Goal: Task Accomplishment & Management: Manage account settings

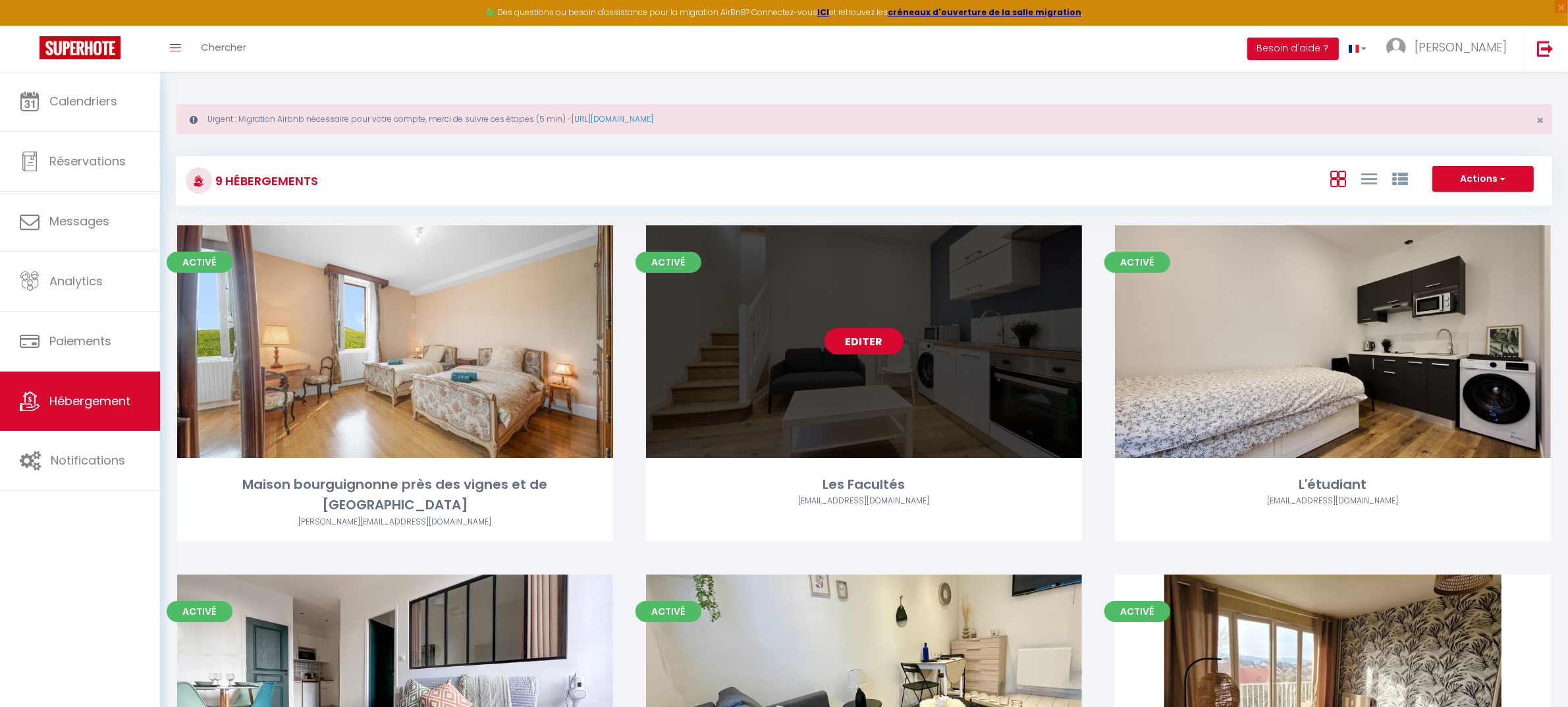
click at [871, 351] on link "Editer" at bounding box center [864, 341] width 79 height 27
click at [851, 339] on link "Editer" at bounding box center [864, 341] width 79 height 27
select select "3"
select select "2"
select select "1"
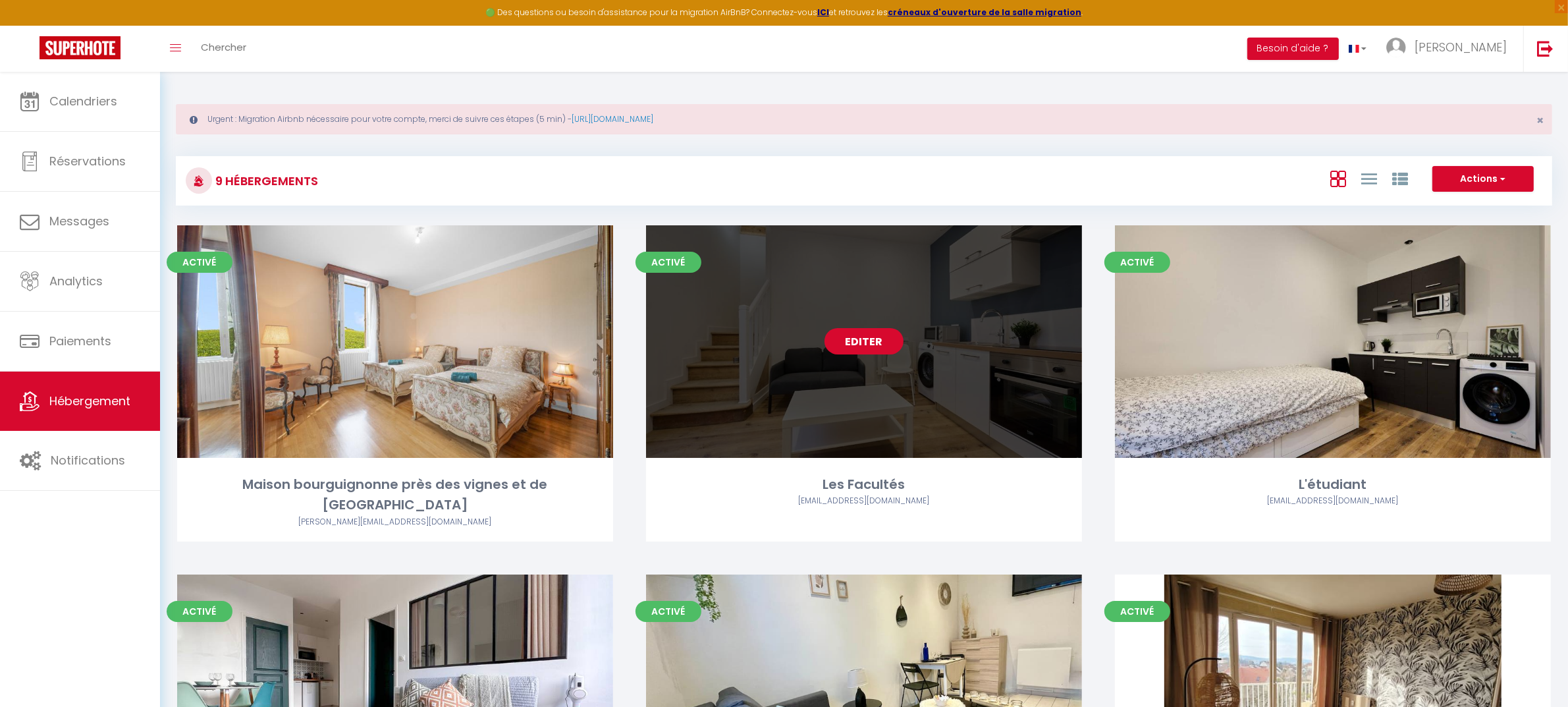
select select "1"
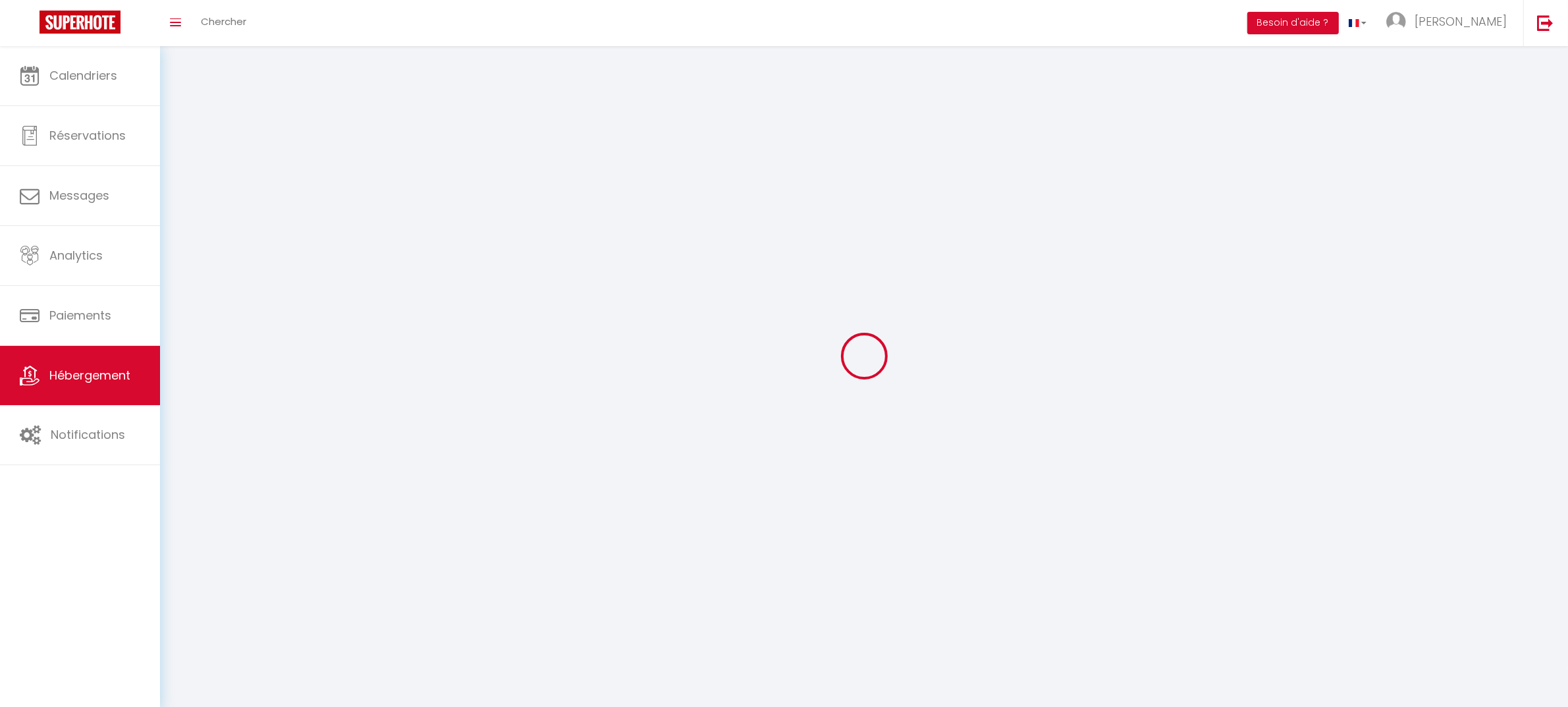
select select
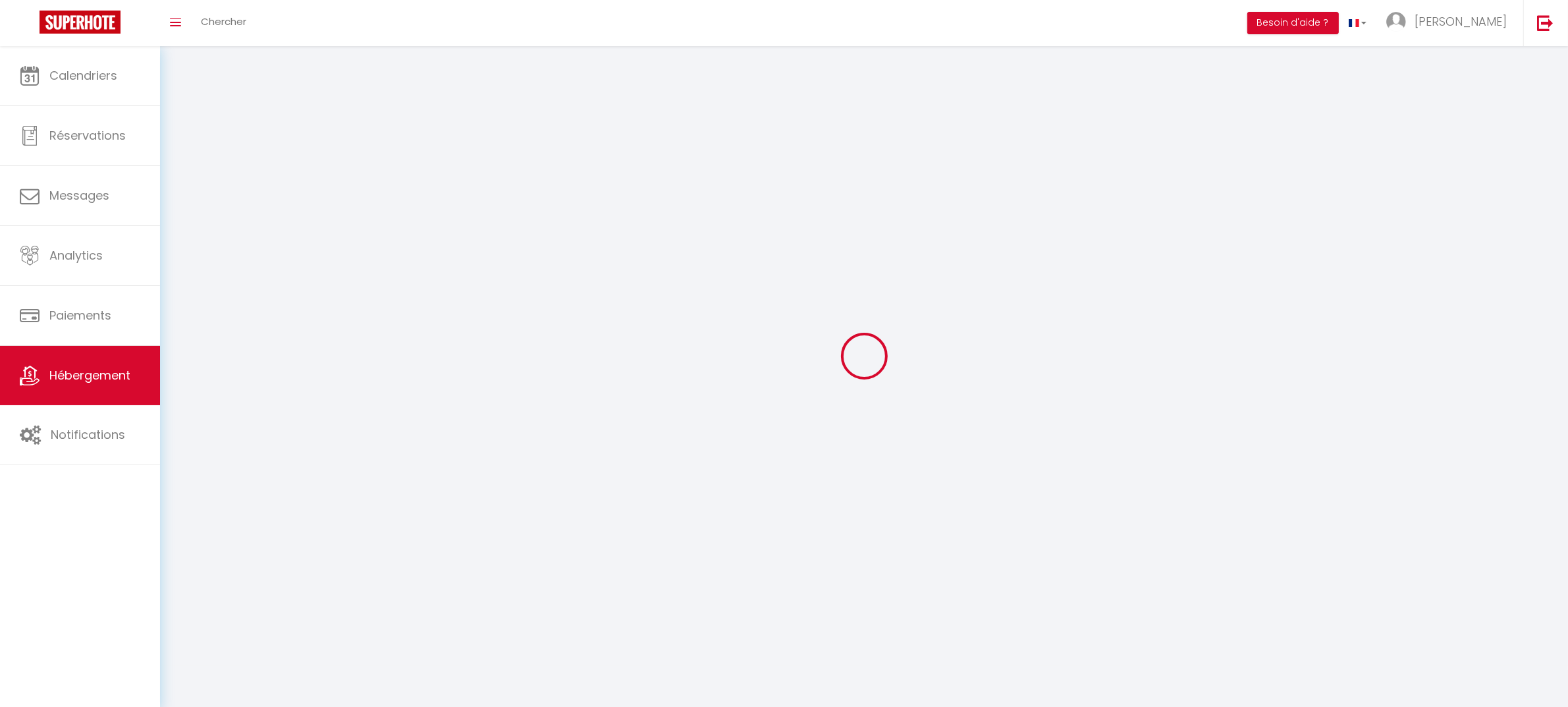
select select
checkbox input "false"
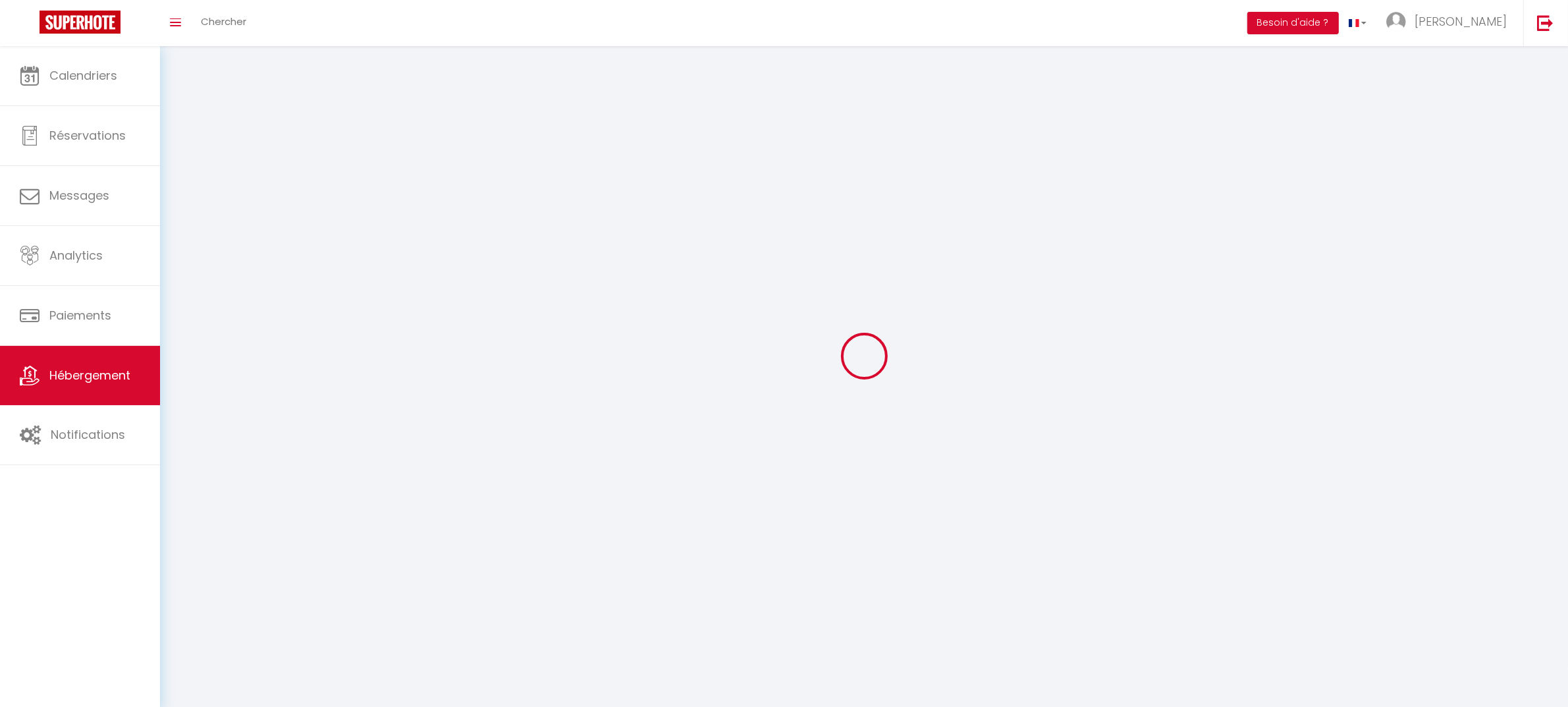
select select
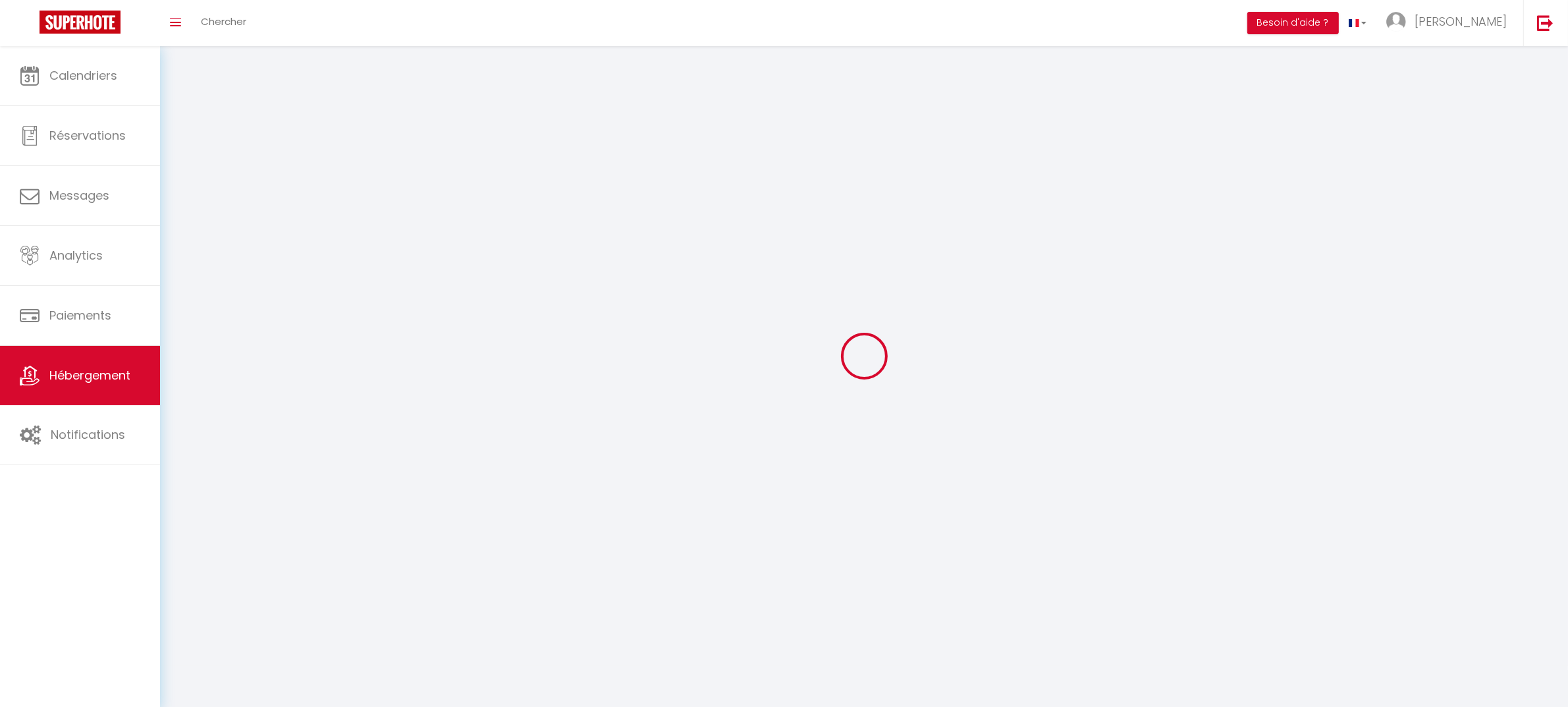
select select
checkbox input "false"
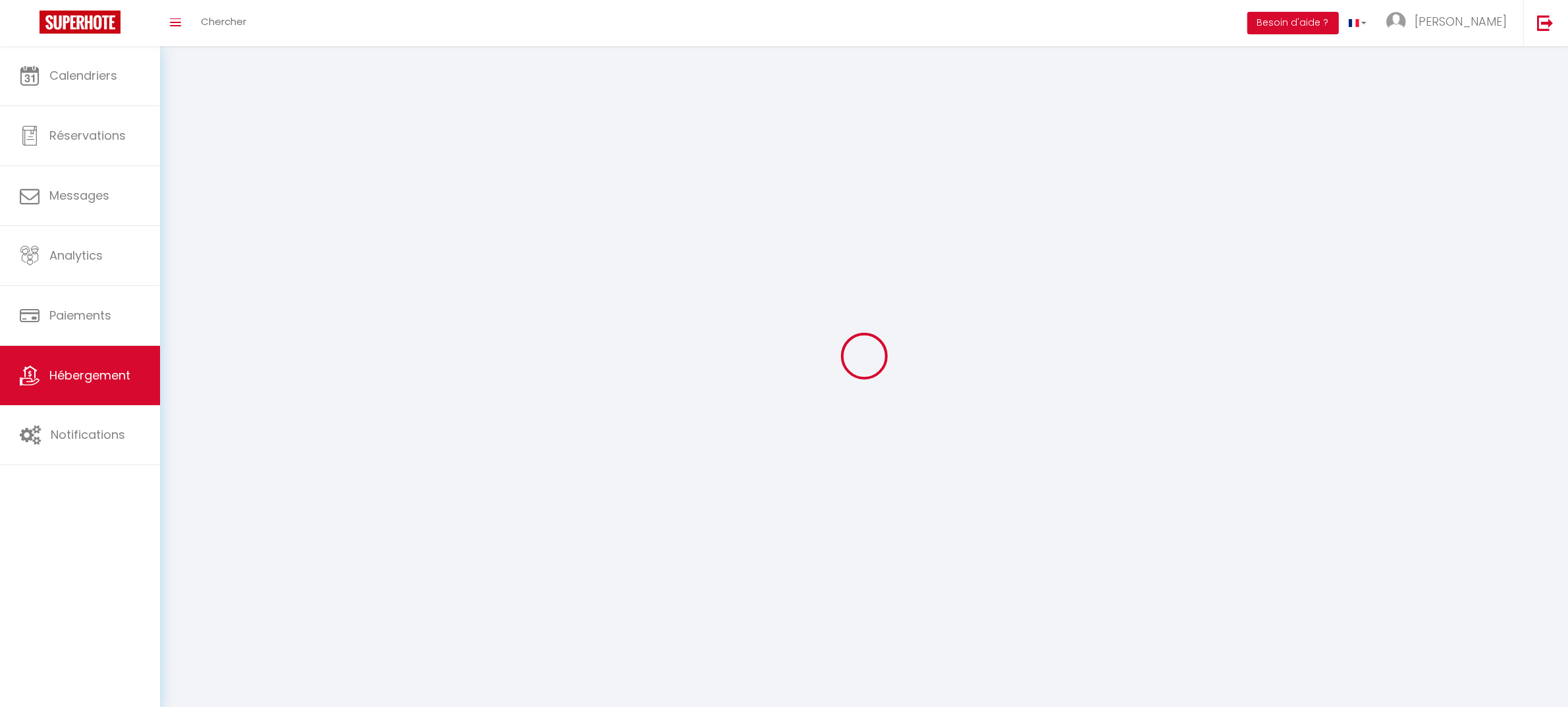
checkbox input "false"
select select
select select "1"
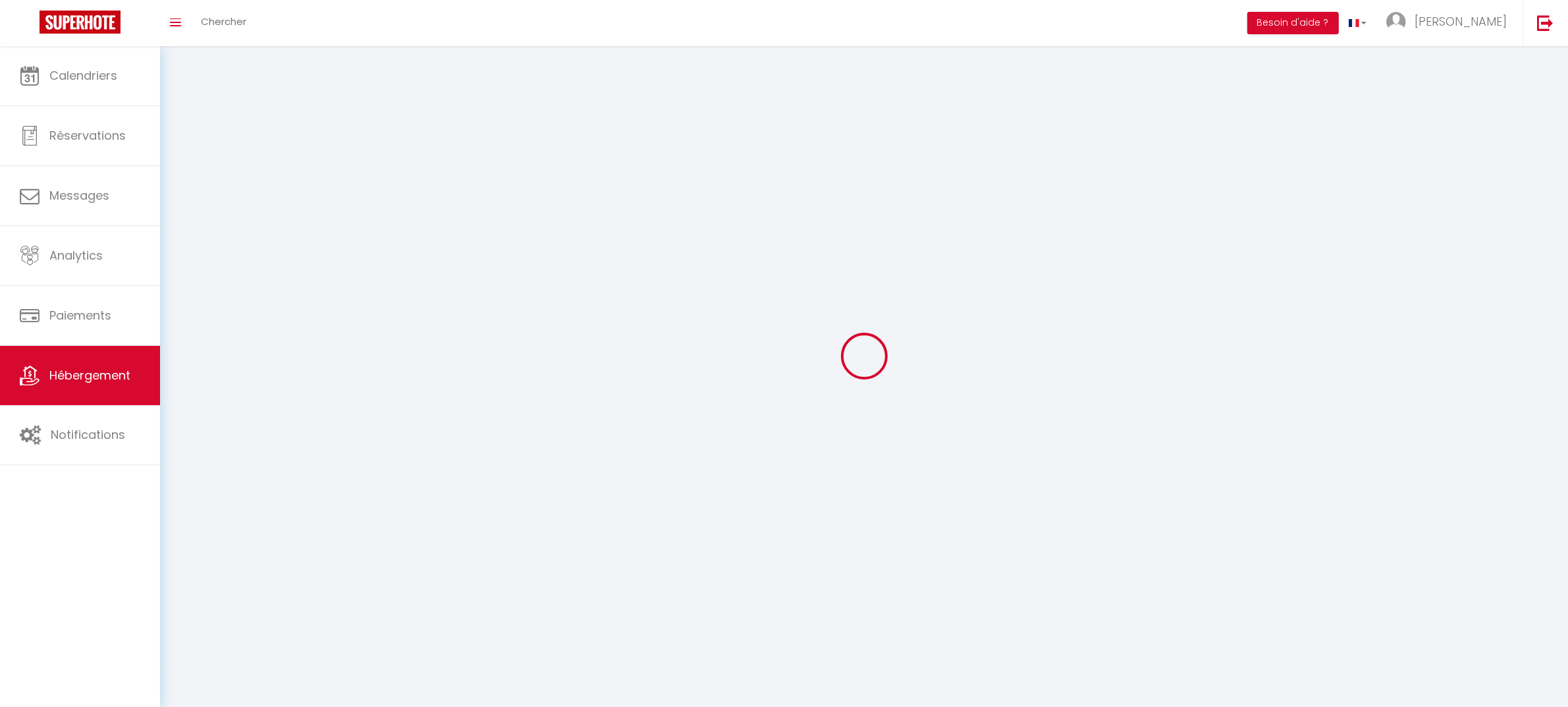
select select
select select "28"
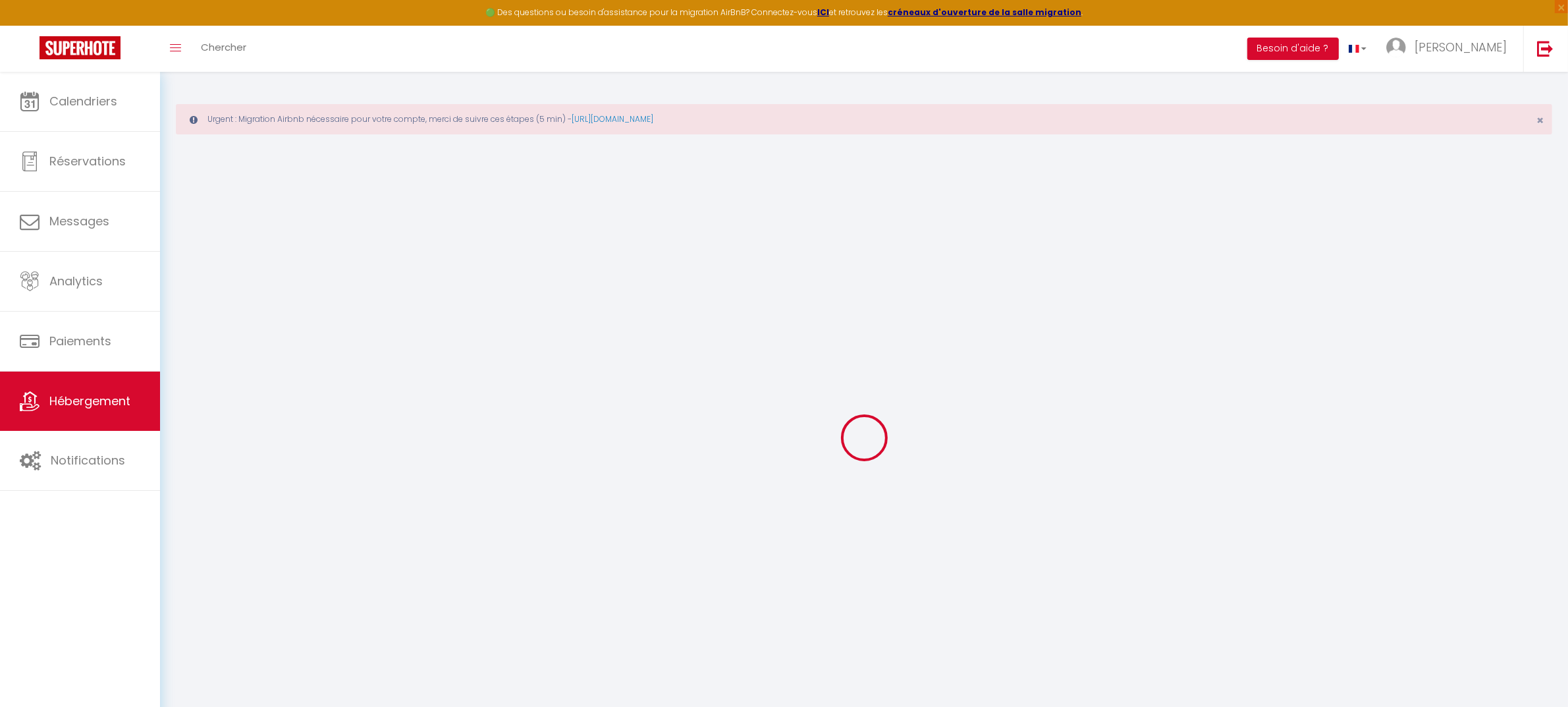
select select
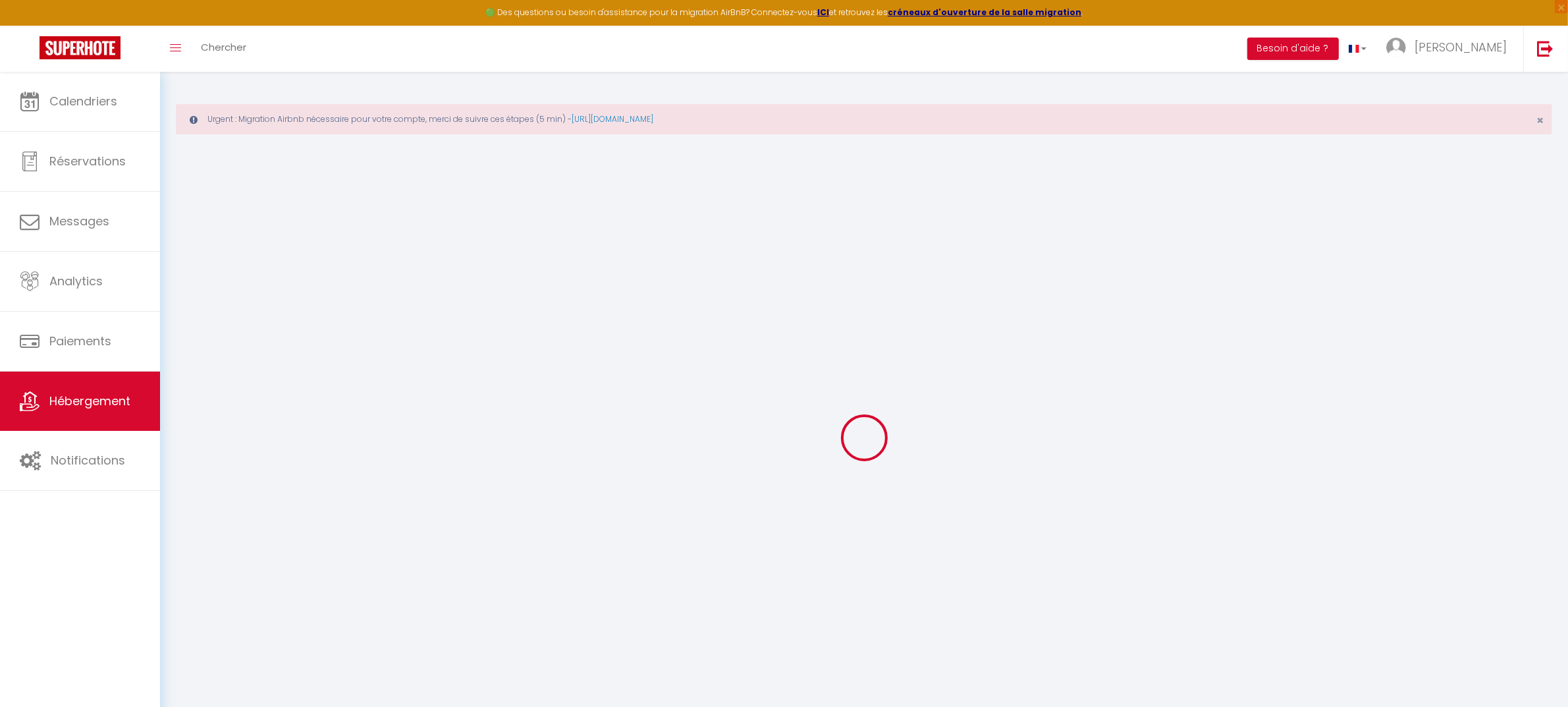
select select
checkbox input "false"
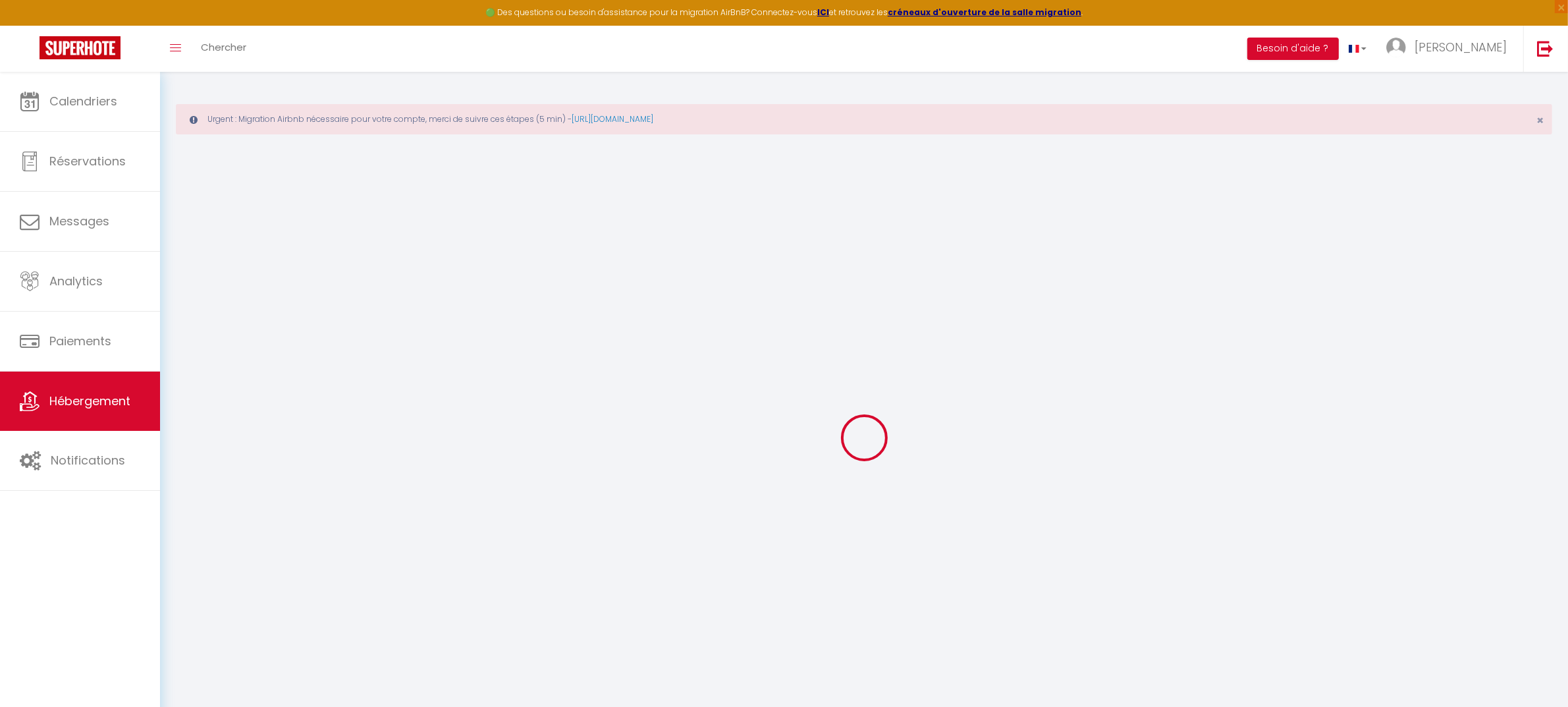
select select
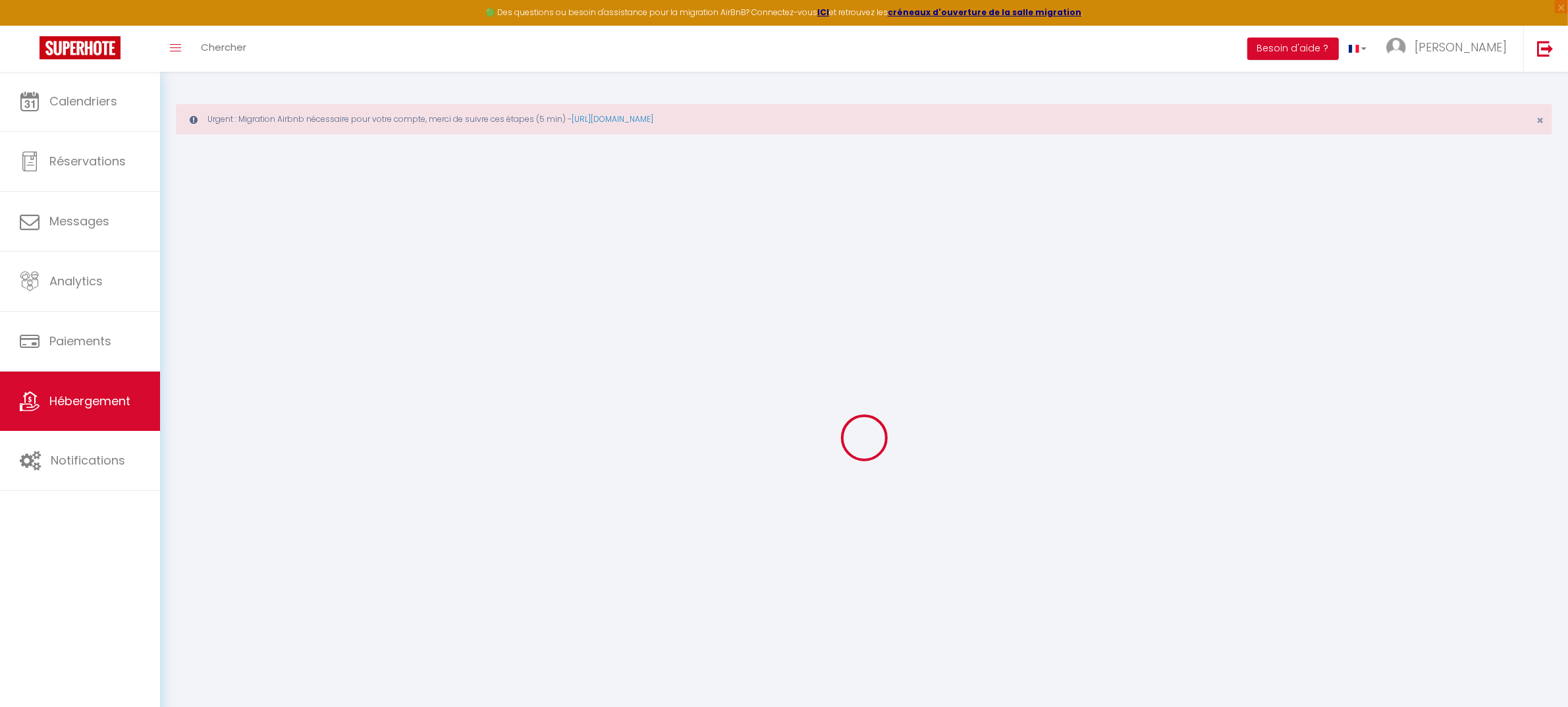
select select
checkbox input "false"
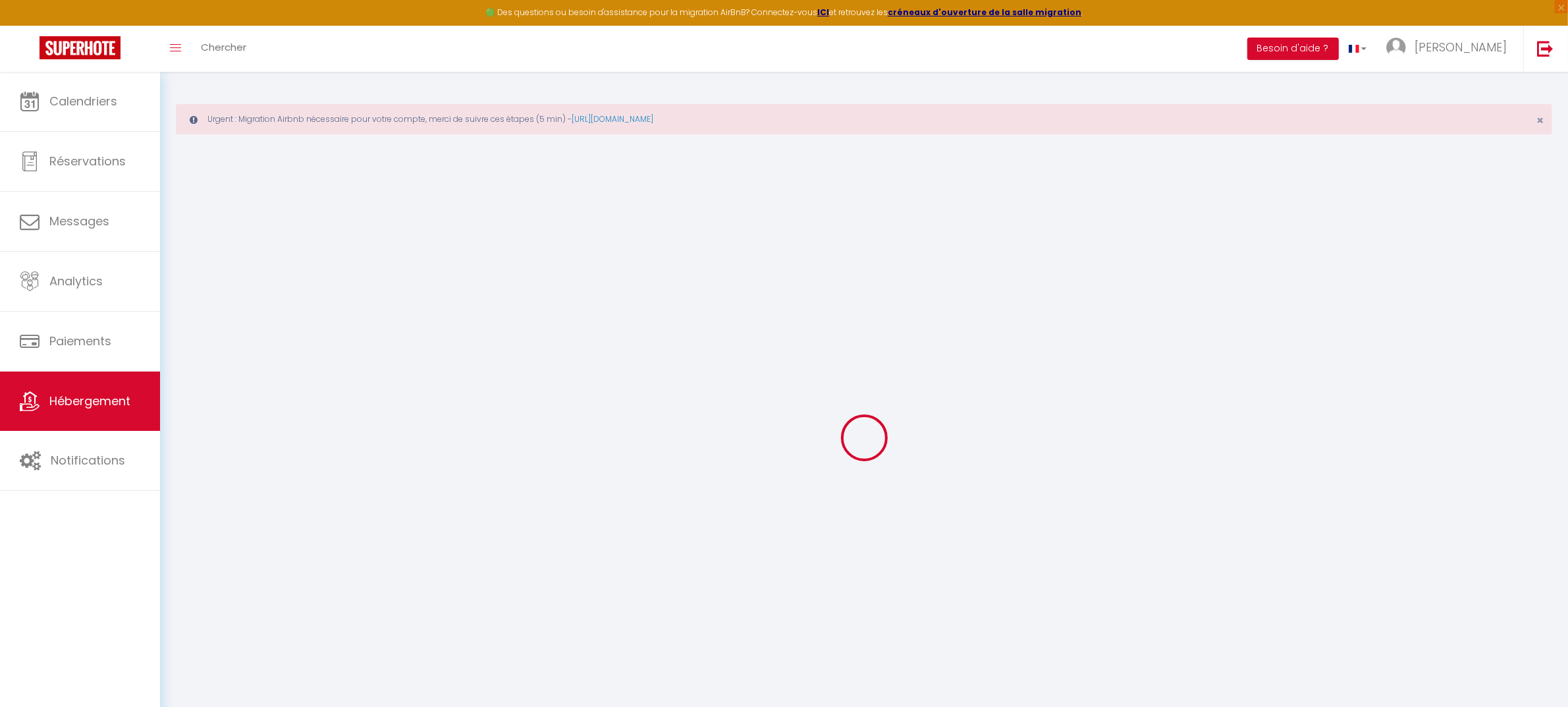
checkbox input "false"
select select
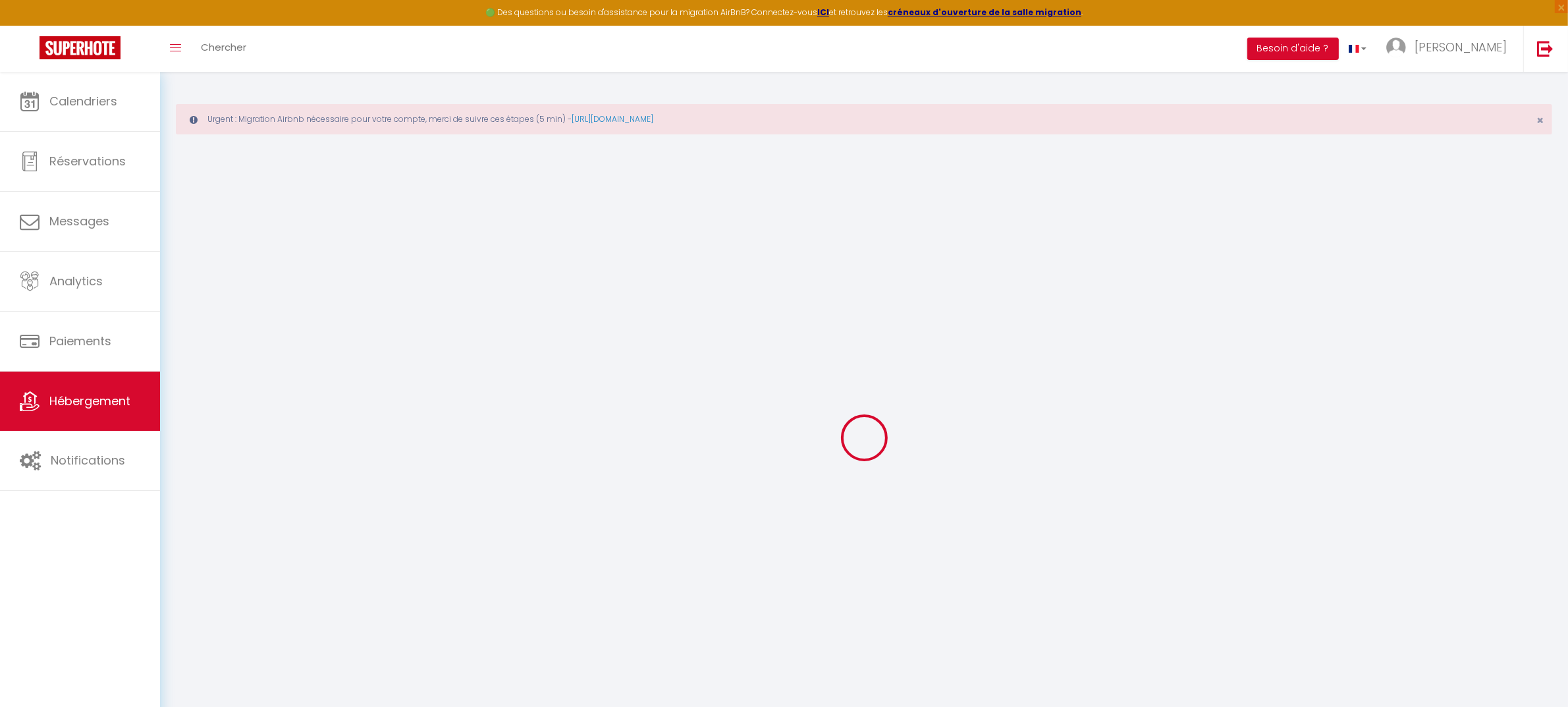
select select
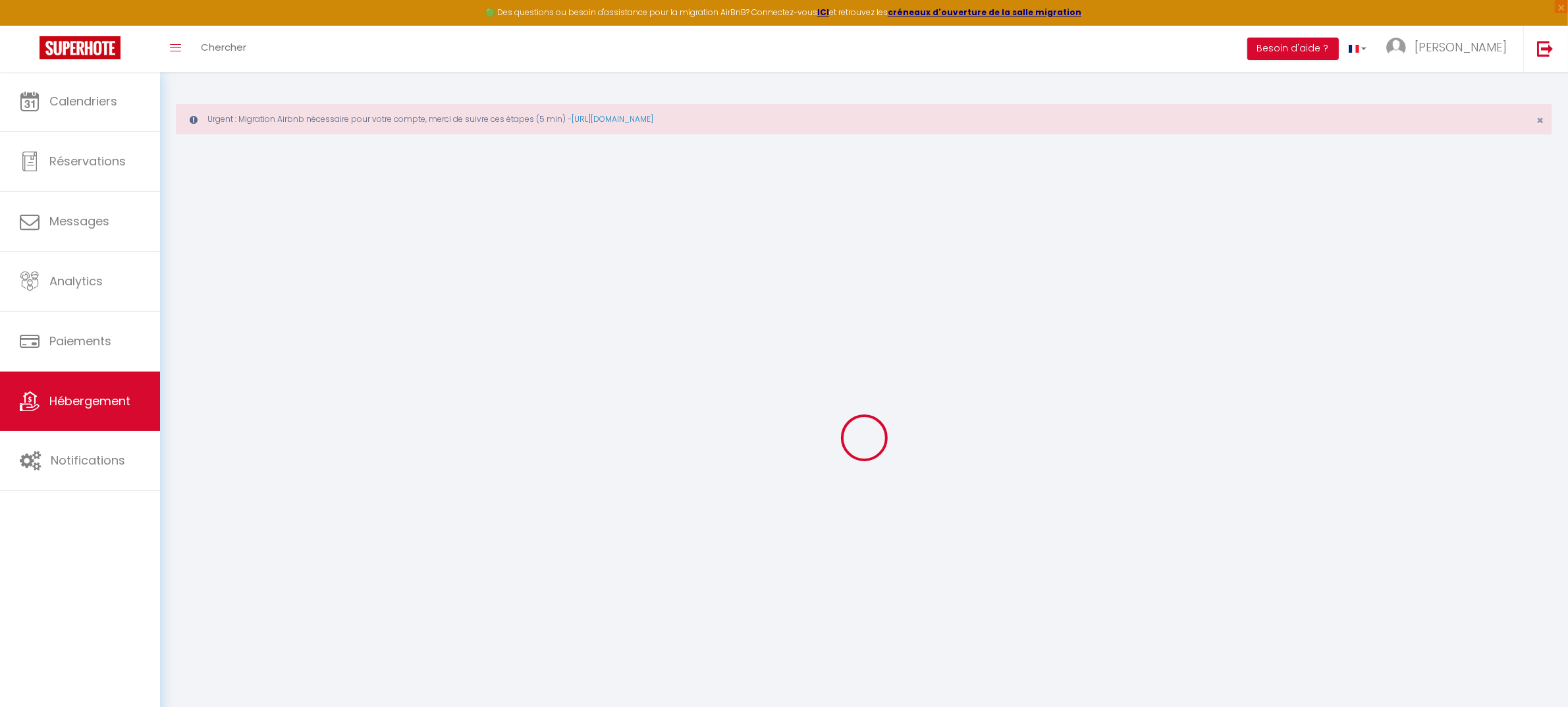
checkbox input "false"
select select
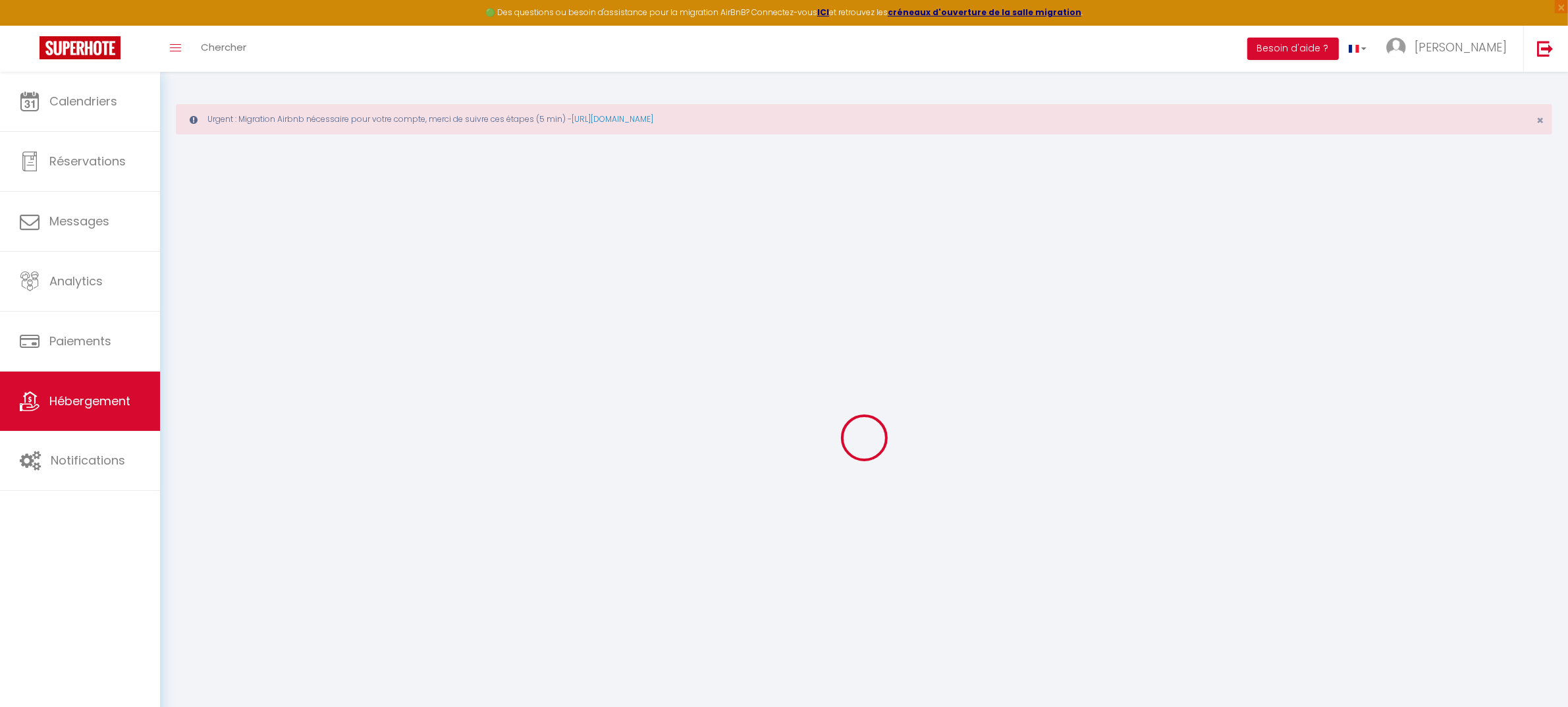
select select
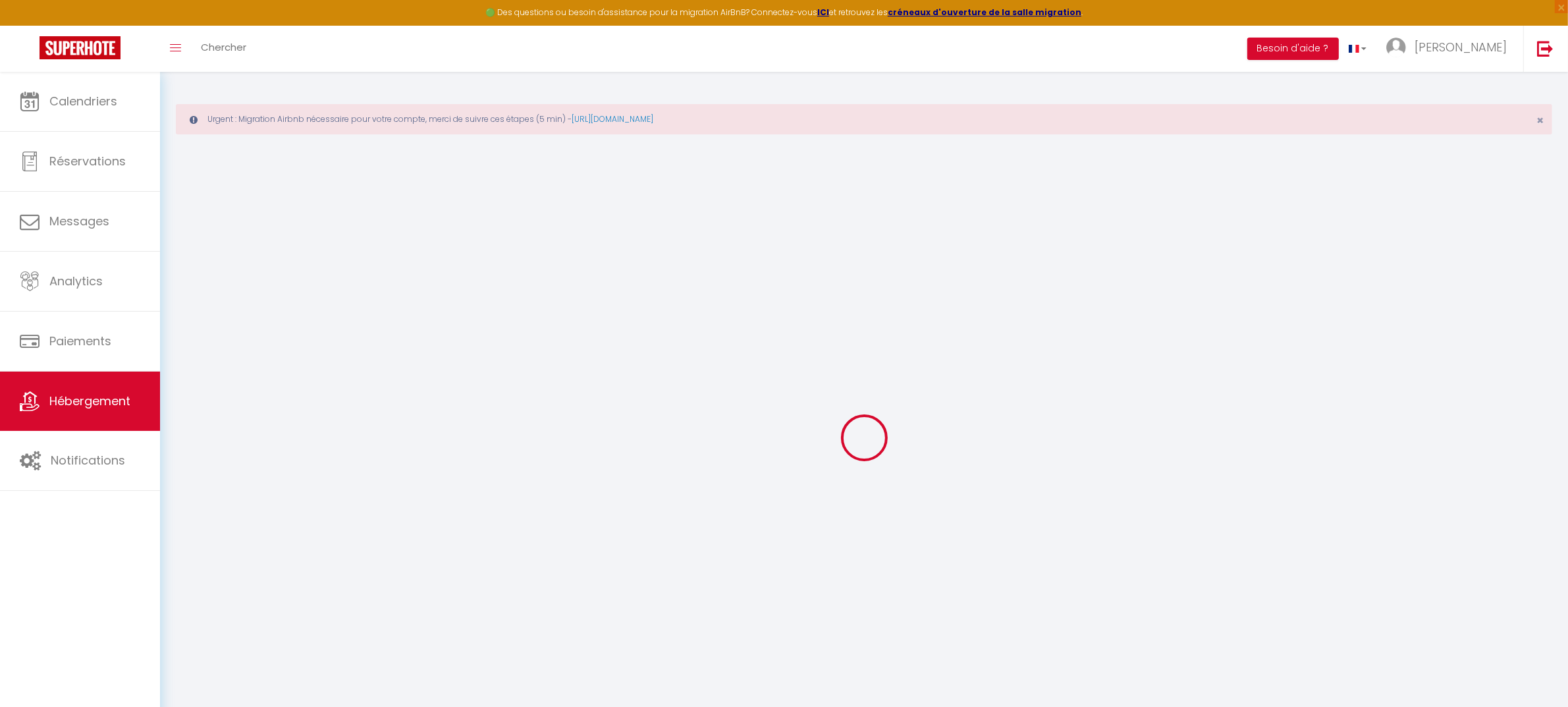
select select
checkbox input "false"
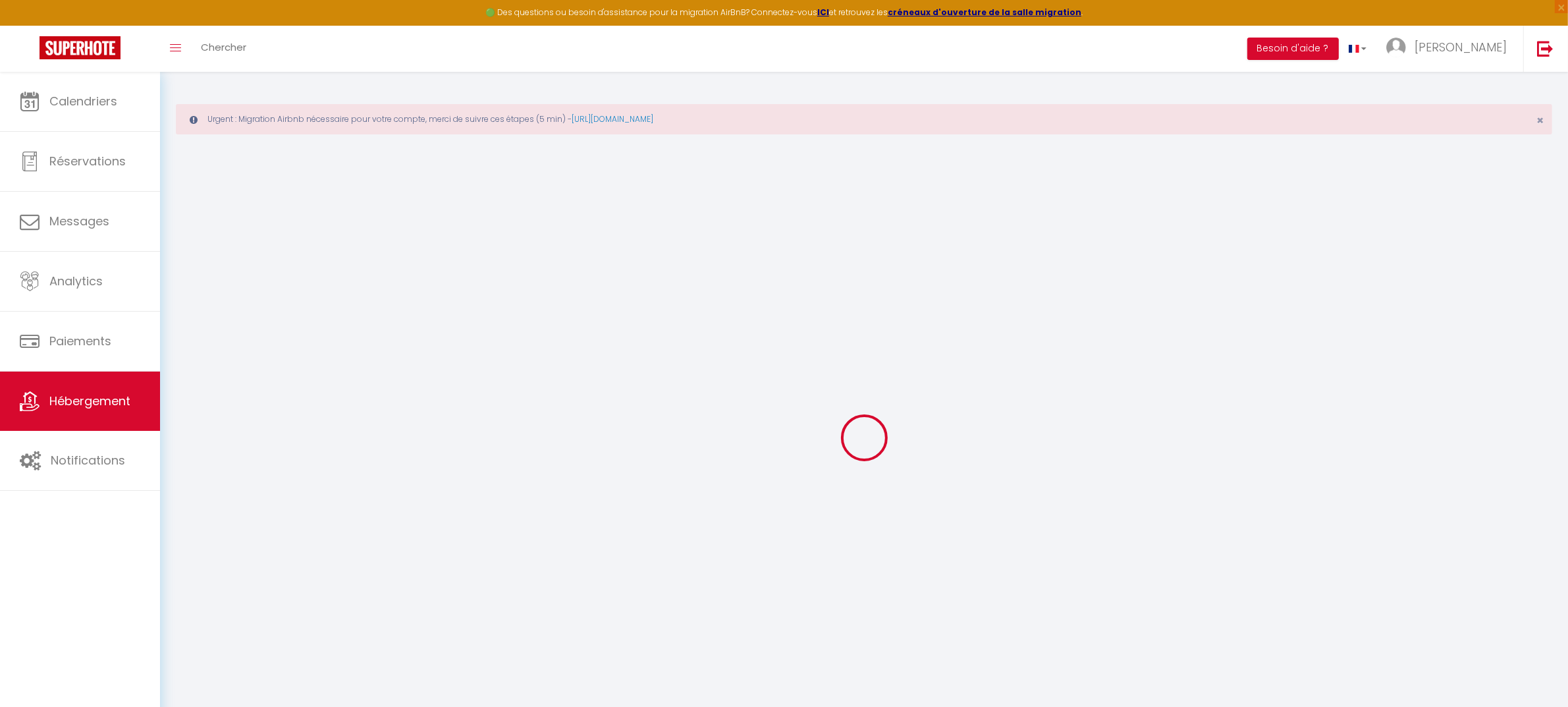
checkbox input "false"
select select
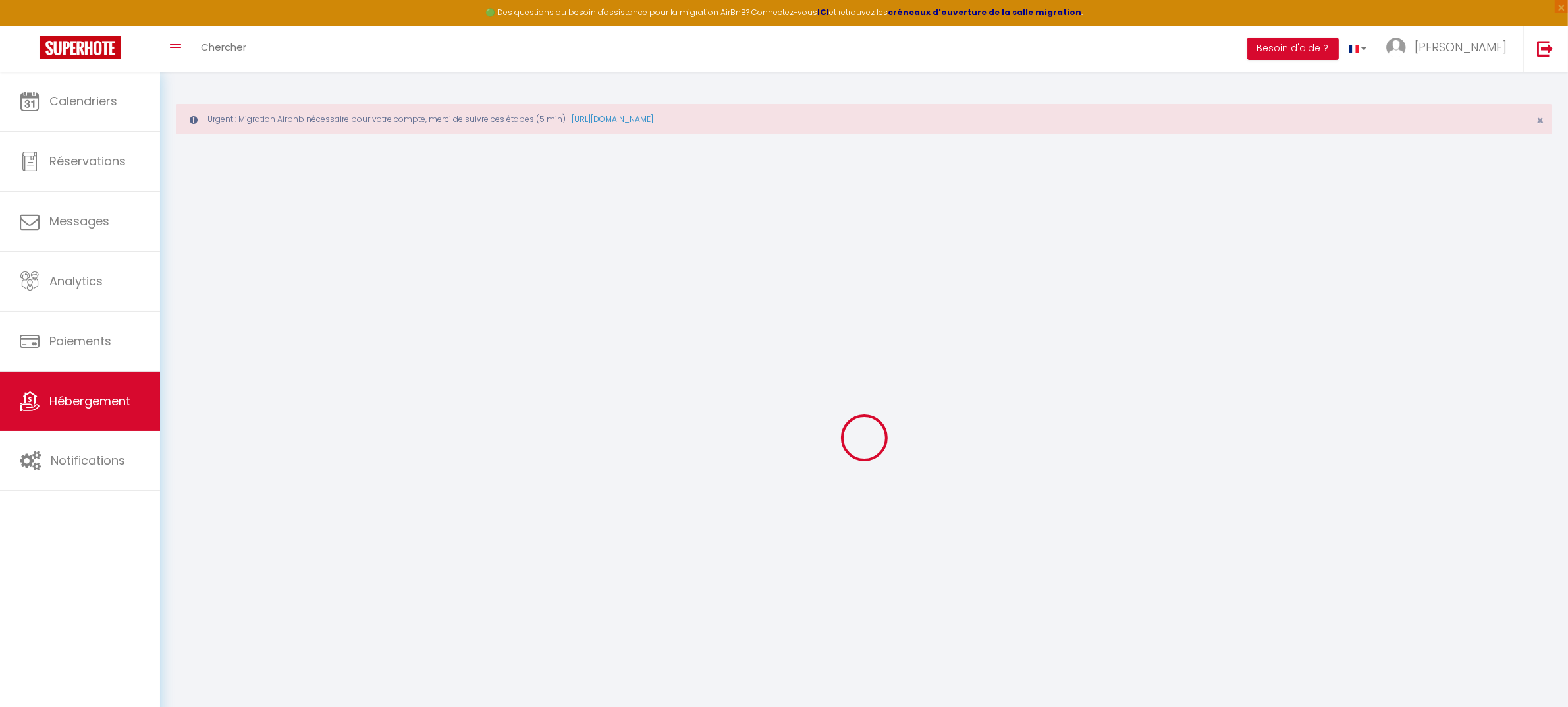
select select
checkbox input "false"
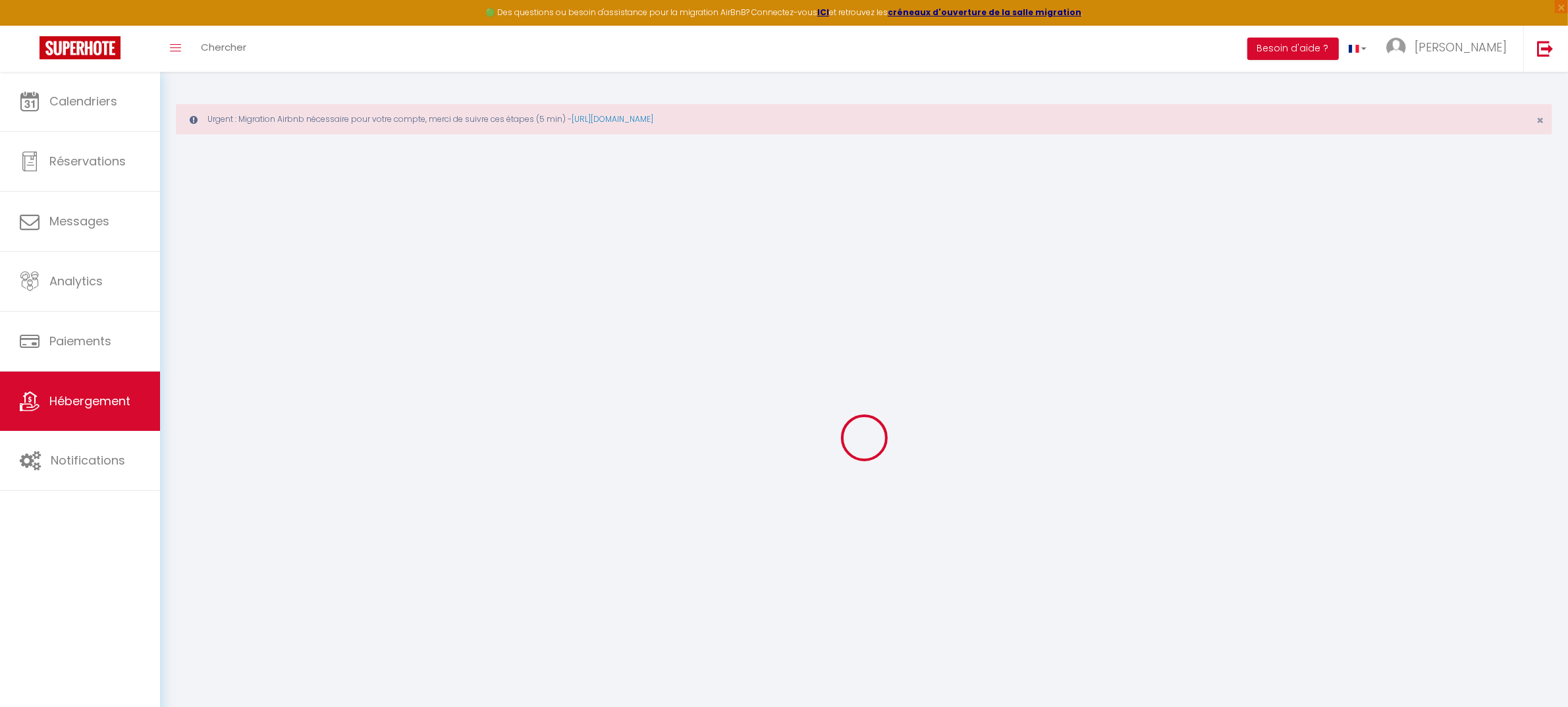
checkbox input "false"
select select
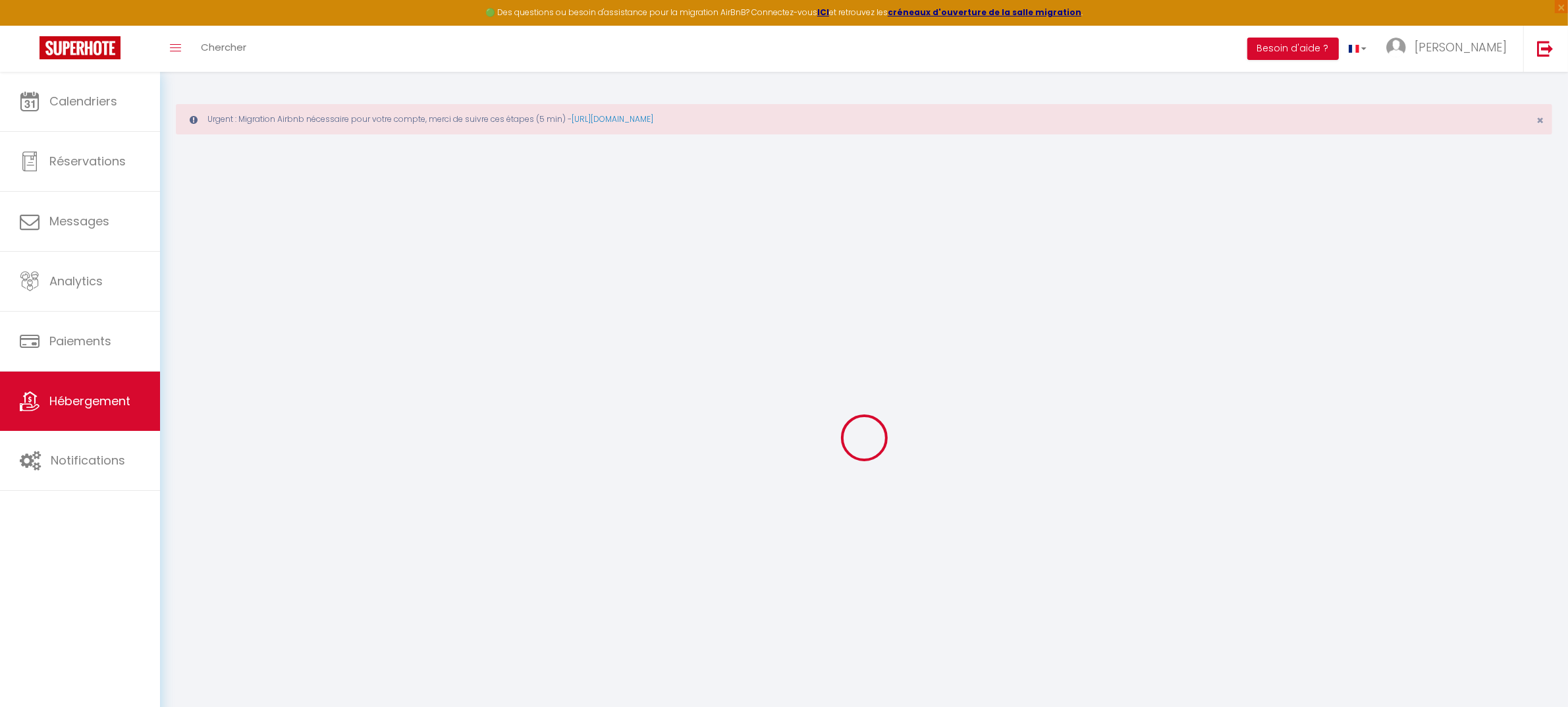
type input "Les Facultés"
type input "[PERSON_NAME]"
type input "ARBEZ"
type input "21000"
type input "Talant"
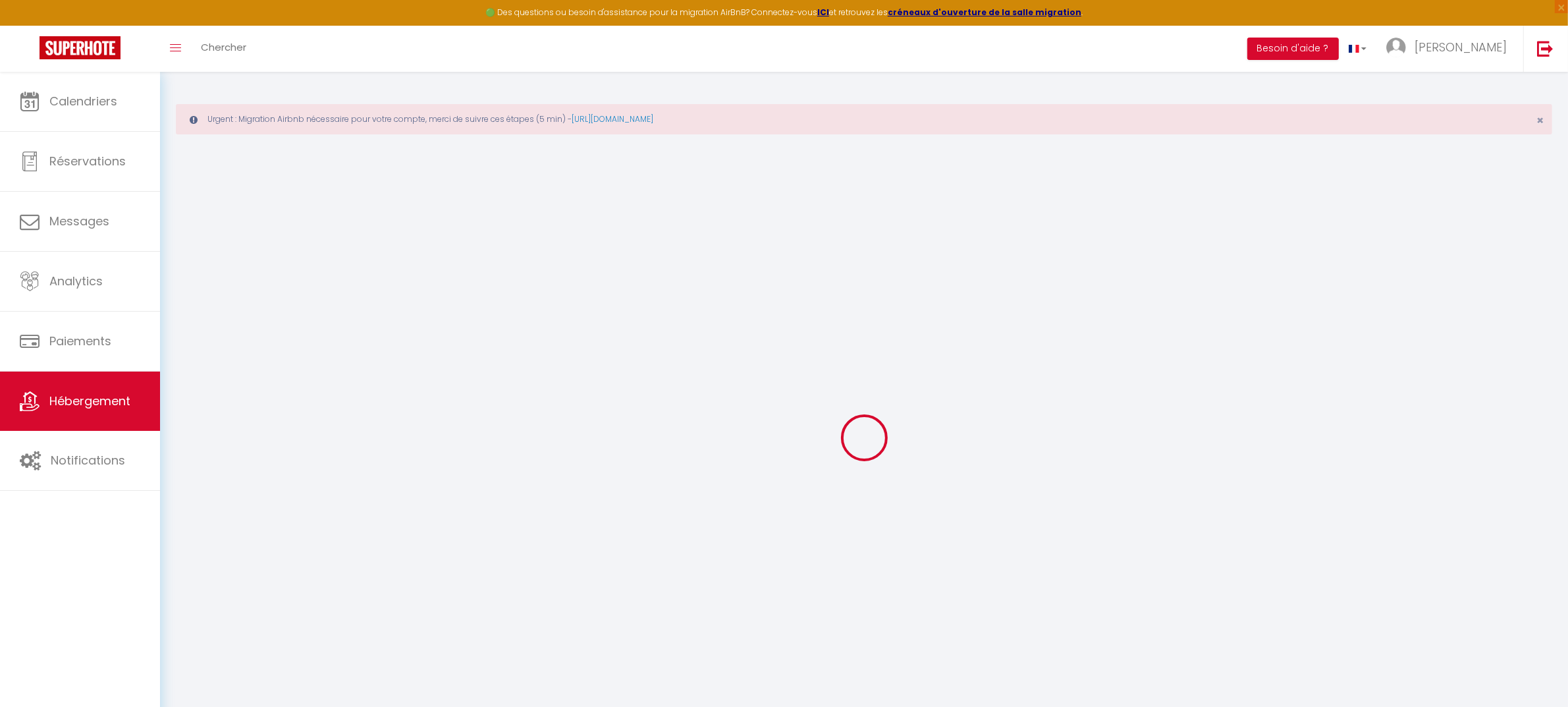
select select "4"
select select "2"
type input "65"
type input "36"
select select
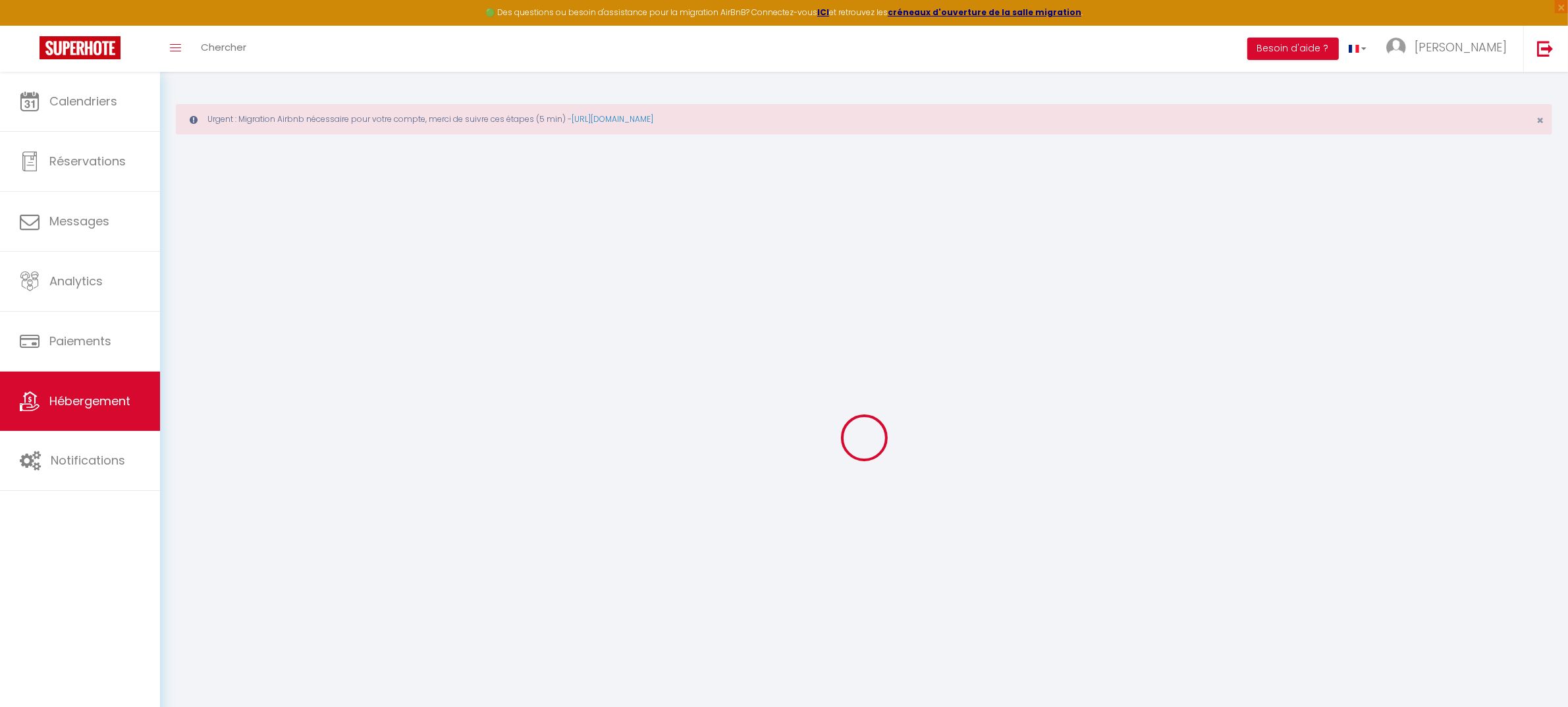
select select
type input "[STREET_ADDRESS][PERSON_NAME]"
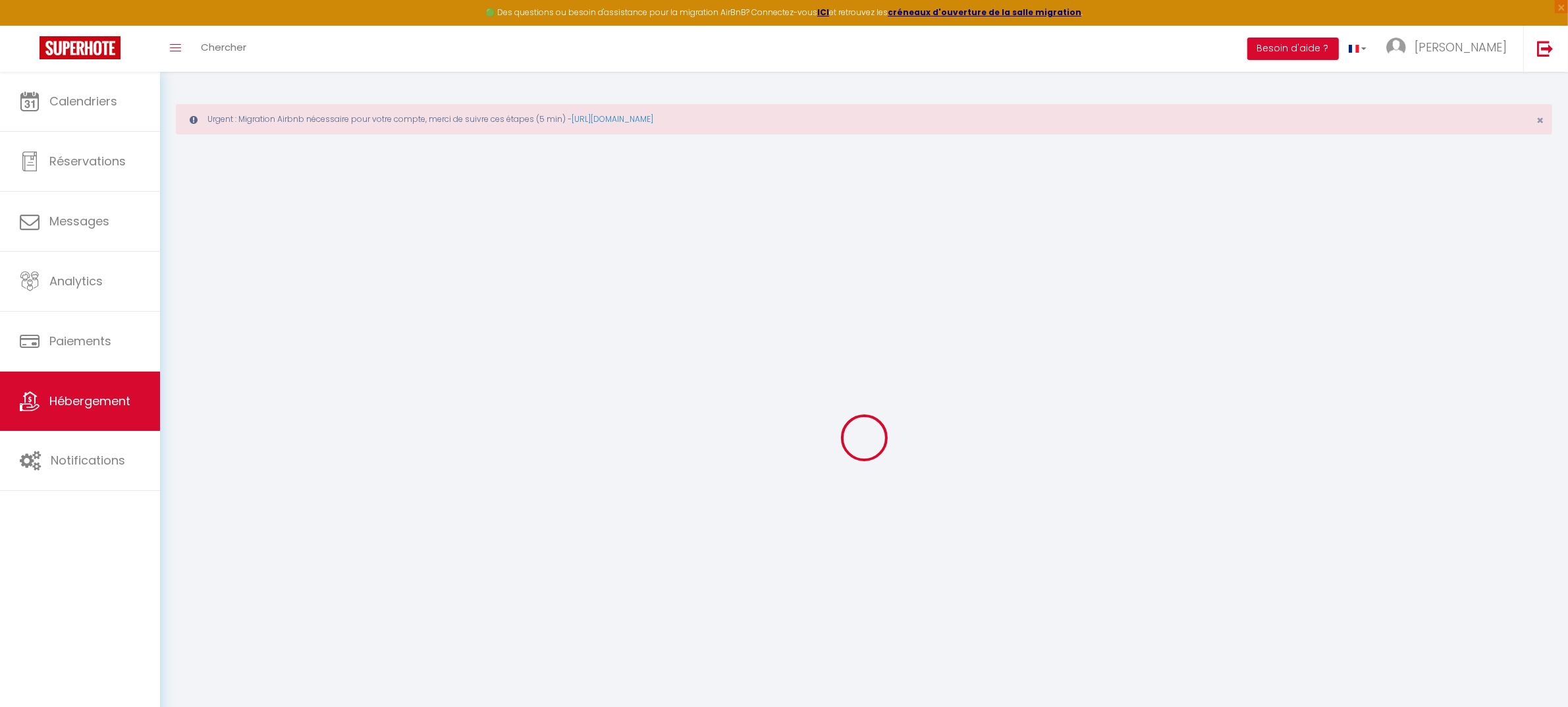
type input "21000"
type input "[GEOGRAPHIC_DATA]"
type input "[PERSON_NAME][EMAIL_ADDRESS][DOMAIN_NAME]"
select select "15843"
checkbox input "true"
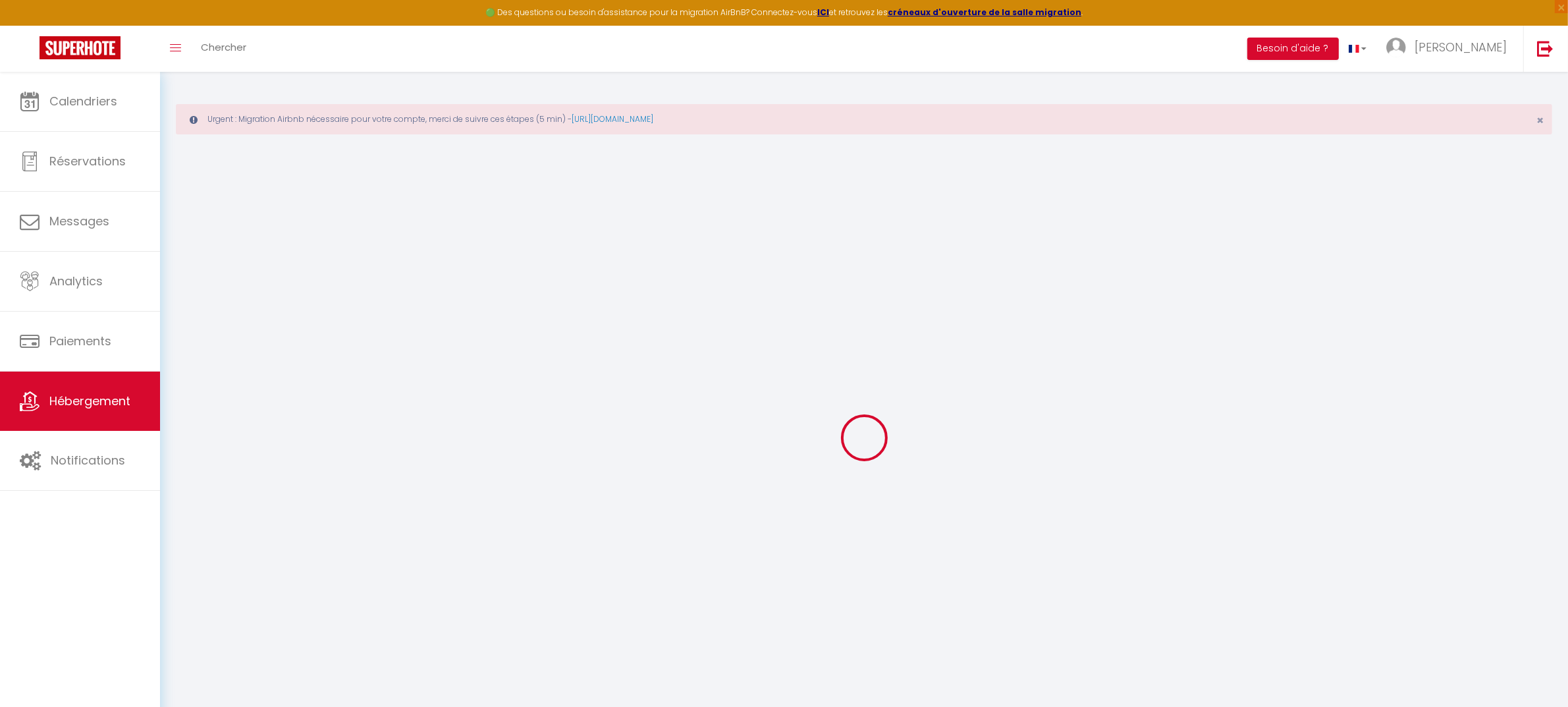
checkbox input "false"
type input "0"
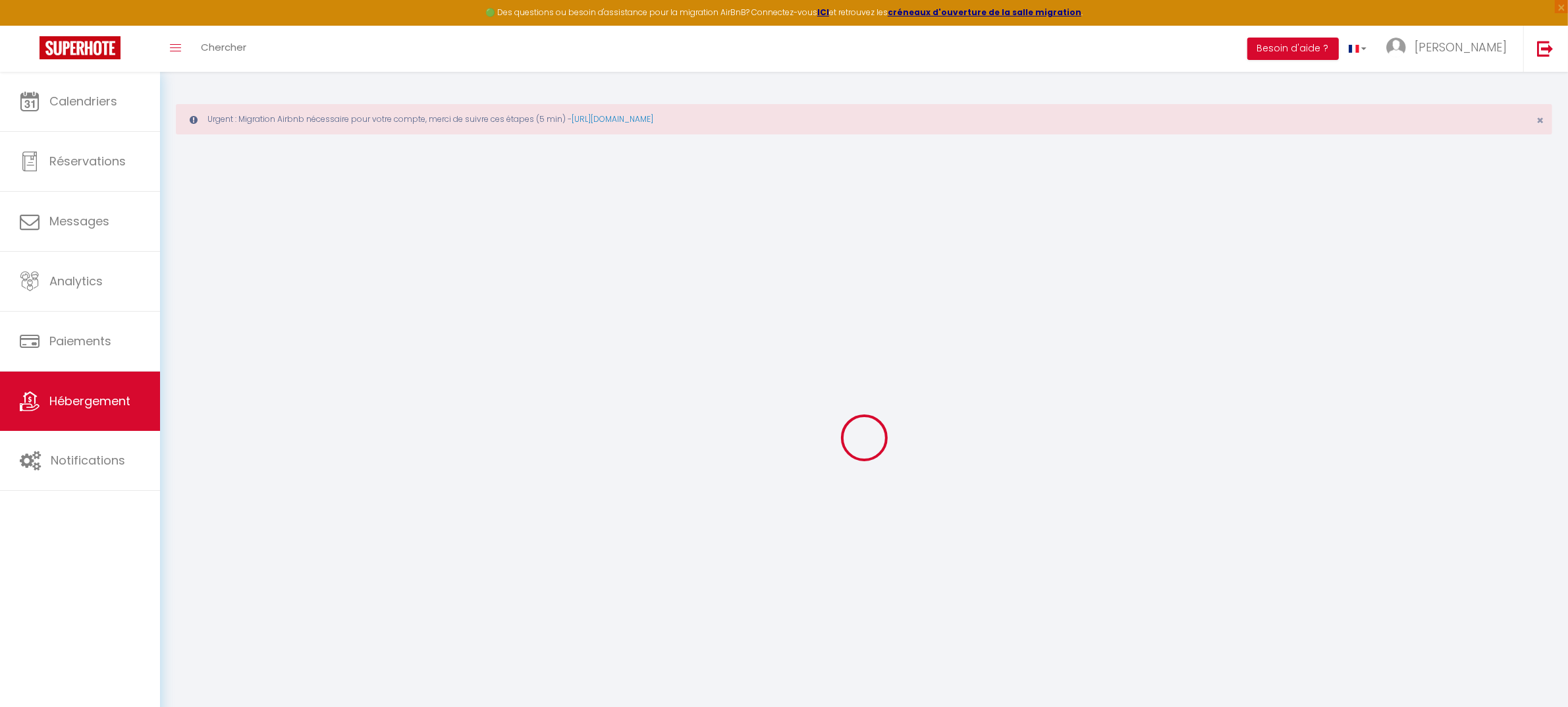
type input "0"
select select
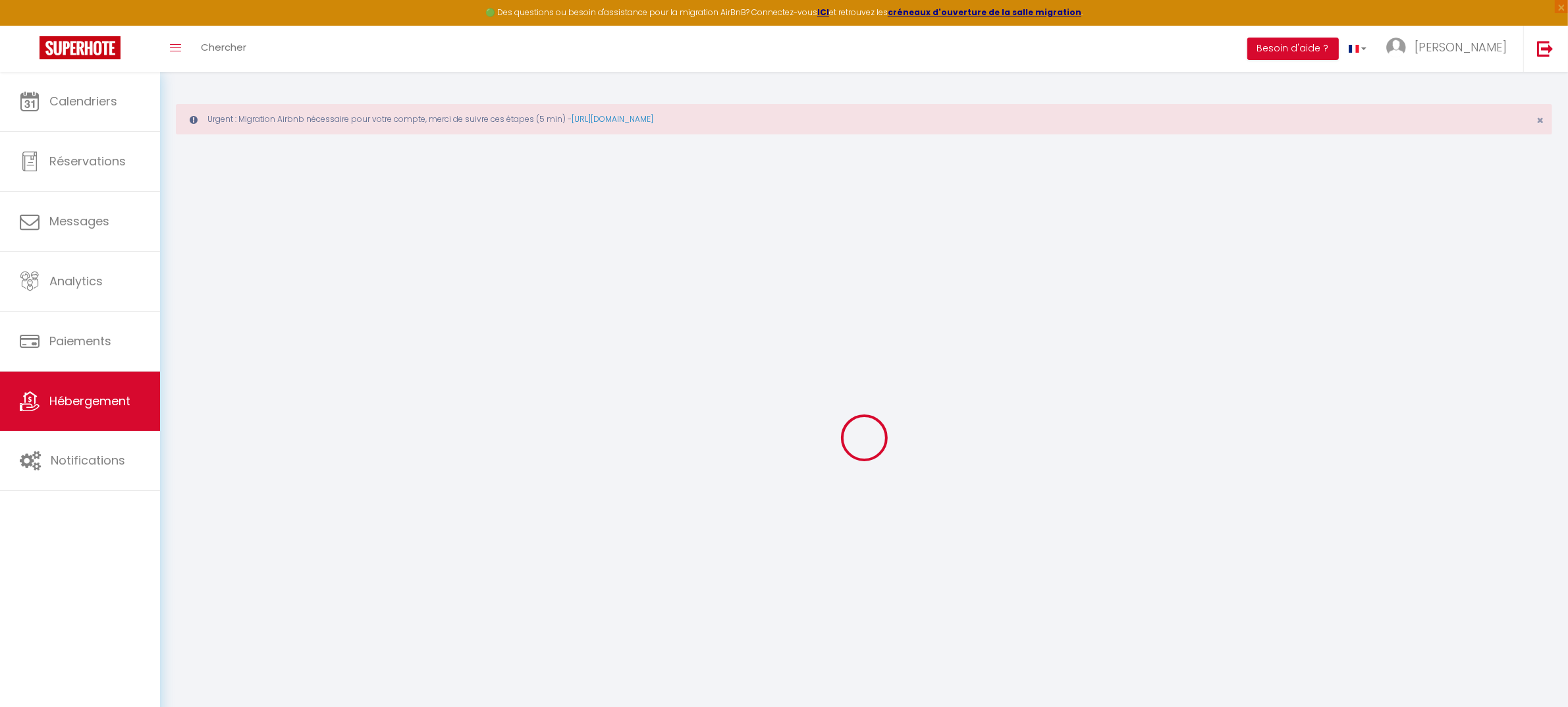
select select
checkbox input "true"
checkbox input "false"
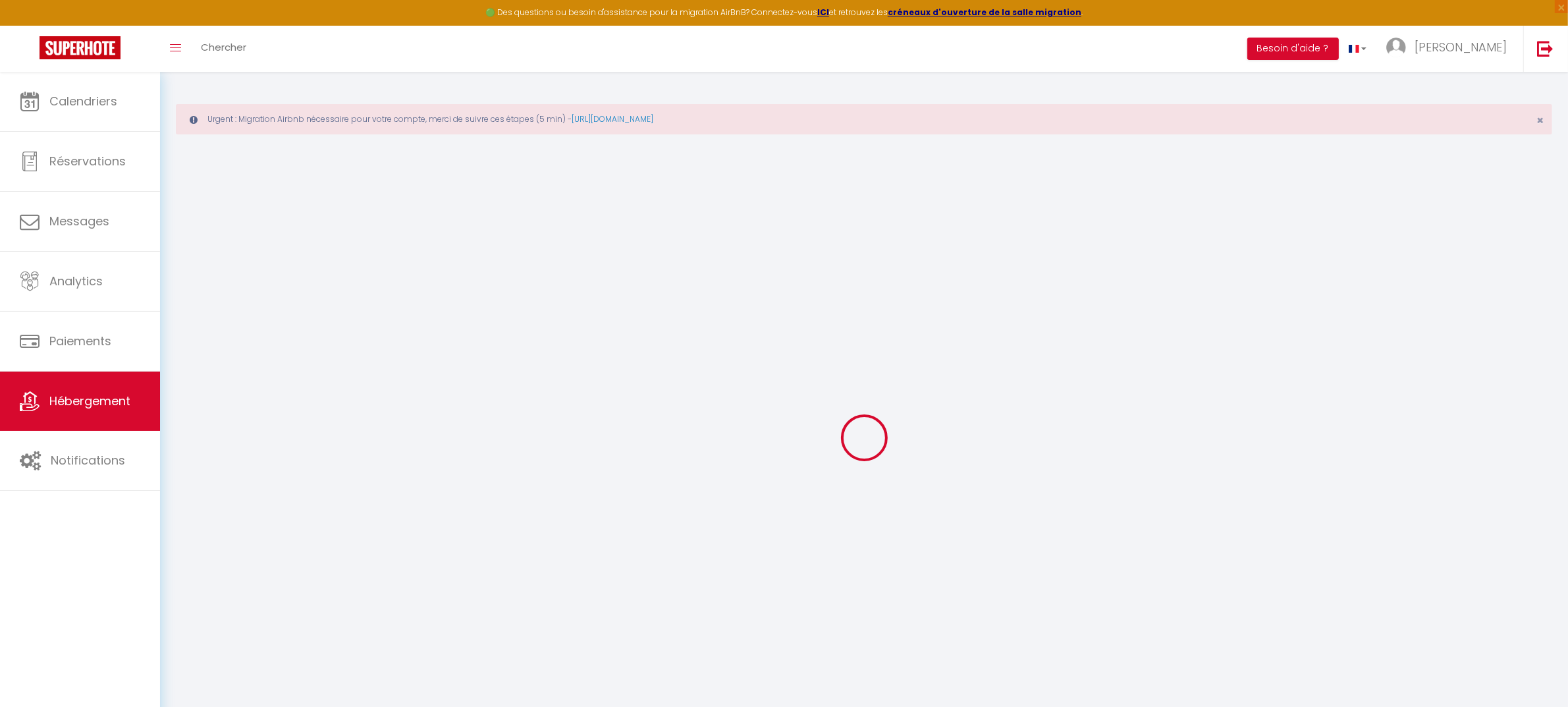
checkbox input "false"
select select
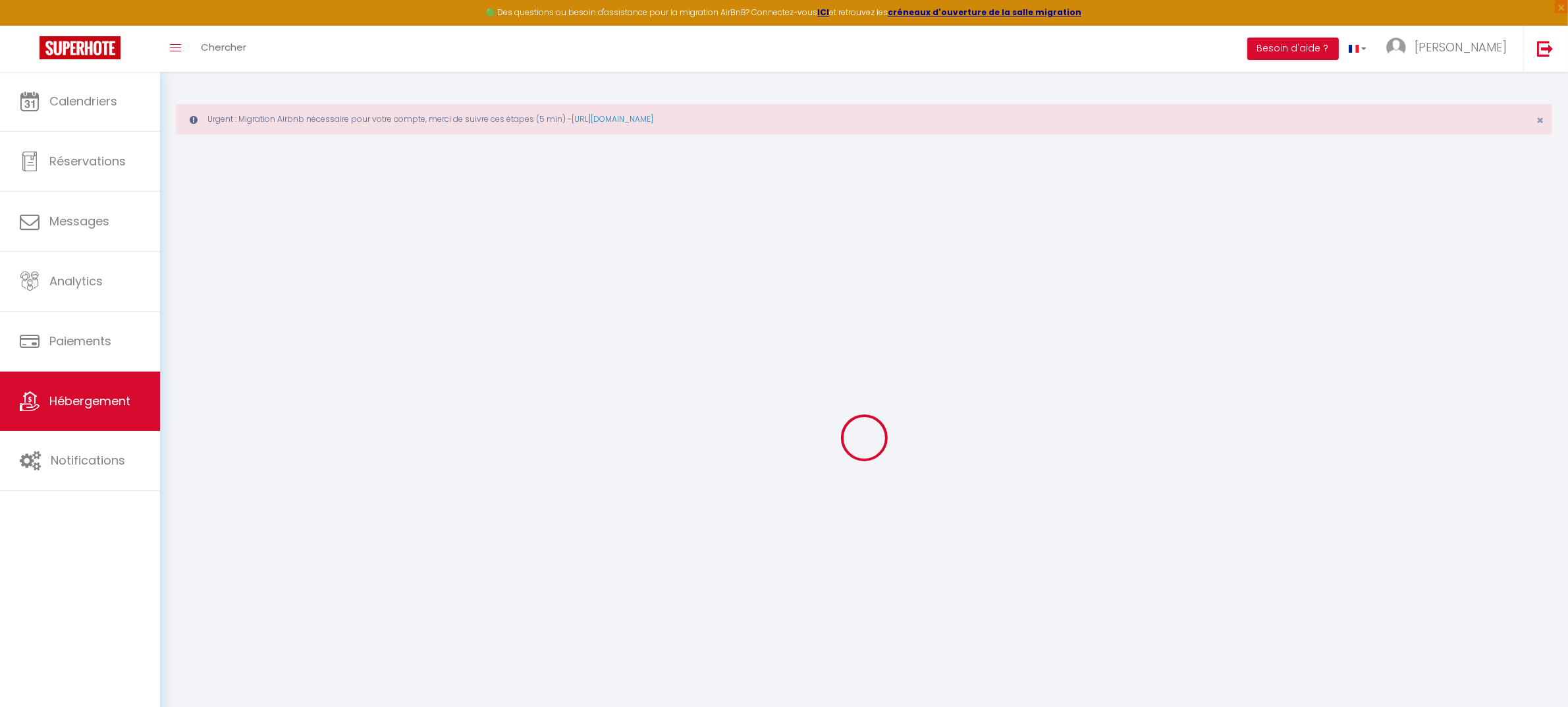
select select
checkbox input "true"
checkbox input "false"
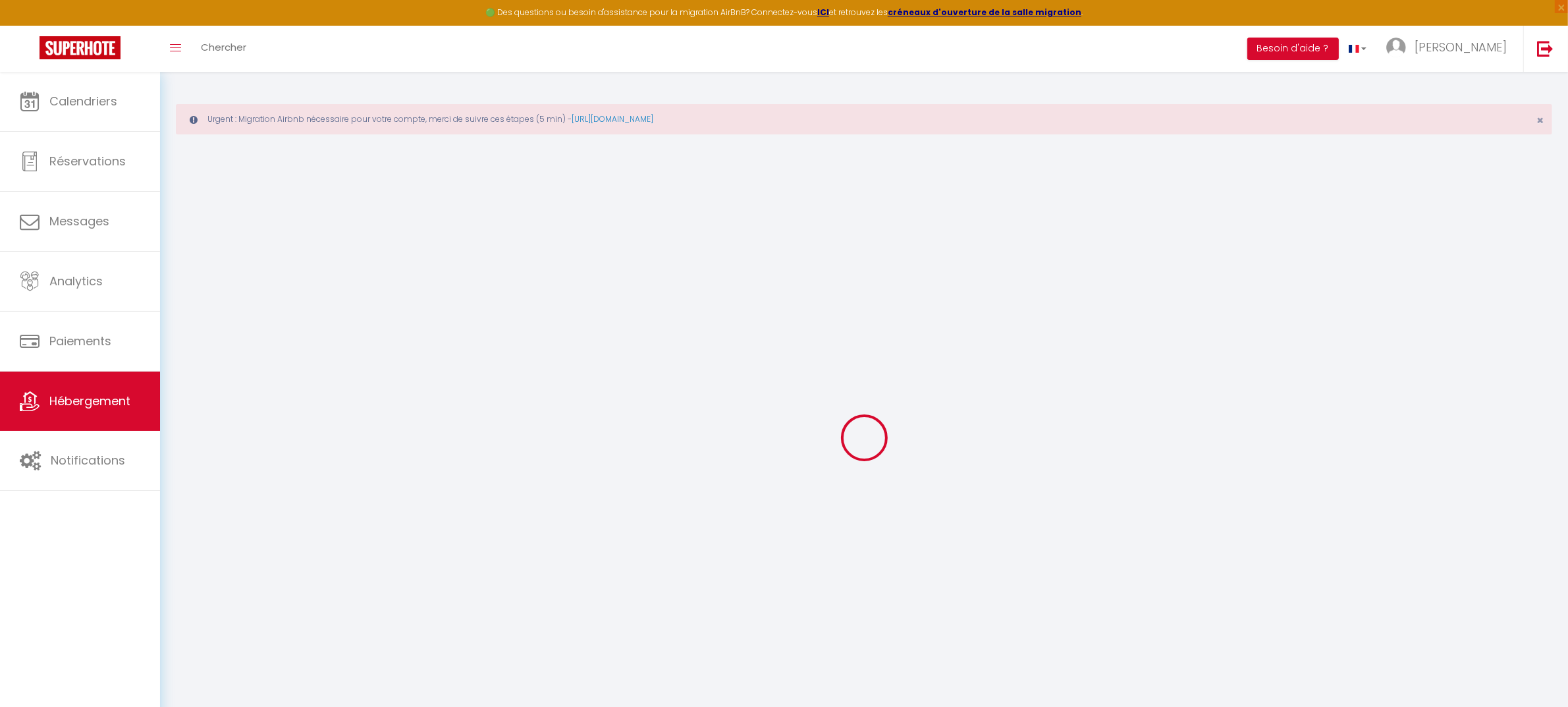
select select "49502"
checkbox input "true"
checkbox input "false"
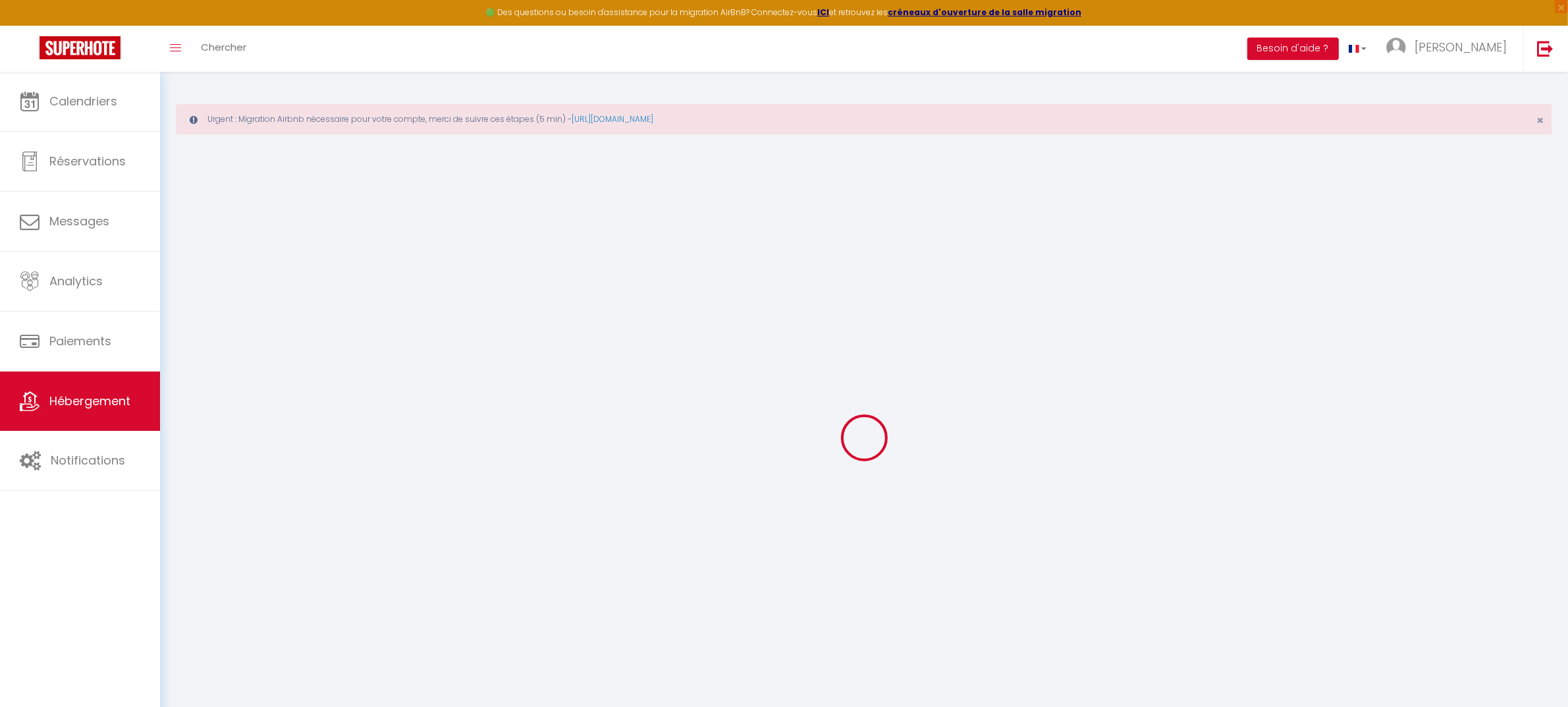
checkbox input "false"
checkbox input "true"
checkbox input "false"
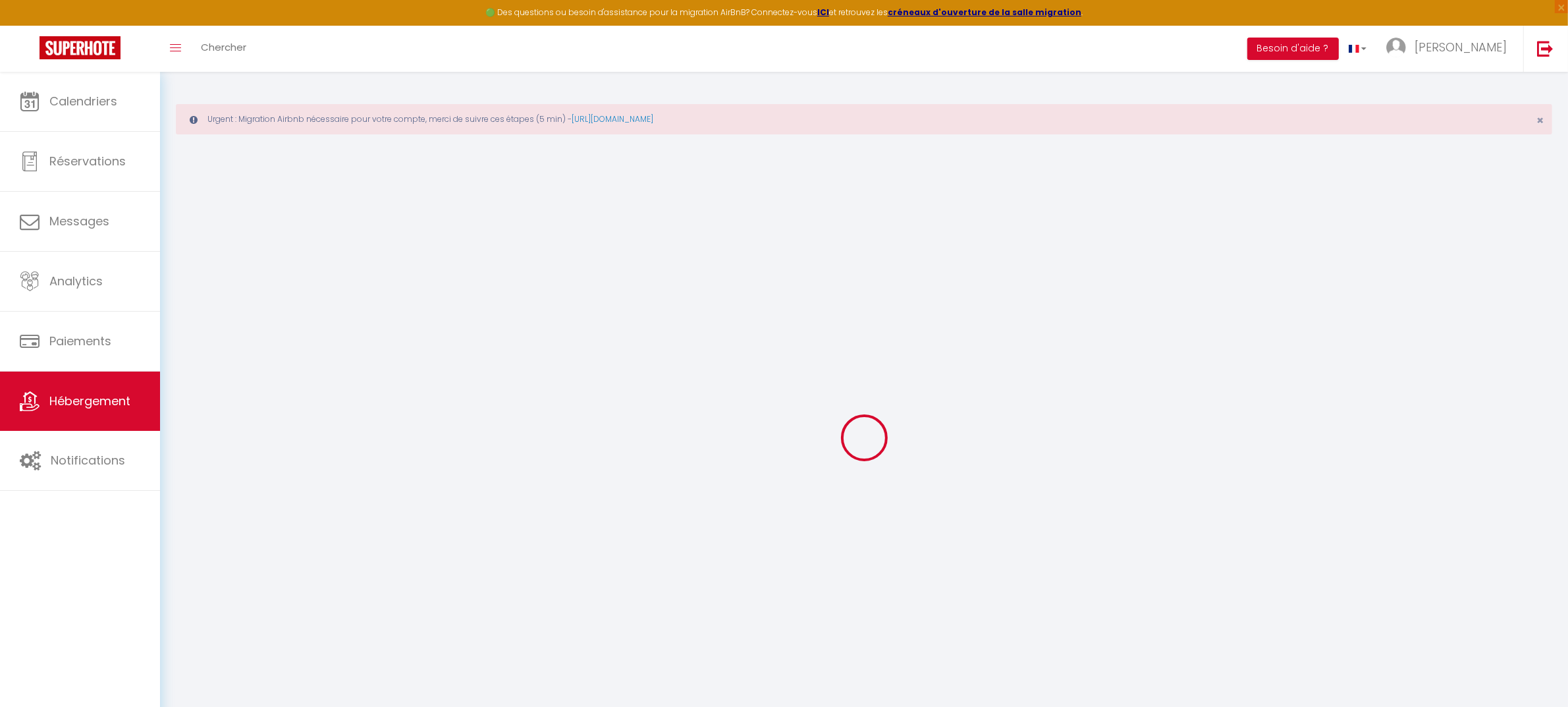
select select "16:00"
select select "23:45"
select select "11:00"
select select "30"
select select "120"
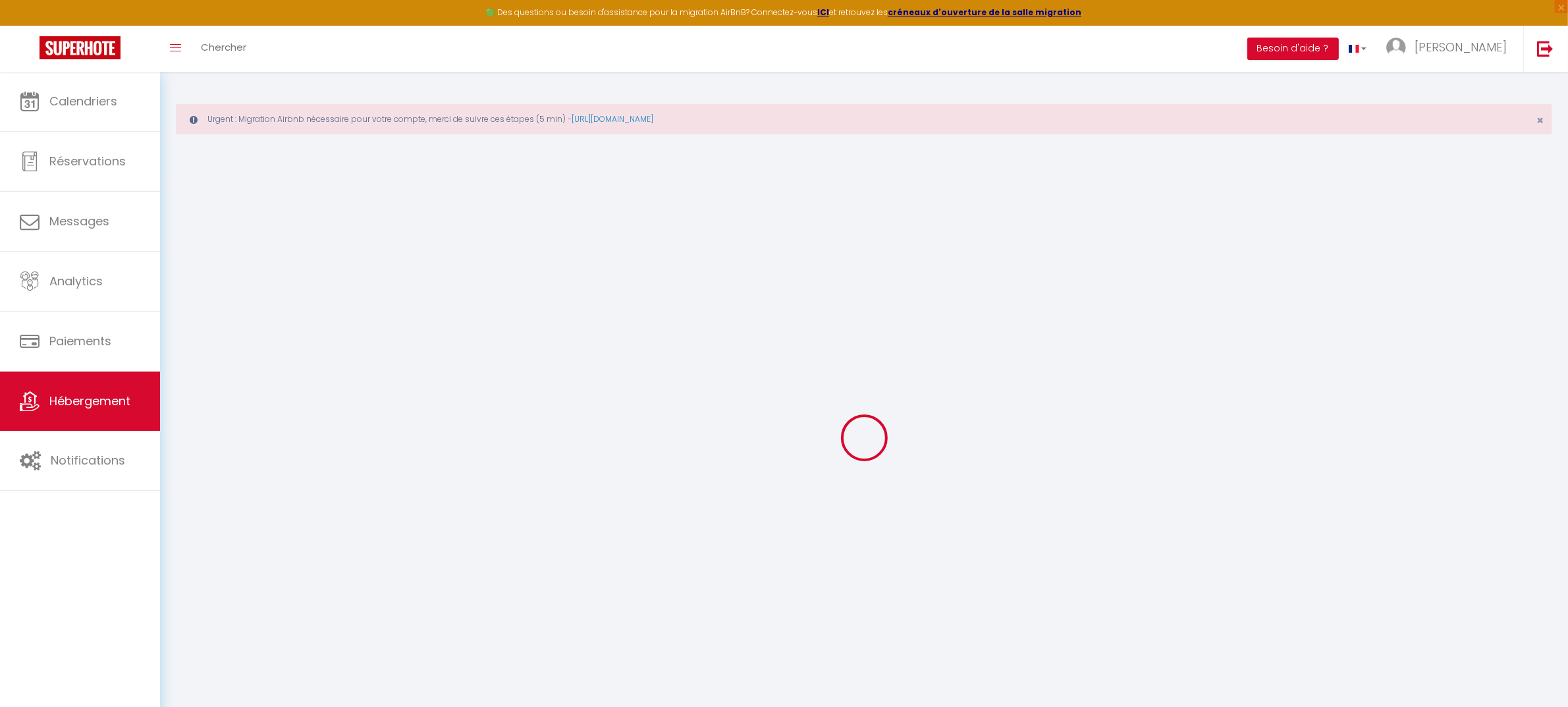
checkbox input "true"
checkbox input "false"
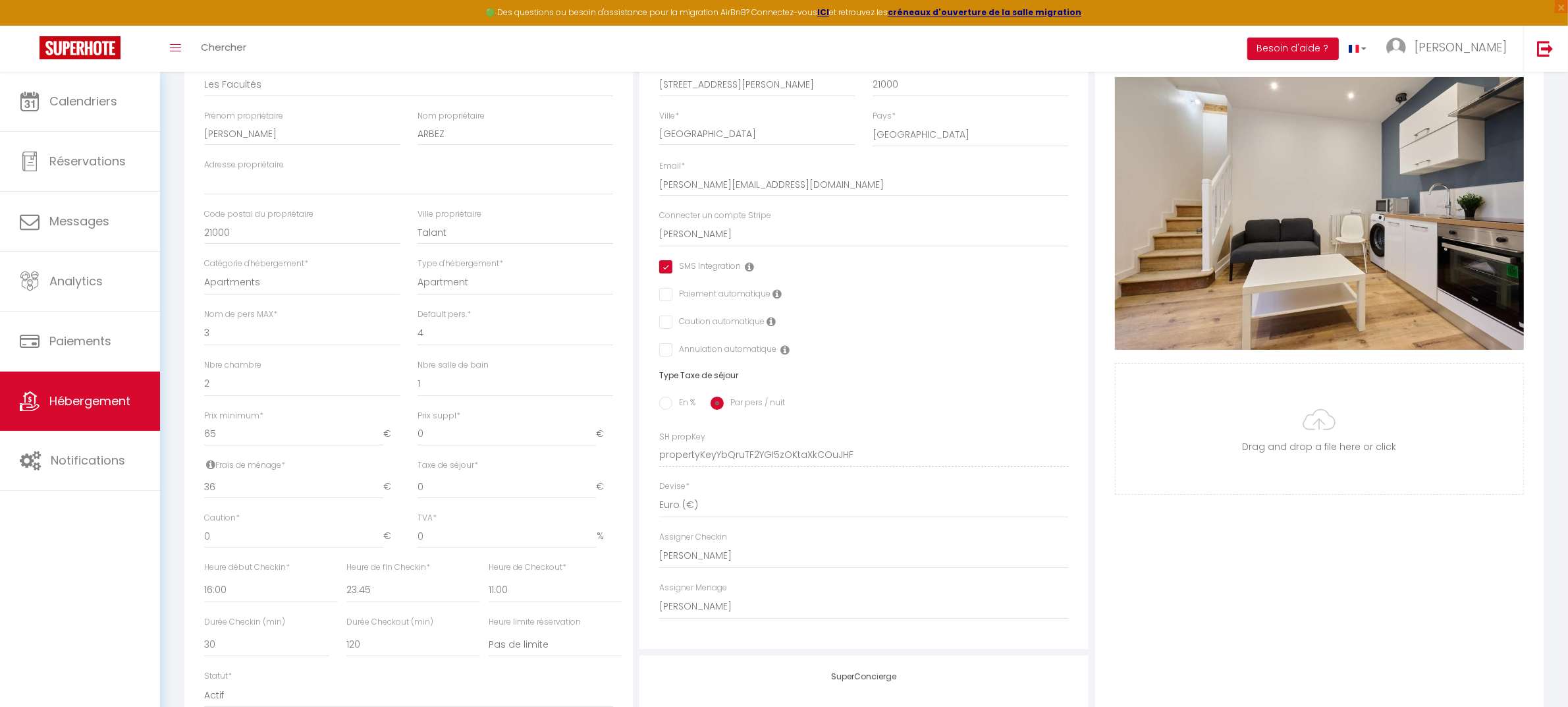
scroll to position [329, 0]
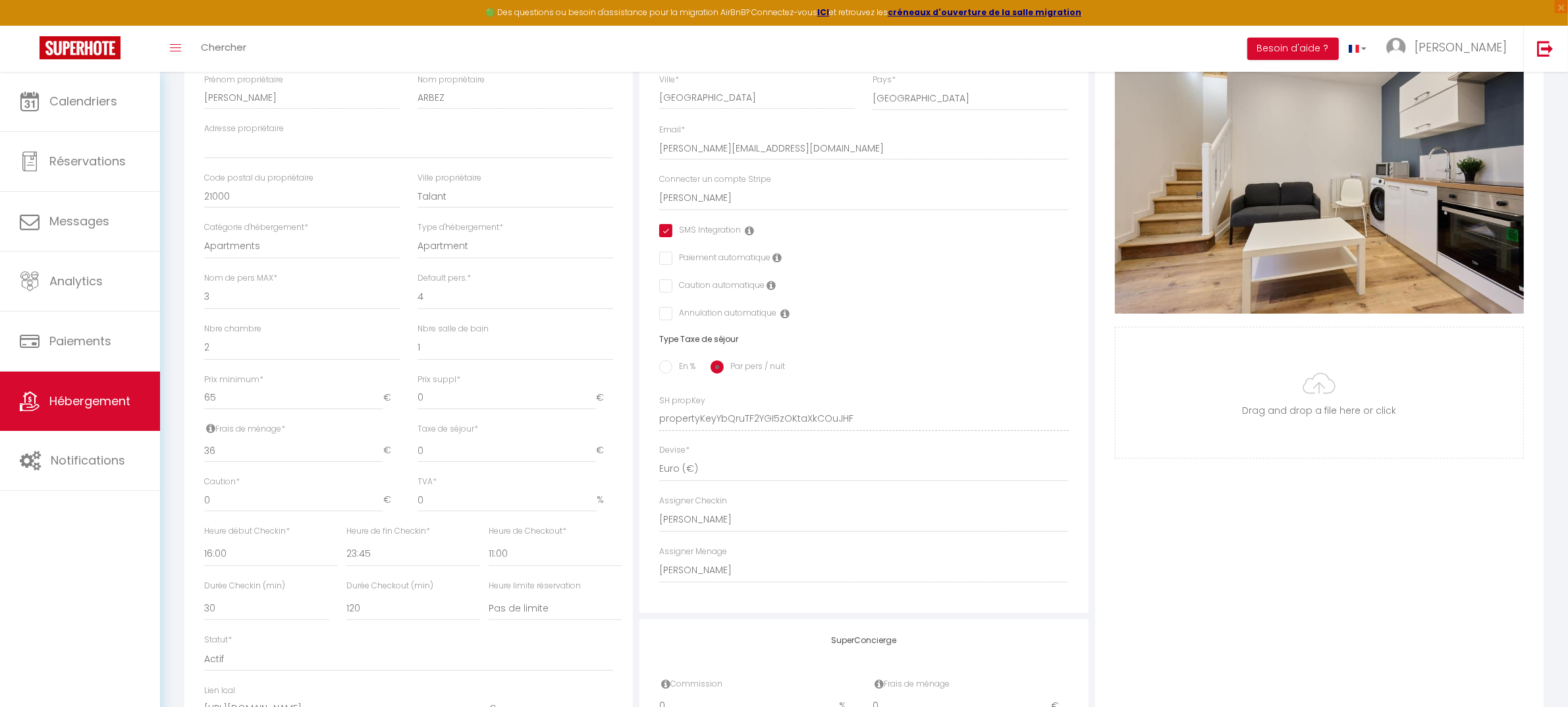
checkbox input "true"
checkbox input "false"
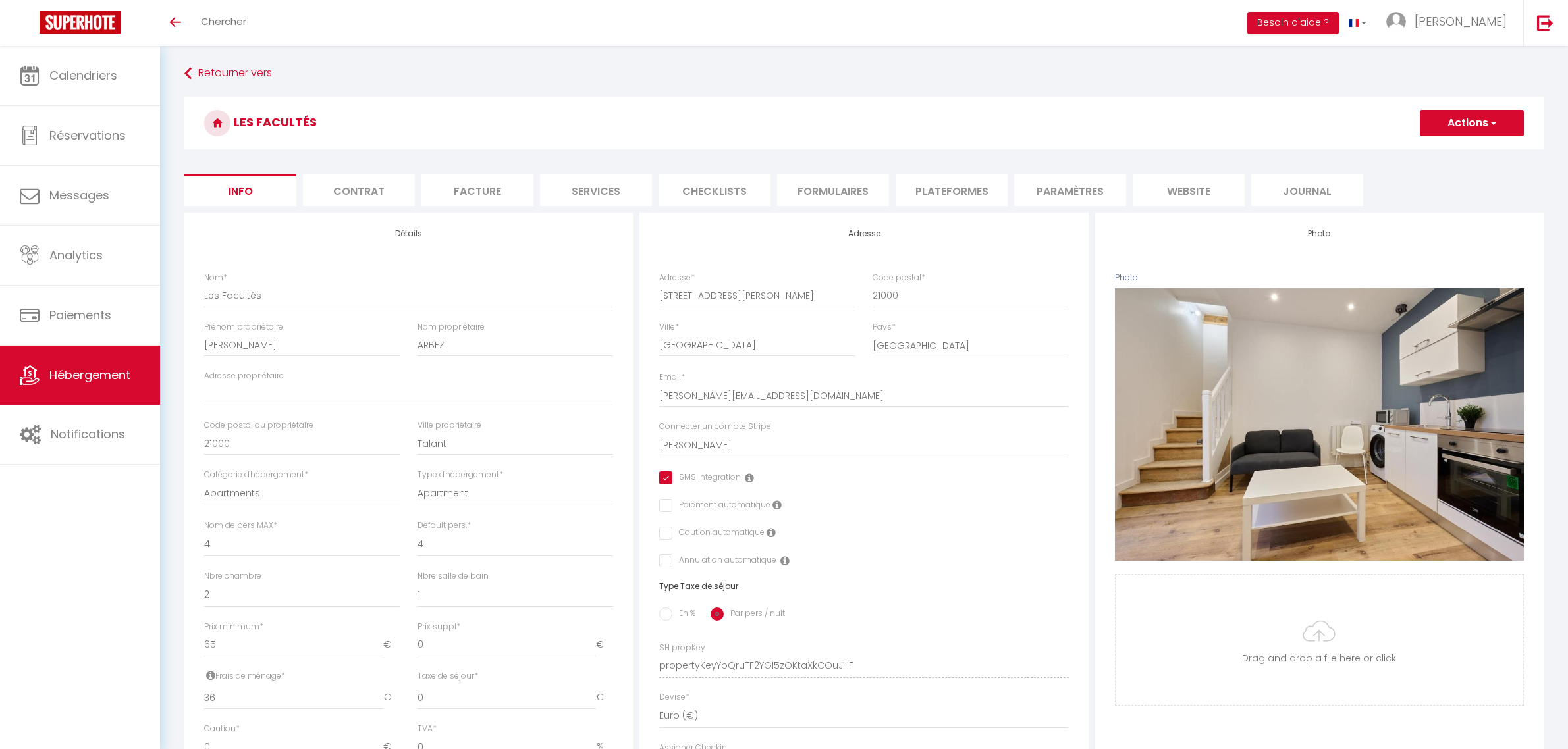
select select "4"
select select "2"
select select "1"
select select "16:00"
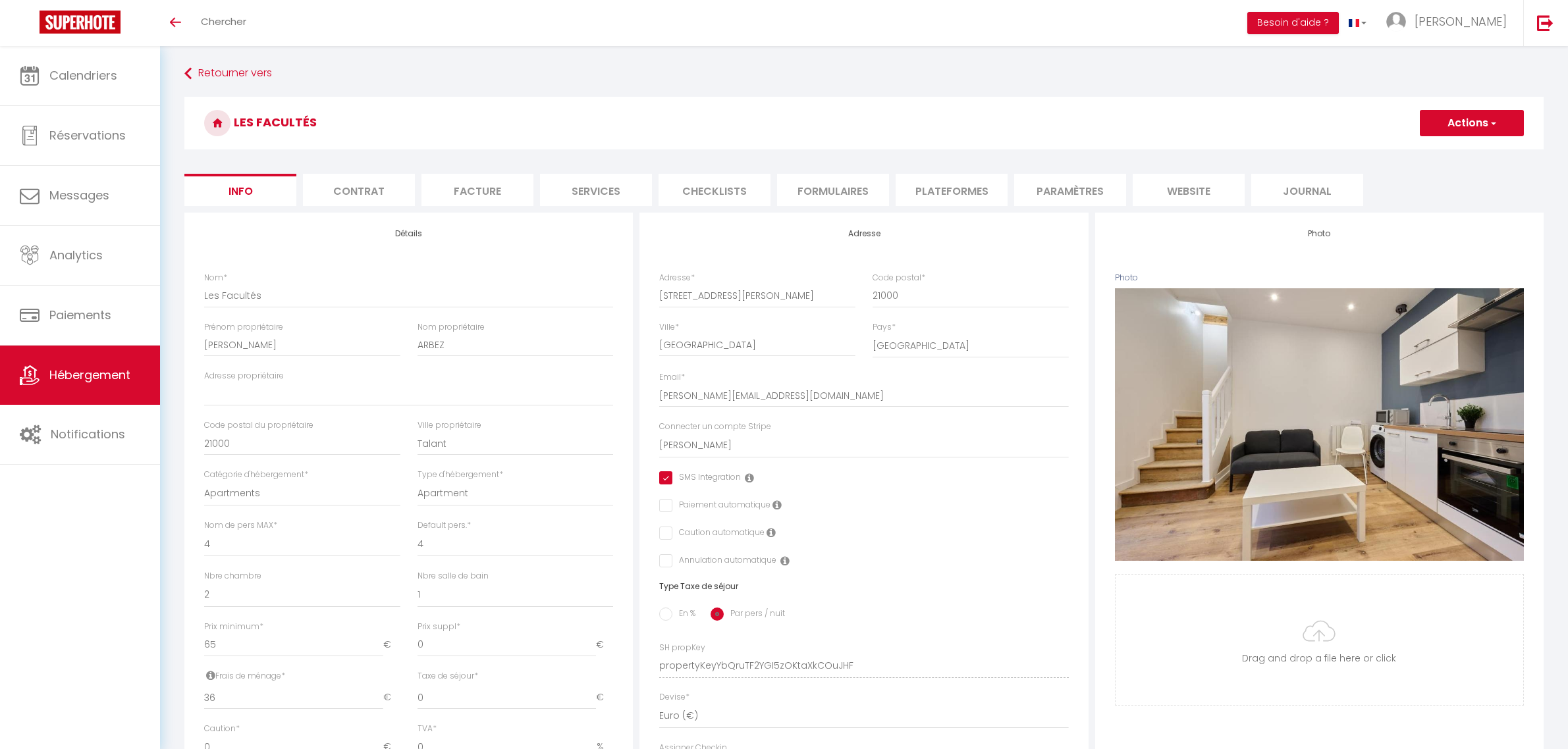
select select "23:45"
select select "11:00"
select select "30"
select select "120"
select select "28"
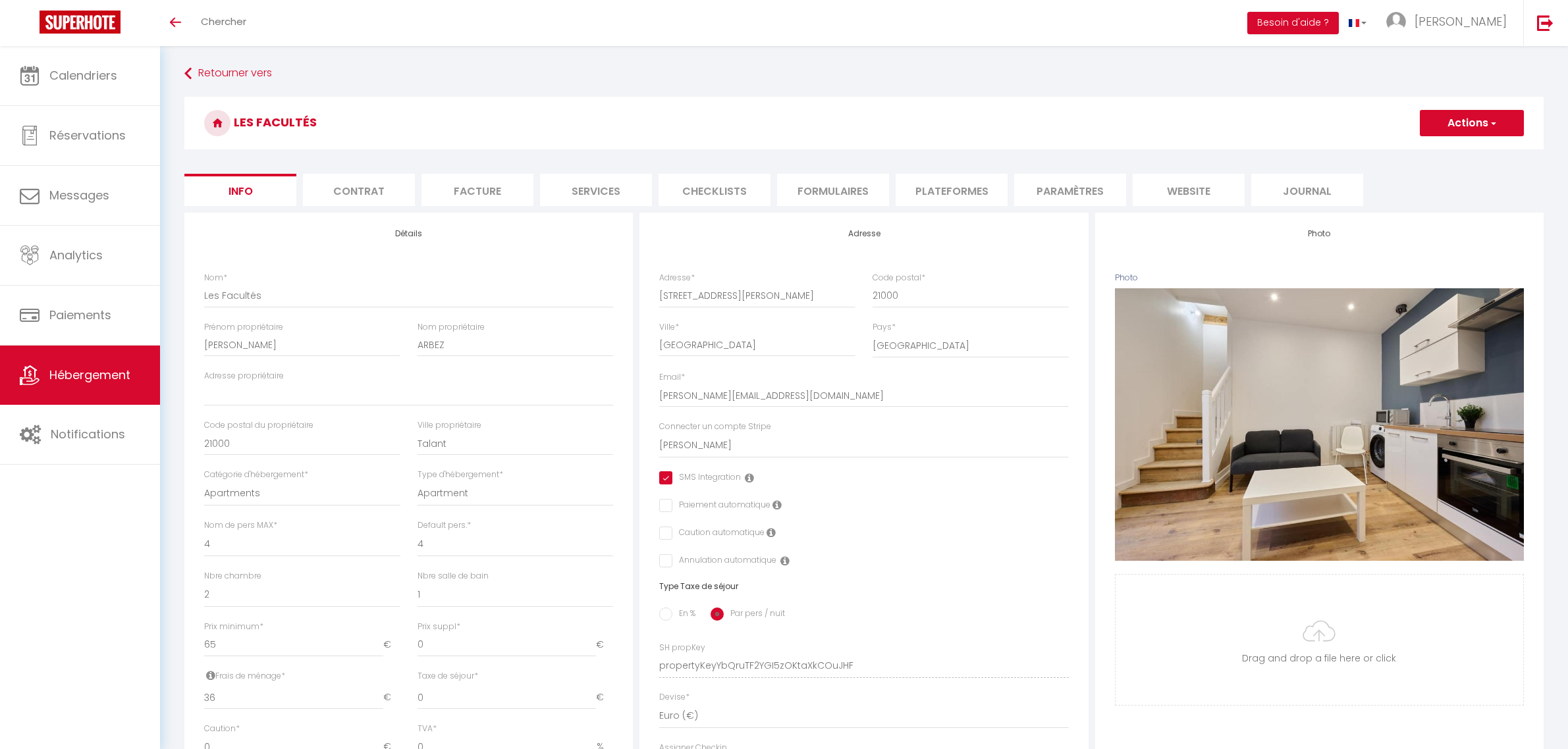
select select "49502"
select select "16822-1086022281852675574"
select select "+ 22 %"
select select "+ 30 %"
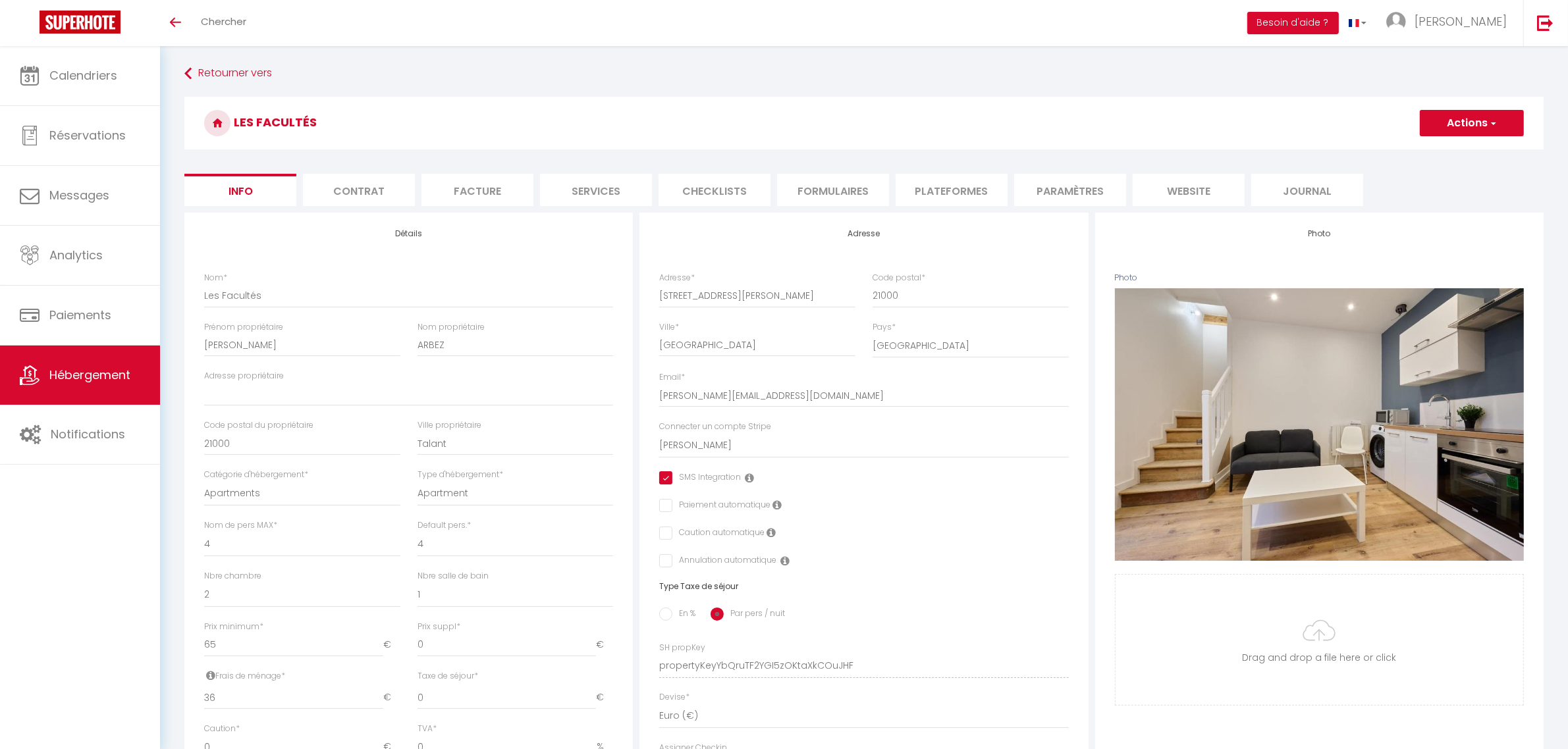
click at [1008, 191] on ul "Info Contrat Facture Services Checklists Formulaires Plateformes Paramètres web…" at bounding box center [864, 189] width 1359 height 32
click at [986, 189] on li "Plateformes" at bounding box center [951, 189] width 112 height 32
select select
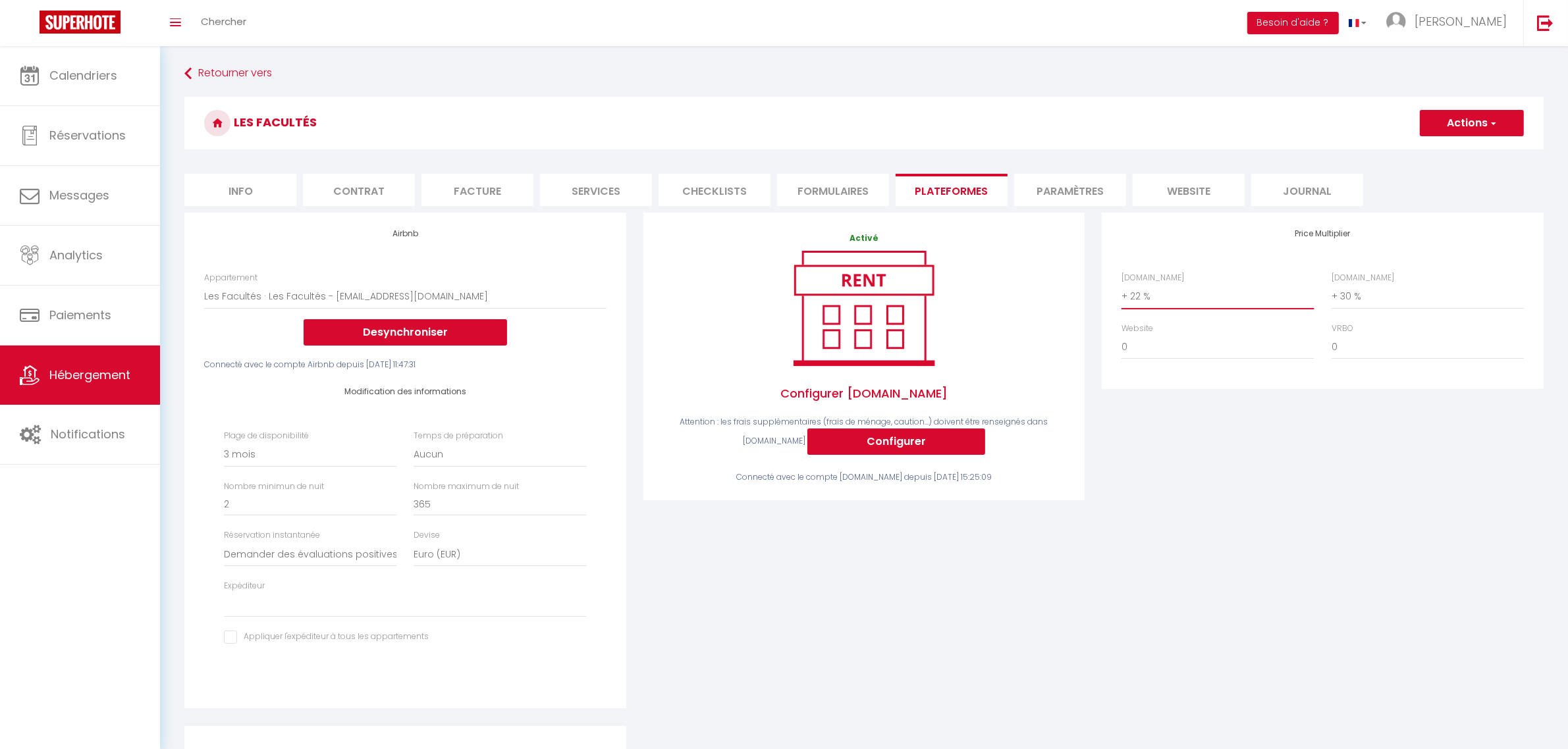
click at [1162, 294] on select "0 + 1 % + 2 % + 3 % + 4 % + 5 % + 6 % + 7 % + 8 % + 9 %" at bounding box center [1218, 296] width 192 height 25
select select "+ 19 %"
click at [1122, 284] on select "0 + 1 % + 2 % + 3 % + 4 % + 5 % + 6 % + 7 % + 8 % + 9 %" at bounding box center [1218, 296] width 192 height 25
select select
click at [1378, 295] on select "0 + 1 % + 2 % + 3 % + 4 % + 5 % + 6 % + 7 % + 8 % + 9 %" at bounding box center [1428, 296] width 192 height 25
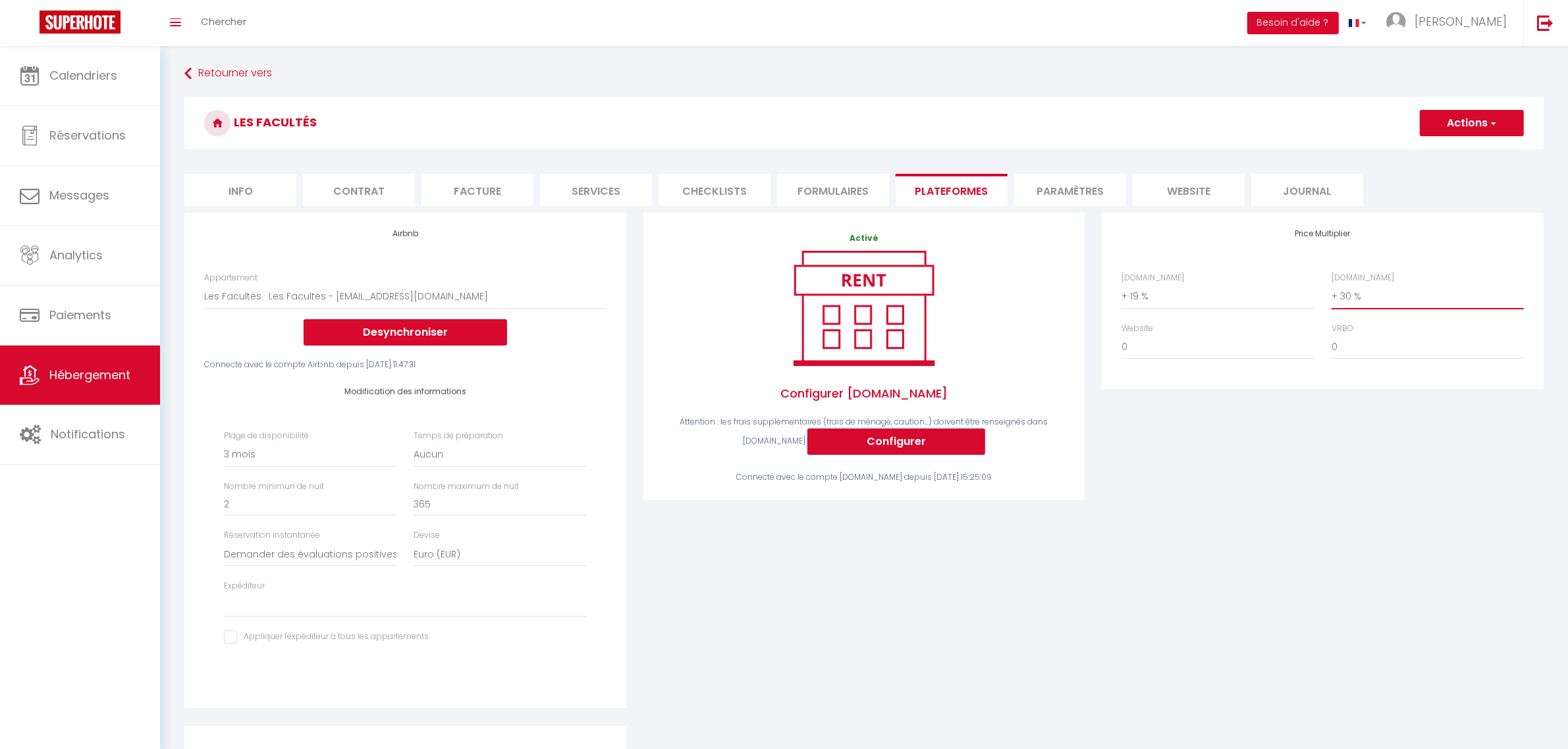
select select "+ 26 %"
click at [1331, 284] on select "0 + 1 % + 2 % + 3 % + 4 % + 5 % + 6 % + 7 % + 8 % + 9 %" at bounding box center [1428, 296] width 192 height 25
select select
click at [1467, 124] on button "Actions" at bounding box center [1472, 123] width 104 height 27
click at [1459, 150] on link "Enregistrer" at bounding box center [1471, 151] width 104 height 18
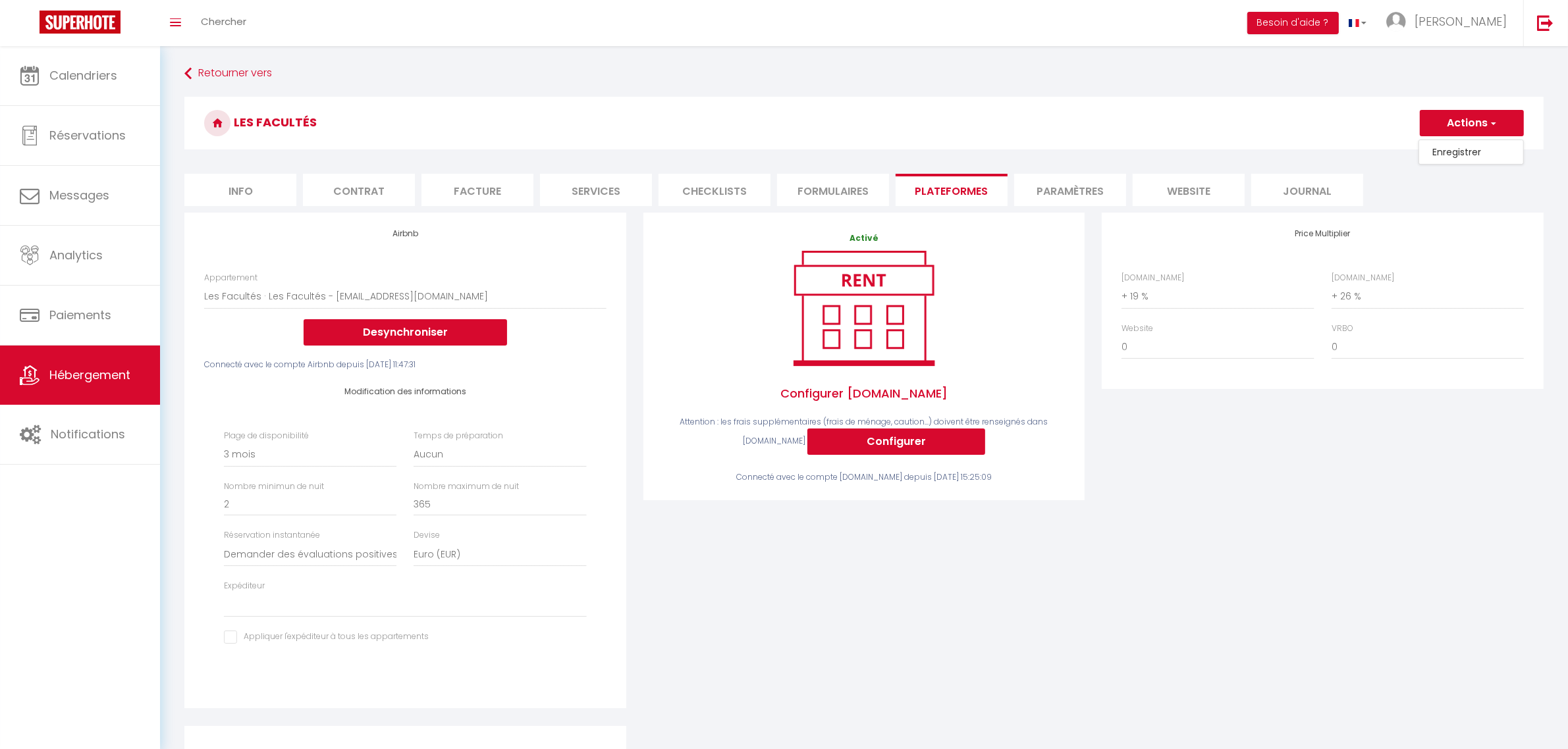
select select "90"
select select "well_reviewed_guests"
select select "EUR"
select select
click at [300, 453] on select "Date indisponible par [PERSON_NAME] 1 mois 3 mois 6 mois 9 mois 12 mois 24 mois" at bounding box center [310, 454] width 173 height 25
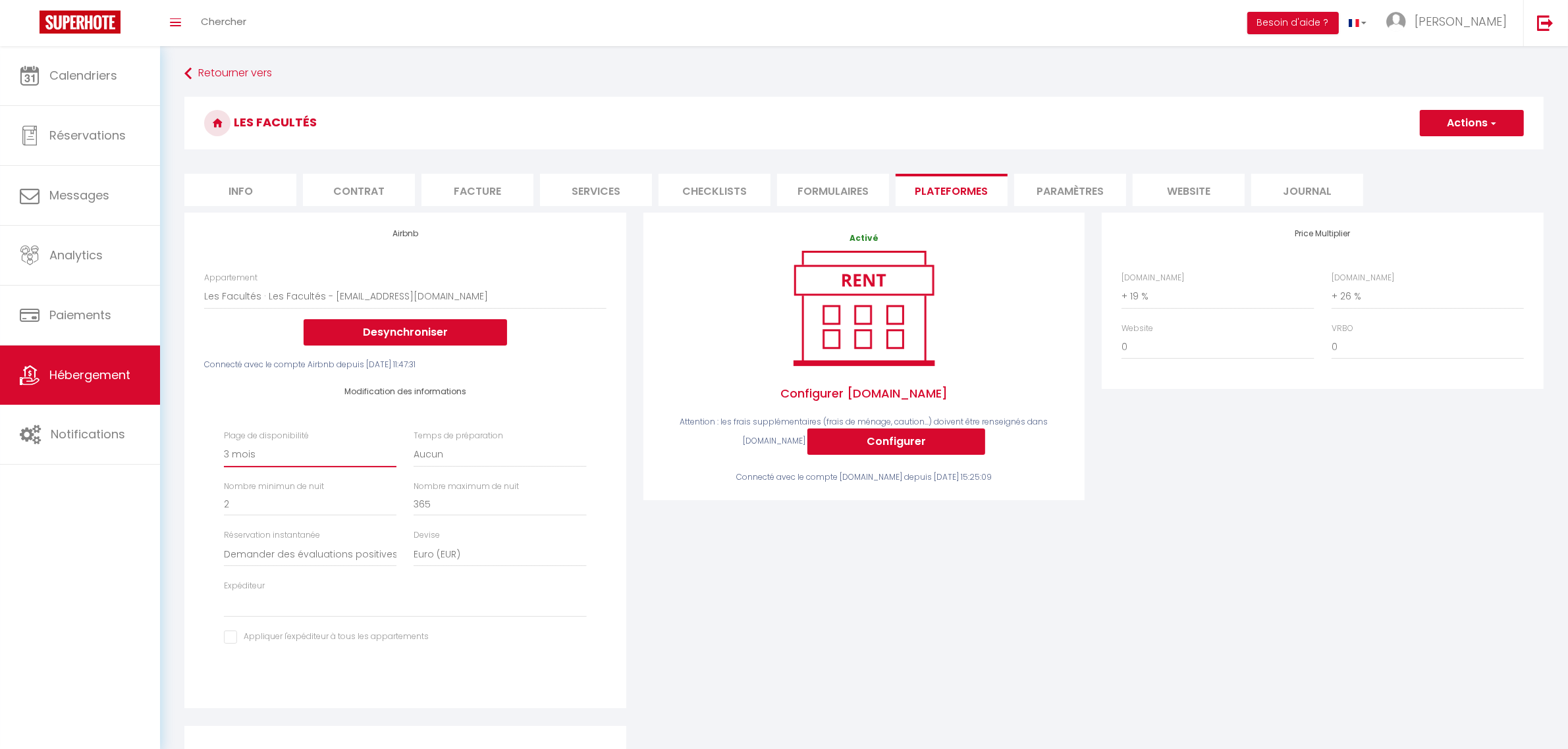
select select "365"
click at [224, 442] on select "Date indisponible par [PERSON_NAME] 1 mois 3 mois 6 mois 9 mois 12 mois 24 mois" at bounding box center [310, 454] width 173 height 25
select select
click at [395, 606] on select "noellie.binggeli@gmail.com romainjacotot@gmail.com Jpigeonnat@gmail.com Damien.…" at bounding box center [405, 604] width 362 height 25
click at [666, 608] on div "Activé Configurer Booking.com Attention : les frais supplémentaires (frais de m…" at bounding box center [864, 468] width 459 height 513
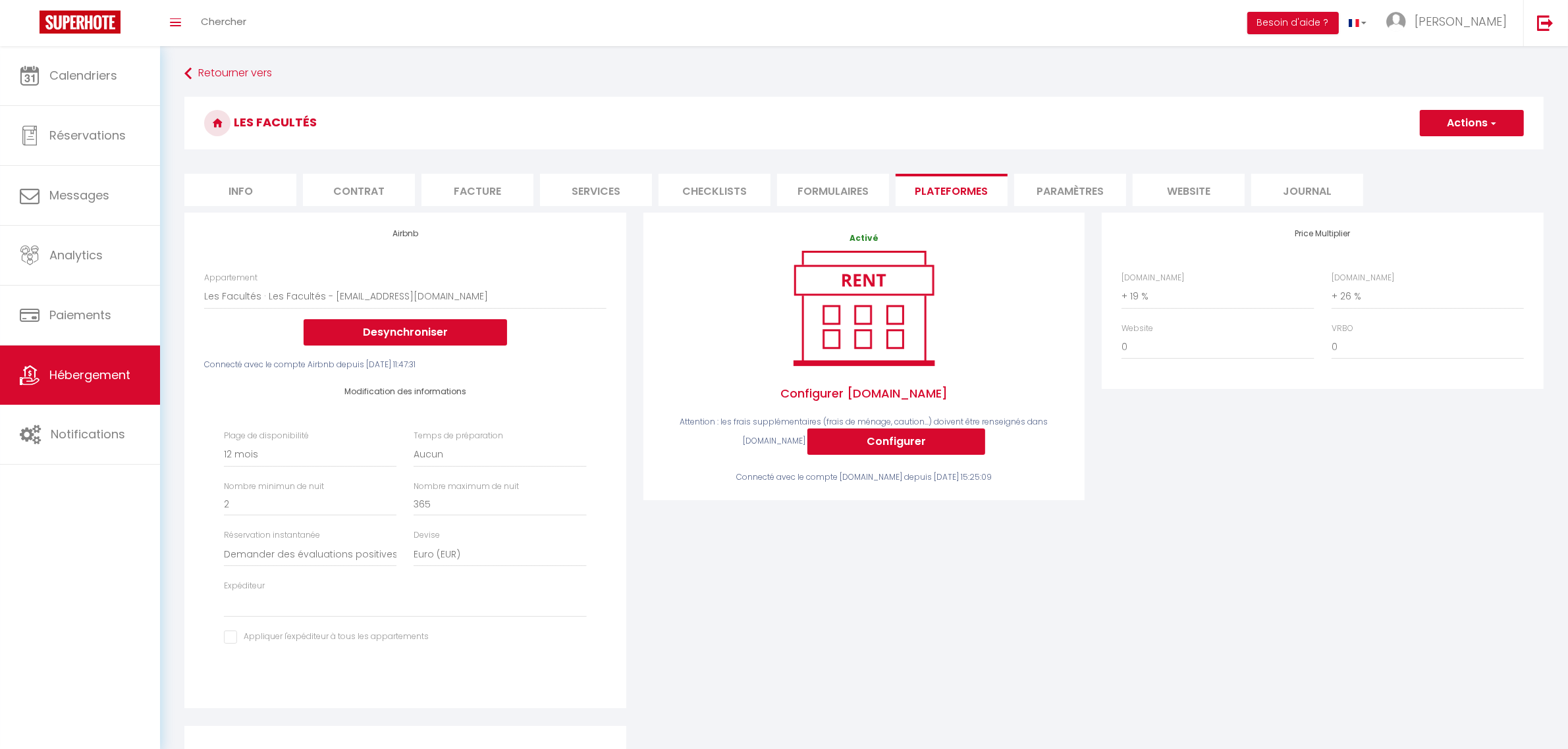
click at [1483, 127] on button "Actions" at bounding box center [1472, 123] width 104 height 27
click at [1462, 150] on link "Enregistrer" at bounding box center [1471, 151] width 104 height 18
select select "365"
select select "well_reviewed_guests"
select select "EUR"
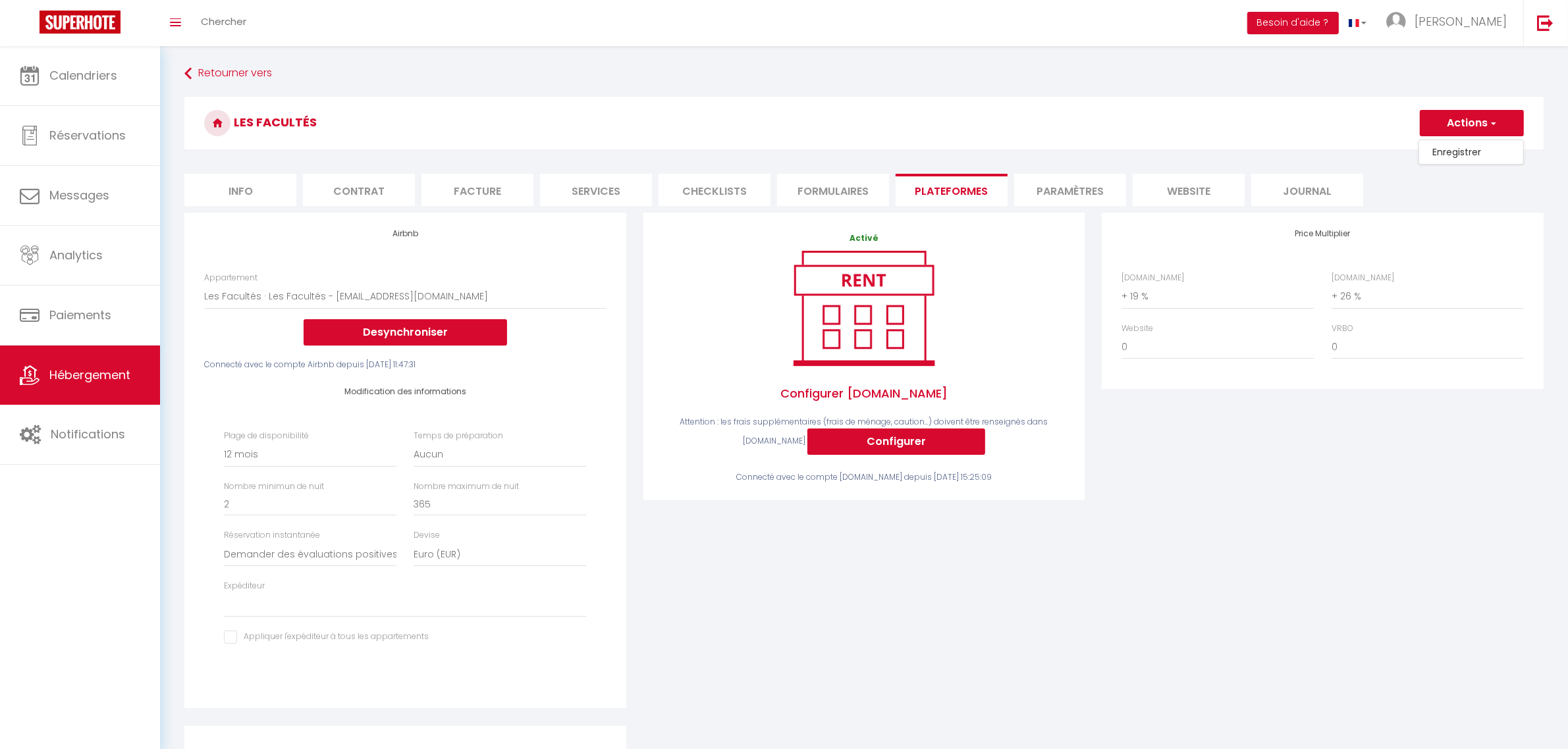
select select
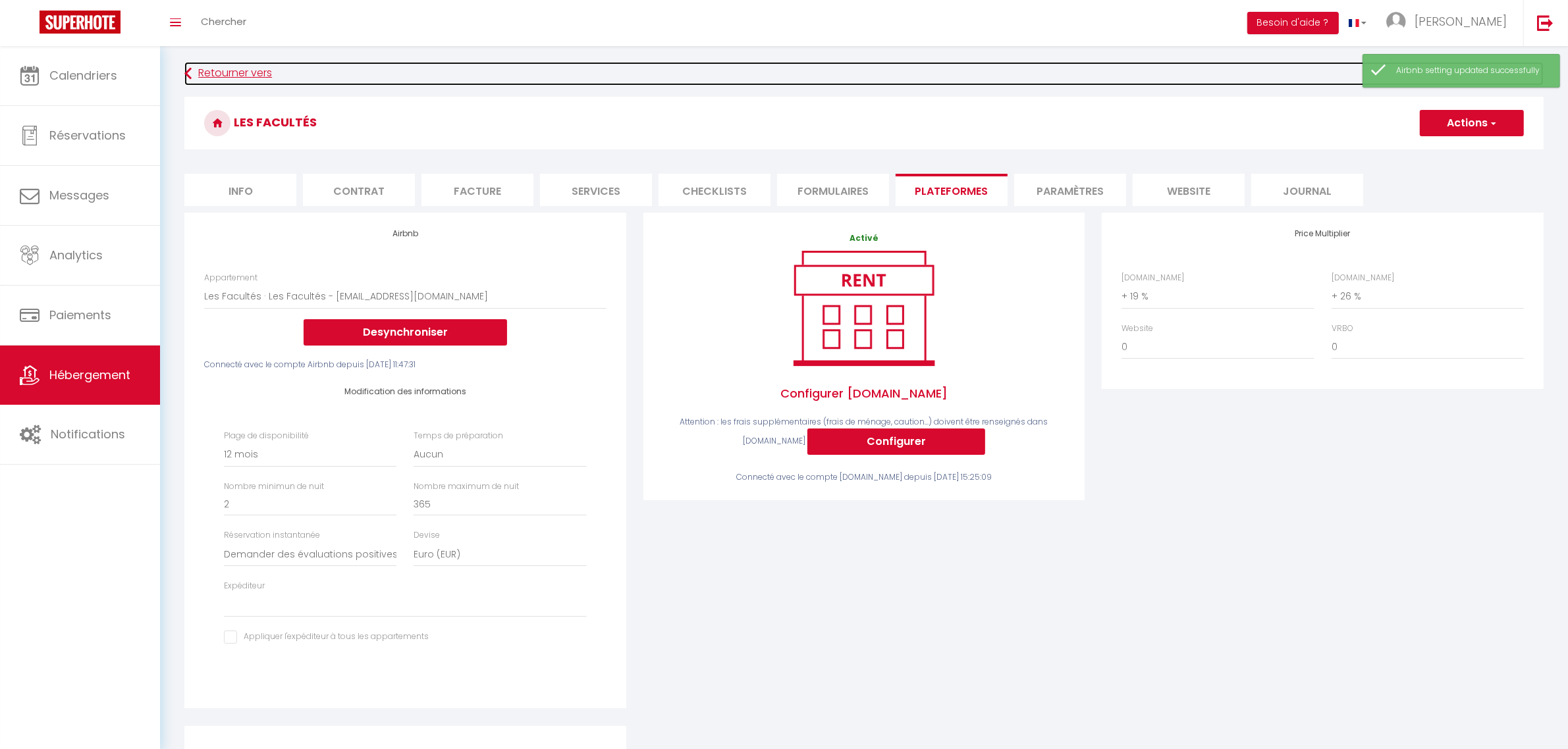
click at [199, 75] on link "Retourner vers" at bounding box center [864, 74] width 1359 height 24
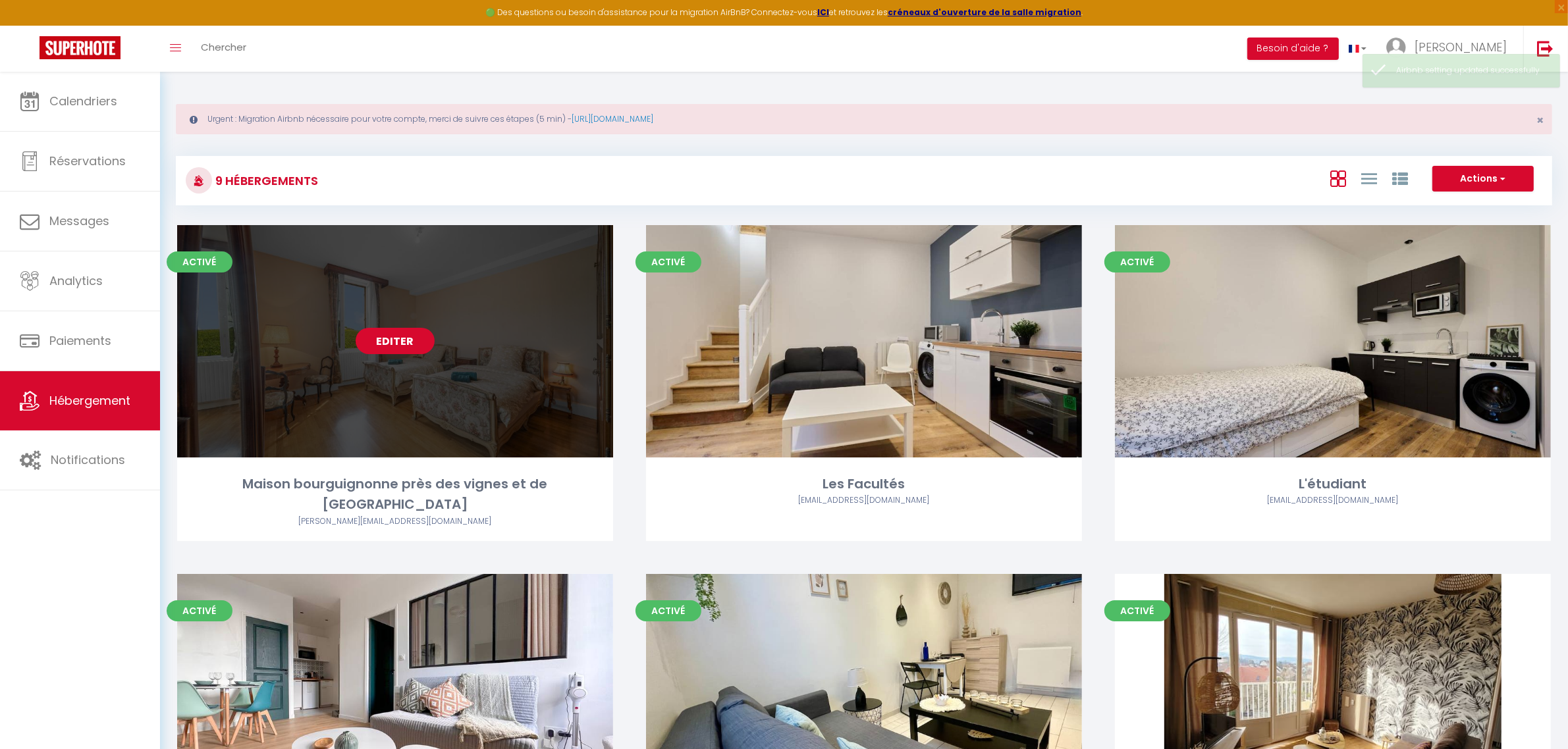
click at [414, 349] on link "Editer" at bounding box center [395, 341] width 79 height 27
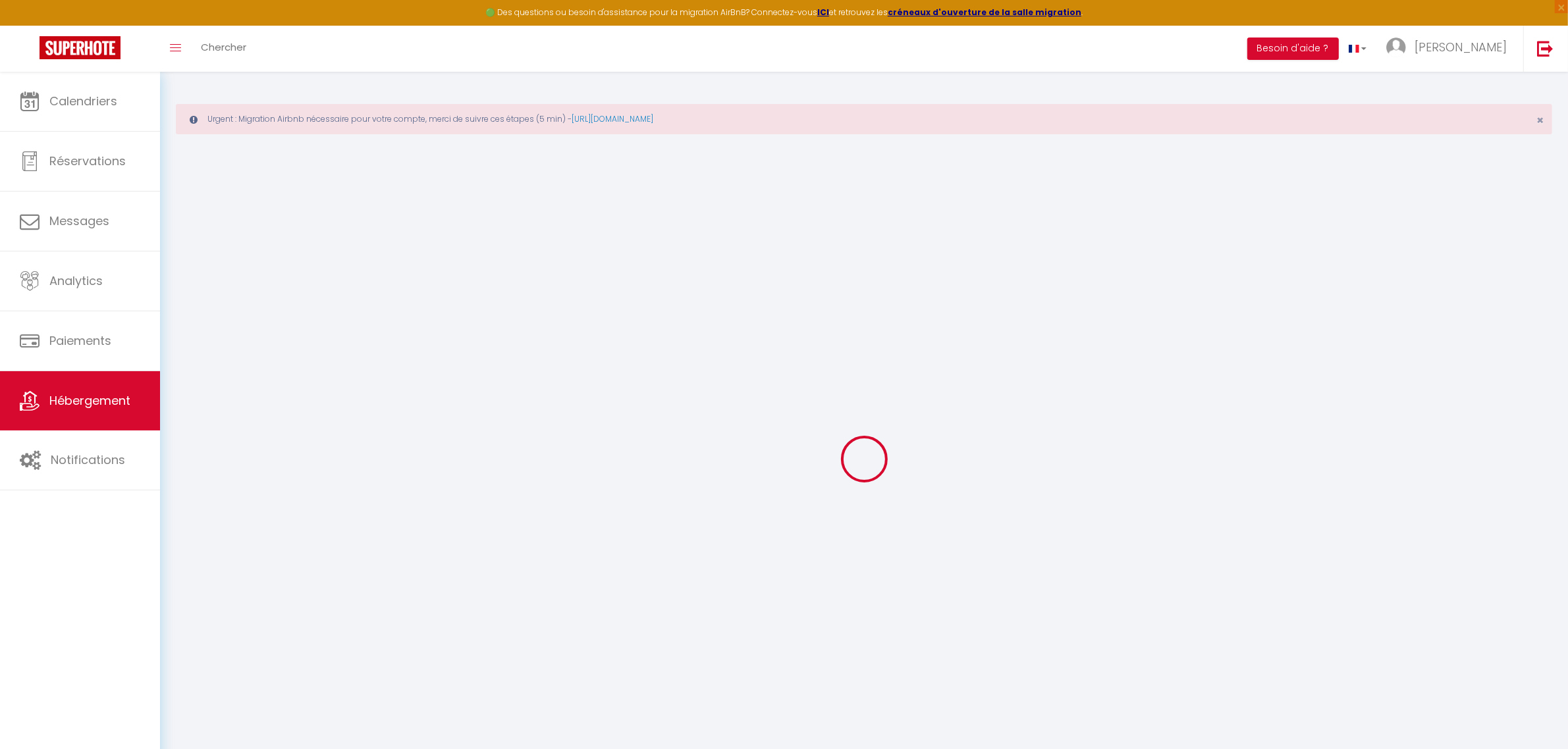
select select "7461-1498546396986220033"
select select "+ 22 %"
select select "+ 2 %"
checkbox input "true"
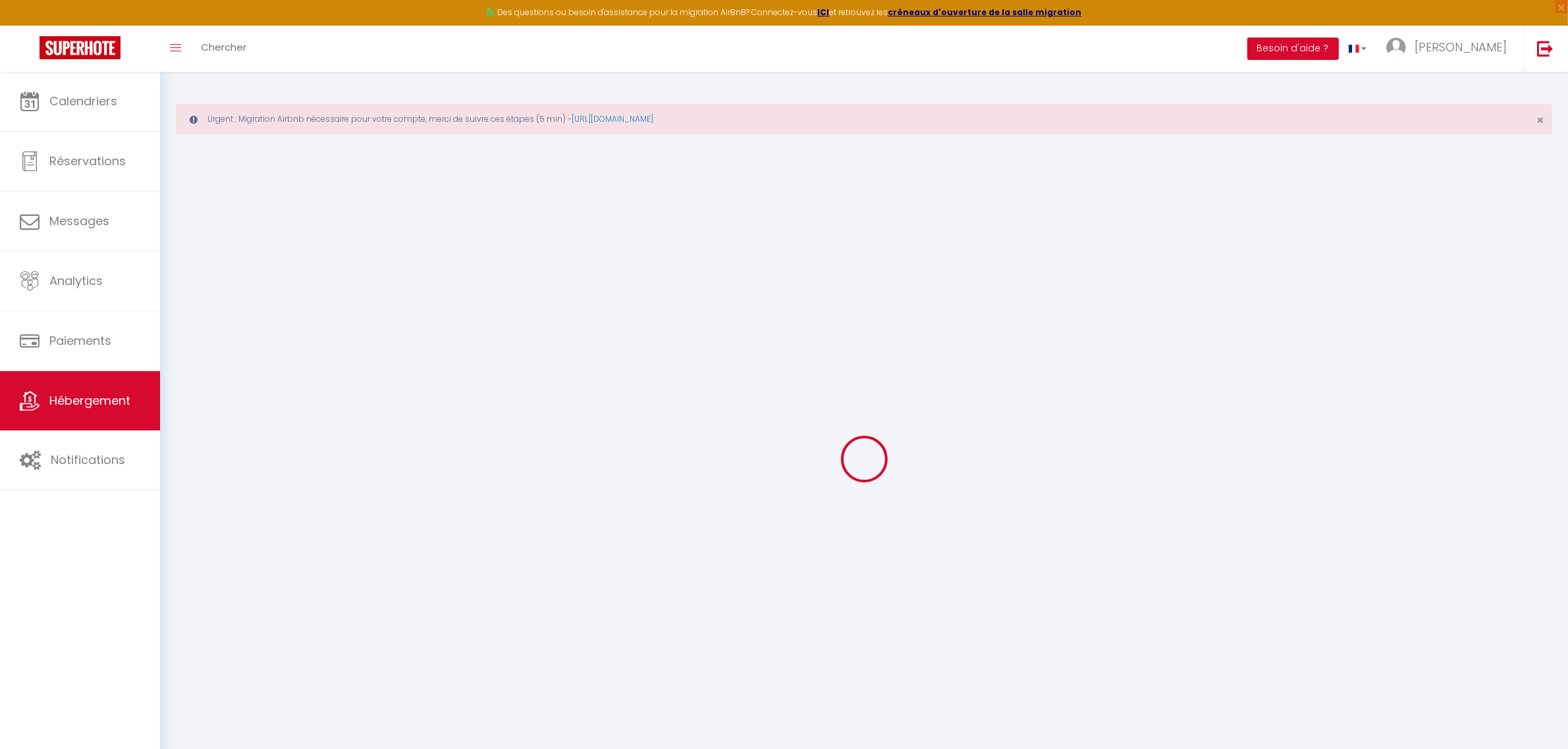
checkbox input "false"
checkbox input "true"
checkbox input "false"
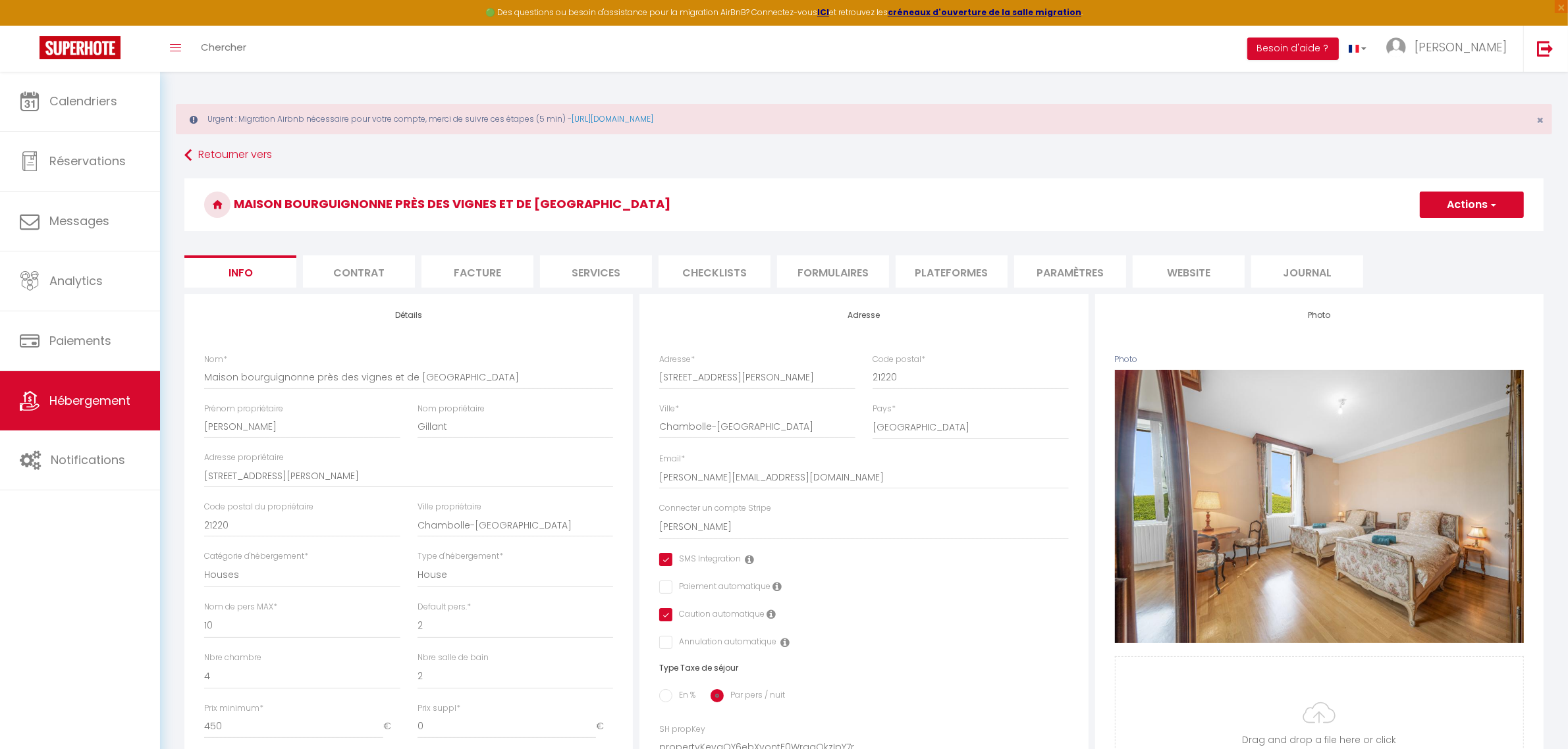
click at [963, 273] on li "Plateformes" at bounding box center [951, 272] width 112 height 32
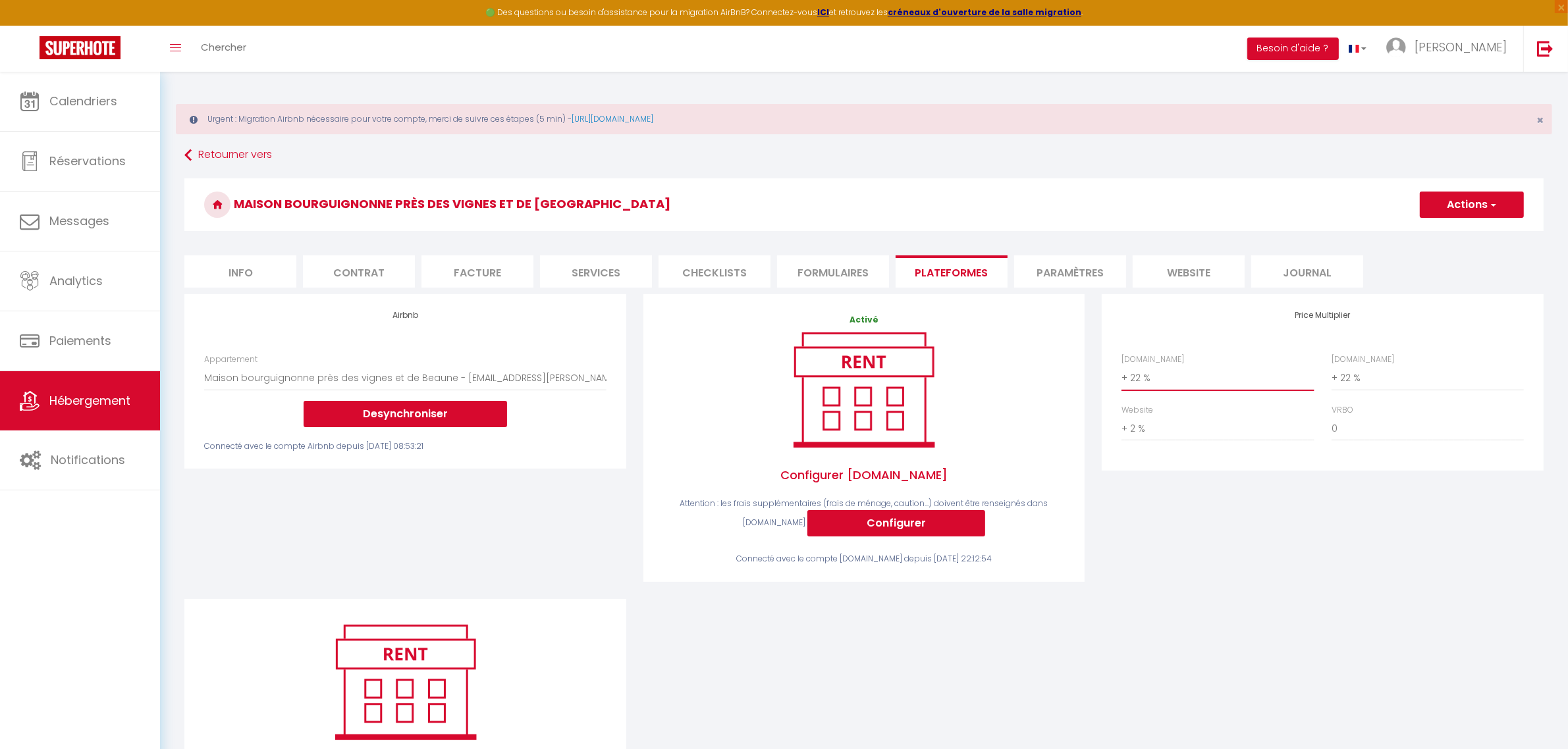
click at [1173, 380] on select "0 + 1 % + 2 % + 3 % + 4 % + 5 % + 6 % + 7 % + 8 % + 9 %" at bounding box center [1218, 378] width 192 height 25
select select "+ 18 %"
click at [1122, 366] on select "0 + 1 % + 2 % + 3 % + 4 % + 5 % + 6 % + 7 % + 8 % + 9 %" at bounding box center [1218, 378] width 192 height 25
click at [1409, 377] on select "0 + 1 % + 2 % + 3 % + 4 % + 5 % + 6 % + 7 % + 8 % + 9 %" at bounding box center [1428, 378] width 192 height 25
select select "+ 26 %"
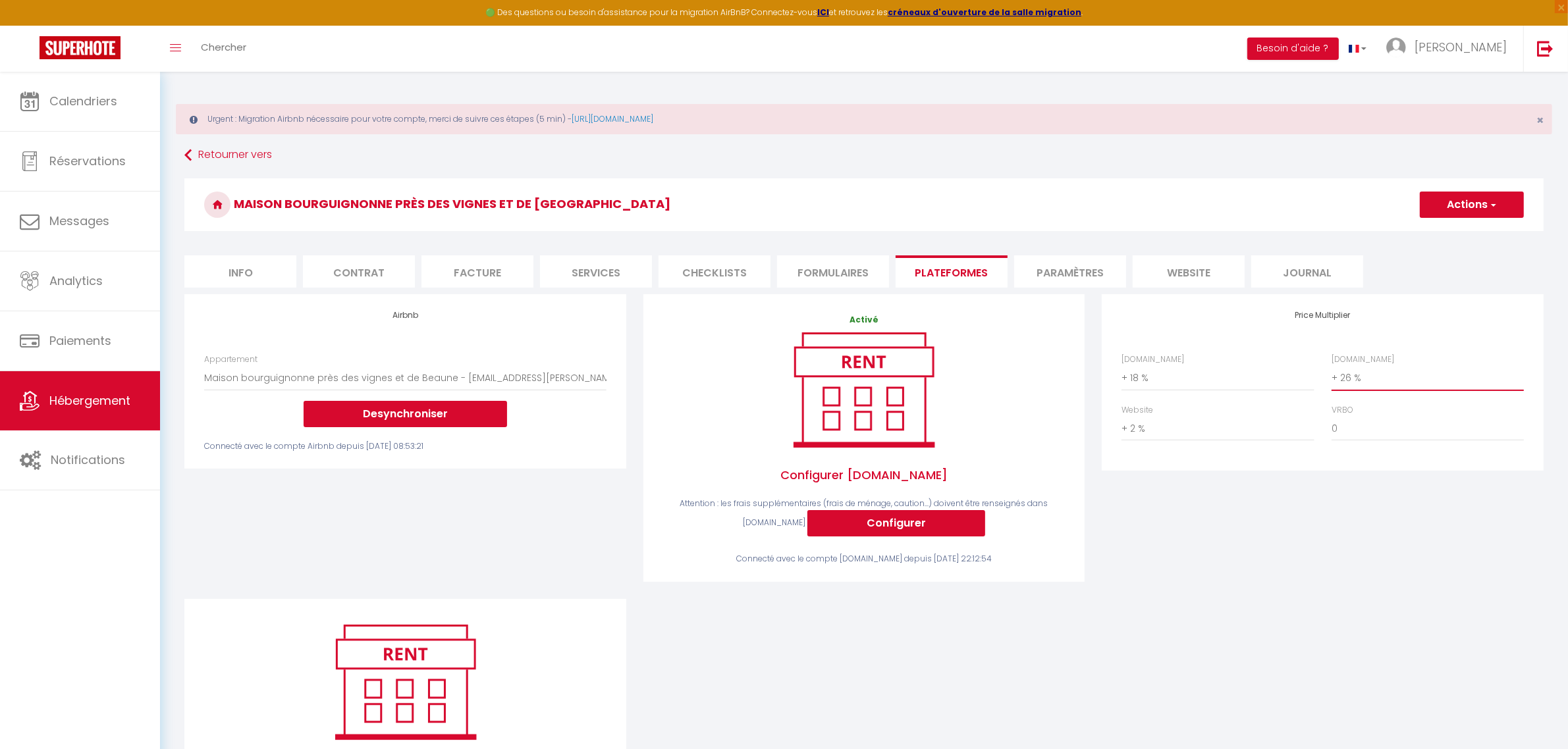
click at [1331, 366] on select "0 + 1 % + 2 % + 3 % + 4 % + 5 % + 6 % + 7 % + 8 % + 9 %" at bounding box center [1428, 378] width 192 height 25
click at [1486, 205] on button "Actions" at bounding box center [1472, 204] width 104 height 27
click at [1461, 233] on link "Enregistrer" at bounding box center [1471, 234] width 104 height 18
click at [443, 418] on button "Desynchroniser" at bounding box center [406, 414] width 203 height 27
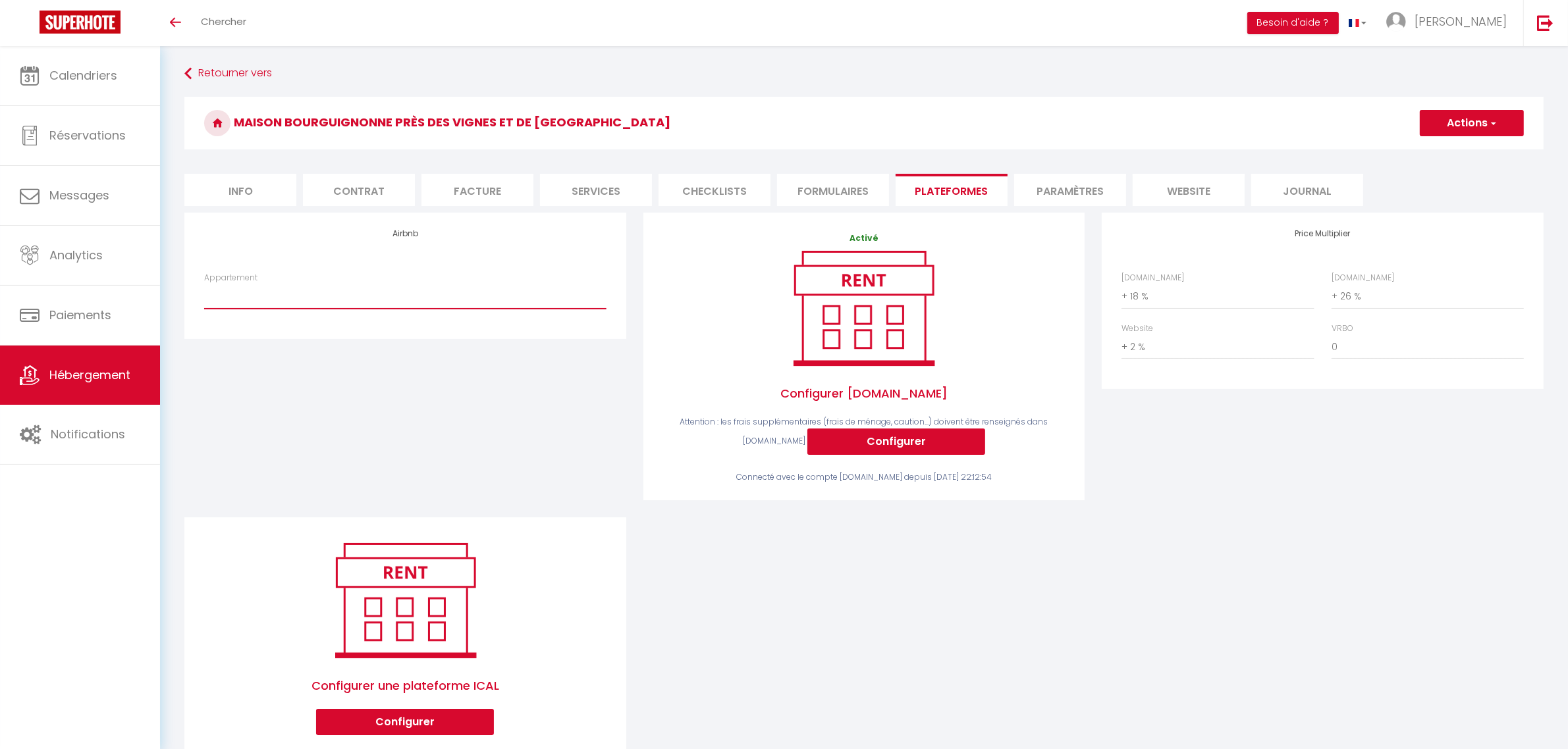
click at [370, 299] on select "Maison bourguignonne près des vignes et de Beaune - [EMAIL_ADDRESS][DOMAIN_NAME…" at bounding box center [405, 296] width 402 height 25
select select "17479-1498546396986220033"
click at [204, 284] on select "Maison bourguignonne près des vignes et de Beaune - [EMAIL_ADDRESS][DOMAIN_NAME…" at bounding box center [405, 296] width 402 height 25
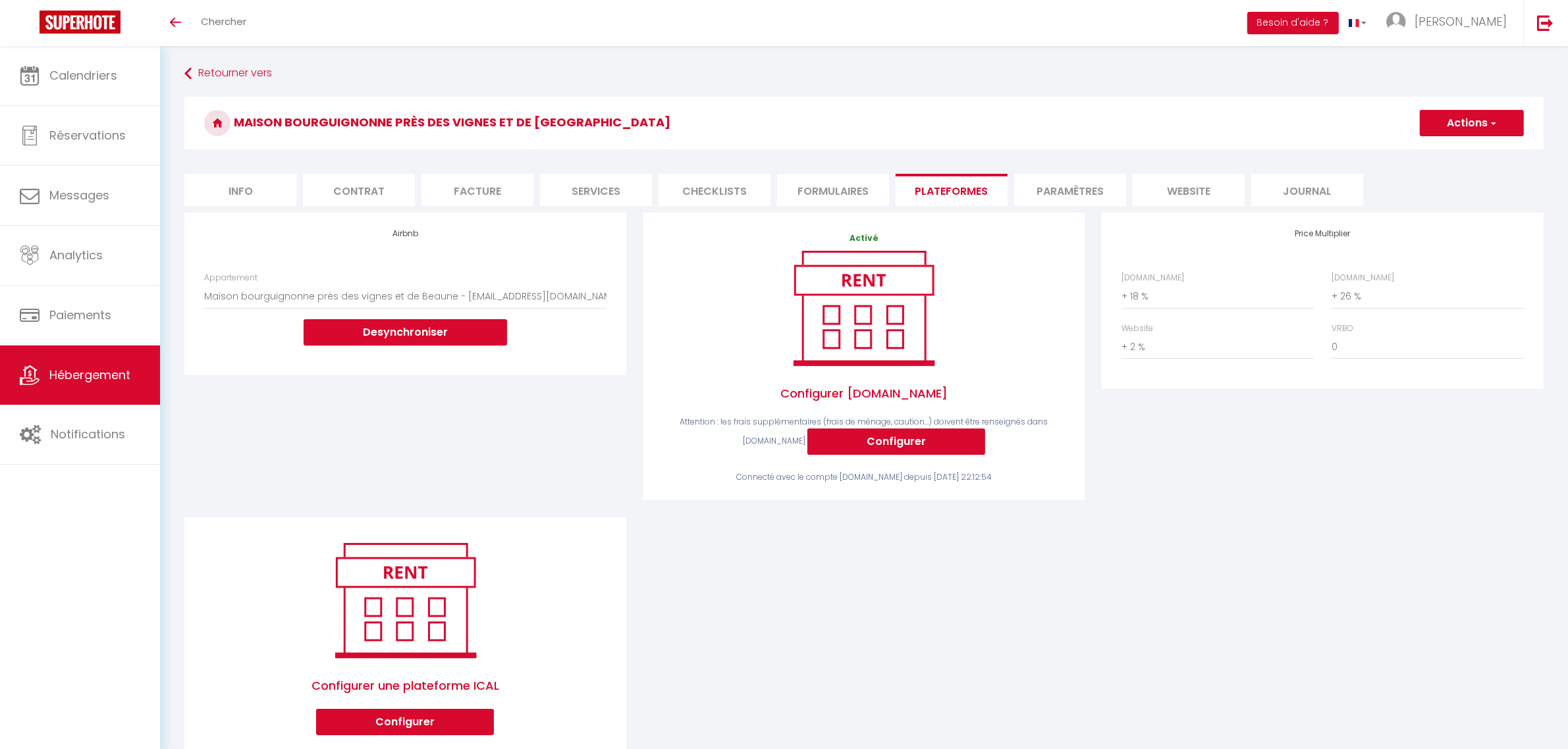
click at [1492, 123] on span "button" at bounding box center [1492, 123] width 8 height 13
click at [1444, 152] on link "Enregistrer" at bounding box center [1471, 151] width 104 height 18
click at [0, 0] on div "Vous y êtes presque ! Vos données sont en cours de synchronisation. Cela peut p…" at bounding box center [0, 0] width 0 height 0
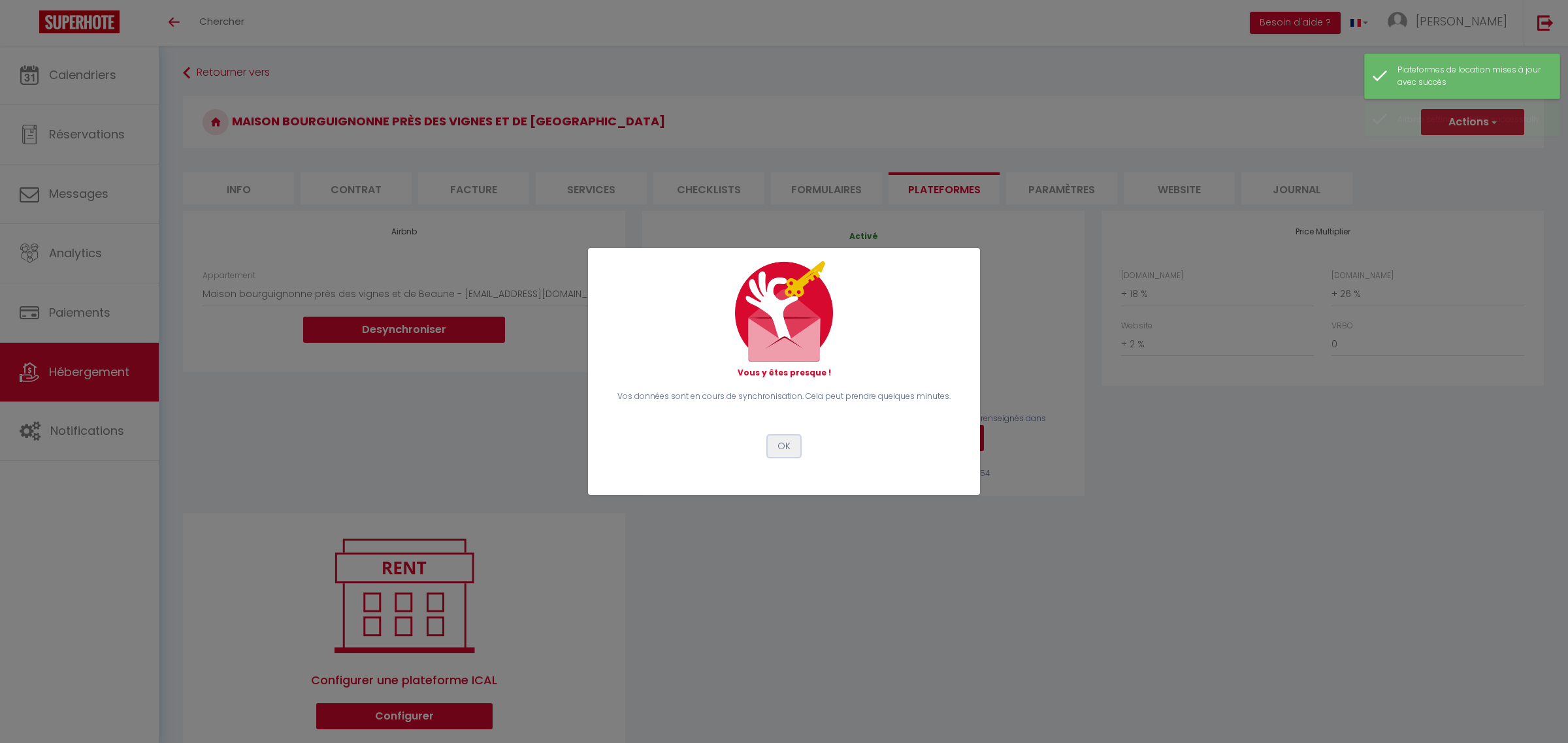
click at [787, 448] on button "OK" at bounding box center [784, 446] width 33 height 22
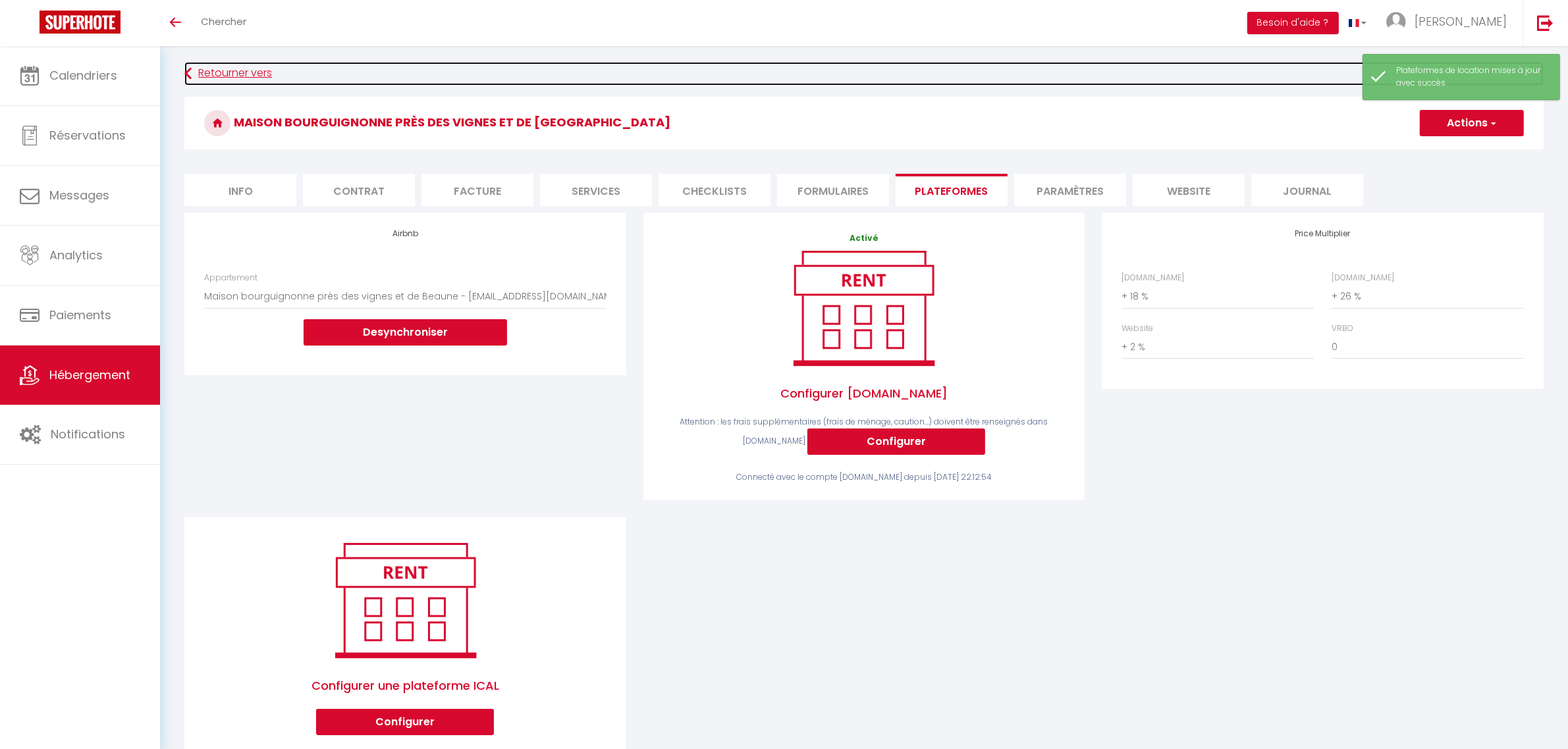
click at [234, 79] on link "Retourner vers" at bounding box center [864, 74] width 1359 height 24
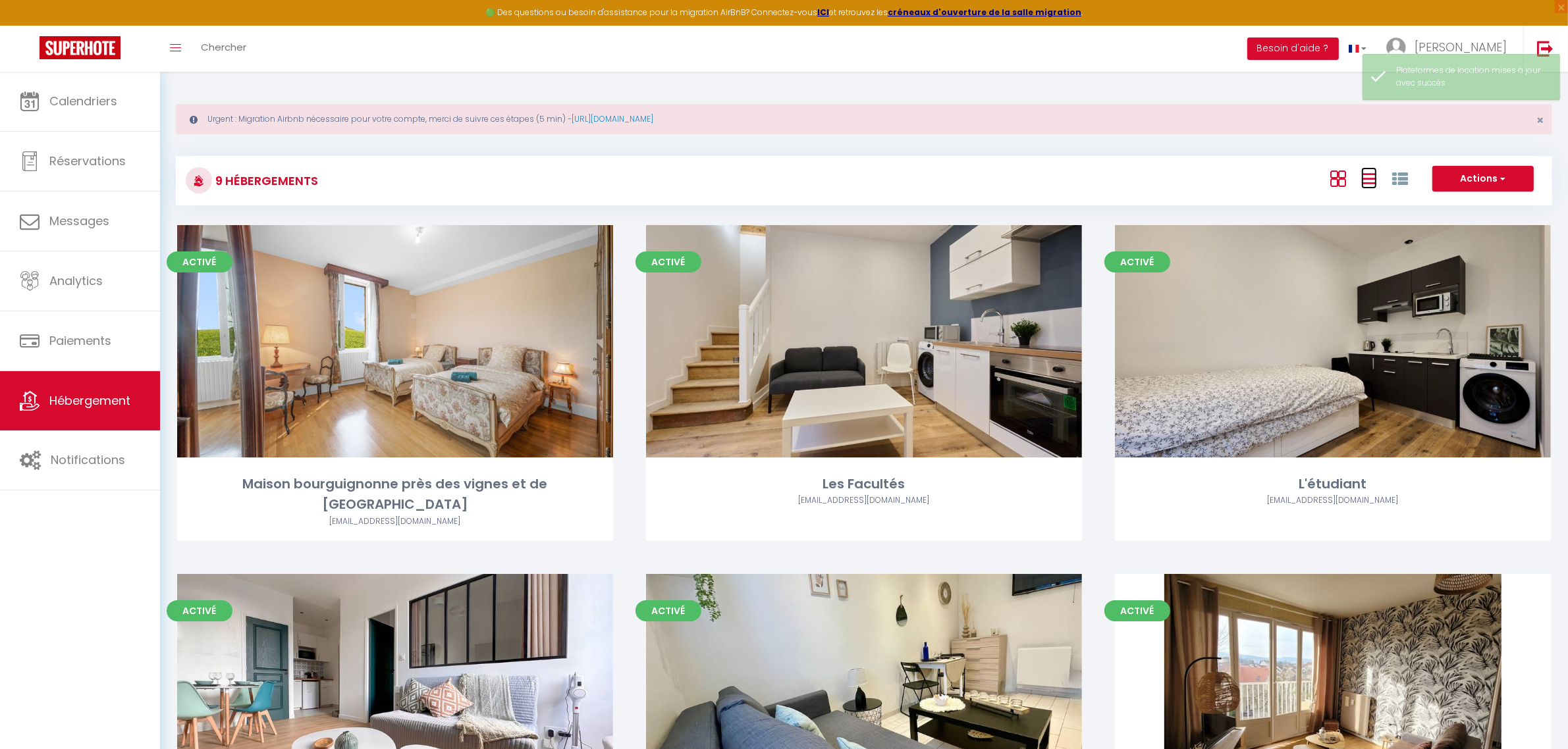
click at [1369, 178] on icon at bounding box center [1368, 179] width 16 height 17
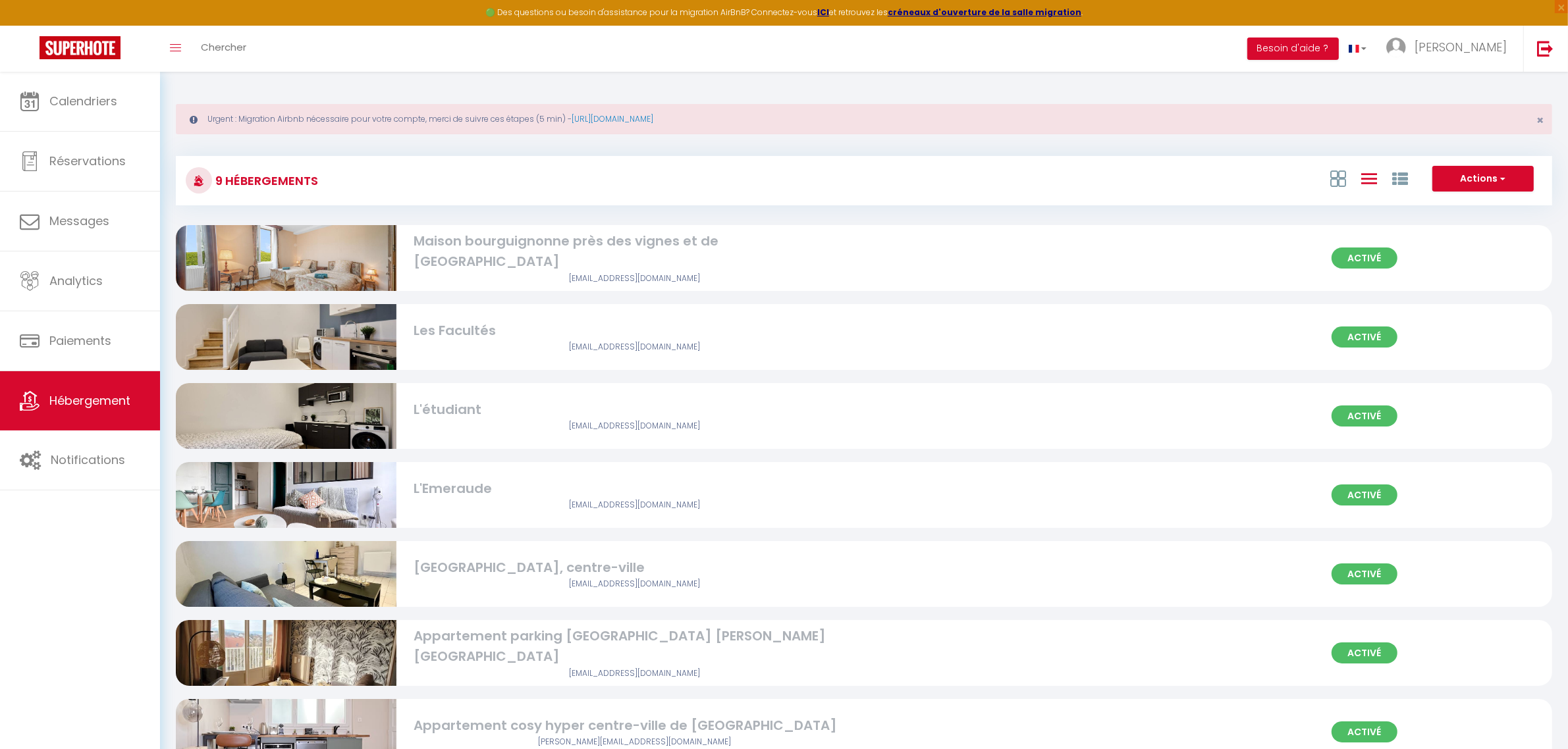
click at [758, 345] on div "[EMAIL_ADDRESS][DOMAIN_NAME]" at bounding box center [635, 347] width 442 height 13
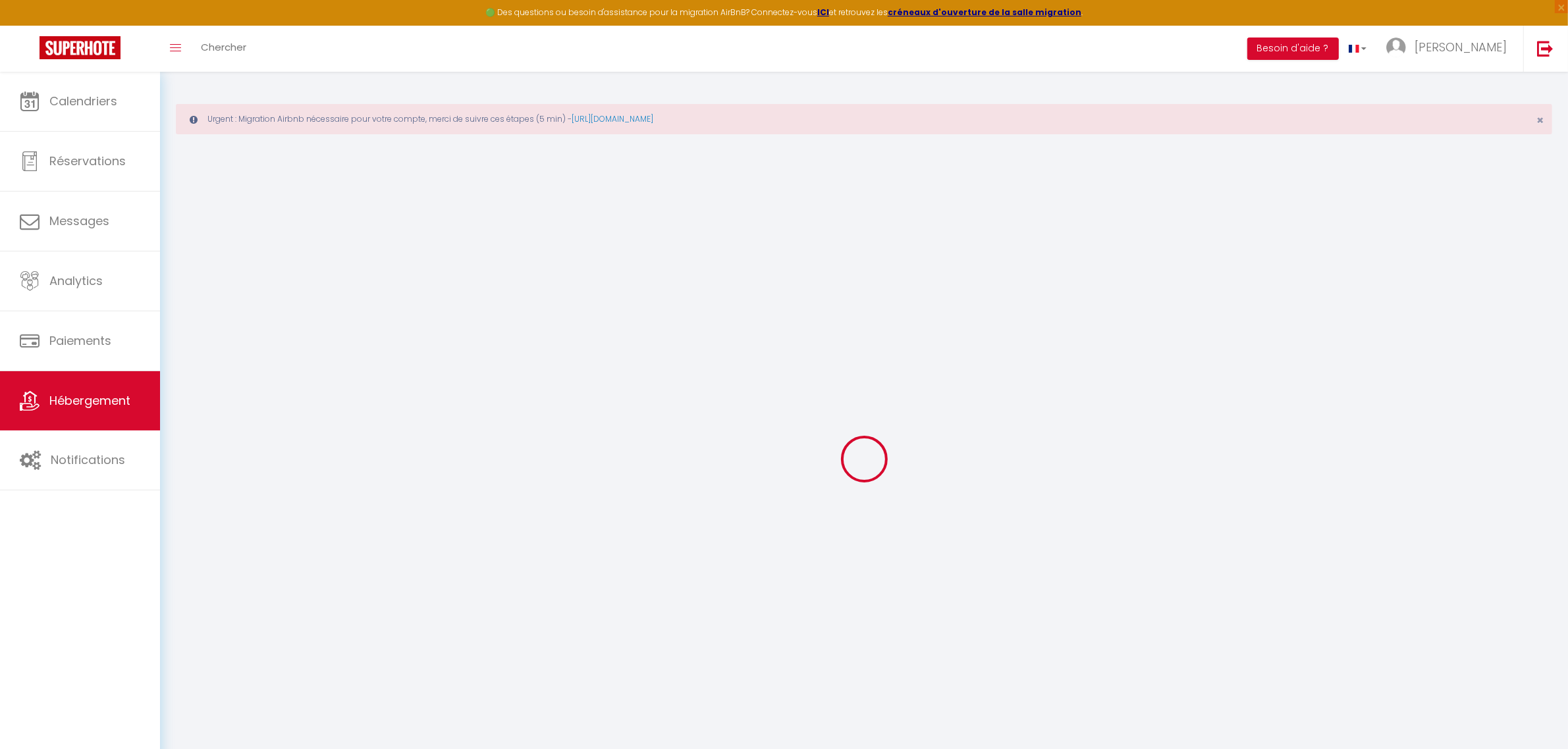
select select "16822-1086022281852675574"
checkbox input "true"
checkbox input "false"
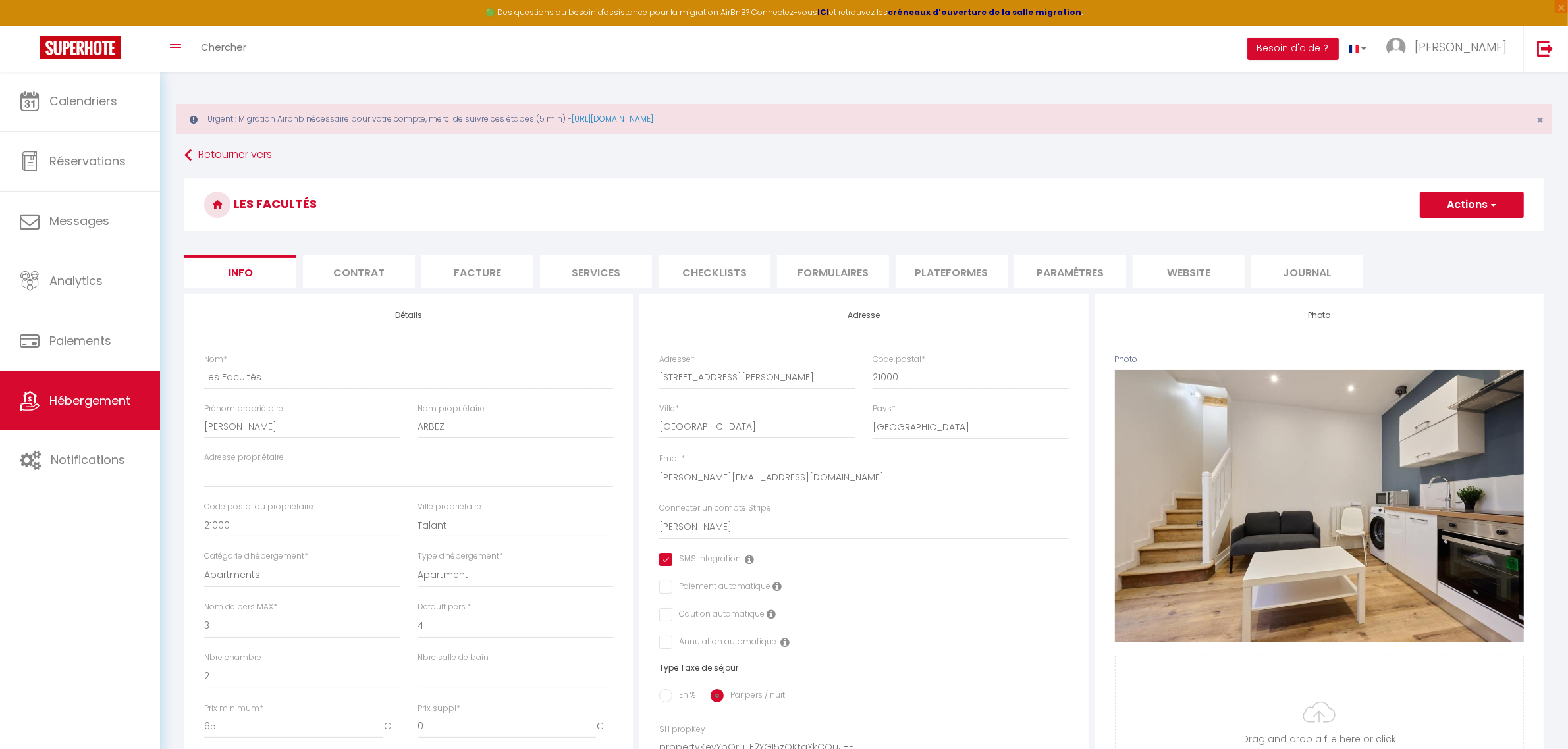
click at [962, 270] on li "Plateformes" at bounding box center [951, 272] width 112 height 32
select select
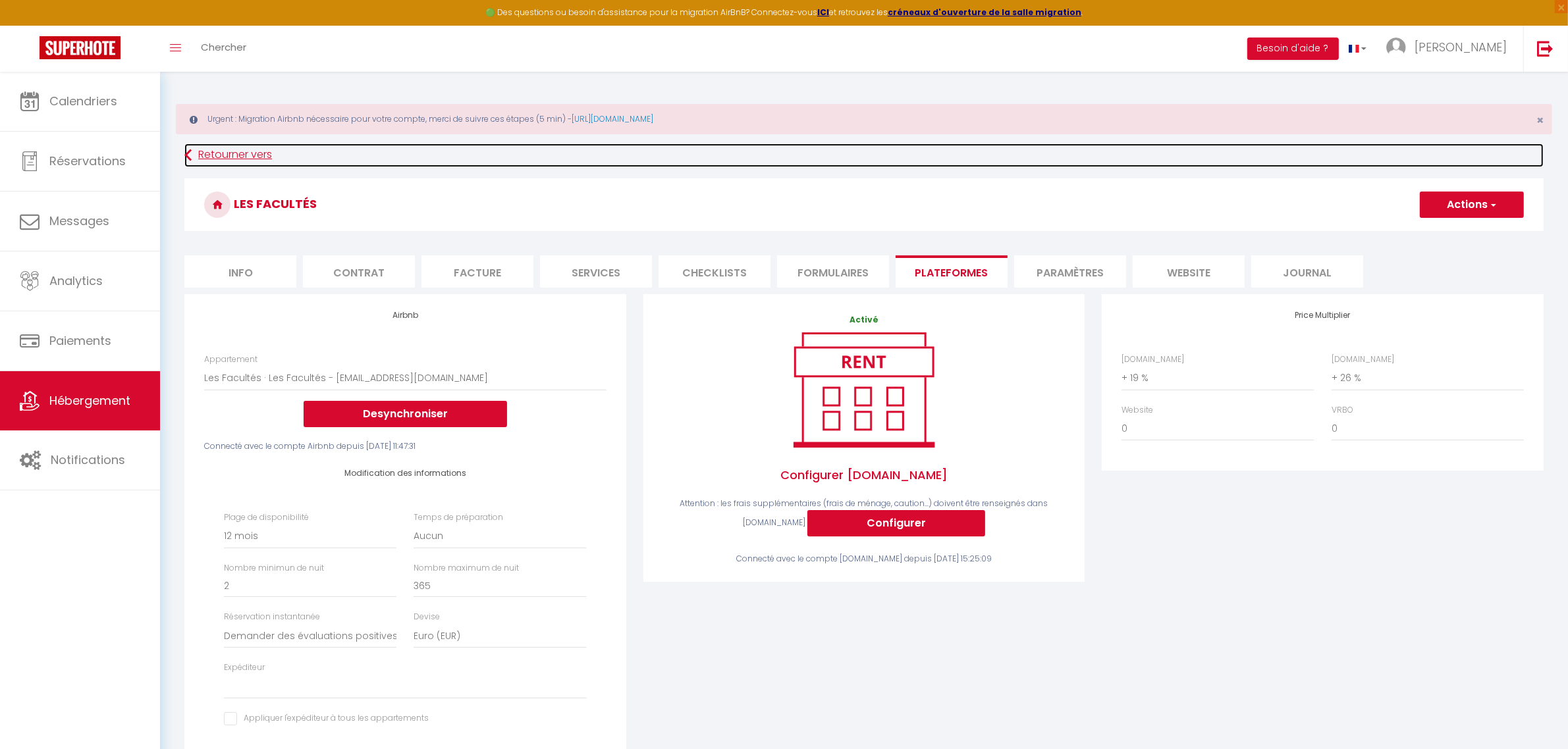
click at [189, 152] on icon at bounding box center [188, 155] width 7 height 24
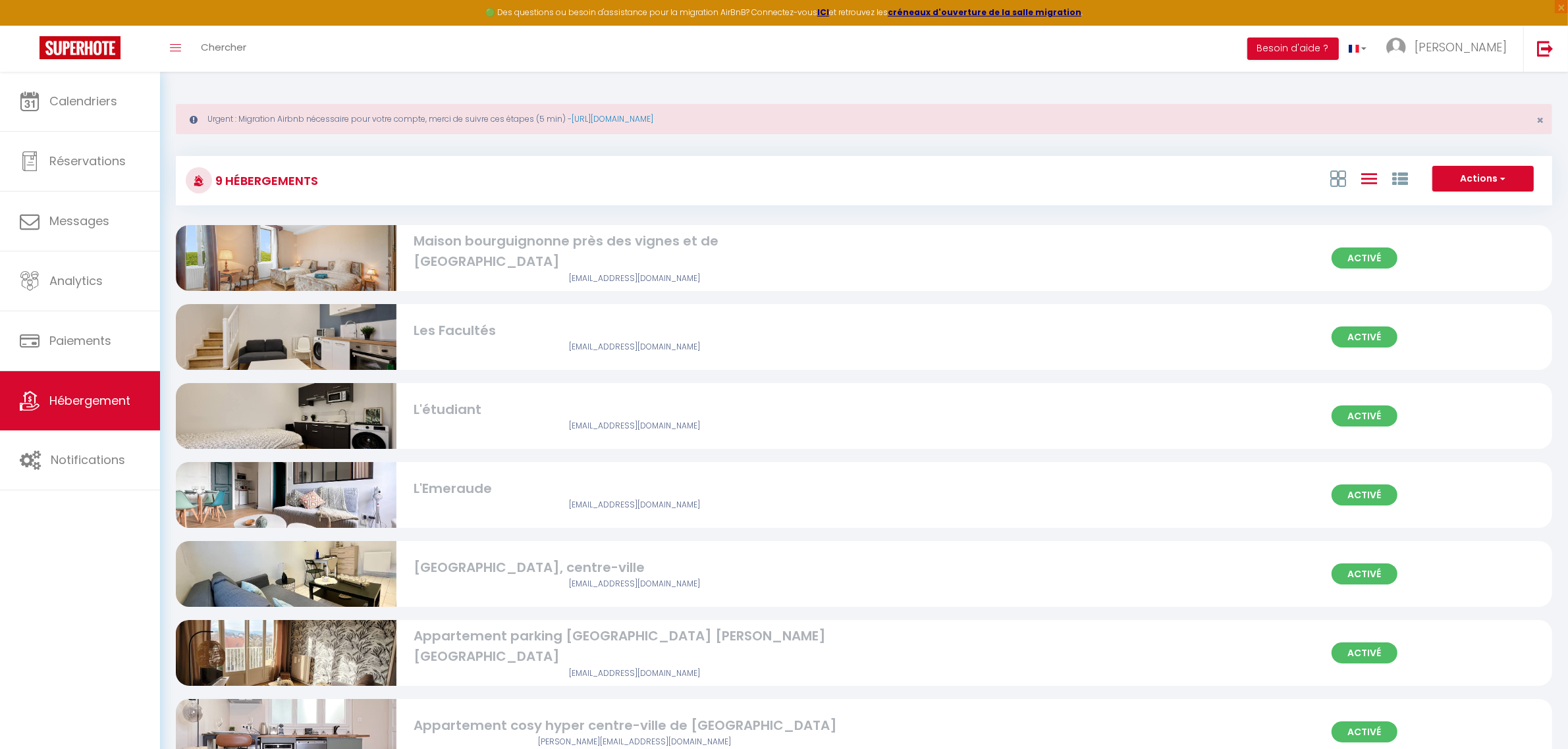
click at [462, 251] on div "Maison bourguignonne près des vignes et de [GEOGRAPHIC_DATA]" at bounding box center [635, 251] width 442 height 42
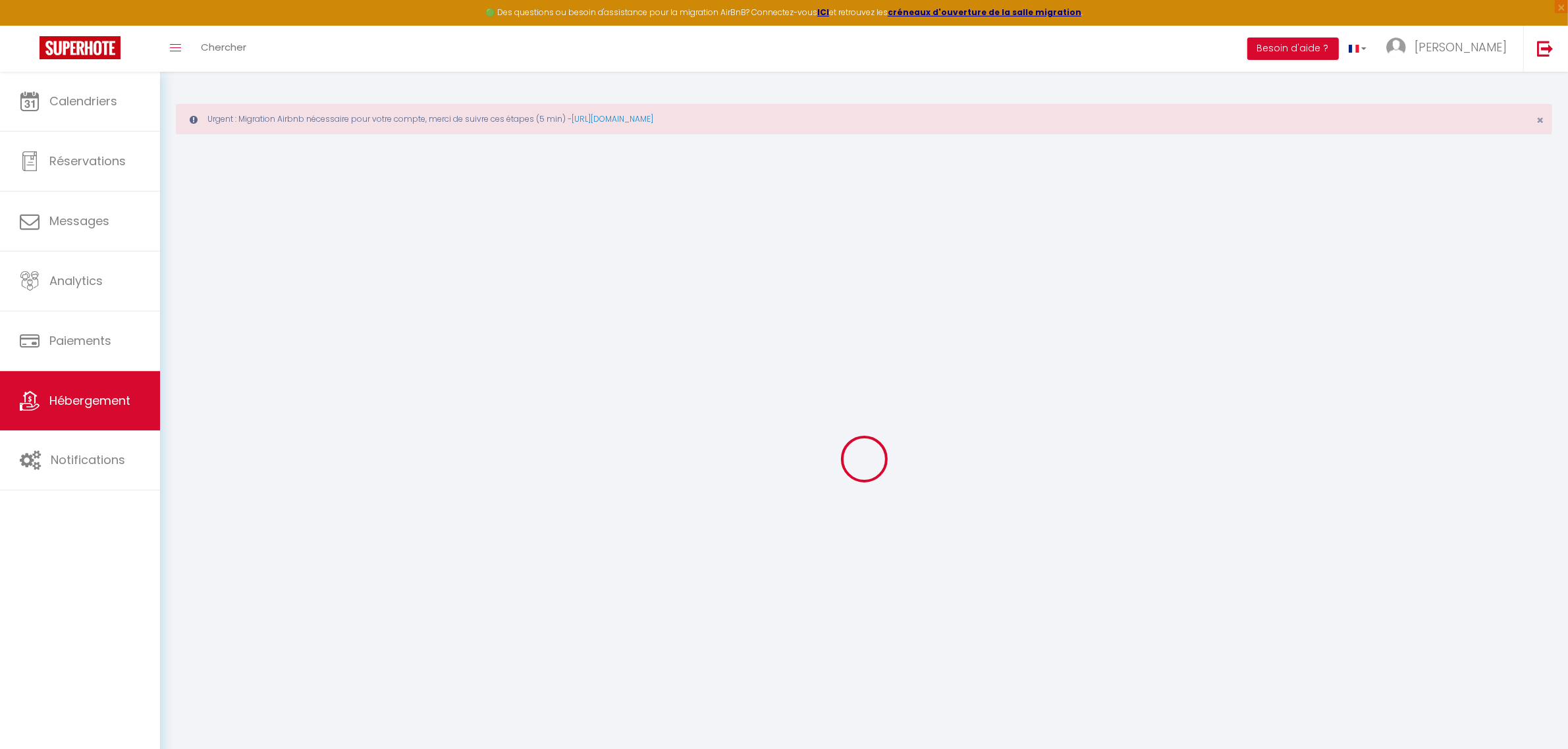
select select "17479-1498546396986220033"
select select "+ 18 %"
select select "+ 26 %"
select select "+ 2 %"
checkbox input "true"
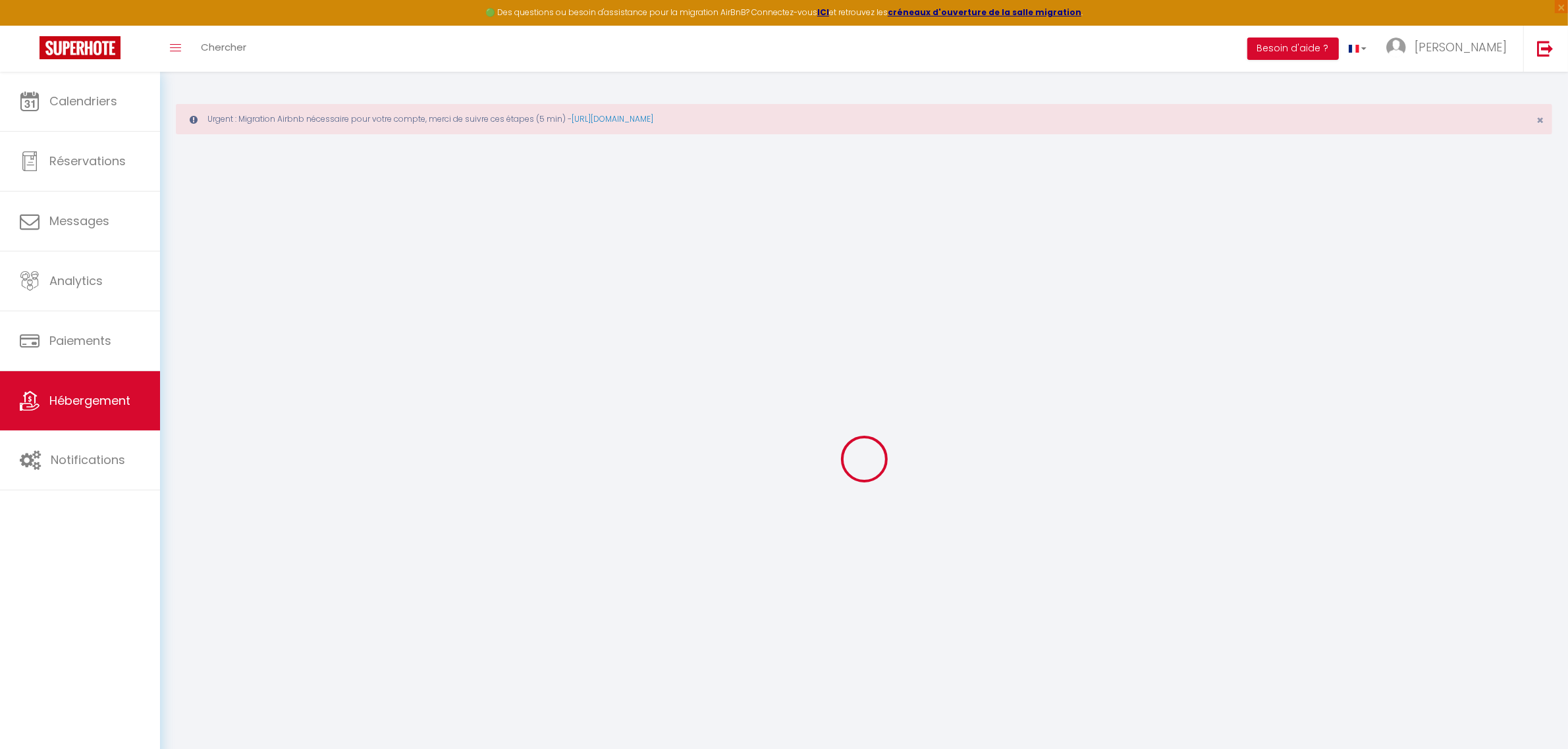
checkbox input "false"
checkbox input "true"
checkbox input "false"
select select "16:00"
select select "23:45"
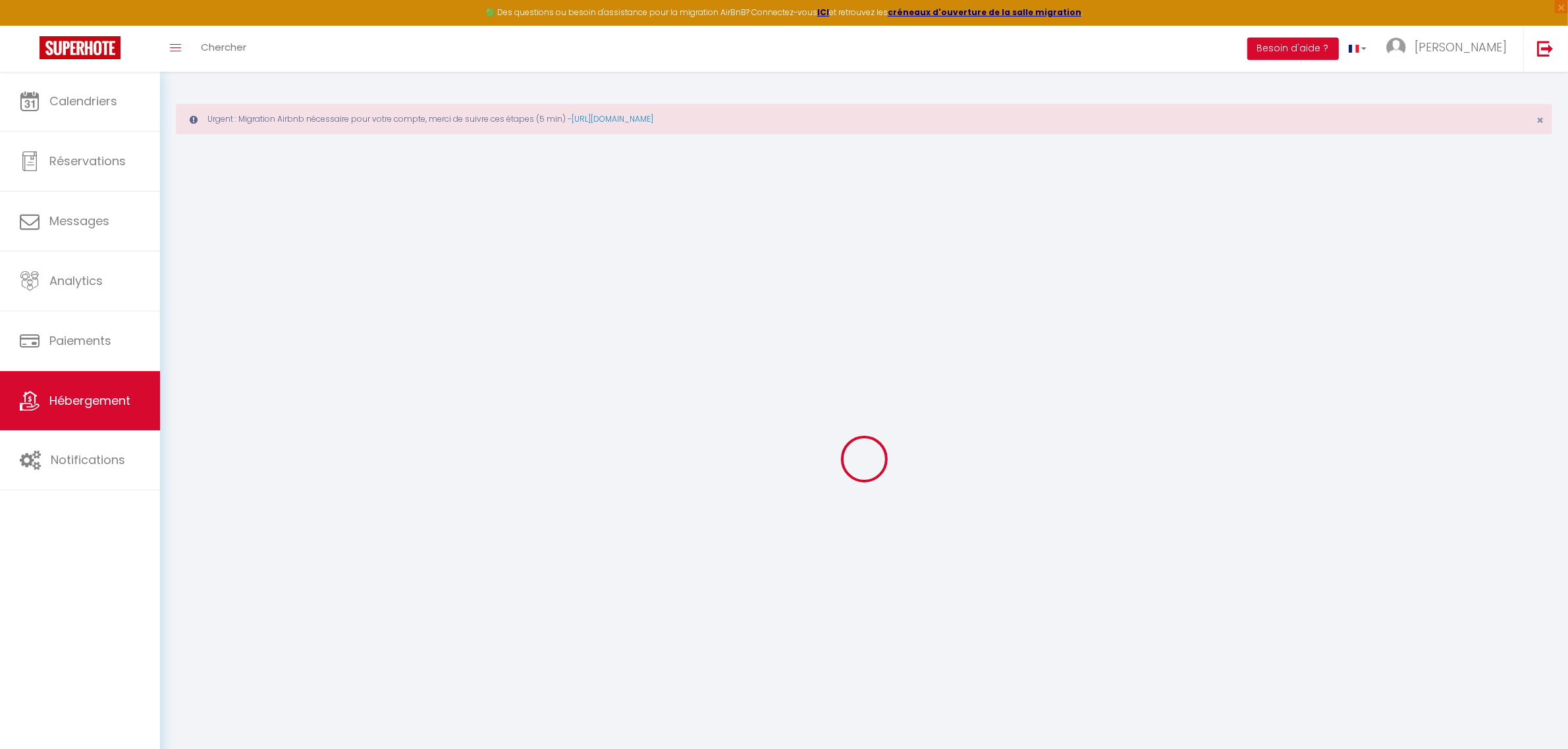
select select "11:00"
select select "30"
select select "120"
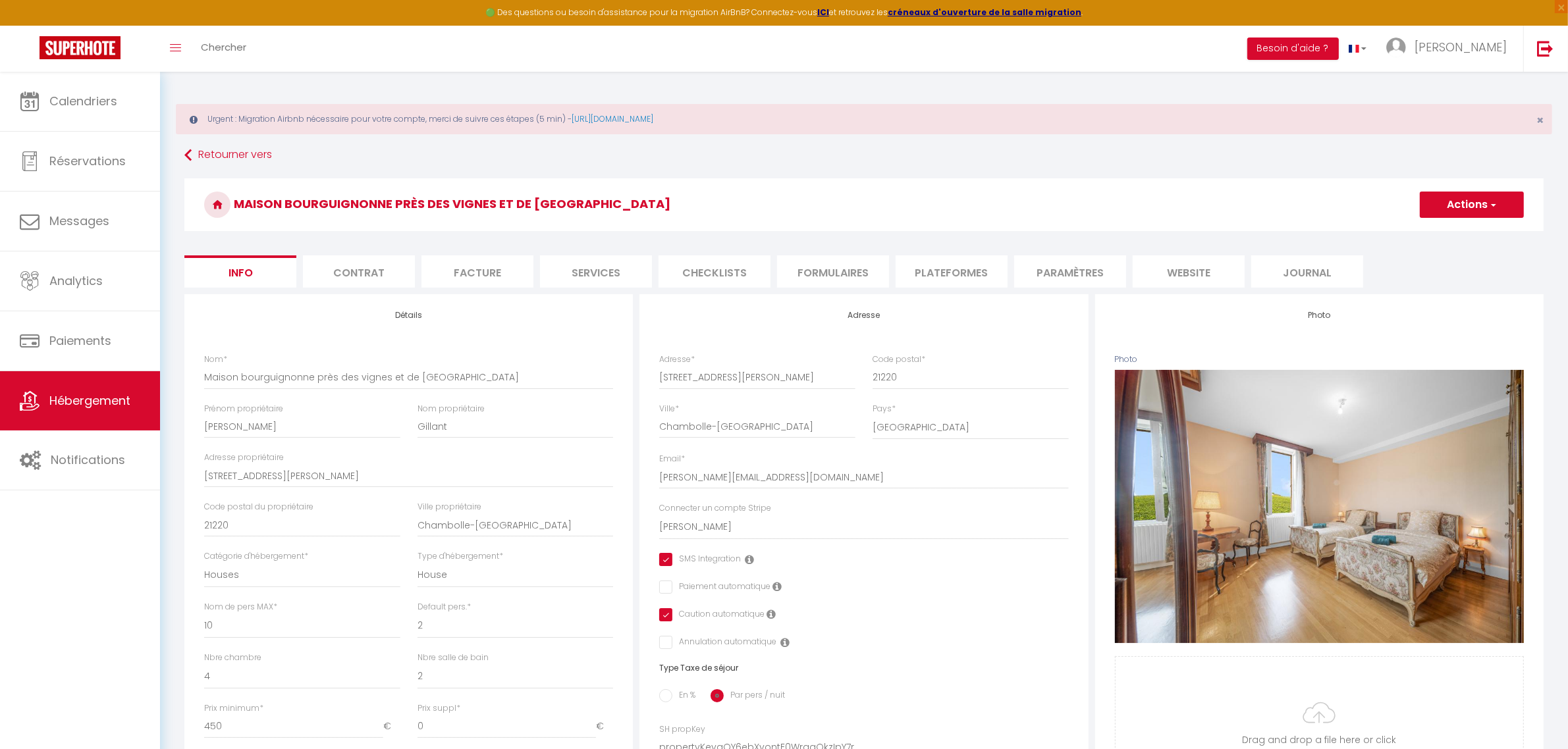
click at [956, 264] on li "Plateformes" at bounding box center [951, 272] width 112 height 32
select select
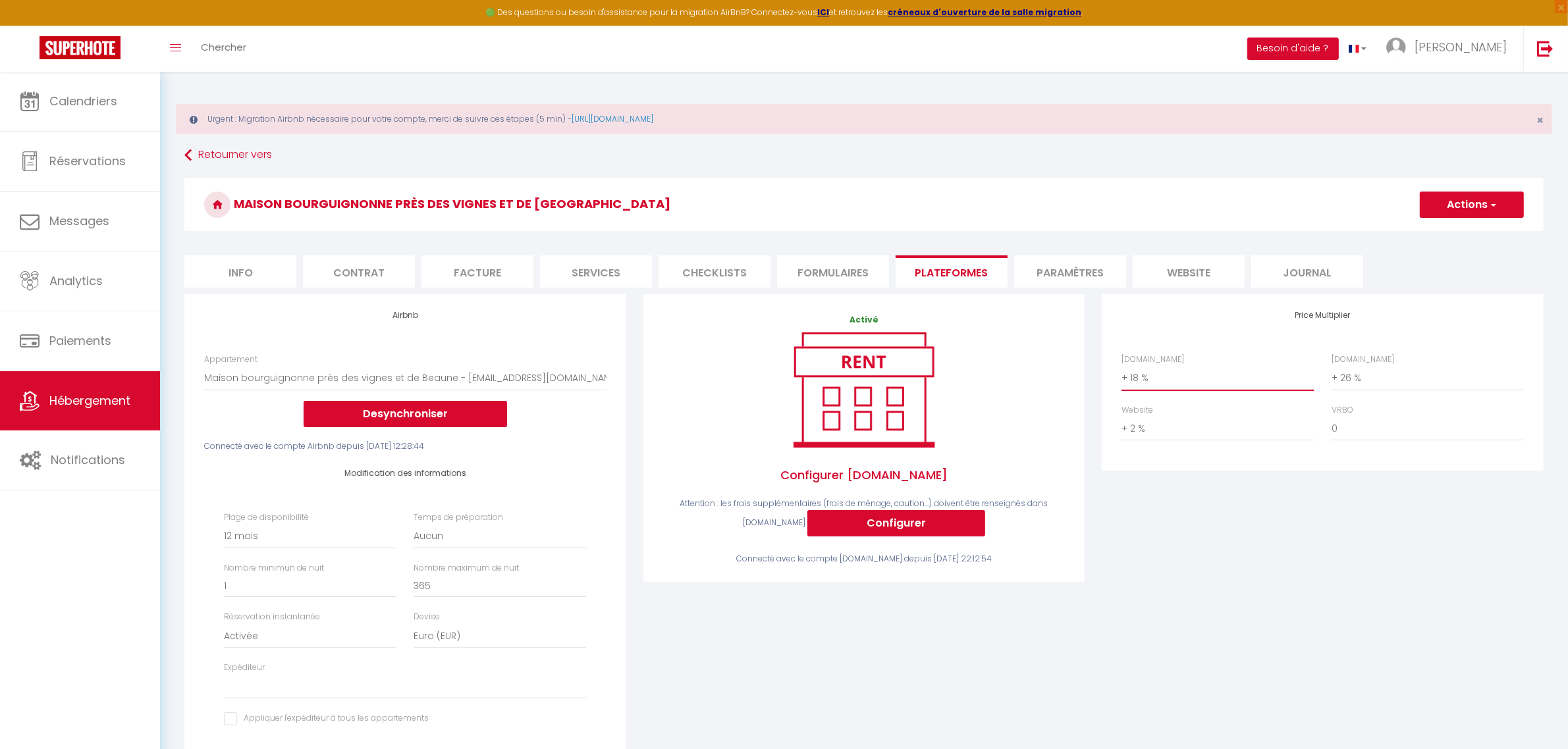
click at [1182, 389] on select "0 + 1 % + 2 % + 3 % + 4 % + 5 % + 6 % + 7 % + 8 % + 9 %" at bounding box center [1218, 378] width 192 height 25
select select "+ 19 %"
click at [1122, 366] on select "0 + 1 % + 2 % + 3 % + 4 % + 5 % + 6 % + 7 % + 8 % + 9 %" at bounding box center [1218, 378] width 192 height 25
select select
click at [1496, 201] on span "button" at bounding box center [1492, 205] width 8 height 13
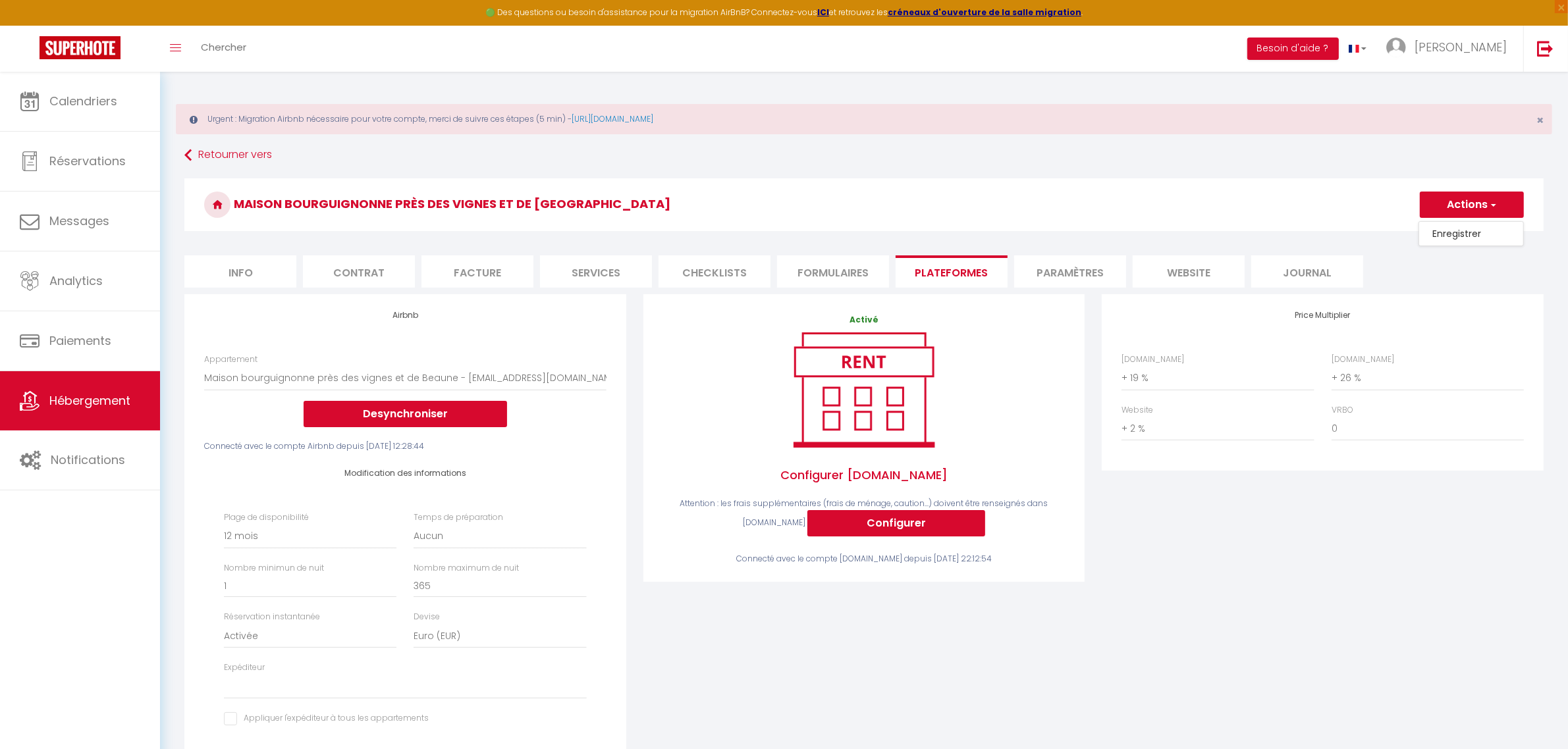
click at [1465, 233] on link "Enregistrer" at bounding box center [1471, 234] width 104 height 18
select select "365"
select select "EUR"
select select
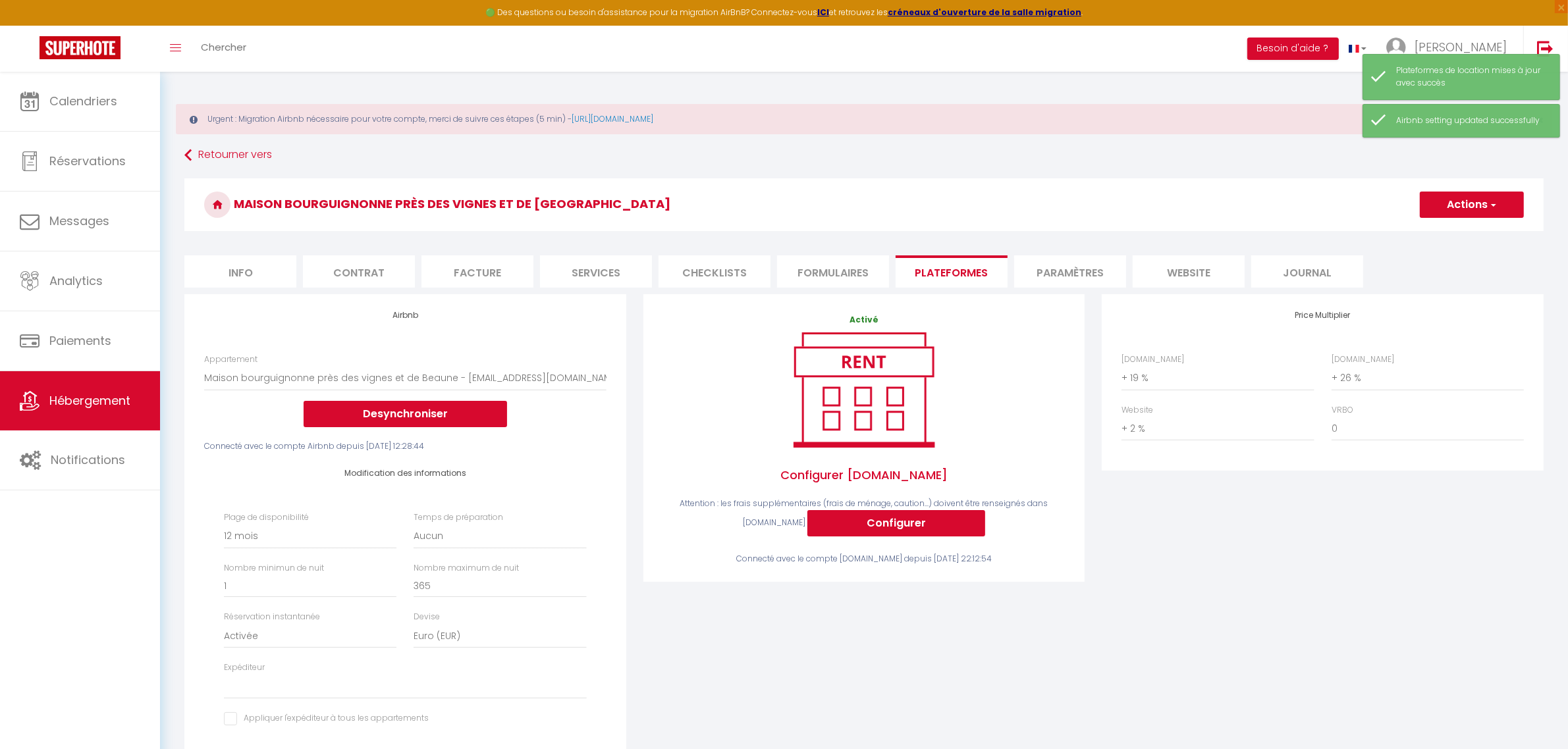
click at [1295, 610] on div "Price Multiplier Airbnb.com 0 + 1 % + 2 % + 3 % + 4 % + 5 % + 6 % + 7 %" at bounding box center [1322, 550] width 459 height 513
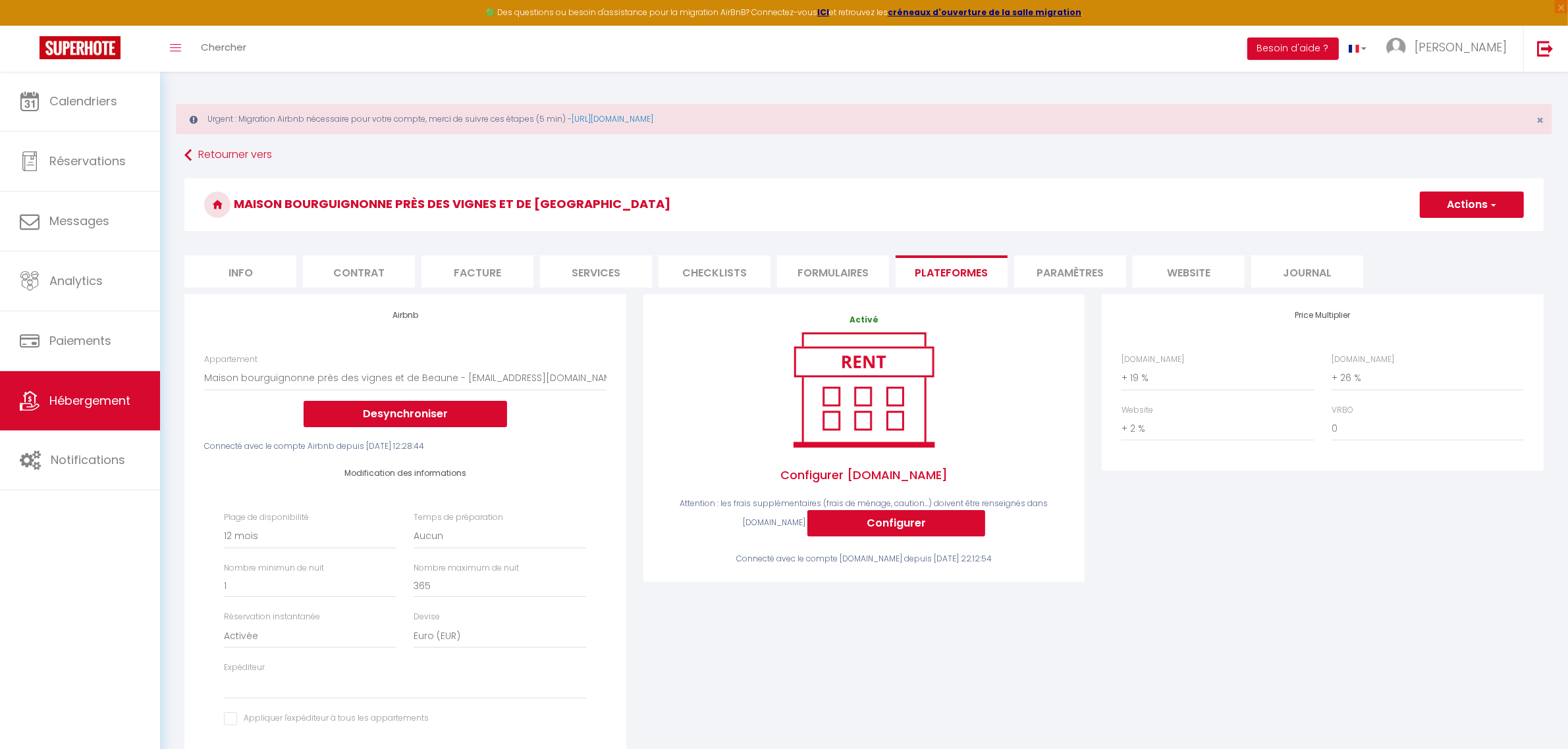
scroll to position [82, 0]
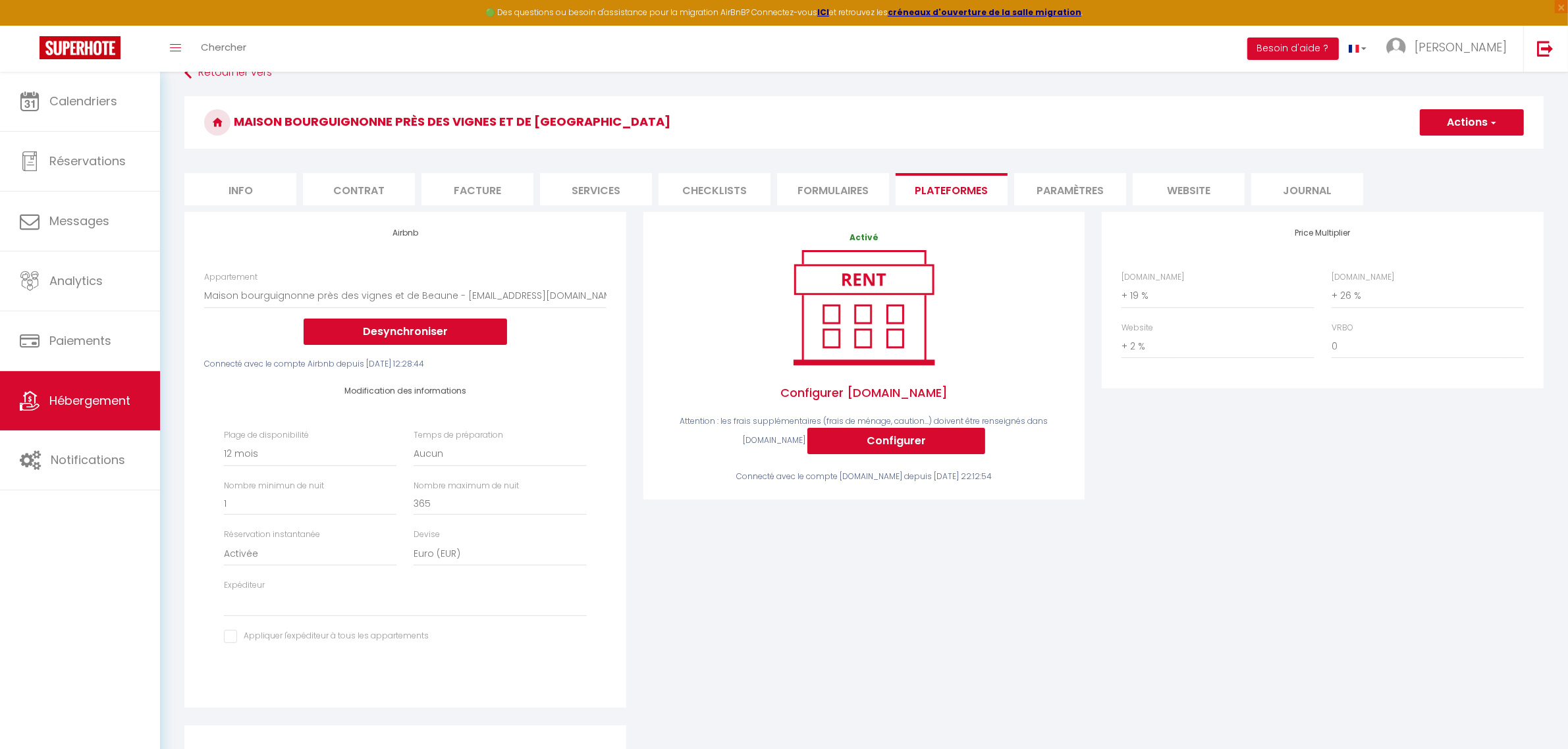
click at [1072, 576] on div "Activé Configurer Booking.com Attention : les frais supplémentaires (frais de m…" at bounding box center [864, 467] width 459 height 513
click at [1440, 123] on button "Actions" at bounding box center [1472, 122] width 104 height 27
click at [1454, 152] on link "Enregistrer" at bounding box center [1471, 151] width 104 height 18
select select "365"
select select "EUR"
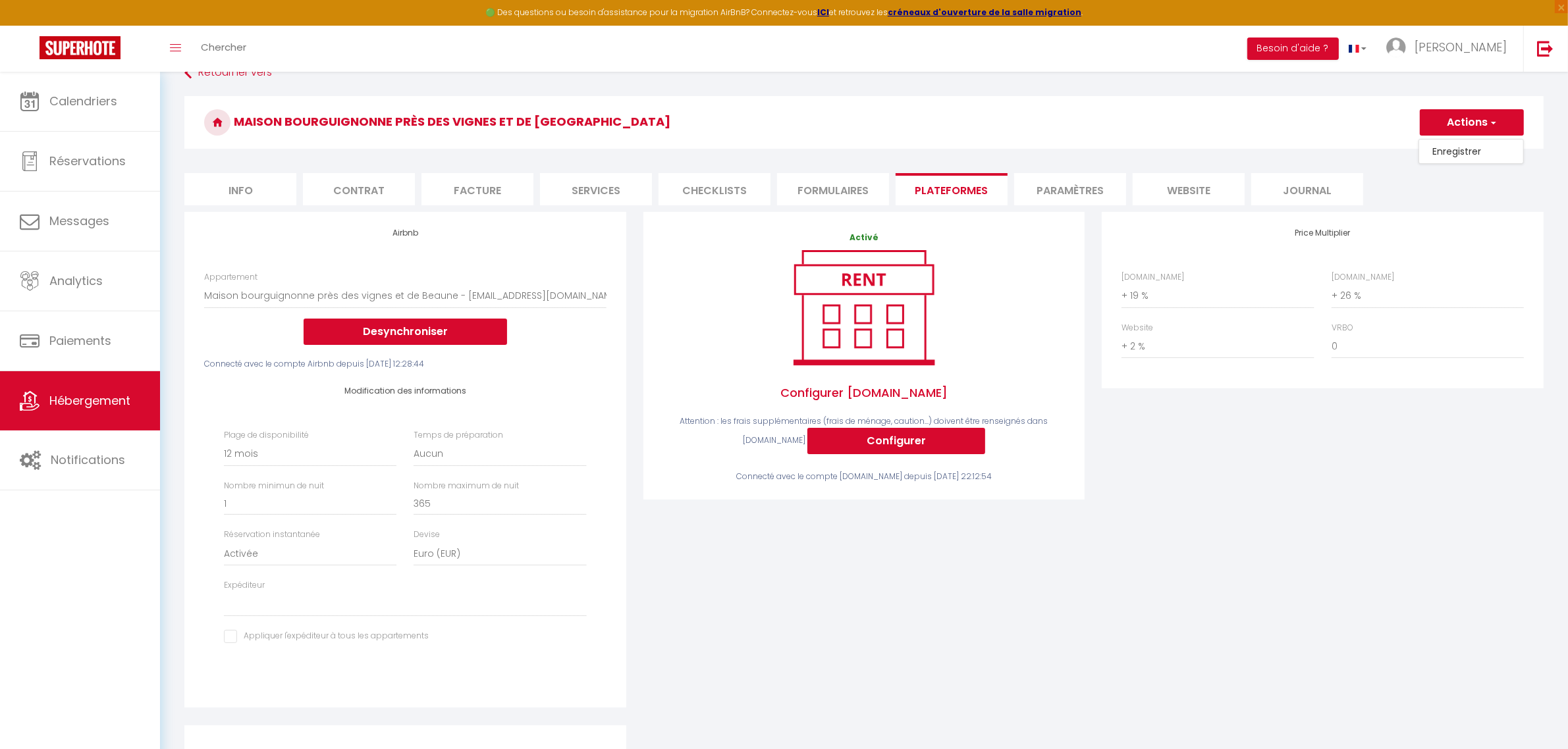
select select
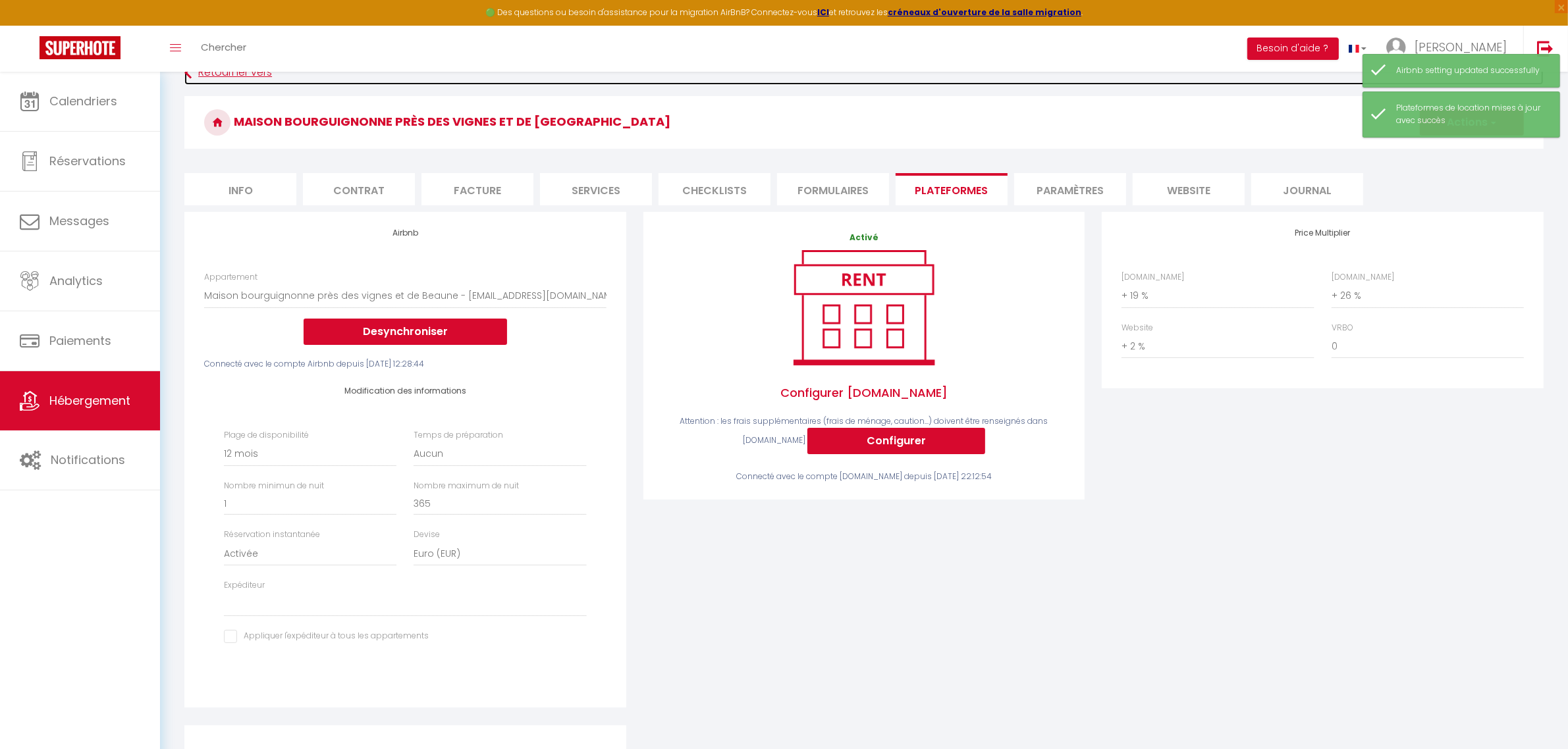
click at [228, 77] on link "Retourner vers" at bounding box center [864, 73] width 1359 height 24
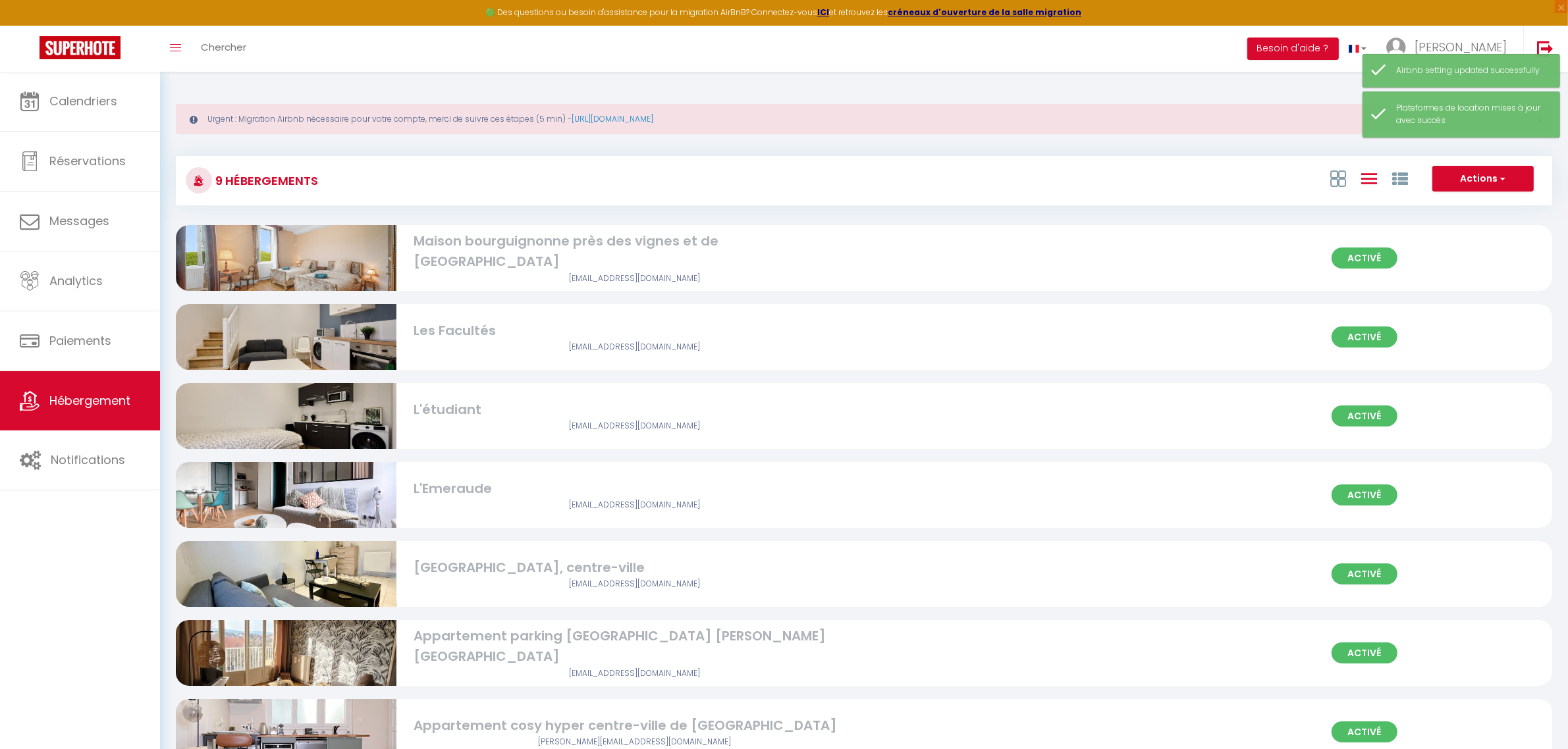
click at [499, 425] on div "arbezbenjamin@orange.fr" at bounding box center [635, 427] width 442 height 13
select select "3"
select select "2"
select select "1"
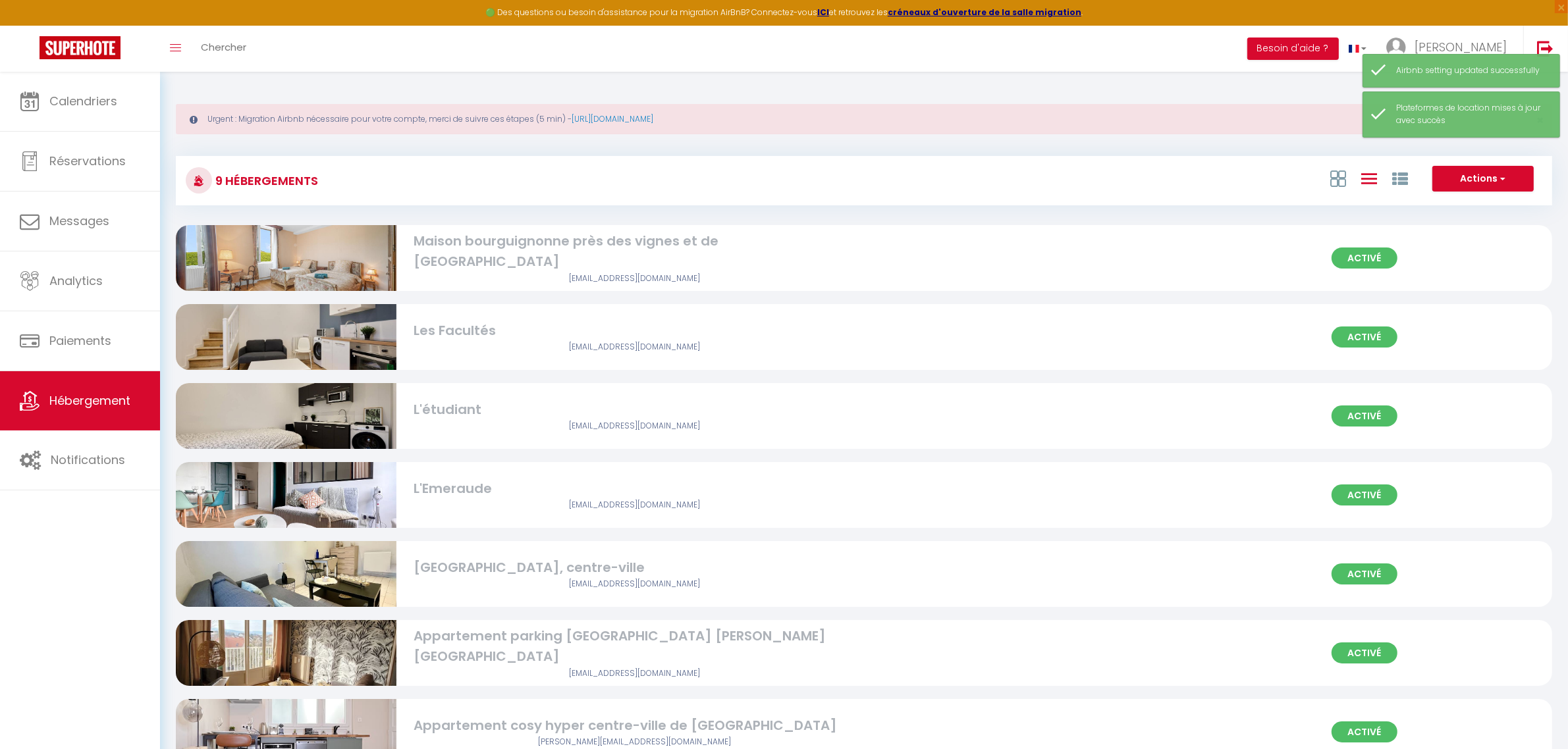
select select
select select "28"
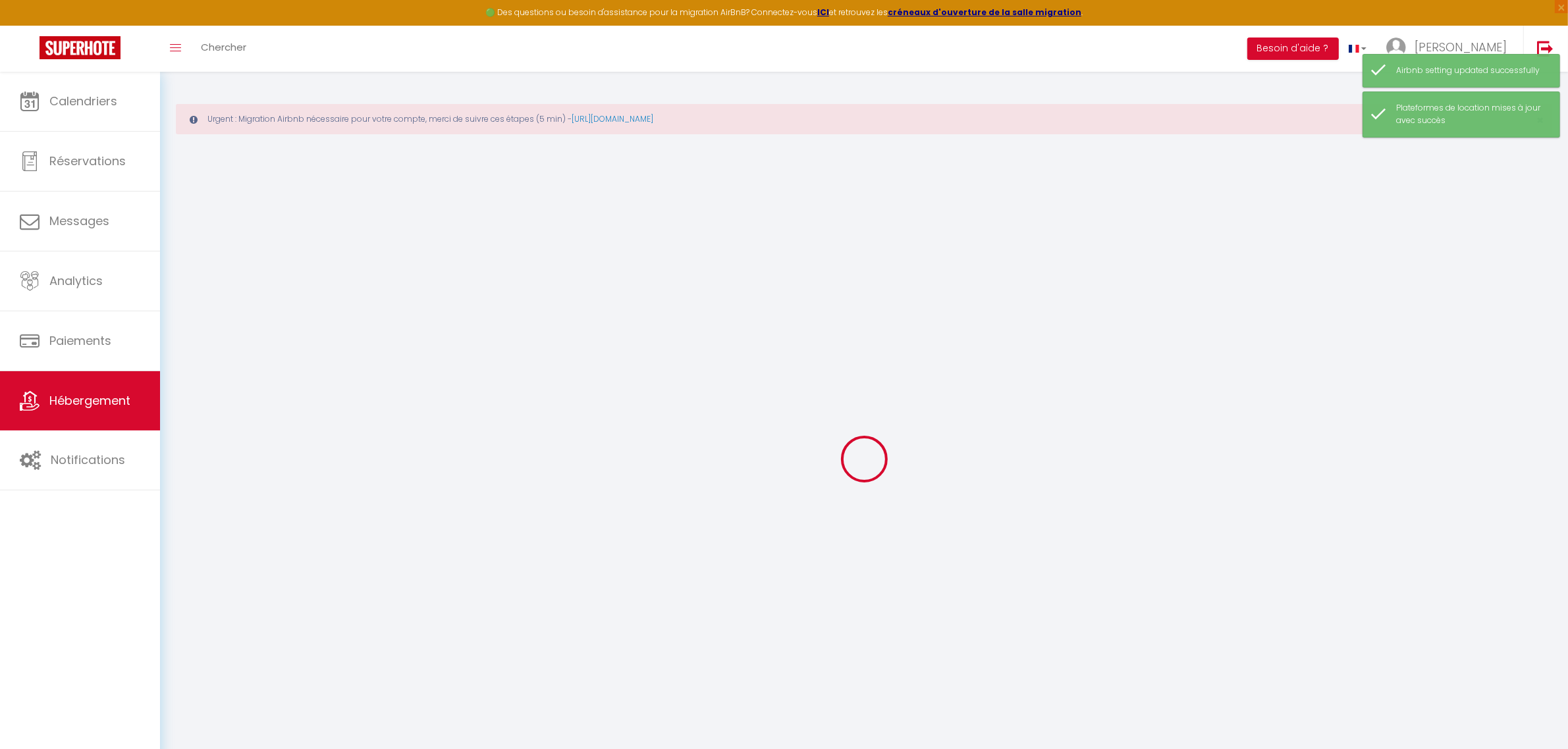
select select
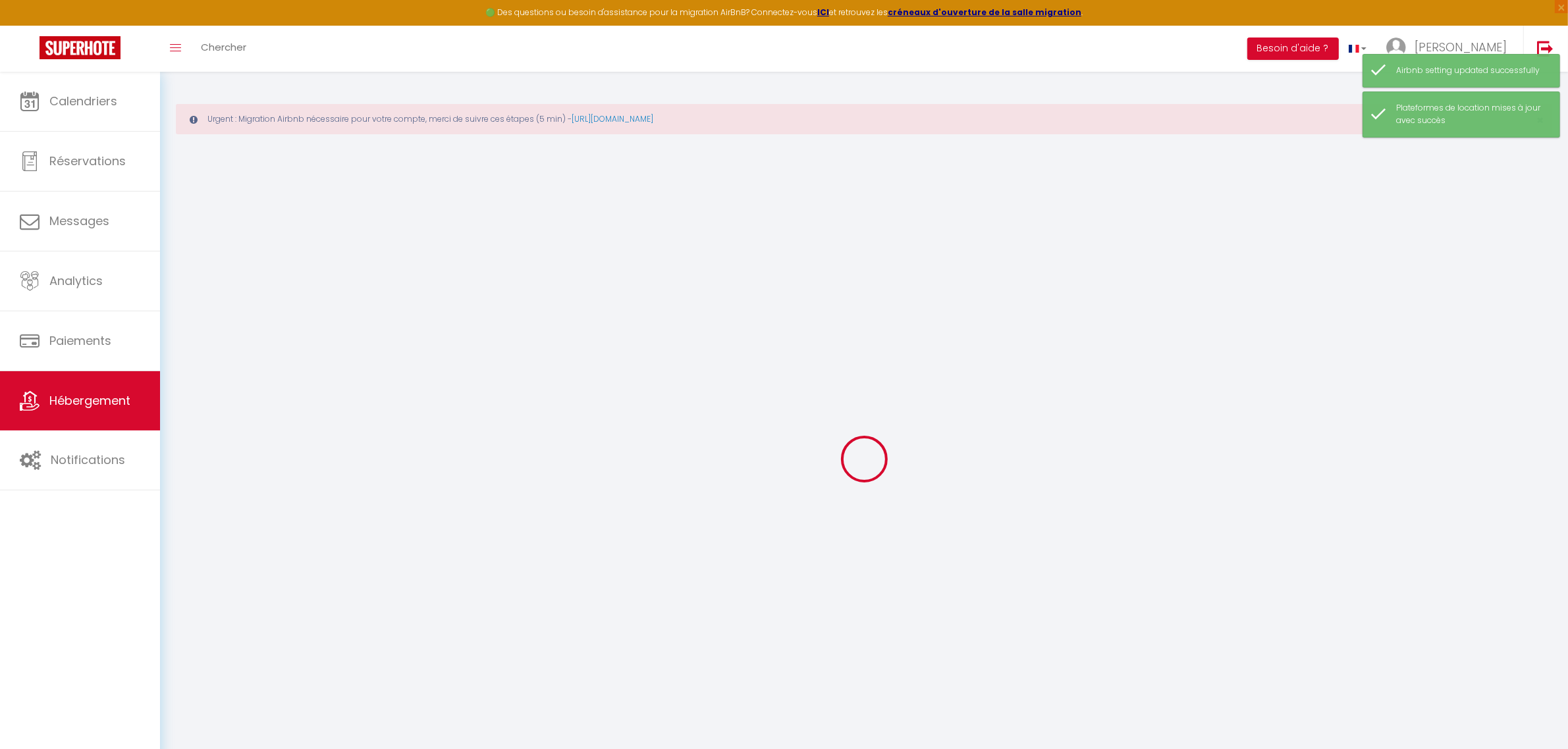
select select
checkbox input "false"
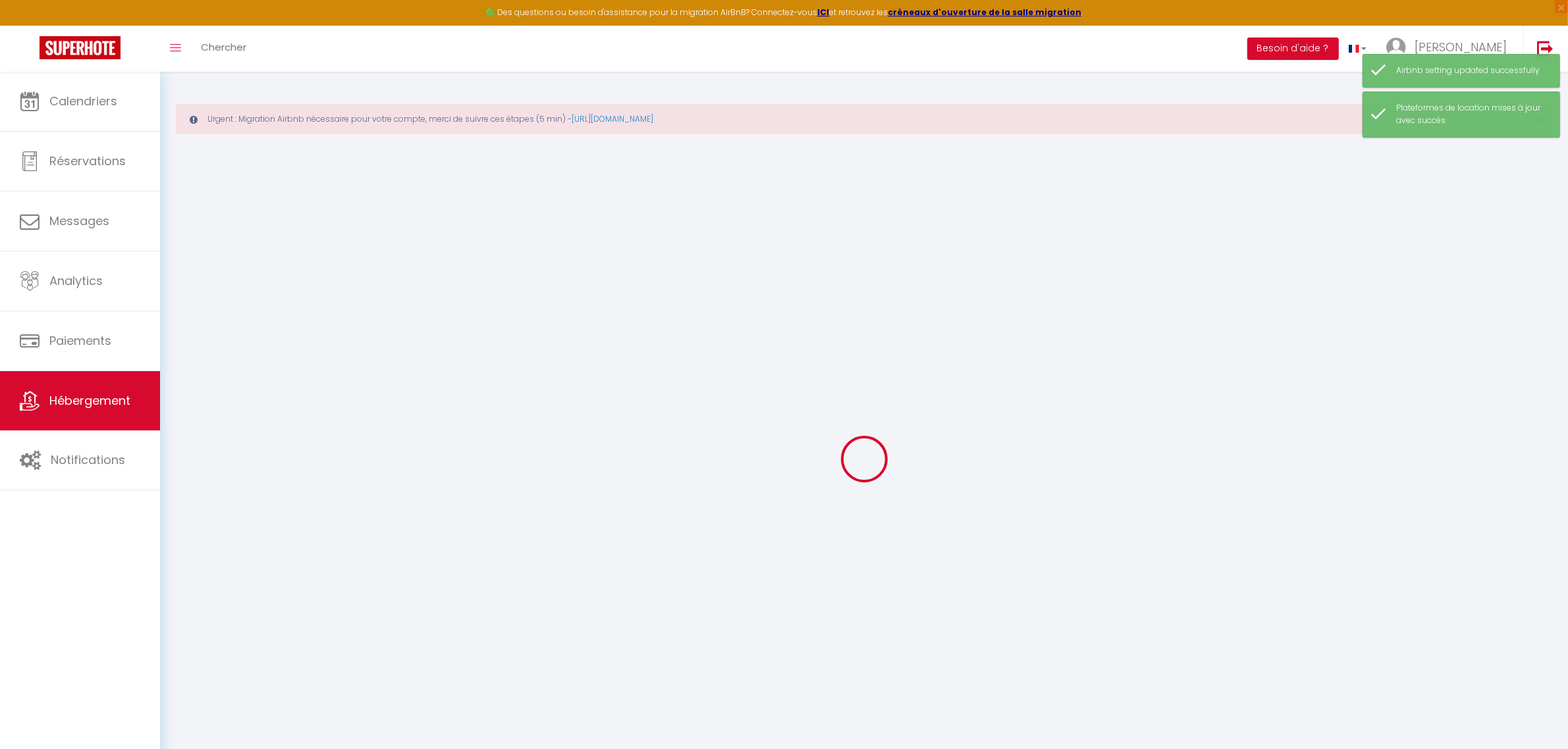
select select
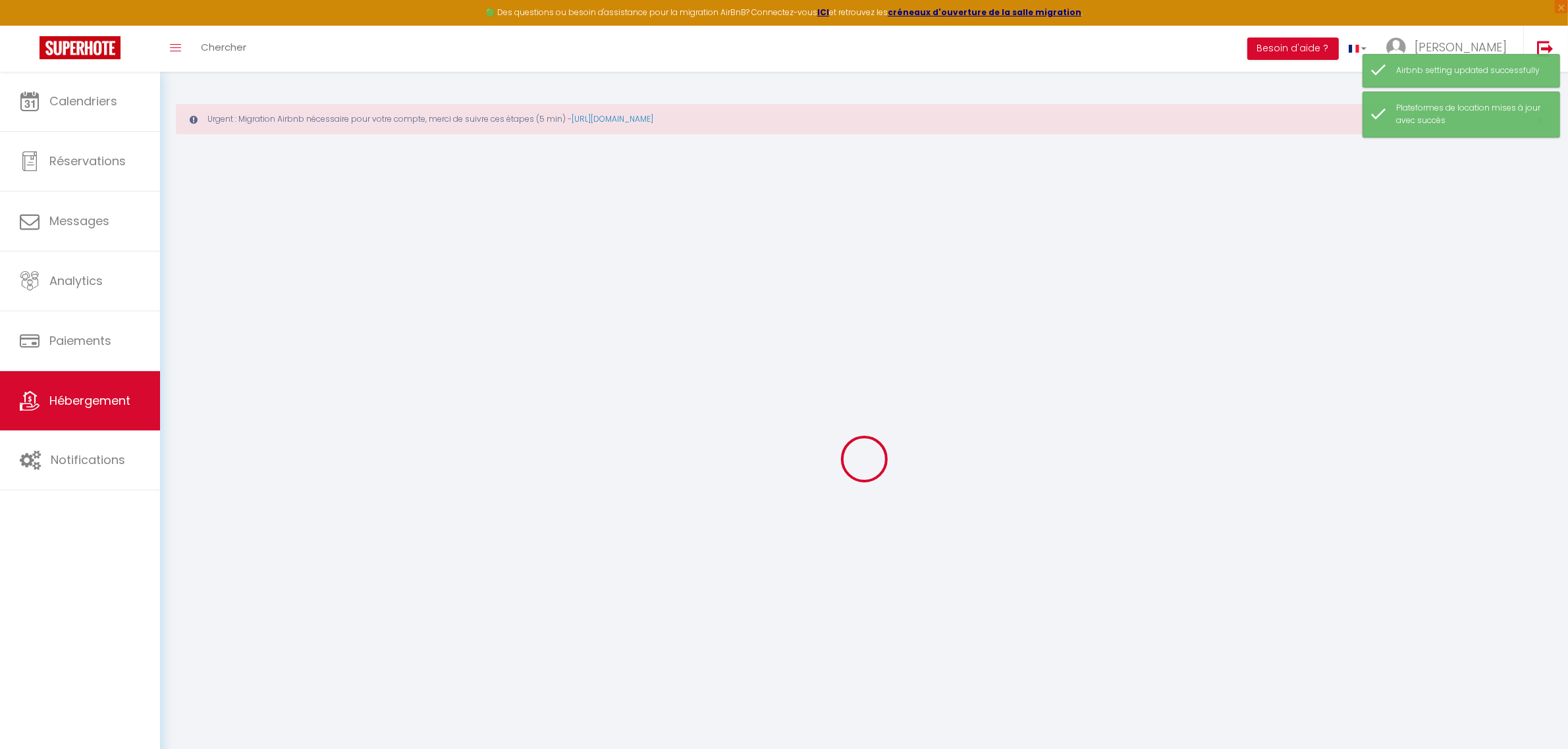
select select
checkbox input "false"
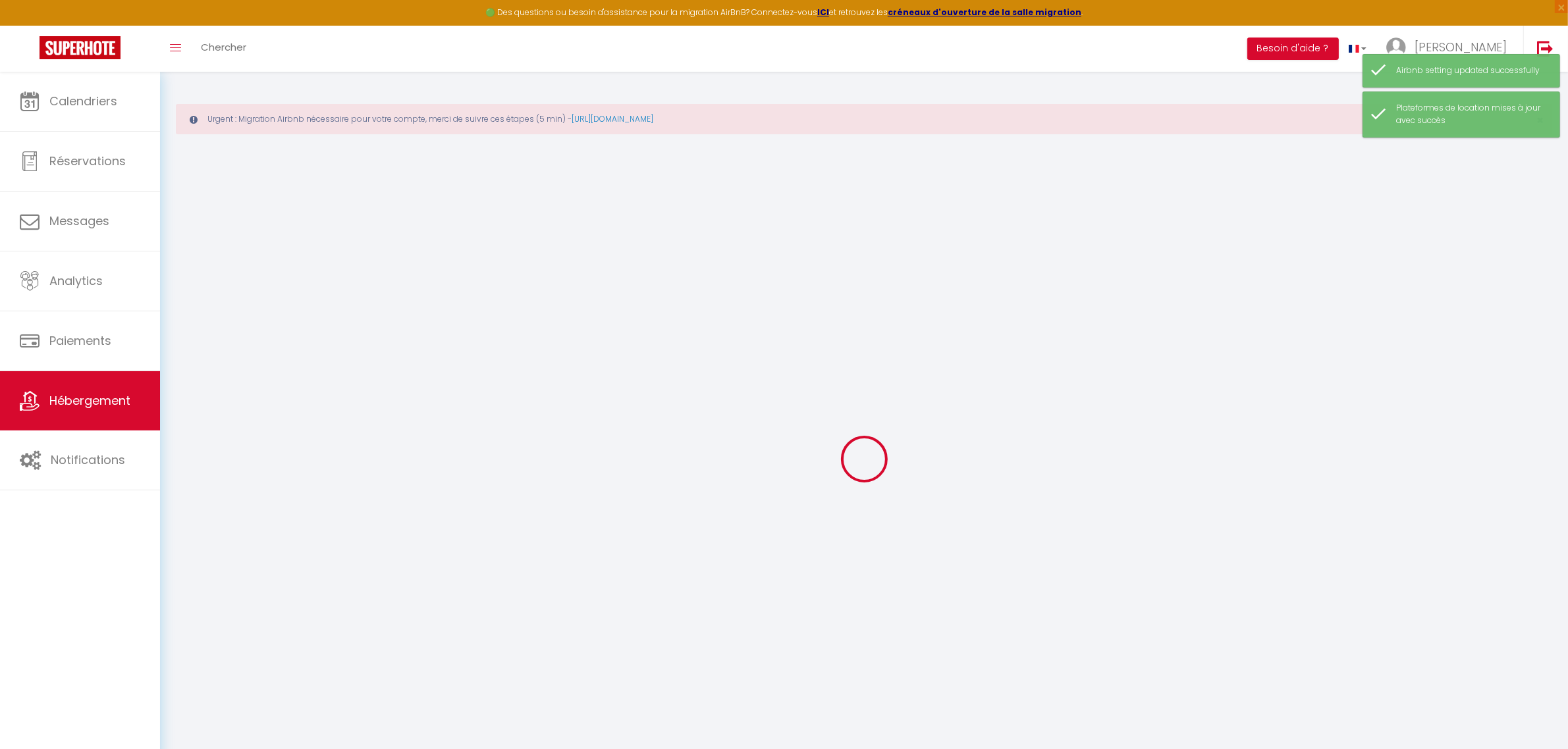
checkbox input "false"
select select
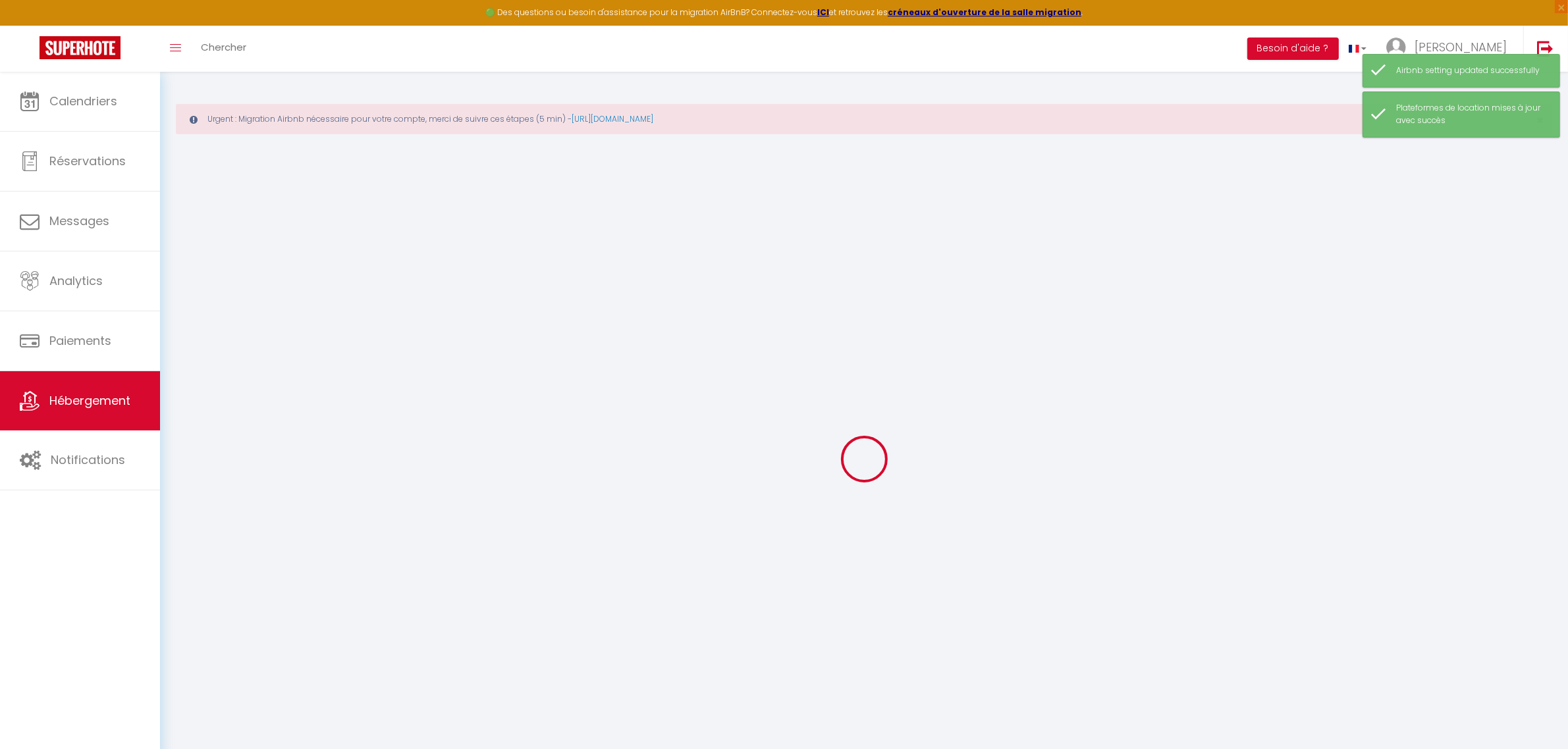
select select
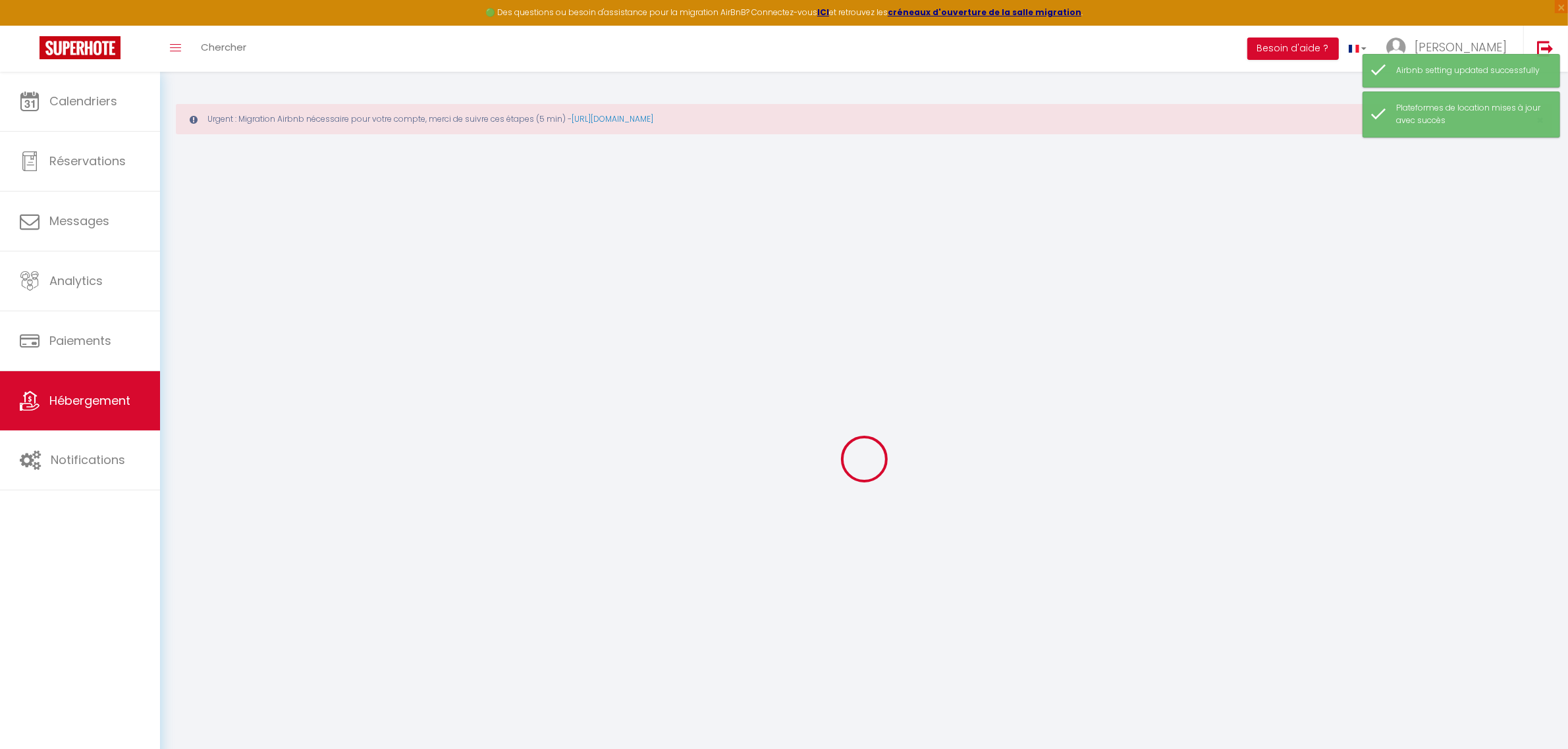
checkbox input "false"
select select
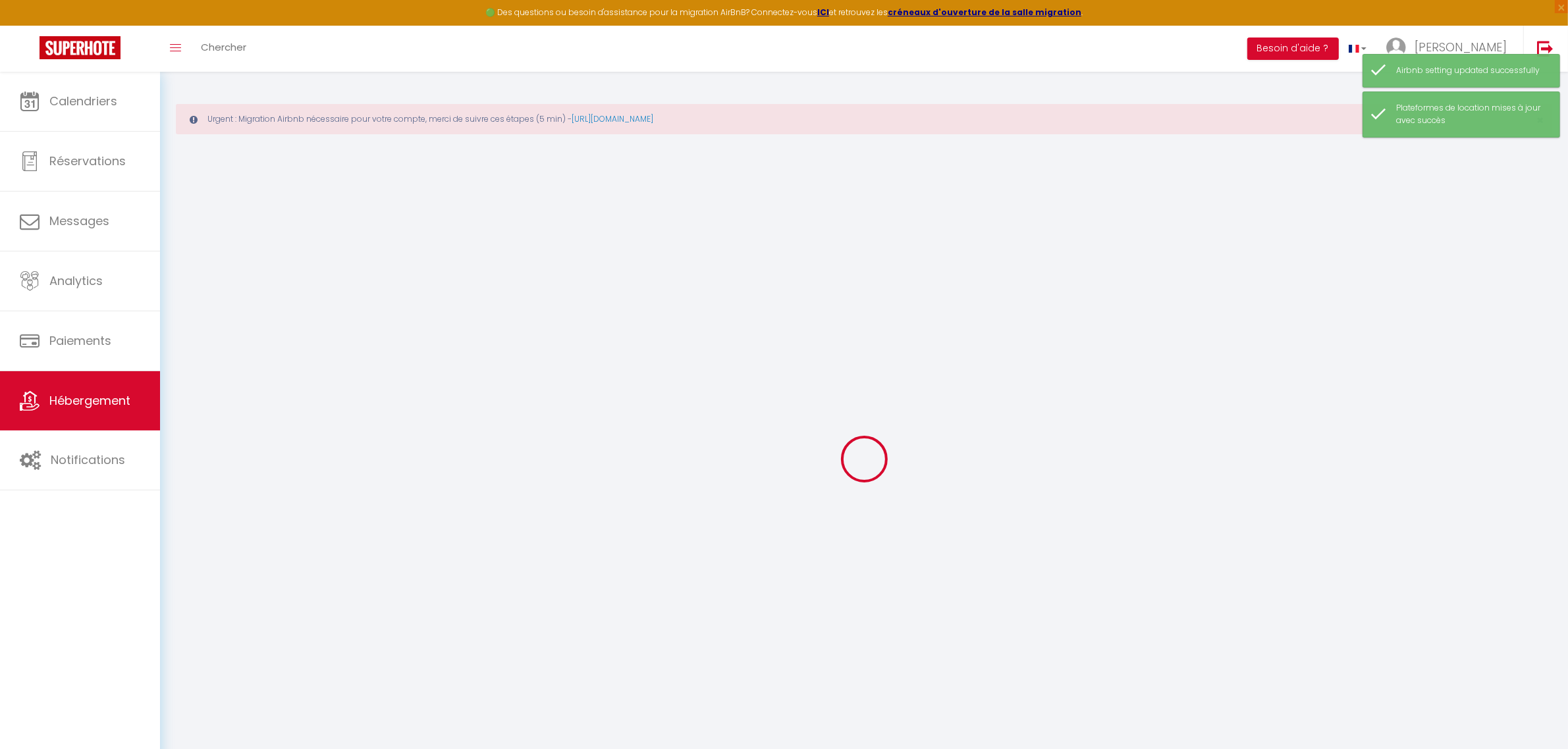
select select
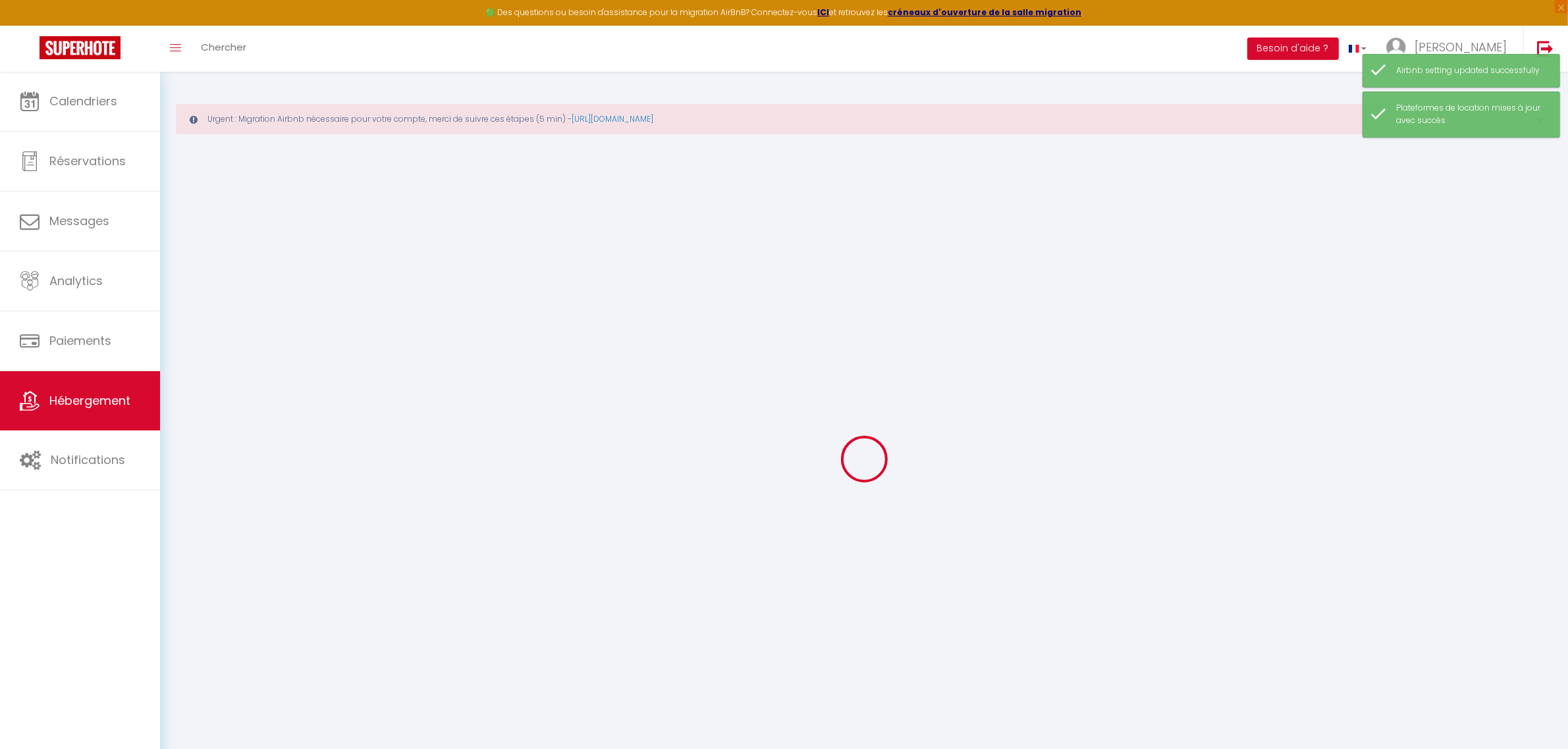
select select
checkbox input "false"
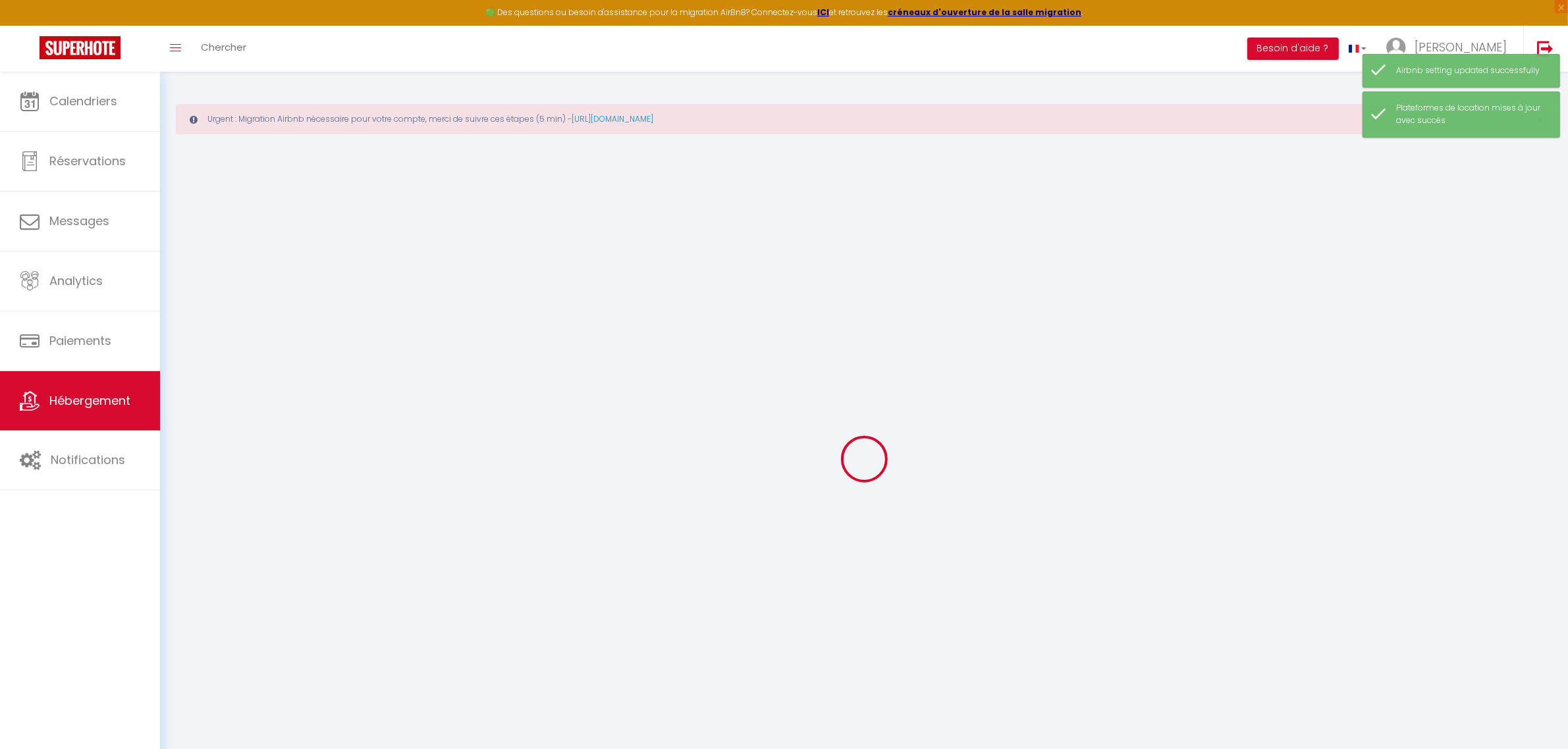
checkbox input "false"
select select
type input "L'étudiant"
type input "Benjamin"
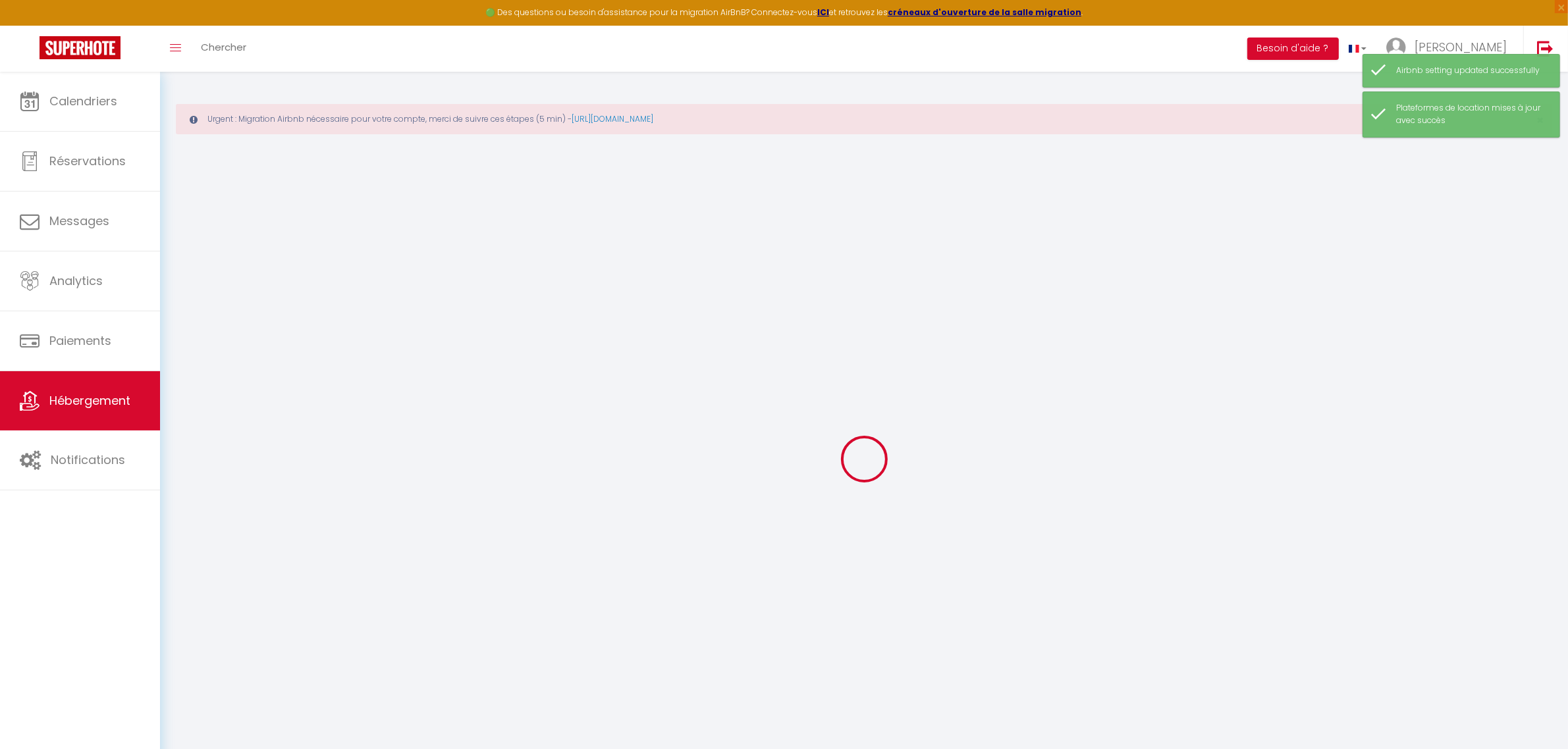
type input "ARBEZ"
type input "21000"
type input "Talant"
type input "37"
type input "25"
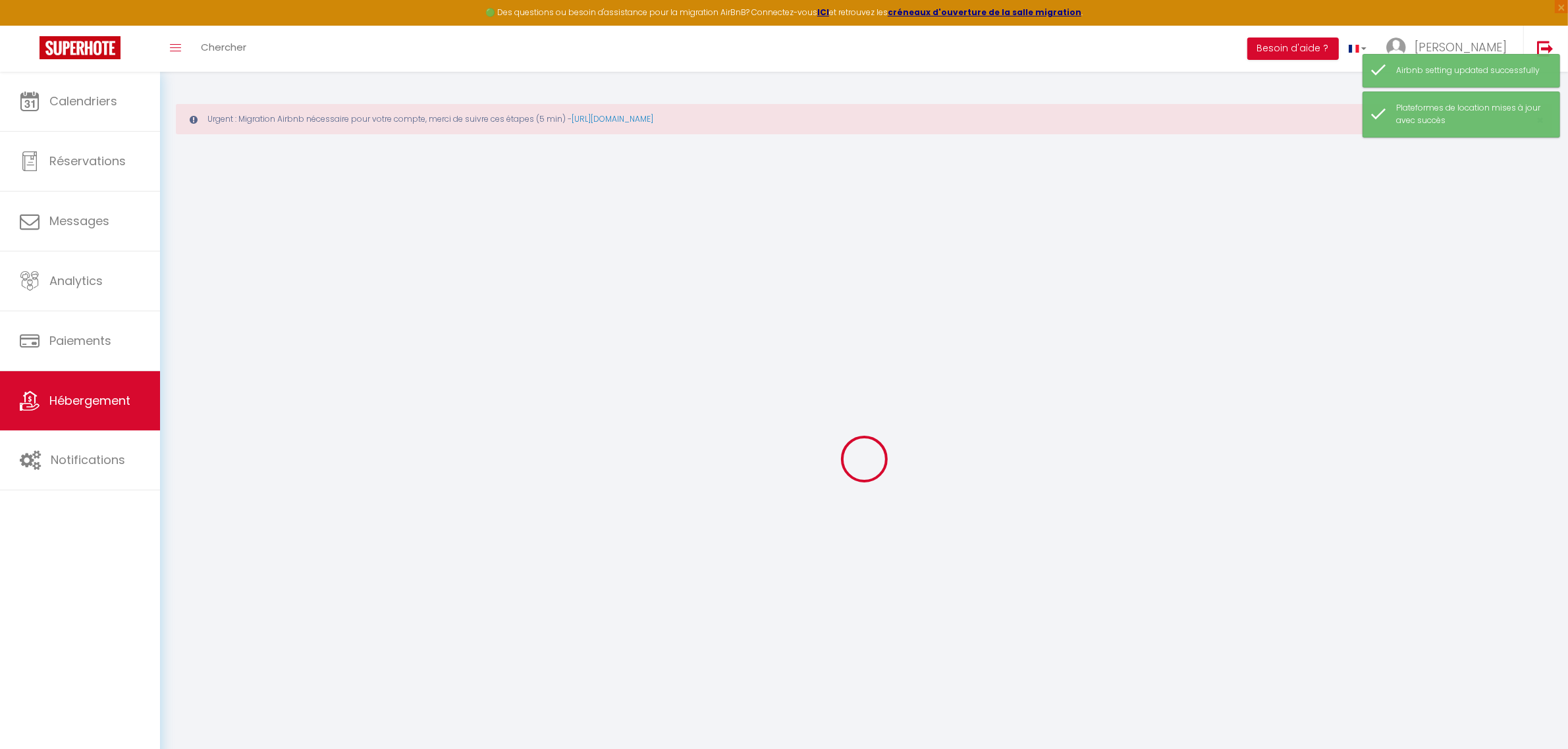
select select
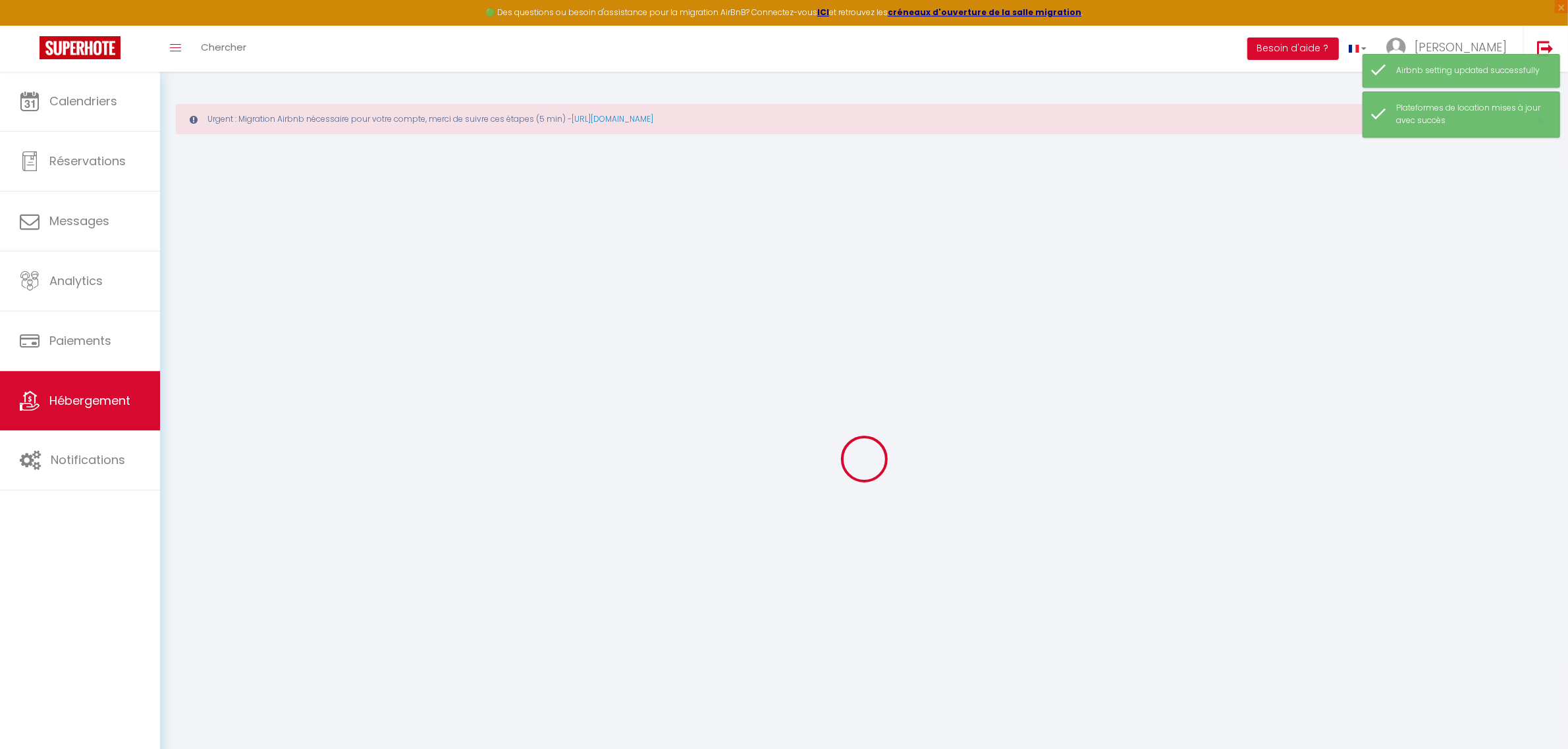
type input "44 BIS rue Jules D'Arbaumont"
type input "21000"
type input "Dijon"
type input "noellie.binggeli@gmail.com"
select select "15843"
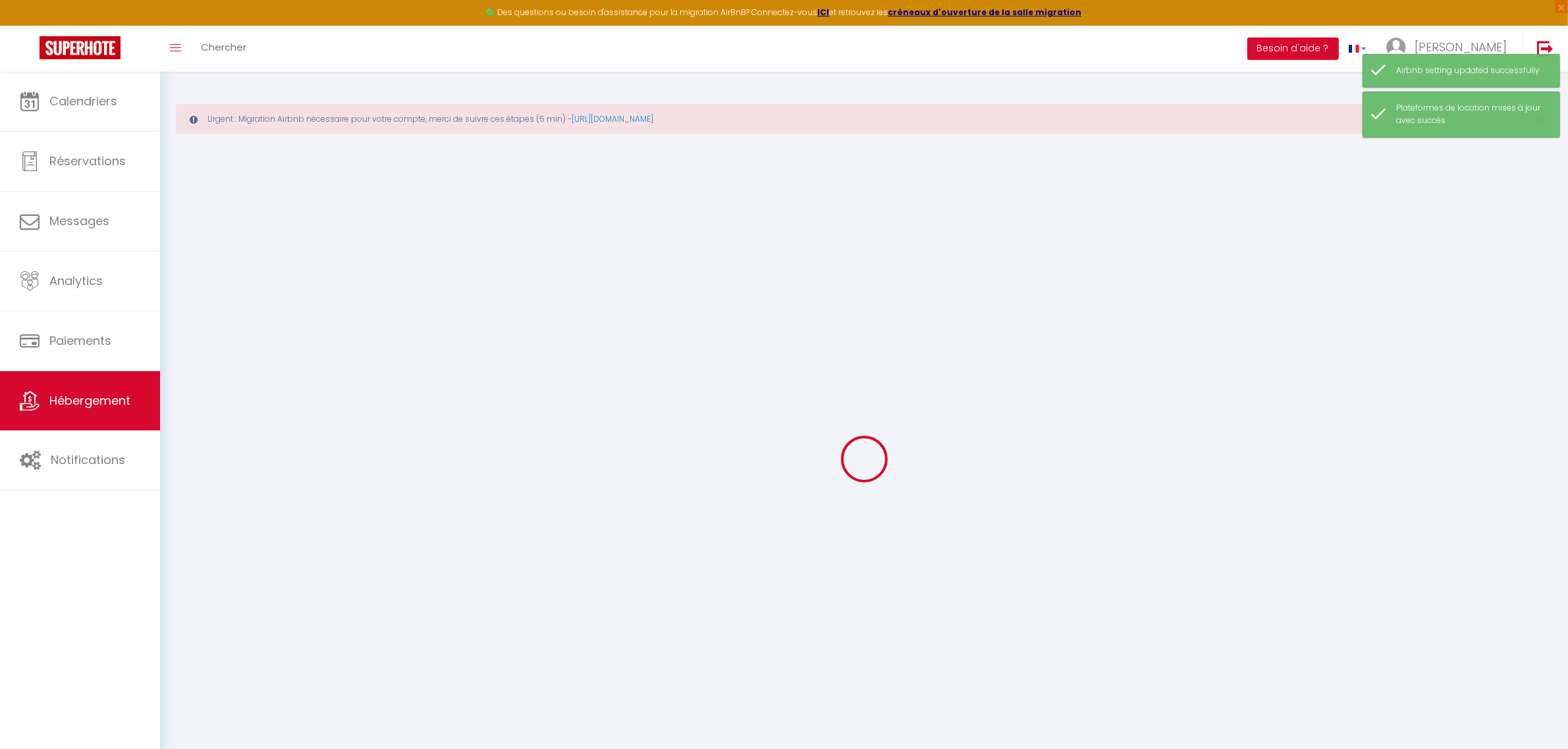
checkbox input "true"
checkbox input "false"
type input "0"
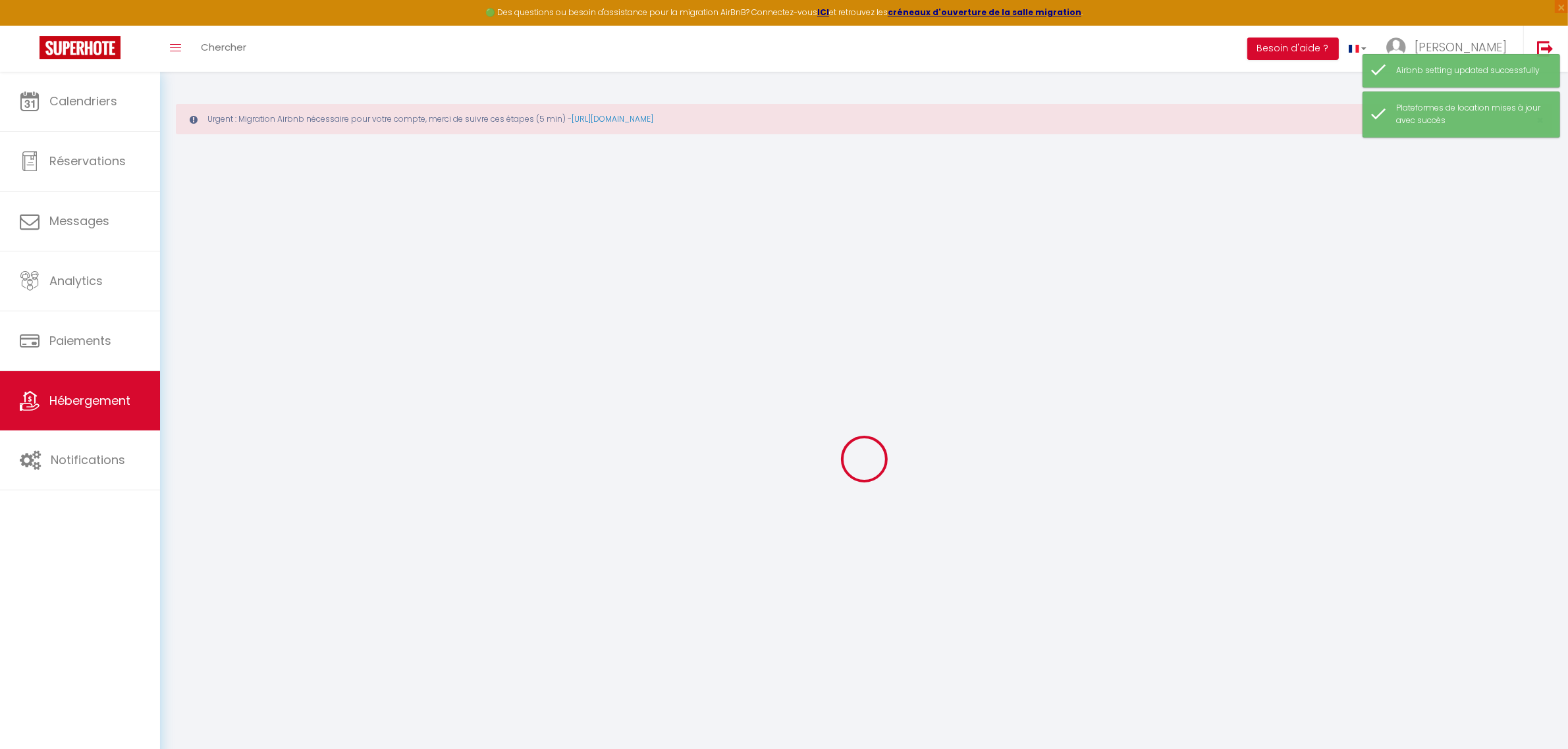
type input "0"
select select
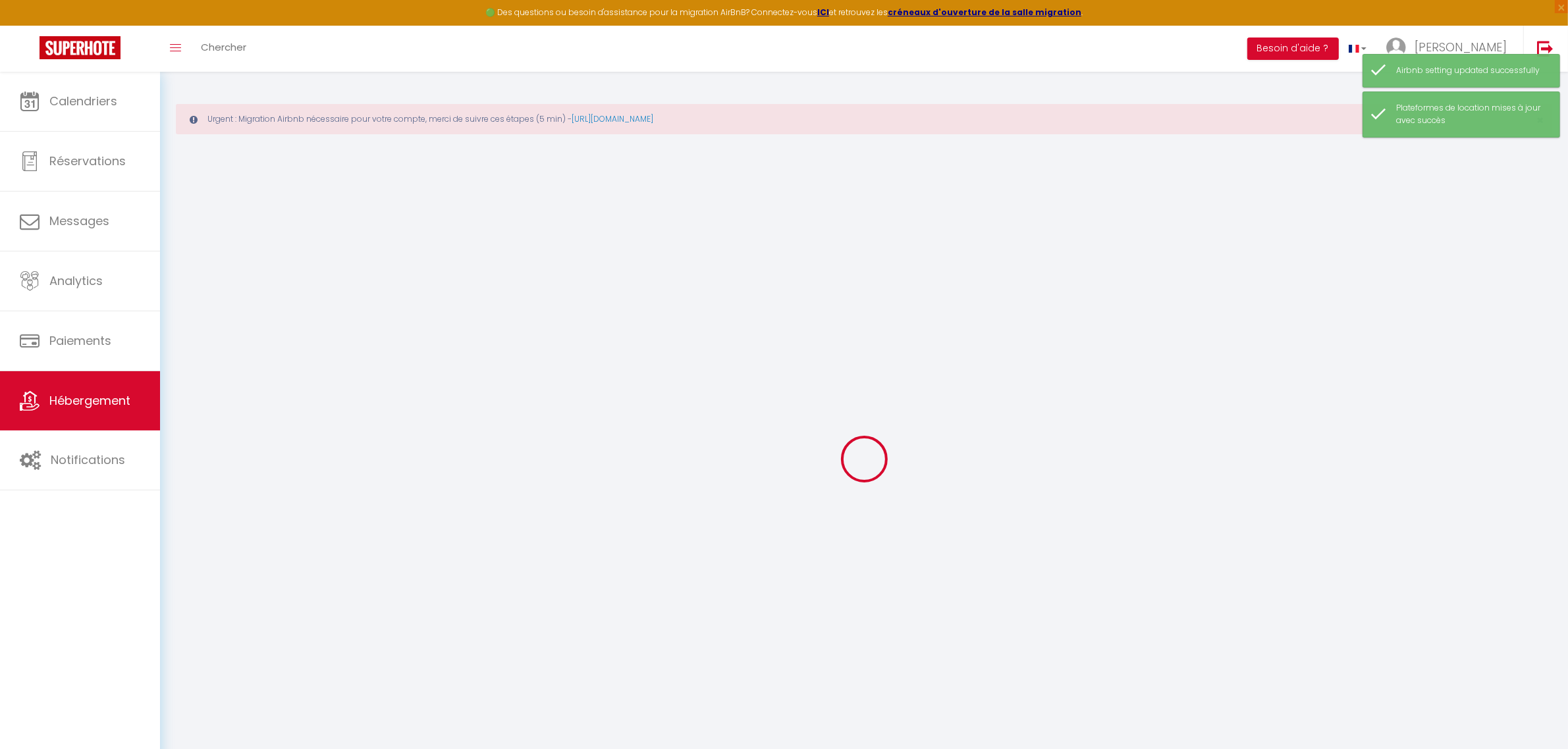
select select
checkbox input "true"
checkbox input "false"
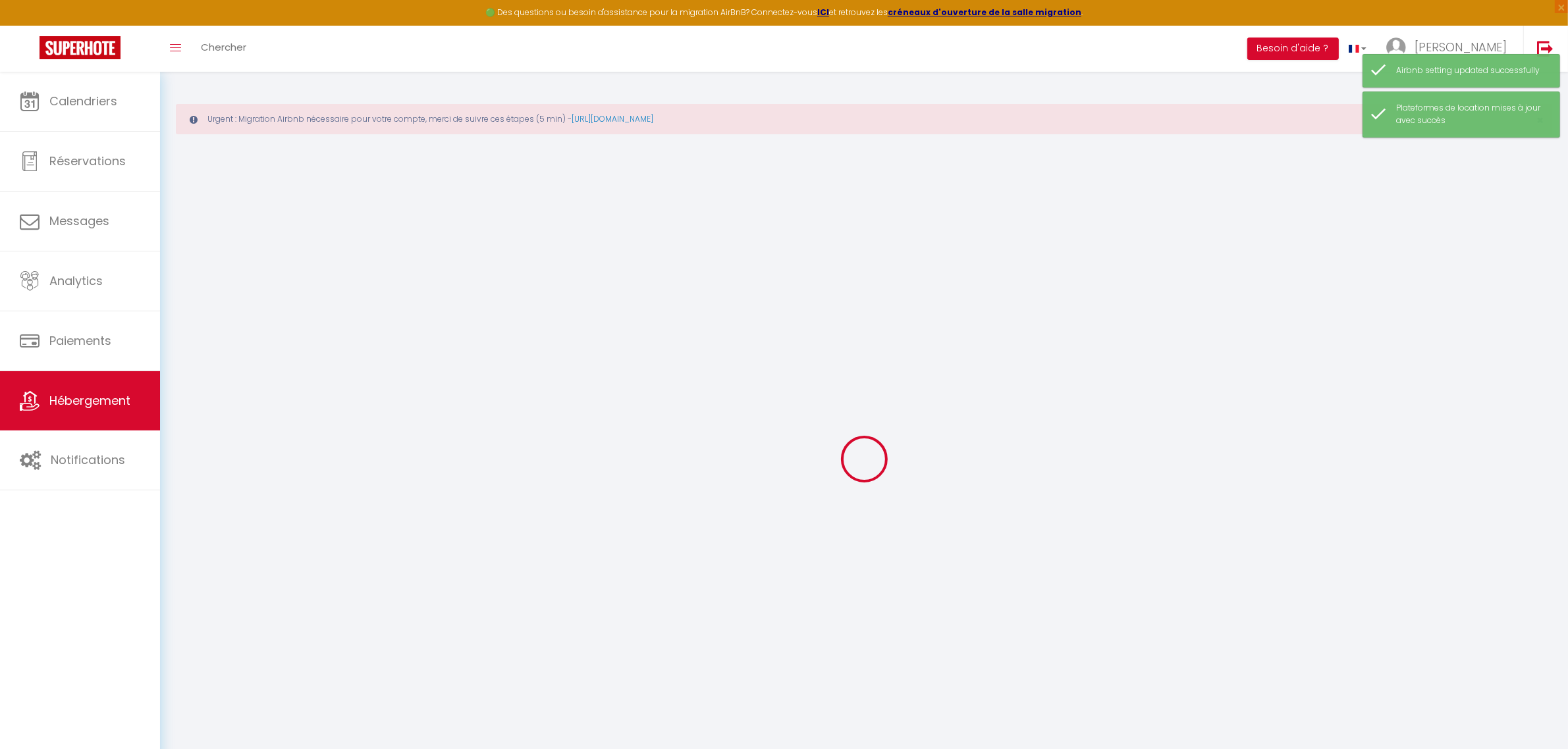
select select
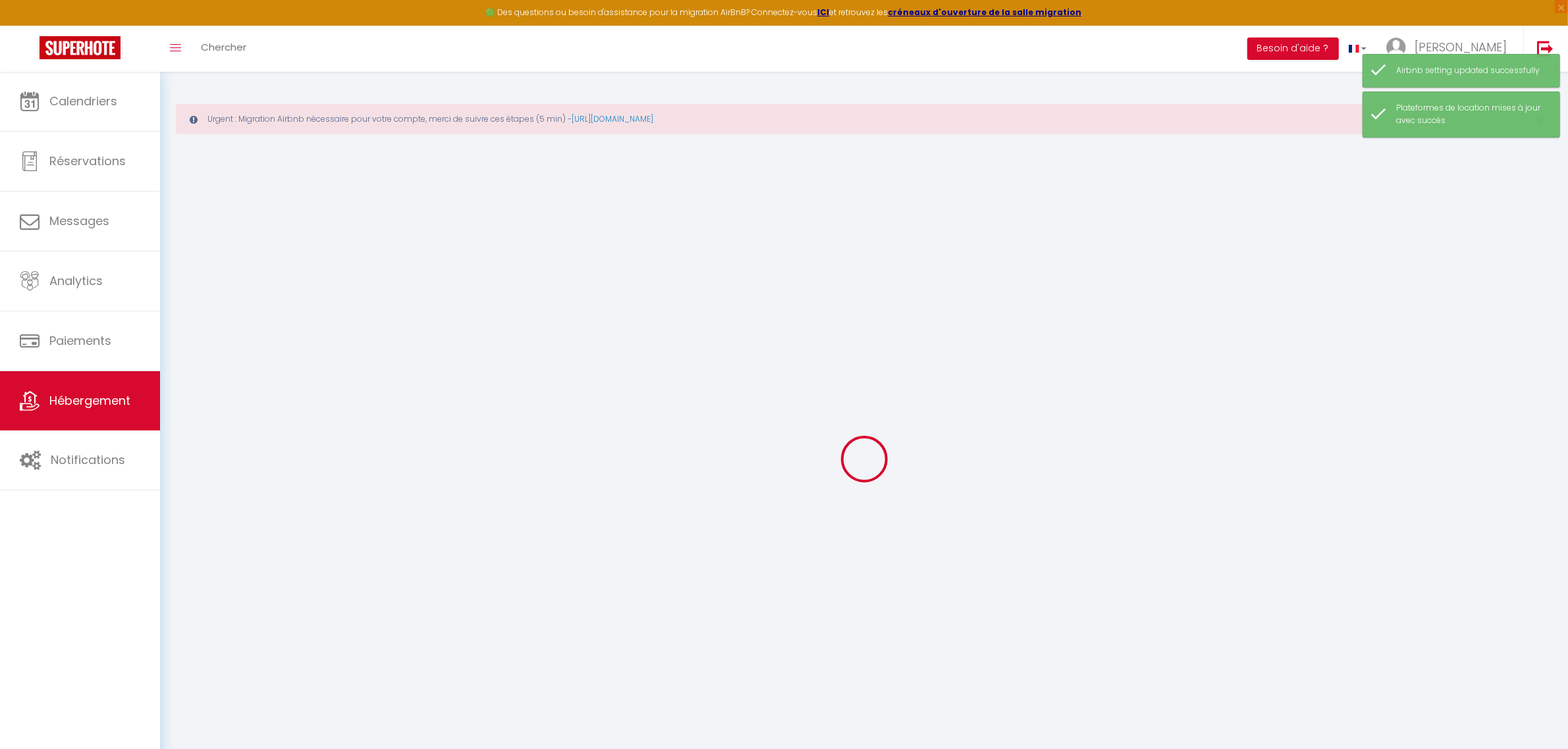
checkbox input "true"
checkbox input "false"
checkbox input "true"
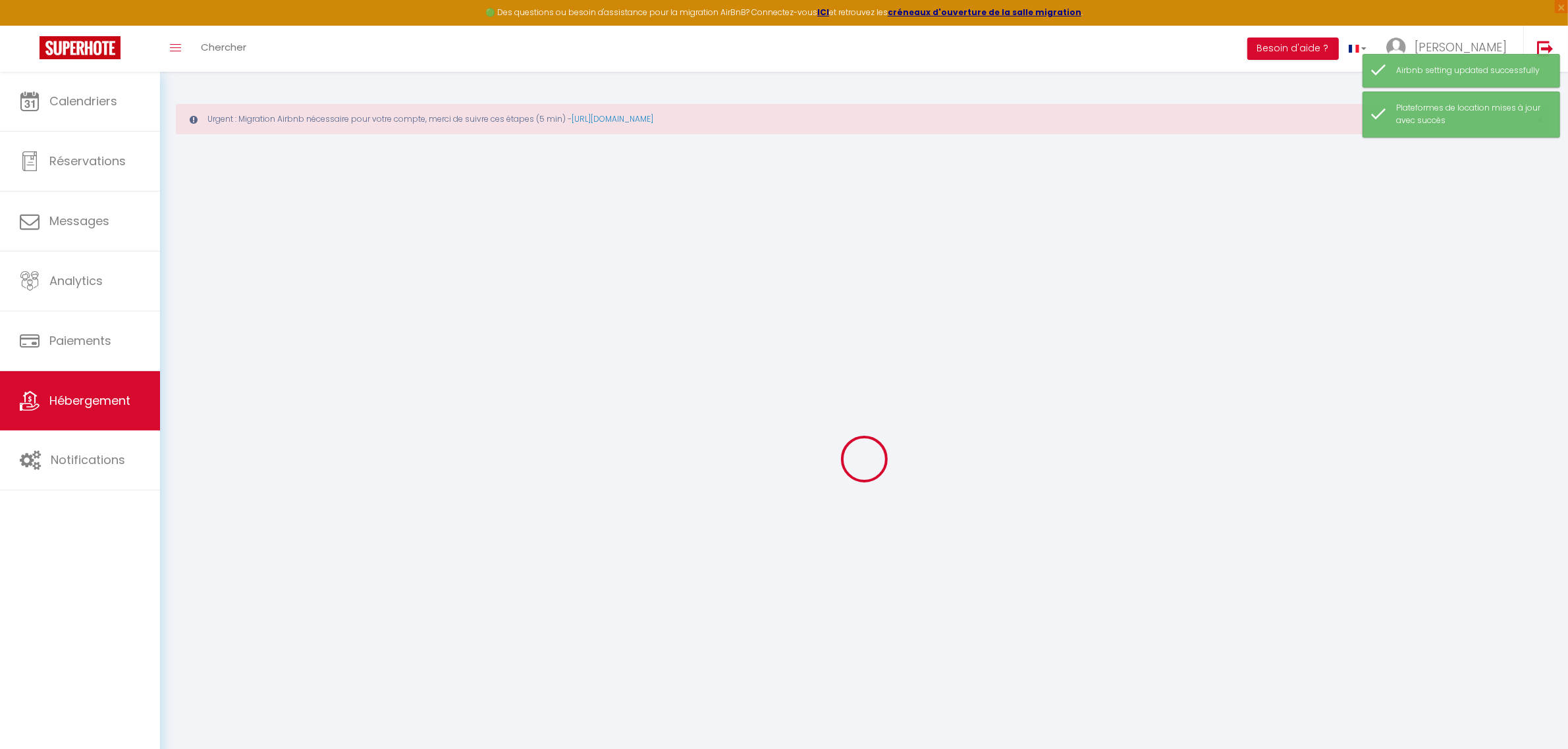
checkbox input "false"
checkbox input "true"
checkbox input "false"
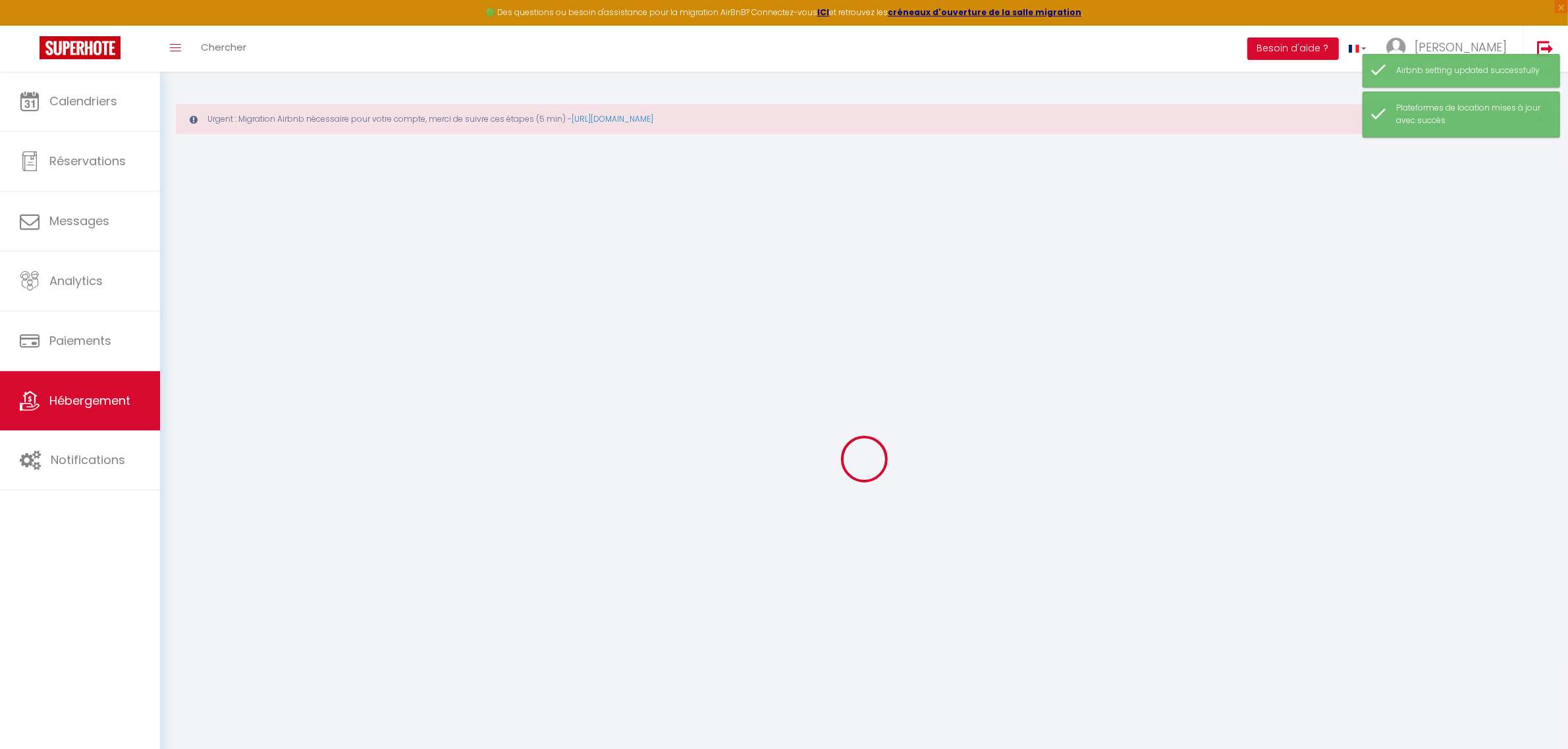
checkbox input "false"
select select "+ 22 %"
select select "+ 20 %"
select select "+ 2 %"
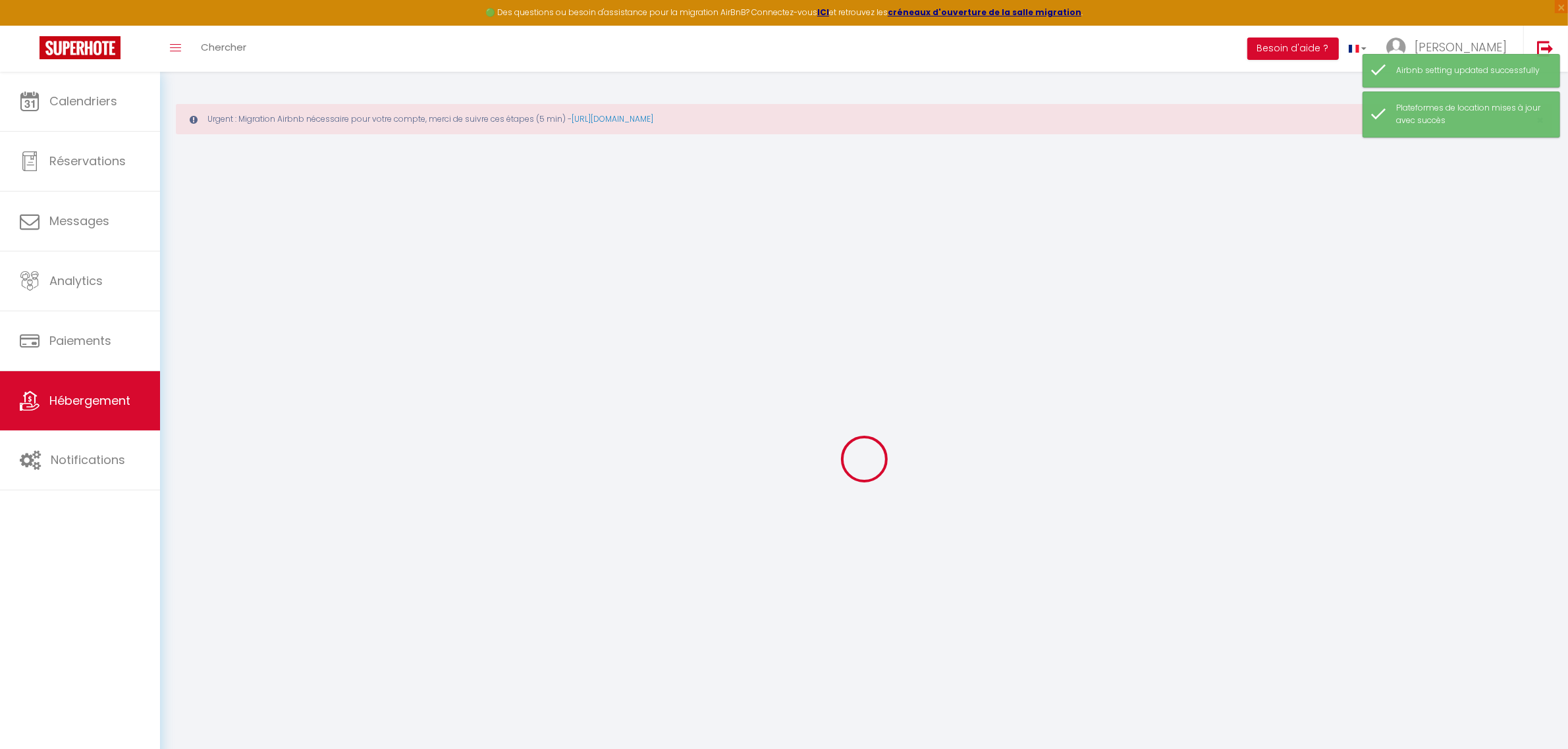
checkbox input "true"
checkbox input "false"
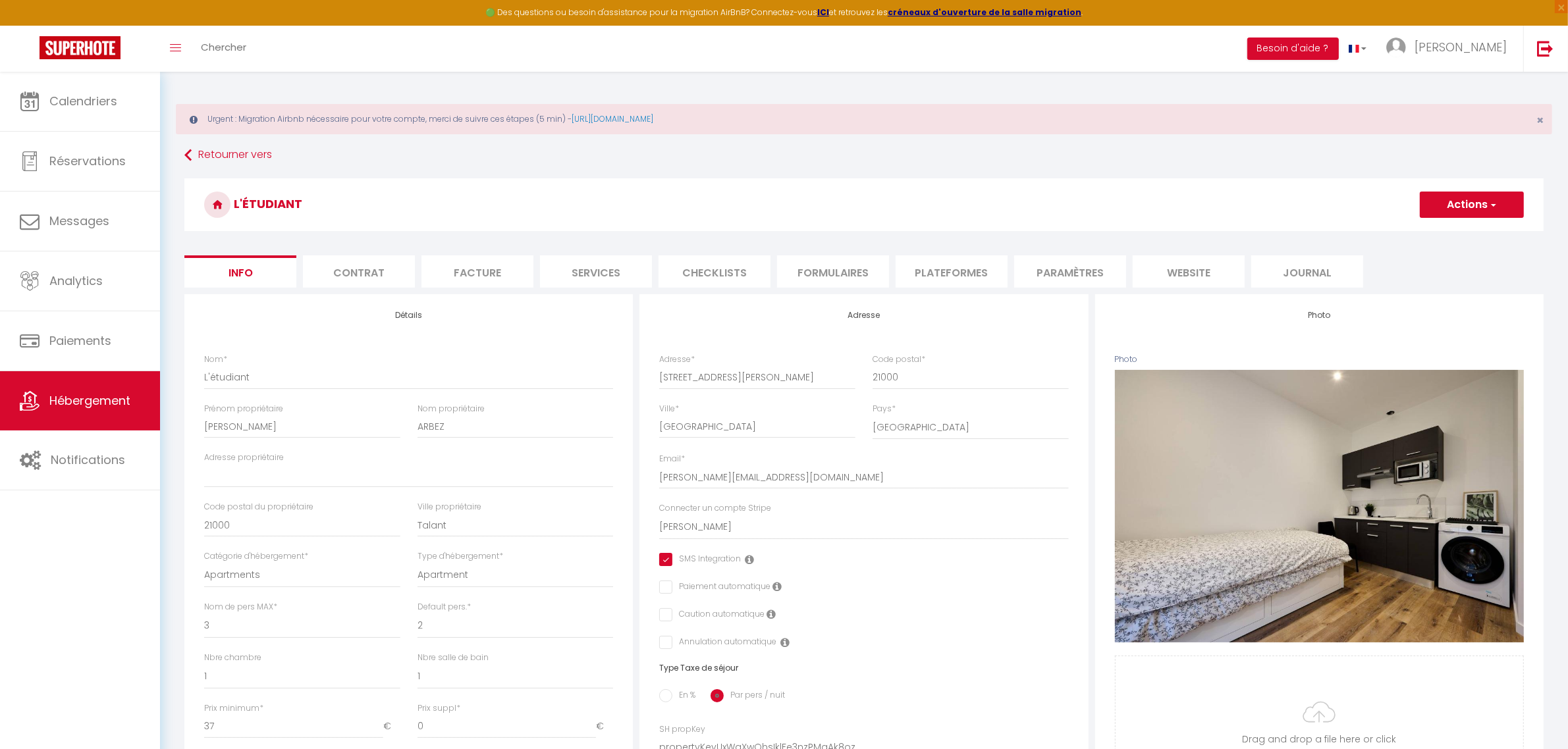
click at [950, 272] on li "Plateformes" at bounding box center [951, 272] width 112 height 32
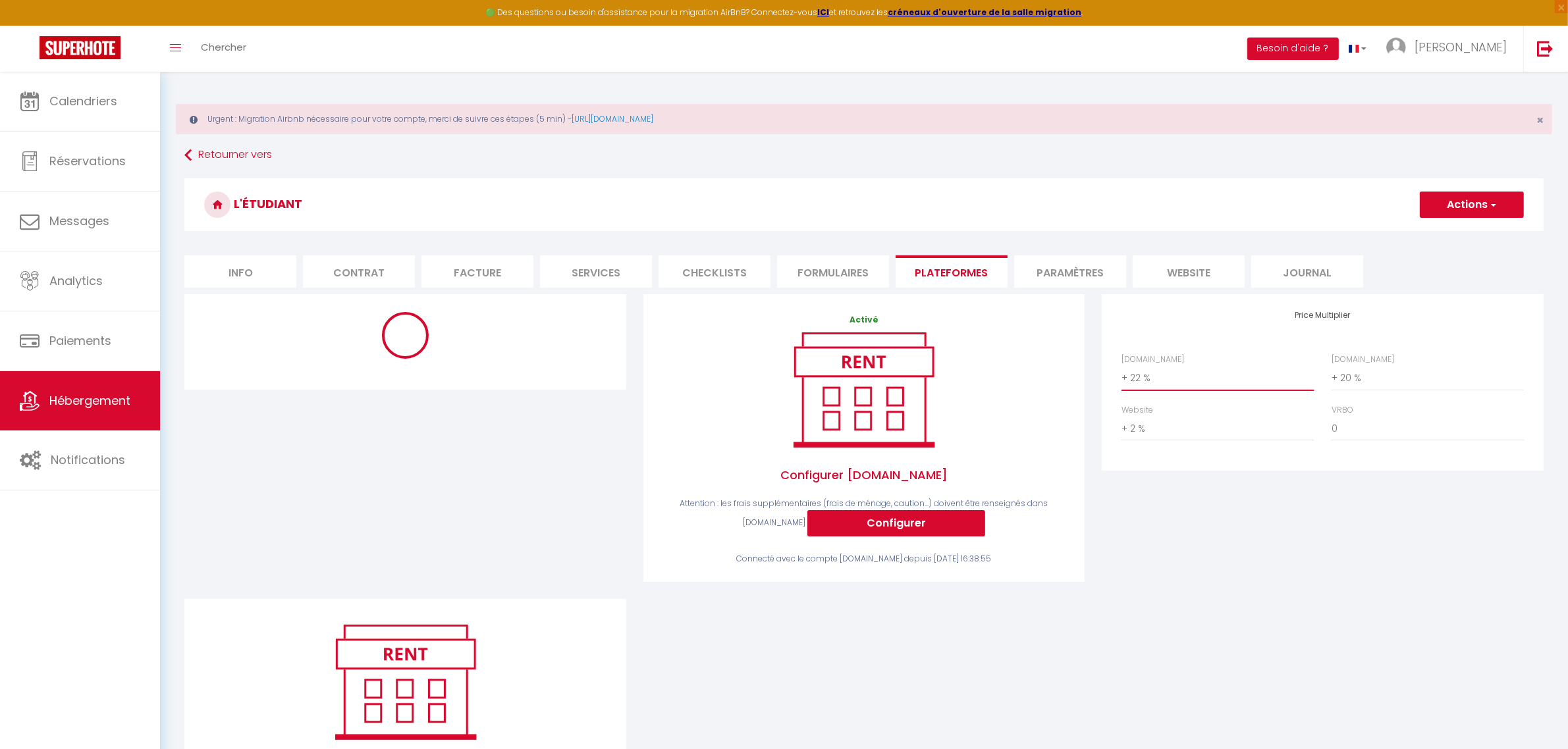
click at [1190, 374] on select "0 + 1 % + 2 % + 3 % + 4 % + 5 % + 6 % + 7 % + 8 % + 9 %" at bounding box center [1218, 378] width 192 height 25
select select "+ 19 %"
click at [1122, 366] on select "0 + 1 % + 2 % + 3 % + 4 % + 5 % + 6 % + 7 % + 8 % + 9 %" at bounding box center [1218, 378] width 192 height 25
click at [1360, 377] on select "0 + 1 % + 2 % + 3 % + 4 % + 5 % + 6 % + 7 % + 8 % + 9 %" at bounding box center [1428, 378] width 192 height 25
select select "+ 26 %"
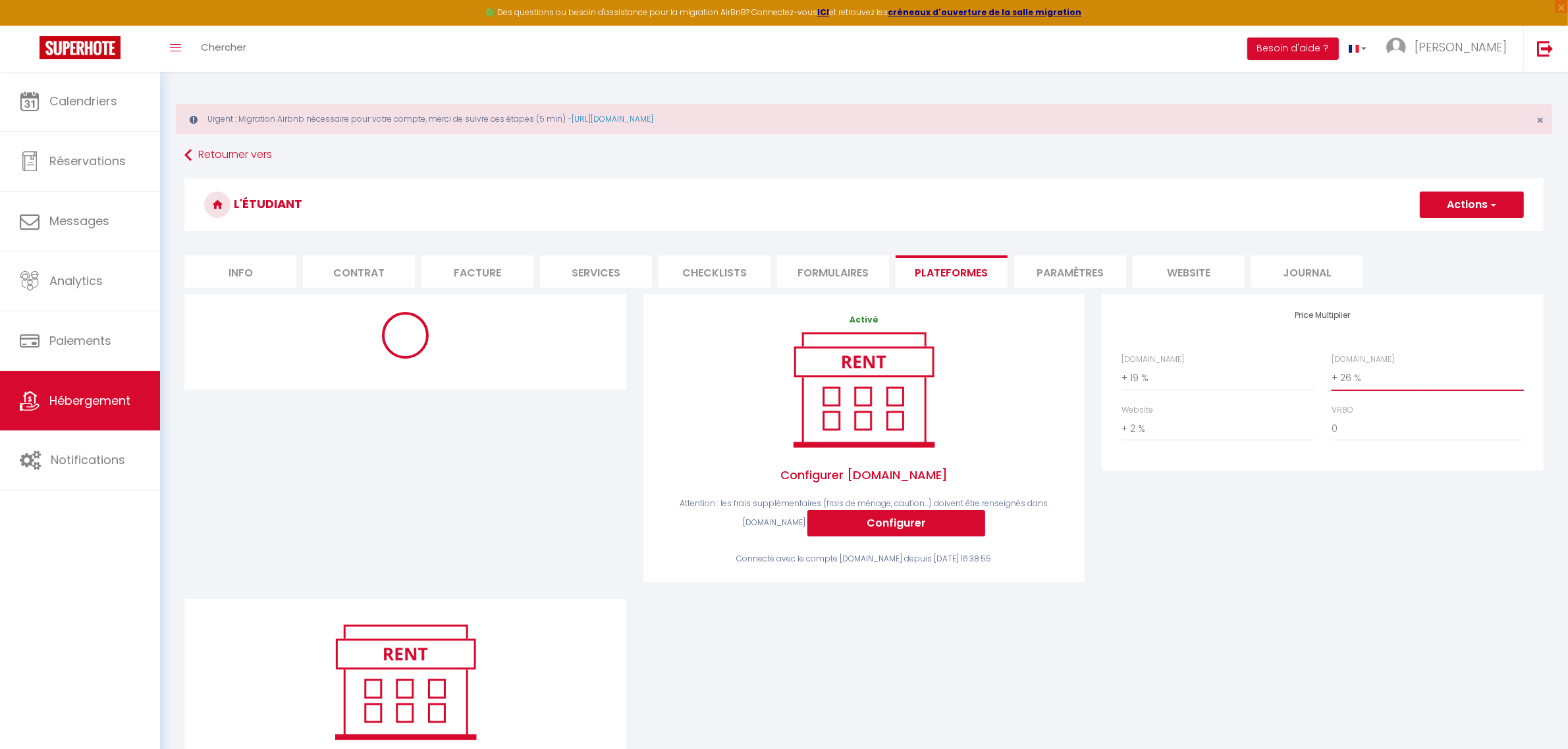
click at [1331, 366] on select "0 + 1 % + 2 % + 3 % + 4 % + 5 % + 6 % + 7 % + 8 % + 9 %" at bounding box center [1428, 378] width 192 height 25
select select "30"
select select "1"
select select "well_reviewed_guests"
select select "EUR"
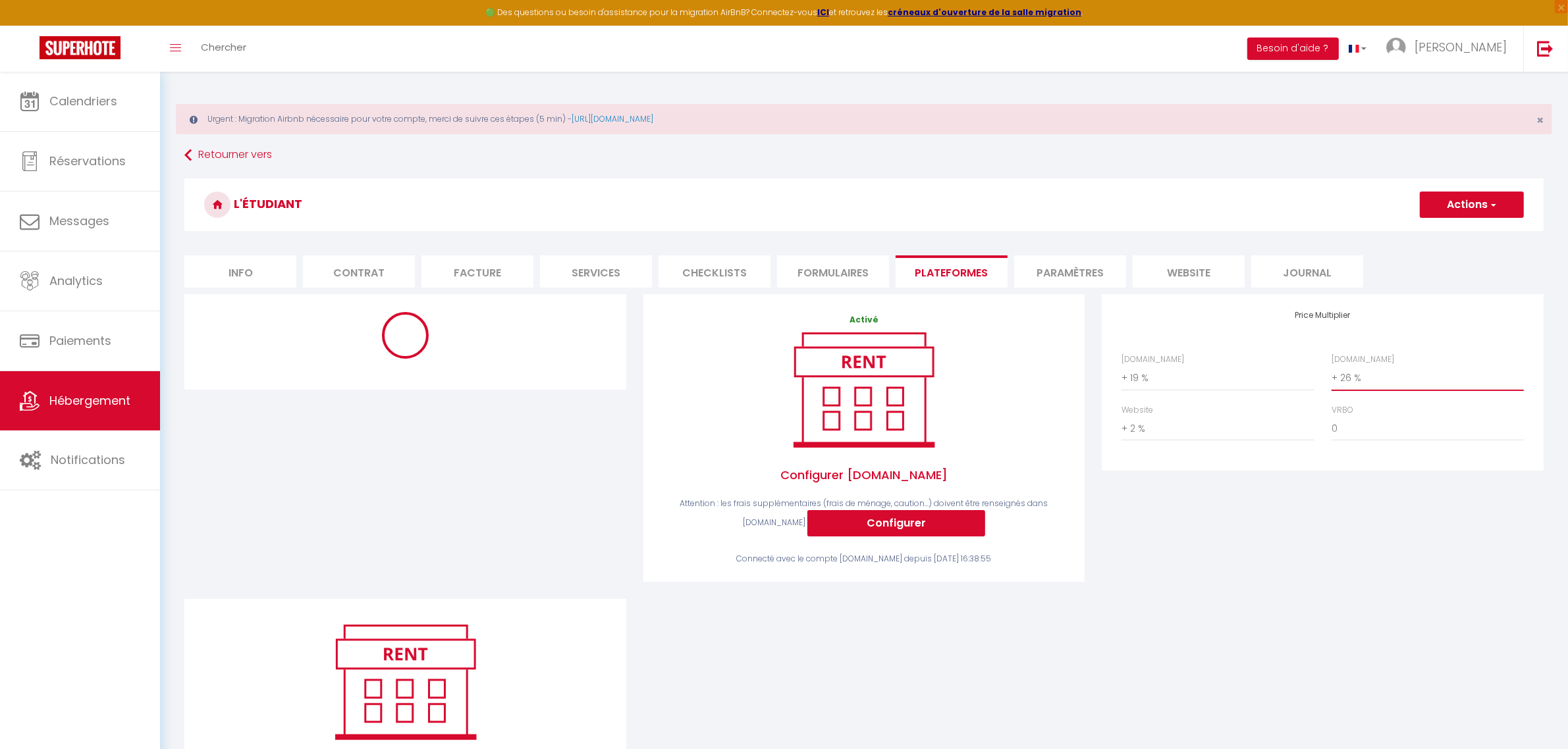
select select
select select "16822-1086020989435789733"
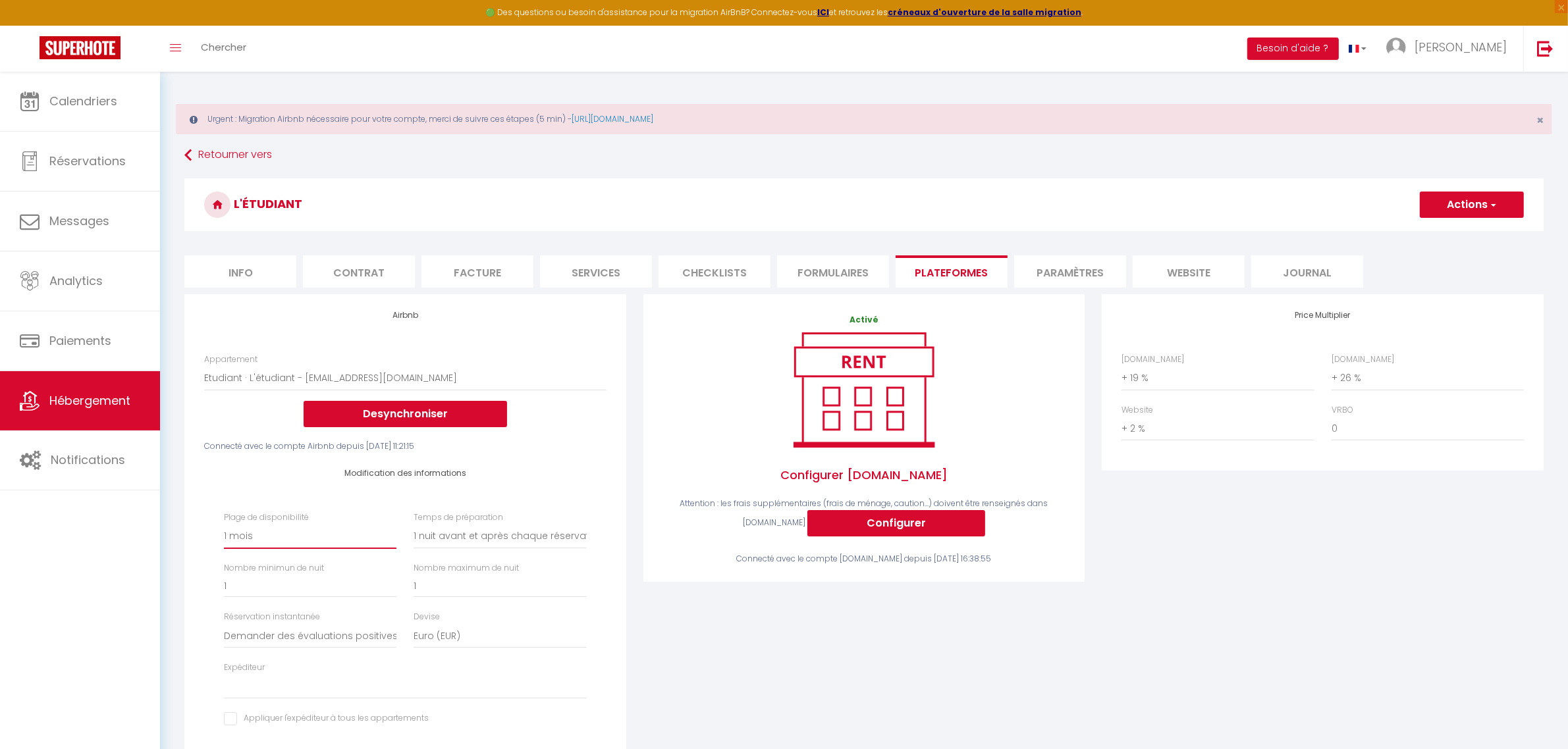
click at [292, 538] on select "Date indisponible par defaut 1 mois 3 mois 6 mois 9 mois 12 mois 24 mois" at bounding box center [310, 536] width 173 height 25
select select "365"
click at [224, 524] on select "Date indisponible par defaut 1 mois 3 mois 6 mois 9 mois 12 mois 24 mois" at bounding box center [310, 536] width 173 height 25
select select
click at [353, 636] on select "Activée Demander des évaluations positives" at bounding box center [310, 635] width 173 height 25
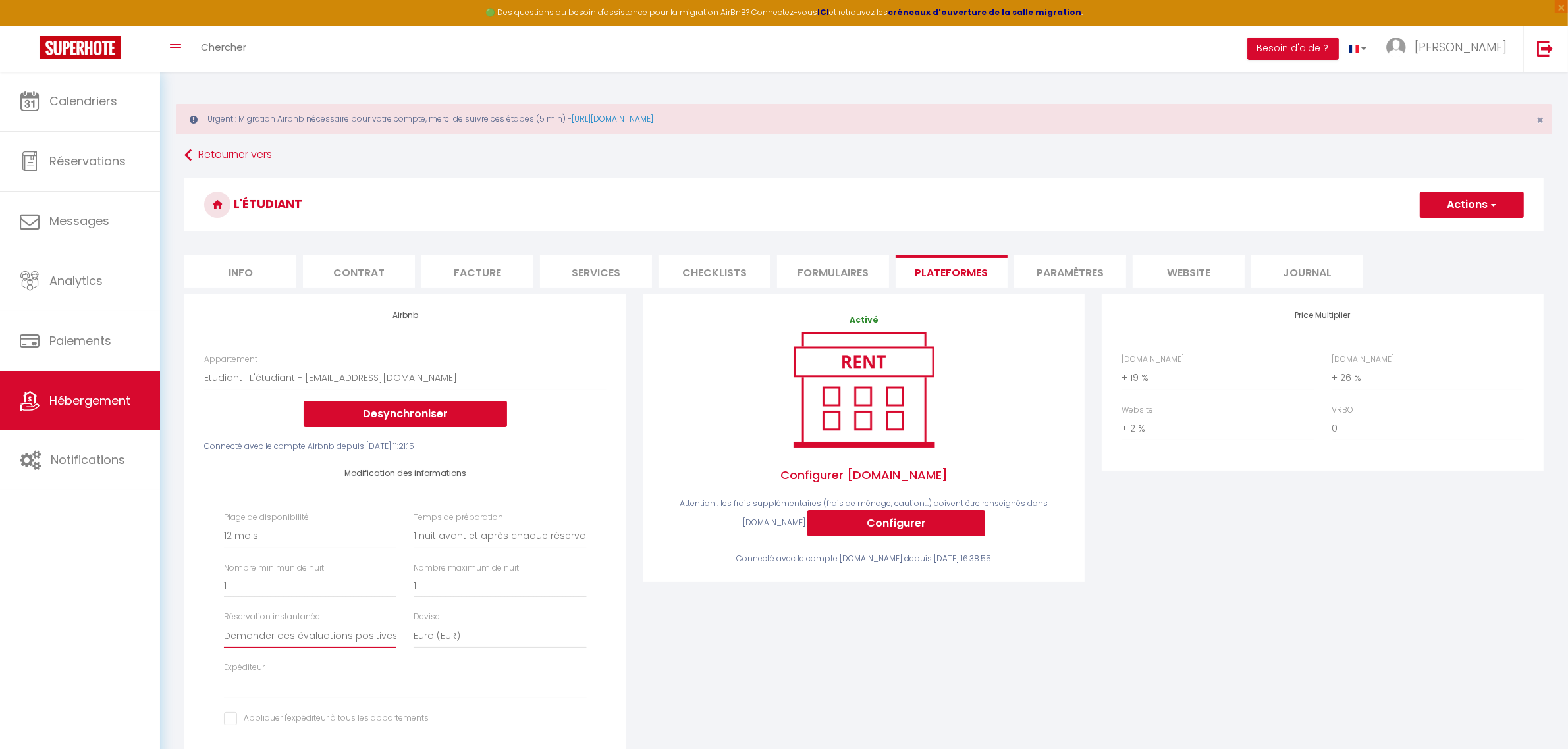
select select "everyone"
click at [224, 623] on select "Activée Demander des évaluations positives" at bounding box center [310, 635] width 173 height 25
select select
click at [1473, 211] on button "Actions" at bounding box center [1472, 204] width 104 height 27
click at [1467, 234] on link "Enregistrer" at bounding box center [1471, 234] width 104 height 18
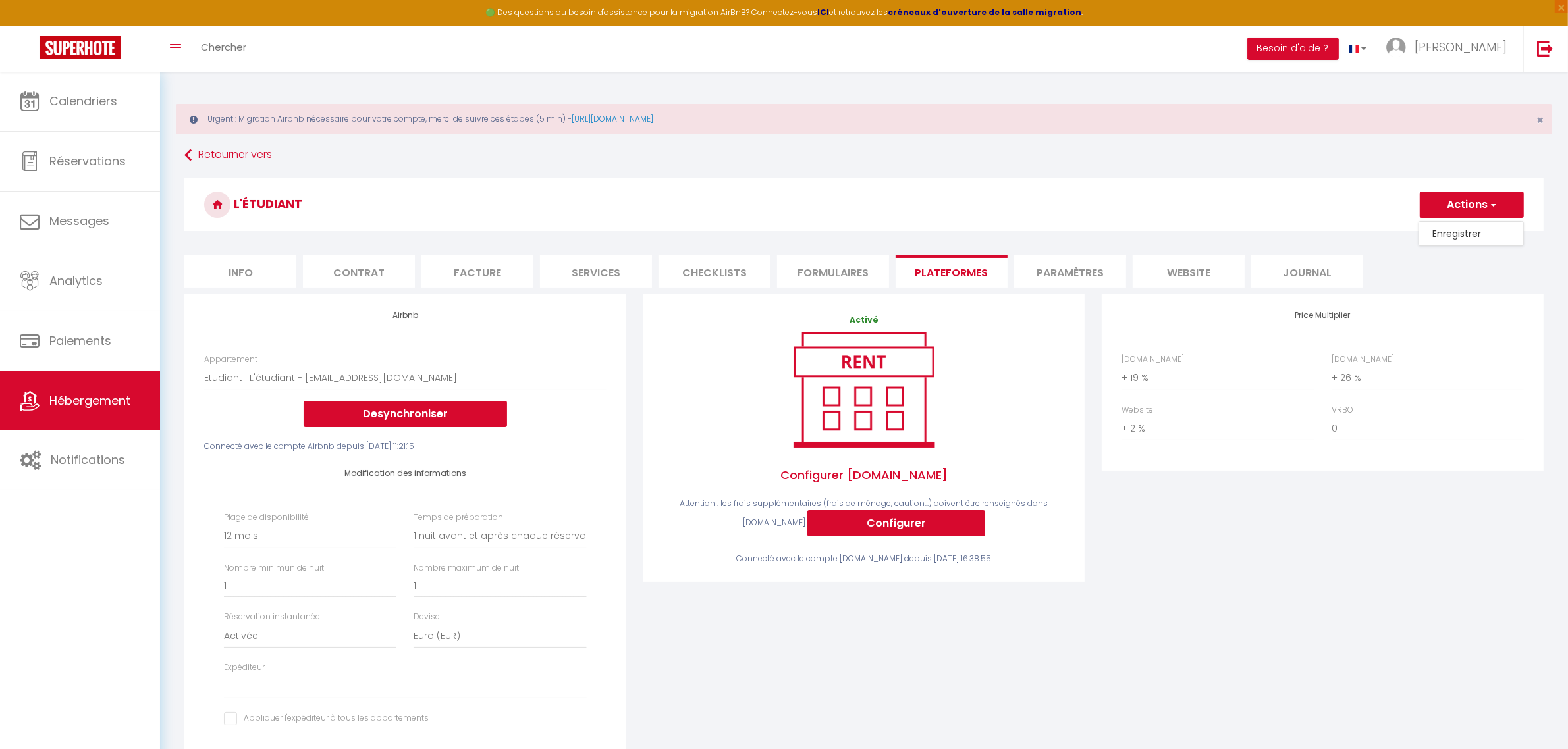
select select "365"
select select "1"
select select "EUR"
select select
click at [507, 541] on select "Aucun 1 nuit avant et après chaque réservation 2 nuits avant et après chaque ré…" at bounding box center [500, 536] width 173 height 25
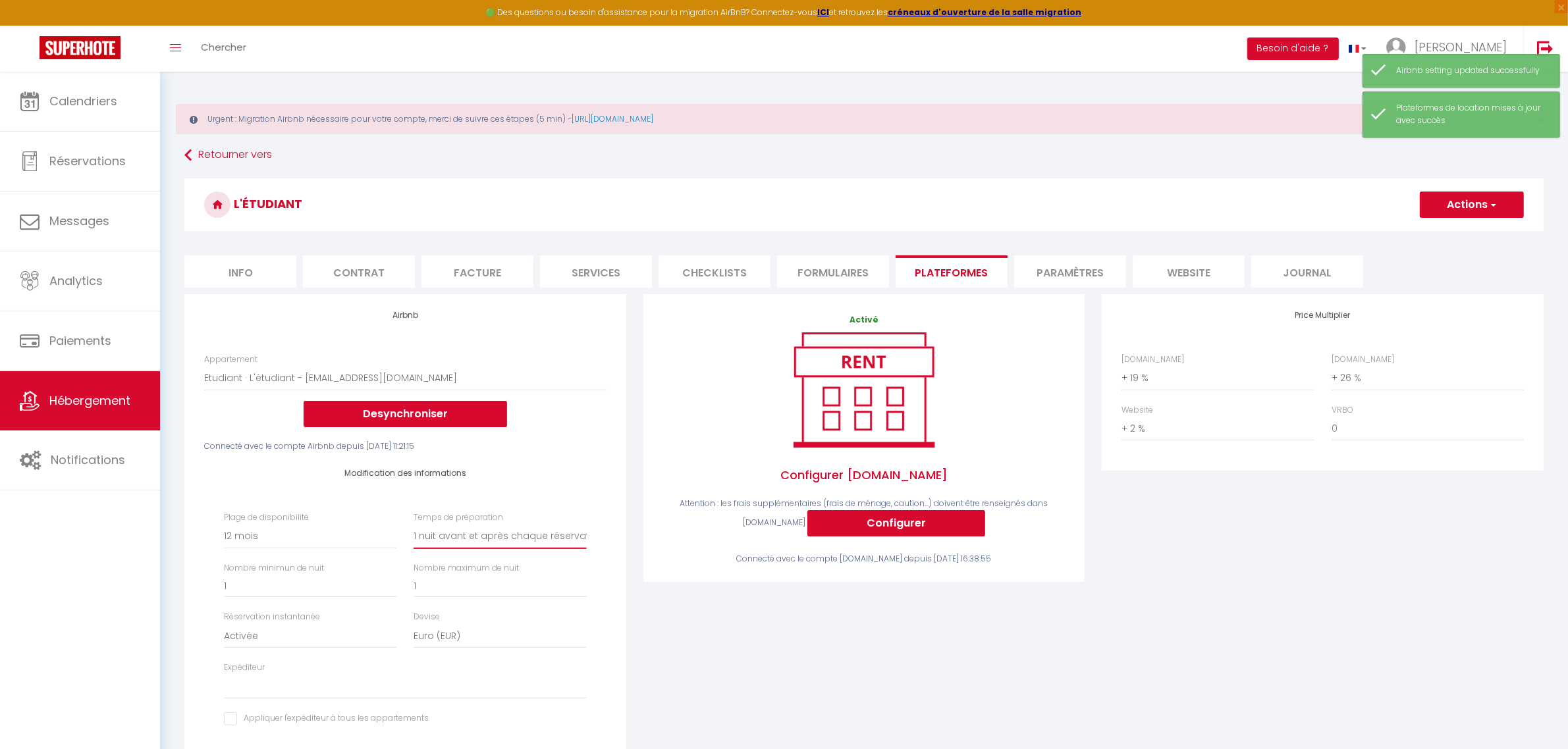
select select "0"
click at [414, 524] on select "Aucun 1 nuit avant et après chaque réservation 2 nuits avant et après chaque ré…" at bounding box center [500, 536] width 173 height 25
select select
click at [1489, 198] on button "Actions" at bounding box center [1472, 204] width 104 height 27
click at [1465, 239] on link "Enregistrer" at bounding box center [1471, 234] width 104 height 18
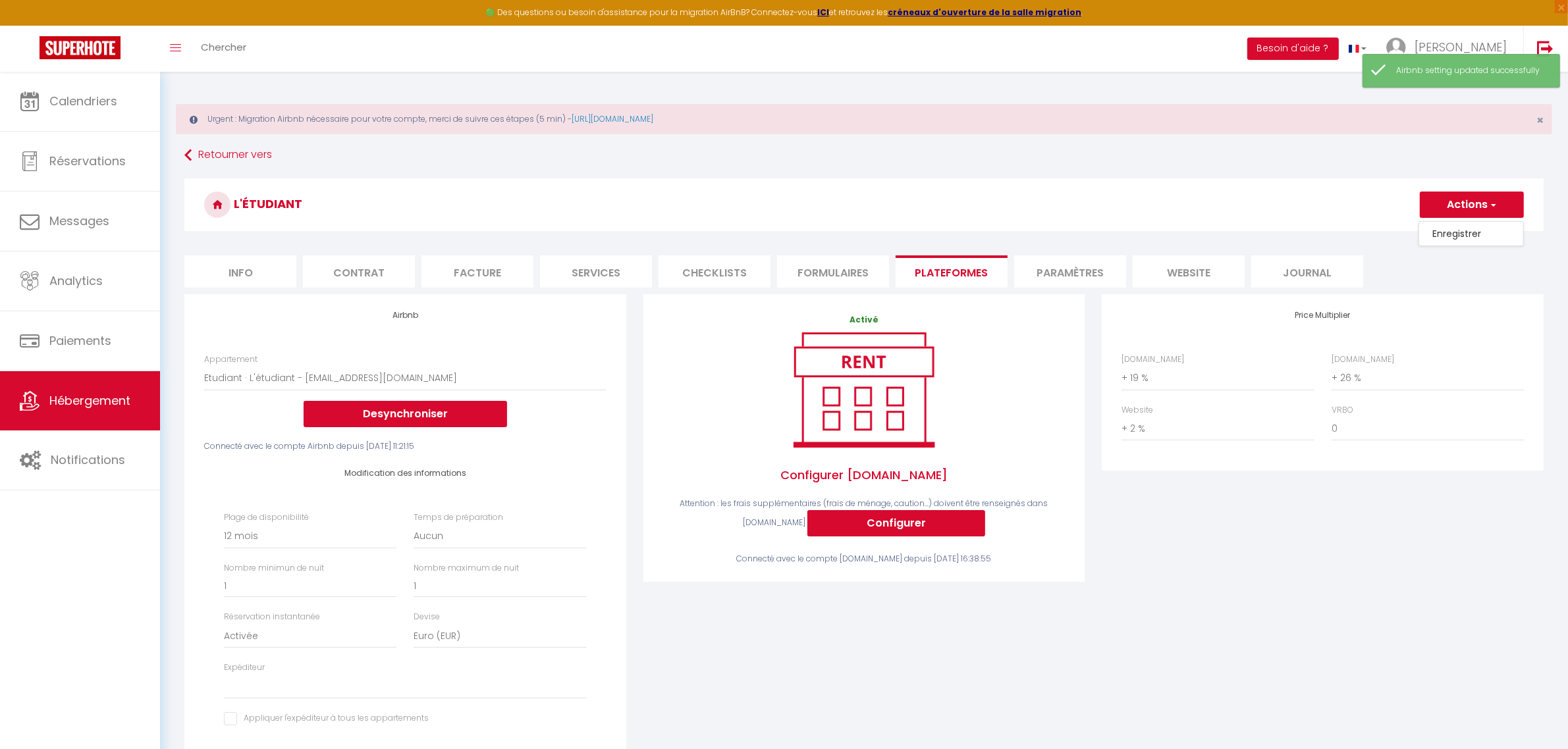
select select "365"
select select "EUR"
select select
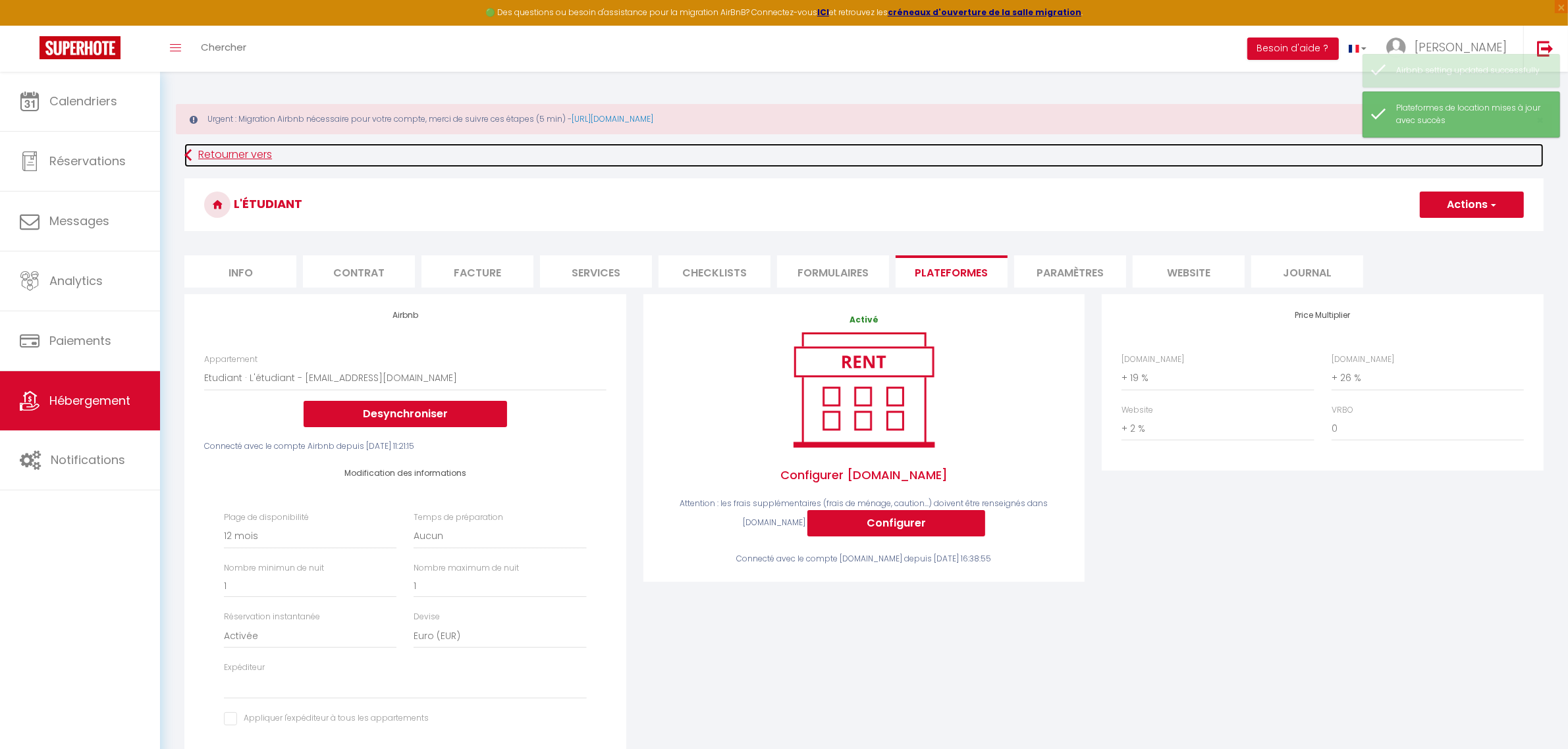
click at [209, 154] on link "Retourner vers" at bounding box center [864, 155] width 1359 height 24
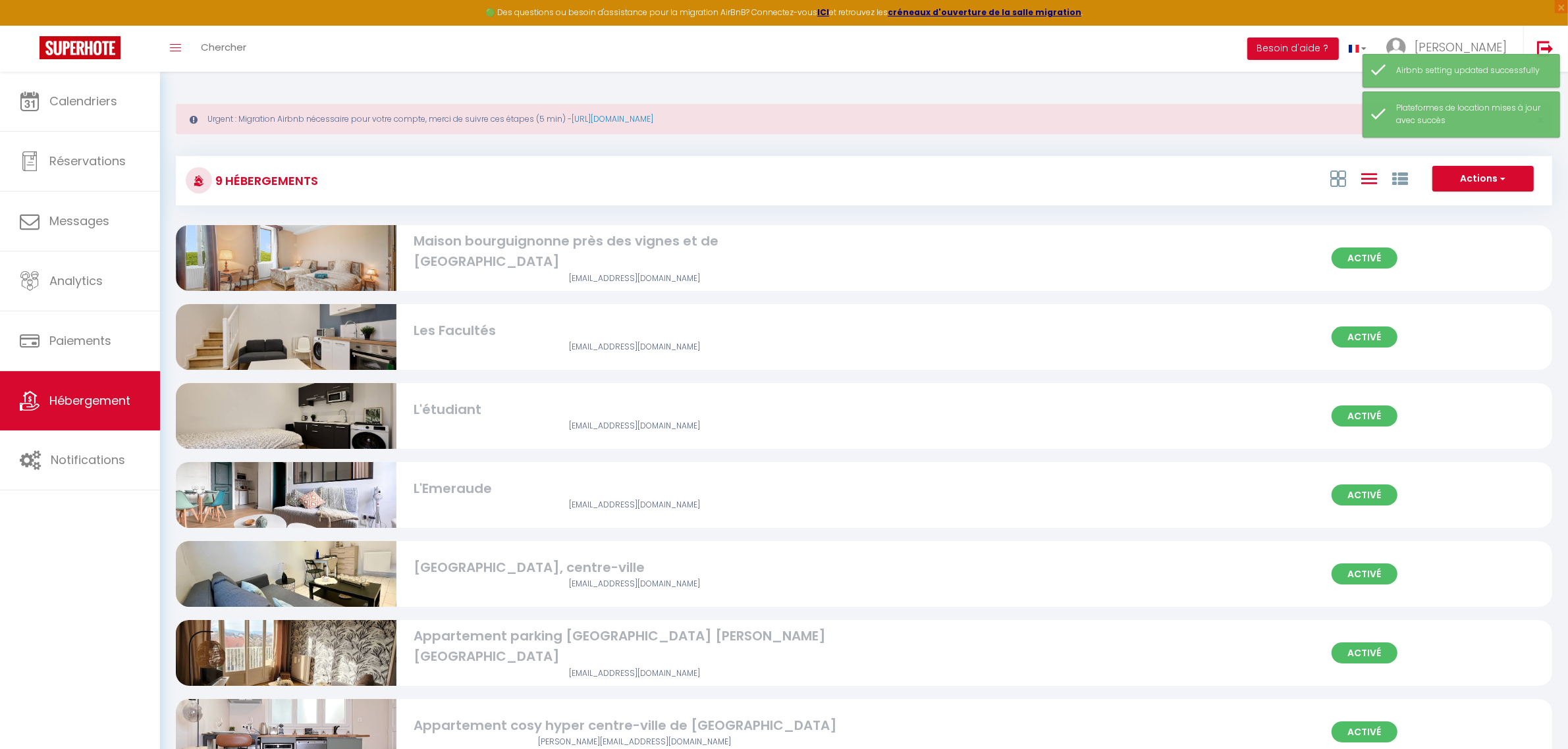
click at [525, 272] on div "gillantjeanmarc@gmail.com" at bounding box center [635, 279] width 442 height 13
click at [634, 247] on div "Maison bourguignonne près des vignes et de [GEOGRAPHIC_DATA]" at bounding box center [635, 251] width 442 height 42
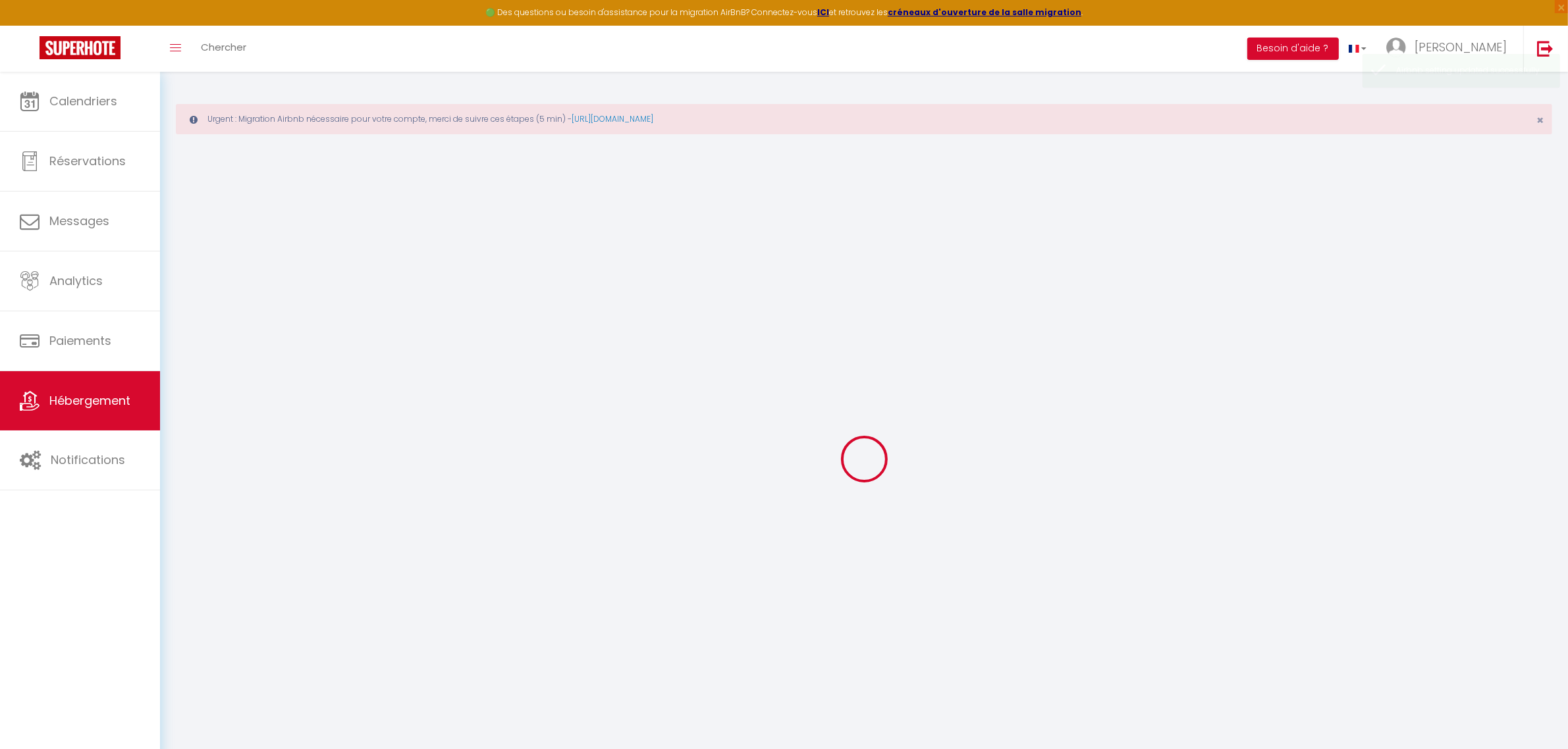
select select "17479-1498546396986220033"
select select "+ 19 %"
select select "+ 26 %"
select select "+ 2 %"
select select "16:00"
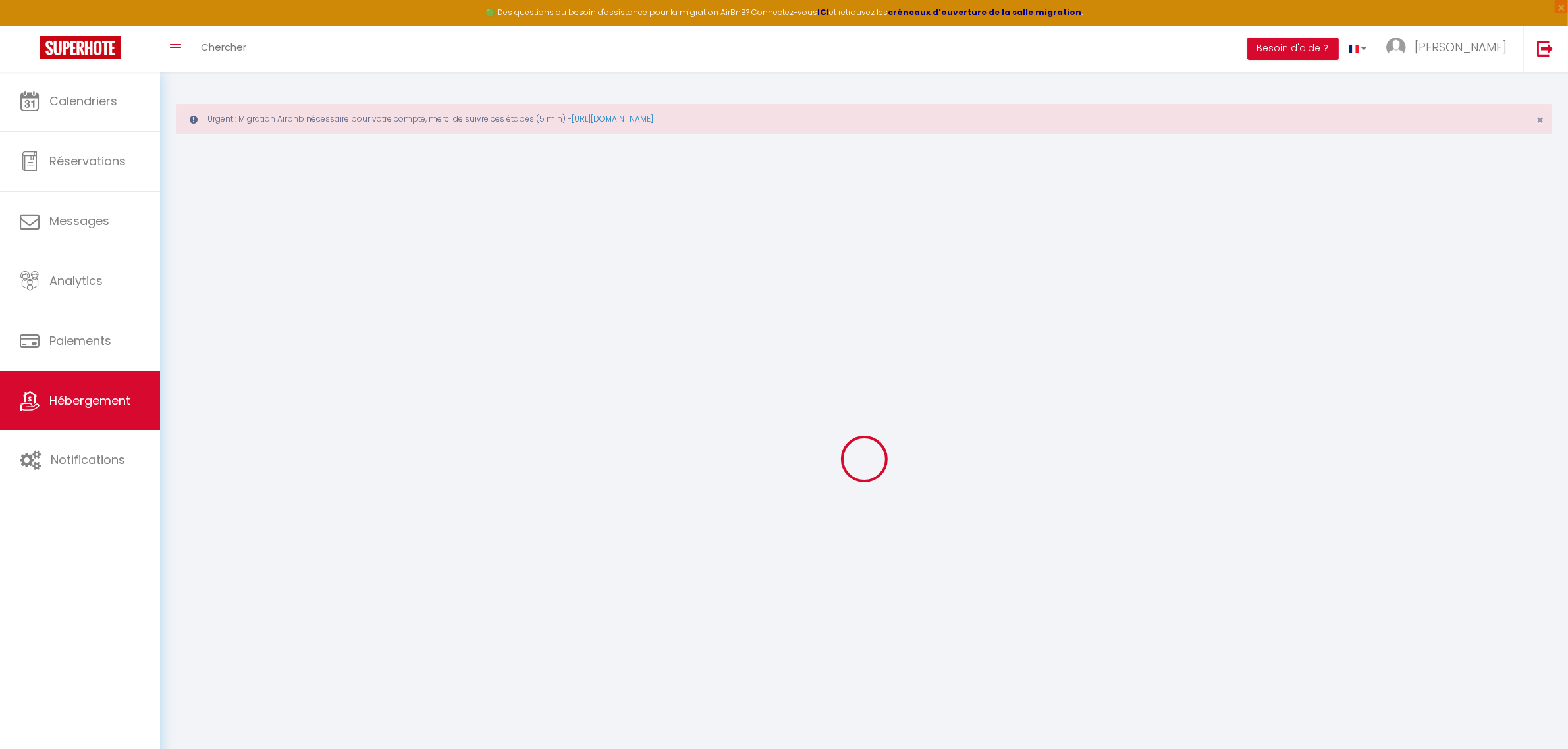
select select "23:45"
select select "11:00"
select select "30"
select select "120"
checkbox input "true"
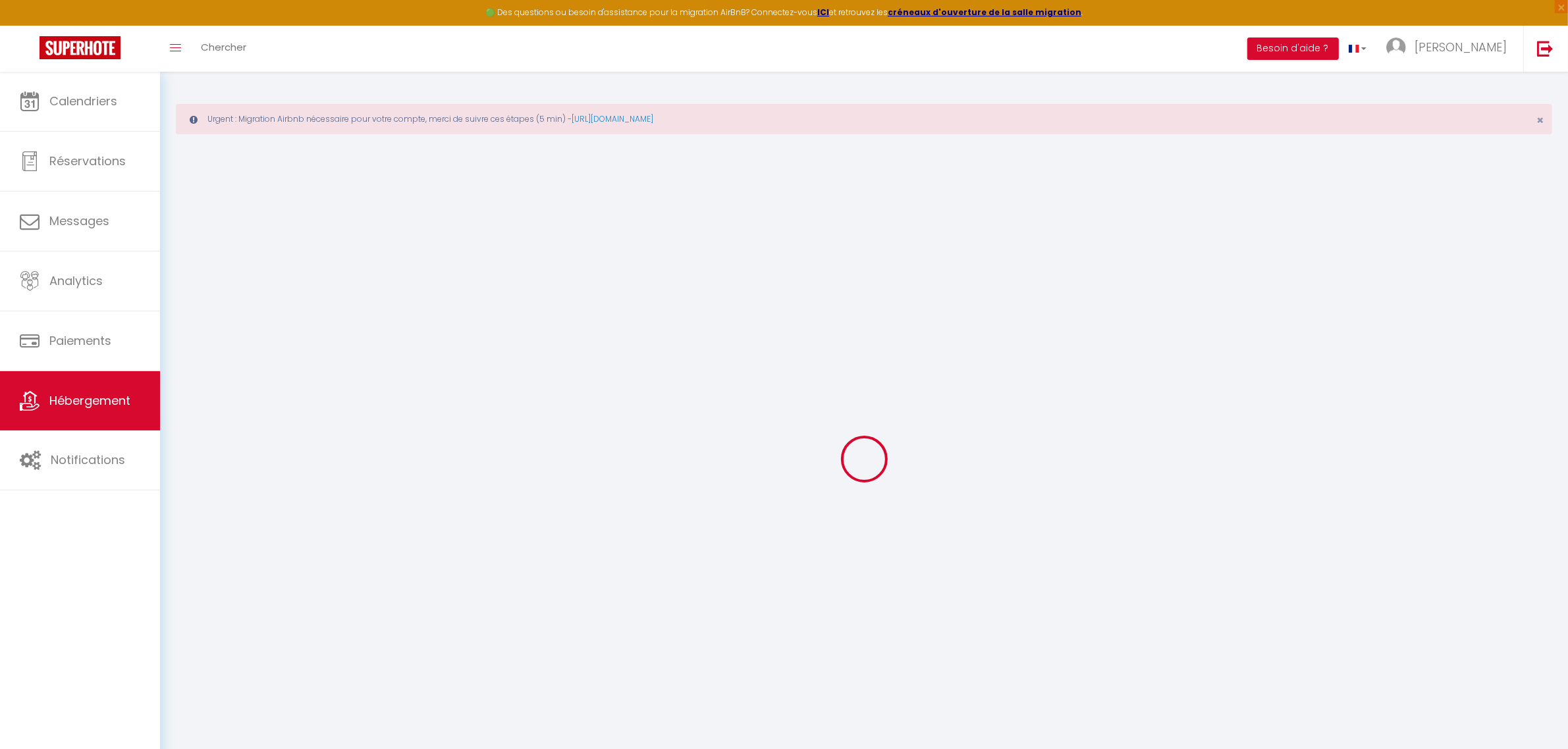
checkbox input "false"
checkbox input "true"
checkbox input "false"
select select "365"
select select "EUR"
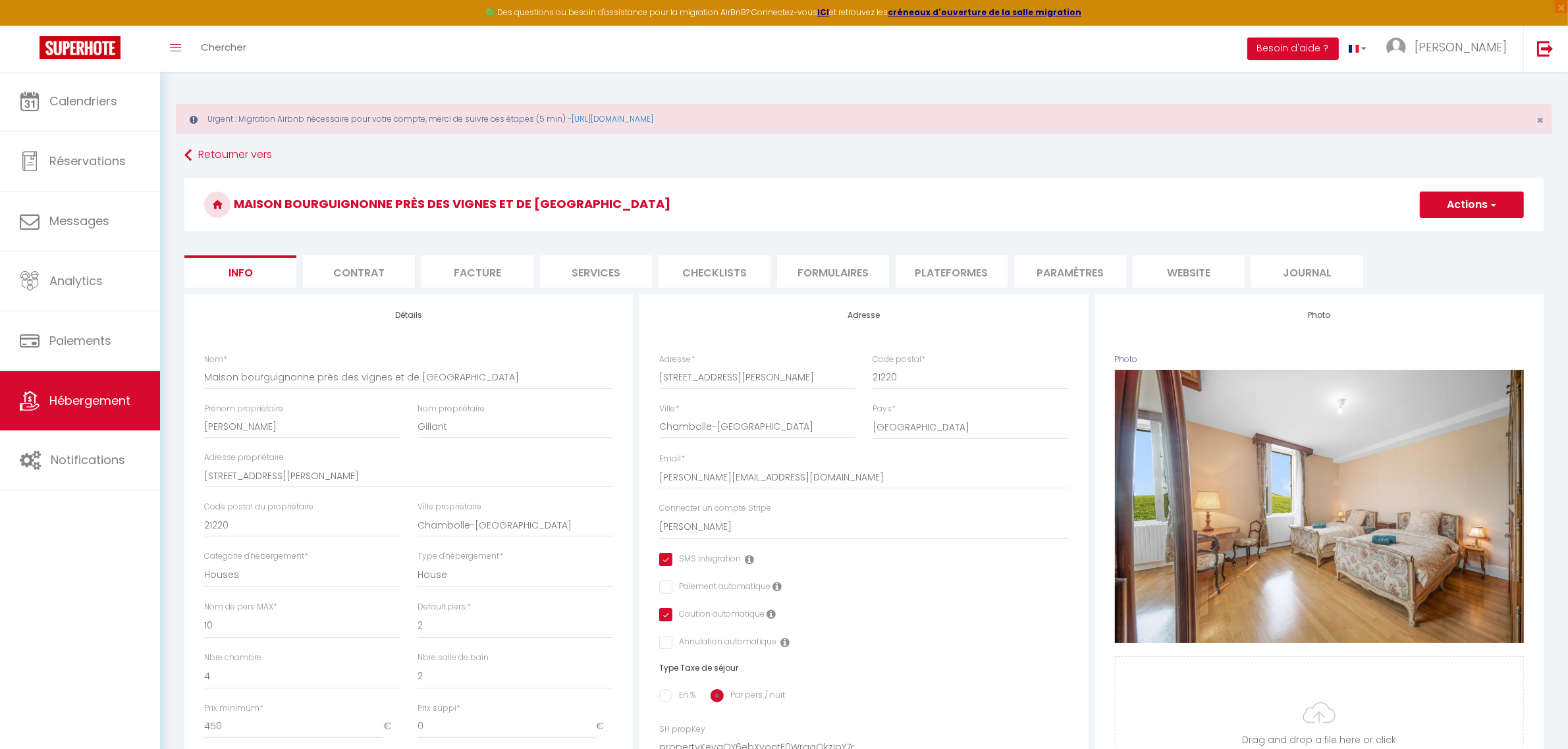
click at [919, 275] on li "Plateformes" at bounding box center [951, 272] width 112 height 32
select select
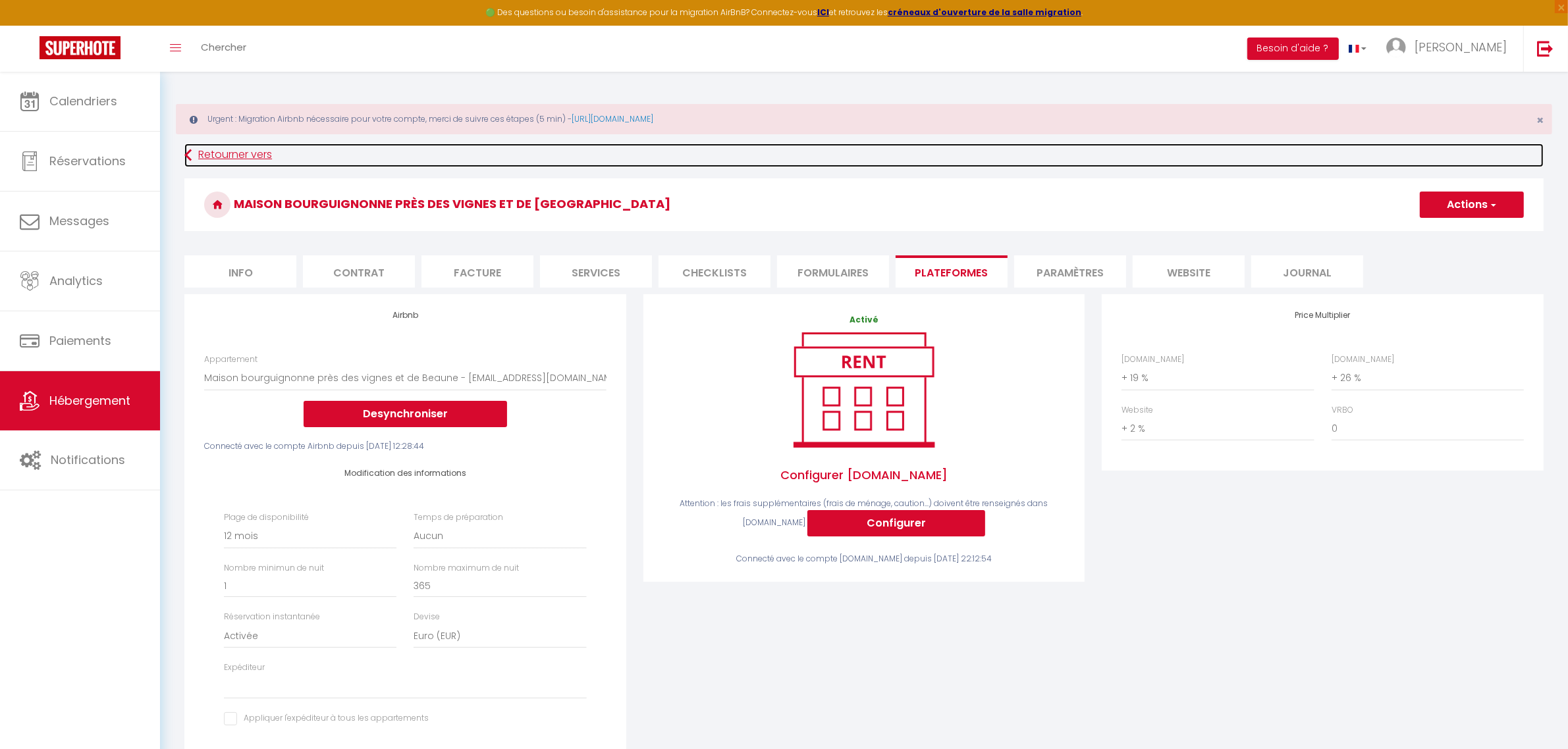
click at [228, 159] on link "Retourner vers" at bounding box center [864, 155] width 1359 height 24
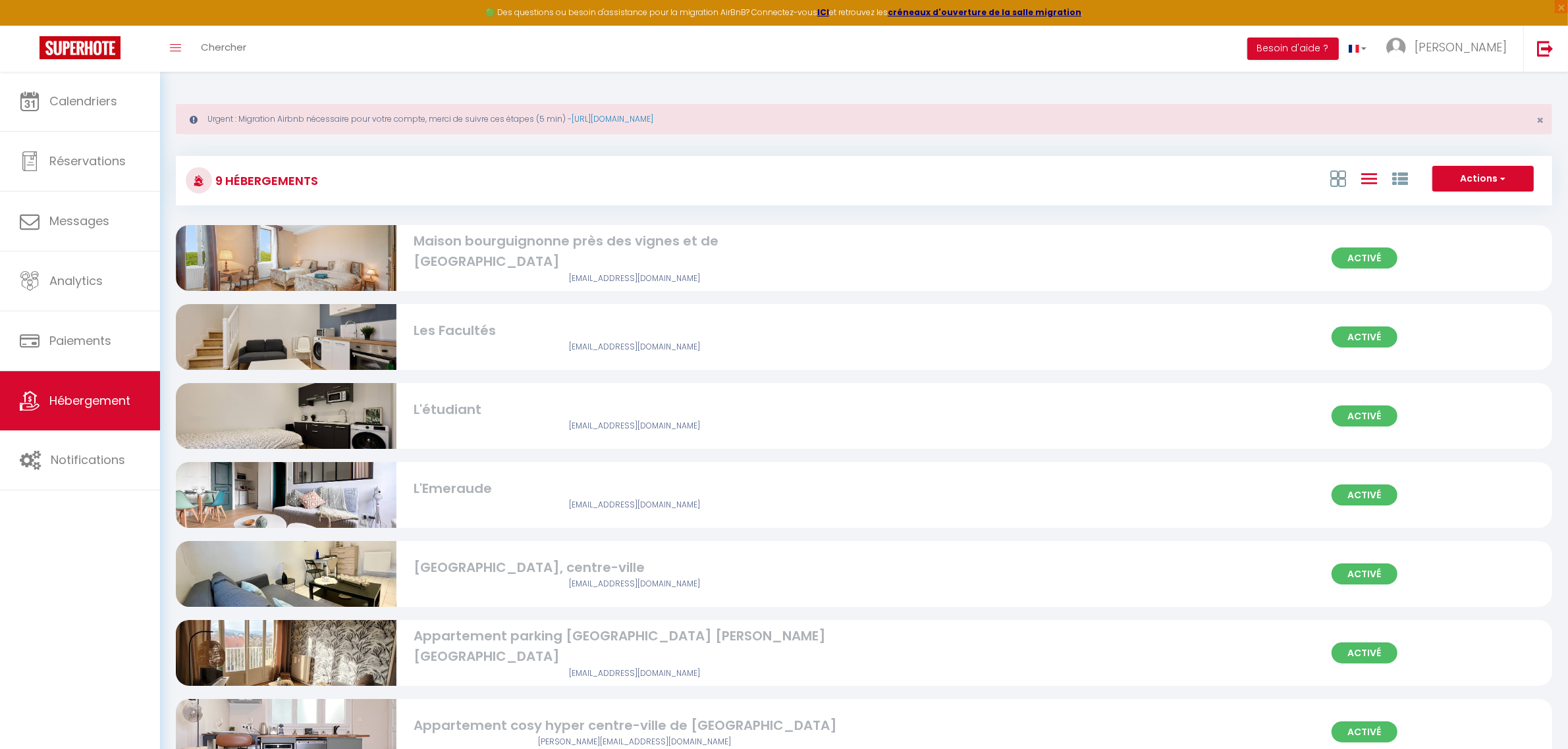
click at [491, 332] on div "Les Facultés" at bounding box center [635, 331] width 442 height 20
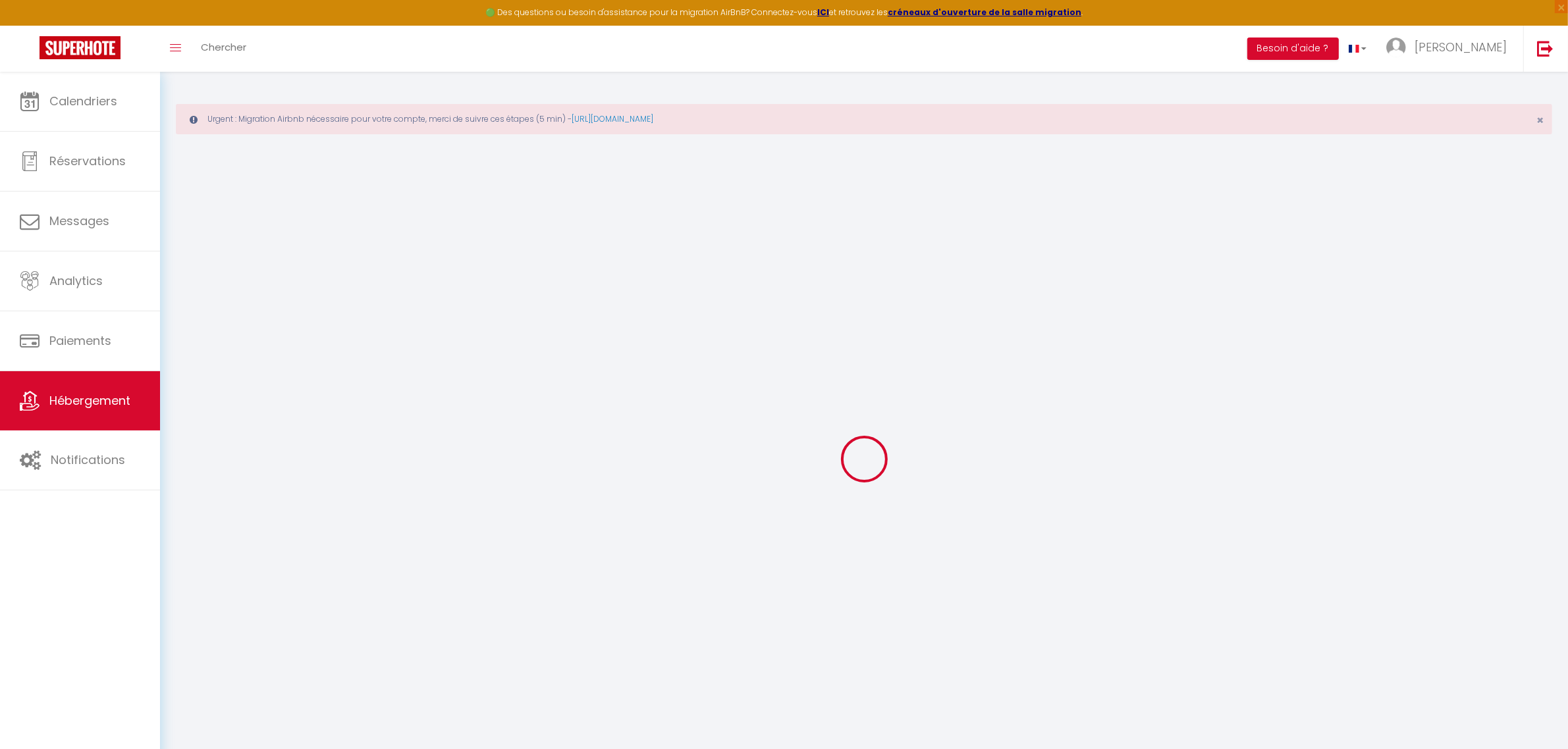
select select "16822-1086022281852675574"
select select "+ 19 %"
select select "+ 26 %"
select select "16:00"
select select "23:45"
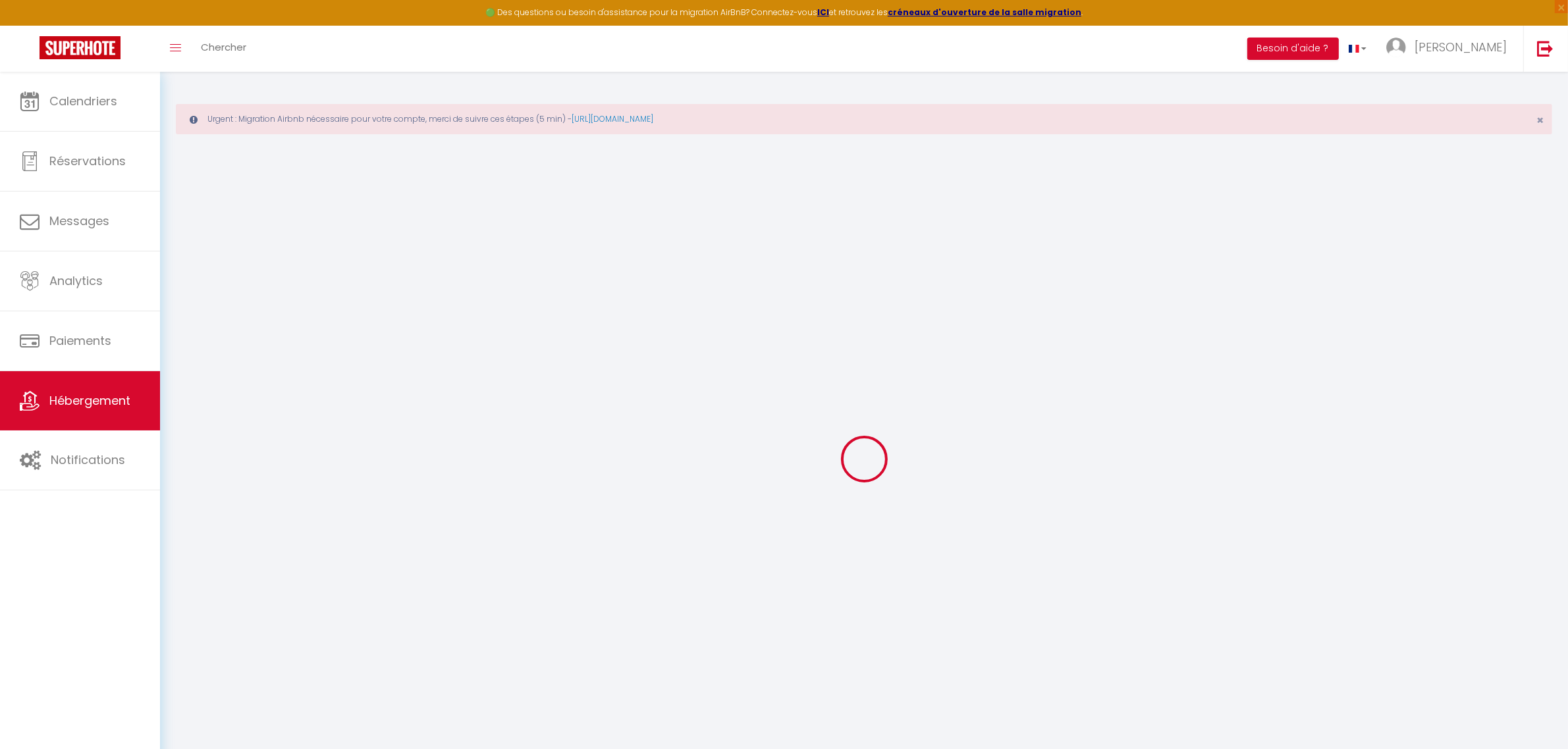
select select "11:00"
select select "30"
select select "120"
checkbox input "true"
checkbox input "false"
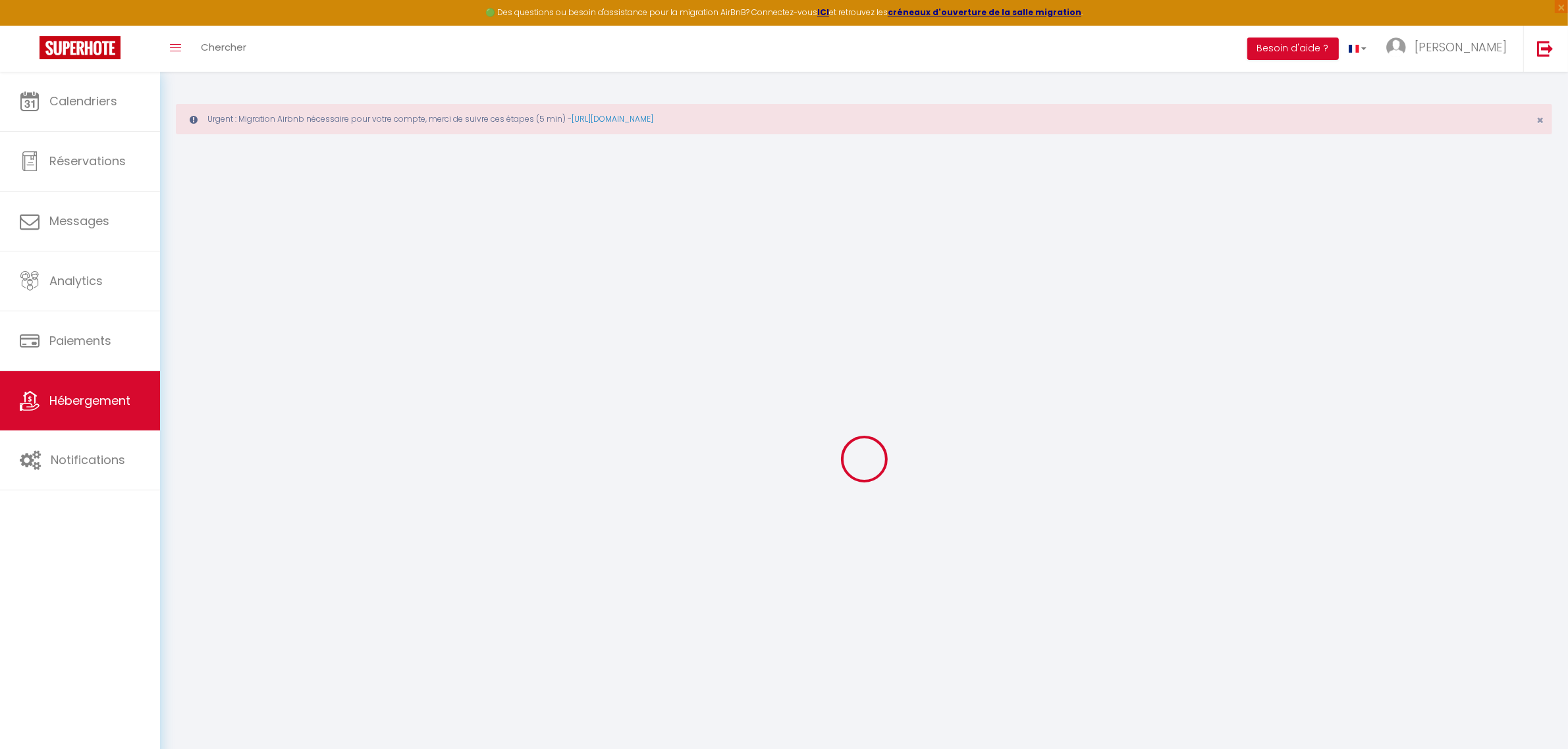
checkbox input "false"
checkbox input "true"
checkbox input "false"
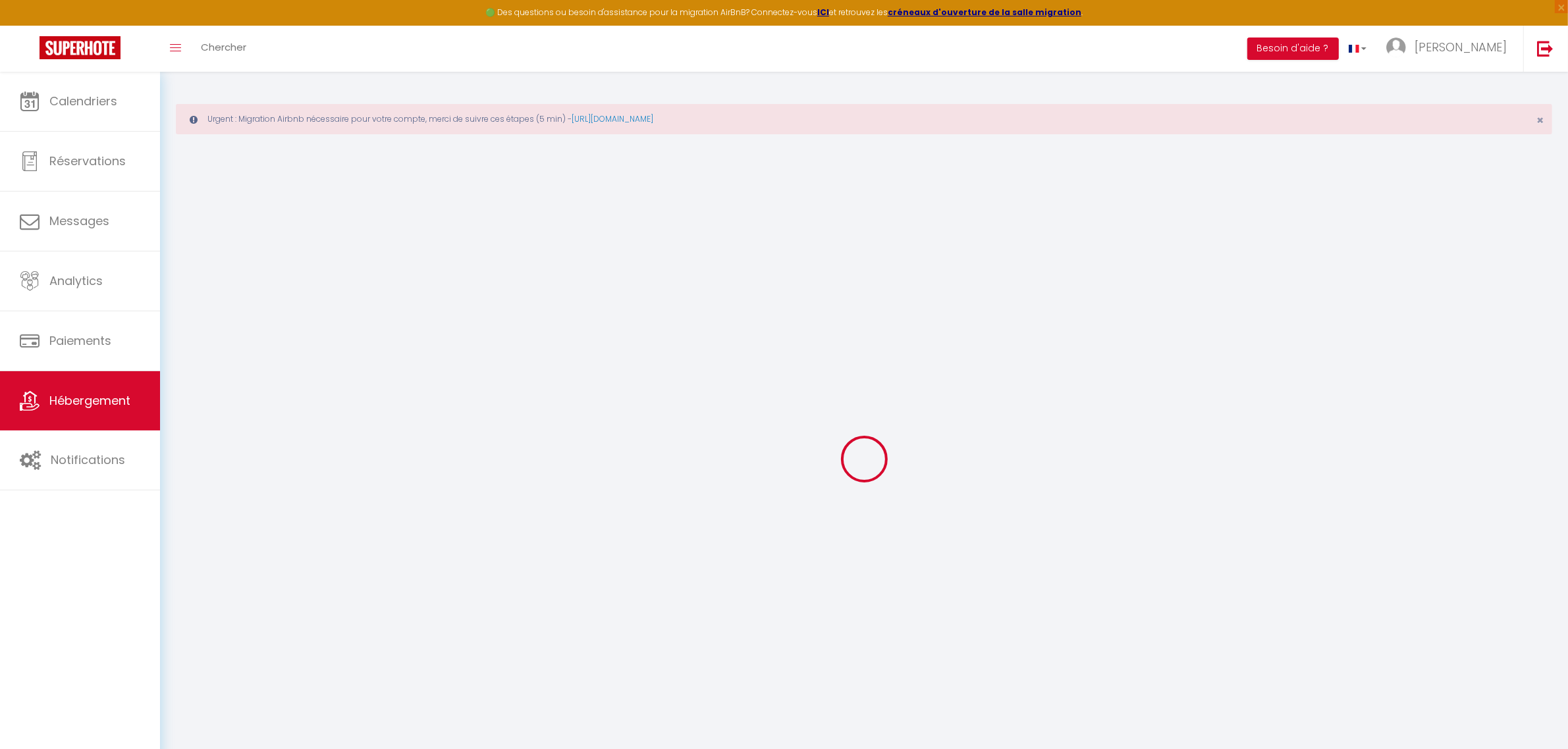
checkbox input "false"
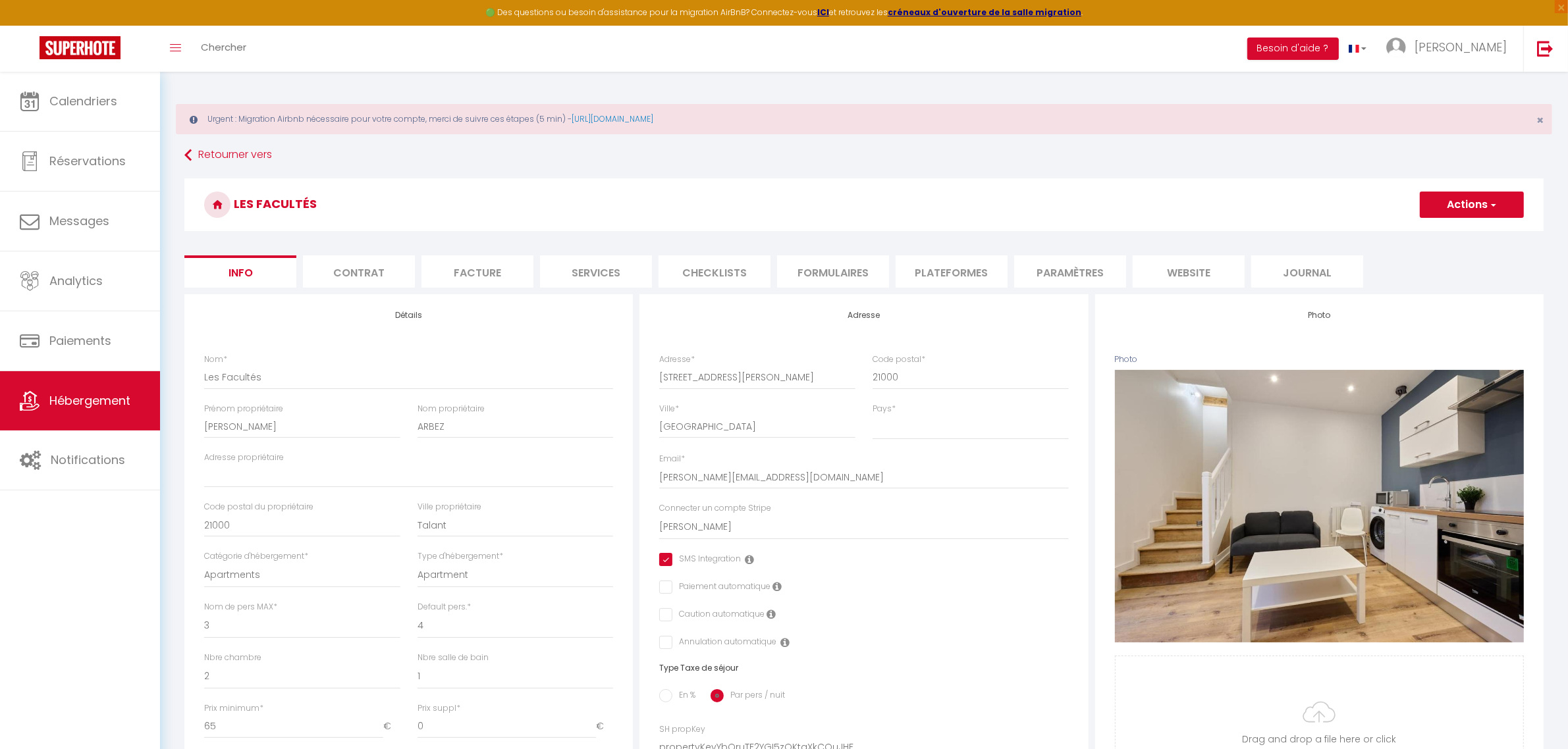
click at [969, 255] on form "Les Facultés Actions Enregistrer Dupliquer Supprimer Importer les réservations …" at bounding box center [864, 680] width 1359 height 1004
click at [962, 267] on li "Plateformes" at bounding box center [951, 272] width 112 height 32
select select
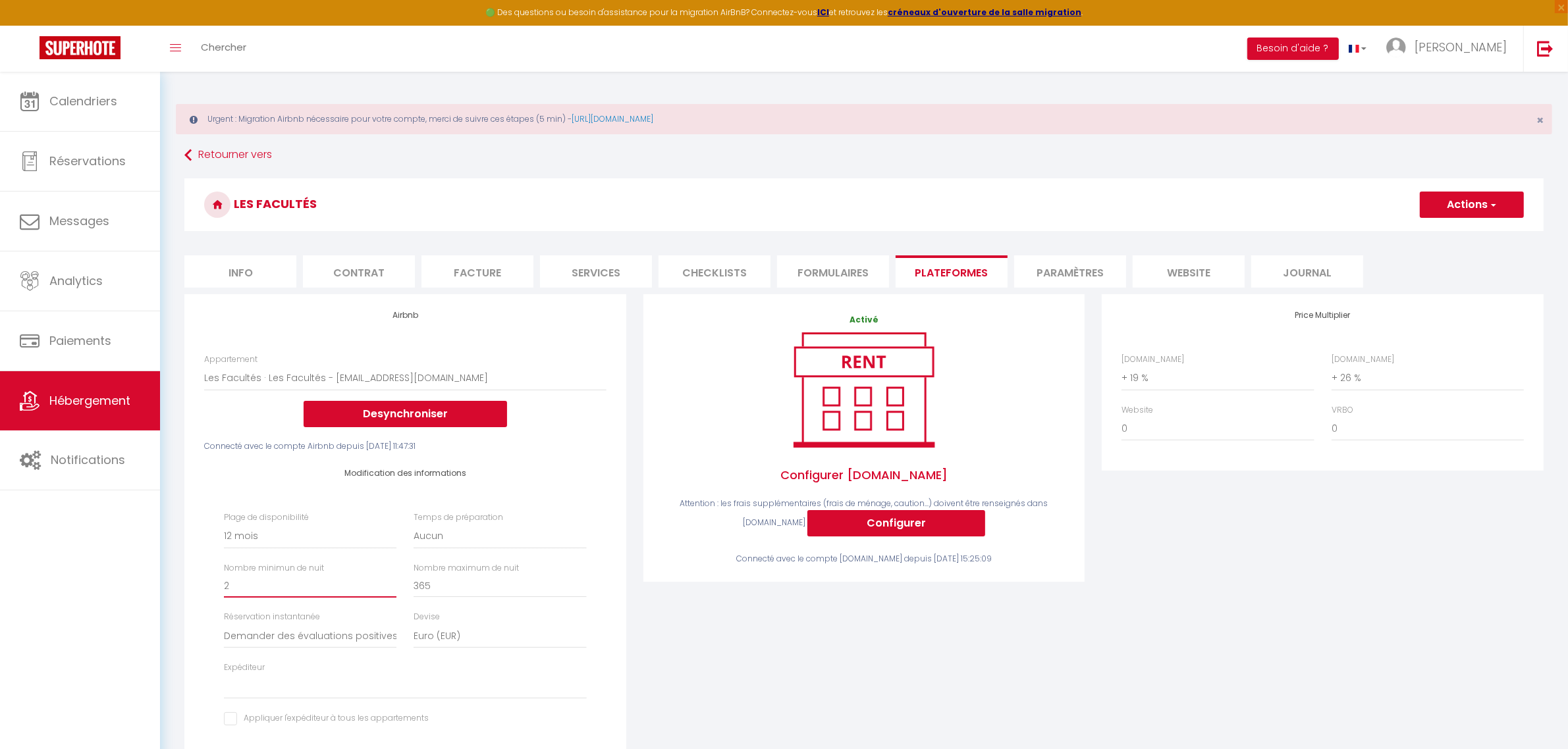
type input "1"
select select
type input "1"
click at [389, 587] on input "1" at bounding box center [310, 586] width 173 height 24
click at [336, 634] on select "Activée Demander des évaluations positives" at bounding box center [310, 635] width 173 height 25
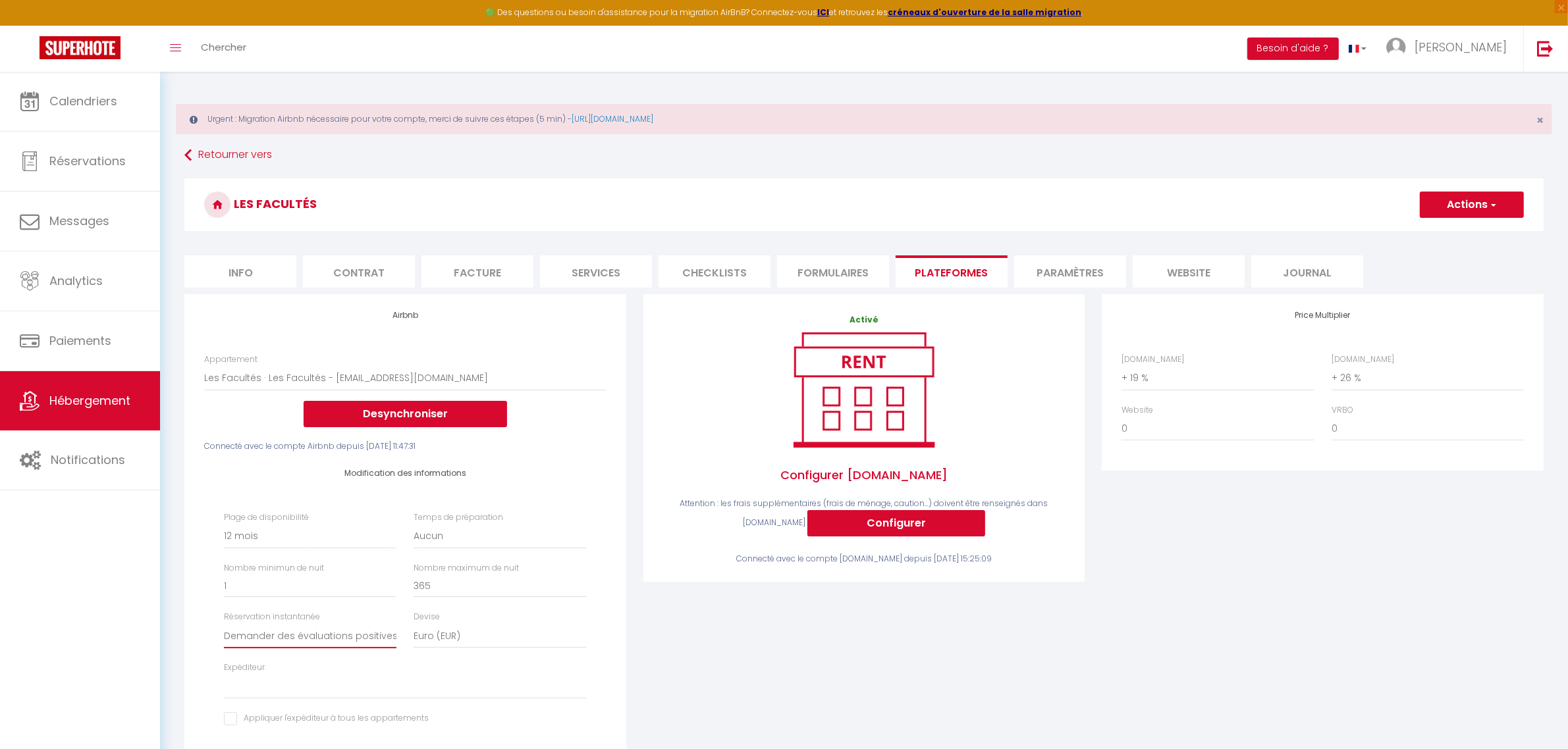
select select "everyone"
click at [224, 623] on select "Activée Demander des évaluations positives" at bounding box center [310, 635] width 173 height 25
select select
click at [1472, 201] on button "Actions" at bounding box center [1472, 204] width 104 height 27
click at [1460, 236] on link "Enregistrer" at bounding box center [1471, 234] width 104 height 18
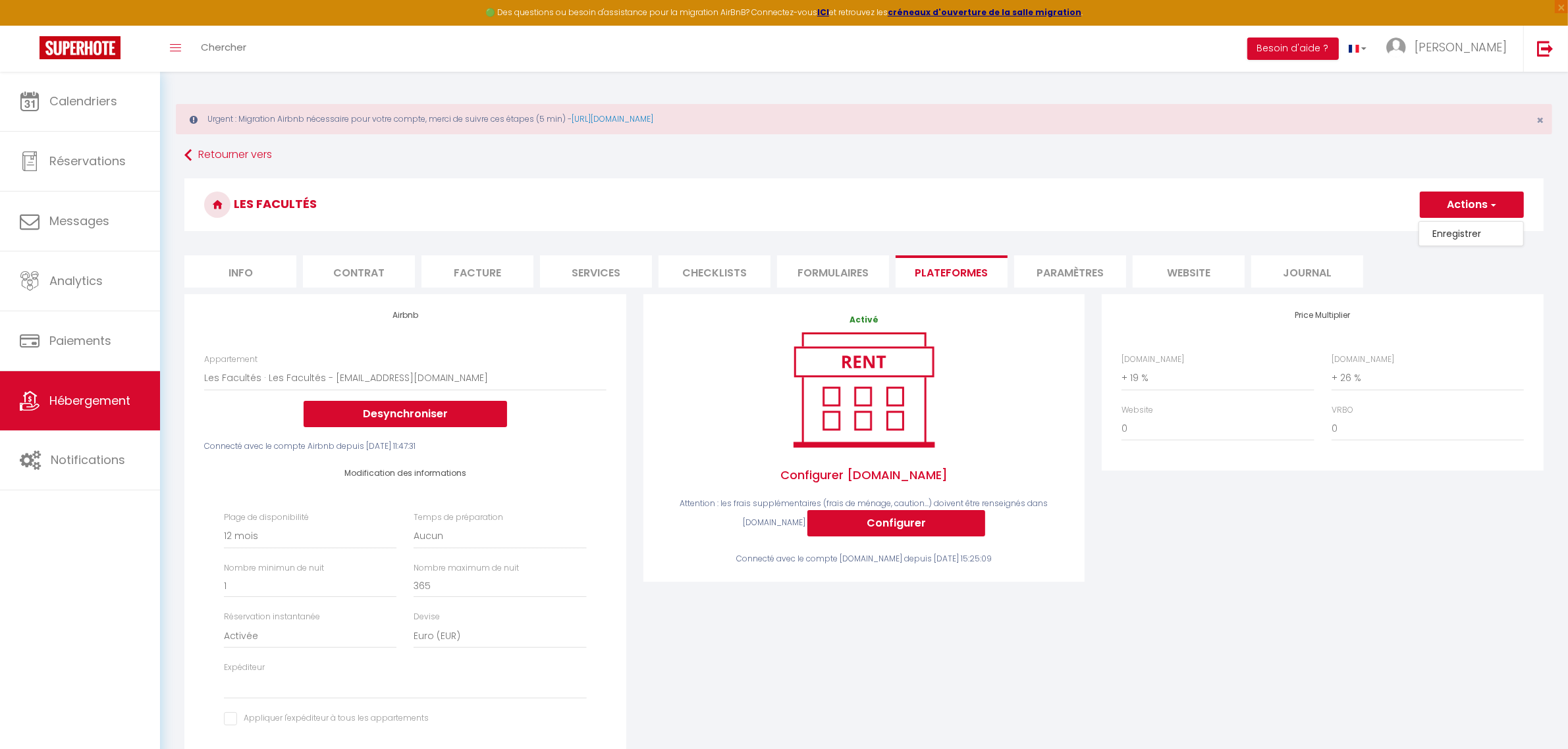
select select "365"
select select "EUR"
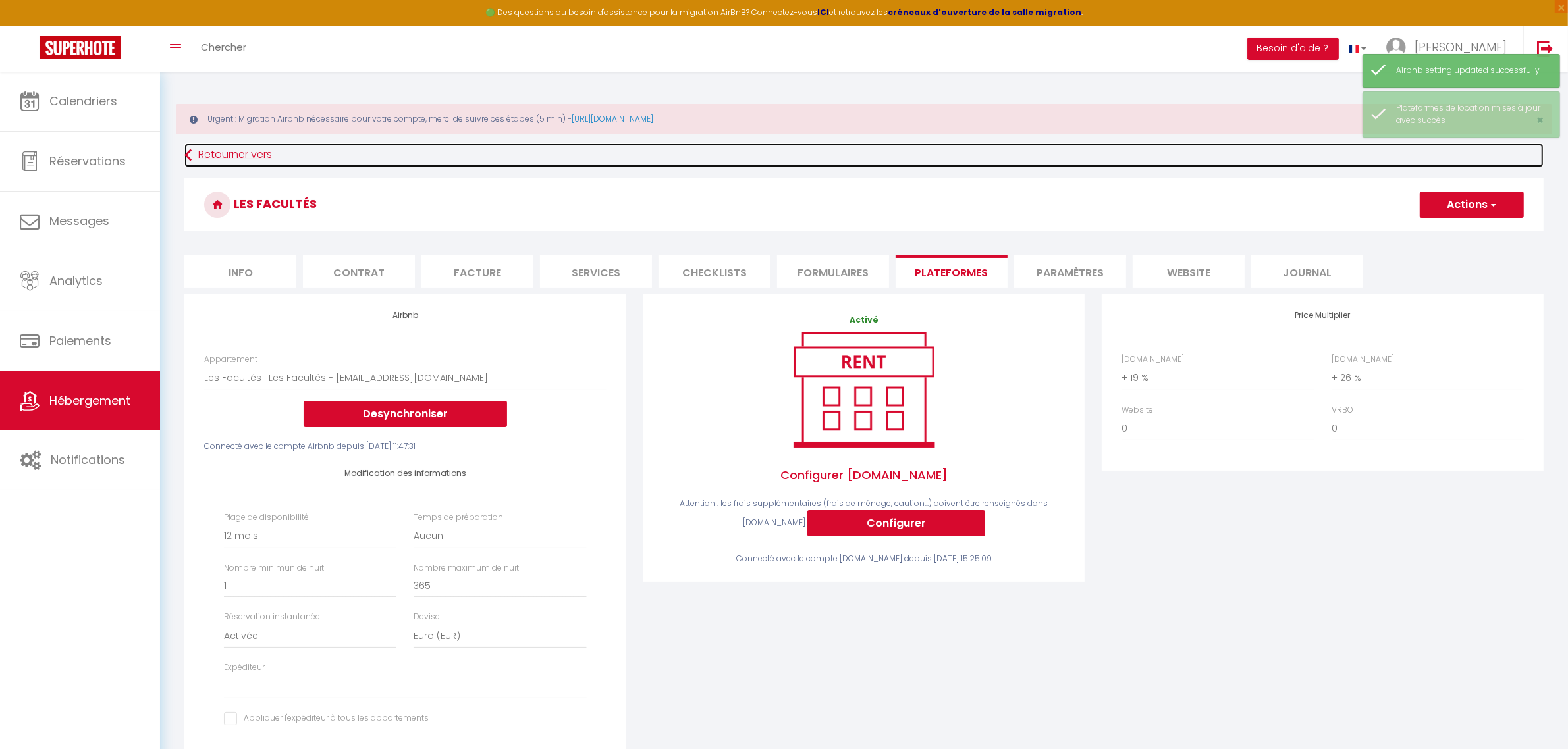
click at [222, 151] on link "Retourner vers" at bounding box center [864, 155] width 1359 height 24
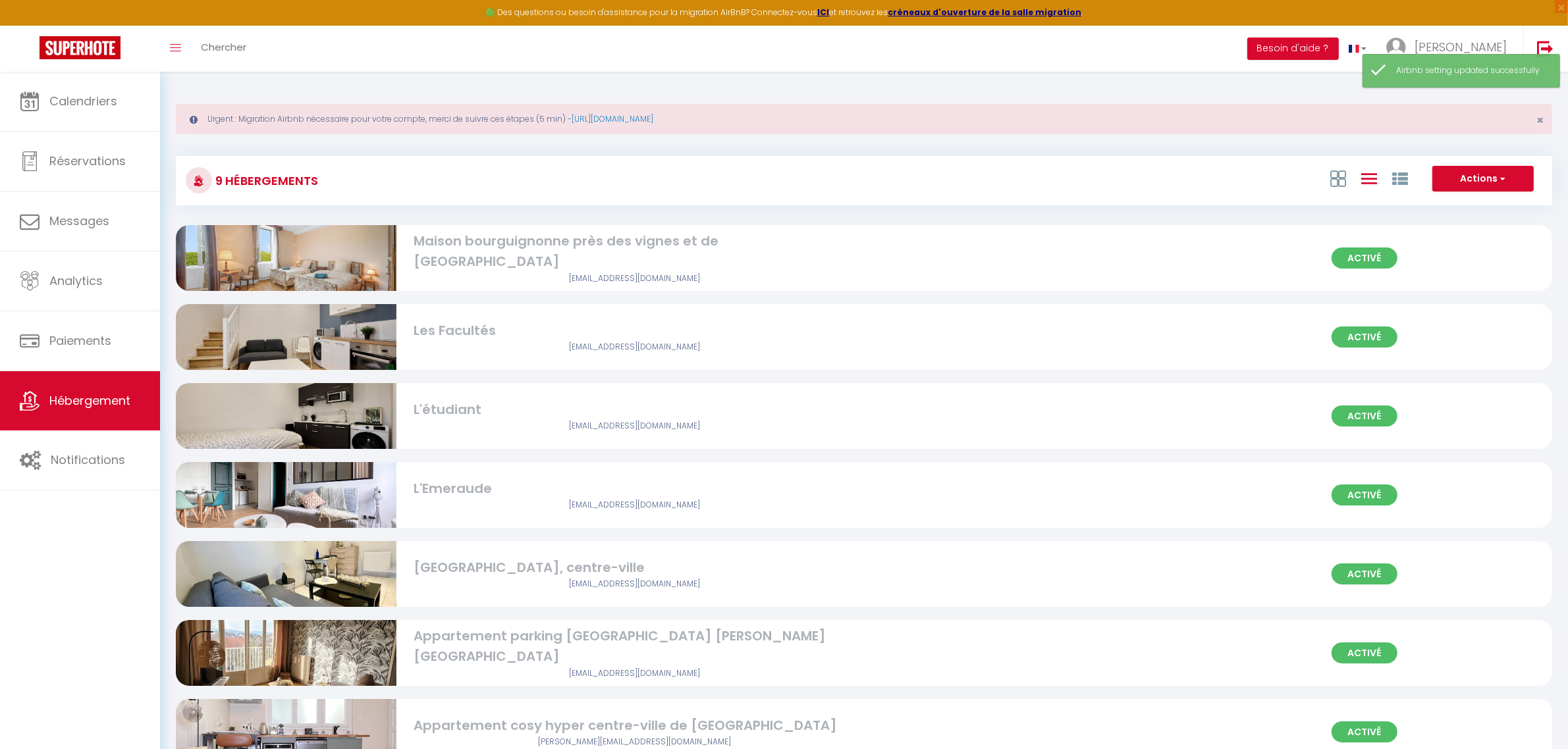
click at [309, 484] on img at bounding box center [286, 494] width 221 height 165
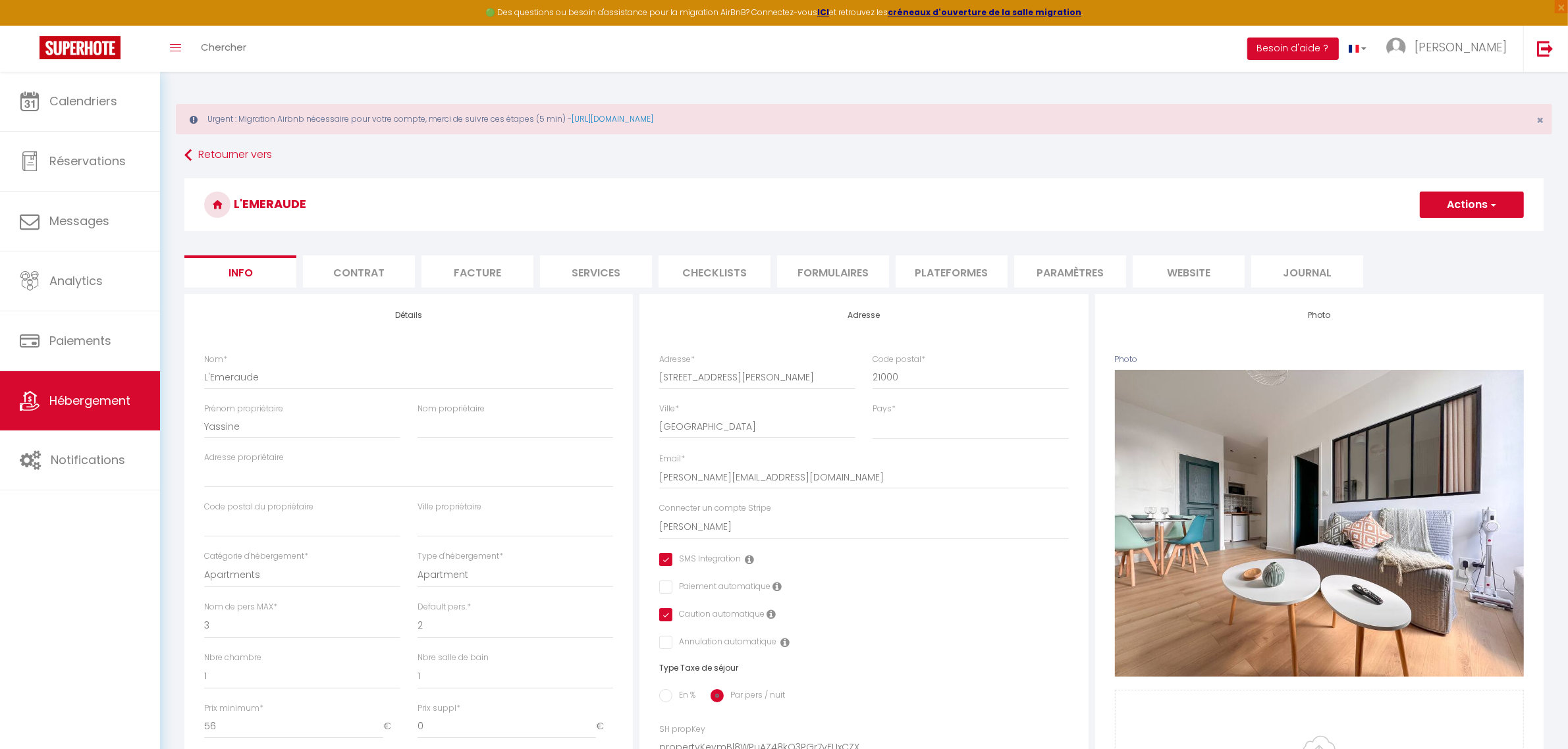
click at [1004, 271] on li "Plateformes" at bounding box center [951, 272] width 112 height 32
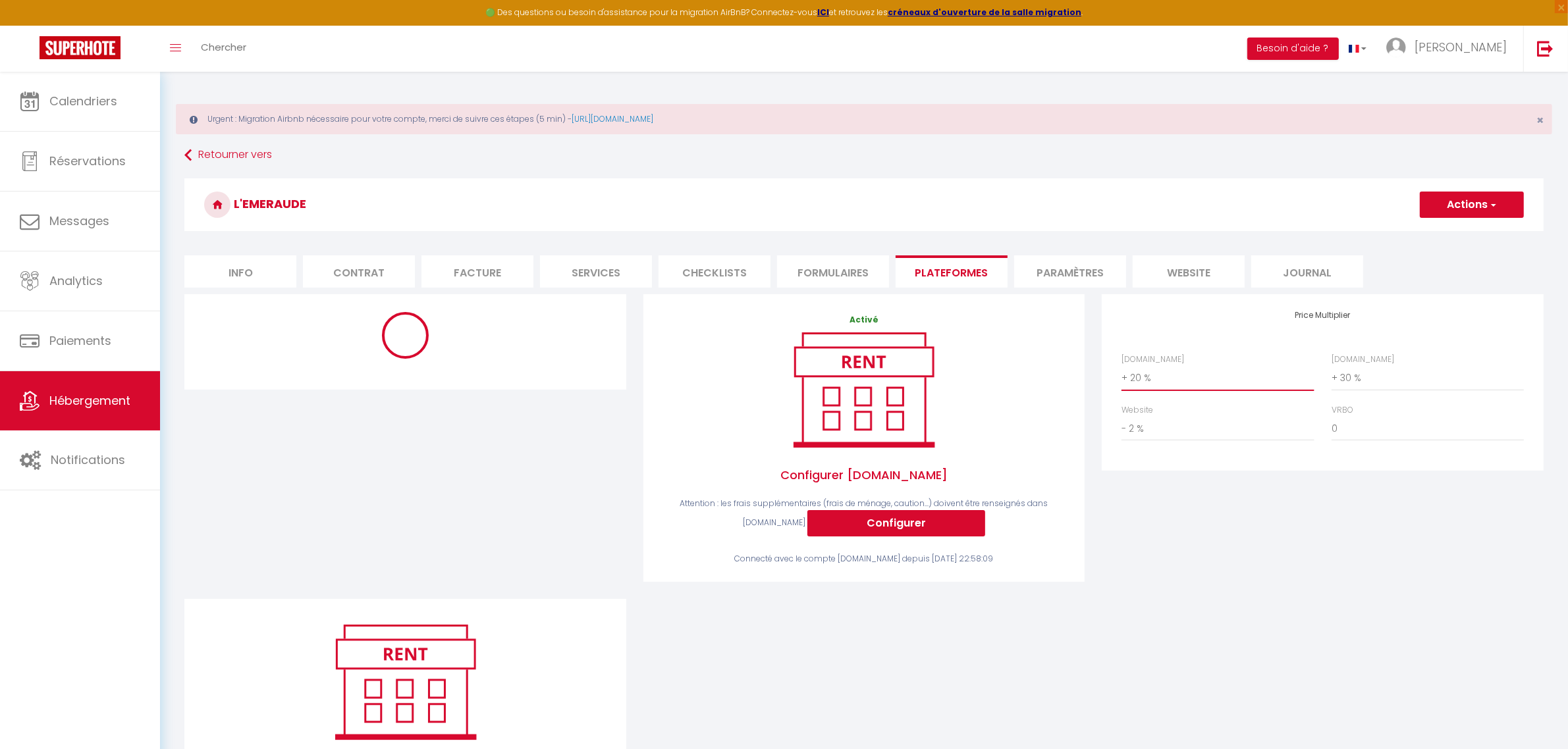
click at [1174, 373] on select "0 + 1 % + 2 % + 3 % + 4 % + 5 % + 6 % + 7 % + 8 % + 9 %" at bounding box center [1218, 378] width 192 height 25
click at [1122, 366] on select "0 + 1 % + 2 % + 3 % + 4 % + 5 % + 6 % + 7 % + 8 % + 9 %" at bounding box center [1218, 378] width 192 height 25
click at [1372, 377] on select "0 + 1 % + 2 % + 3 % + 4 % + 5 % + 6 % + 7 % + 8 % + 9 %" at bounding box center [1428, 378] width 192 height 25
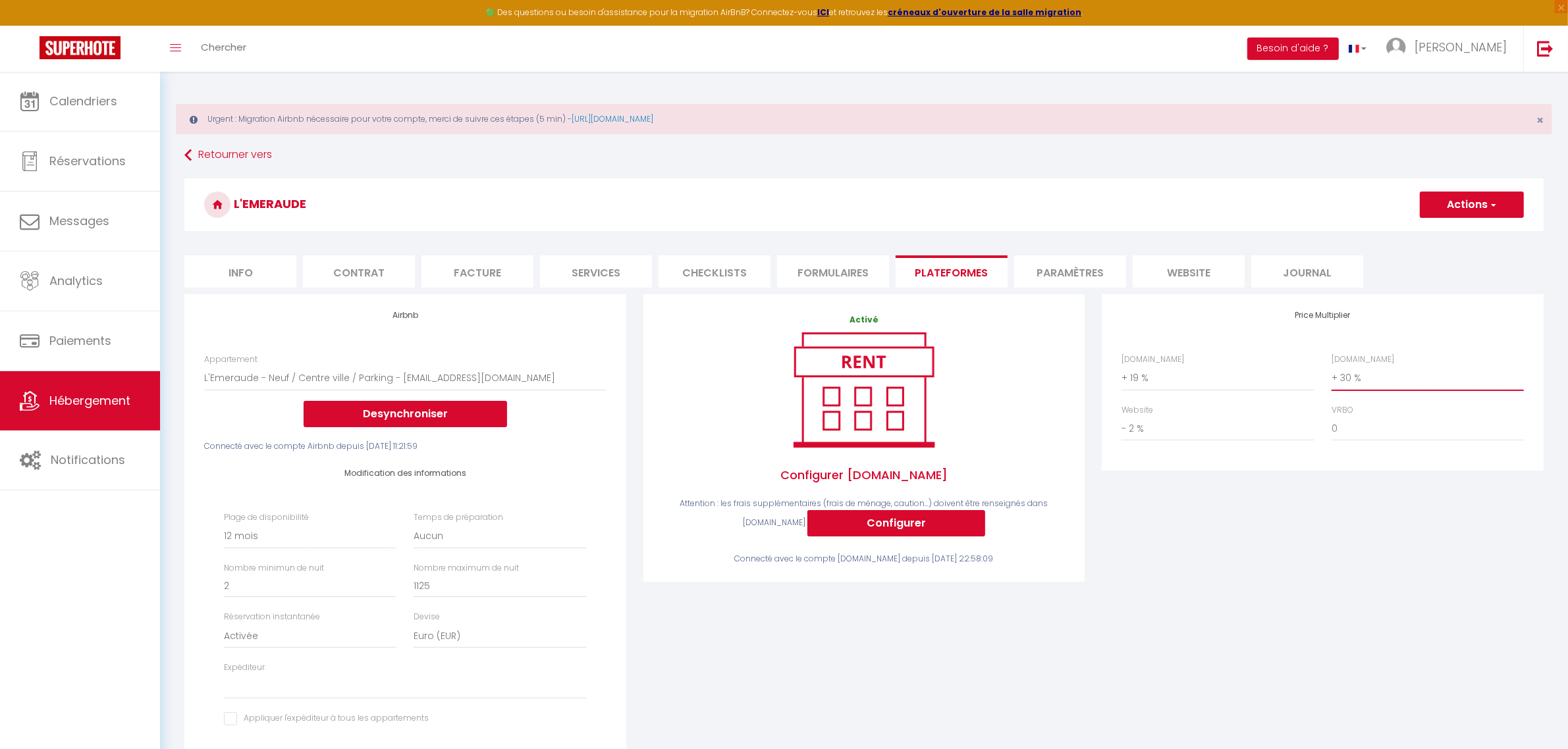
click at [1331, 366] on select "0 + 1 % + 2 % + 3 % + 4 % + 5 % + 6 % + 7 % + 8 % + 9 %" at bounding box center [1428, 378] width 192 height 25
click at [1500, 203] on button "Actions" at bounding box center [1472, 204] width 104 height 27
click at [1469, 235] on link "Enregistrer" at bounding box center [1471, 234] width 104 height 18
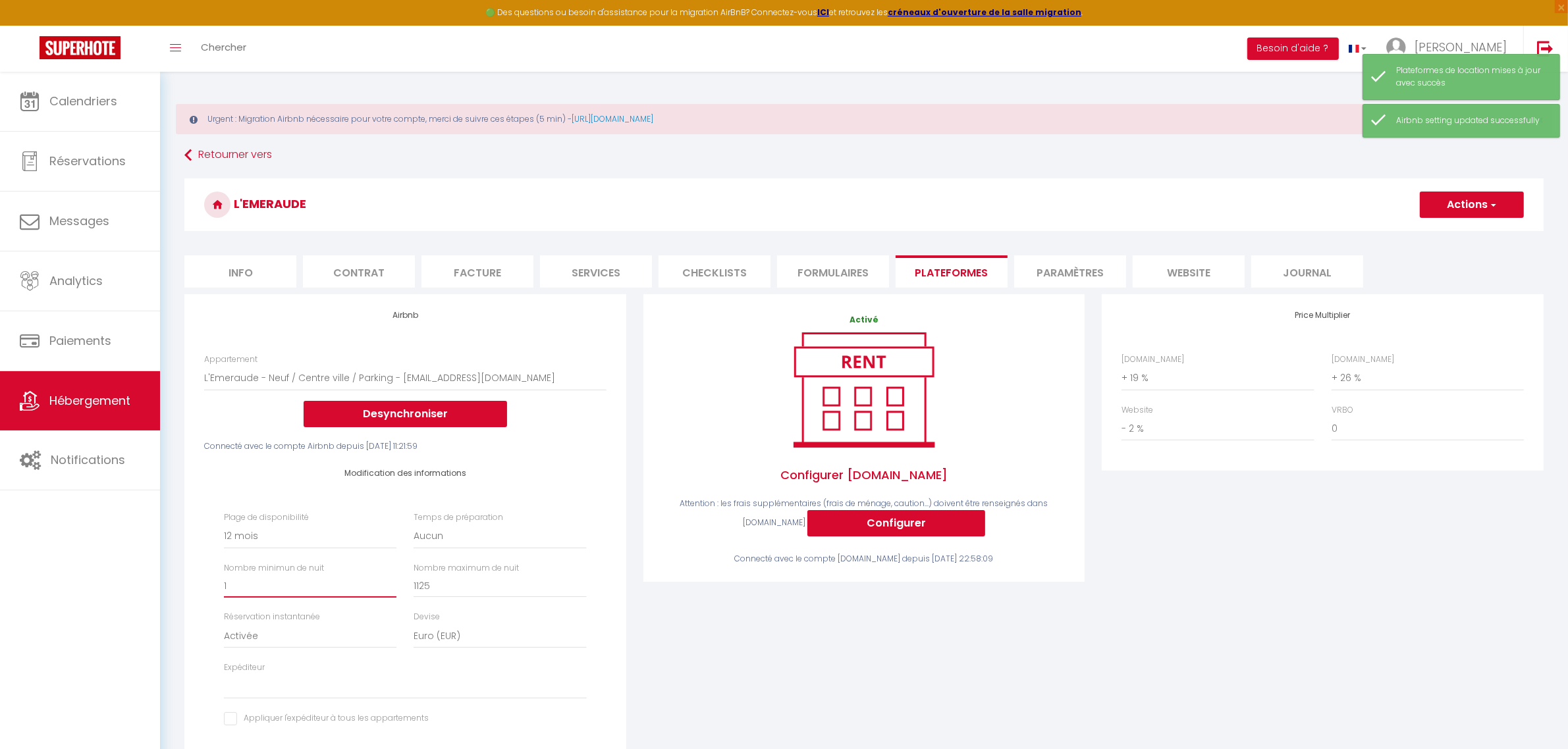
click at [389, 587] on input "1" at bounding box center [310, 586] width 173 height 24
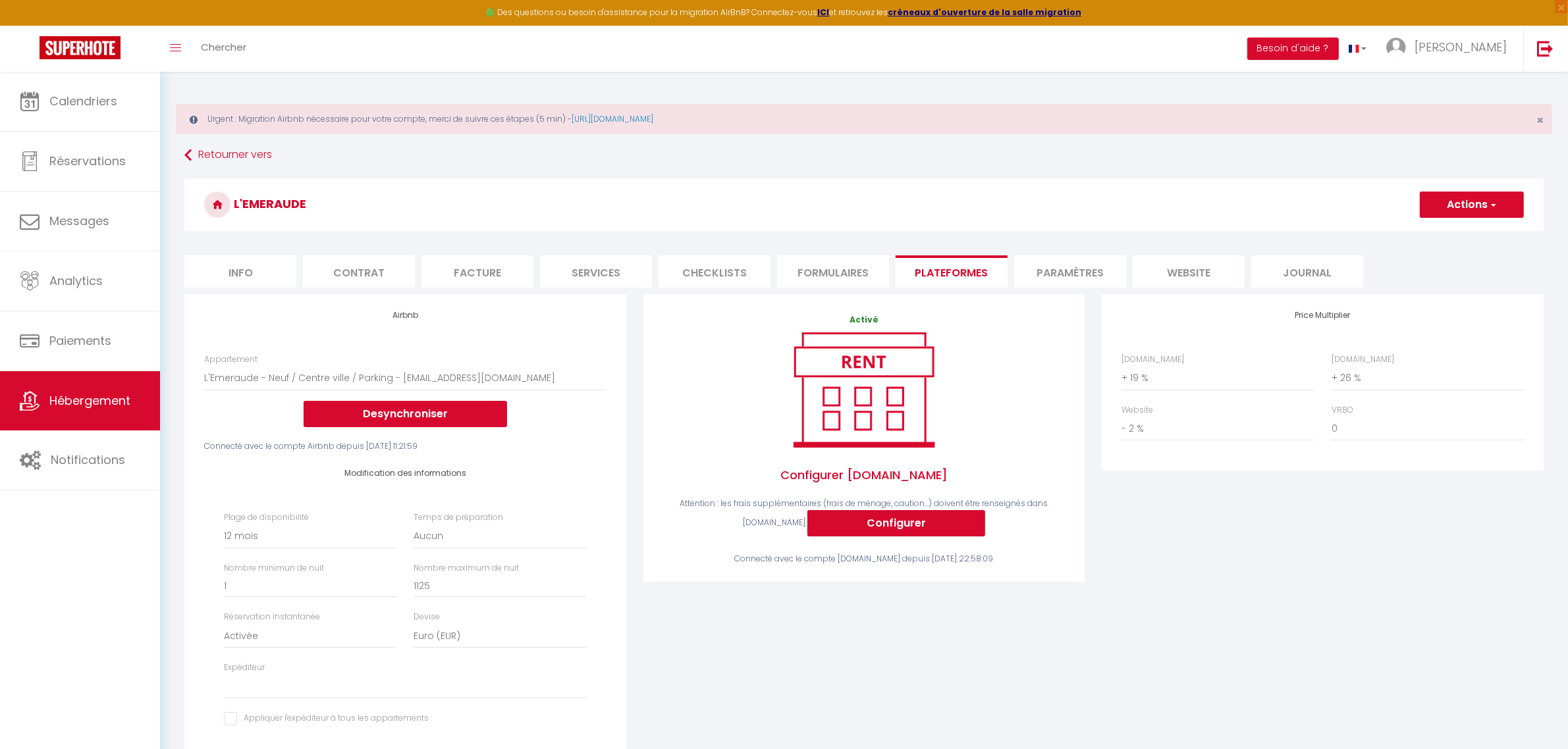
click at [1499, 208] on button "Actions" at bounding box center [1472, 204] width 104 height 27
click at [1460, 235] on link "Enregistrer" at bounding box center [1471, 234] width 104 height 18
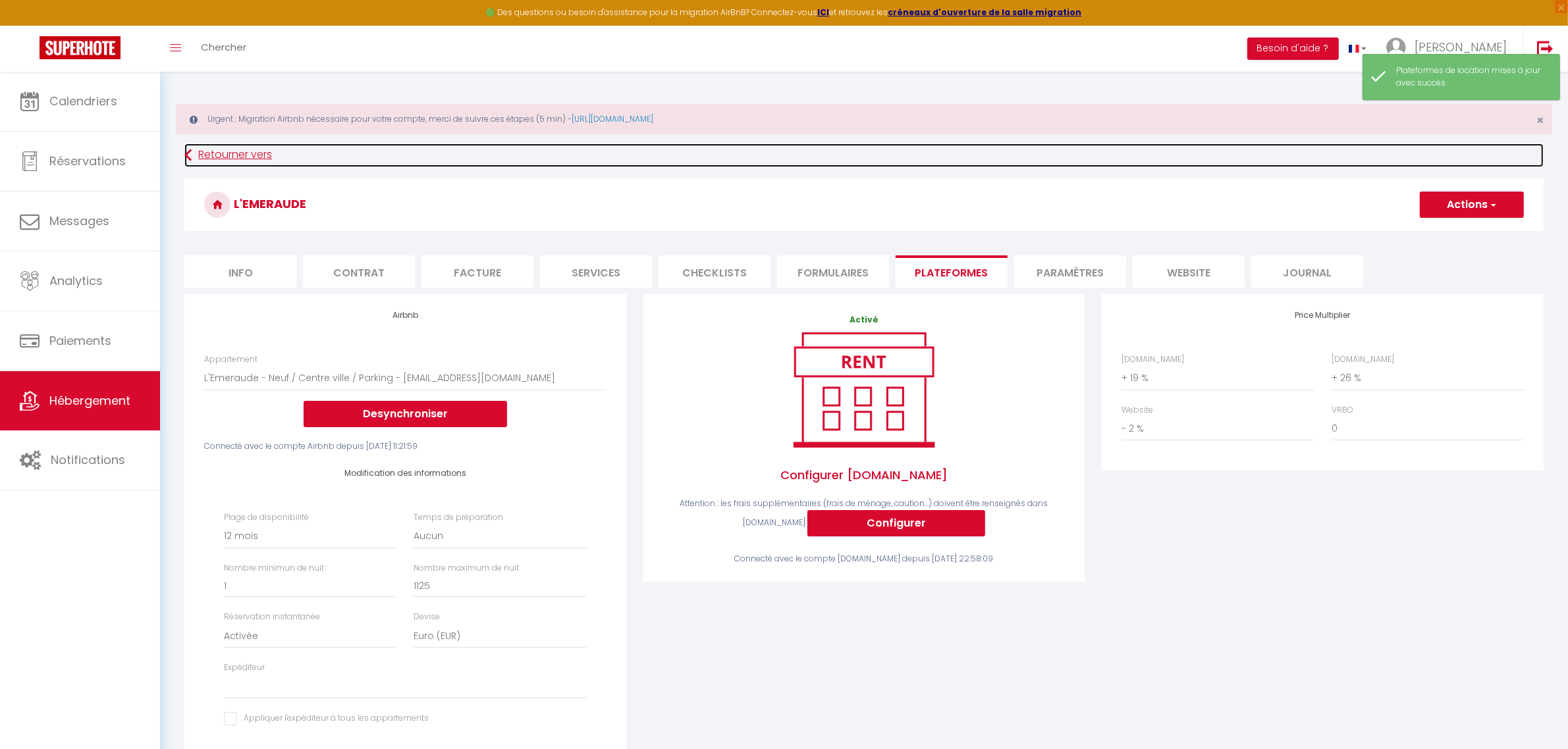
click at [225, 150] on link "Retourner vers" at bounding box center [864, 155] width 1359 height 24
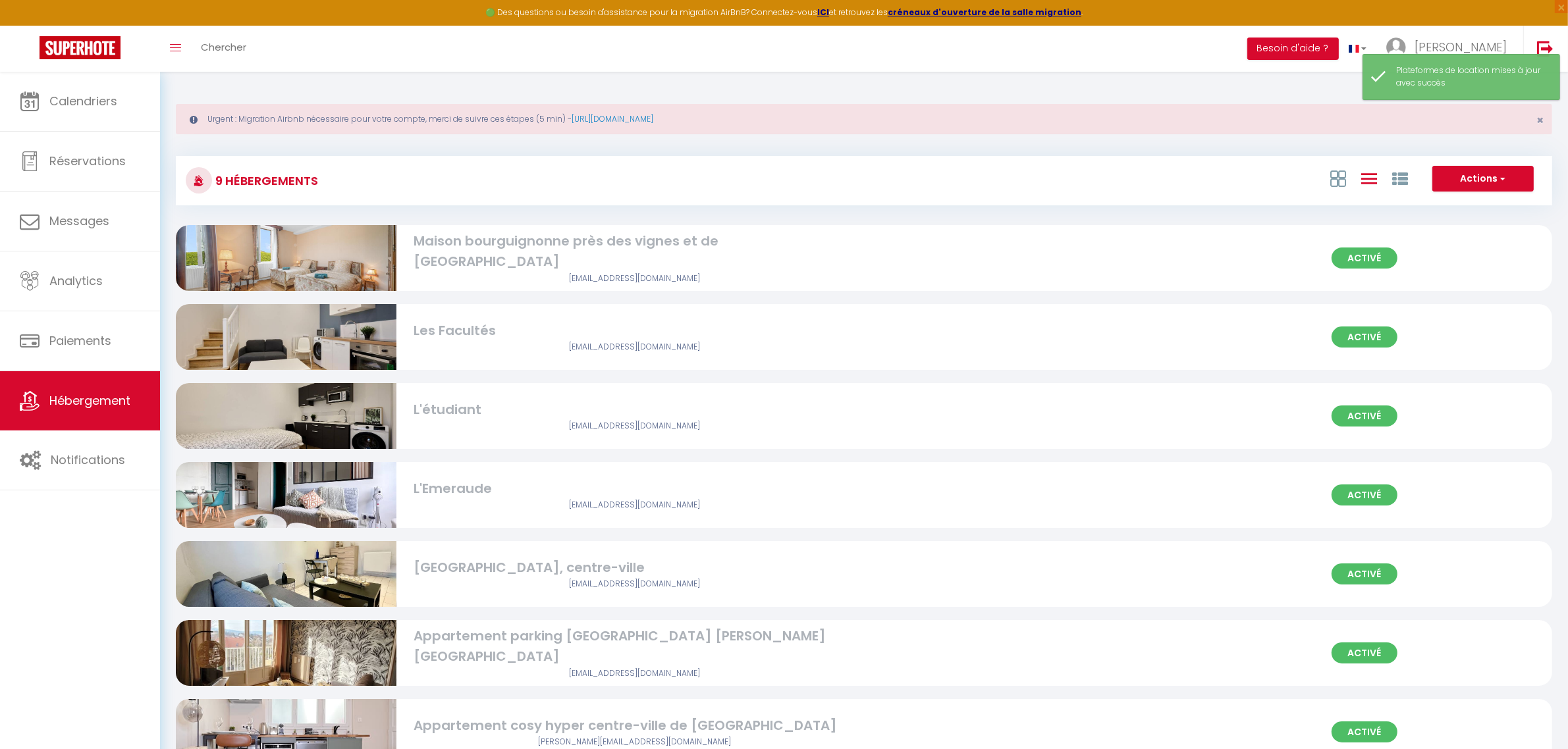
click at [450, 574] on div "[GEOGRAPHIC_DATA], centre-ville" at bounding box center [635, 568] width 442 height 20
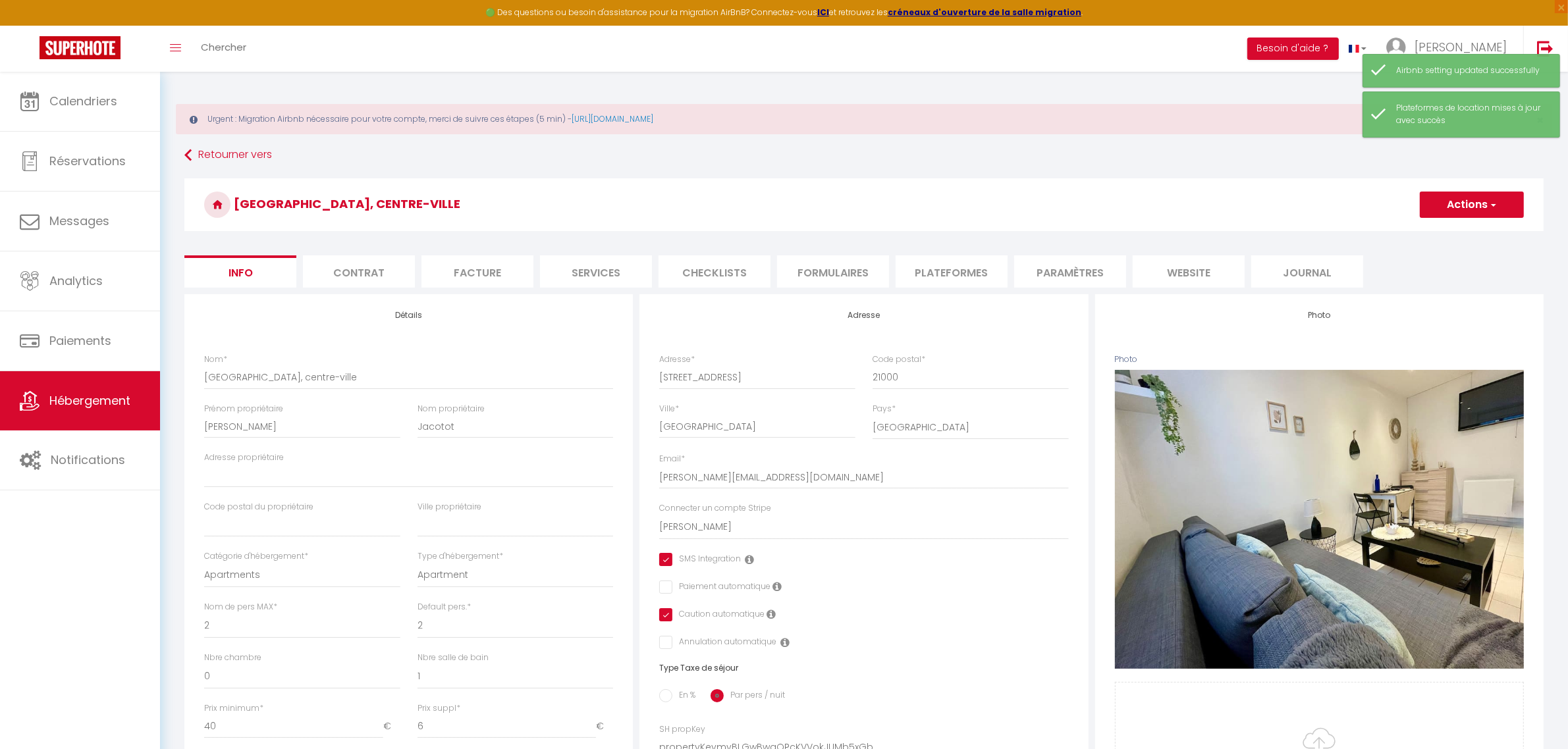
click at [940, 278] on li "Plateformes" at bounding box center [951, 272] width 112 height 32
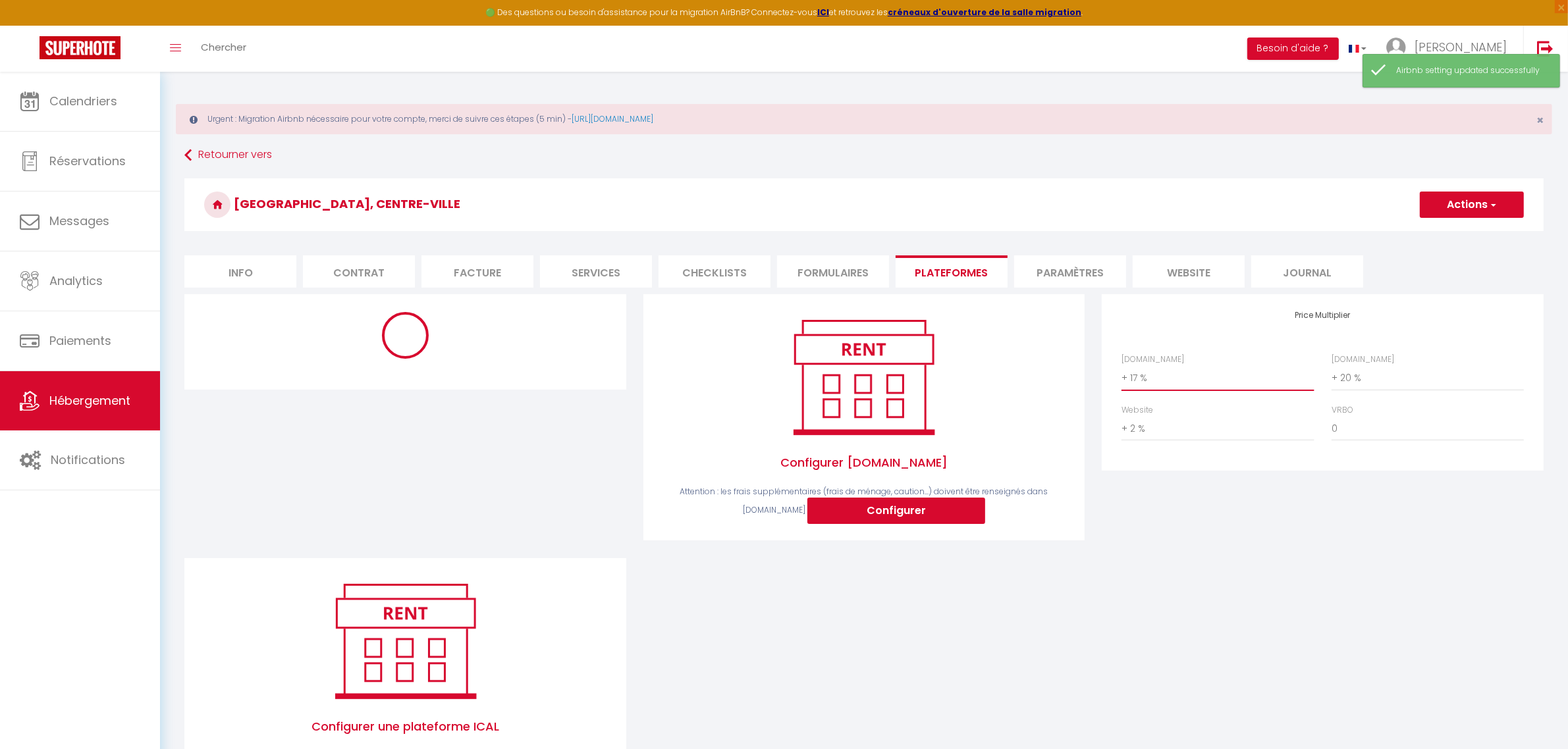
click at [1225, 383] on select "0 + 1 % + 2 % + 3 % + 4 % + 5 % + 6 % + 7 % + 8 % + 9 %" at bounding box center [1218, 378] width 192 height 25
click at [1122, 366] on select "0 + 1 % + 2 % + 3 % + 4 % + 5 % + 6 % + 7 % + 8 % + 9 %" at bounding box center [1218, 378] width 192 height 25
click at [1384, 377] on select "0 + 1 % + 2 % + 3 % + 4 % + 5 % + 6 % + 7 % + 8 % + 9 %" at bounding box center [1428, 378] width 192 height 25
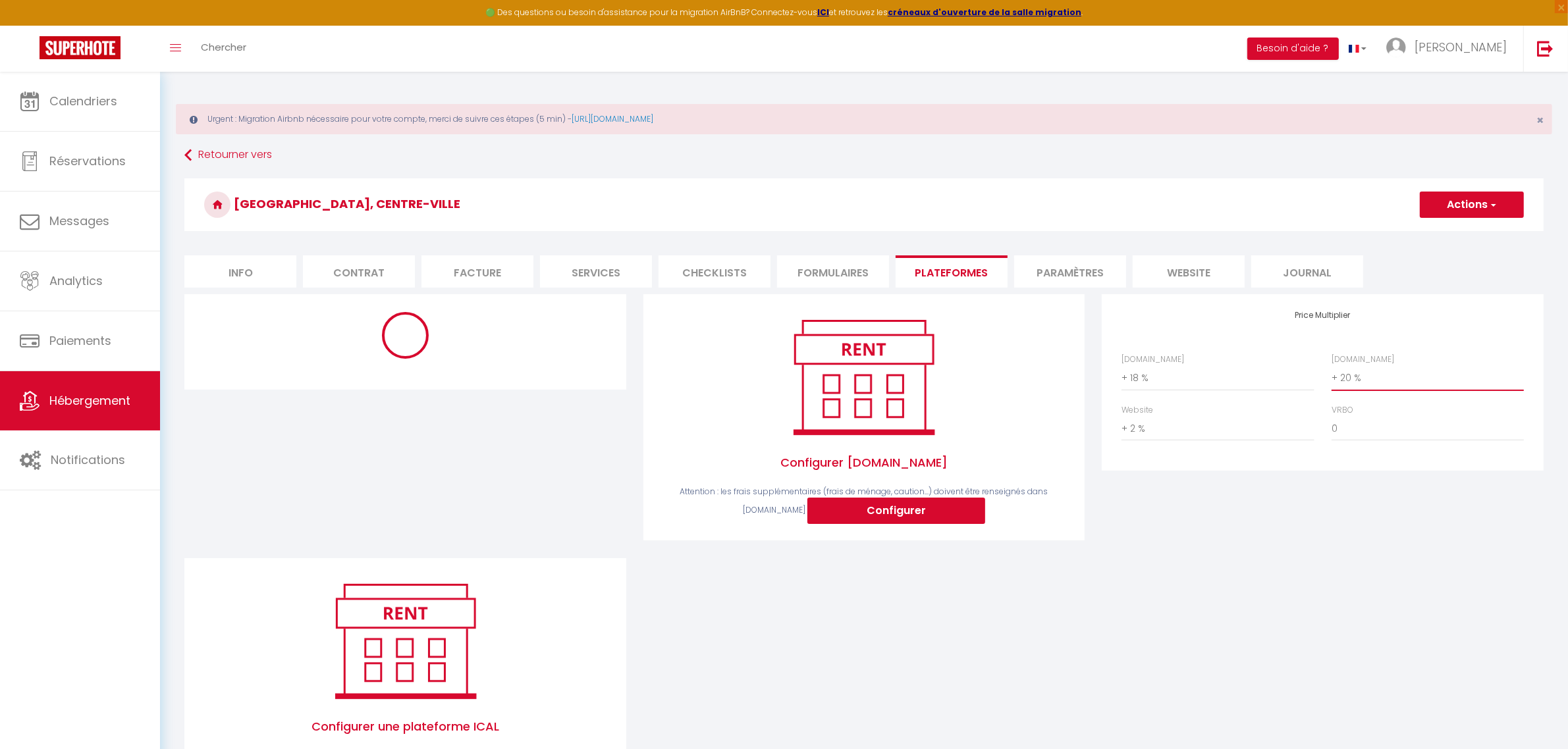
click at [1331, 366] on select "0 + 1 % + 2 % + 3 % + 4 % + 5 % + 6 % + 7 % + 8 % + 9 %" at bounding box center [1428, 378] width 192 height 25
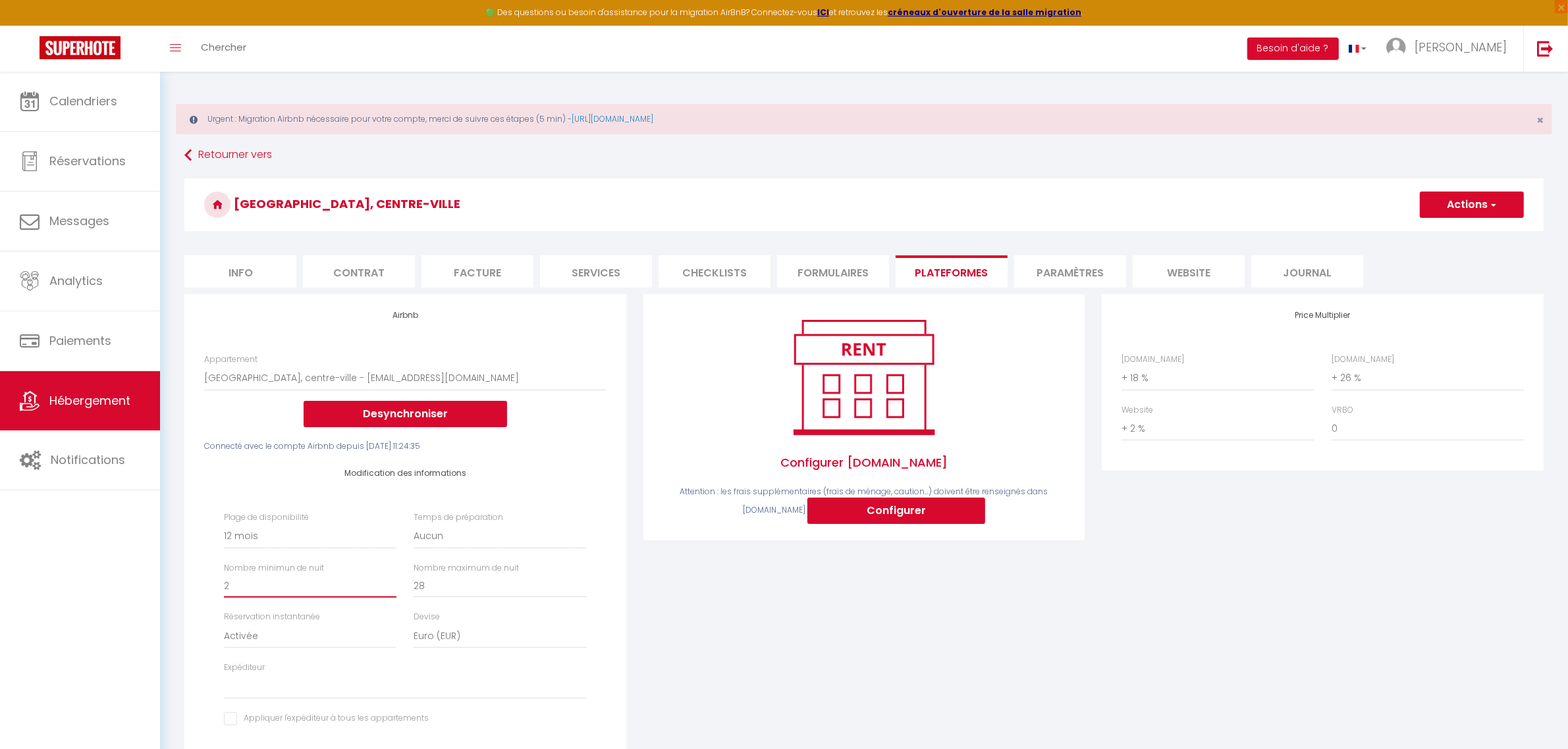
click at [320, 586] on input "2" at bounding box center [310, 586] width 173 height 24
click at [391, 590] on input "1" at bounding box center [310, 586] width 173 height 24
drag, startPoint x: 499, startPoint y: 578, endPoint x: 361, endPoint y: 578, distance: 138.0
click at [361, 578] on div "Plage de disponibilité Date indisponible par defaut 1 mois 3 mois 6 mois 9 mois…" at bounding box center [405, 625] width 380 height 228
click at [692, 618] on div "Configurer Booking.com Attention : les frais supplémentaires (frais de ménage, …" at bounding box center [864, 550] width 459 height 513
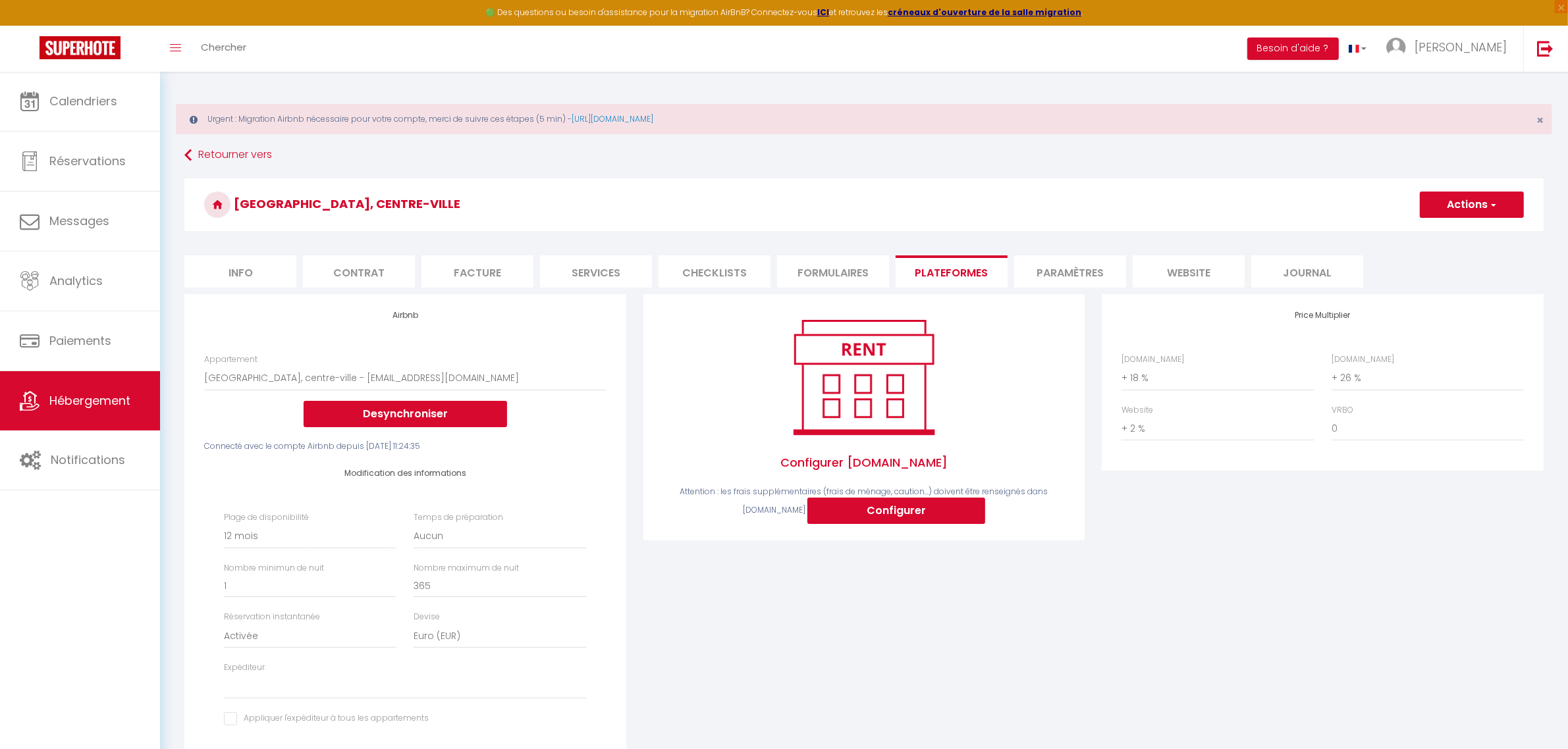
click at [1482, 206] on button "Actions" at bounding box center [1472, 204] width 104 height 27
click at [1469, 230] on link "Enregistrer" at bounding box center [1471, 234] width 104 height 18
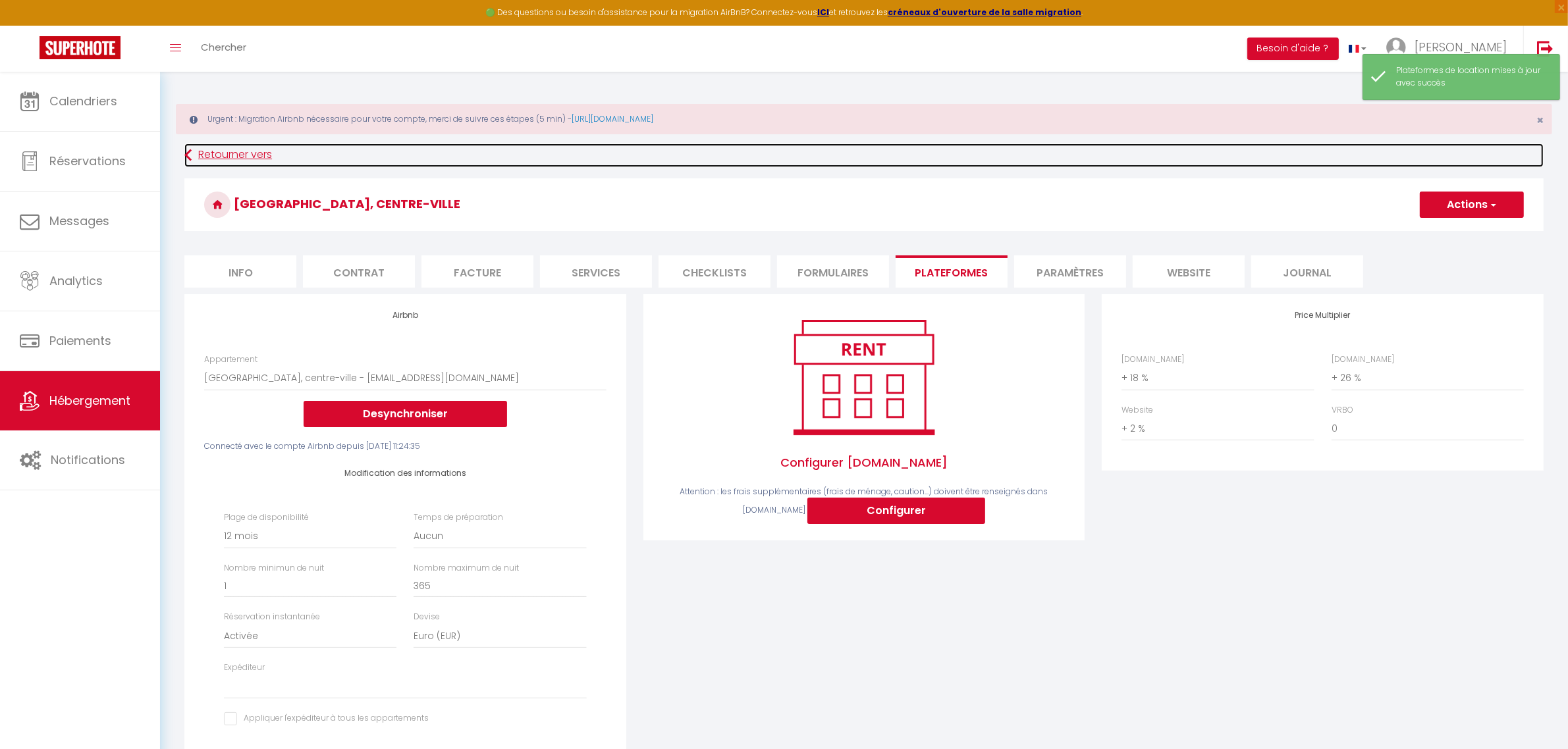
click at [276, 150] on link "Retourner vers" at bounding box center [864, 155] width 1359 height 24
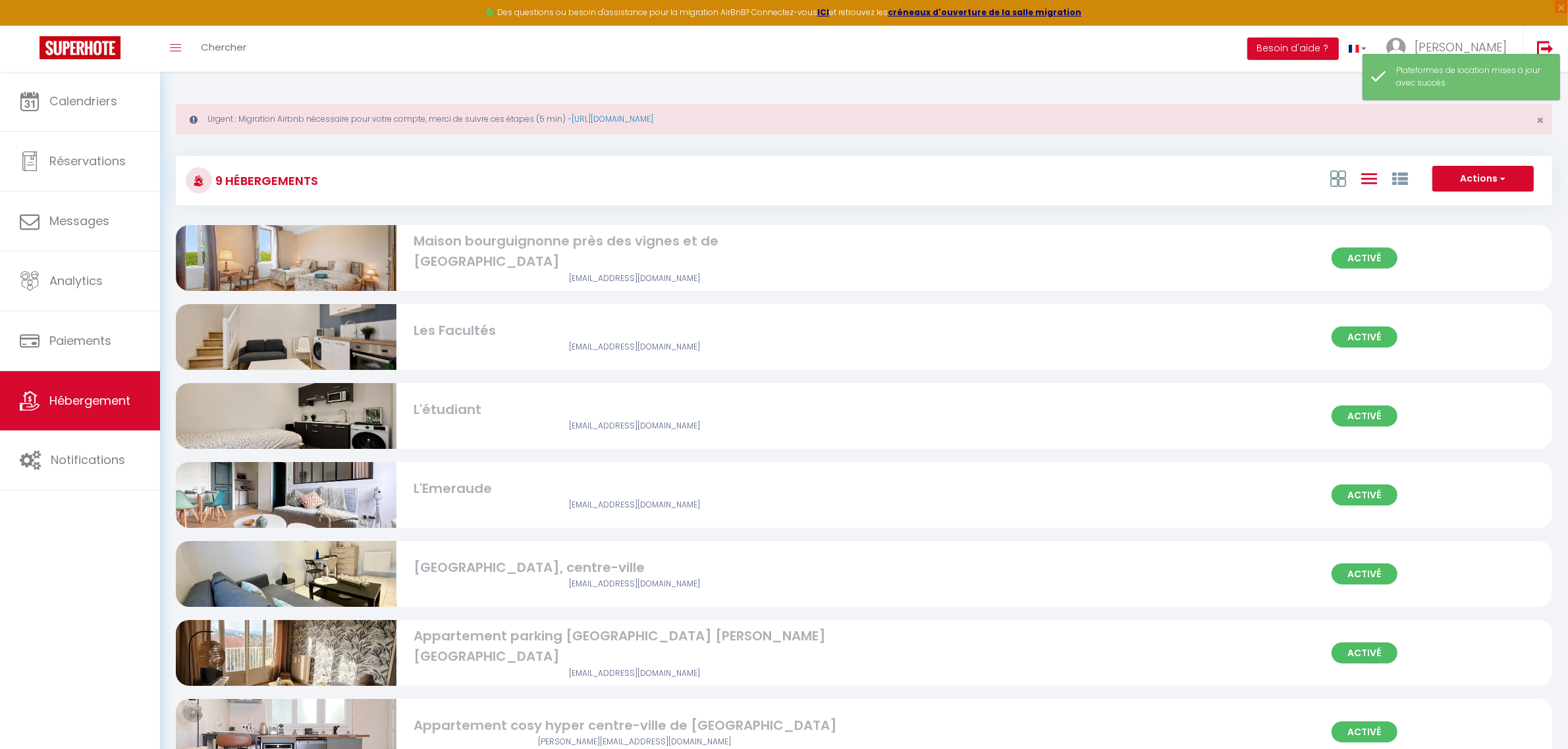
click at [476, 645] on div "Appartement parking [GEOGRAPHIC_DATA] [PERSON_NAME][GEOGRAPHIC_DATA]" at bounding box center [635, 646] width 442 height 42
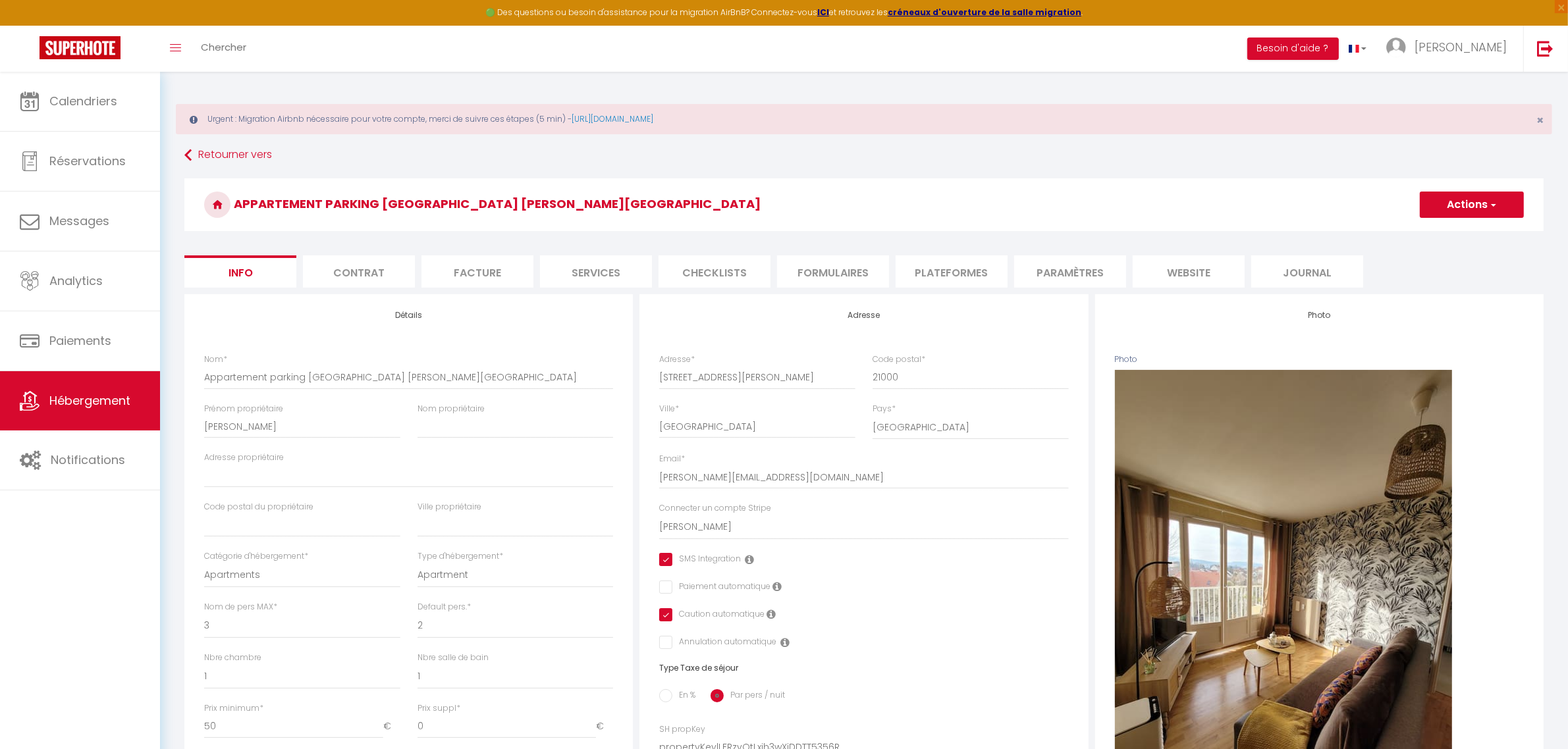
click at [945, 268] on li "Plateformes" at bounding box center [951, 272] width 112 height 32
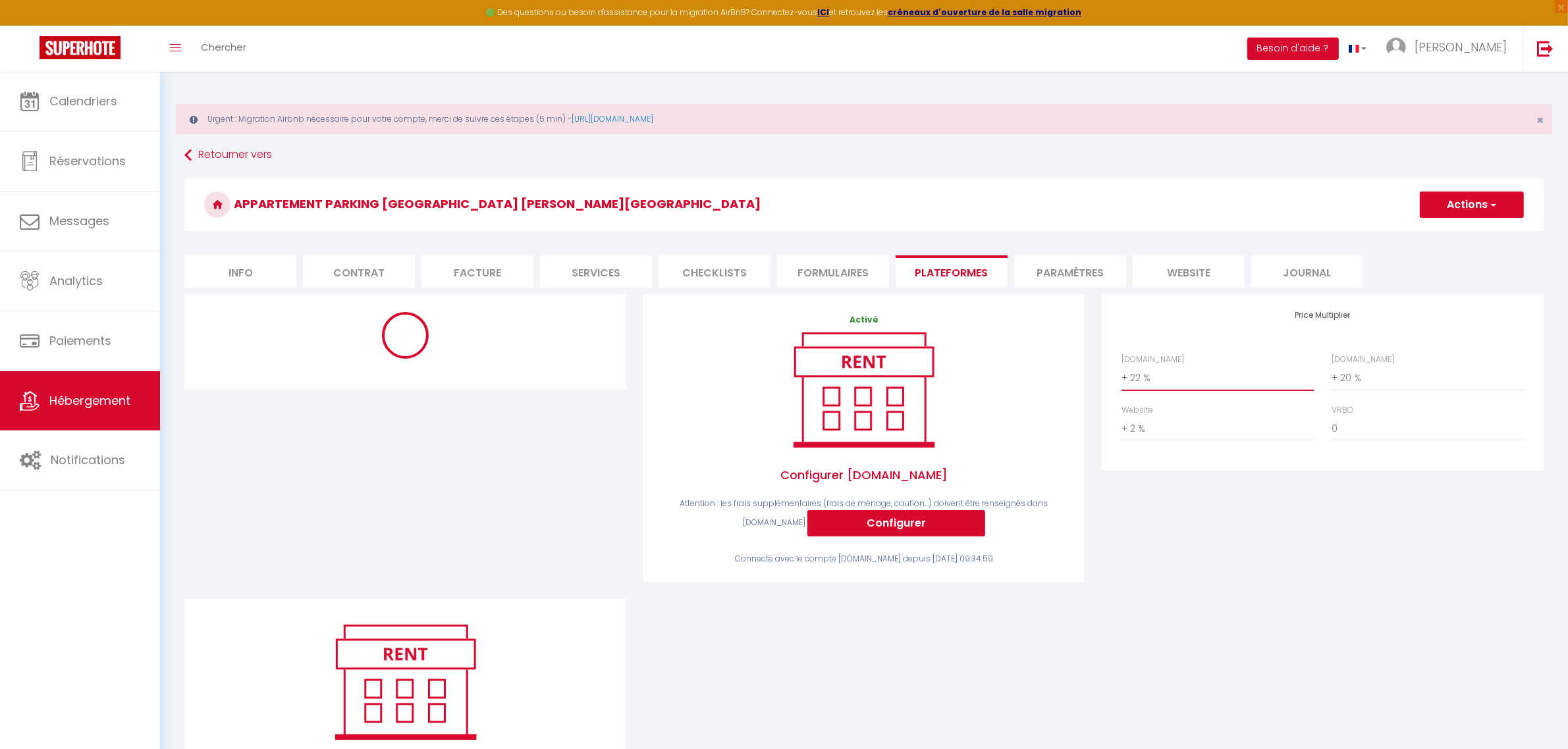
click at [1186, 377] on select "0 + 1 % + 2 % + 3 % + 4 % + 5 % + 6 % + 7 % + 8 % + 9 %" at bounding box center [1218, 378] width 192 height 25
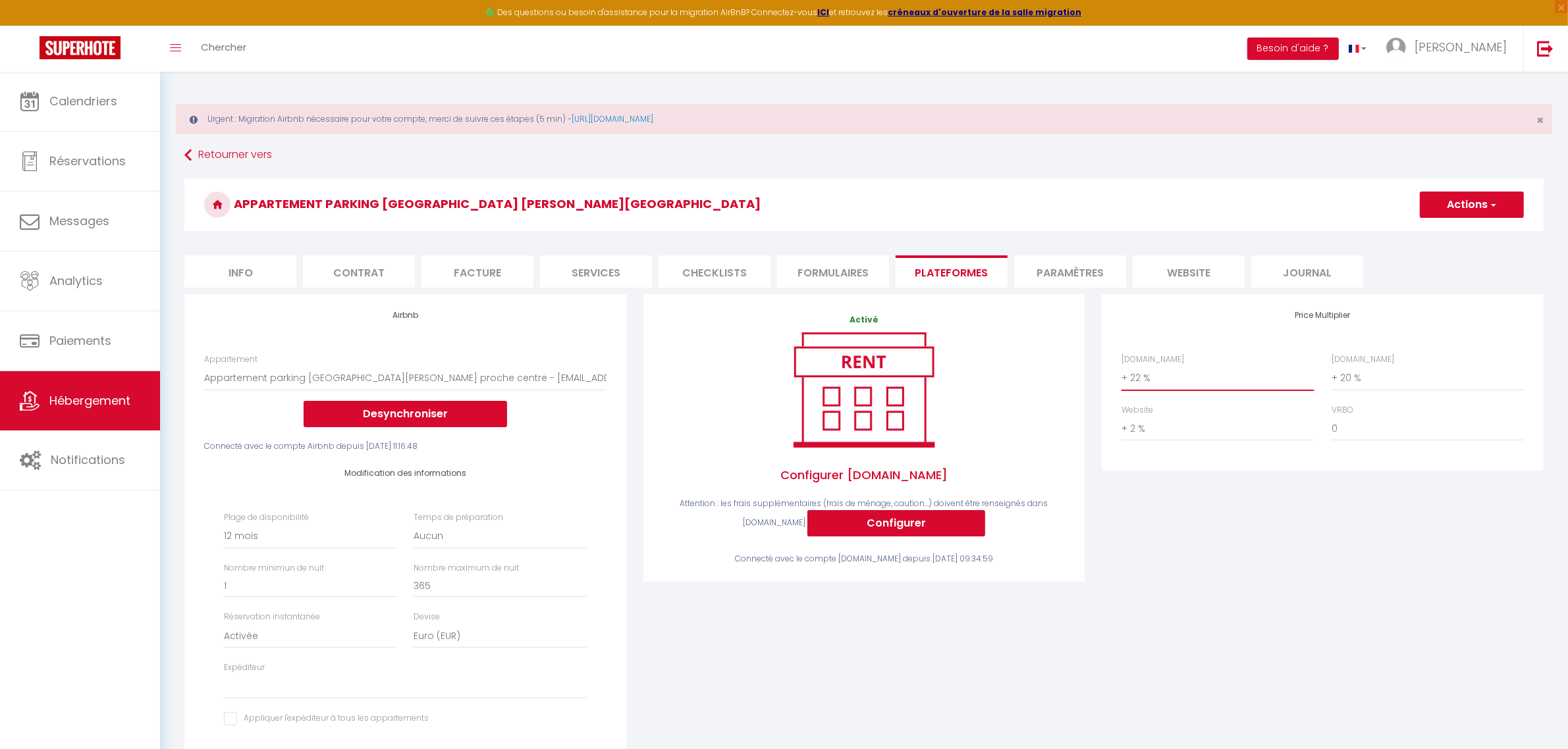
click at [1122, 366] on select "0 + 1 % + 2 % + 3 % + 4 % + 5 % + 6 % + 7 % + 8 % + 9 %" at bounding box center [1218, 378] width 192 height 25
click at [1384, 377] on select "0 + 1 % + 2 % + 3 % + 4 % + 5 % + 6 % + 7 % + 8 % + 9 %" at bounding box center [1428, 378] width 192 height 25
click at [1331, 366] on select "0 + 1 % + 2 % + 3 % + 4 % + 5 % + 6 % + 7 % + 8 % + 9 %" at bounding box center [1428, 378] width 192 height 25
click at [1466, 214] on button "Actions" at bounding box center [1472, 204] width 104 height 27
click at [1463, 230] on link "Enregistrer" at bounding box center [1471, 234] width 104 height 18
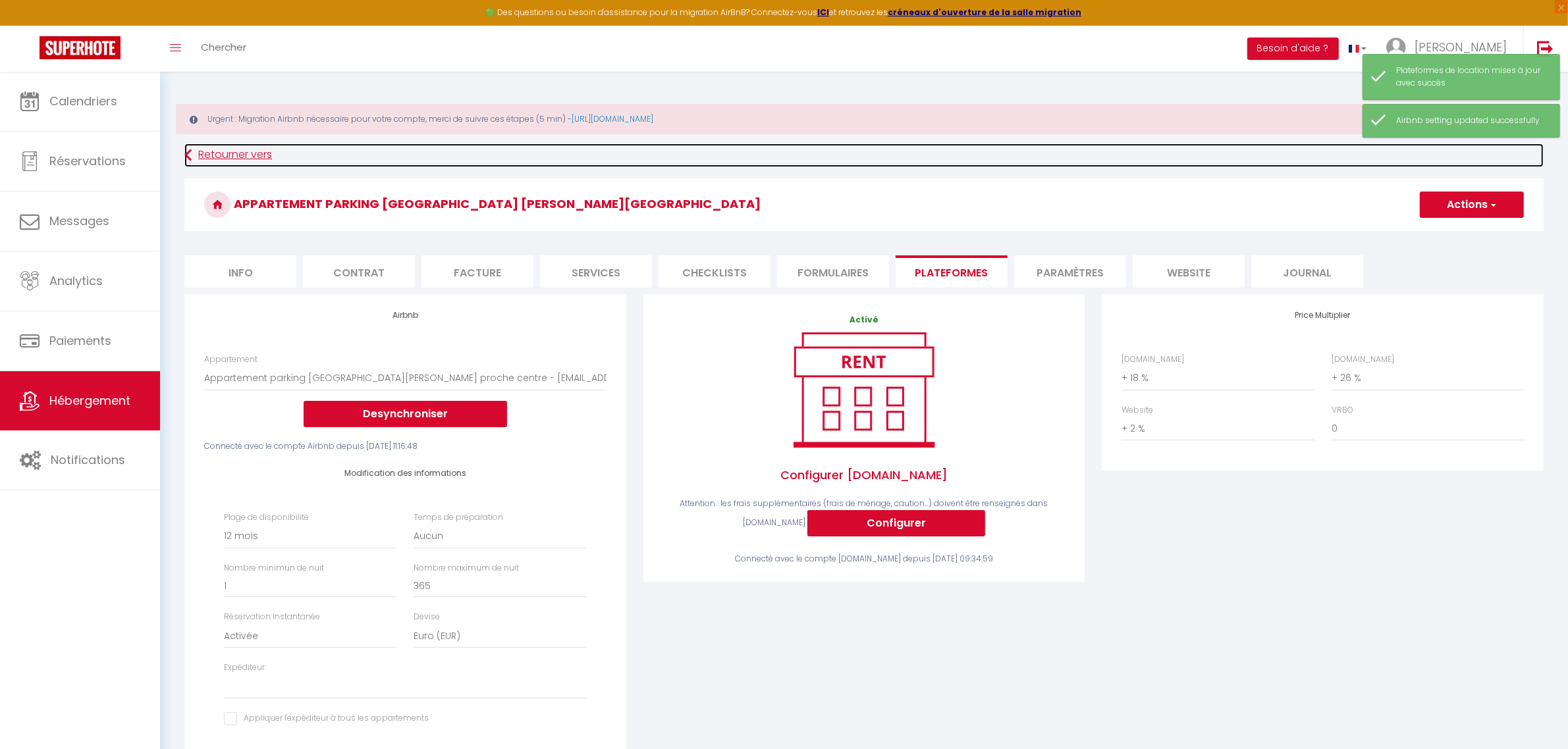
click at [237, 153] on link "Retourner vers" at bounding box center [864, 155] width 1359 height 24
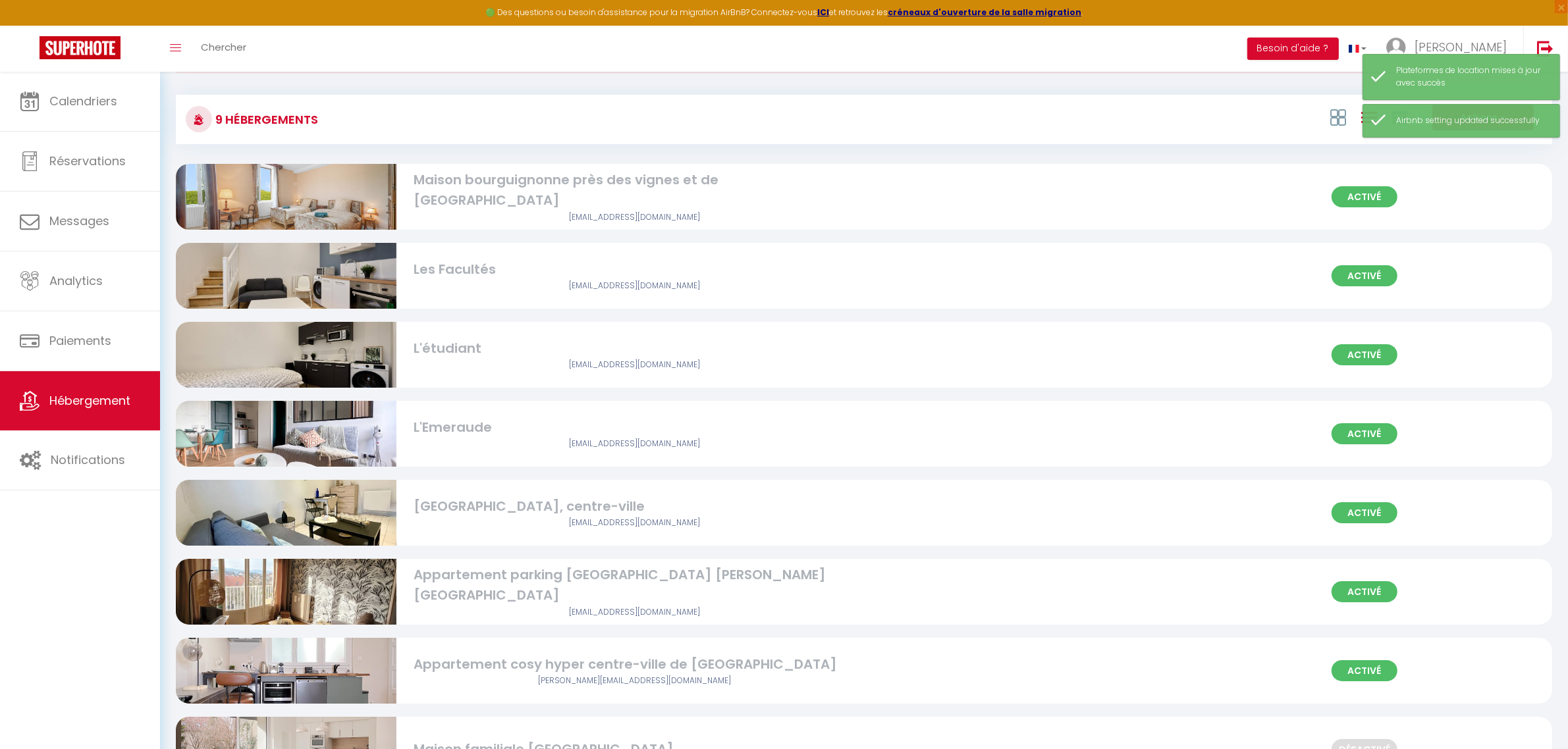
scroll to position [164, 0]
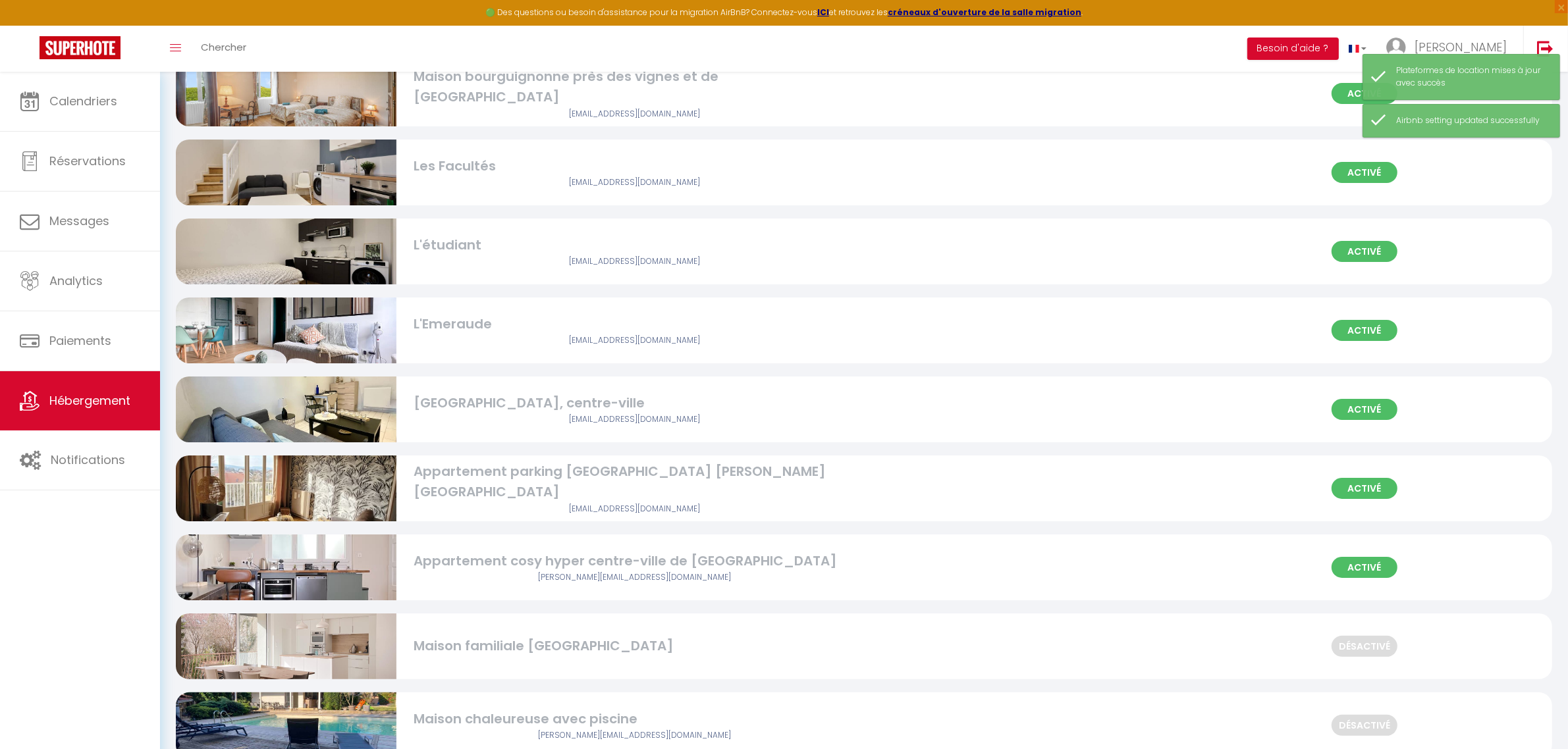
click at [301, 571] on img at bounding box center [286, 567] width 221 height 295
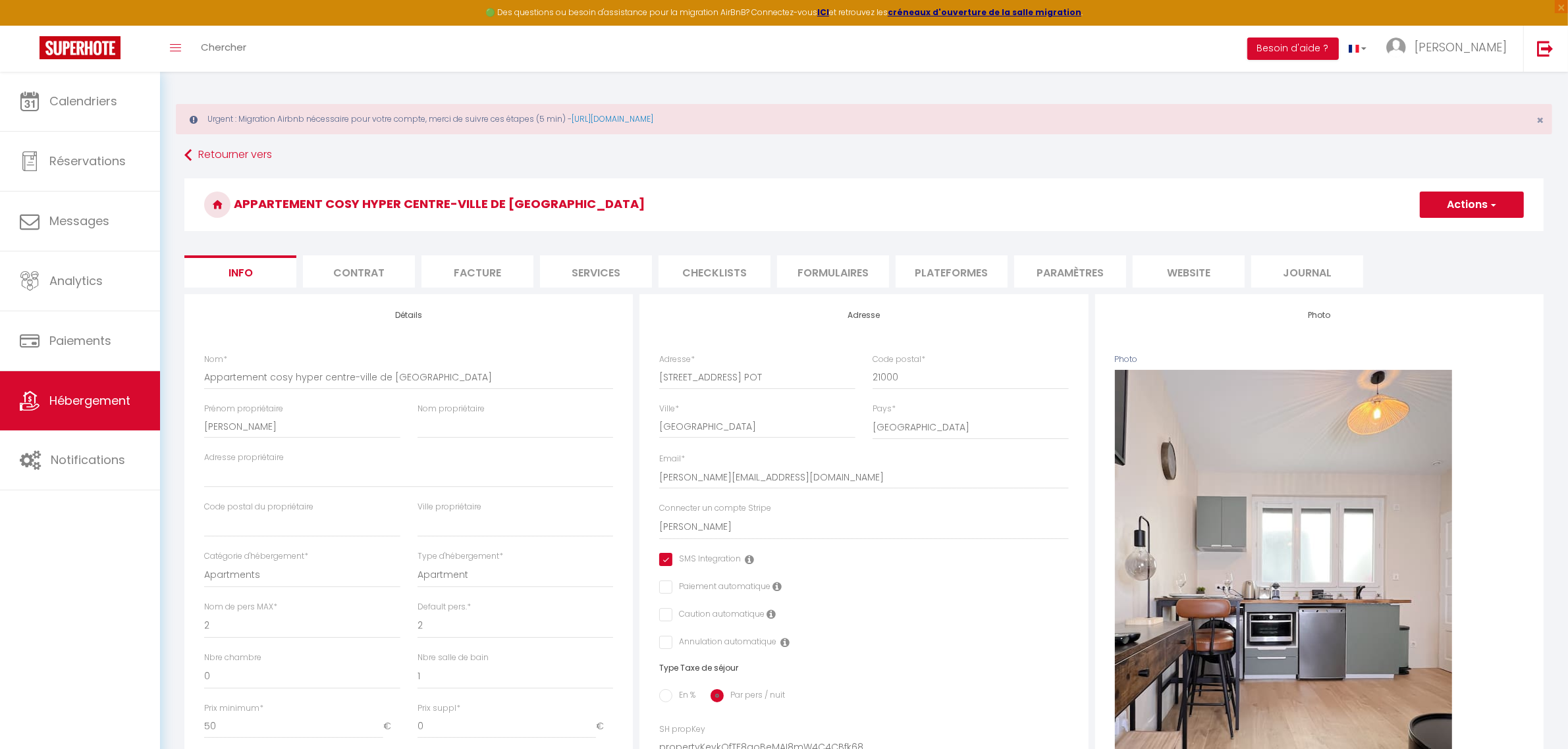
click at [939, 267] on li "Plateformes" at bounding box center [951, 272] width 112 height 32
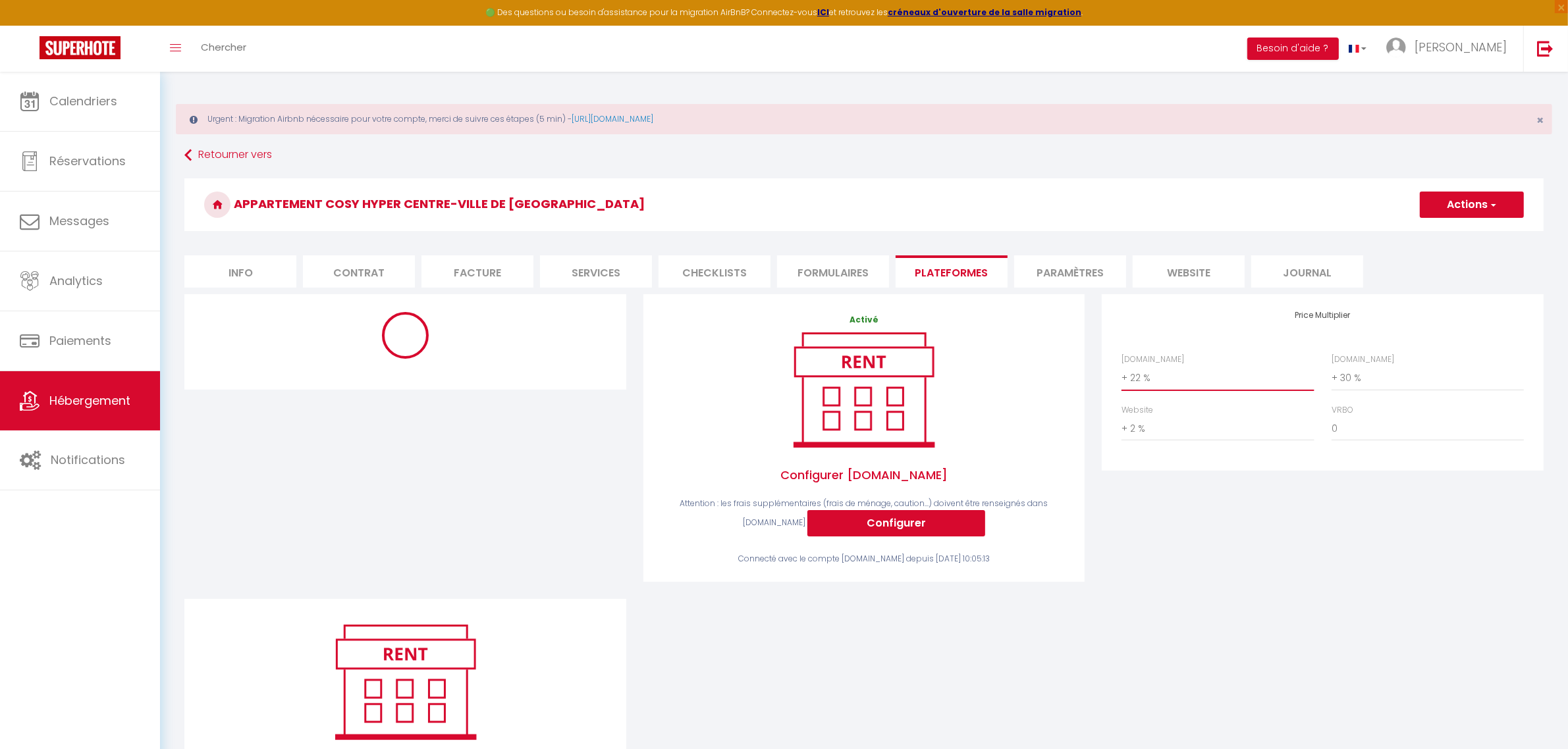
click at [1152, 380] on select "0 + 1 % + 2 % + 3 % + 4 % + 5 % + 6 % + 7 % + 8 % + 9 %" at bounding box center [1218, 378] width 192 height 25
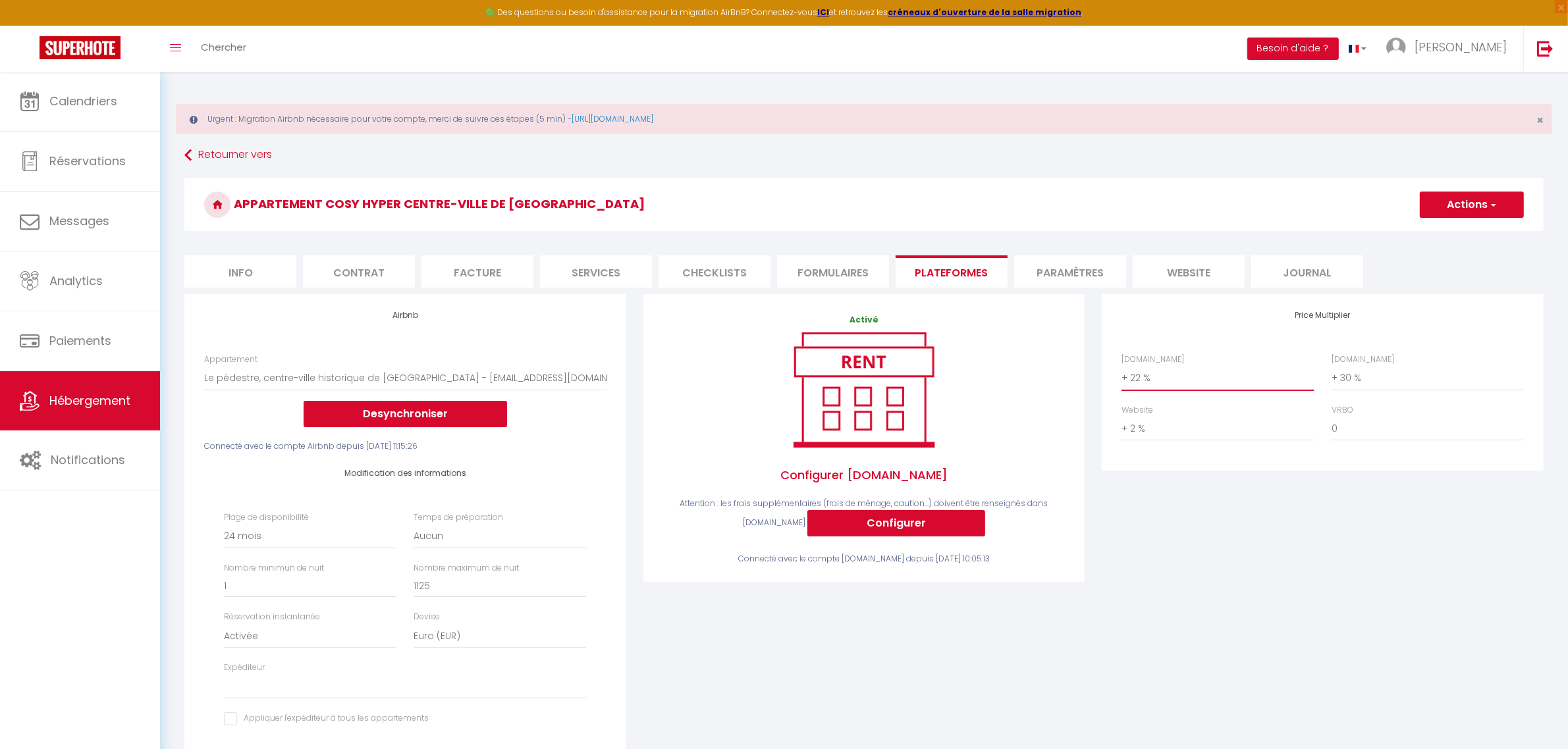
click at [1122, 366] on select "0 + 1 % + 2 % + 3 % + 4 % + 5 % + 6 % + 7 % + 8 % + 9 %" at bounding box center [1218, 378] width 192 height 25
click at [1375, 372] on select "0 + 1 % + 2 % + 3 % + 4 % + 5 % + 6 % + 7 % + 8 % + 9 %" at bounding box center [1428, 378] width 192 height 25
click at [1331, 366] on select "0 + 1 % + 2 % + 3 % + 4 % + 5 % + 6 % + 7 % + 8 % + 9 %" at bounding box center [1428, 378] width 192 height 25
click at [1477, 208] on button "Actions" at bounding box center [1472, 204] width 104 height 27
click at [1466, 235] on link "Enregistrer" at bounding box center [1471, 234] width 104 height 18
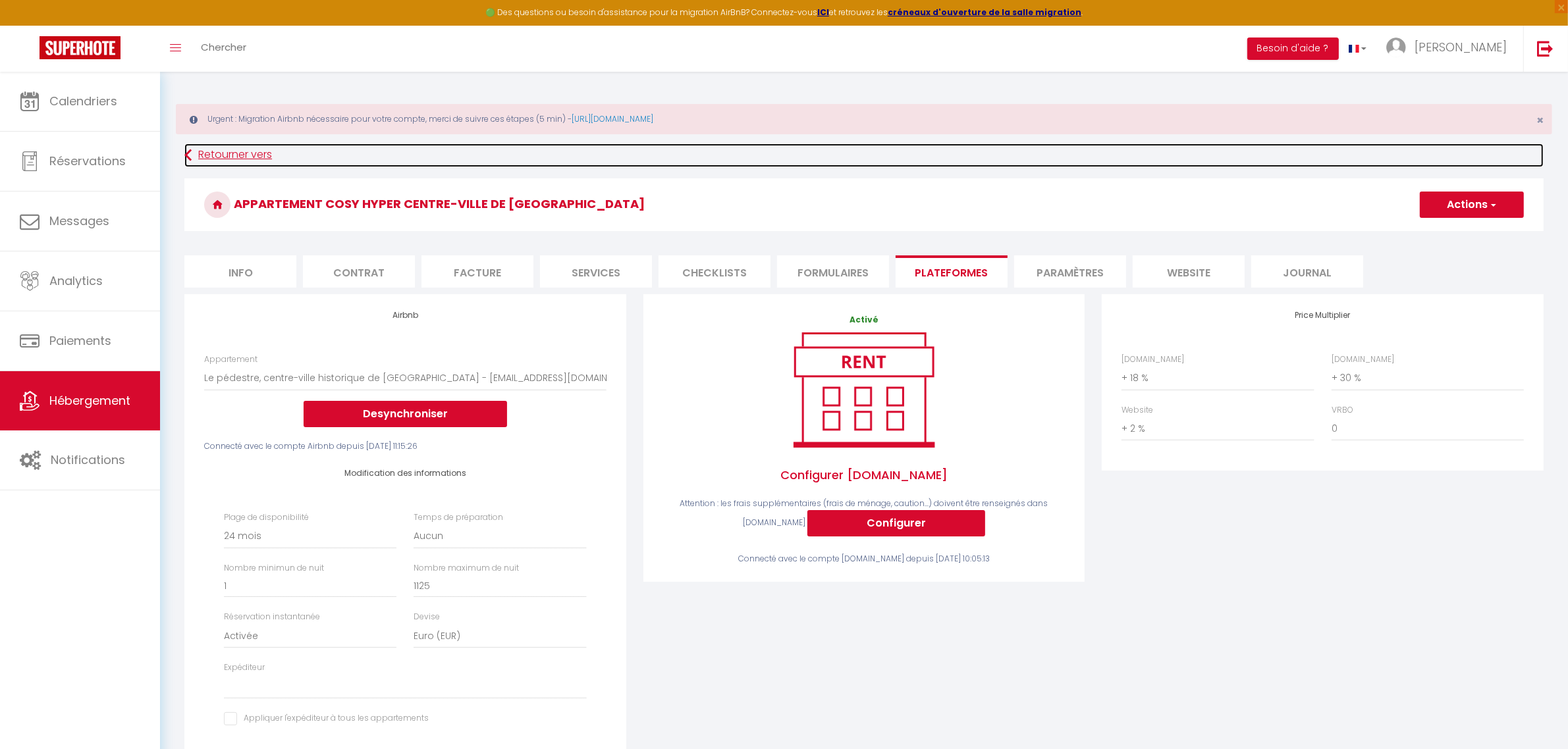
click at [252, 157] on link "Retourner vers" at bounding box center [864, 155] width 1359 height 24
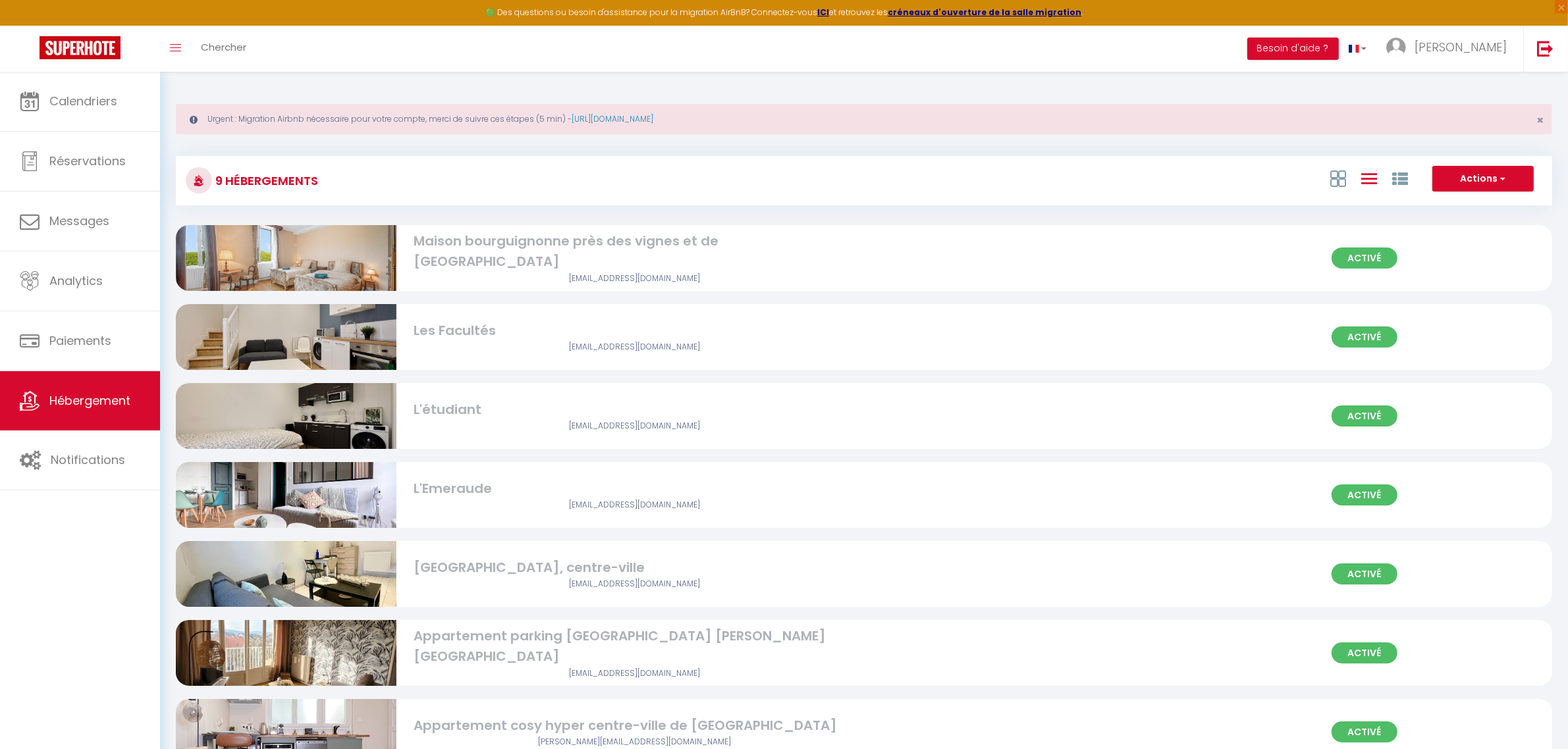
click at [609, 254] on div "Maison bourguignonne près des vignes et de [GEOGRAPHIC_DATA]" at bounding box center [635, 251] width 442 height 42
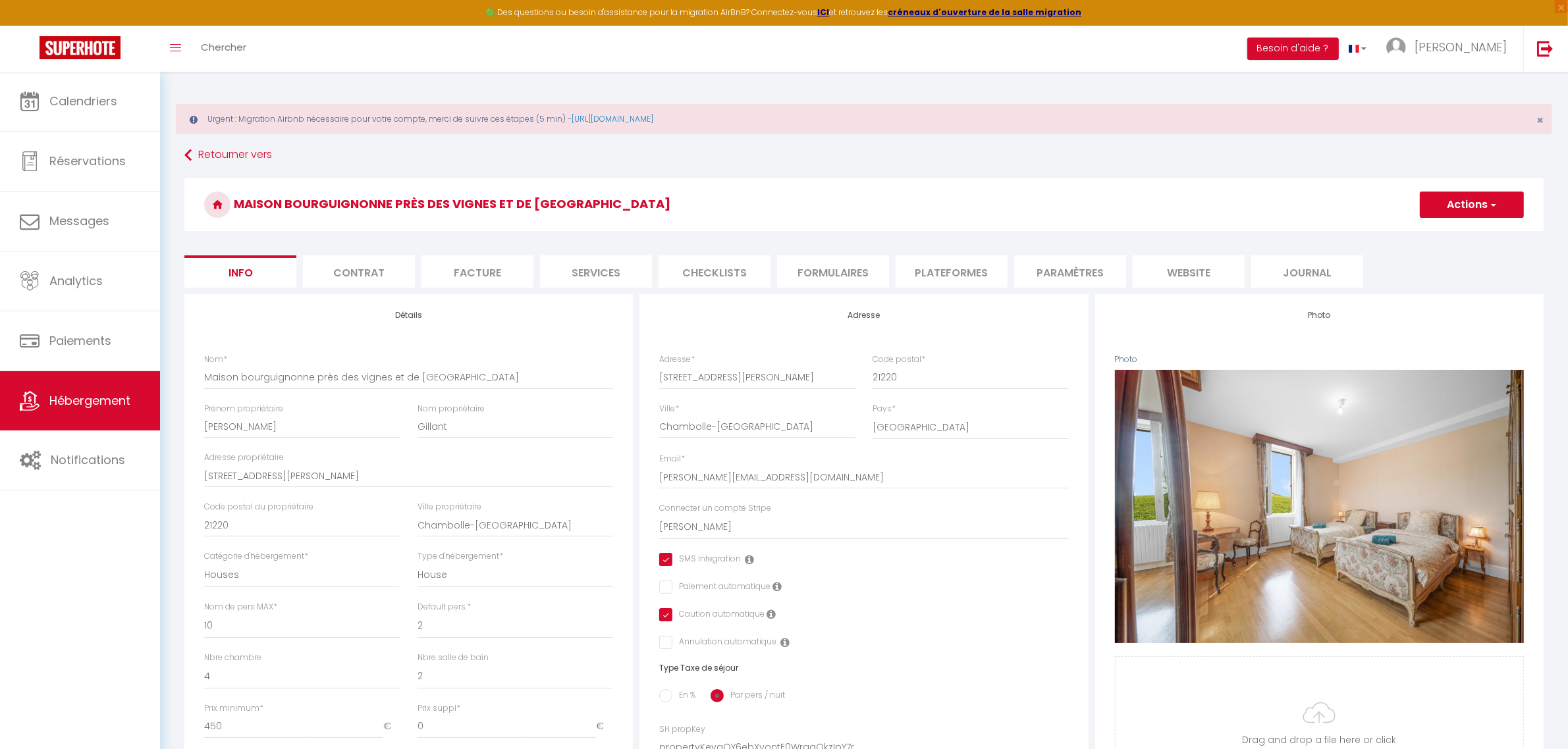
click at [916, 274] on li "Plateformes" at bounding box center [951, 272] width 112 height 32
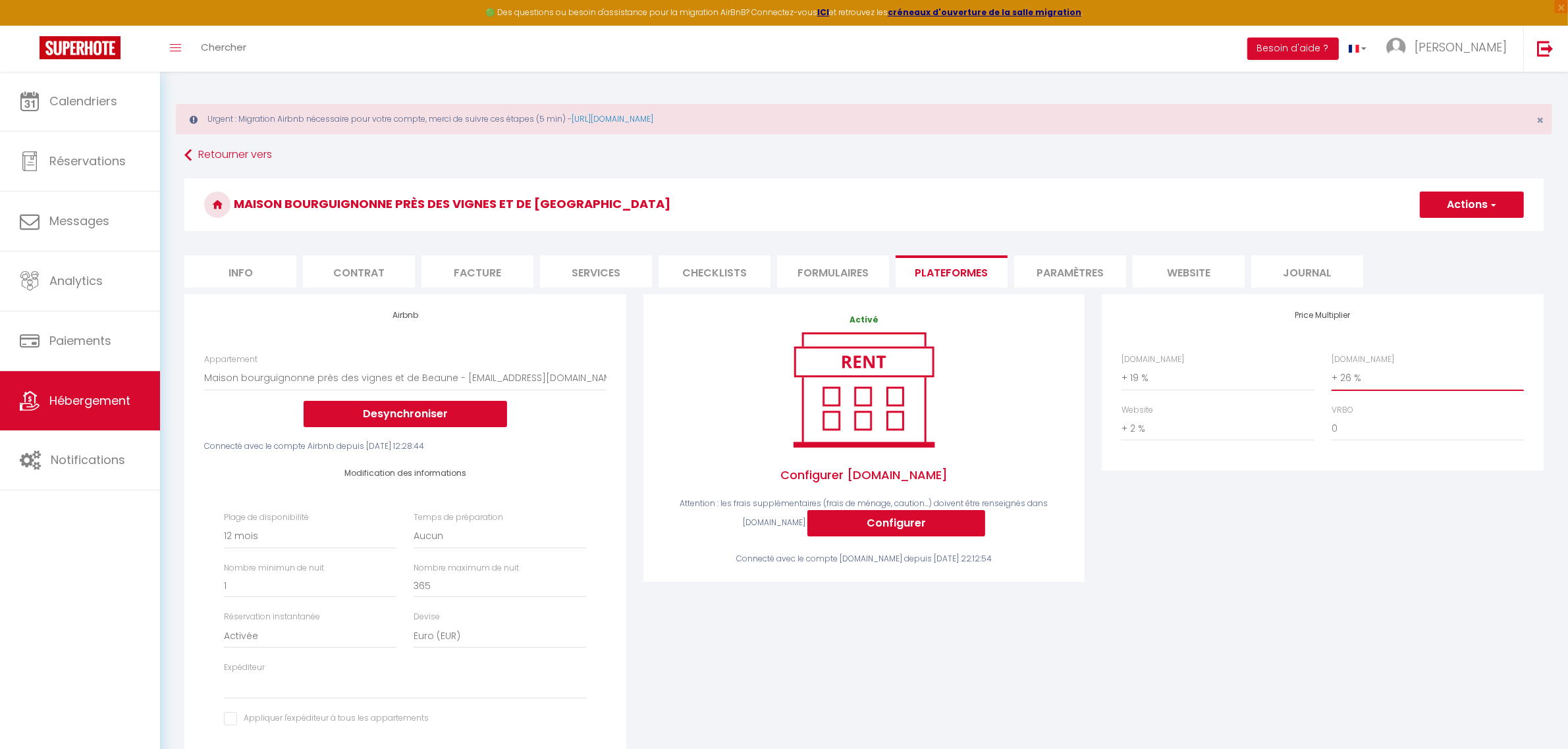
click at [1394, 380] on select "0 + 1 % + 2 % + 3 % + 4 % + 5 % + 6 % + 7 % + 8 % + 9 %" at bounding box center [1428, 378] width 192 height 25
click at [1331, 366] on select "0 + 1 % + 2 % + 3 % + 4 % + 5 % + 6 % + 7 % + 8 % + 9 %" at bounding box center [1428, 378] width 192 height 25
click at [1475, 206] on button "Actions" at bounding box center [1472, 204] width 104 height 27
click at [1469, 233] on link "Enregistrer" at bounding box center [1471, 234] width 104 height 18
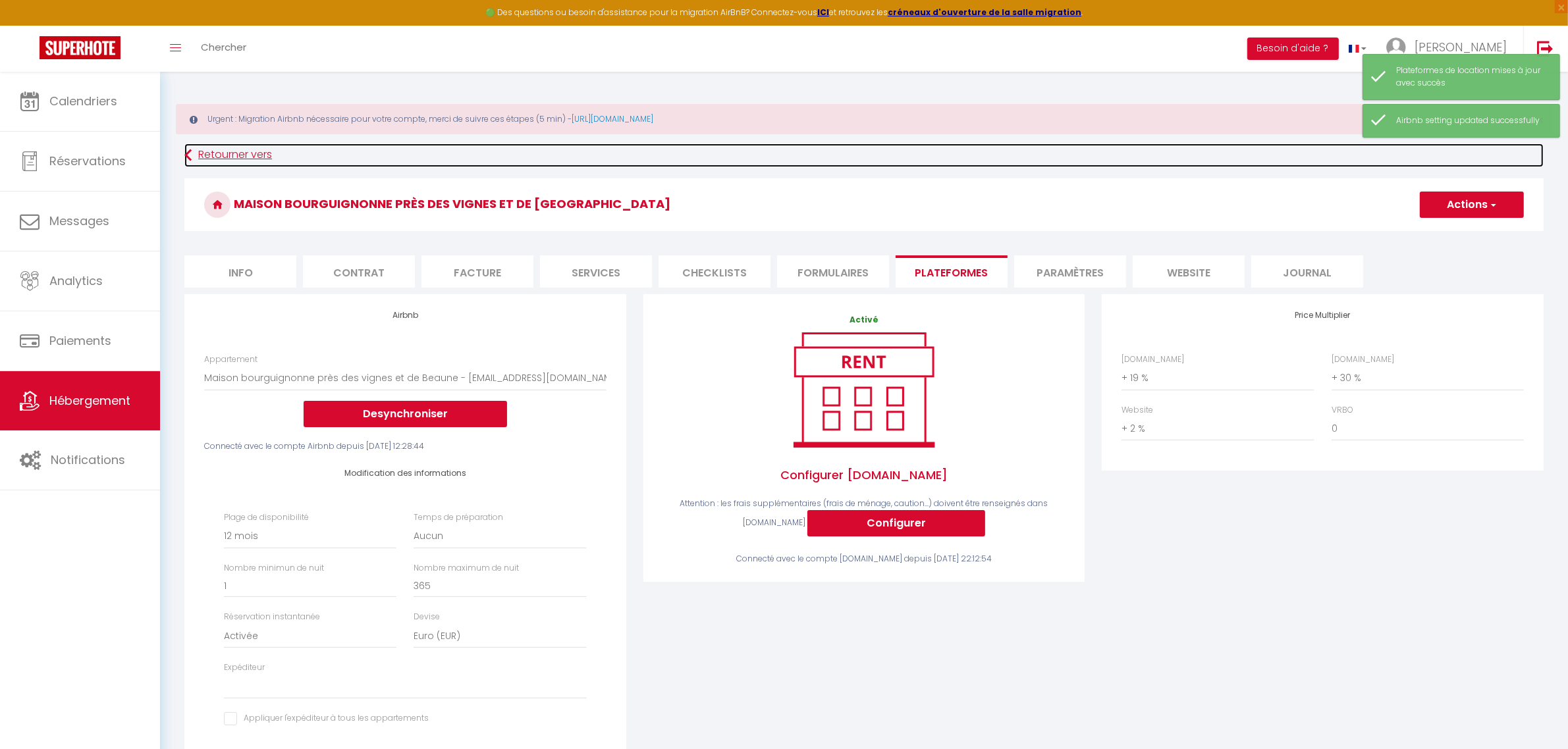
click at [248, 154] on link "Retourner vers" at bounding box center [864, 155] width 1359 height 24
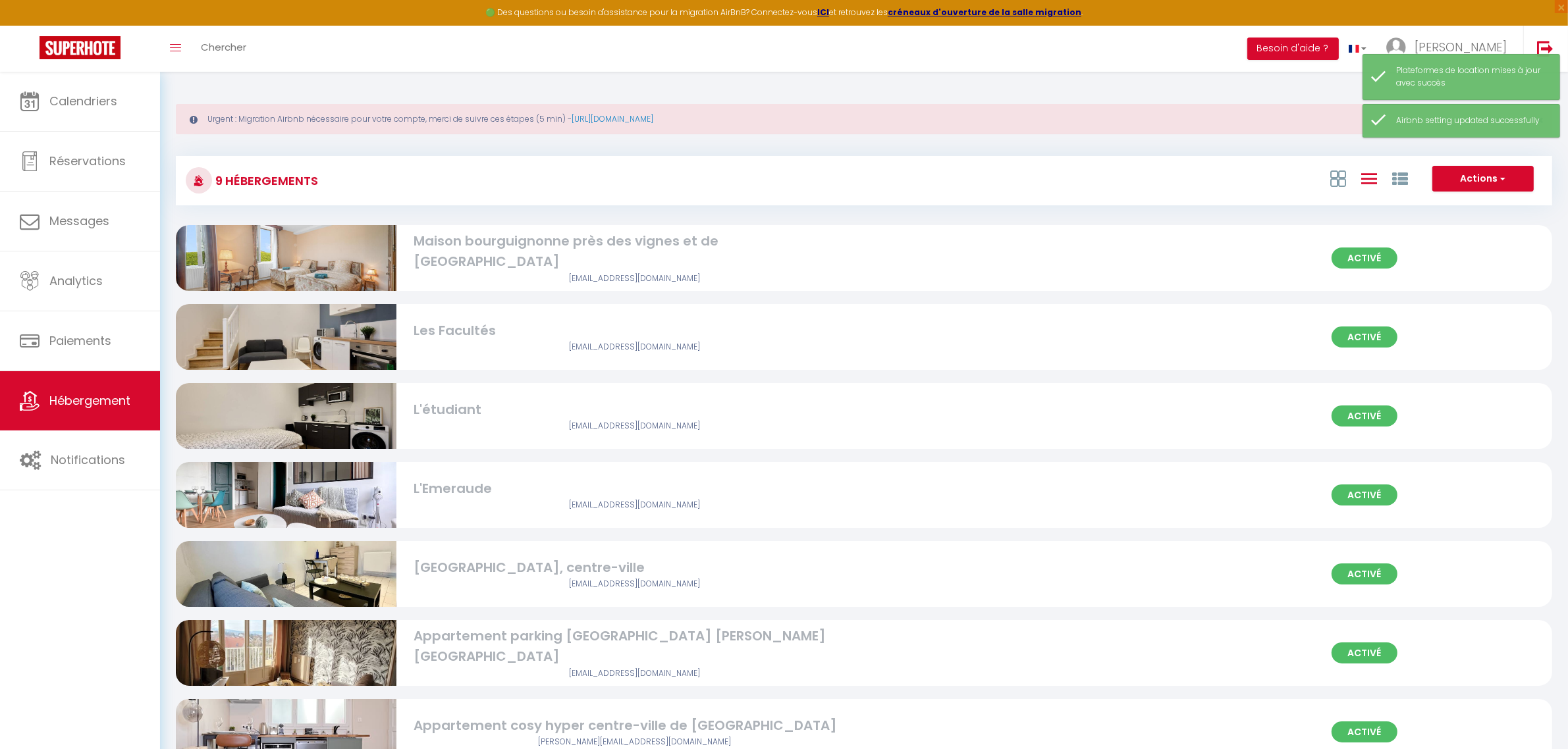
click at [765, 336] on div "Les Facultés" at bounding box center [635, 331] width 442 height 20
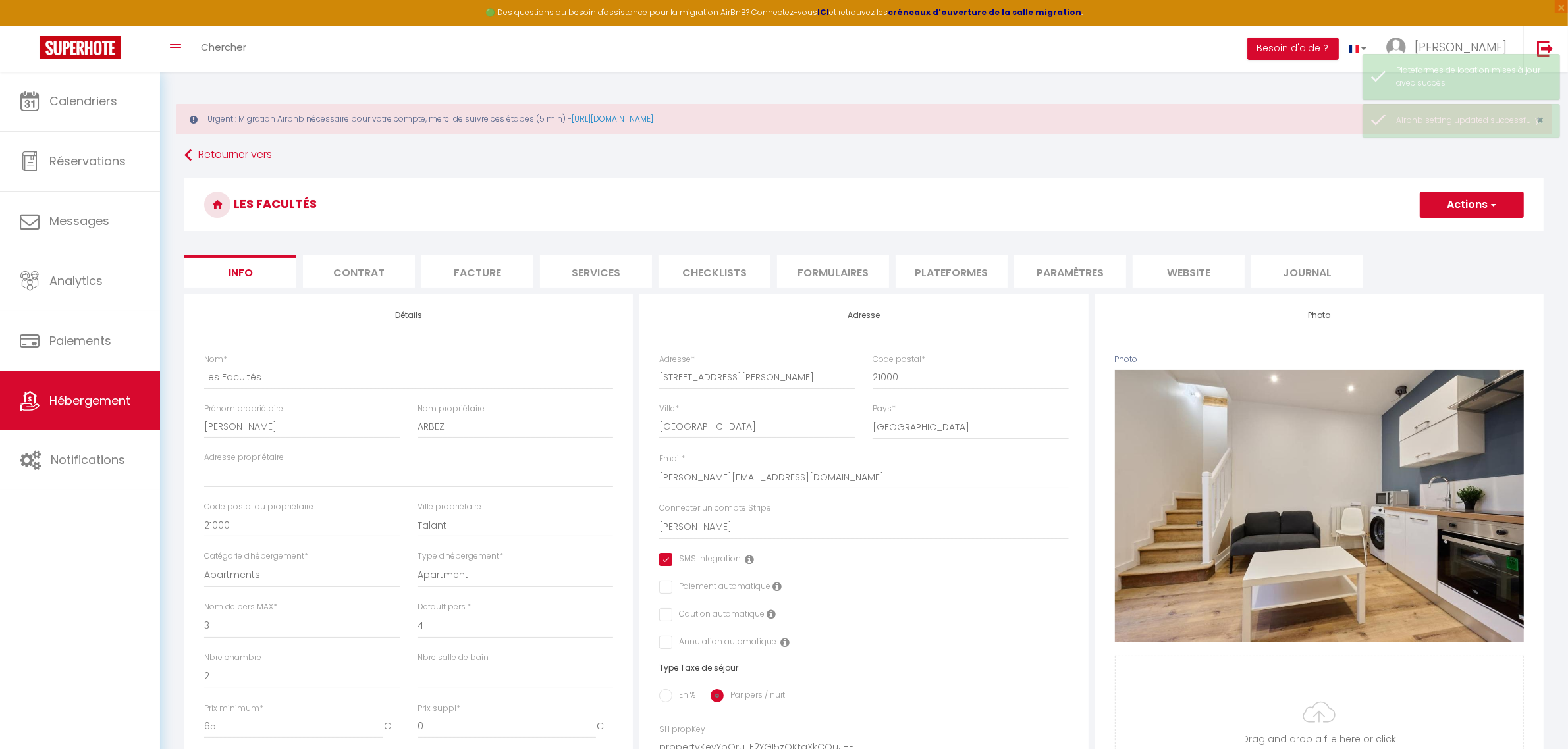
click at [963, 272] on li "Plateformes" at bounding box center [951, 272] width 112 height 32
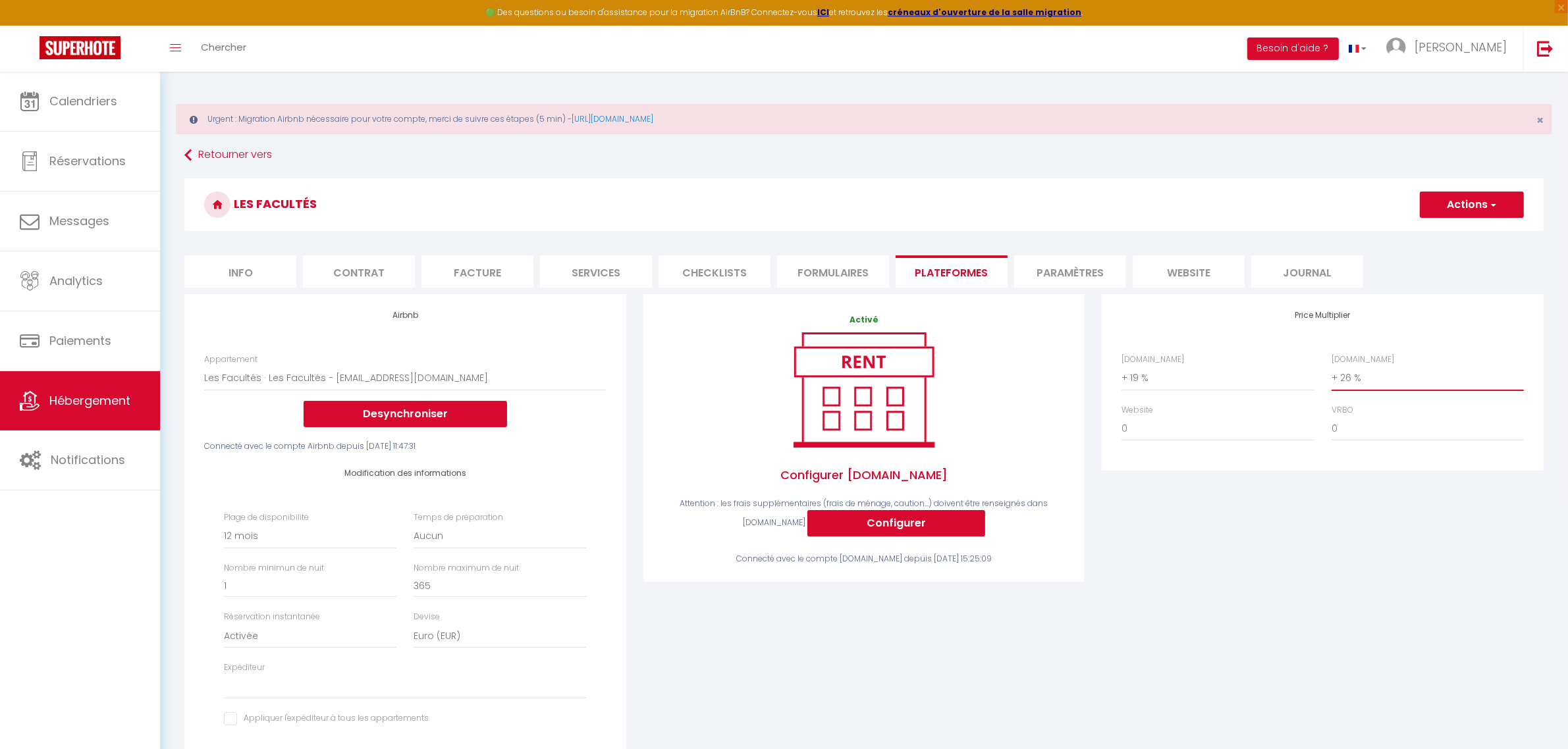
click at [1385, 370] on select "0 + 1 % + 2 % + 3 % + 4 % + 5 % + 6 % + 7 % + 8 % + 9 %" at bounding box center [1428, 378] width 192 height 25
click at [1331, 366] on select "0 + 1 % + 2 % + 3 % + 4 % + 5 % + 6 % + 7 % + 8 % + 9 %" at bounding box center [1428, 378] width 192 height 25
click at [1463, 199] on button "Actions" at bounding box center [1472, 204] width 104 height 27
click at [1462, 235] on link "Enregistrer" at bounding box center [1471, 234] width 104 height 18
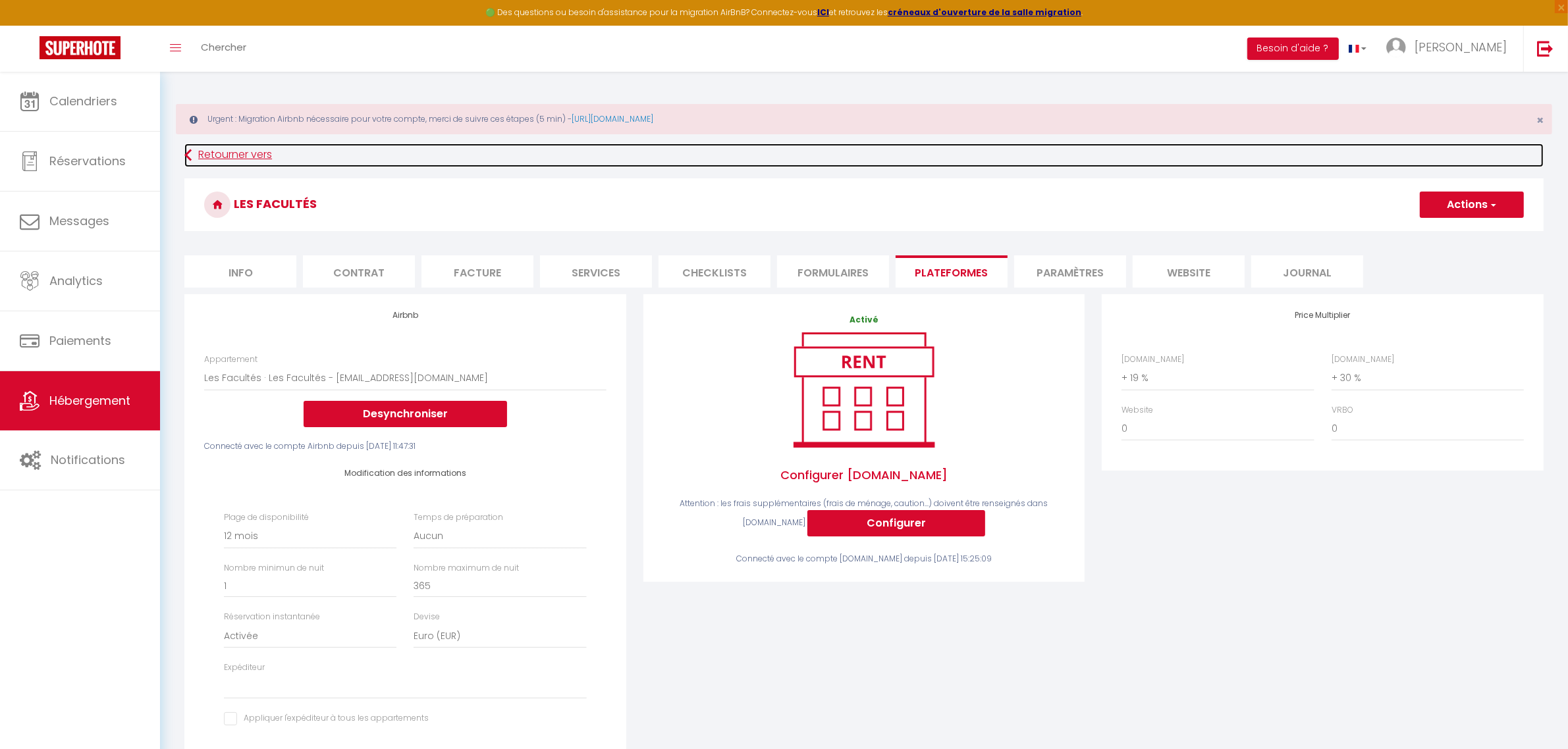
click at [212, 151] on link "Retourner vers" at bounding box center [864, 155] width 1359 height 24
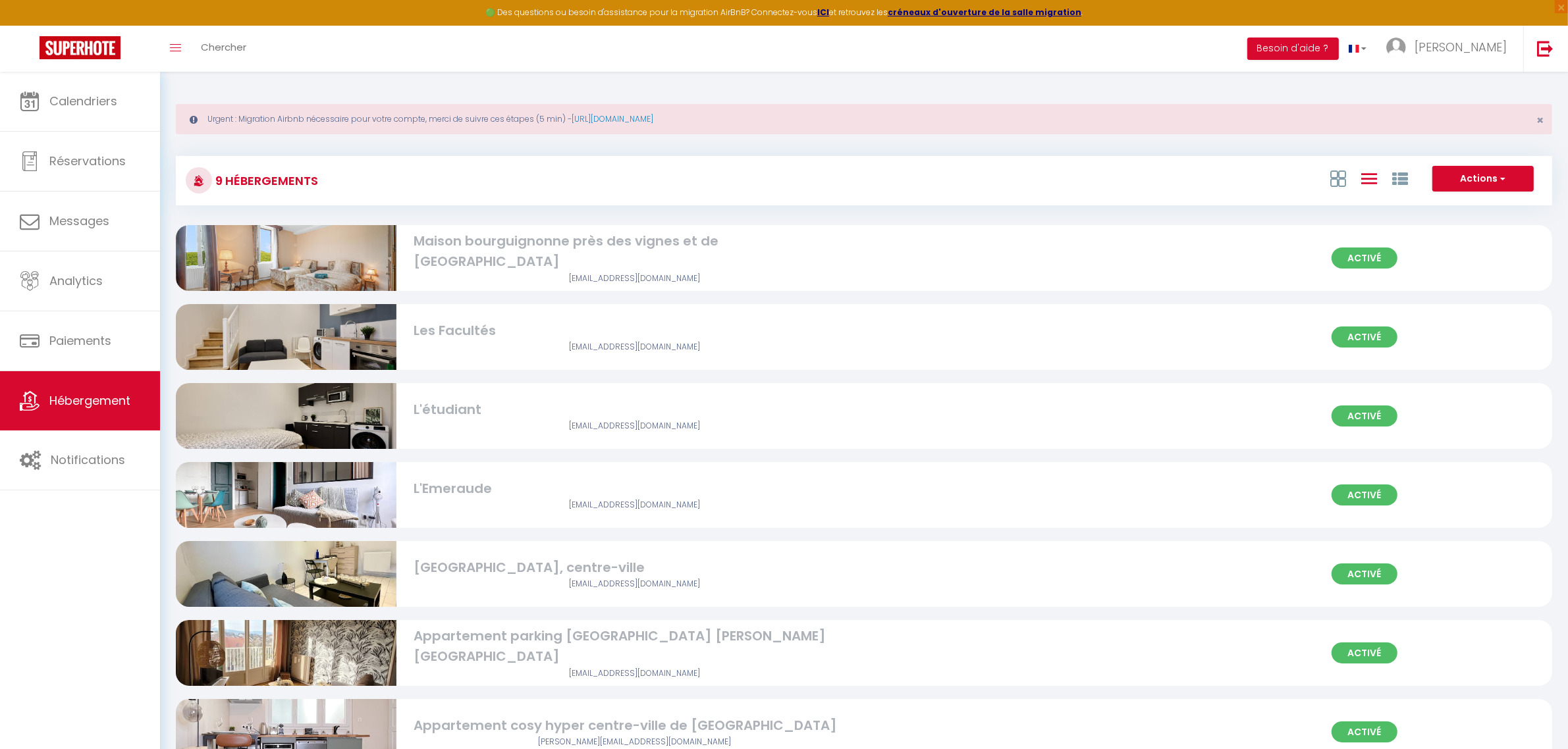
click at [343, 415] on img at bounding box center [286, 416] width 221 height 147
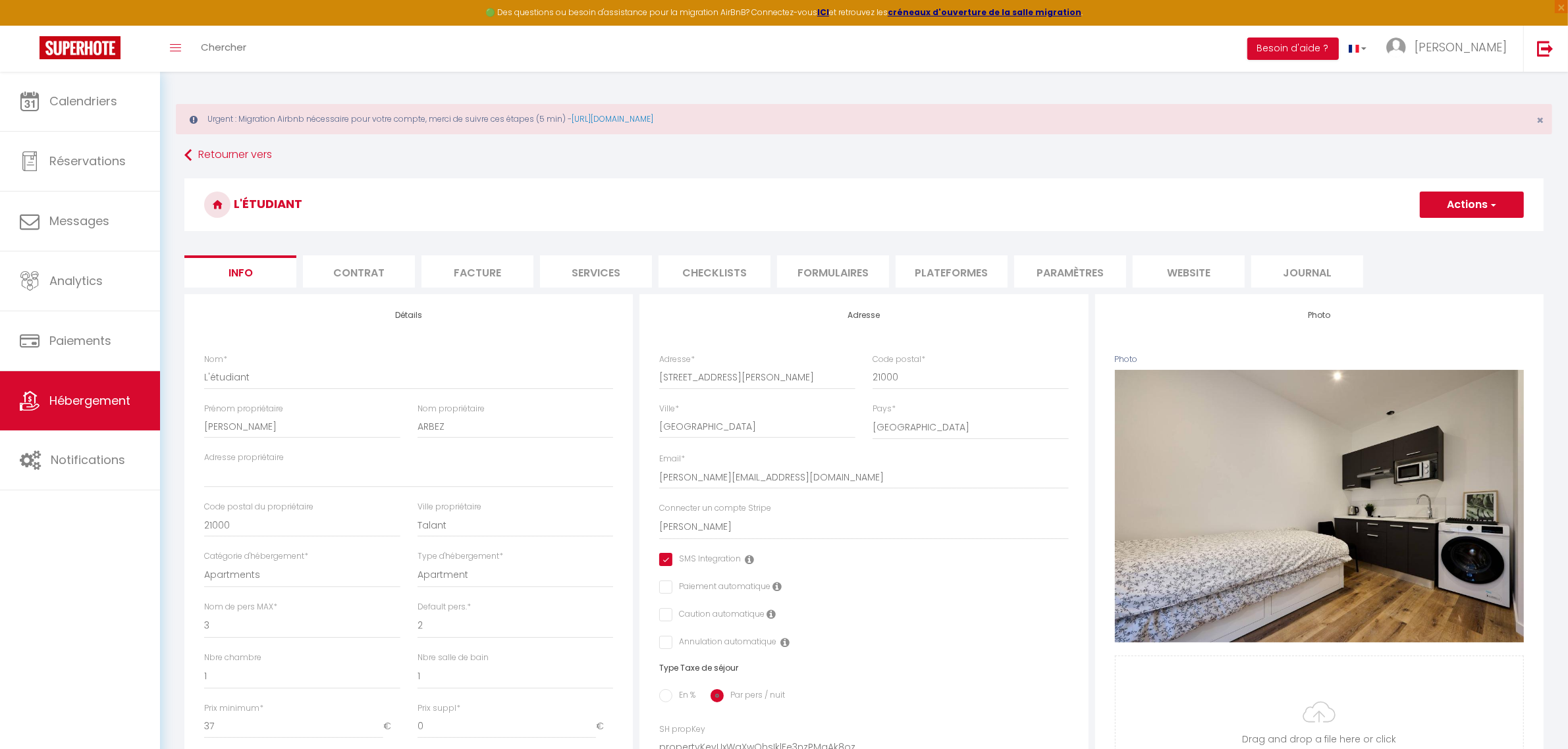
click at [965, 262] on li "Plateformes" at bounding box center [951, 272] width 112 height 32
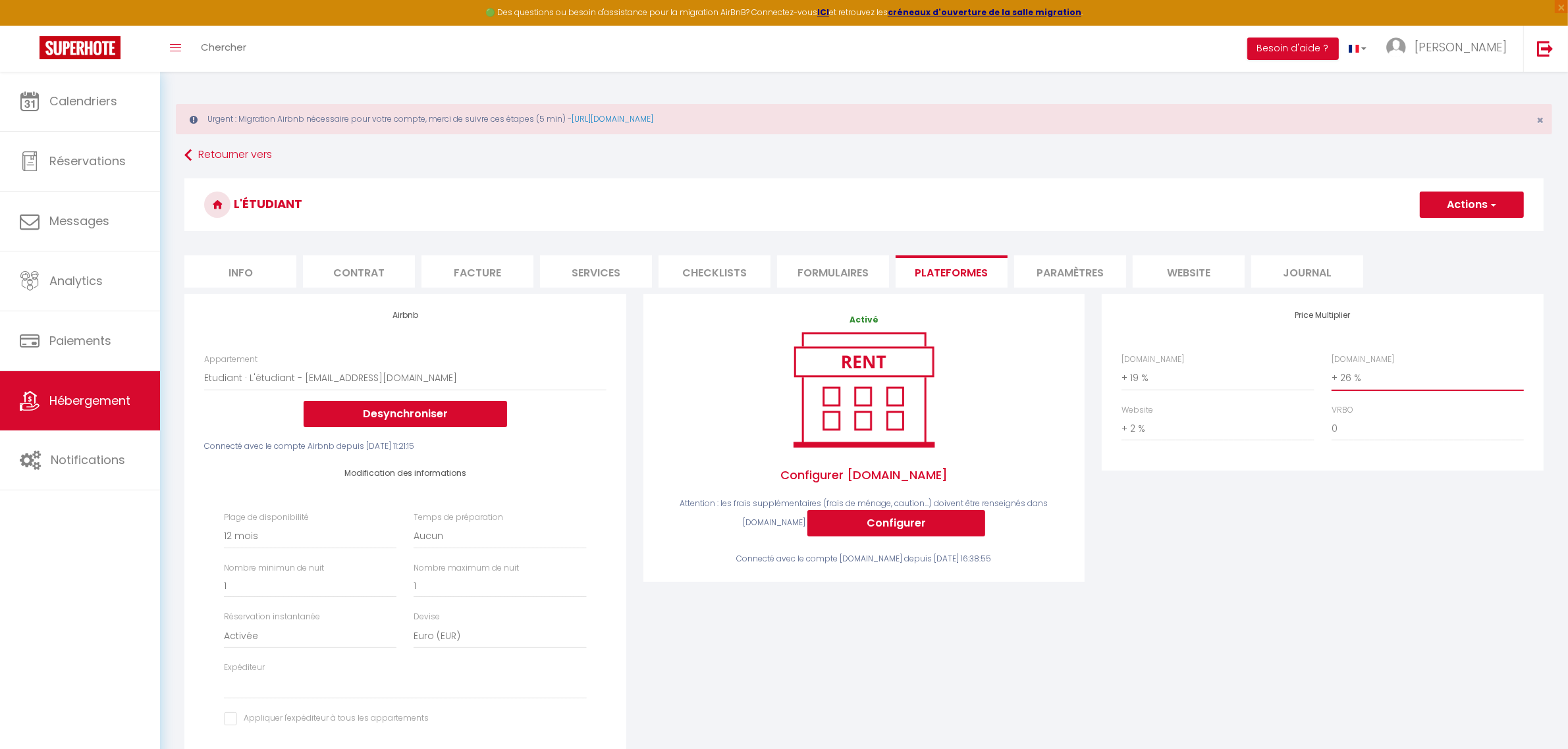
click at [1417, 366] on select "0 + 1 % + 2 % + 3 % + 4 % + 5 % + 6 % + 7 % + 8 % + 9 %" at bounding box center [1428, 378] width 192 height 25
click at [1331, 366] on select "0 + 1 % + 2 % + 3 % + 4 % + 5 % + 6 % + 7 % + 8 % + 9 %" at bounding box center [1428, 378] width 192 height 25
click at [1472, 218] on button "Actions" at bounding box center [1472, 204] width 104 height 27
click at [1473, 235] on link "Enregistrer" at bounding box center [1471, 234] width 104 height 18
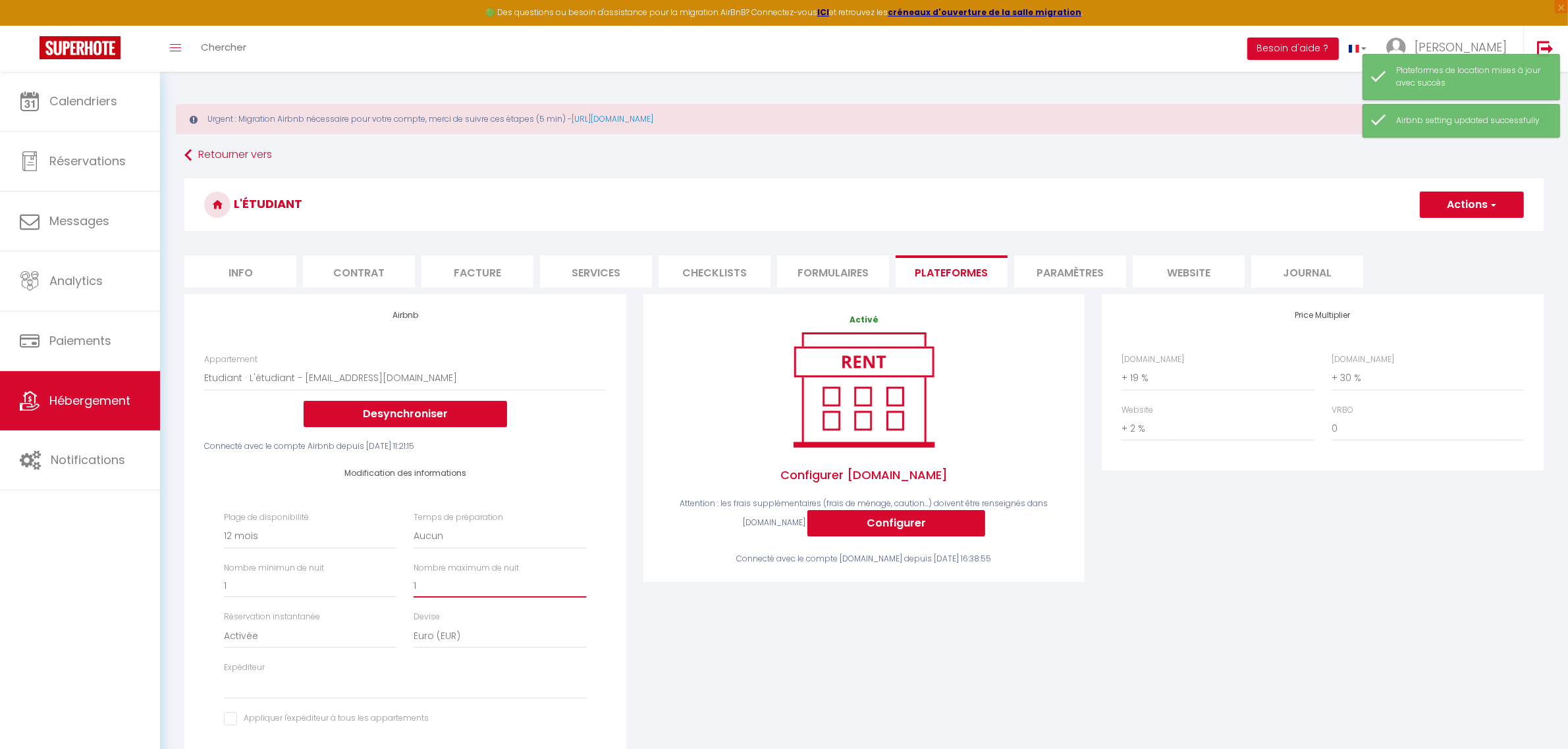
click at [444, 584] on input "1" at bounding box center [500, 586] width 173 height 24
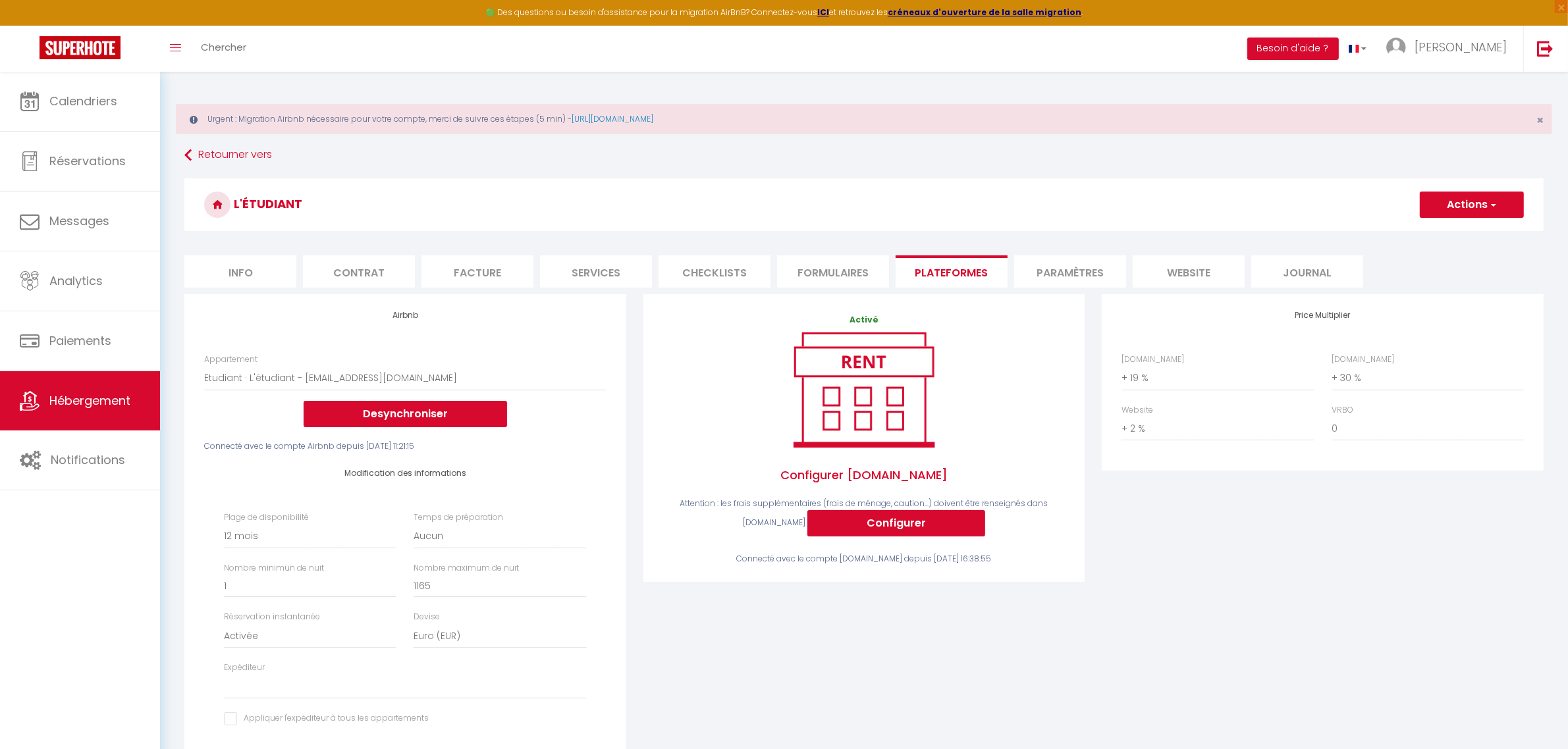
click at [1461, 210] on button "Actions" at bounding box center [1472, 204] width 104 height 27
click at [1456, 235] on link "Enregistrer" at bounding box center [1471, 234] width 104 height 18
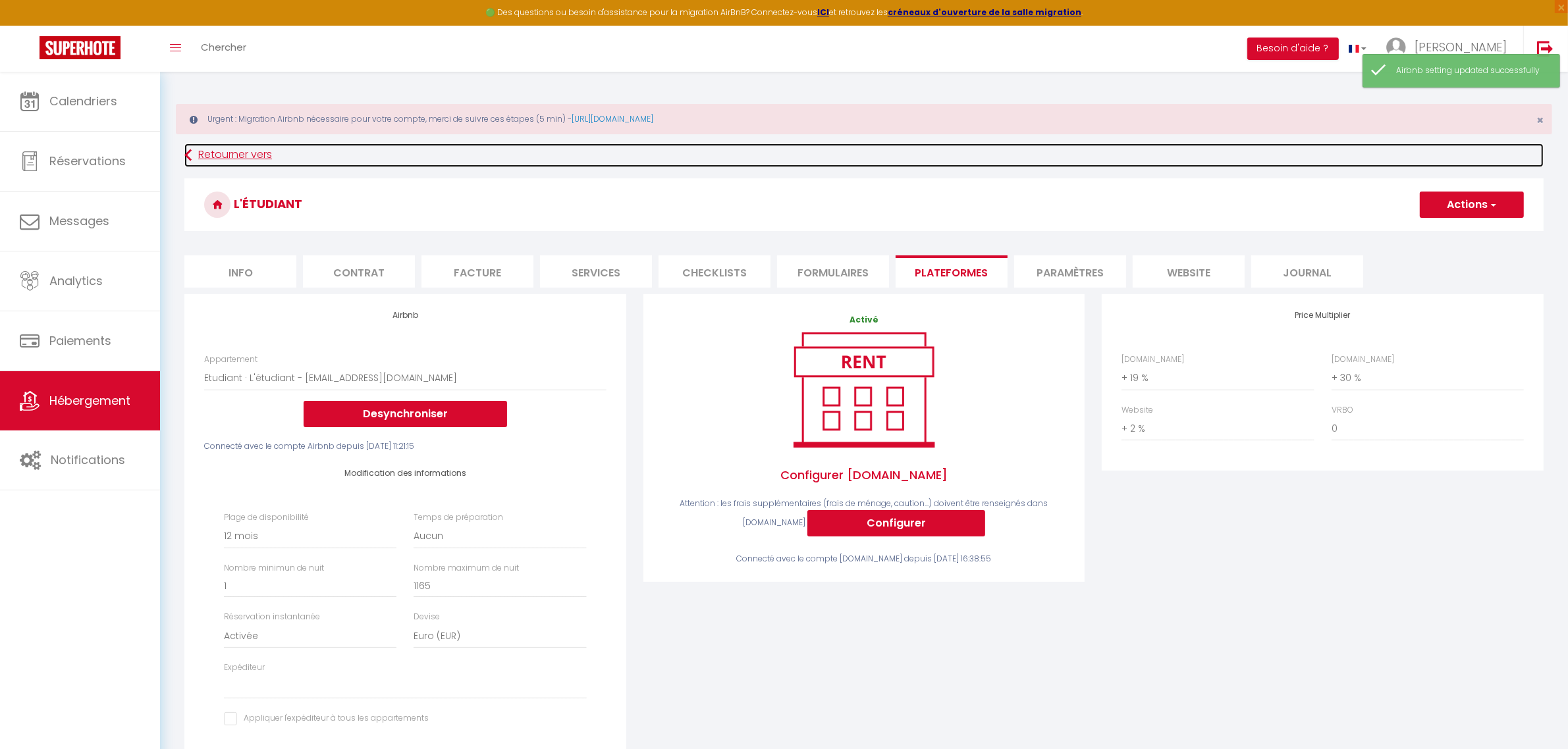
click at [235, 151] on link "Retourner vers" at bounding box center [864, 155] width 1359 height 24
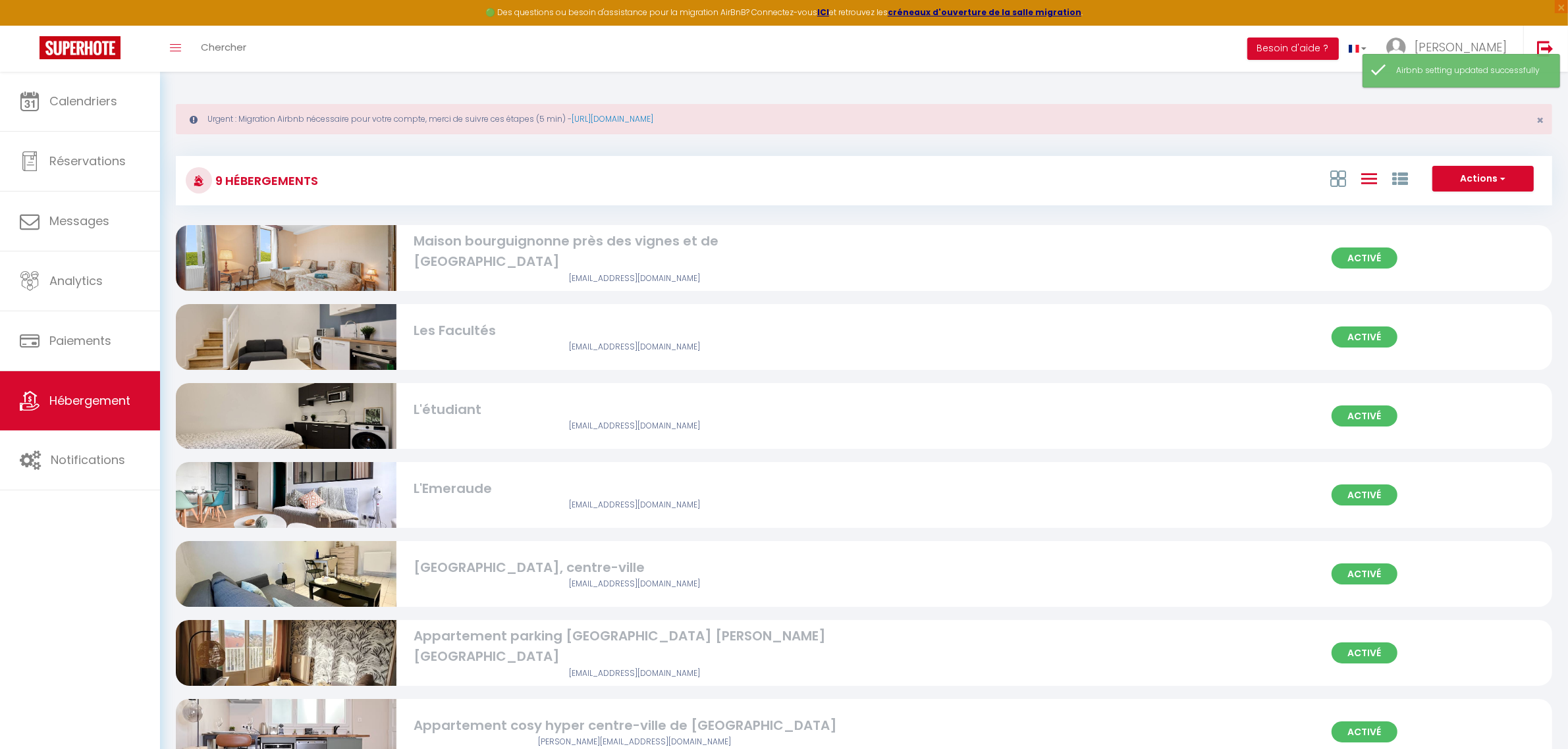
click at [471, 414] on div "L'étudiant" at bounding box center [635, 410] width 442 height 20
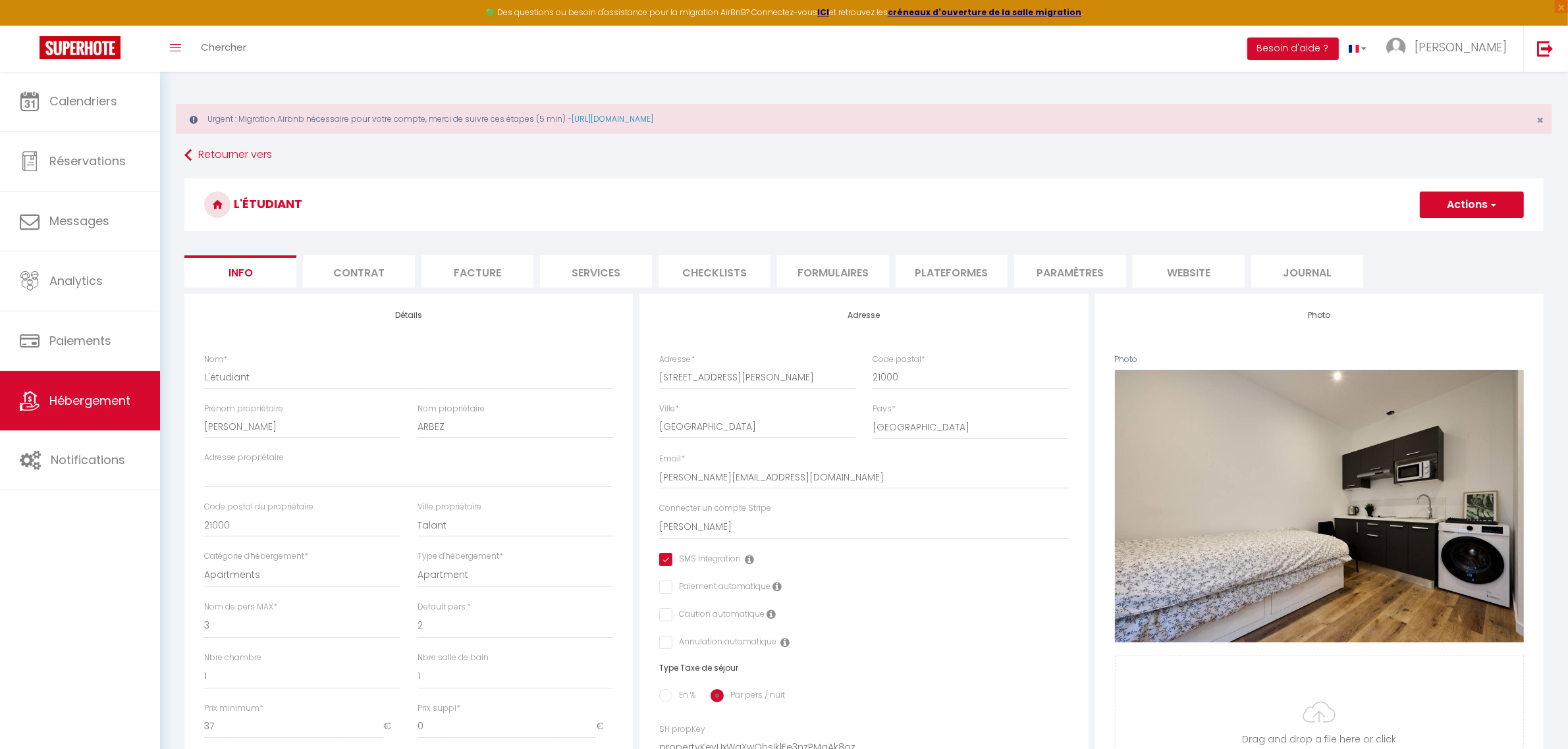
click at [960, 271] on li "Plateformes" at bounding box center [951, 272] width 112 height 32
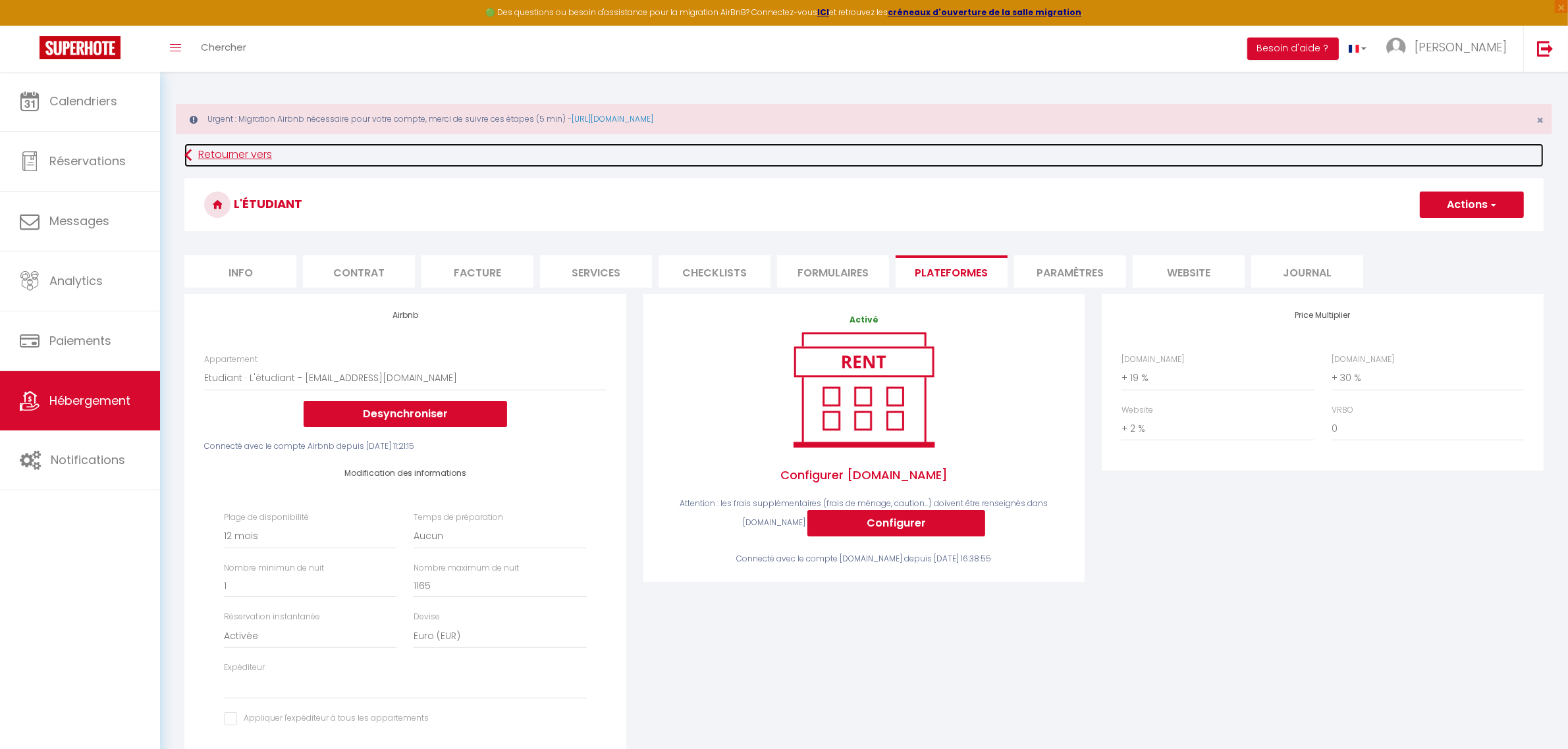
click at [196, 156] on link "Retourner vers" at bounding box center [864, 155] width 1359 height 24
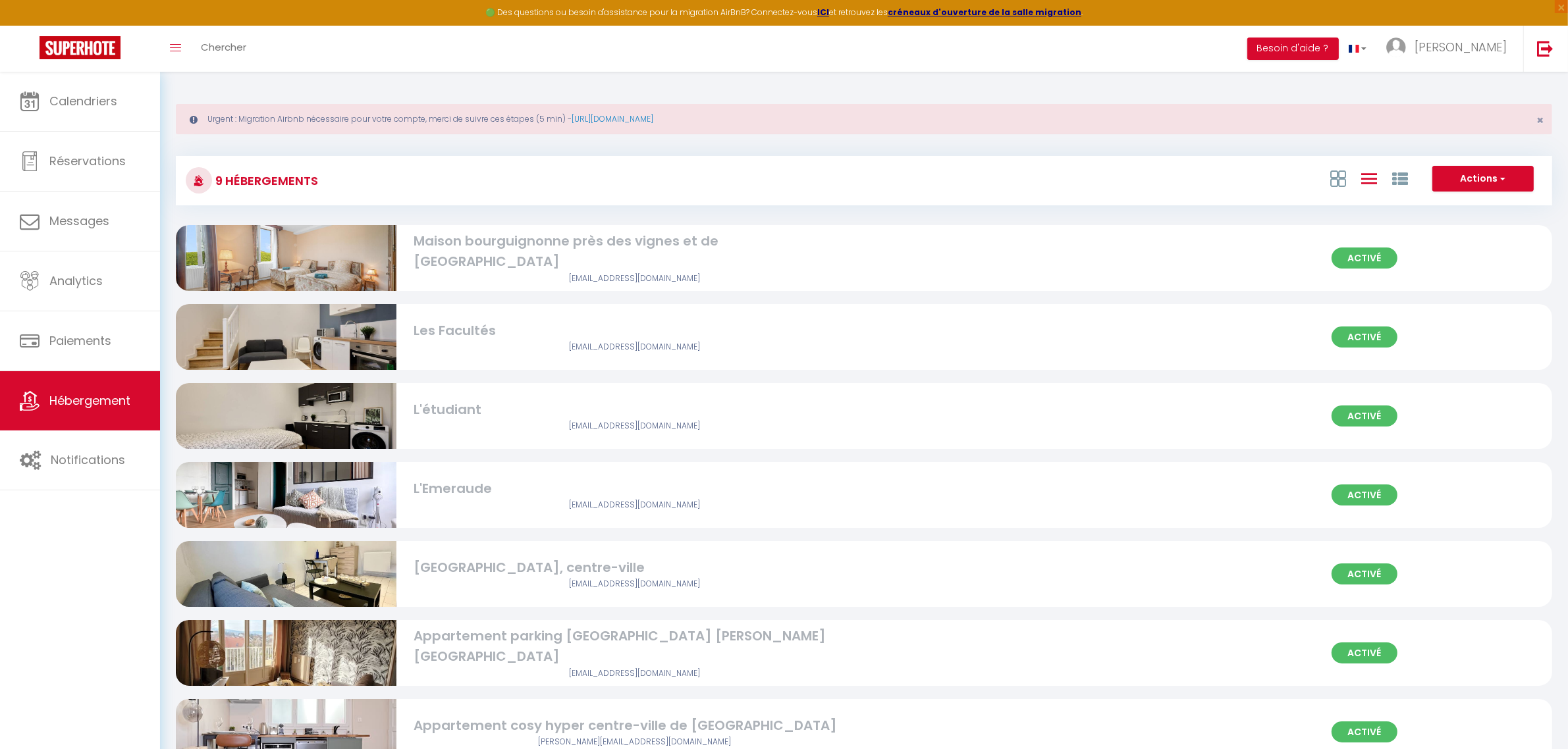
click at [468, 408] on div "L'étudiant" at bounding box center [635, 410] width 442 height 20
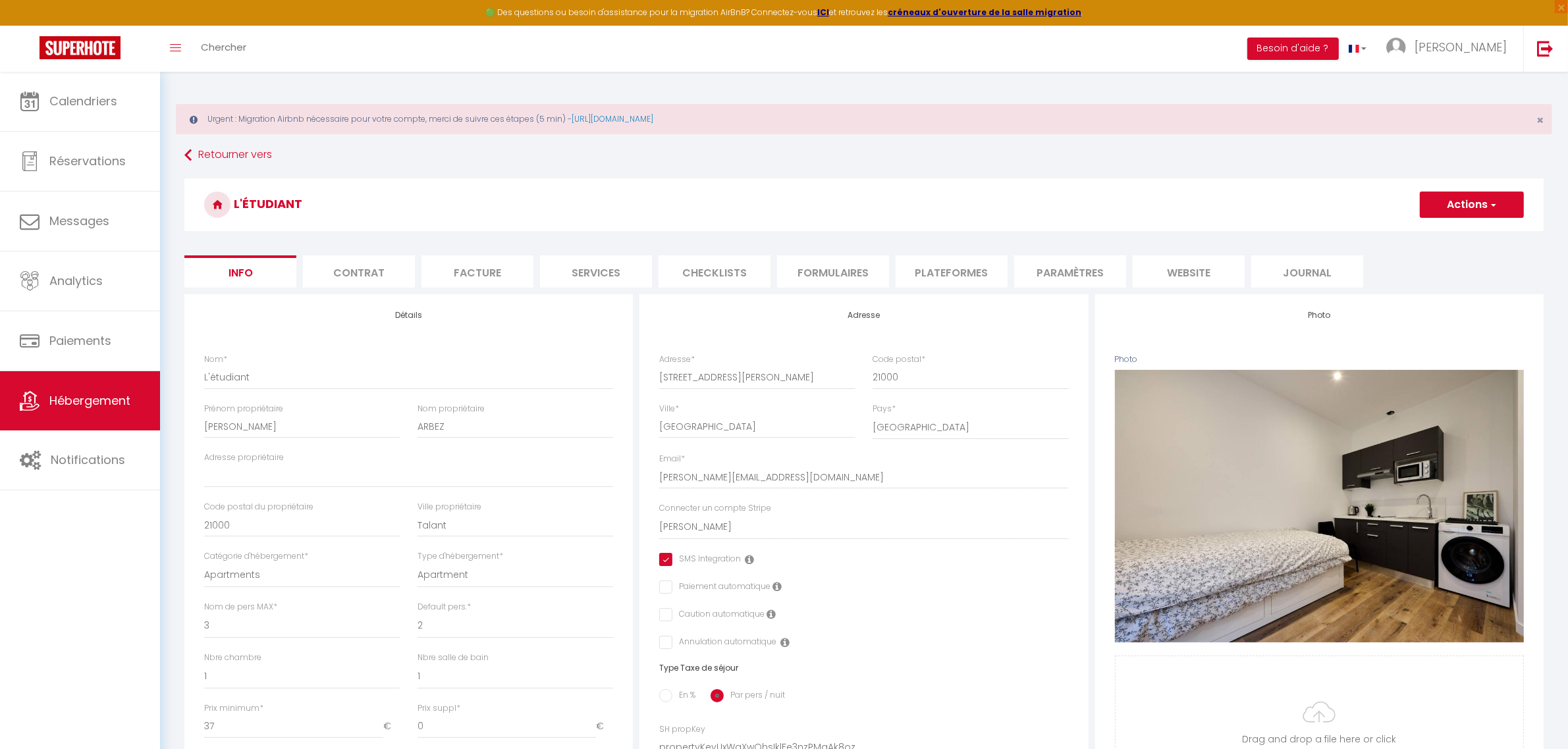
click at [968, 273] on li "Plateformes" at bounding box center [951, 272] width 112 height 32
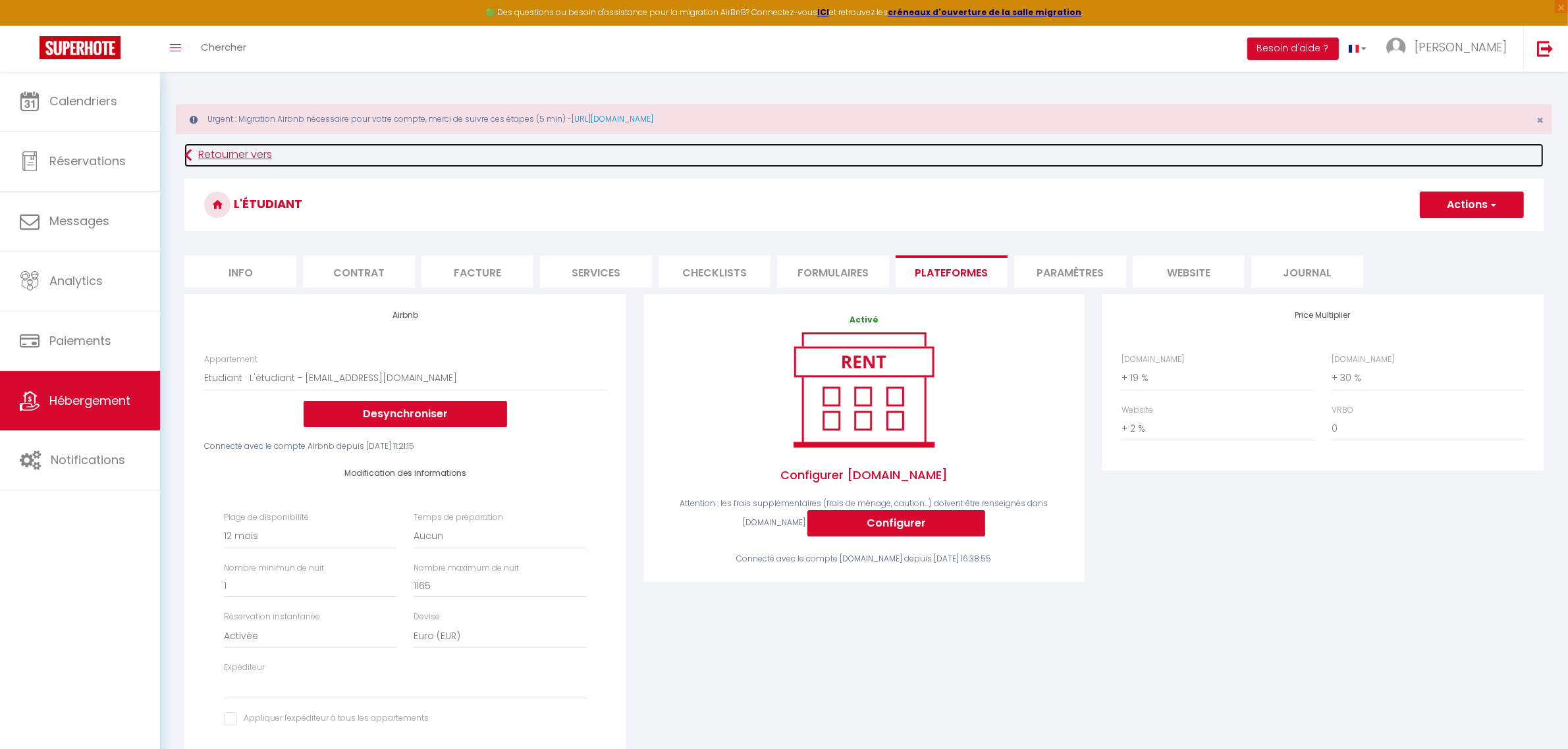
click at [208, 153] on link "Retourner vers" at bounding box center [864, 155] width 1359 height 24
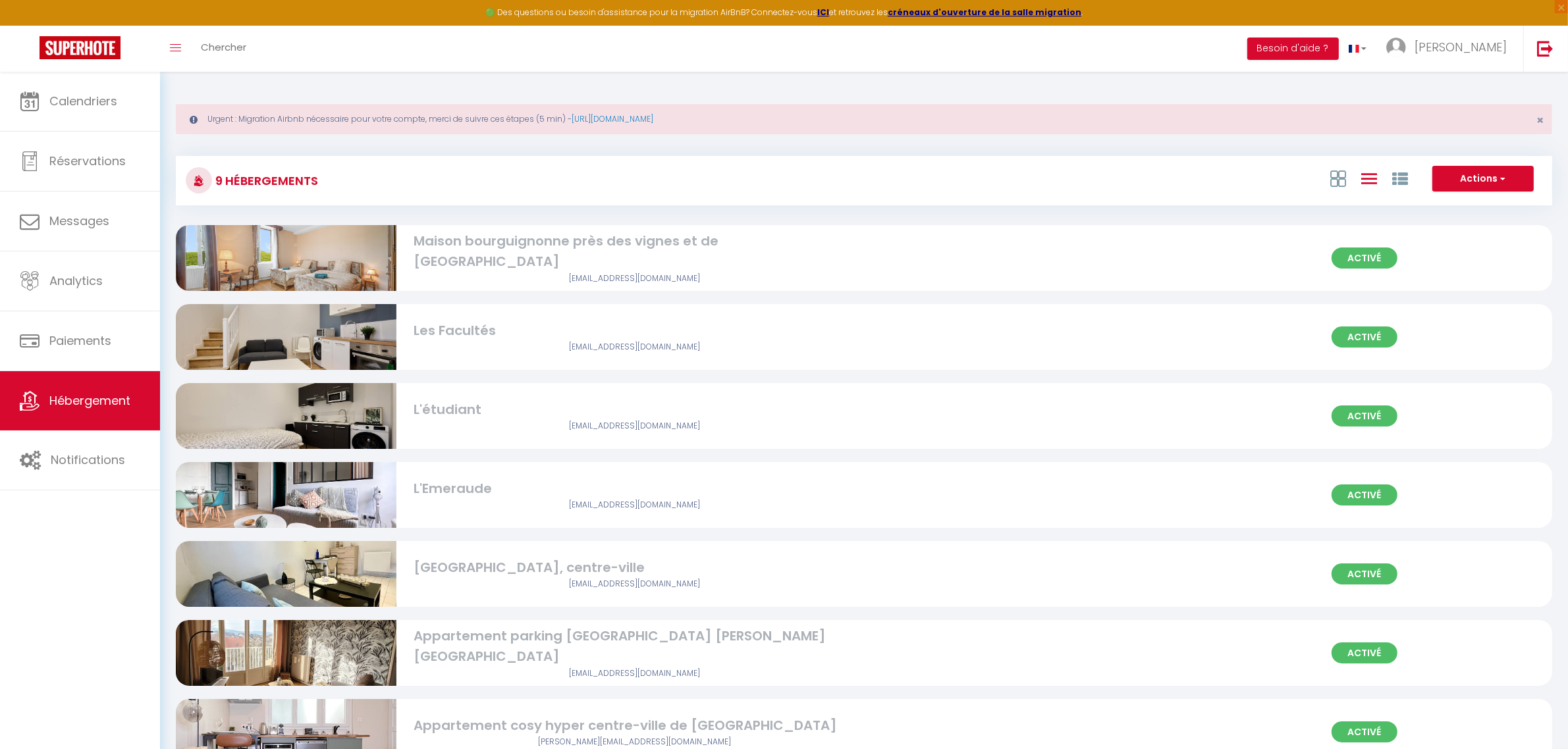
click at [826, 317] on div "Activé Les Facultés arbezbenjamin@orange.fr" at bounding box center [864, 336] width 1377 height 66
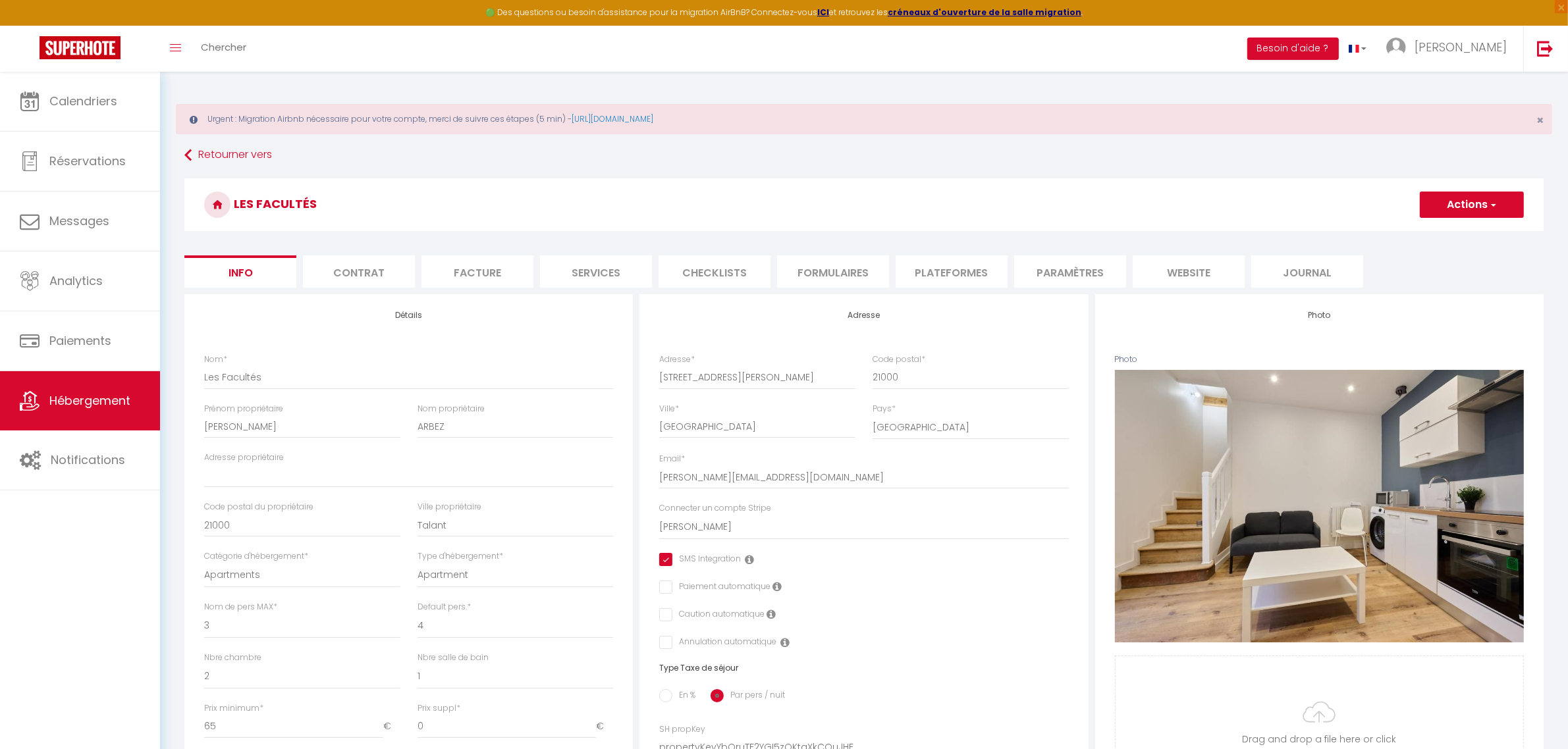
click at [954, 275] on li "Plateformes" at bounding box center [951, 272] width 112 height 32
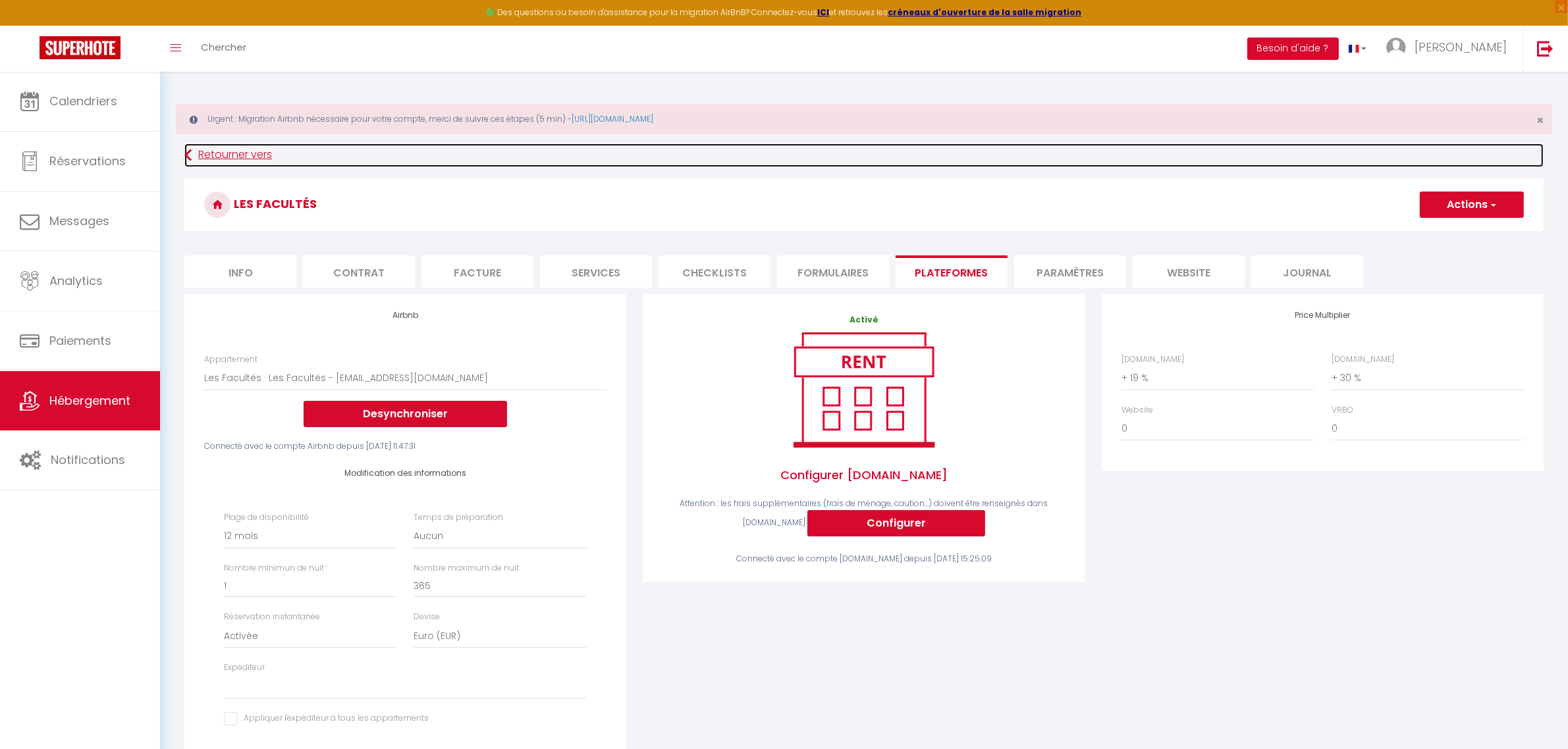
click at [208, 160] on link "Retourner vers" at bounding box center [864, 155] width 1359 height 24
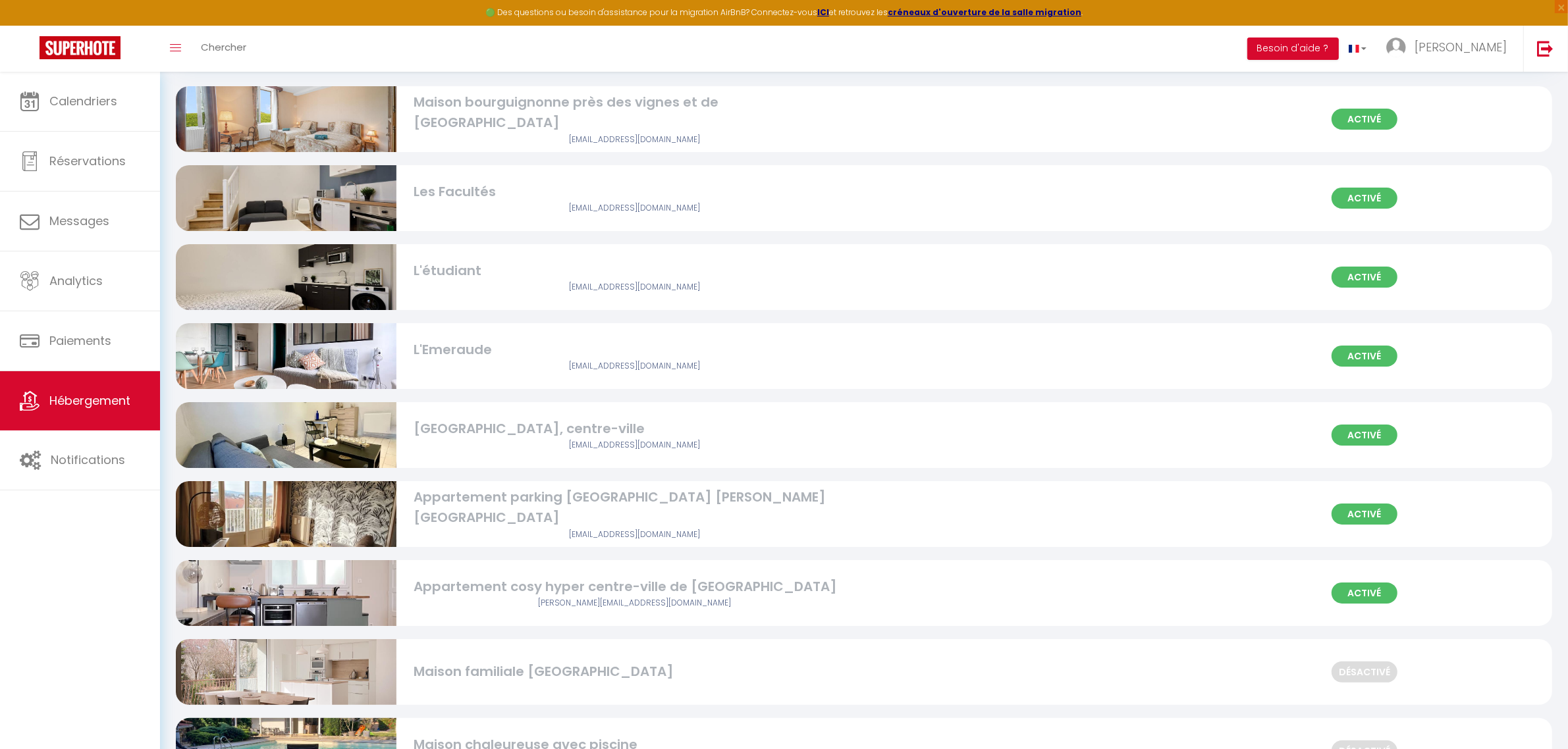
scroll to position [164, 0]
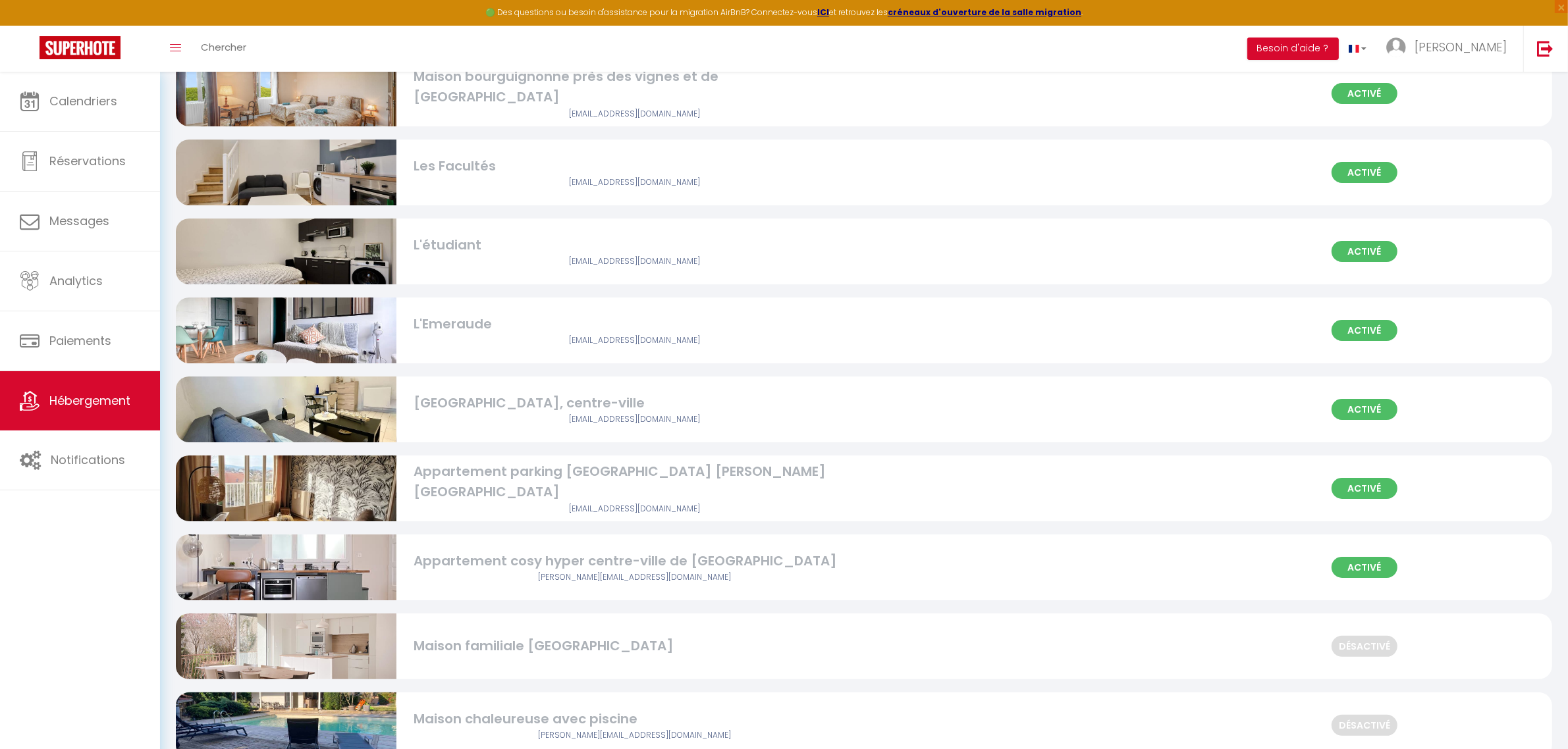
click at [340, 405] on img at bounding box center [286, 409] width 221 height 162
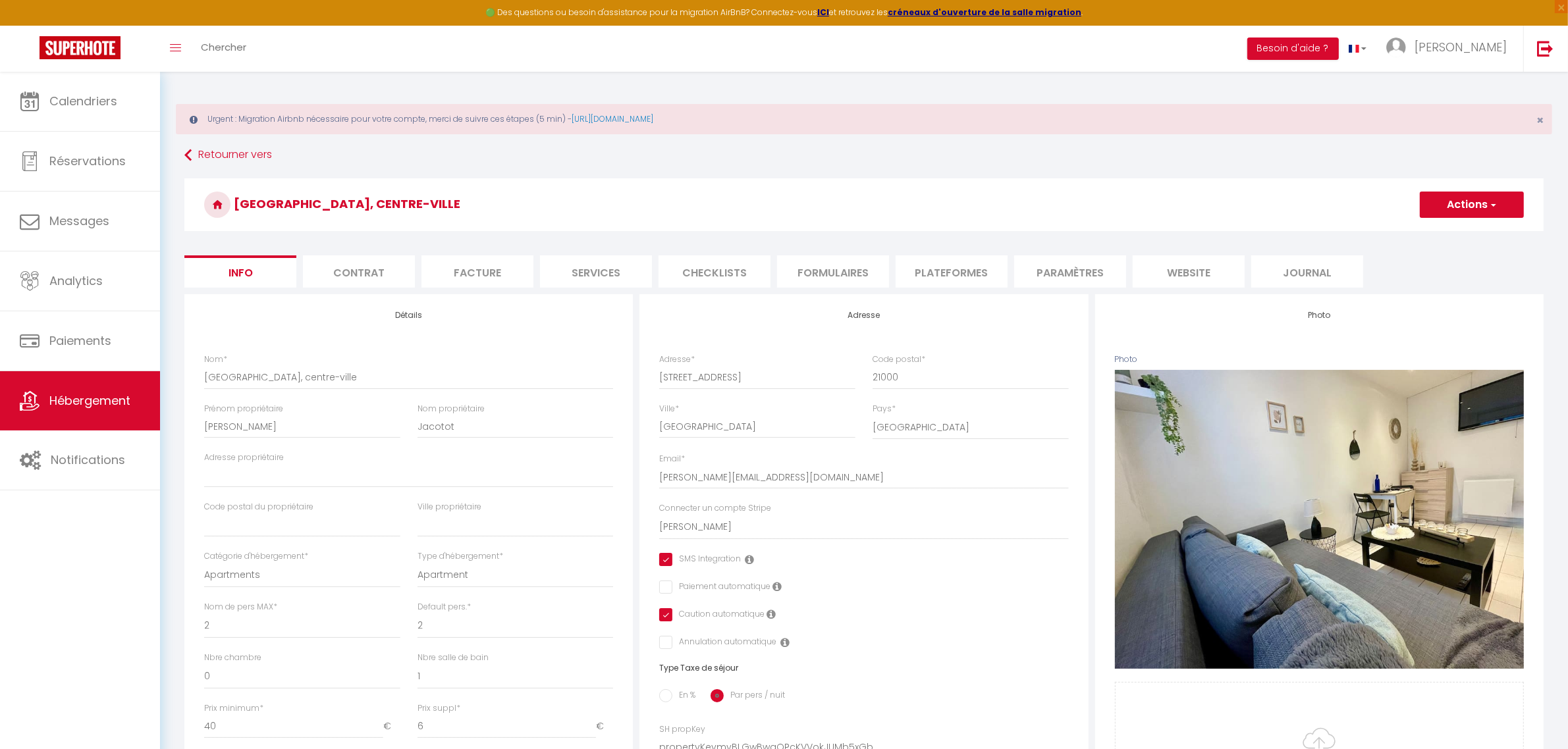
click at [982, 263] on li "Plateformes" at bounding box center [951, 272] width 112 height 32
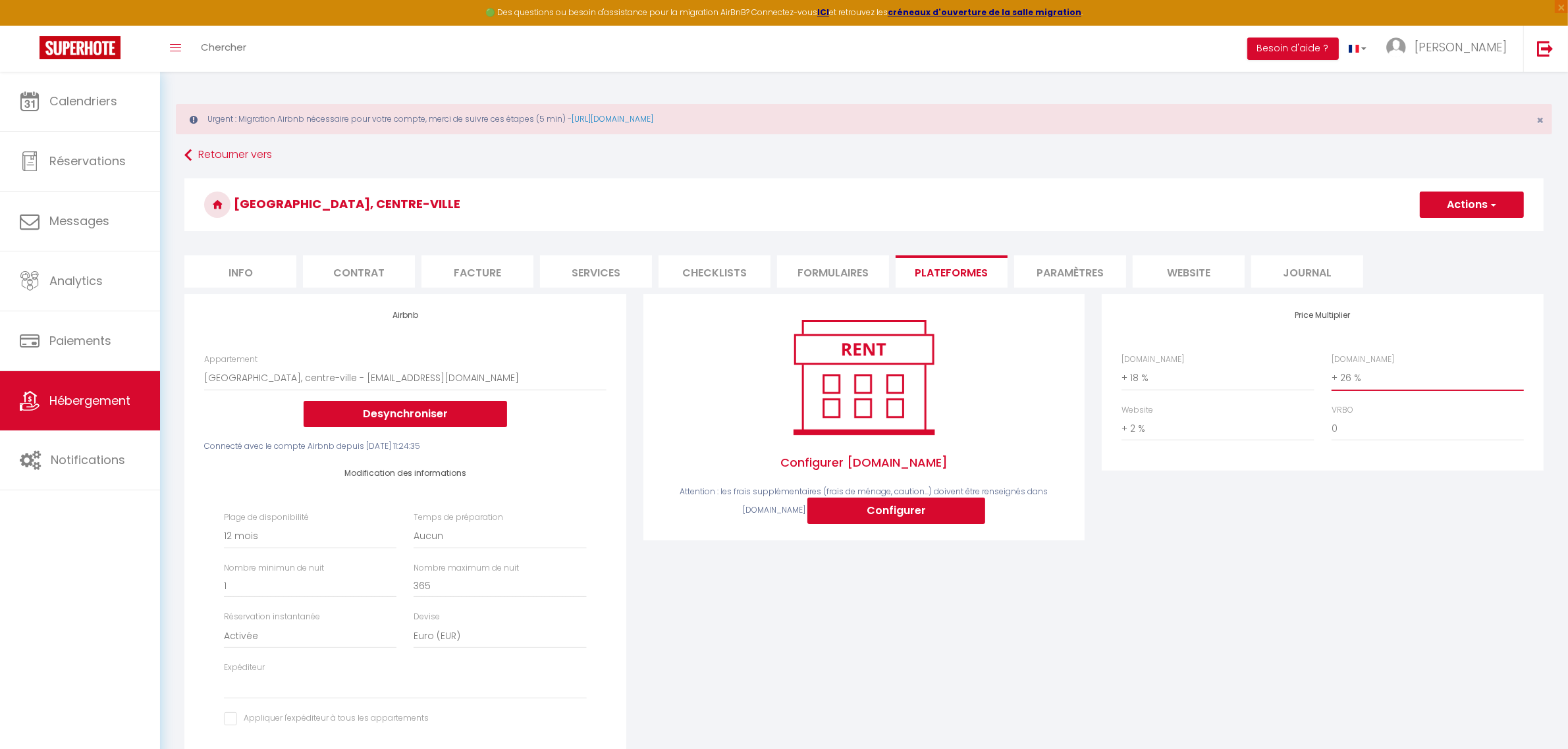
click at [1384, 373] on select "0 + 1 % + 2 % + 3 % + 4 % + 5 % + 6 % + 7 % + 8 % + 9 %" at bounding box center [1428, 378] width 192 height 25
click at [1331, 366] on select "0 + 1 % + 2 % + 3 % + 4 % + 5 % + 6 % + 7 % + 8 % + 9 %" at bounding box center [1428, 378] width 192 height 25
click at [1451, 195] on button "Actions" at bounding box center [1472, 204] width 104 height 27
click at [1453, 233] on link "Enregistrer" at bounding box center [1471, 234] width 104 height 18
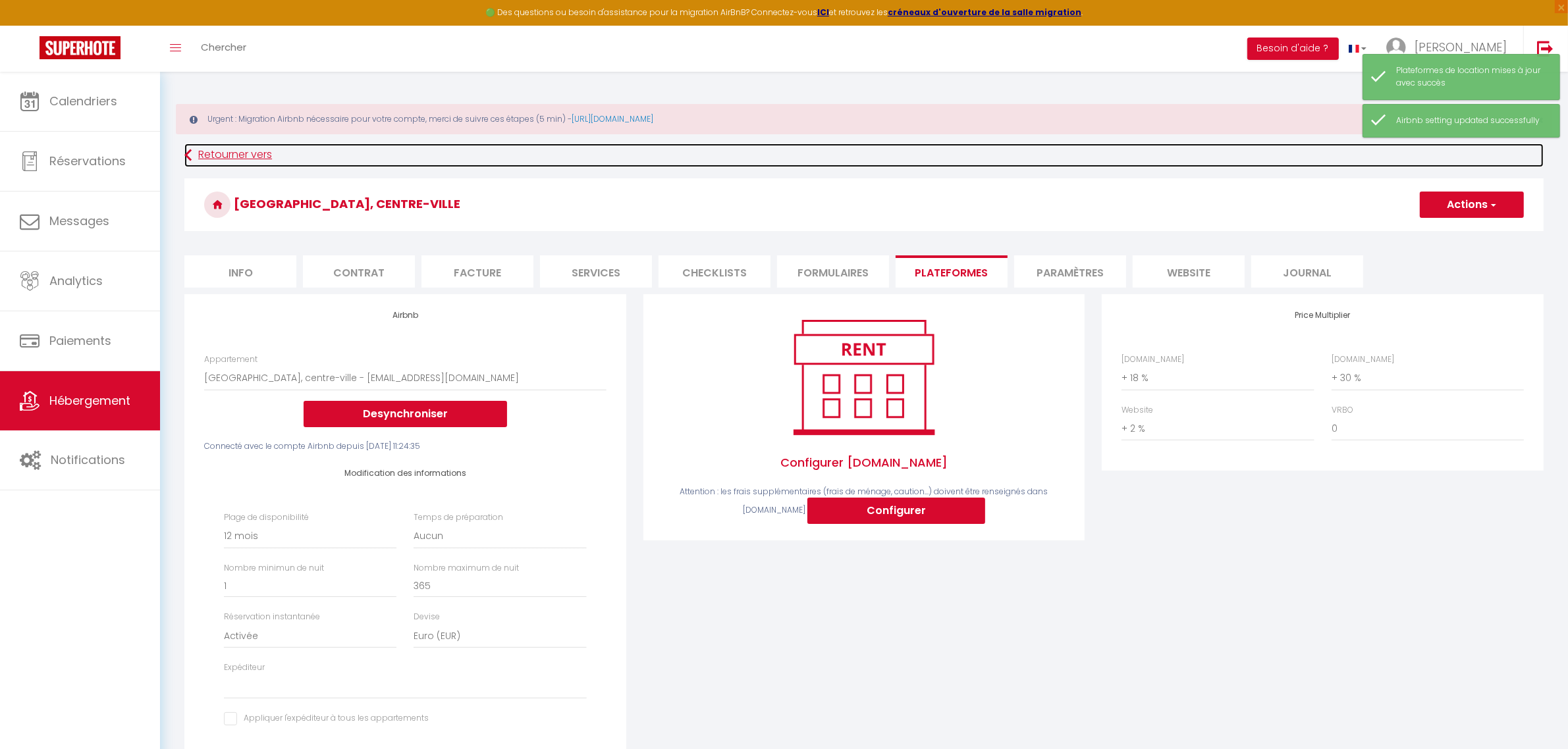
click at [239, 159] on link "Retourner vers" at bounding box center [864, 155] width 1359 height 24
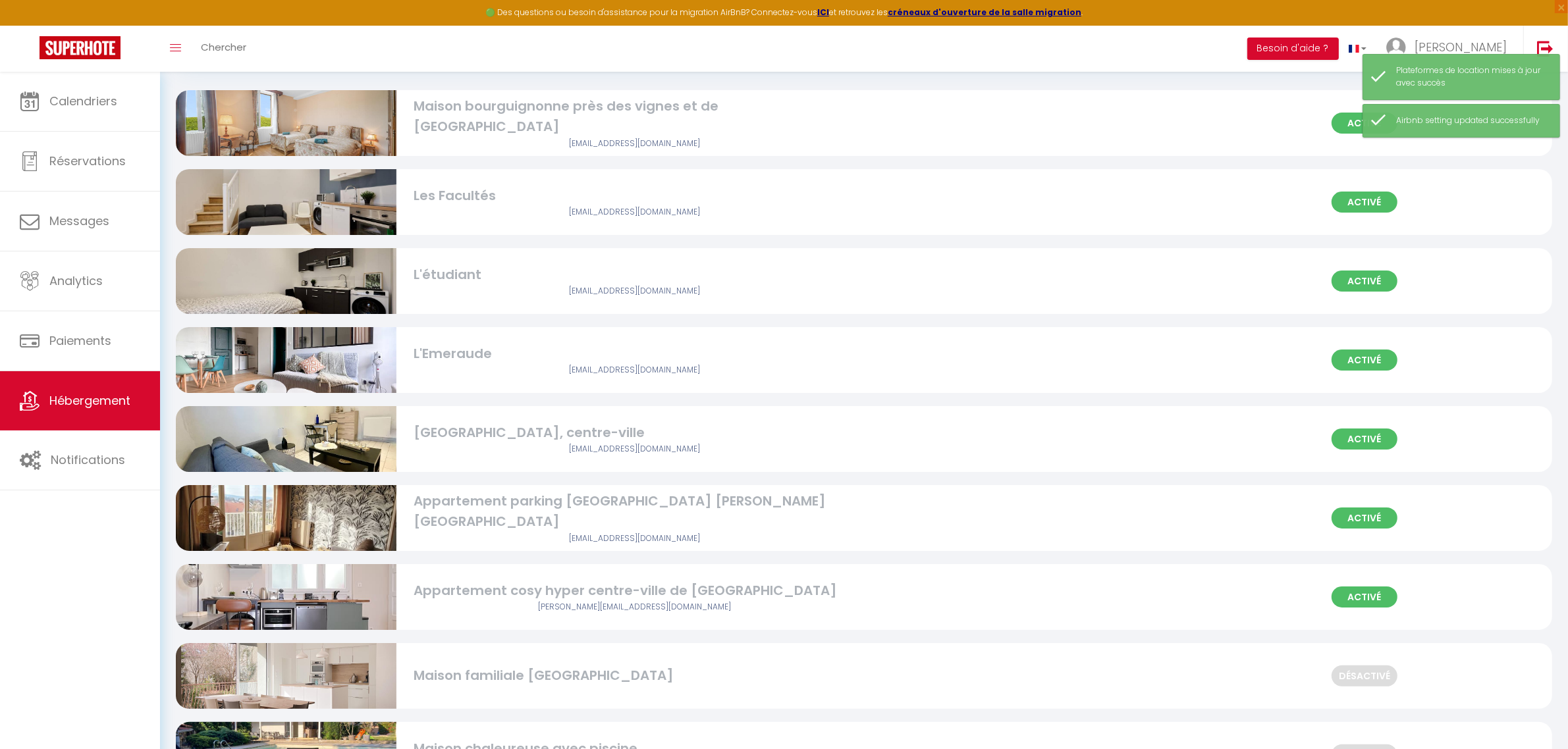
scroll to position [164, 0]
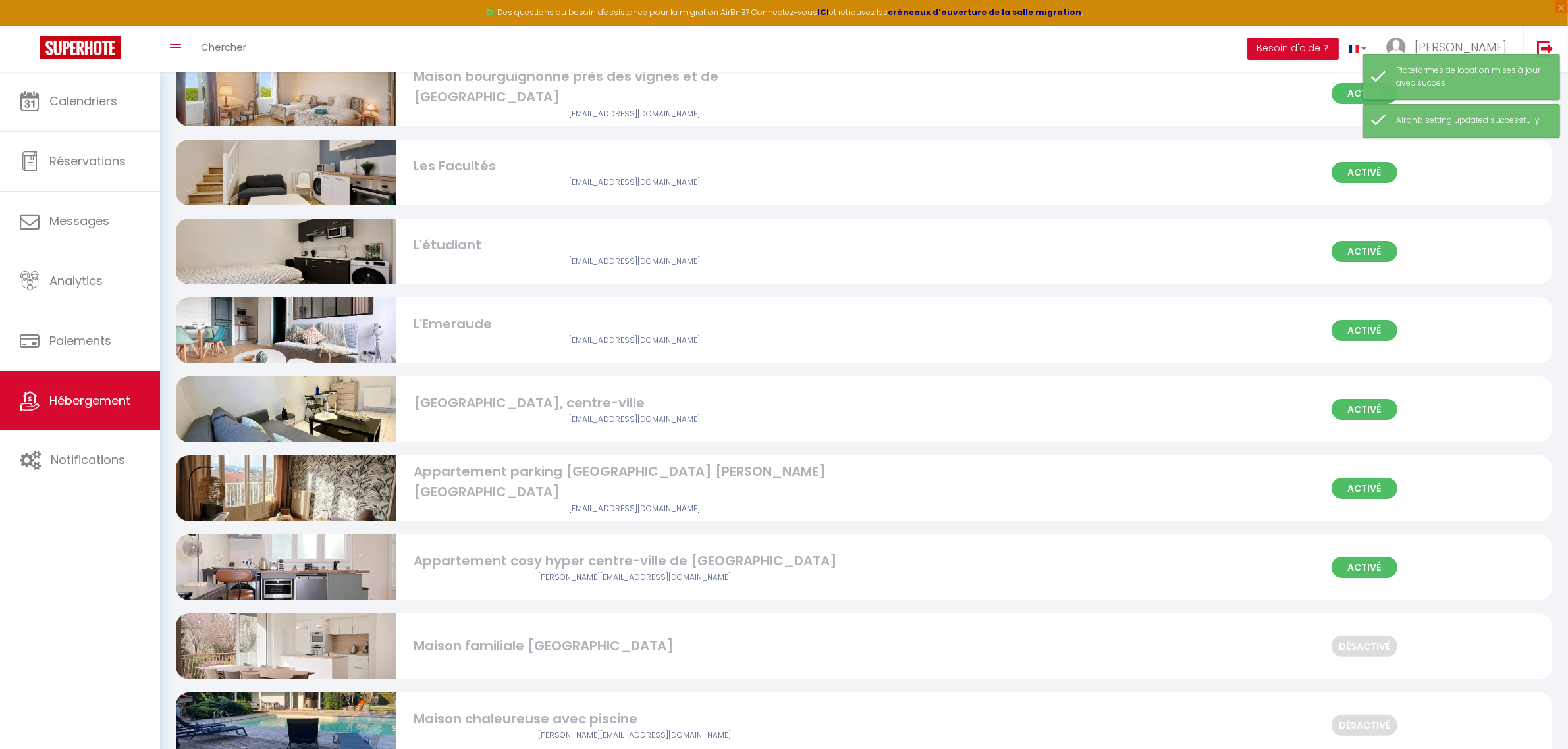
click at [356, 484] on img at bounding box center [286, 488] width 221 height 295
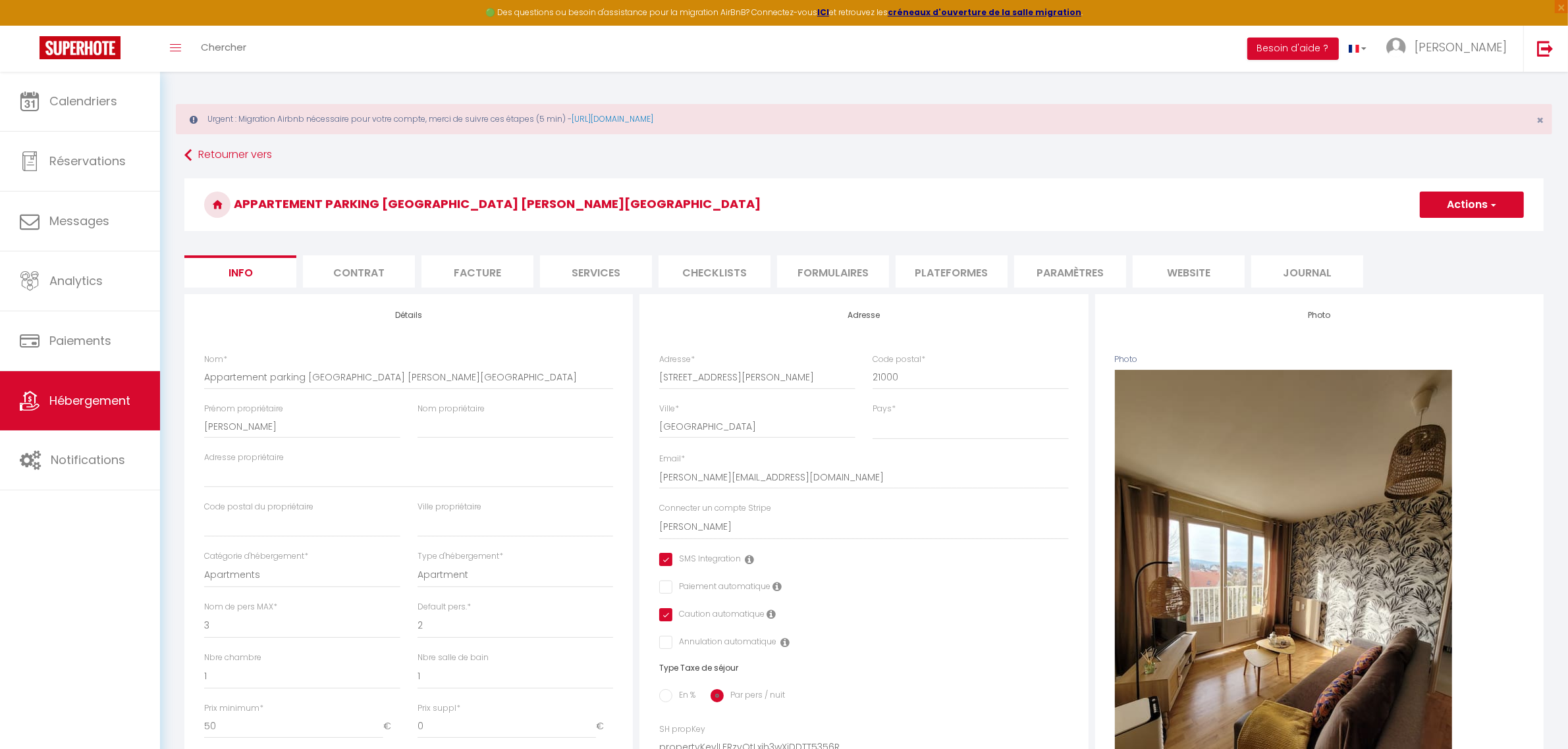
click at [926, 272] on li "Plateformes" at bounding box center [951, 272] width 112 height 32
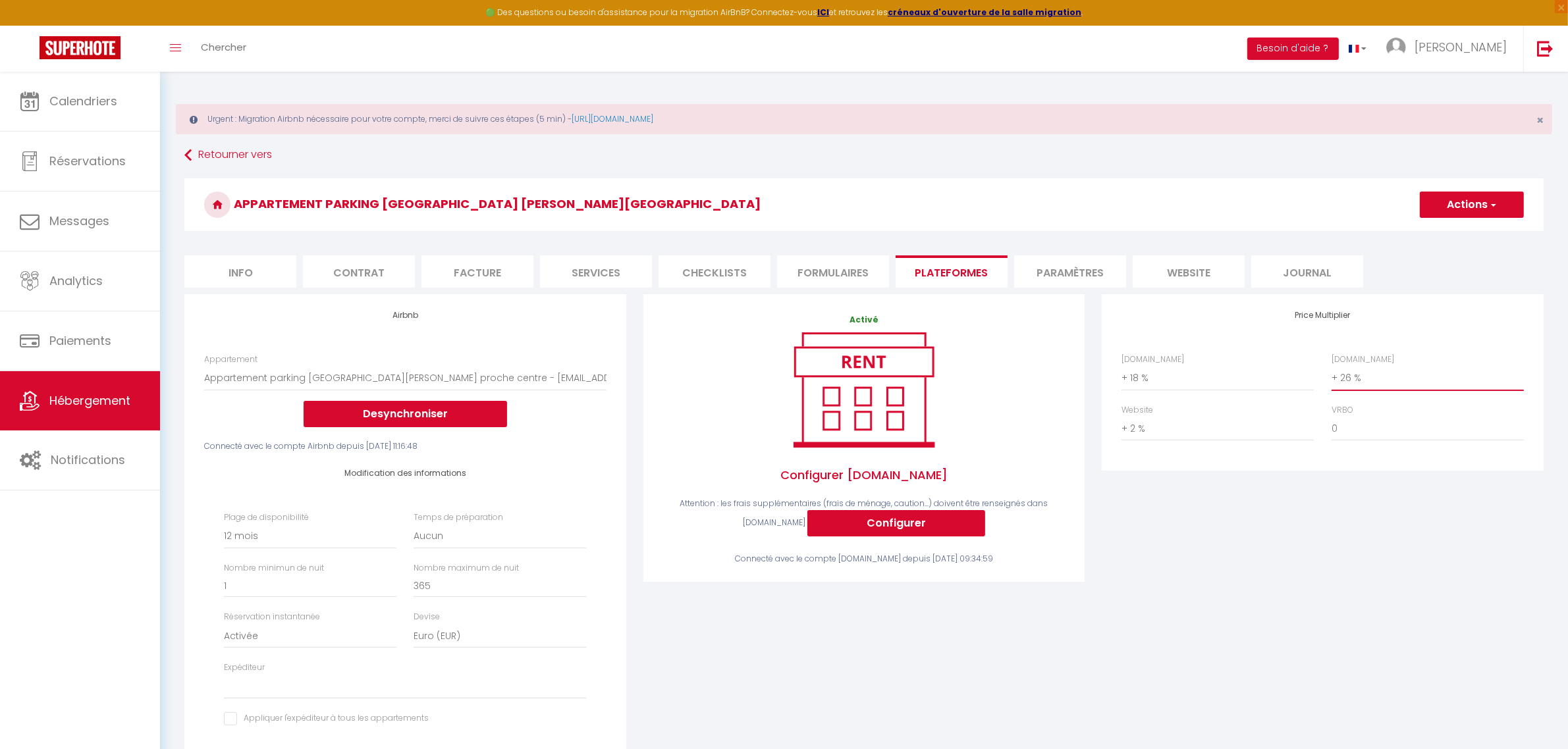
click at [1394, 373] on select "0 + 1 % + 2 % + 3 % + 4 % + 5 % + 6 % + 7 % + 8 % + 9 %" at bounding box center [1428, 378] width 192 height 25
click at [1331, 366] on select "0 + 1 % + 2 % + 3 % + 4 % + 5 % + 6 % + 7 % + 8 % + 9 %" at bounding box center [1428, 378] width 192 height 25
click at [1209, 377] on select "0 + 1 % + 2 % + 3 % + 4 % + 5 % + 6 % + 7 % + 8 % + 9 %" at bounding box center [1218, 378] width 192 height 25
click at [1122, 366] on select "0 + 1 % + 2 % + 3 % + 4 % + 5 % + 6 % + 7 % + 8 % + 9 %" at bounding box center [1218, 378] width 192 height 25
click at [1443, 199] on button "Actions" at bounding box center [1472, 204] width 104 height 27
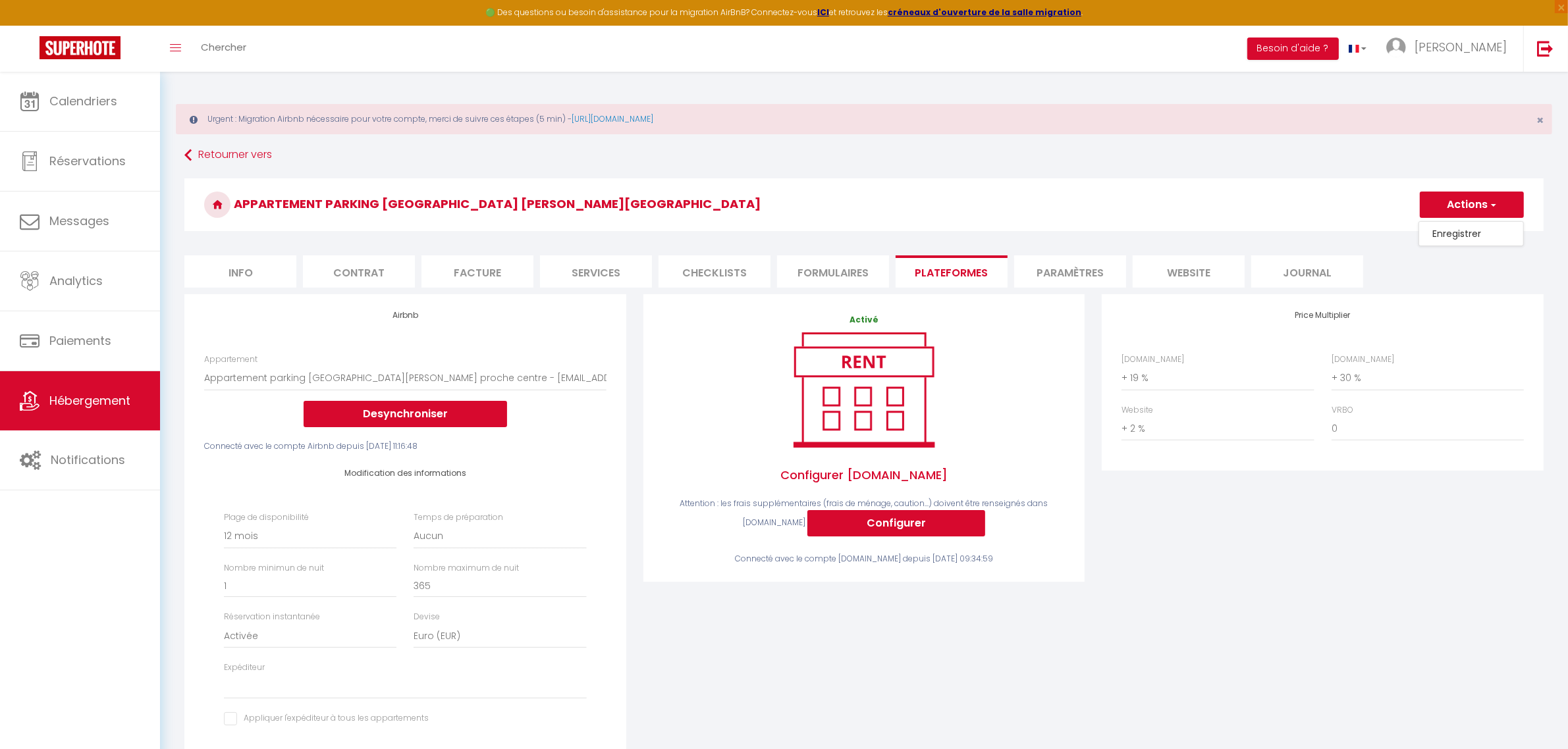
click at [1455, 233] on link "Enregistrer" at bounding box center [1471, 234] width 104 height 18
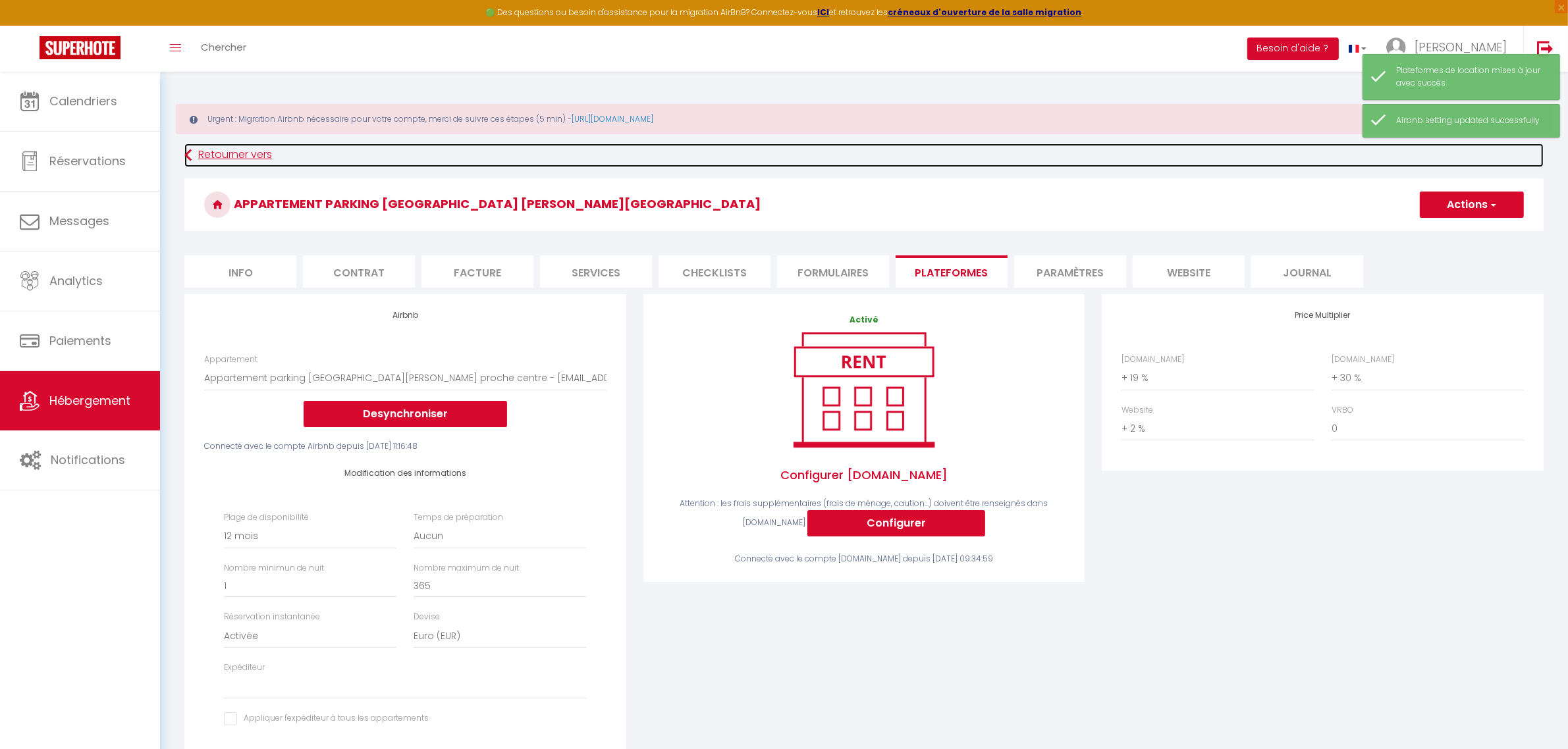
click at [240, 158] on link "Retourner vers" at bounding box center [864, 155] width 1359 height 24
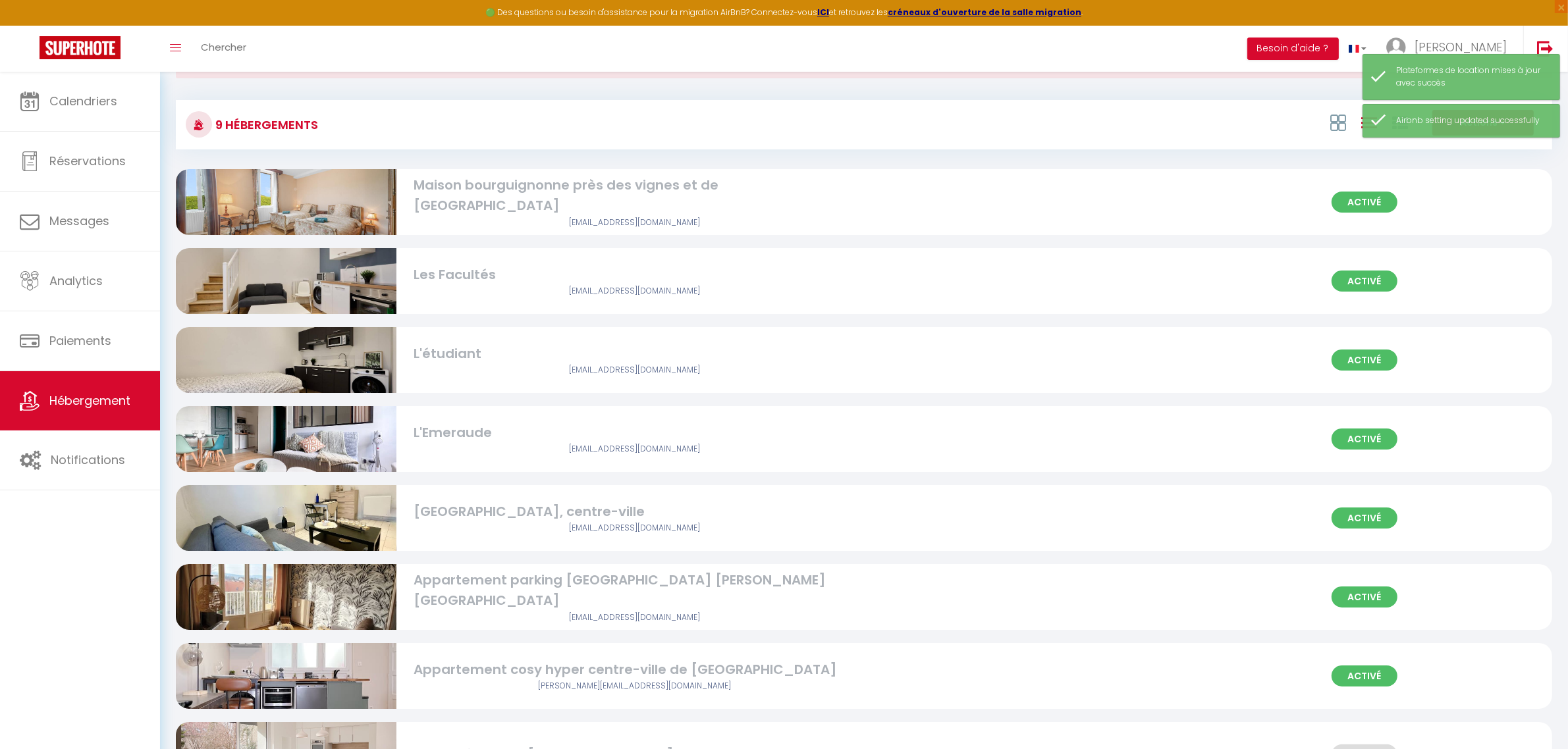
scroll to position [82, 0]
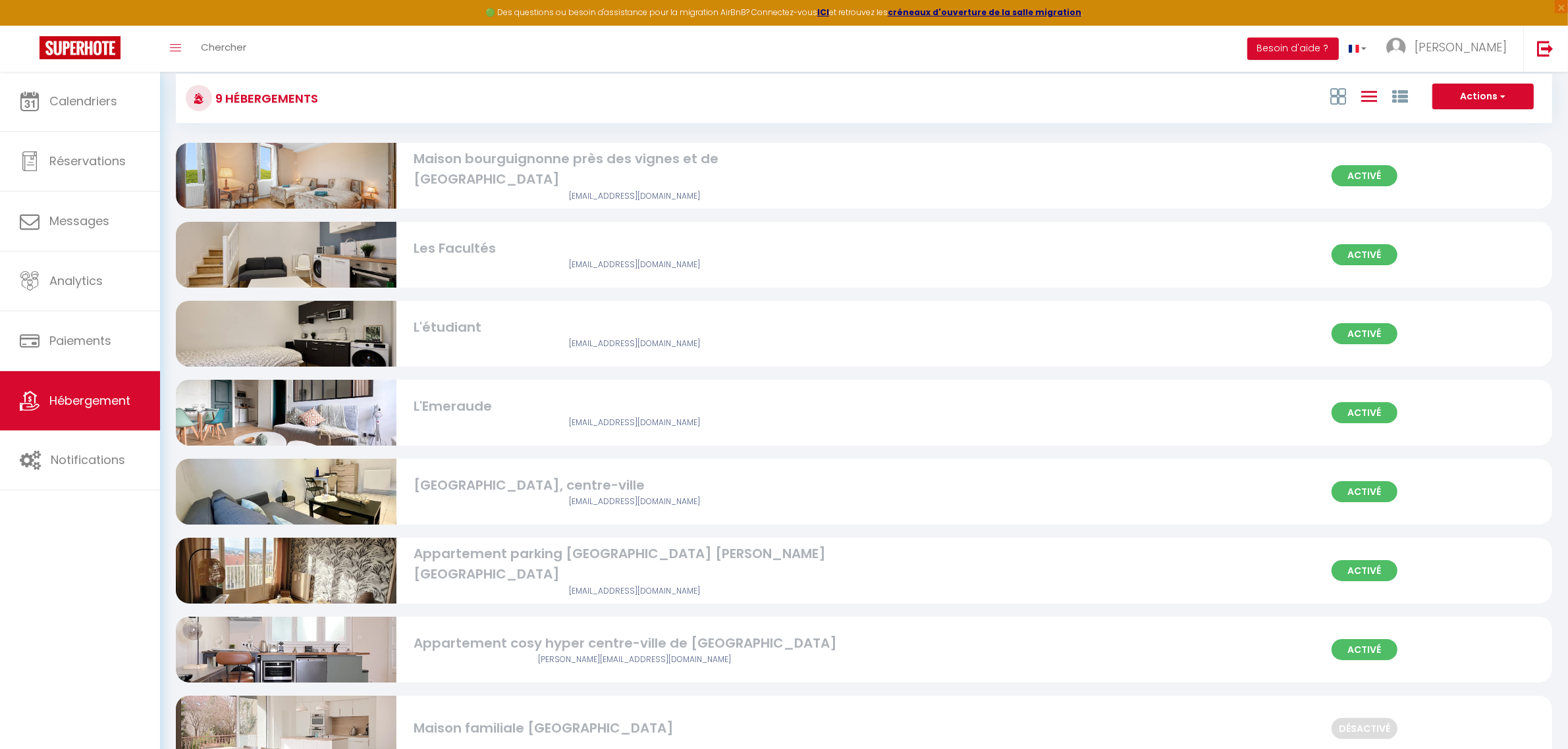
click at [295, 653] on img at bounding box center [286, 649] width 221 height 295
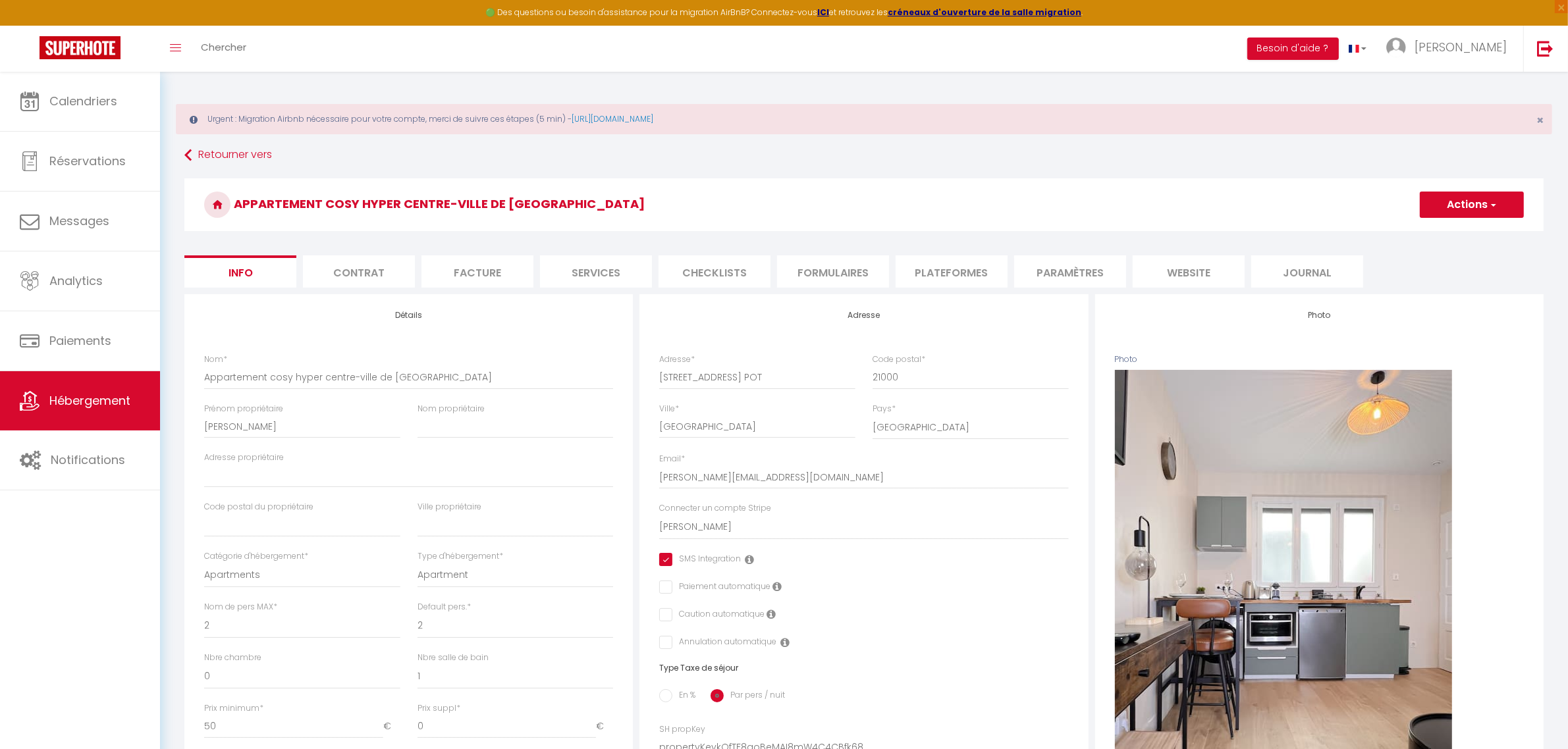
click at [838, 275] on li "Formulaires" at bounding box center [833, 272] width 112 height 32
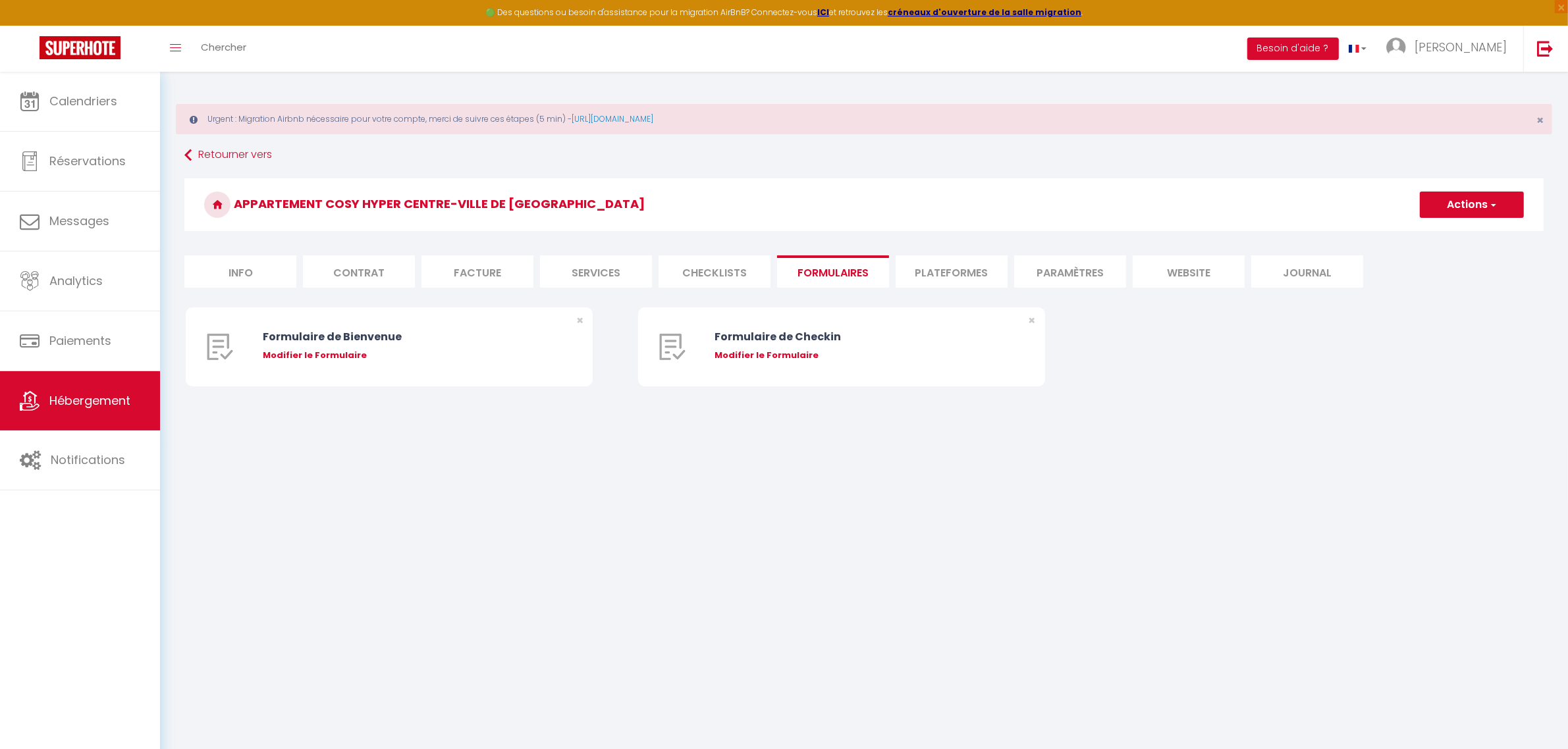
click at [964, 278] on li "Plateformes" at bounding box center [951, 272] width 112 height 32
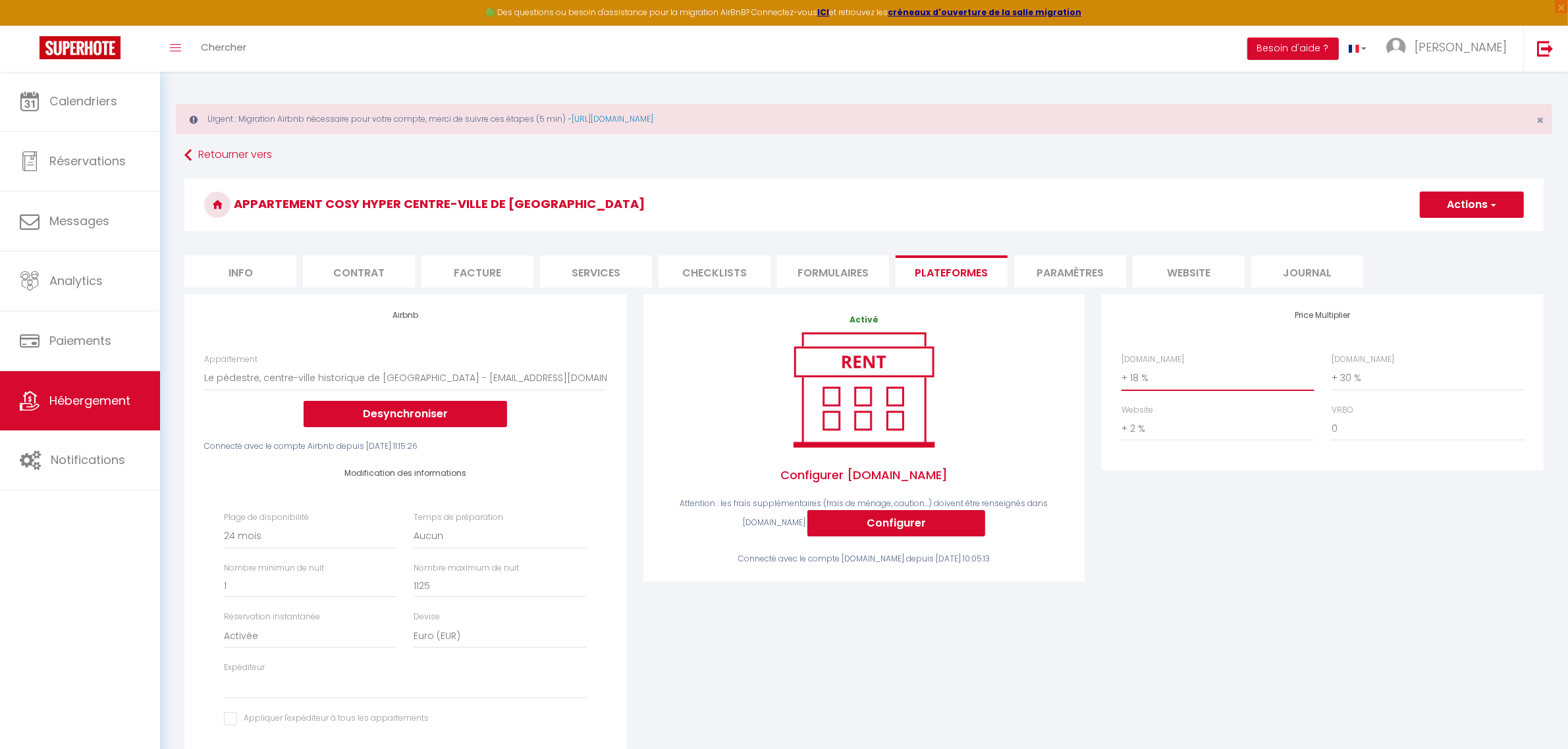
click at [1228, 385] on select "0 + 1 % + 2 % + 3 % + 4 % + 5 % + 6 % + 7 % + 8 % + 9 %" at bounding box center [1218, 378] width 192 height 25
click at [1122, 366] on select "0 + 1 % + 2 % + 3 % + 4 % + 5 % + 6 % + 7 % + 8 % + 9 %" at bounding box center [1218, 378] width 192 height 25
click at [310, 534] on select "Date indisponible par defaut 1 mois 3 mois 6 mois 9 mois 12 mois 24 mois" at bounding box center [310, 536] width 173 height 25
click at [824, 630] on div "Activé Configurer Booking.com Attention : les frais supplémentaires (frais de m…" at bounding box center [864, 550] width 459 height 513
click at [1465, 205] on button "Actions" at bounding box center [1472, 204] width 104 height 27
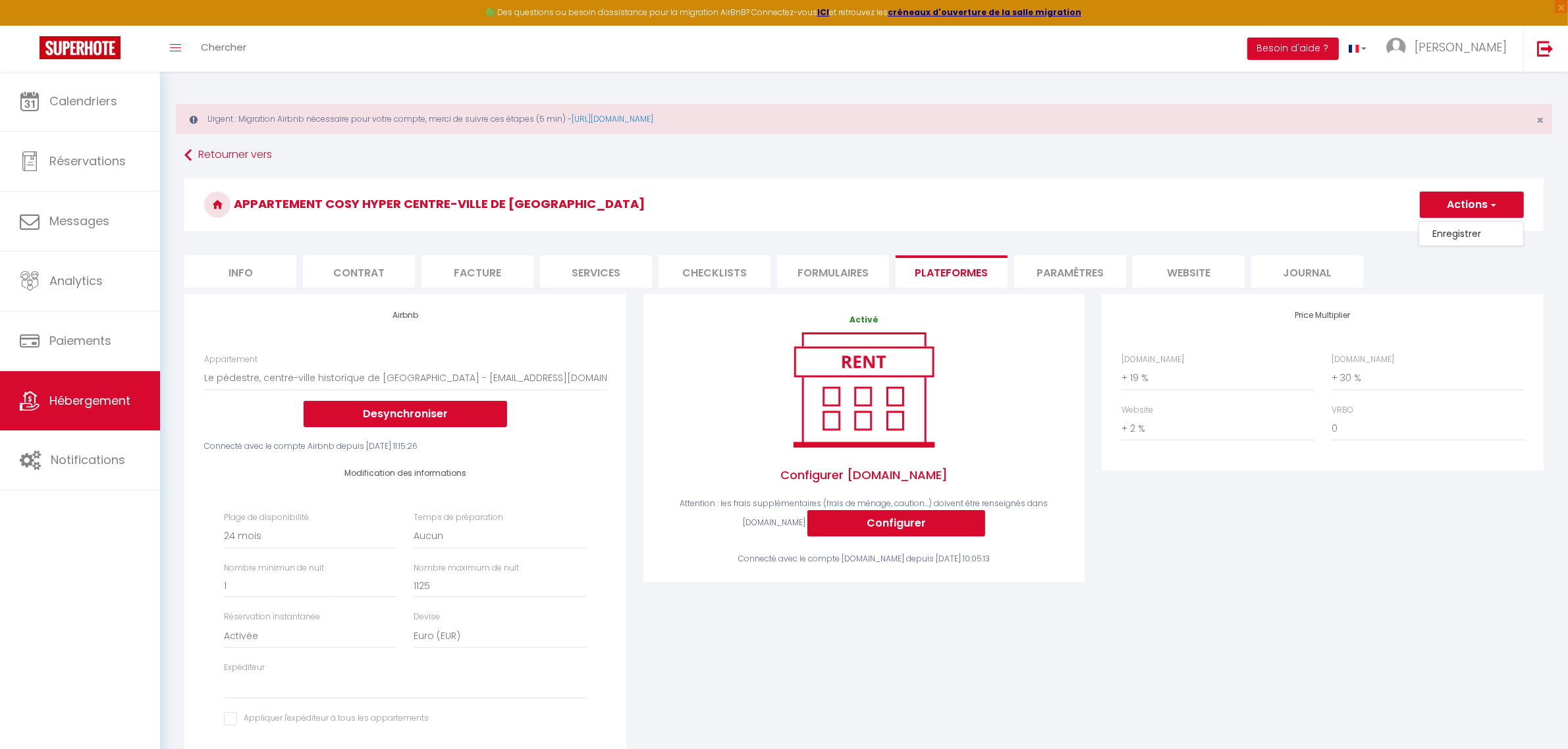
click at [1459, 237] on link "Enregistrer" at bounding box center [1471, 234] width 104 height 18
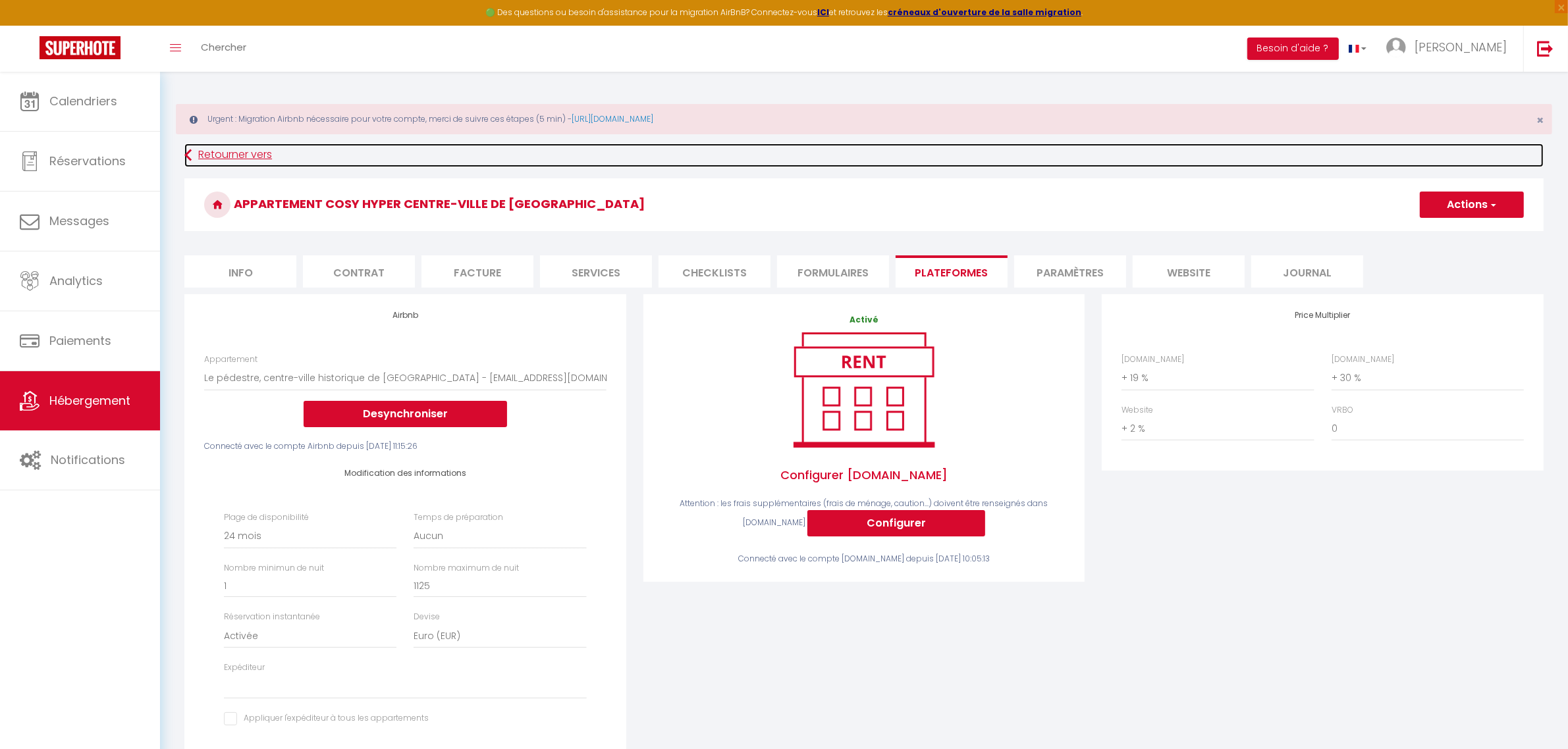
click at [216, 152] on link "Retourner vers" at bounding box center [864, 155] width 1359 height 24
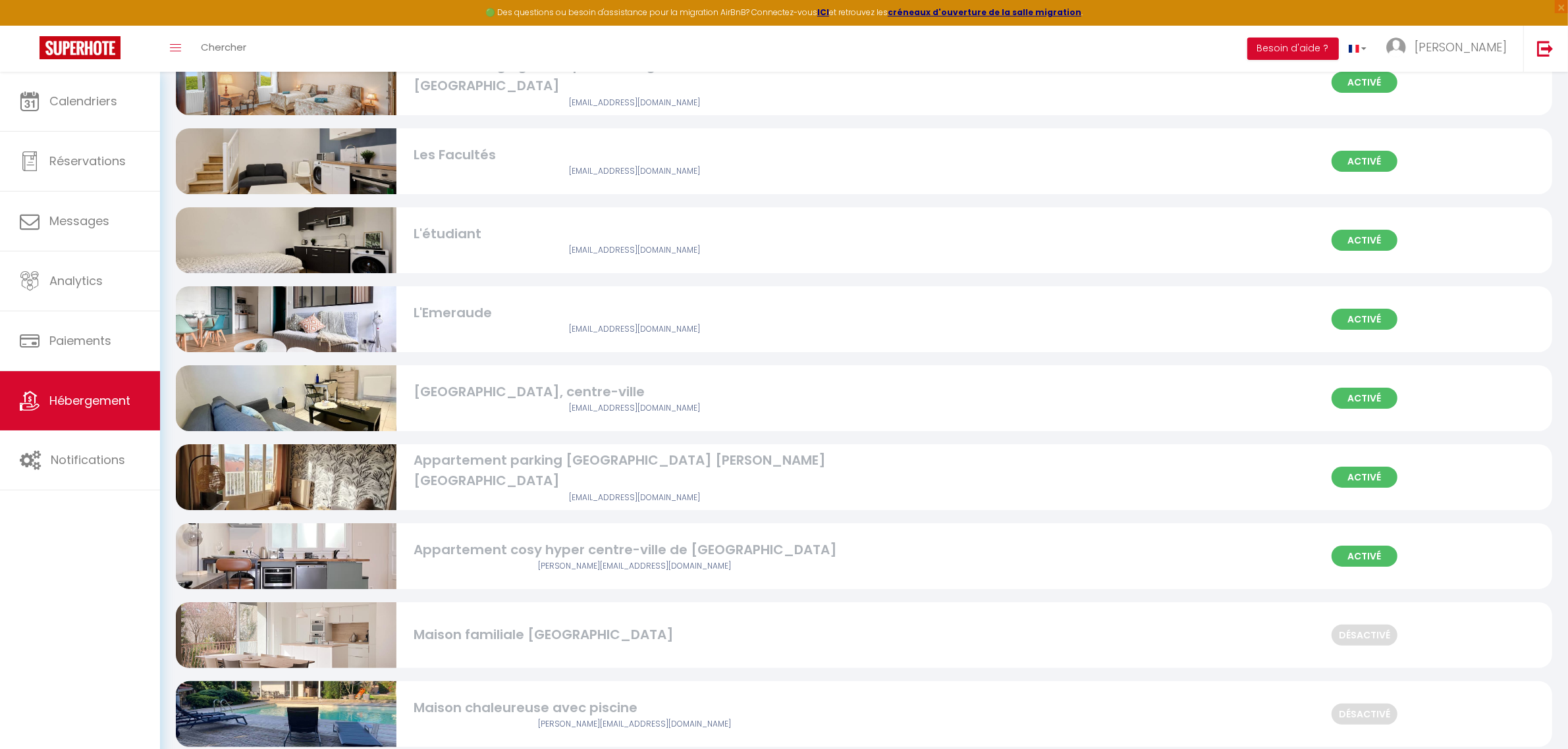
scroll to position [202, 0]
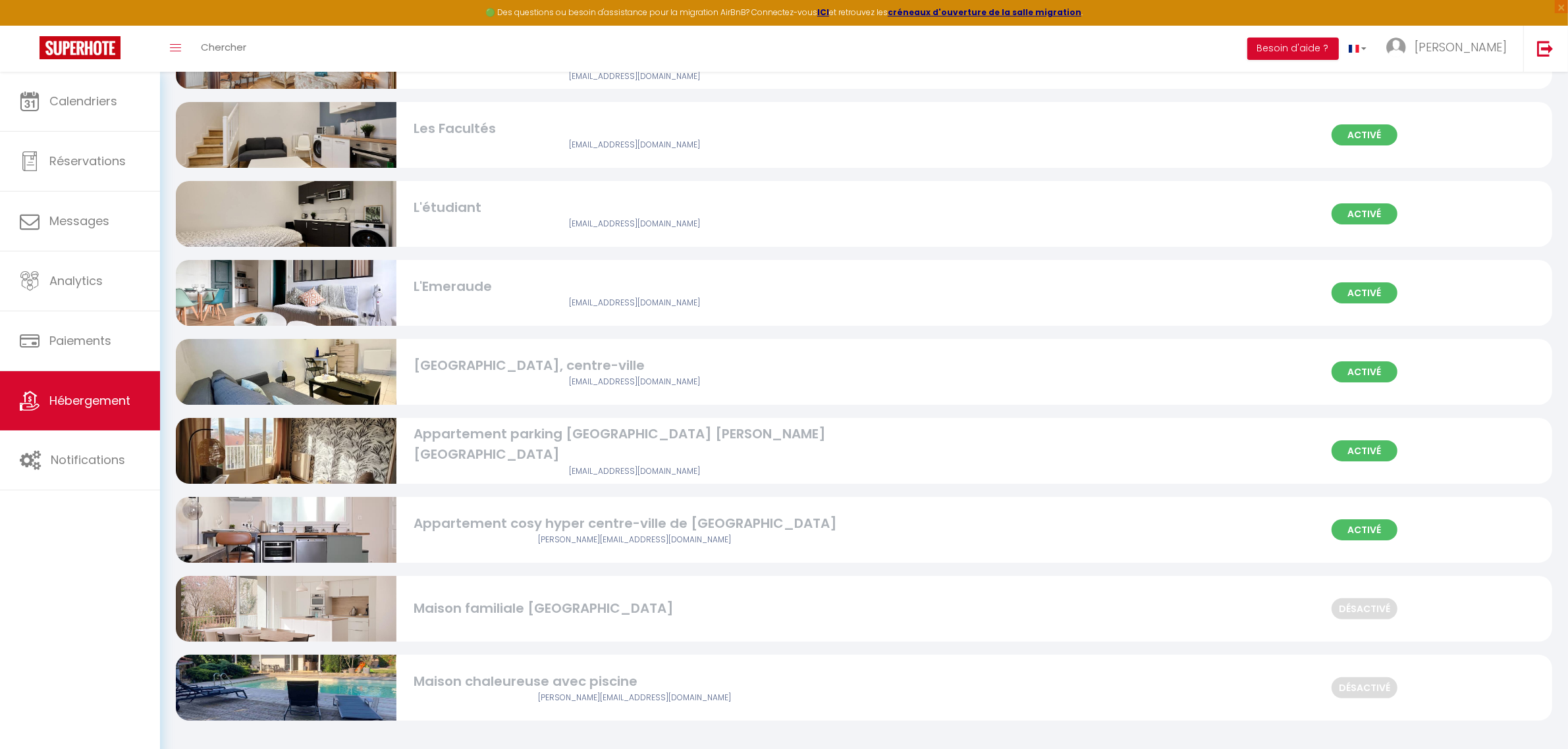
click at [494, 678] on div "Maison chaleureuse avec piscine" at bounding box center [635, 682] width 442 height 20
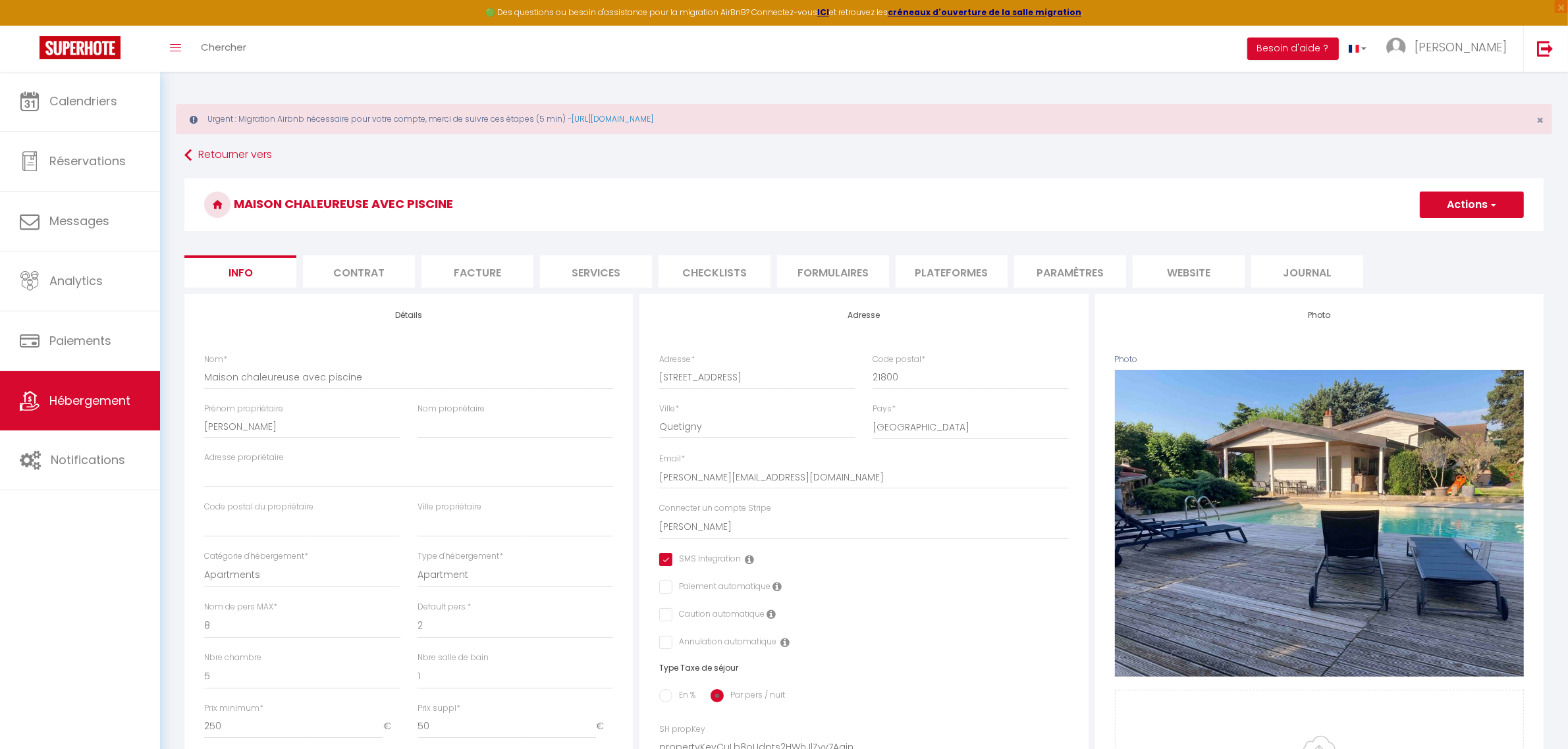
click at [955, 259] on li "Plateformes" at bounding box center [951, 272] width 112 height 32
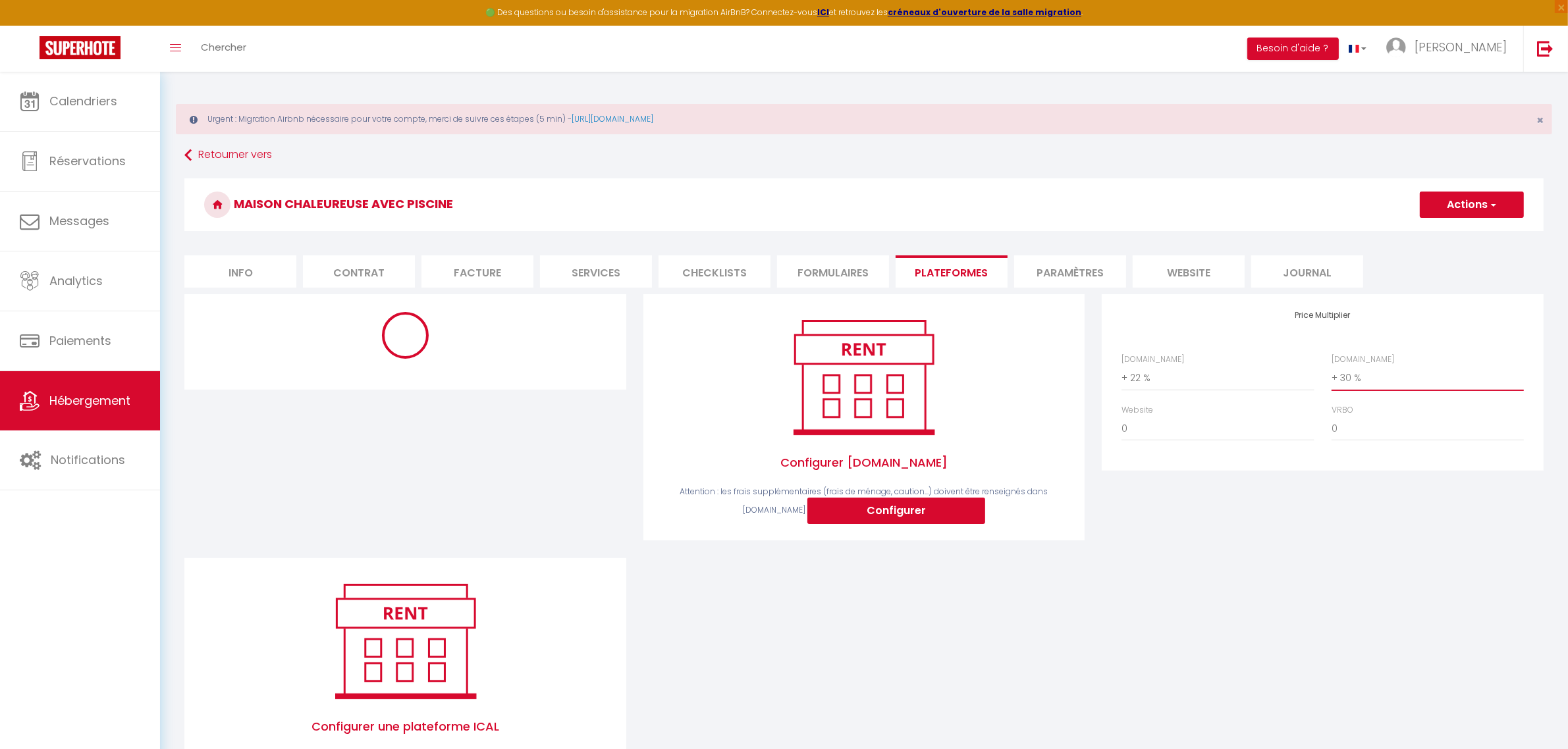
click at [1363, 386] on select "0 + 1 % + 2 % + 3 % + 4 % + 5 % + 6 % + 7 % + 8 % + 9 %" at bounding box center [1428, 378] width 192 height 25
click at [1115, 381] on div "Airbnb.com 0 + 1 % + 2 % + 3 % + 4 % + 5 % + 6 % + 7 % + 8 %" at bounding box center [1217, 372] width 210 height 38
click at [1164, 380] on select "0 + 1 % + 2 % + 3 % + 4 % + 5 % + 6 % + 7 % + 8 % + 9 %" at bounding box center [1218, 378] width 192 height 25
click at [1122, 366] on select "0 + 1 % + 2 % + 3 % + 4 % + 5 % + 6 % + 7 % + 8 % + 9 %" at bounding box center [1218, 378] width 192 height 25
click at [1460, 204] on button "Actions" at bounding box center [1472, 204] width 104 height 27
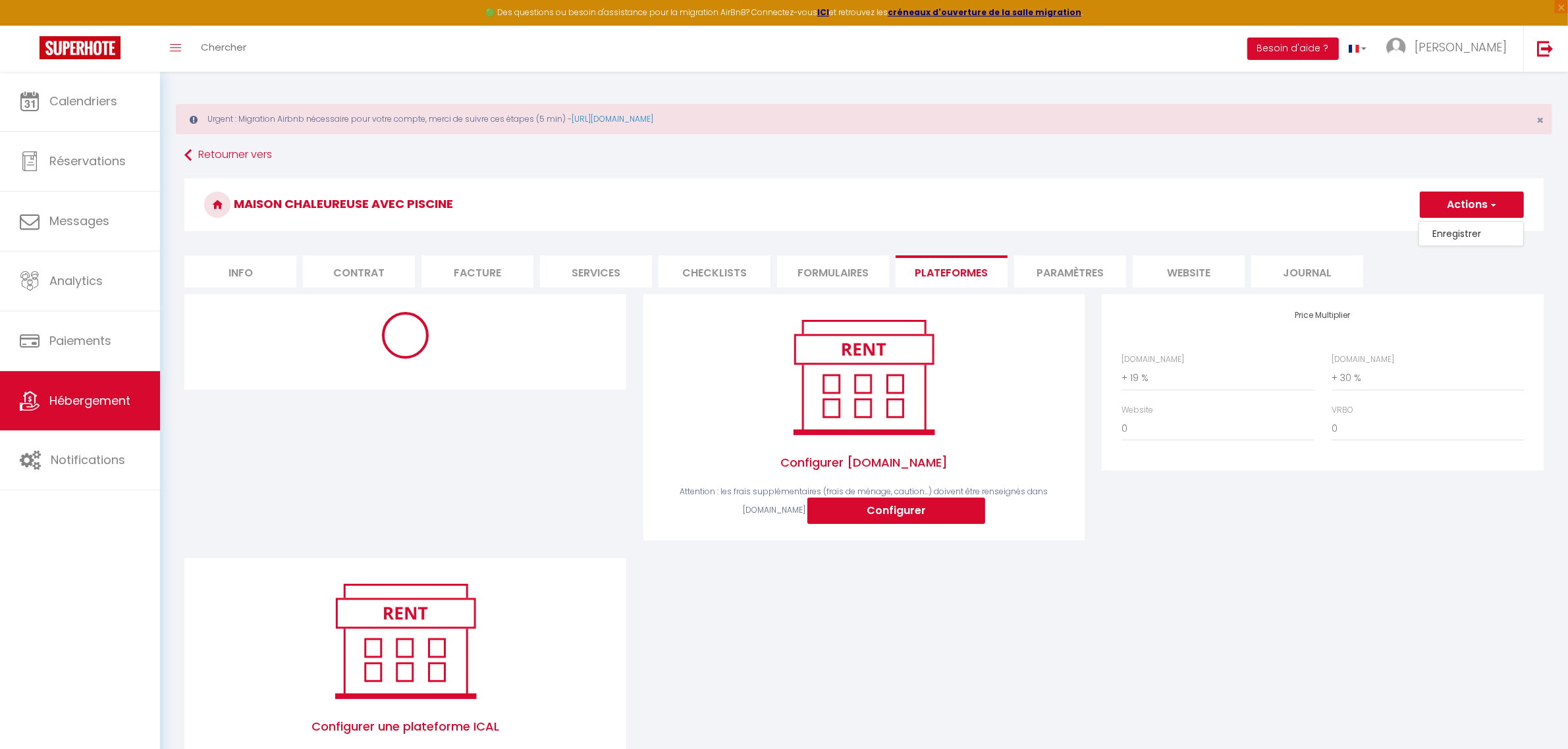
click at [1460, 235] on link "Enregistrer" at bounding box center [1471, 234] width 104 height 18
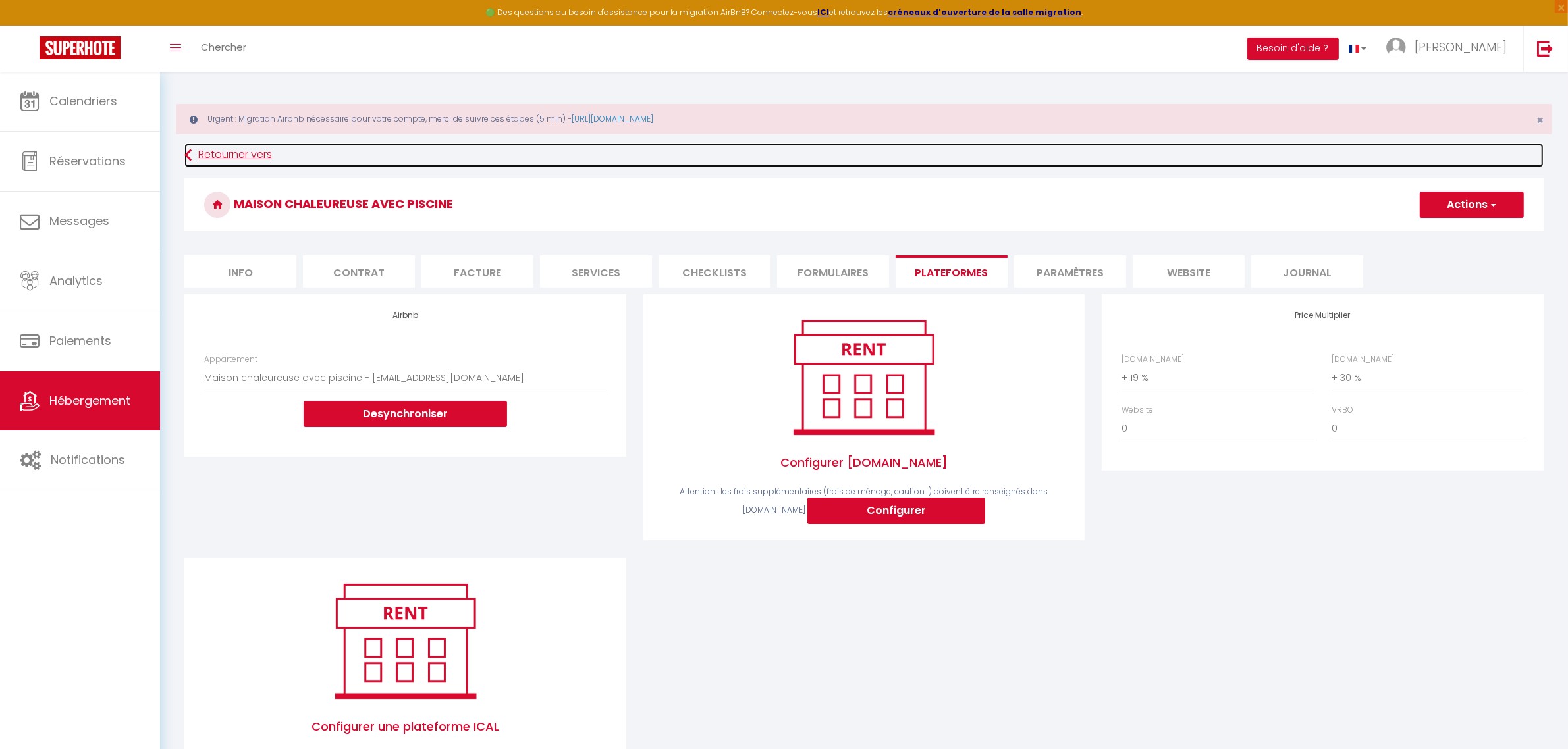
click at [205, 158] on link "Retourner vers" at bounding box center [864, 155] width 1359 height 24
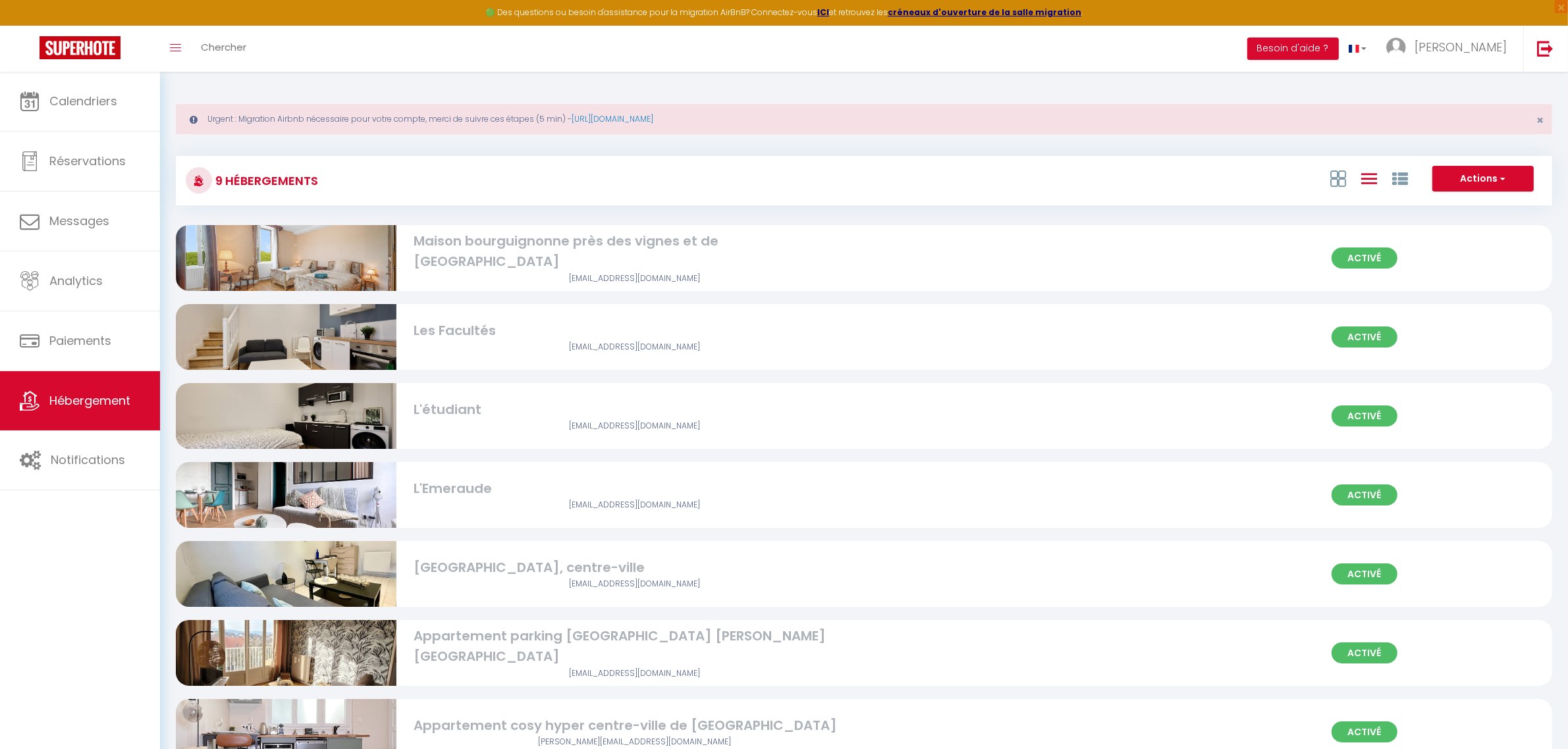
click at [636, 272] on div "gillantjeanmarc@gmail.com" at bounding box center [635, 279] width 442 height 13
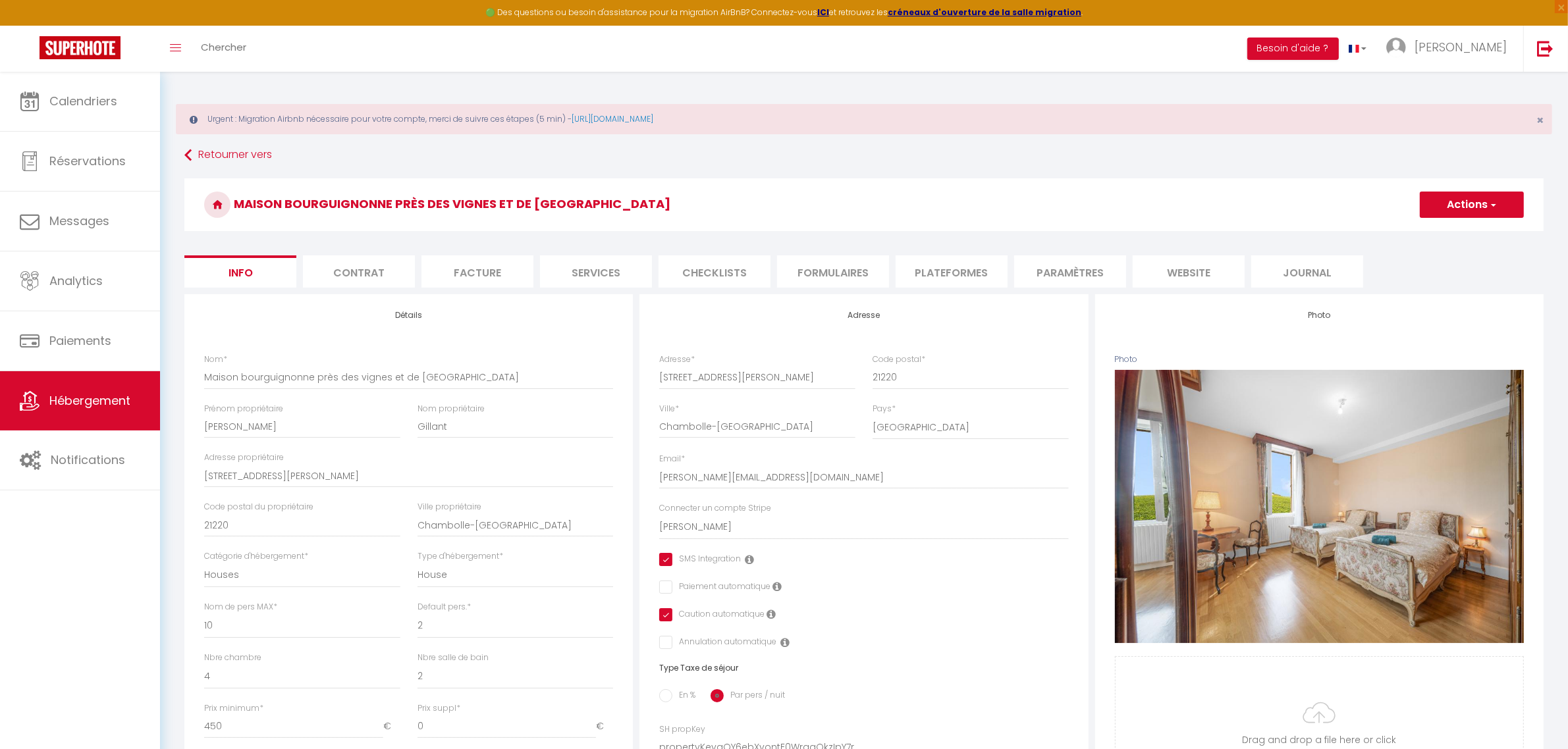
scroll to position [82, 0]
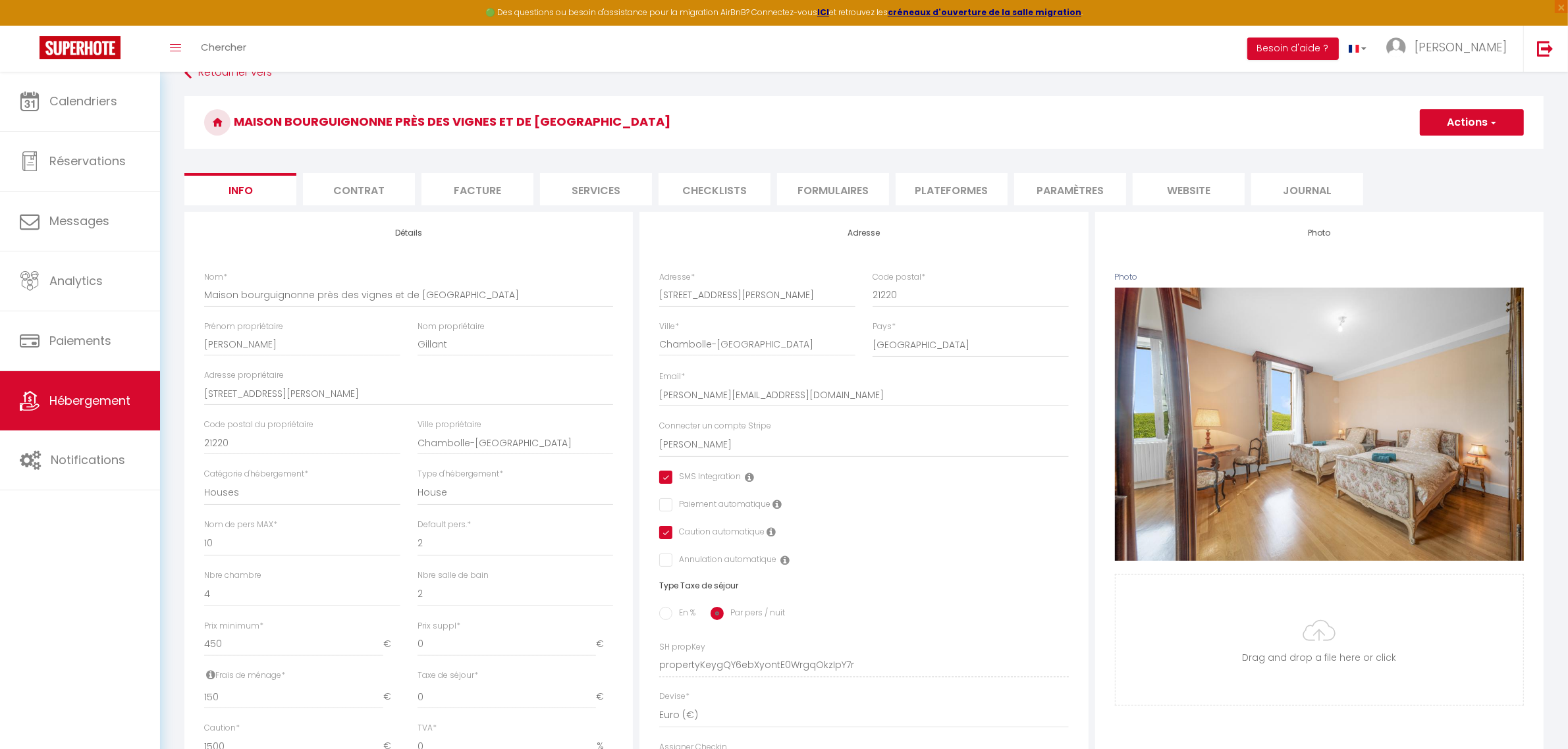
click at [985, 193] on li "Plateformes" at bounding box center [951, 188] width 112 height 32
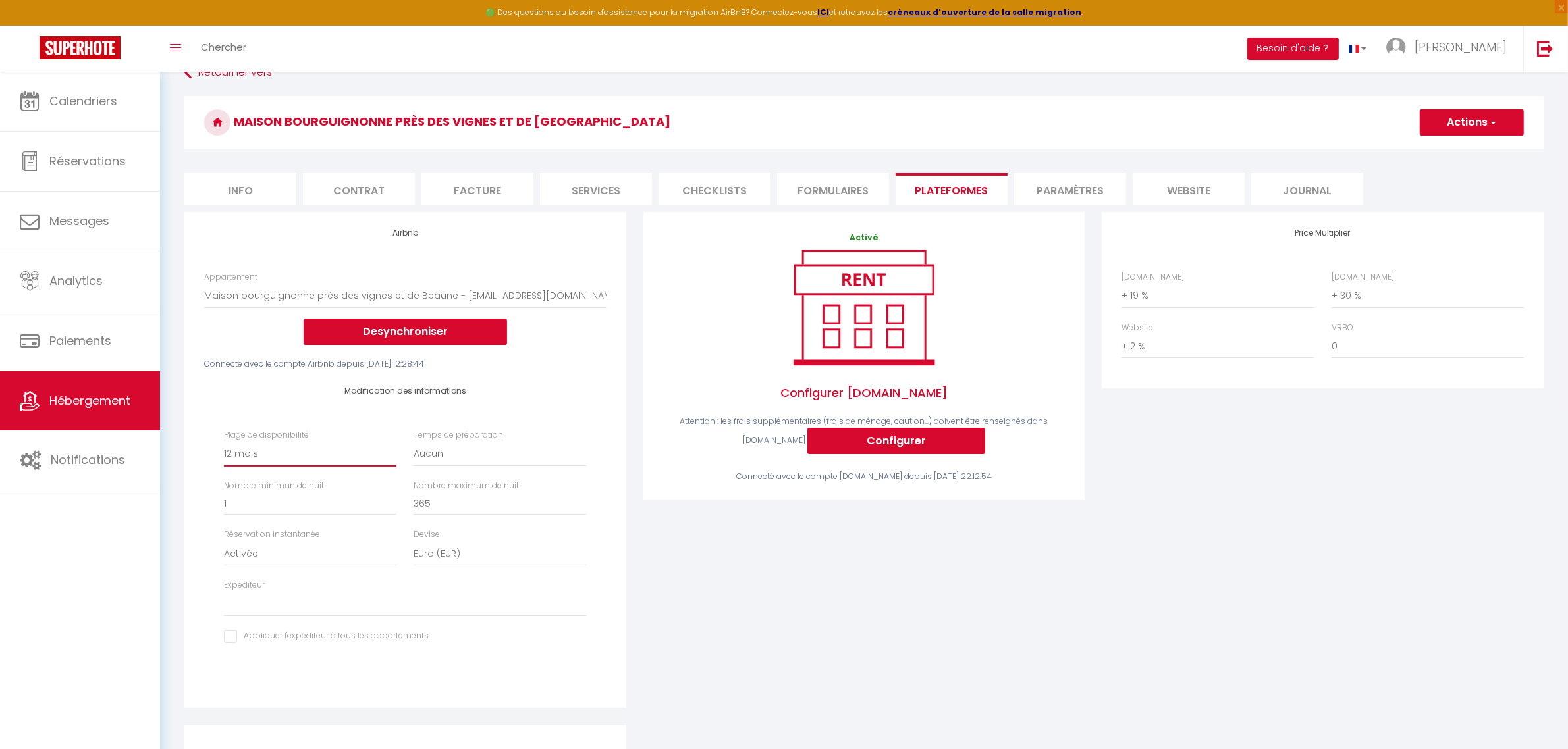
drag, startPoint x: 314, startPoint y: 459, endPoint x: 307, endPoint y: 465, distance: 9.2
click at [314, 459] on select "Date indisponible par defaut 1 mois 3 mois 6 mois 9 mois 12 mois 24 mois" at bounding box center [310, 453] width 173 height 25
click at [224, 441] on select "Date indisponible par defaut 1 mois 3 mois 6 mois 9 mois 12 mois 24 mois" at bounding box center [310, 453] width 173 height 25
click at [324, 452] on select "Date indisponible par defaut 1 mois 3 mois 6 mois 9 mois 12 mois 24 mois" at bounding box center [310, 453] width 173 height 25
click at [224, 441] on select "Date indisponible par defaut 1 mois 3 mois 6 mois 9 mois 12 mois 24 mois" at bounding box center [310, 453] width 173 height 25
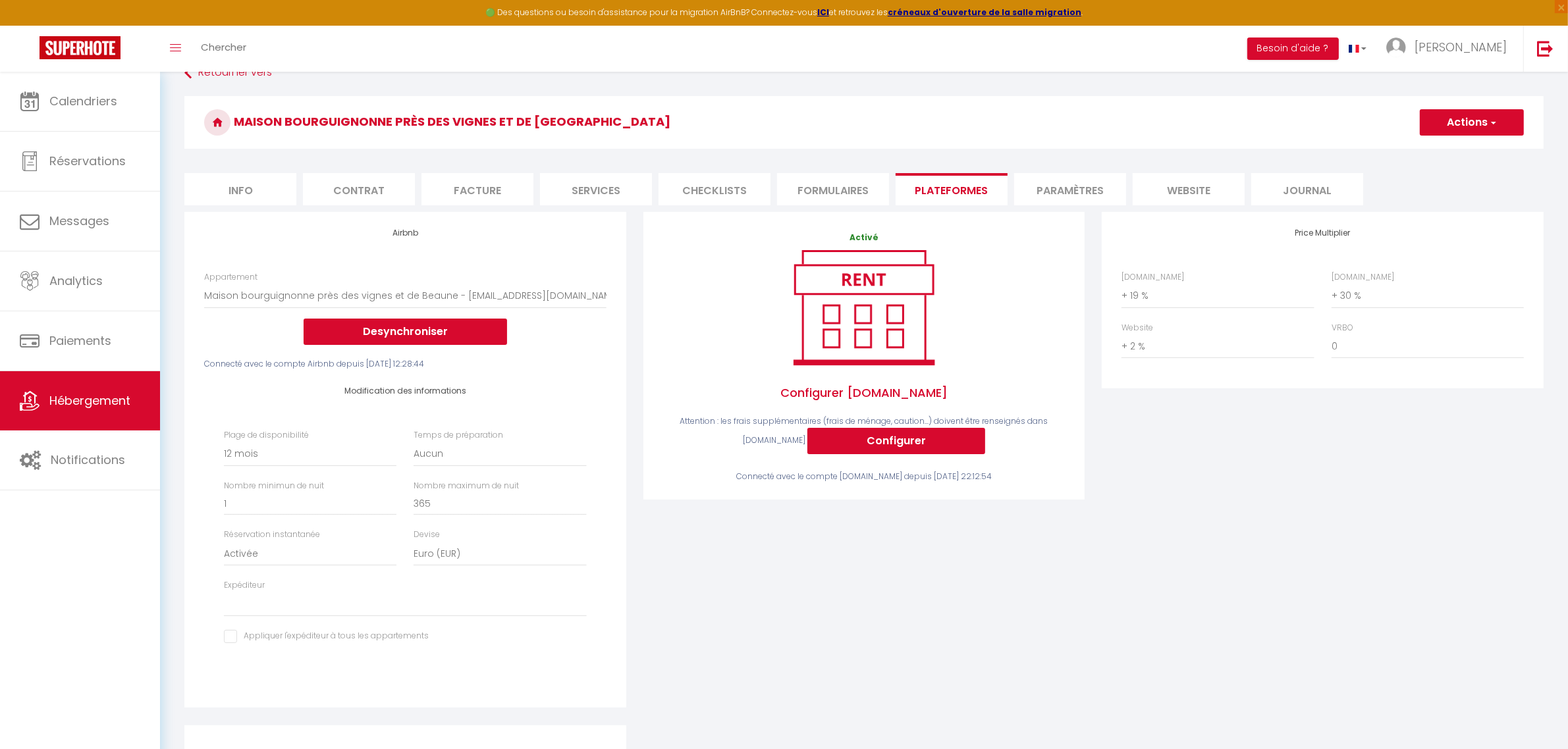
click at [1457, 123] on button "Actions" at bounding box center [1472, 122] width 104 height 27
click at [1451, 148] on link "Enregistrer" at bounding box center [1471, 151] width 104 height 18
click at [330, 448] on select "Date indisponible par defaut 1 mois 3 mois 6 mois 9 mois 12 mois 24 mois" at bounding box center [310, 453] width 173 height 25
click at [224, 441] on select "Date indisponible par defaut 1 mois 3 mois 6 mois 9 mois 12 mois 24 mois" at bounding box center [310, 453] width 173 height 25
click at [1468, 137] on h3 "Maison bourguignonne près des vignes et de [GEOGRAPHIC_DATA]" at bounding box center [864, 122] width 1359 height 53
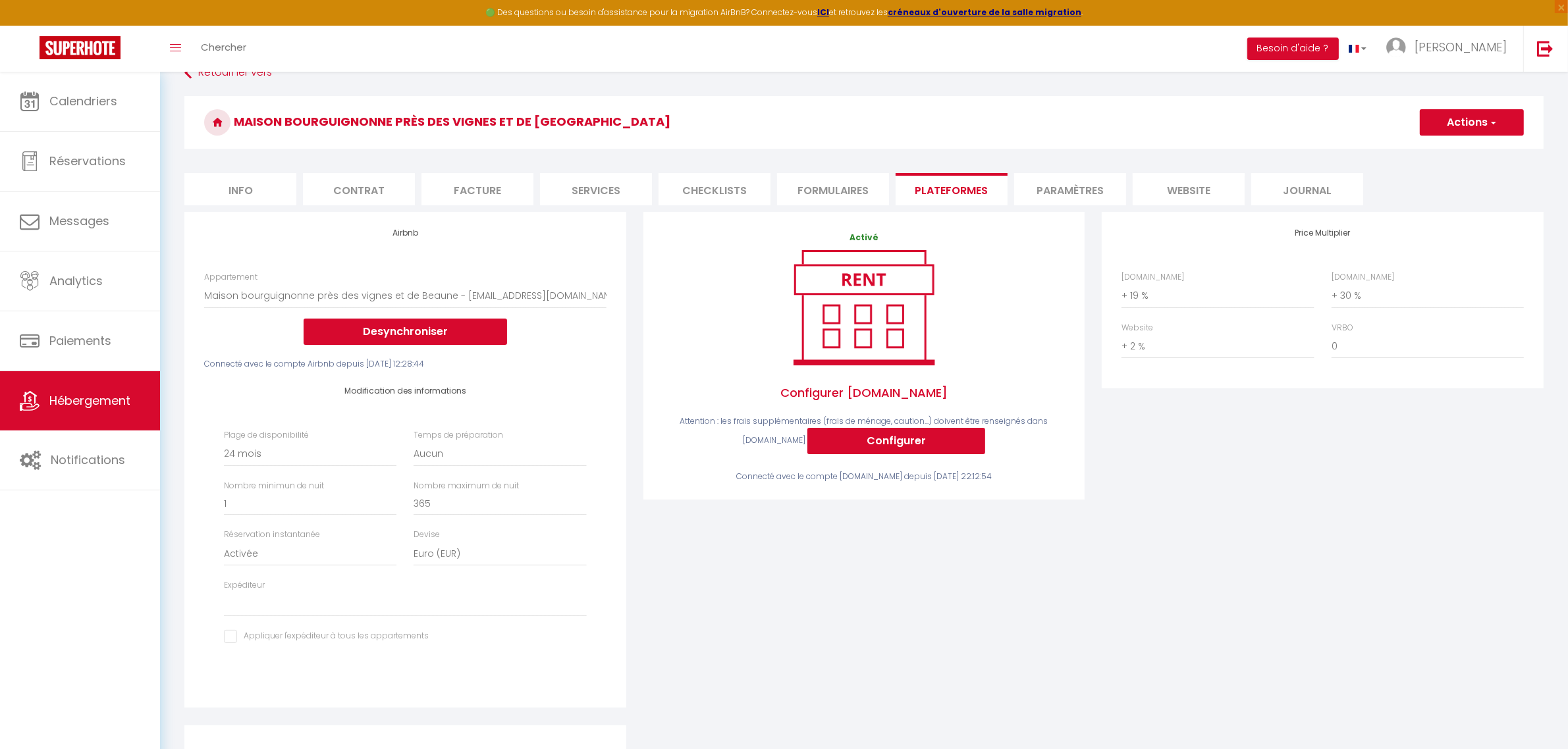
click at [1472, 128] on button "Actions" at bounding box center [1472, 122] width 104 height 27
click at [1466, 152] on link "Enregistrer" at bounding box center [1471, 151] width 104 height 18
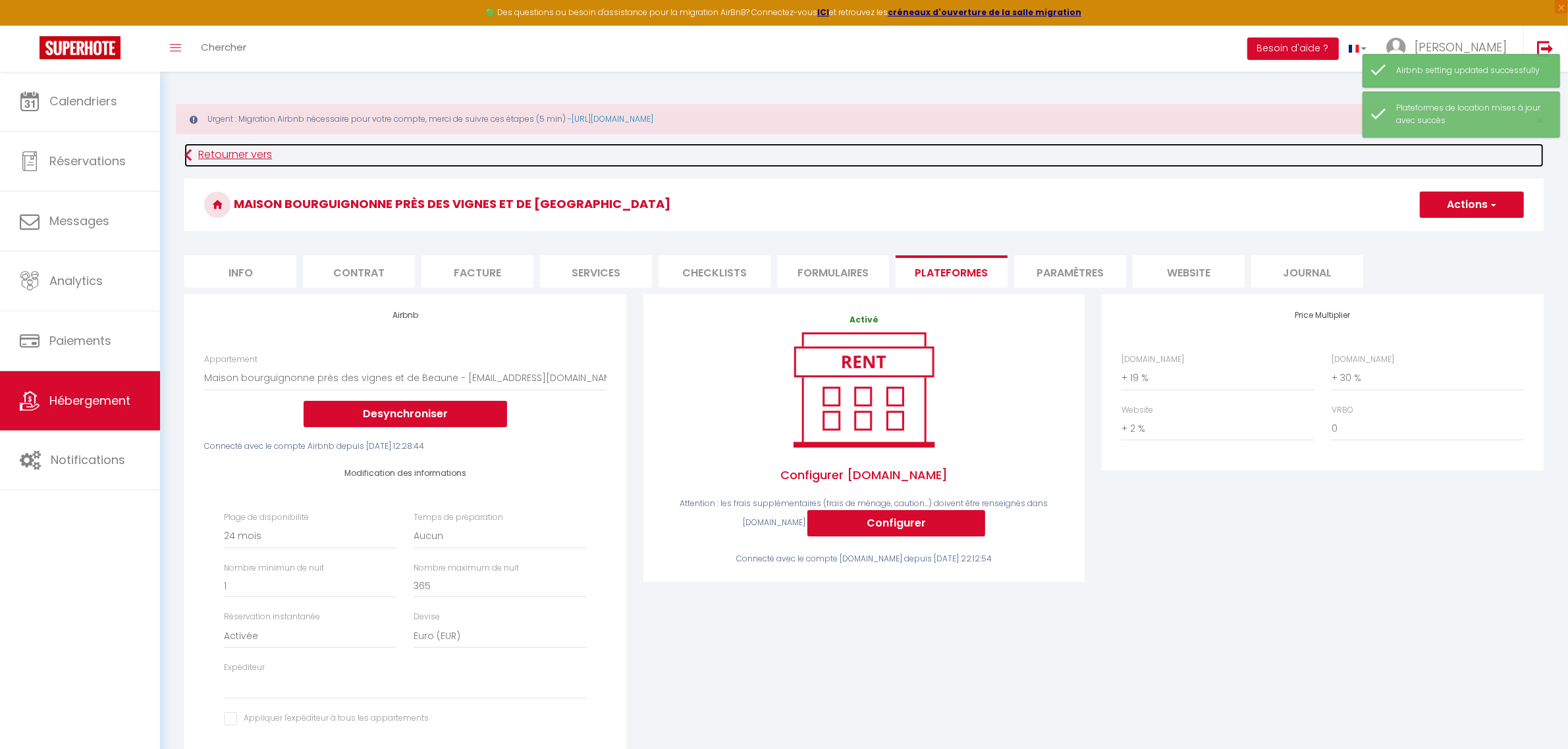
click at [236, 158] on link "Retourner vers" at bounding box center [864, 155] width 1359 height 24
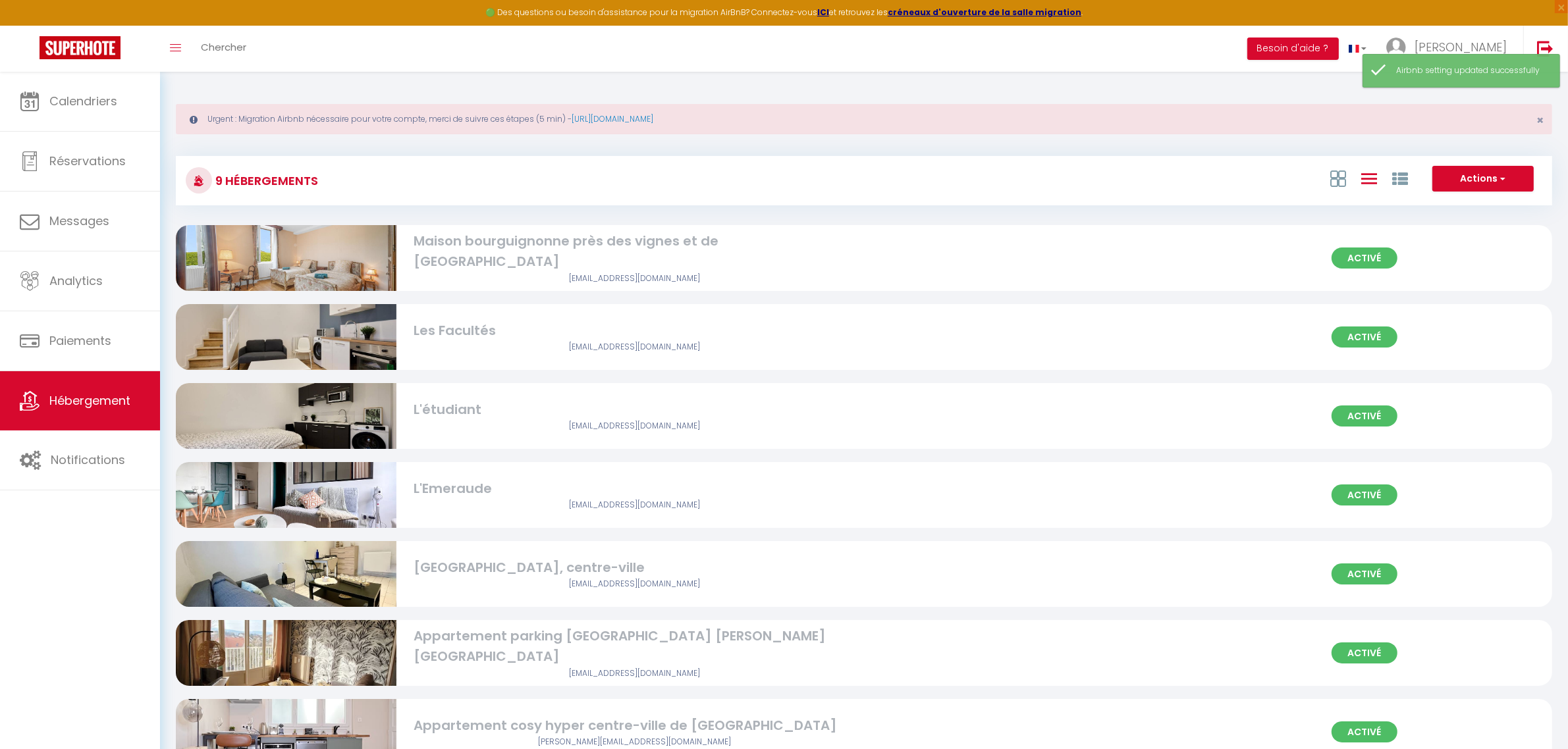
click at [753, 356] on div "Activé Les Facultés arbezbenjamin@orange.fr" at bounding box center [864, 336] width 1377 height 66
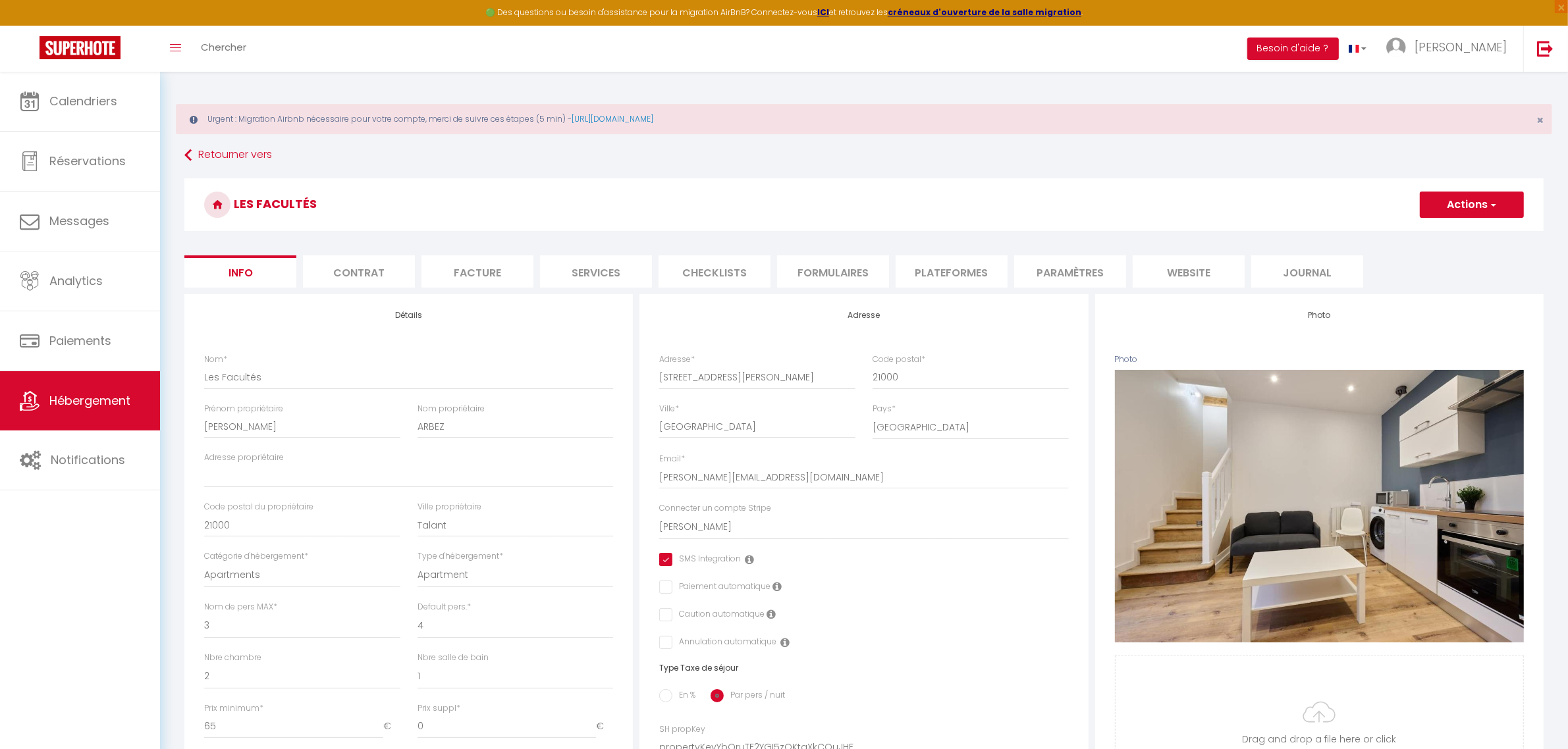
click at [985, 269] on li "Plateformes" at bounding box center [951, 272] width 112 height 32
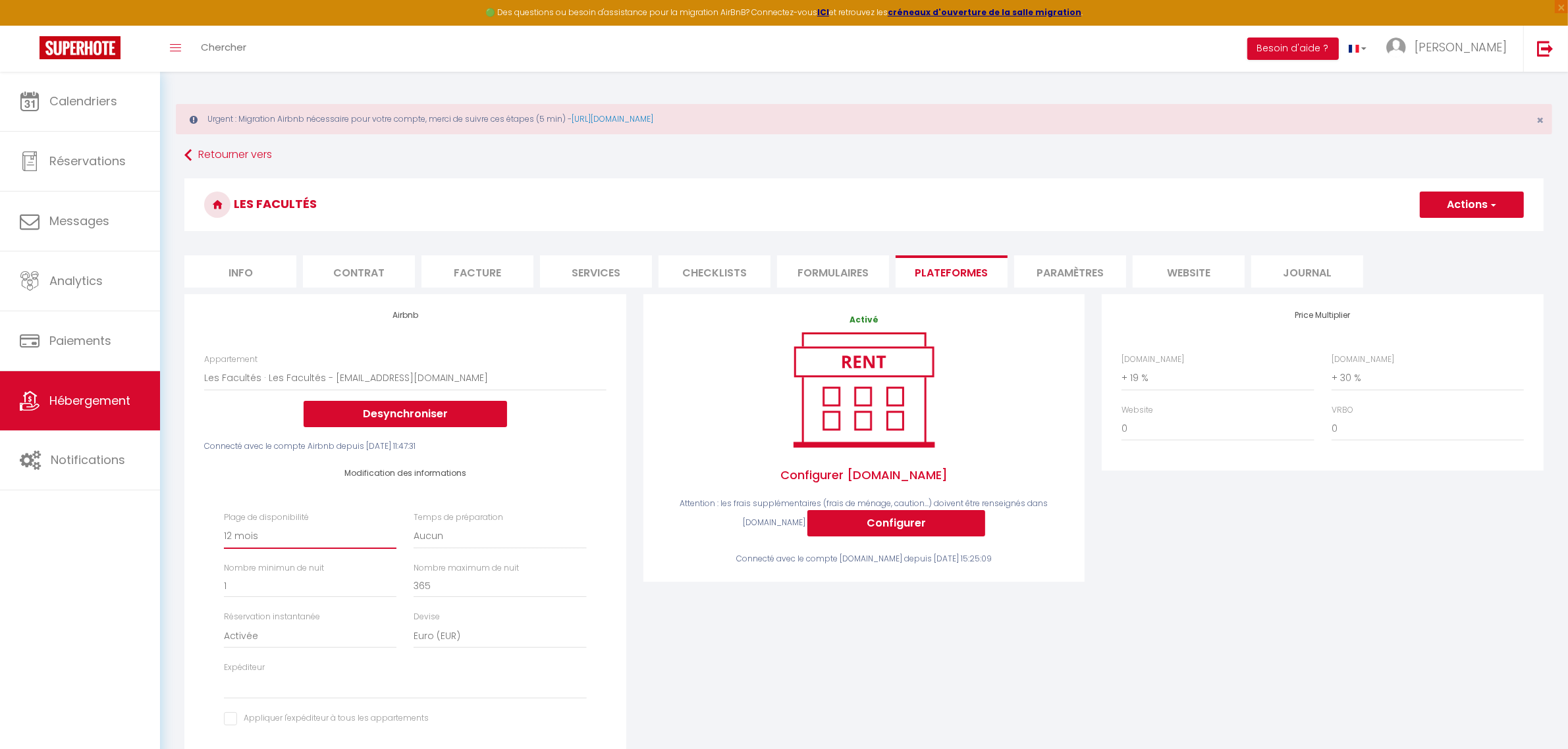
click at [320, 539] on select "Date indisponible par defaut 1 mois 3 mois 6 mois 9 mois 12 mois 24 mois" at bounding box center [310, 536] width 173 height 25
click at [224, 524] on select "Date indisponible par defaut 1 mois 3 mois 6 mois 9 mois 12 mois 24 mois" at bounding box center [310, 536] width 173 height 25
click at [1453, 206] on button "Actions" at bounding box center [1472, 204] width 104 height 27
click at [1456, 235] on link "Enregistrer" at bounding box center [1471, 234] width 104 height 18
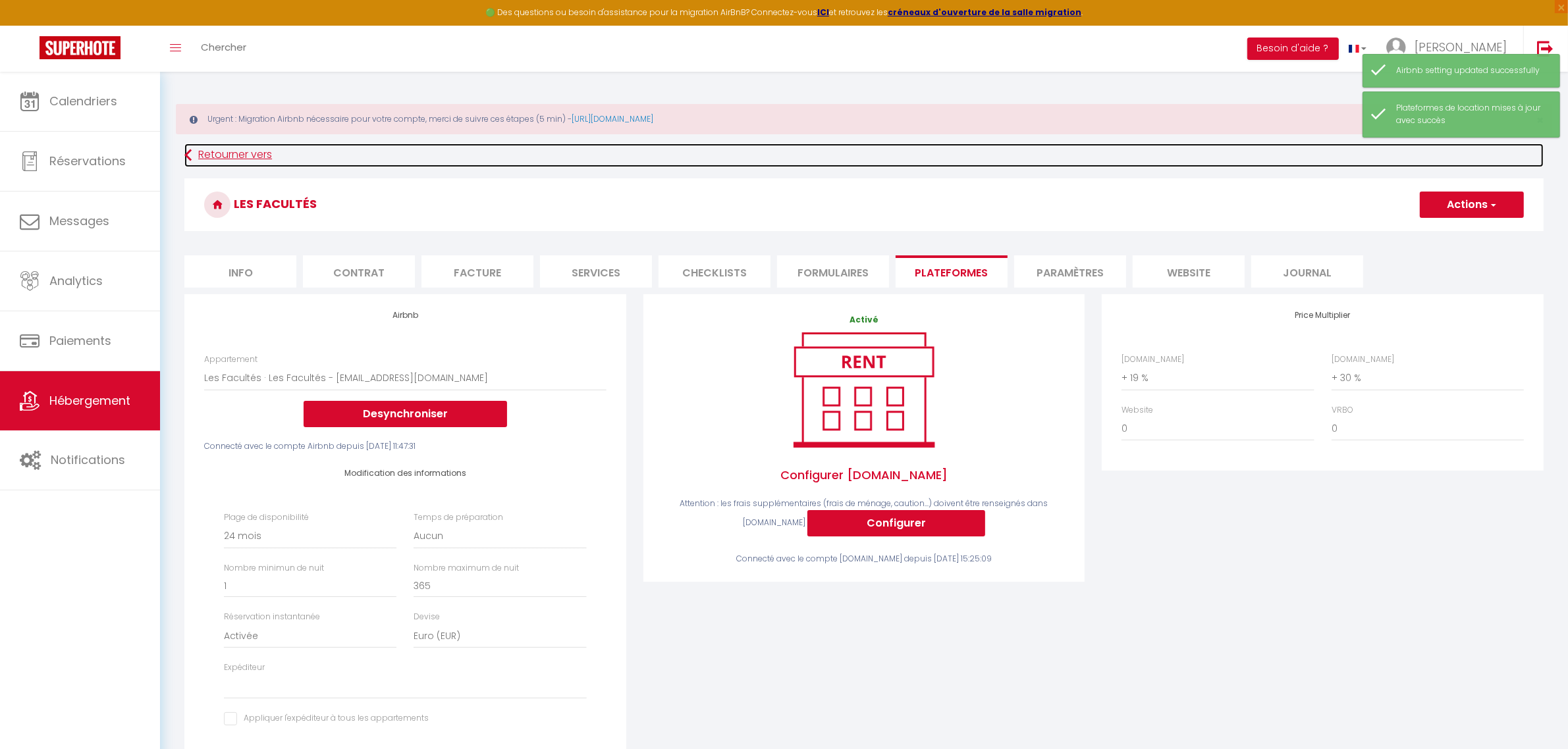
click at [212, 152] on link "Retourner vers" at bounding box center [864, 155] width 1359 height 24
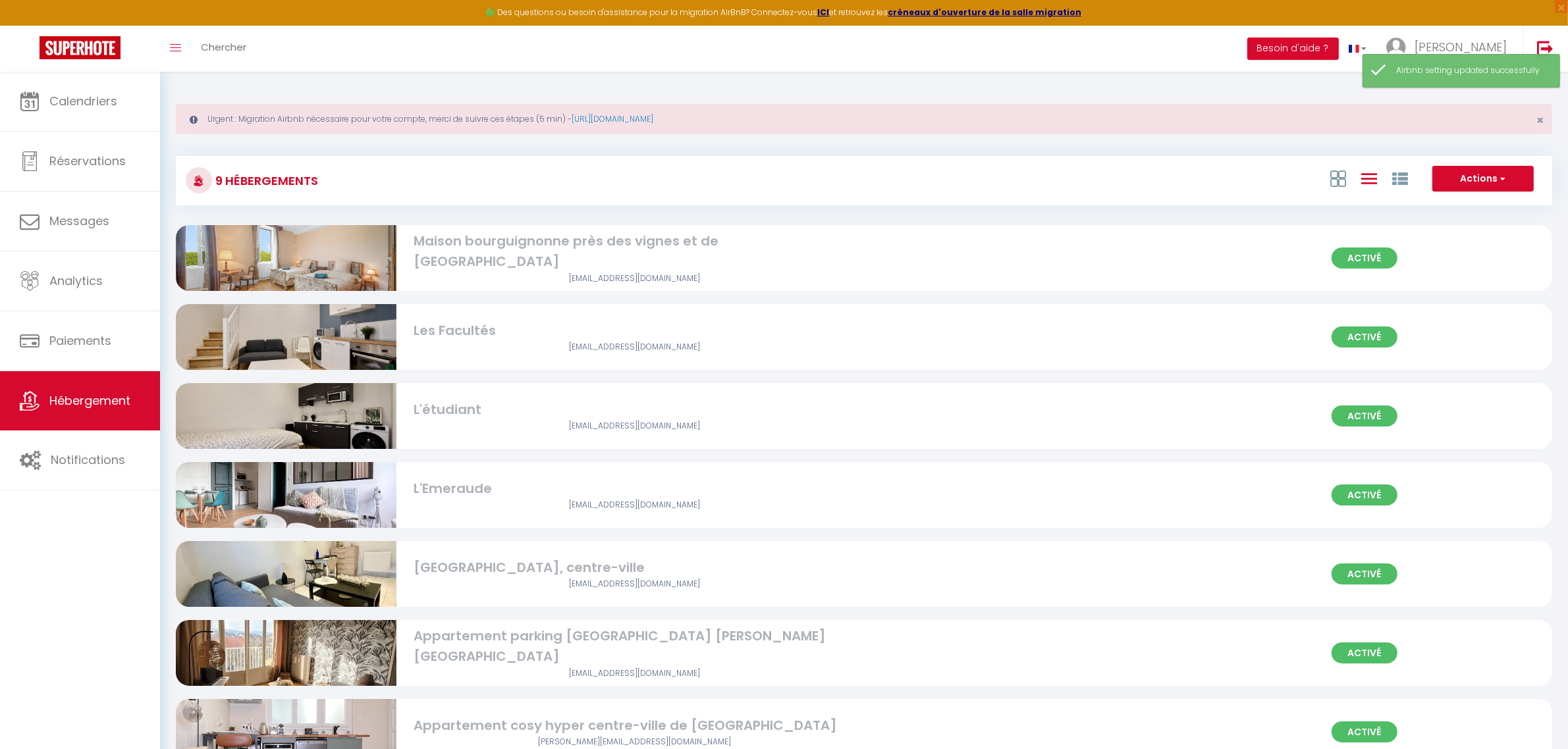
click at [491, 409] on div "L'étudiant" at bounding box center [635, 410] width 442 height 20
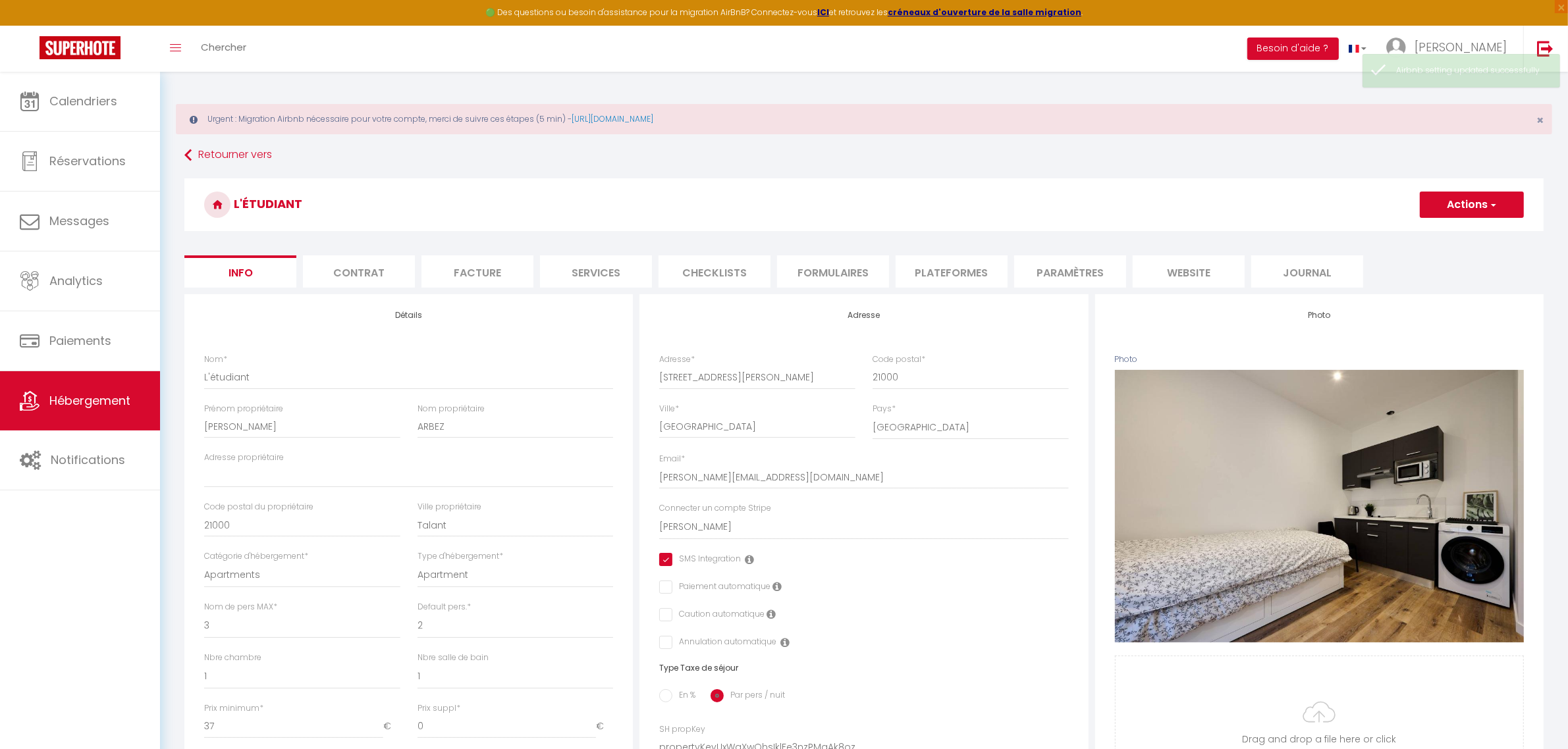
click at [954, 270] on li "Plateformes" at bounding box center [951, 272] width 112 height 32
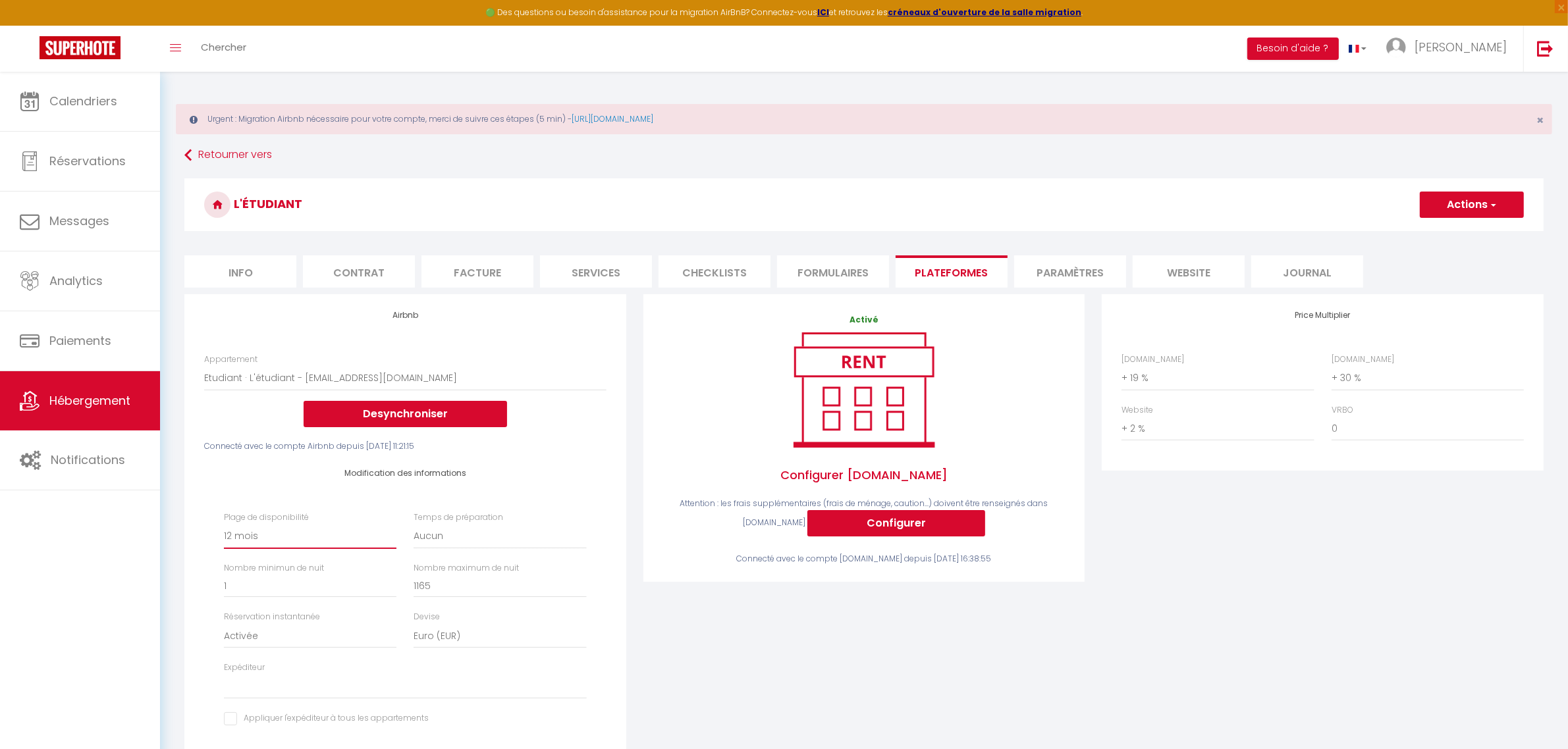
click at [335, 527] on select "Date indisponible par defaut 1 mois 3 mois 6 mois 9 mois 12 mois 24 mois" at bounding box center [310, 536] width 173 height 25
click at [224, 524] on select "Date indisponible par defaut 1 mois 3 mois 6 mois 9 mois 12 mois 24 mois" at bounding box center [310, 536] width 173 height 25
click at [1440, 210] on button "Actions" at bounding box center [1472, 204] width 104 height 27
click at [1443, 237] on link "Enregistrer" at bounding box center [1471, 234] width 104 height 18
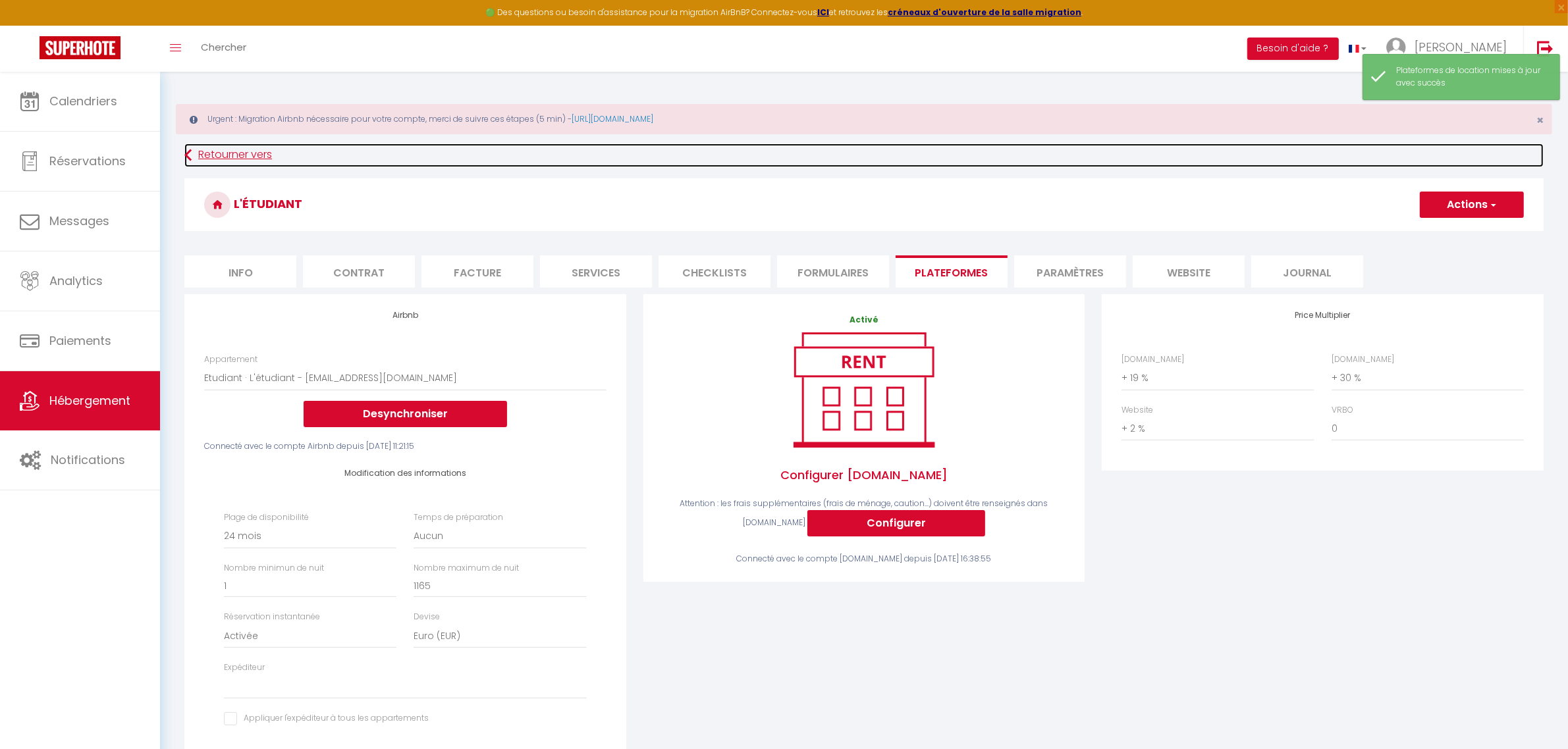
click at [248, 155] on link "Retourner vers" at bounding box center [864, 155] width 1359 height 24
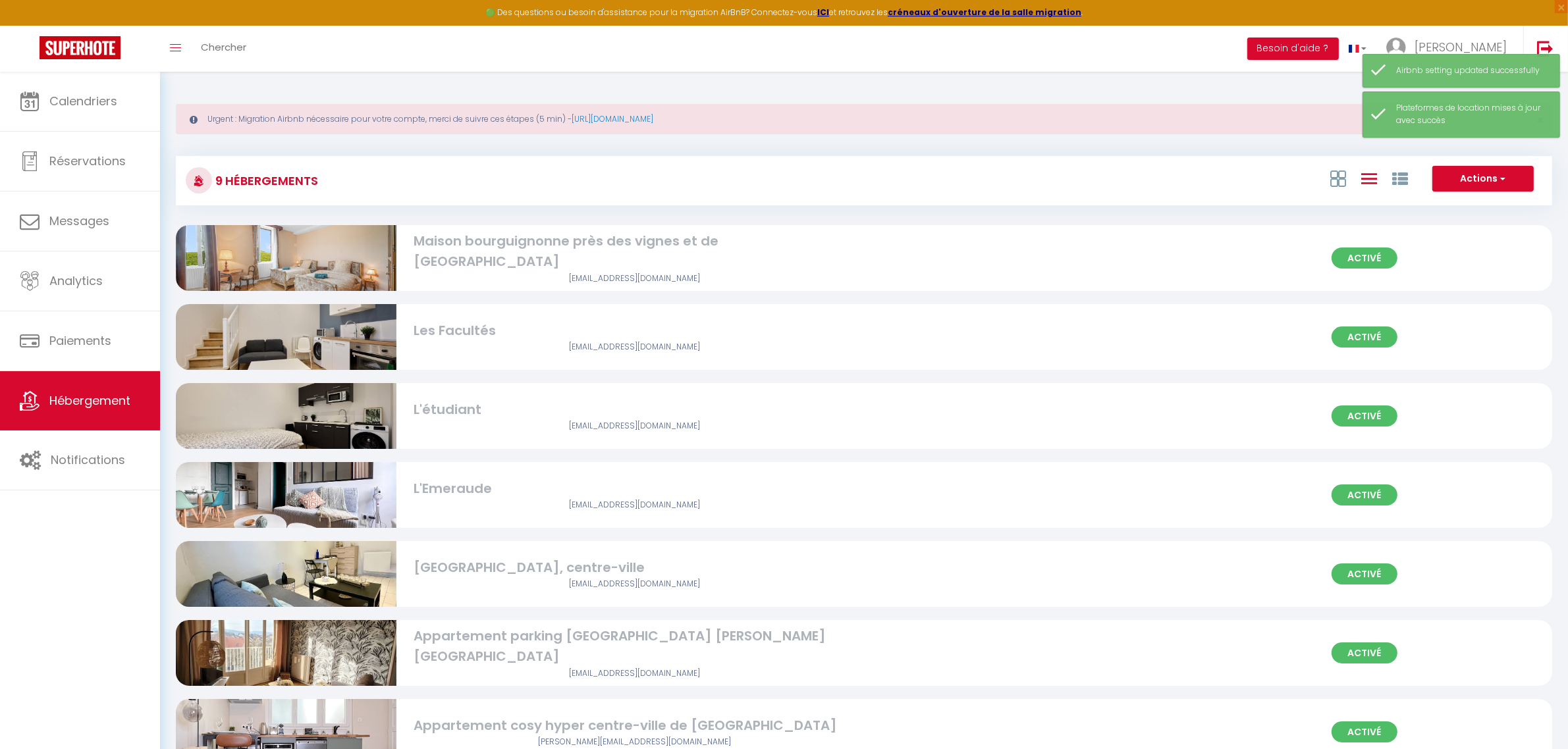
click at [324, 499] on img at bounding box center [286, 494] width 221 height 165
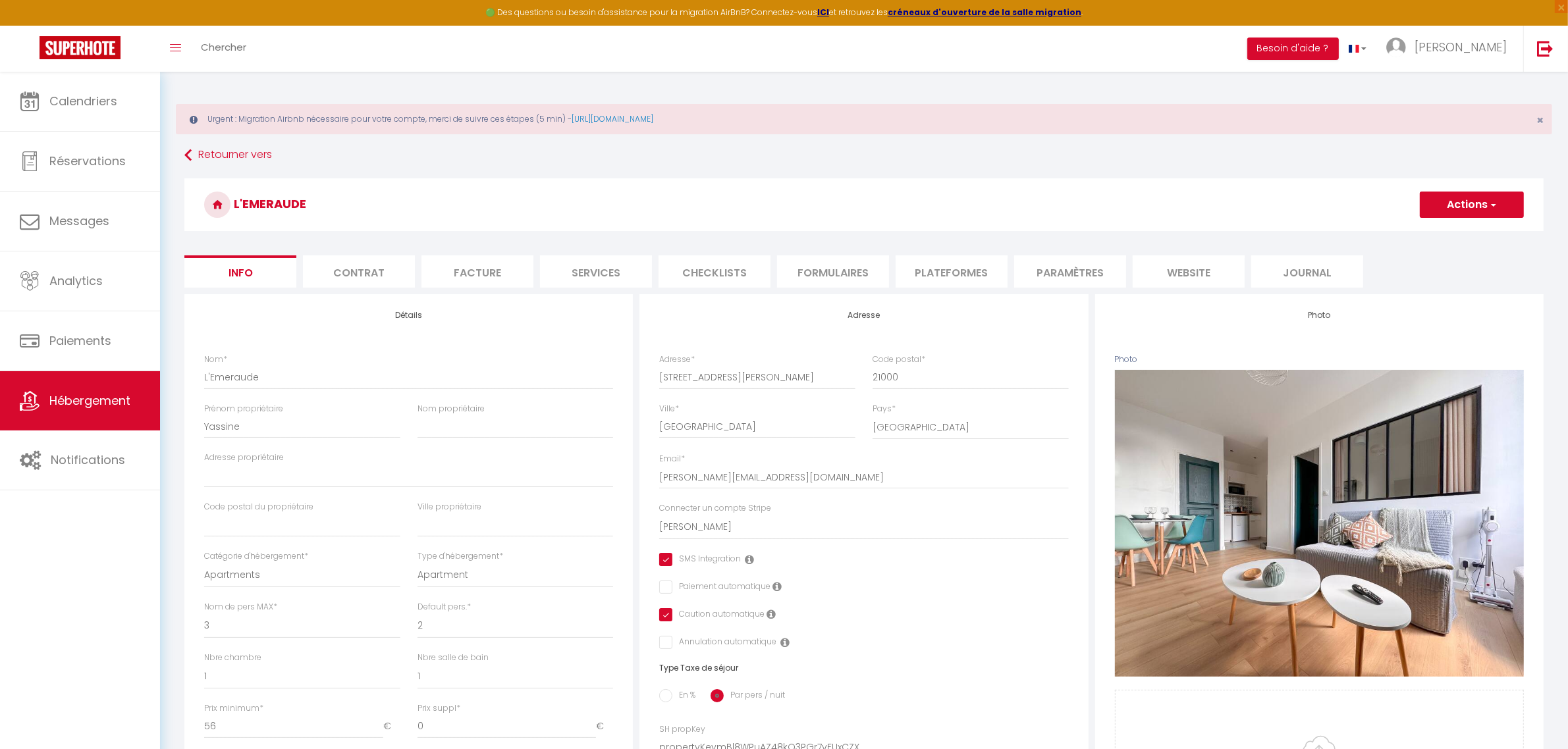
click at [948, 273] on li "Plateformes" at bounding box center [951, 272] width 112 height 32
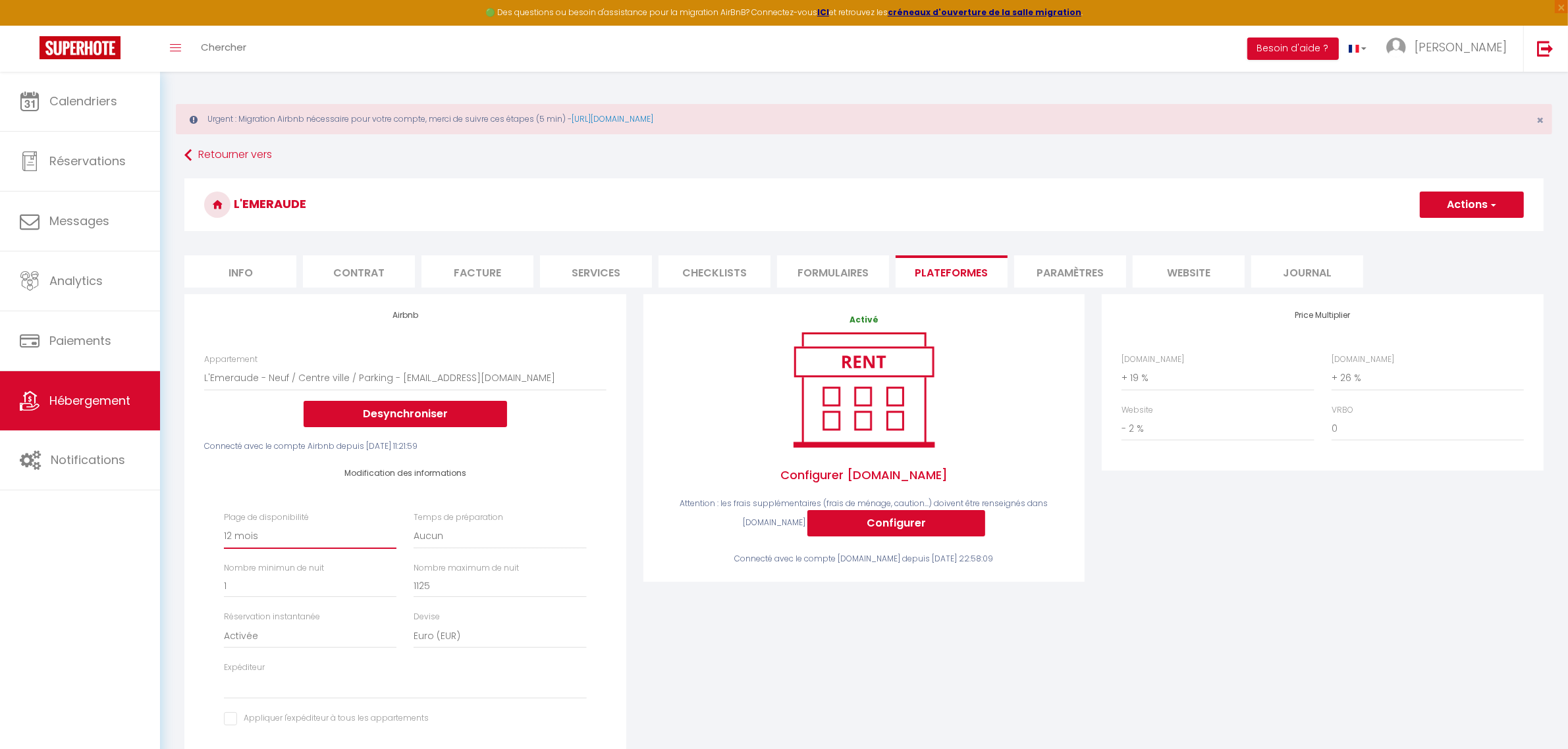
click at [324, 537] on select "Date indisponible par defaut 1 mois 3 mois 6 mois 9 mois 12 mois 24 mois" at bounding box center [310, 536] width 173 height 25
click at [224, 524] on select "Date indisponible par defaut 1 mois 3 mois 6 mois 9 mois 12 mois 24 mois" at bounding box center [310, 536] width 173 height 25
click at [1450, 208] on button "Actions" at bounding box center [1472, 204] width 104 height 27
click at [1446, 235] on link "Enregistrer" at bounding box center [1471, 234] width 104 height 18
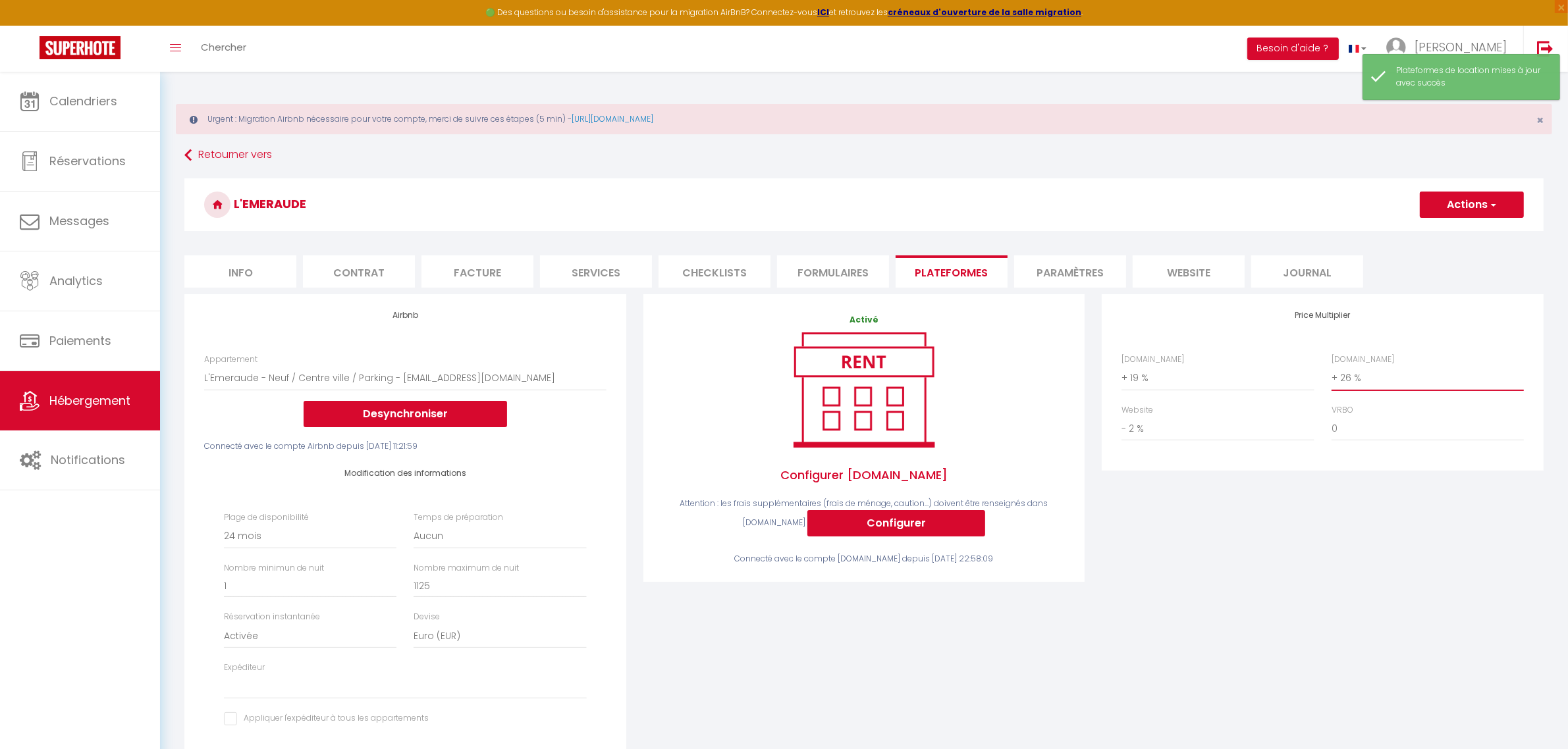
click at [1394, 376] on select "0 + 1 % + 2 % + 3 % + 4 % + 5 % + 6 % + 7 % + 8 % + 9 %" at bounding box center [1428, 378] width 192 height 25
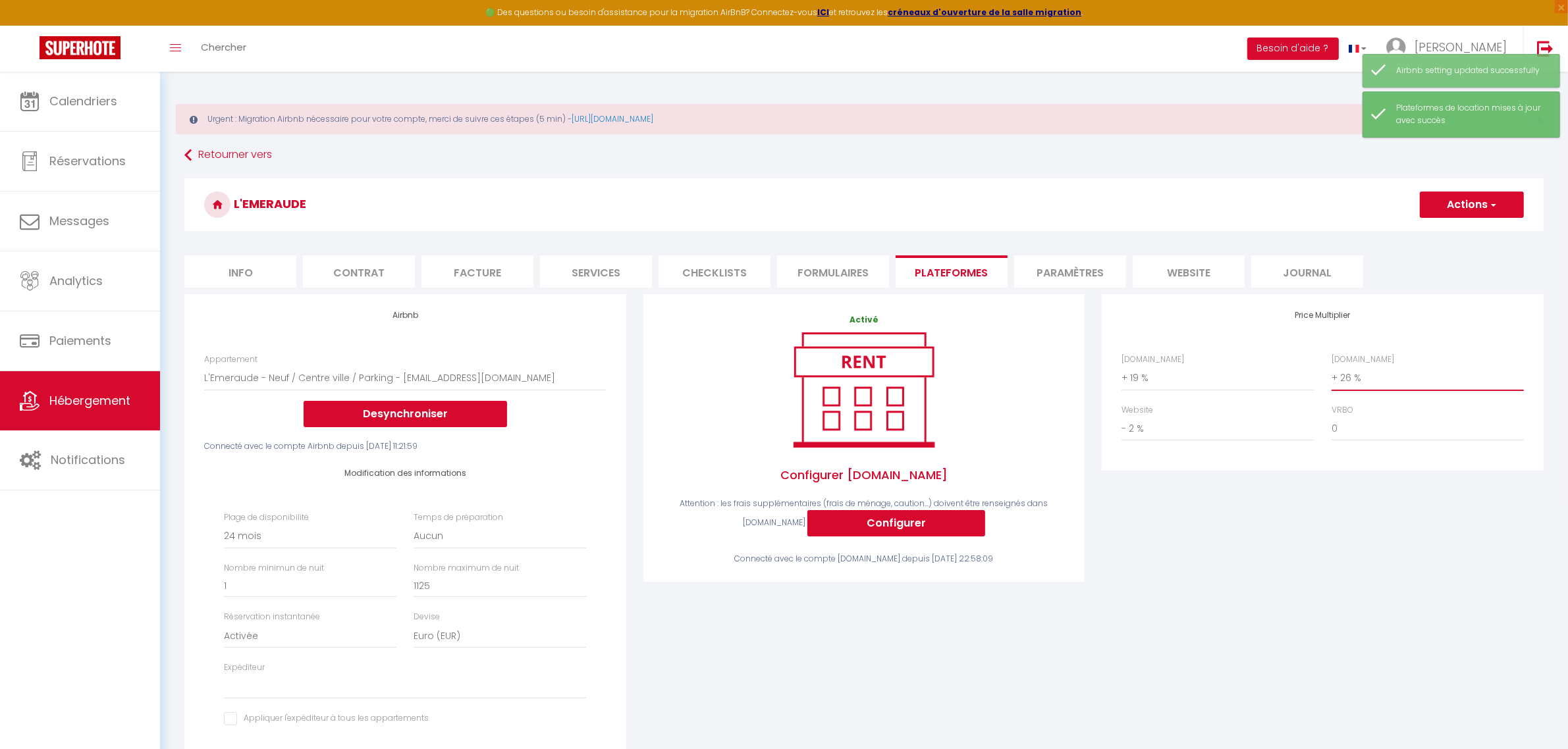
click at [1331, 366] on select "0 + 1 % + 2 % + 3 % + 4 % + 5 % + 6 % + 7 % + 8 % + 9 %" at bounding box center [1428, 378] width 192 height 25
click at [1464, 206] on button "Actions" at bounding box center [1472, 204] width 104 height 27
click at [1454, 231] on link "Enregistrer" at bounding box center [1471, 234] width 104 height 18
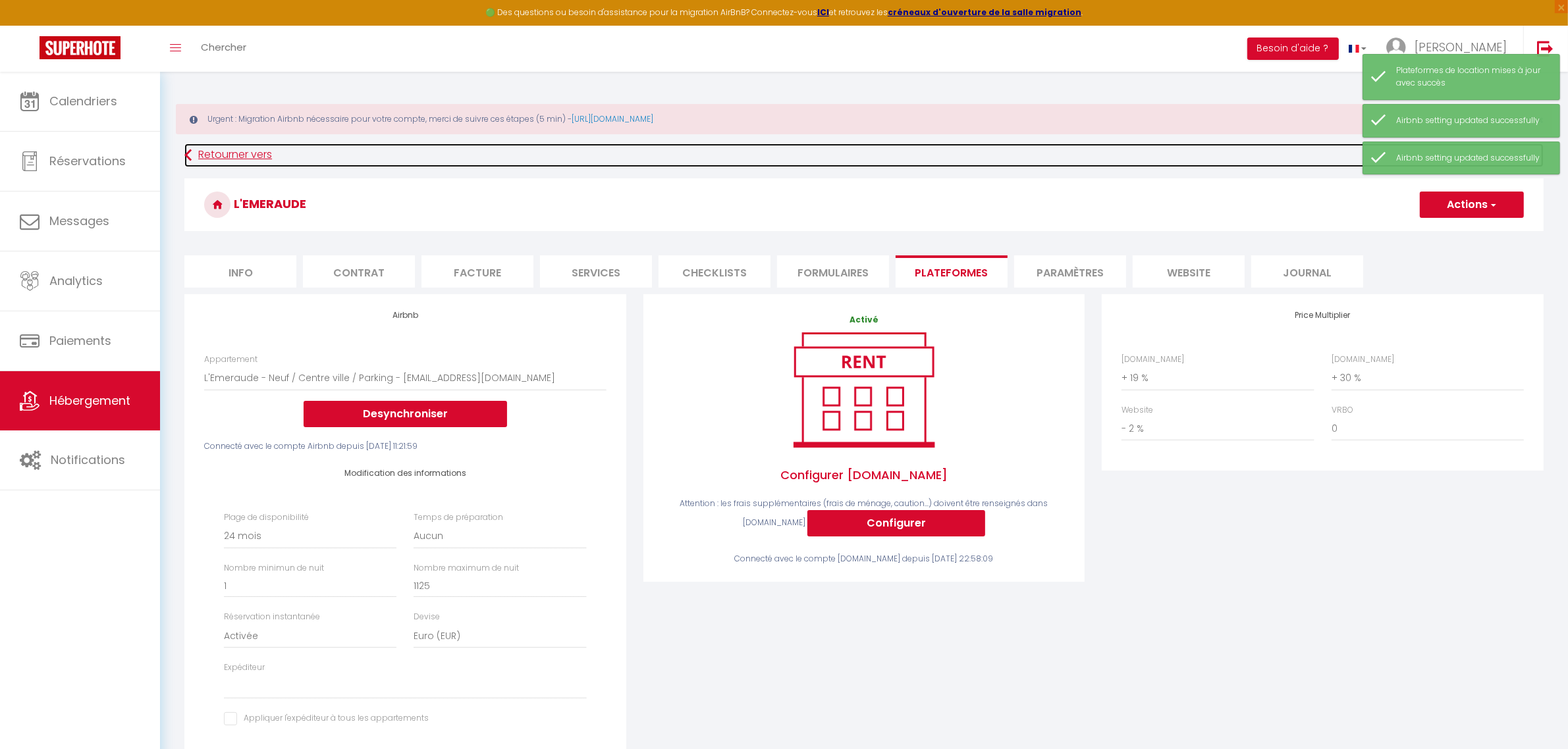
click at [255, 154] on link "Retourner vers" at bounding box center [864, 155] width 1359 height 24
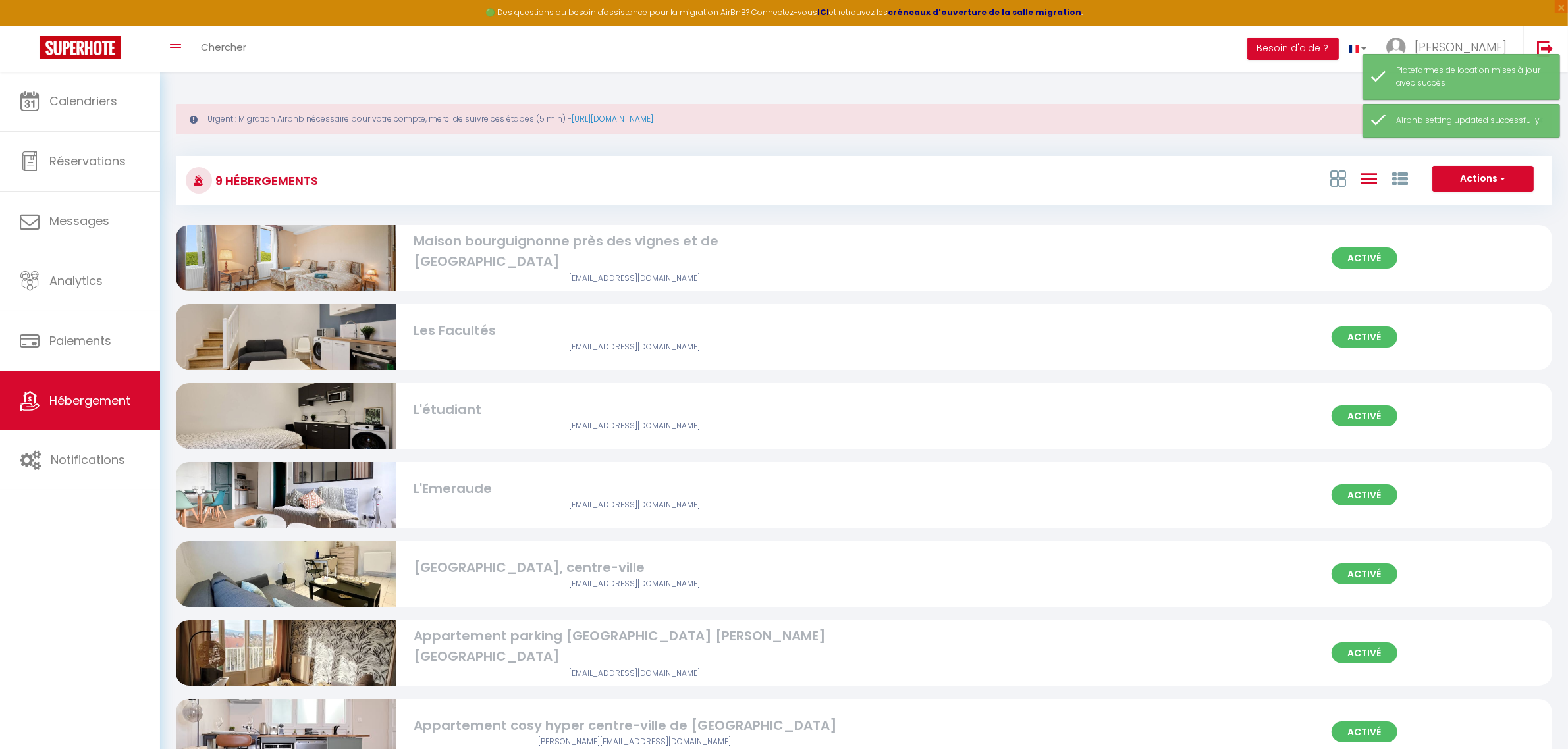
click at [488, 402] on div "L'étudiant" at bounding box center [635, 410] width 442 height 20
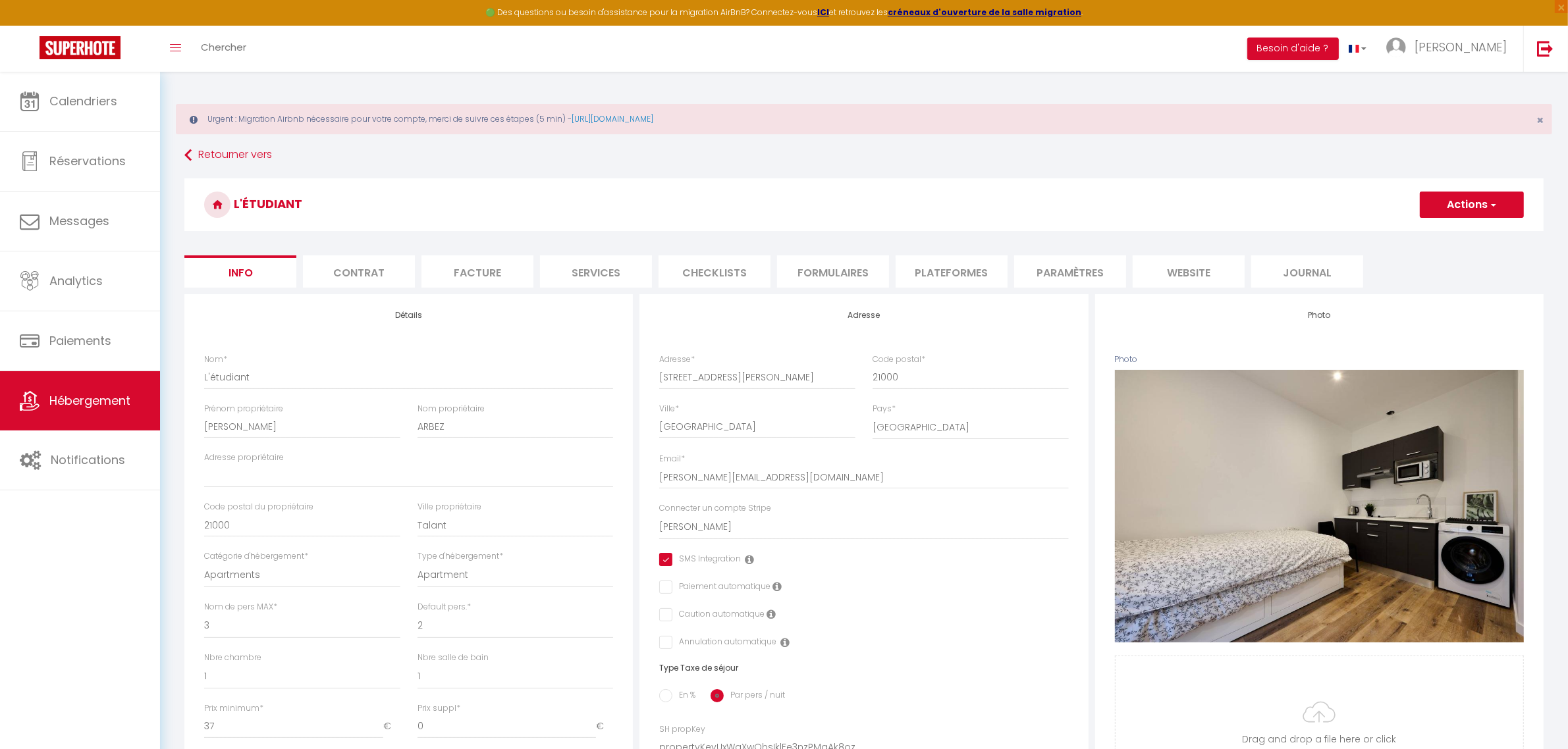
click at [1062, 269] on li "Paramètres" at bounding box center [1070, 272] width 112 height 32
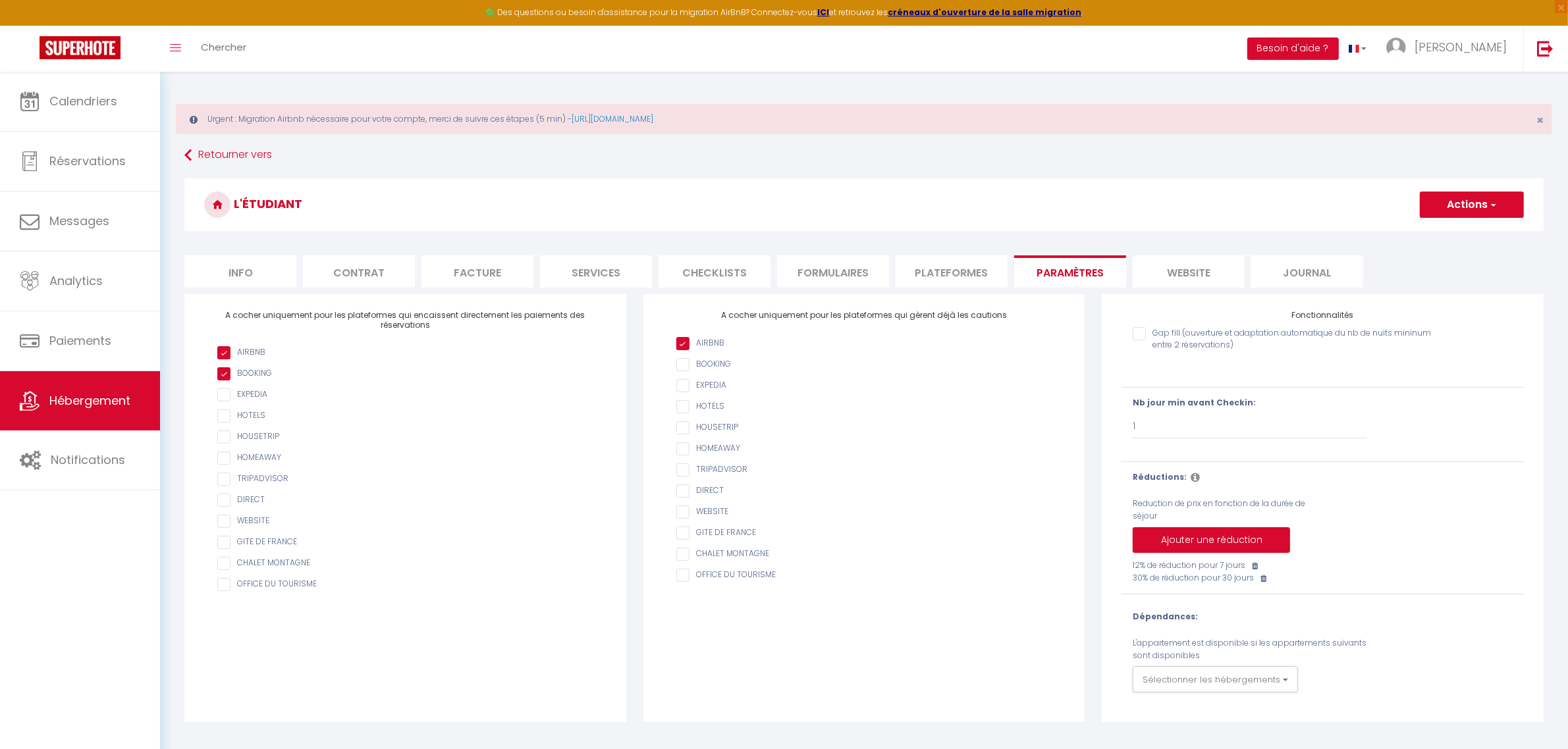
click at [958, 269] on li "Plateformes" at bounding box center [951, 272] width 112 height 32
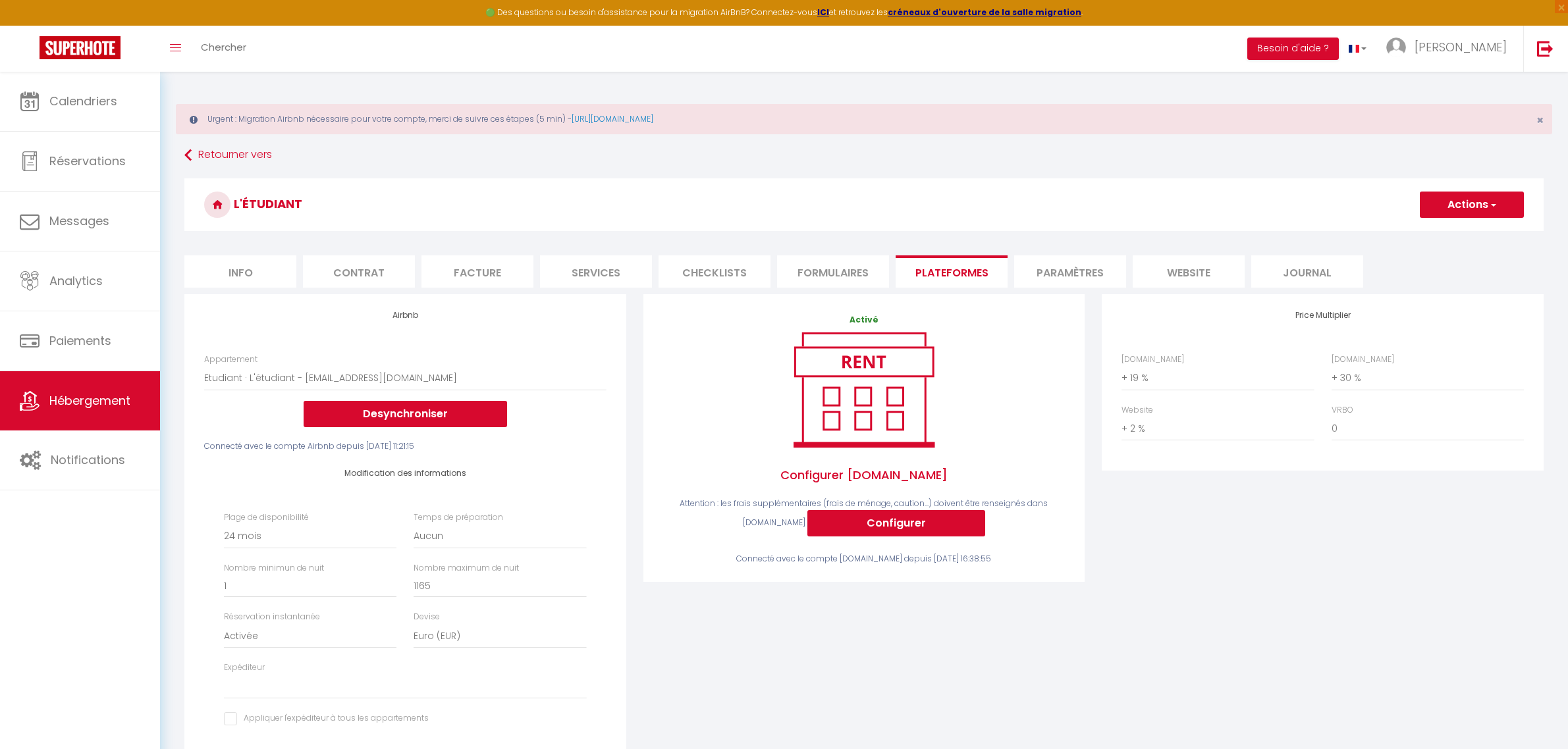
select select "16822-1086020989435789733"
select select "-1"
select select "EUR"
select select
select select "+ 19 %"
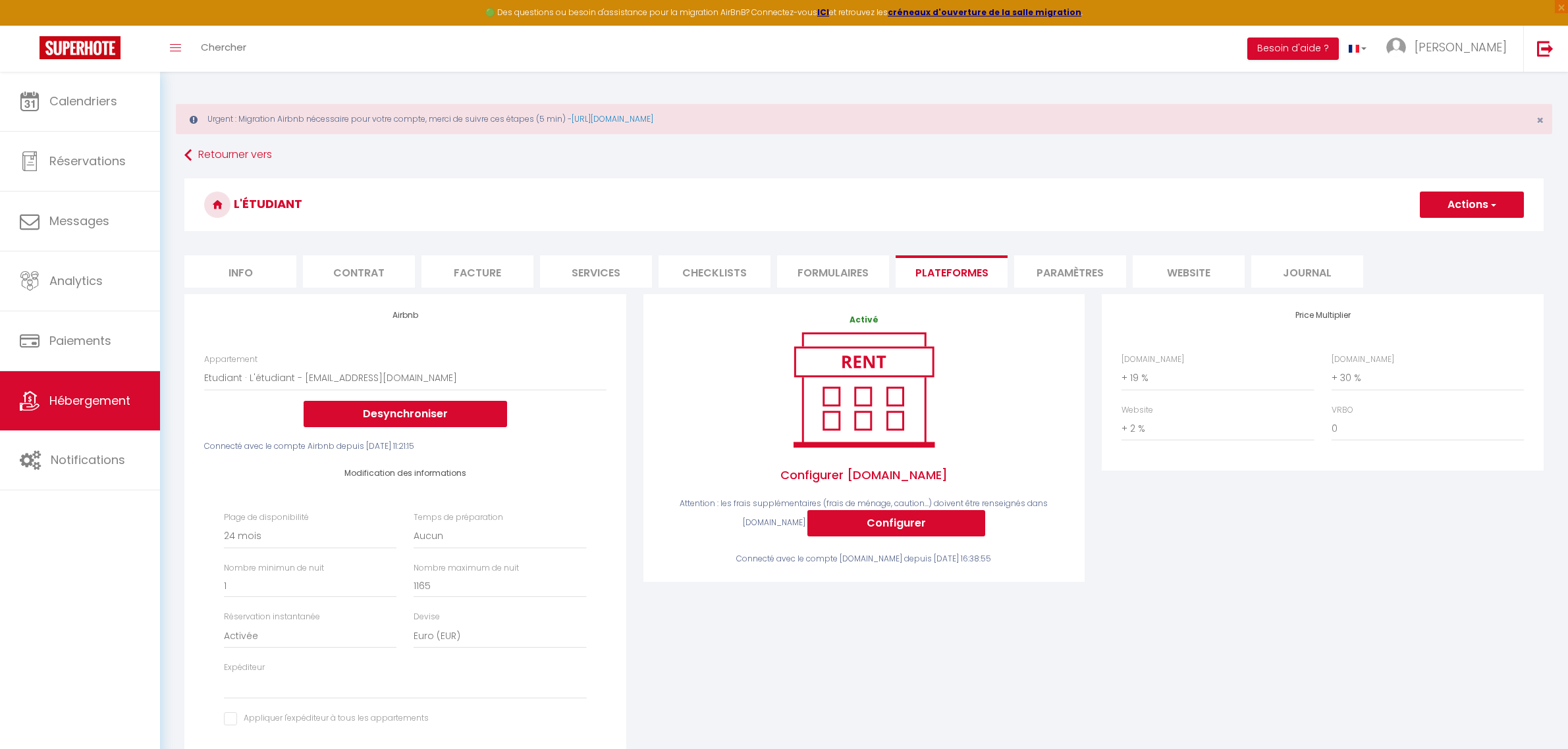
select select "+ 30 %"
select select "+ 2 %"
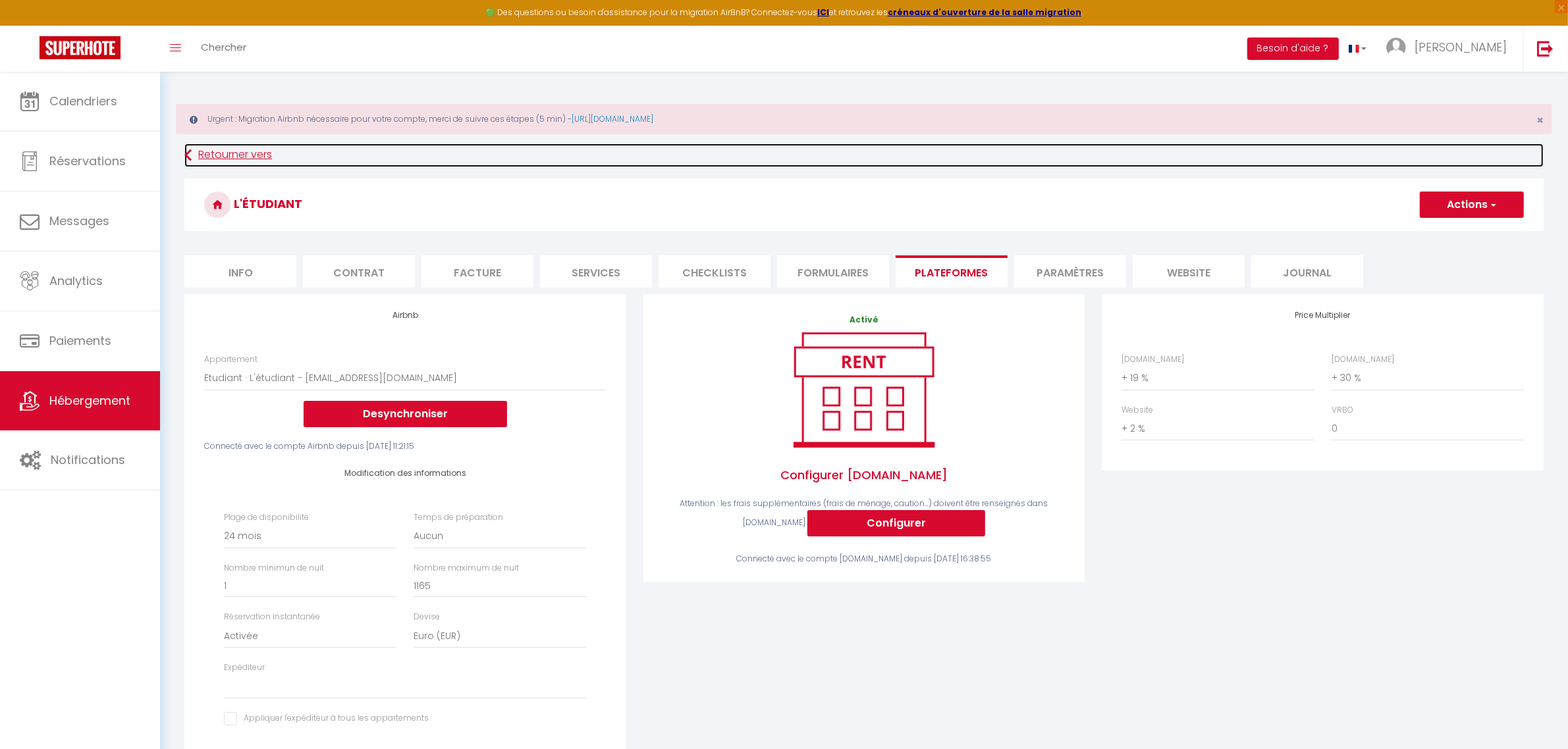
click at [225, 155] on link "Retourner vers" at bounding box center [864, 155] width 1359 height 24
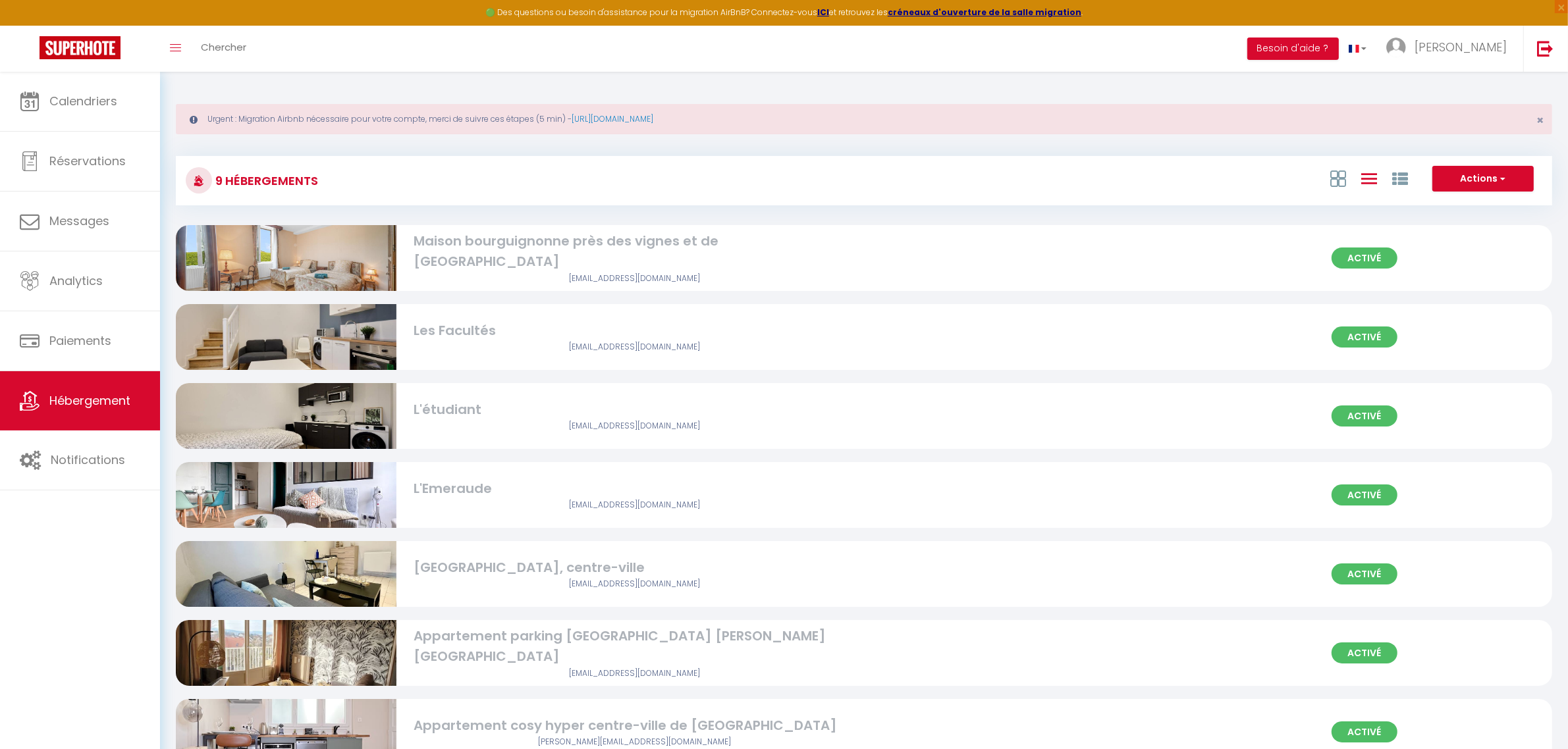
click at [346, 487] on img at bounding box center [286, 494] width 221 height 165
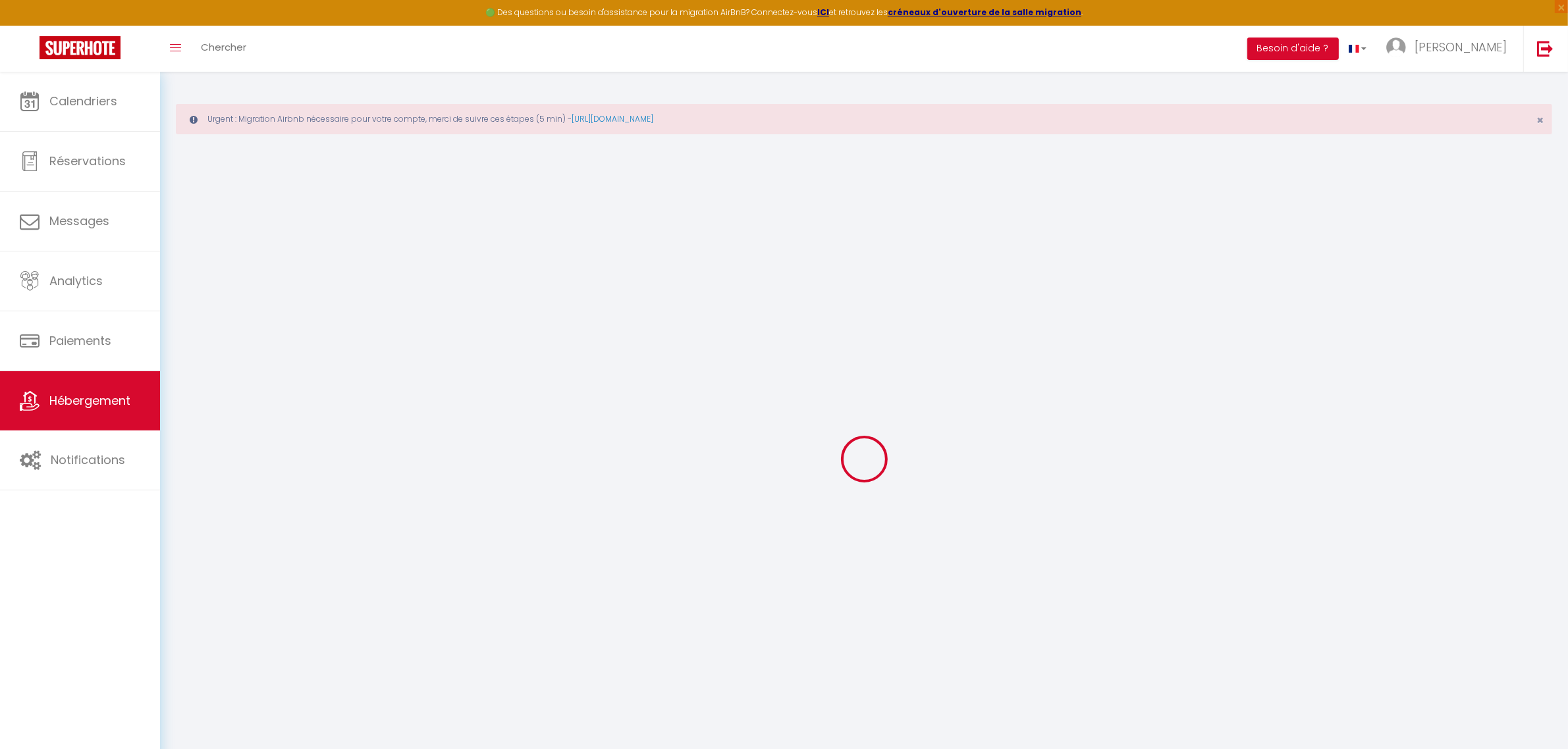
select select
checkbox input "true"
checkbox input "false"
checkbox input "true"
checkbox input "false"
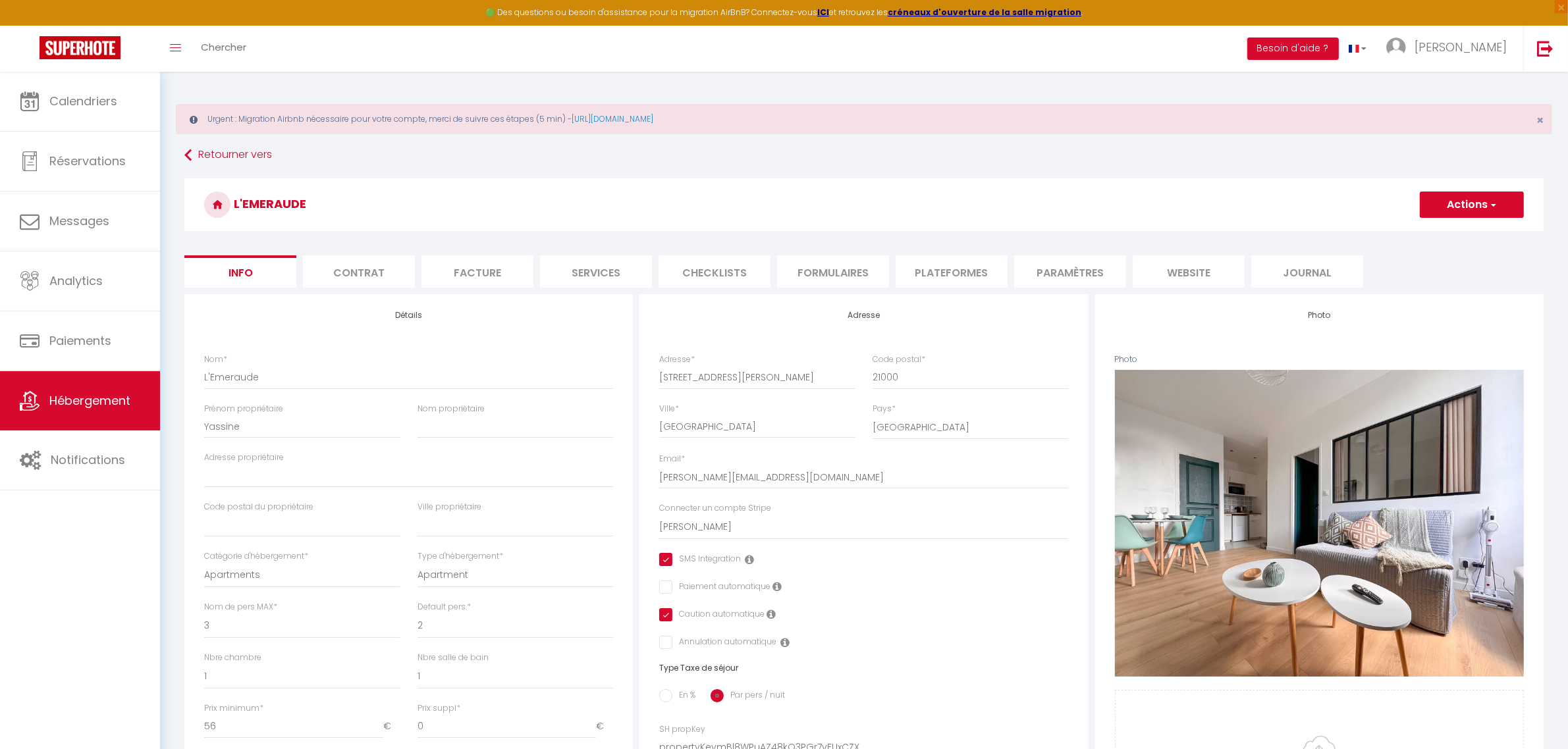
click at [959, 270] on li "Plateformes" at bounding box center [951, 272] width 112 height 32
select select
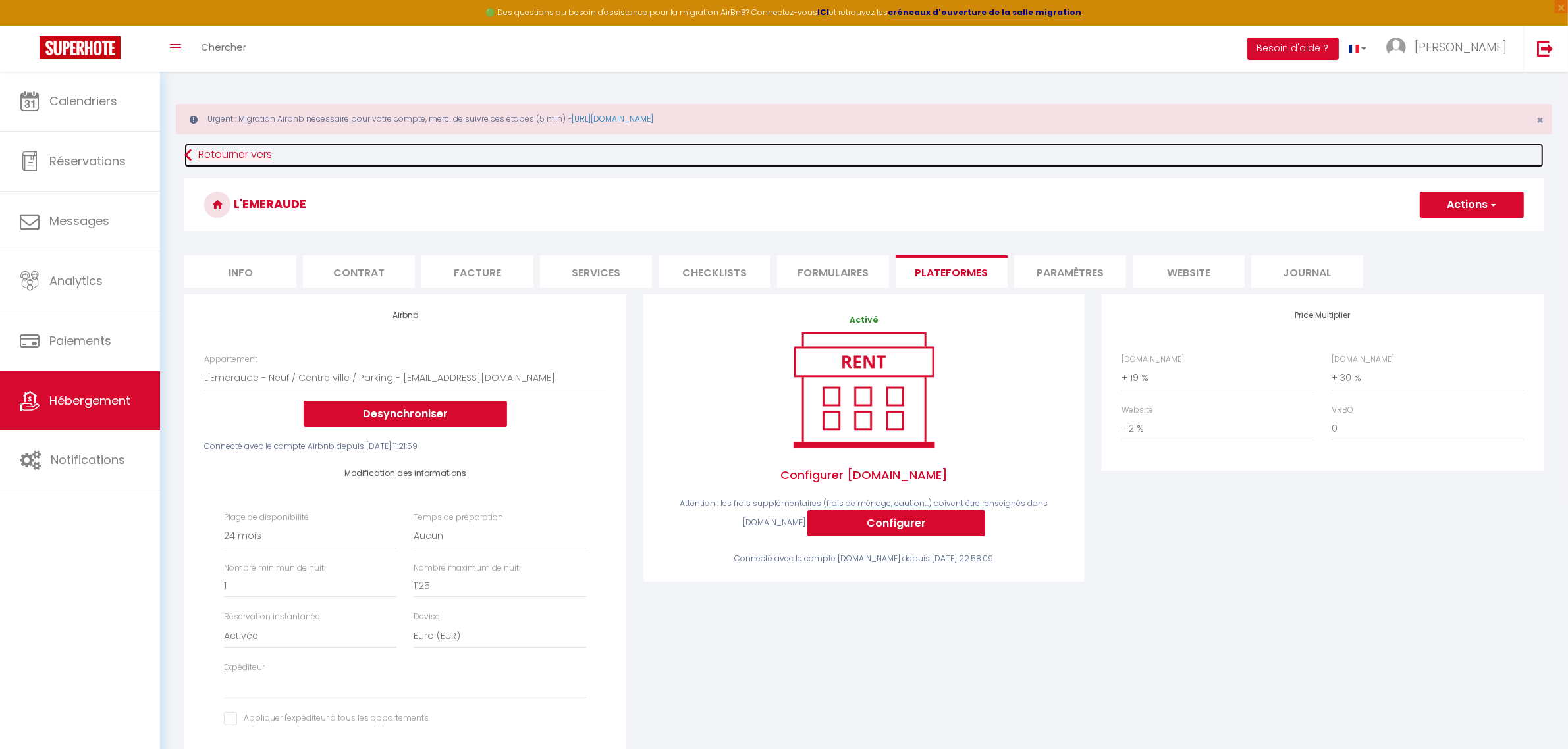
click at [244, 158] on link "Retourner vers" at bounding box center [864, 155] width 1359 height 24
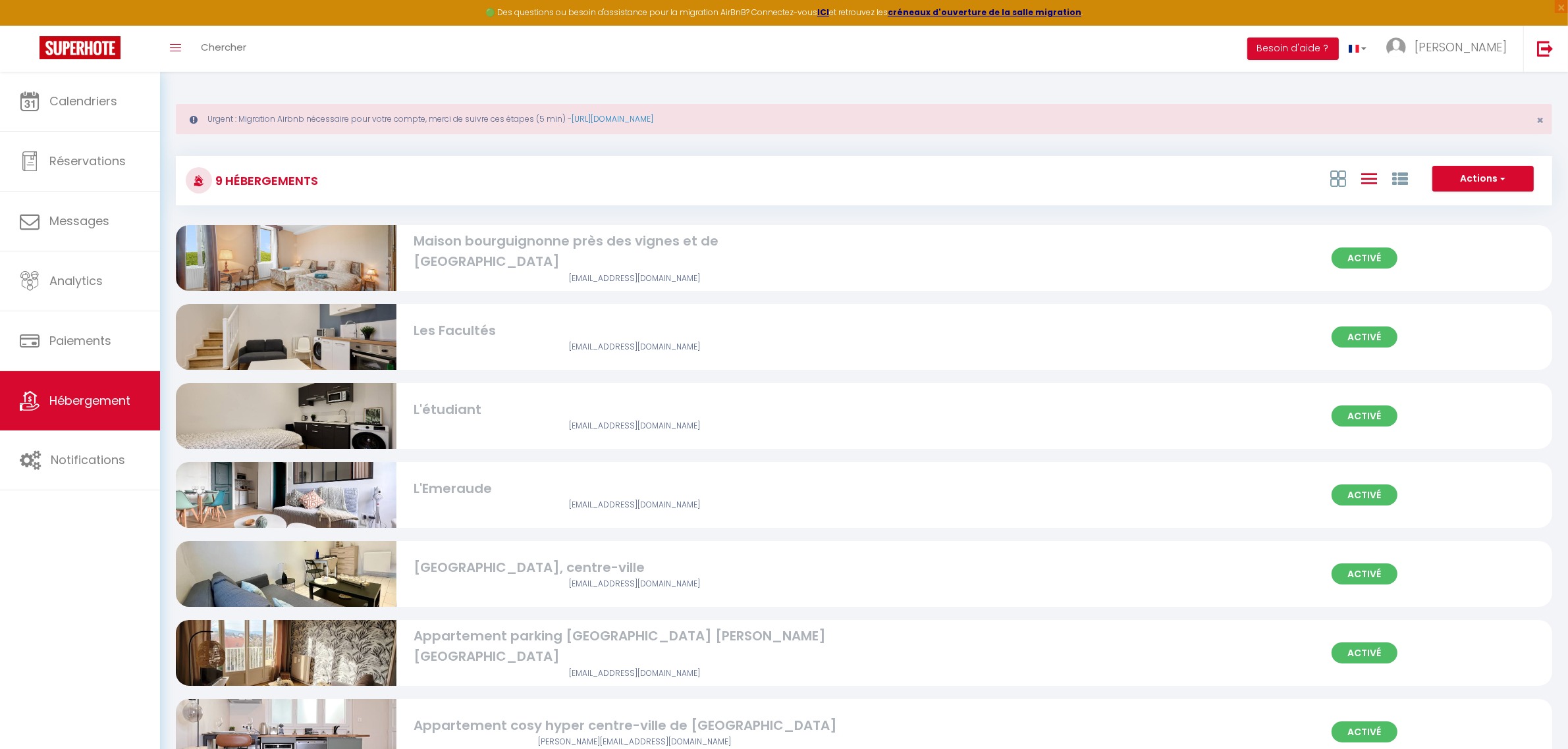
click at [645, 583] on div "[EMAIL_ADDRESS][DOMAIN_NAME]" at bounding box center [635, 585] width 442 height 13
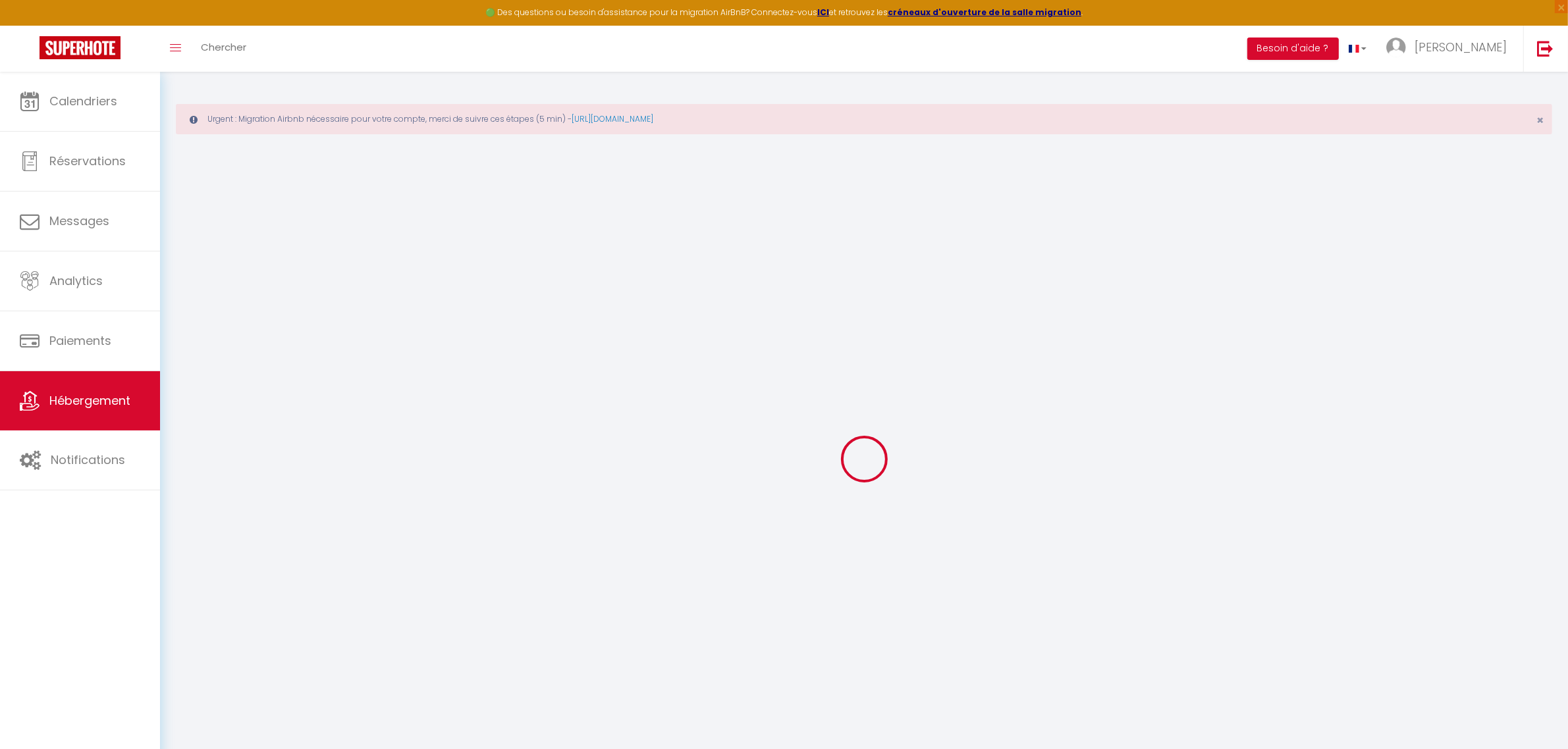
select select "13033-1010114977259115450"
select select "+ 18 %"
select select "+ 30 %"
select select "+ 2 %"
select select
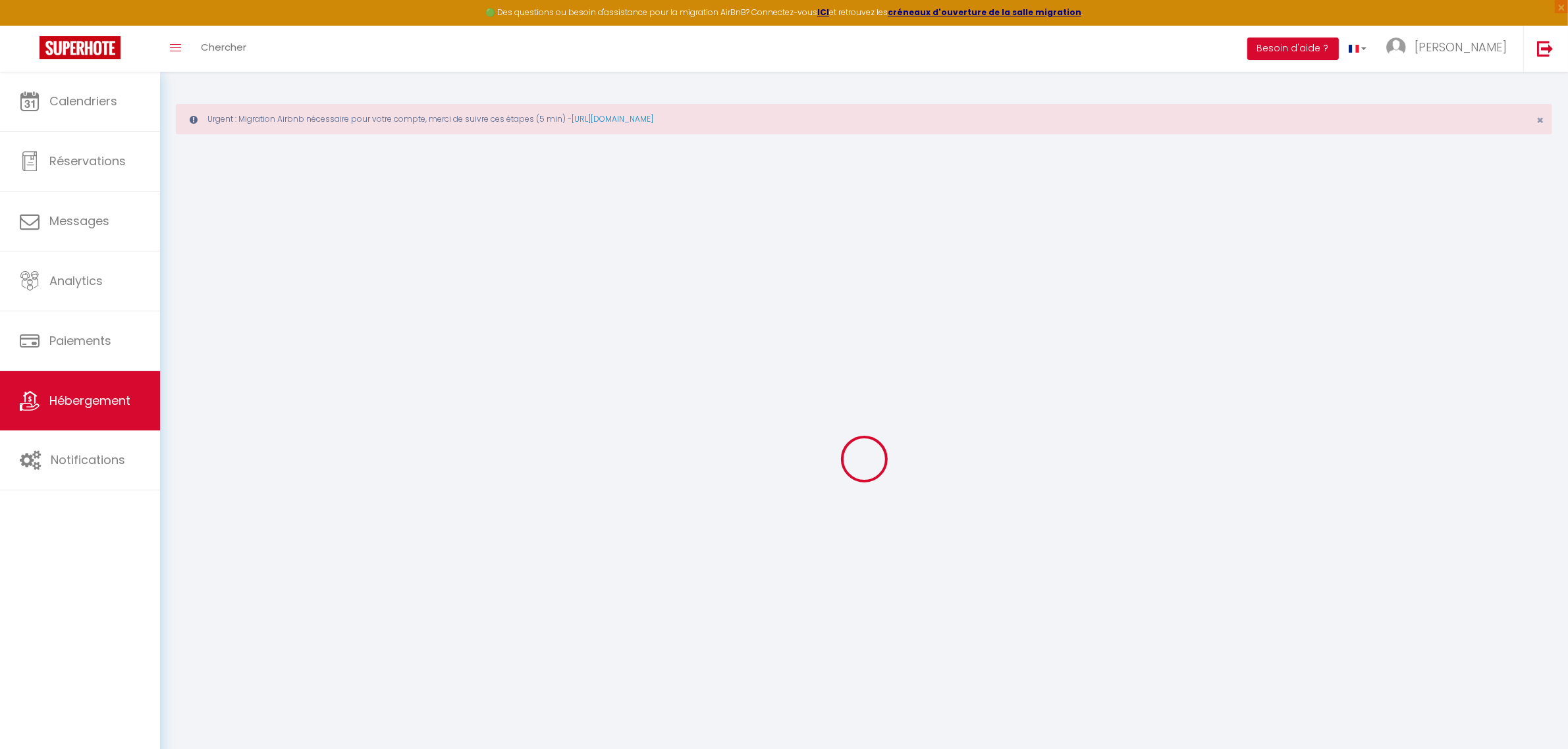
checkbox input "true"
checkbox input "false"
checkbox input "true"
checkbox input "false"
select select "365"
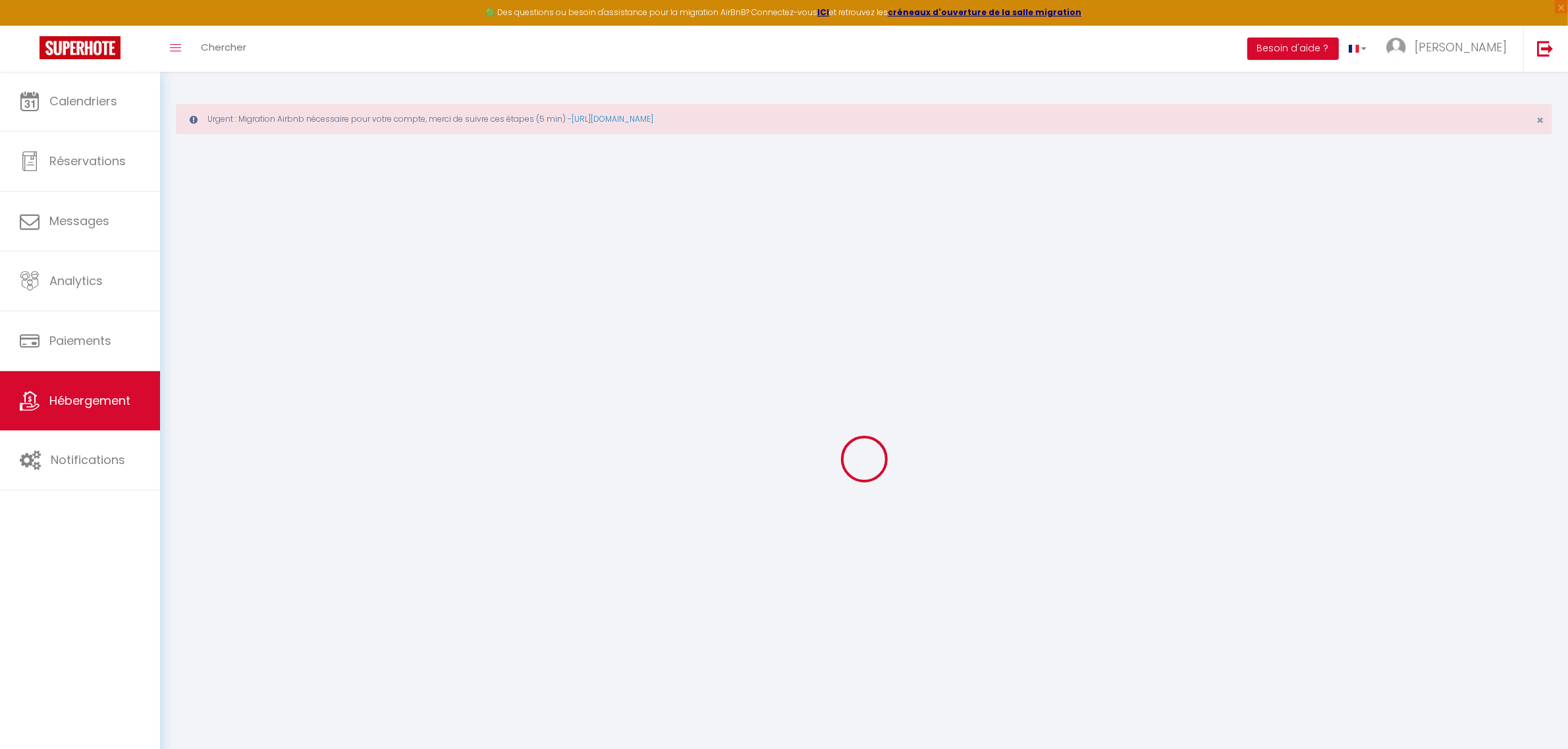
select select "EUR"
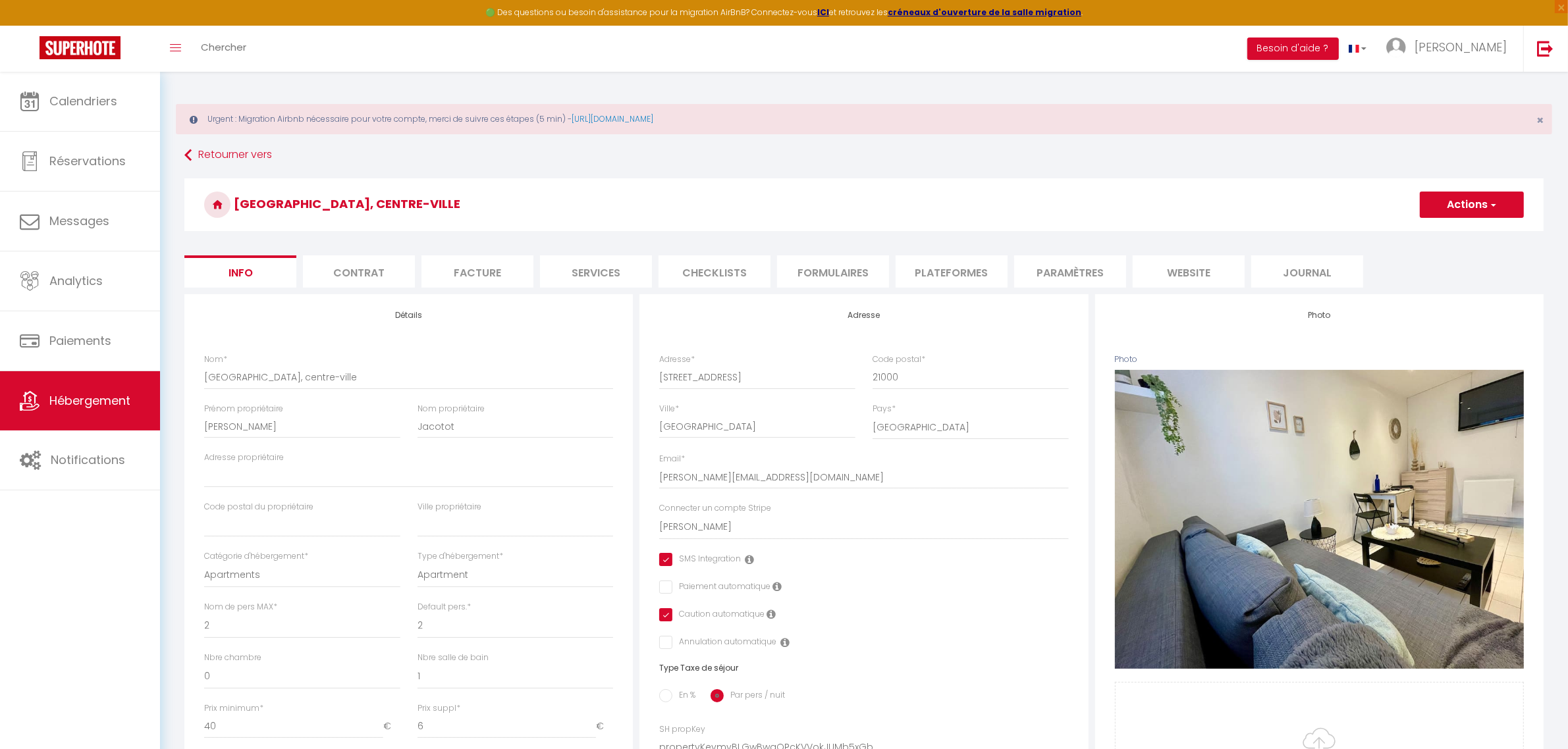
click at [959, 271] on li "Plateformes" at bounding box center [951, 272] width 112 height 32
select select
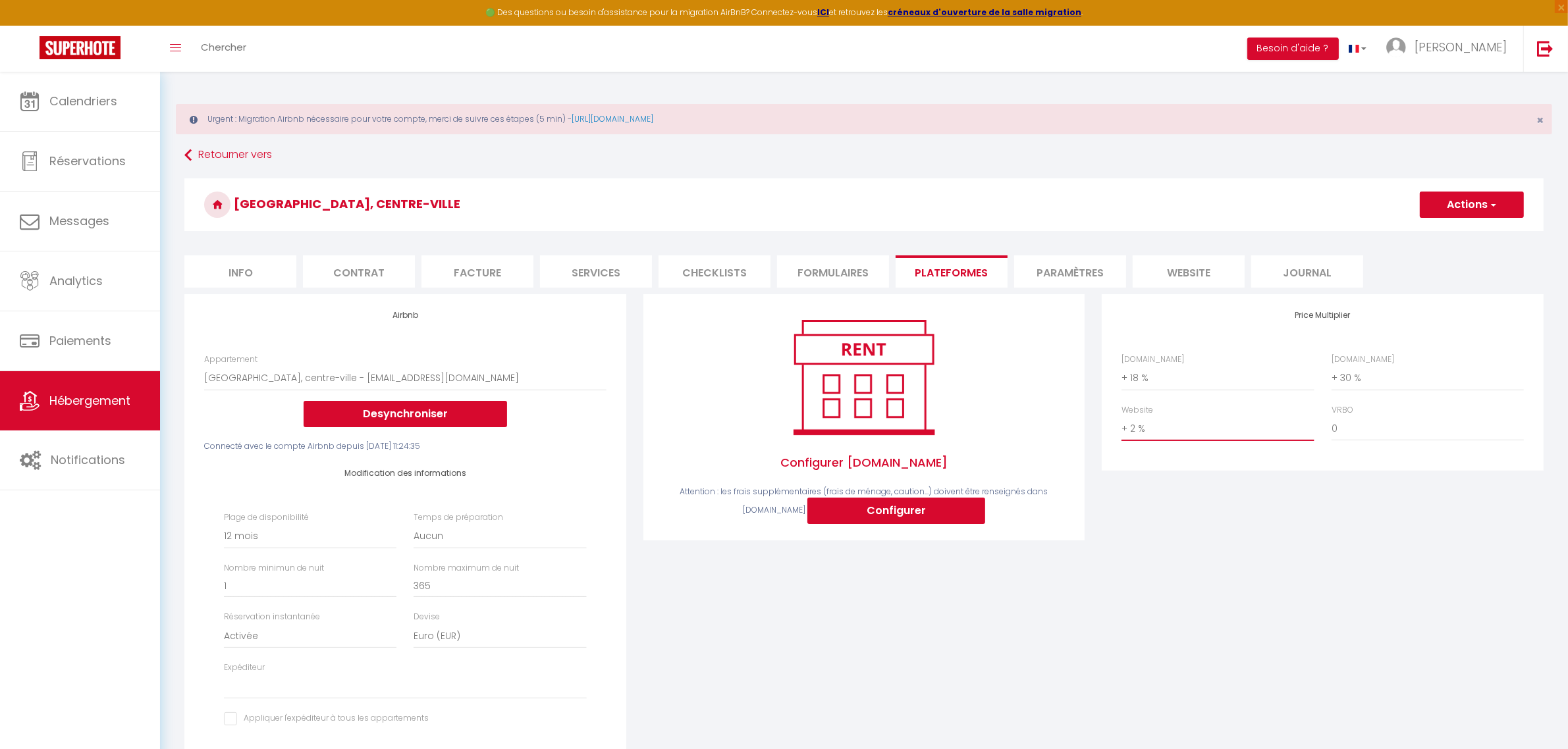
click at [1205, 428] on select "0 + 1 % + 2 % + 3 % + 4 % + 5 % + 6 % + 7 % + 8 % + 9 %" at bounding box center [1218, 428] width 192 height 25
select select "+ 10 %"
click at [1122, 416] on select "0 + 1 % + 2 % + 3 % + 4 % + 5 % + 6 % + 7 % + 8 % + 9 %" at bounding box center [1218, 428] width 192 height 25
select select
click at [1273, 429] on select "0 + 1 % + 2 % + 3 % + 4 % + 5 % + 6 % + 7 % + 8 % + 9 %" at bounding box center [1218, 428] width 192 height 25
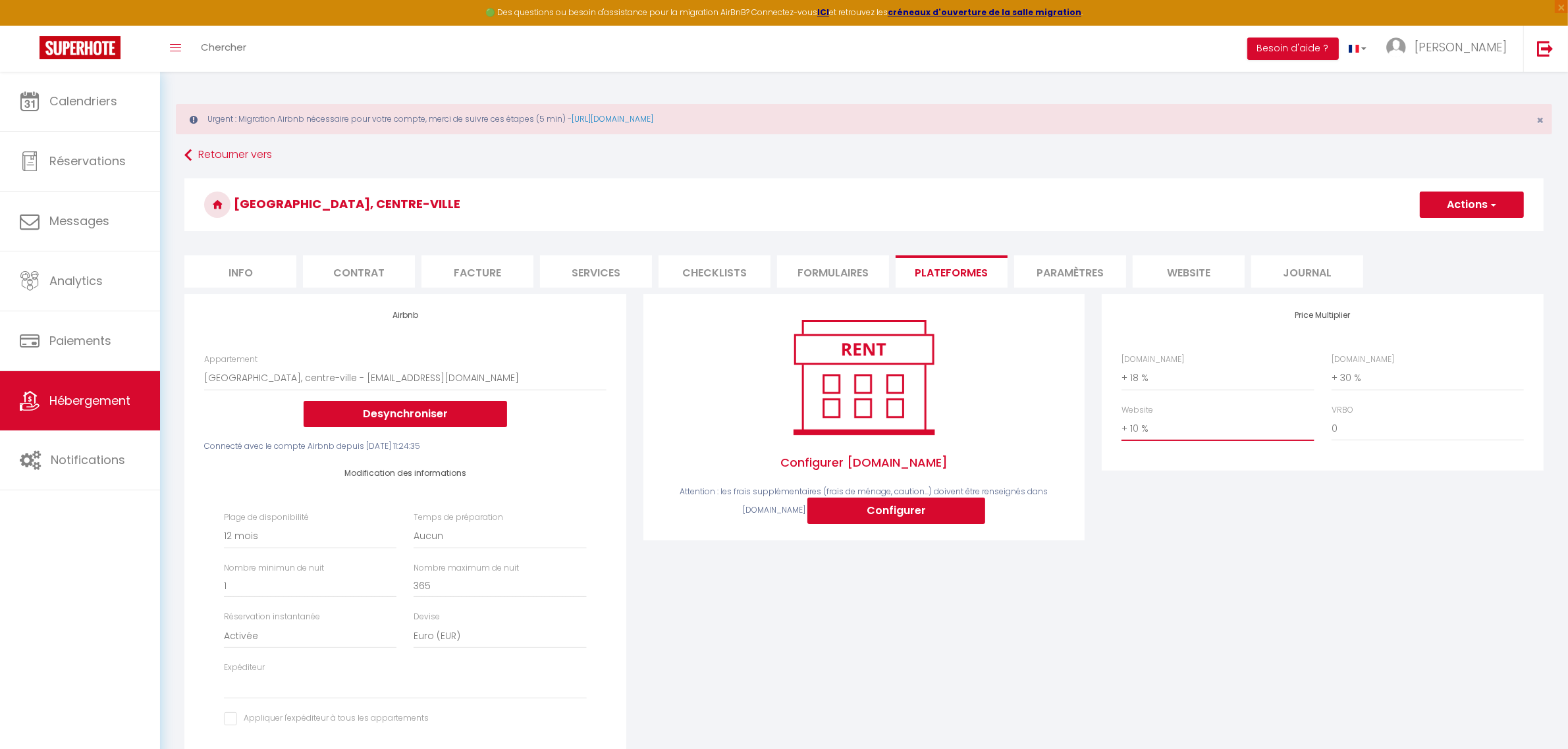
select select "+ 9 %"
click at [1122, 416] on select "0 + 1 % + 2 % + 3 % + 4 % + 5 % + 6 % + 7 % + 8 % + 9 %" at bounding box center [1218, 428] width 192 height 25
select select
click at [1473, 211] on button "Actions" at bounding box center [1472, 204] width 104 height 27
click at [1461, 233] on link "Enregistrer" at bounding box center [1471, 234] width 104 height 18
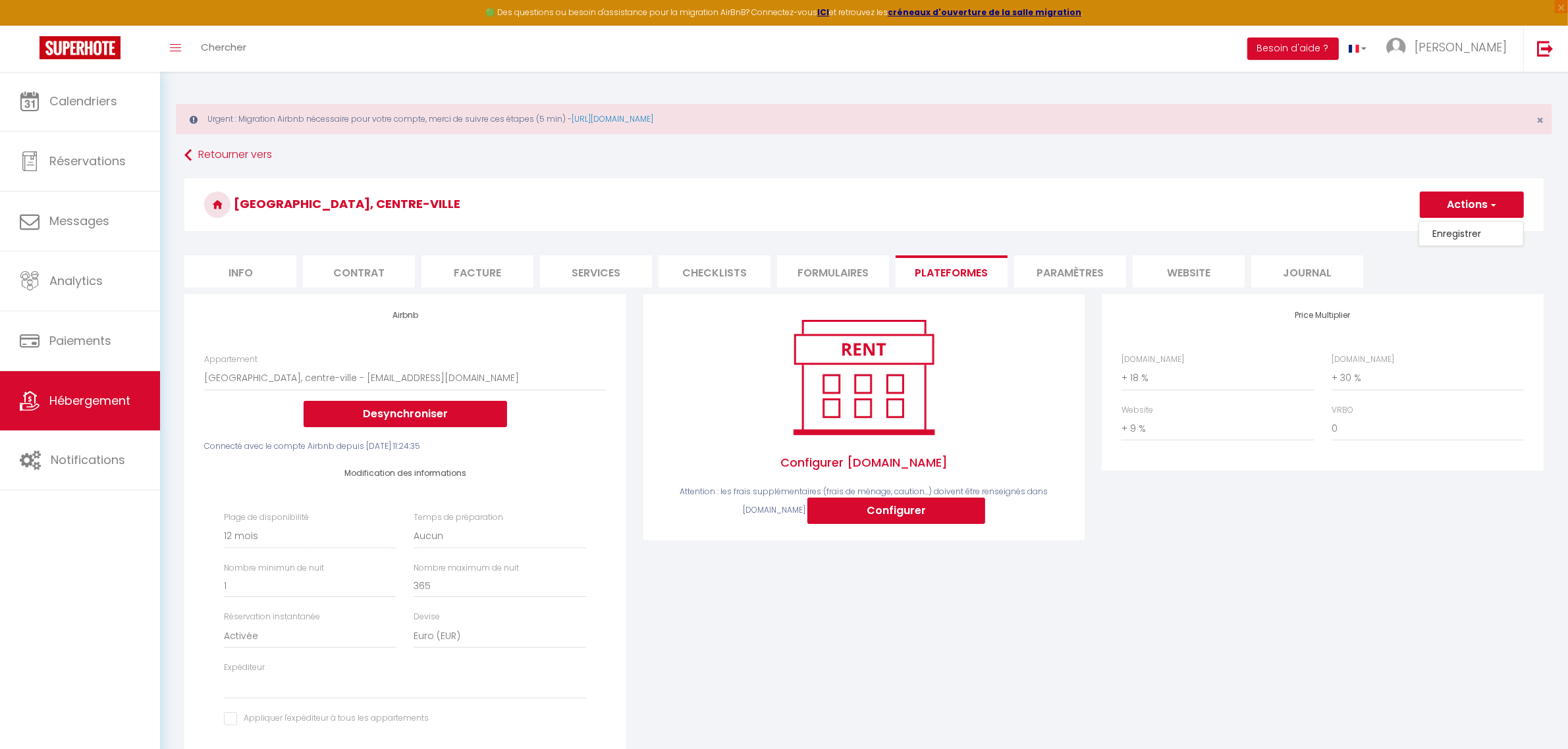
select select "365"
select select "EUR"
select select
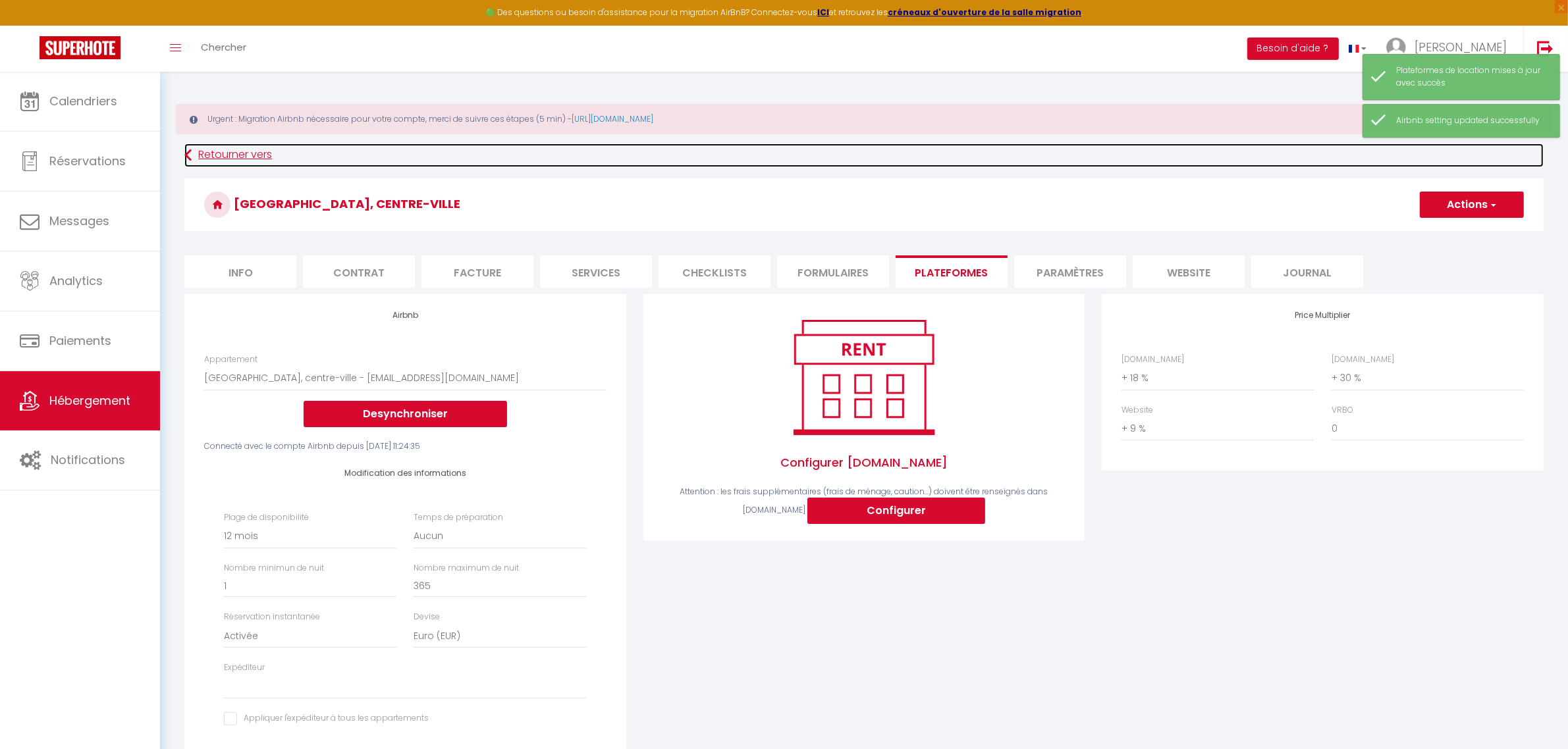
click at [251, 162] on link "Retourner vers" at bounding box center [864, 155] width 1359 height 24
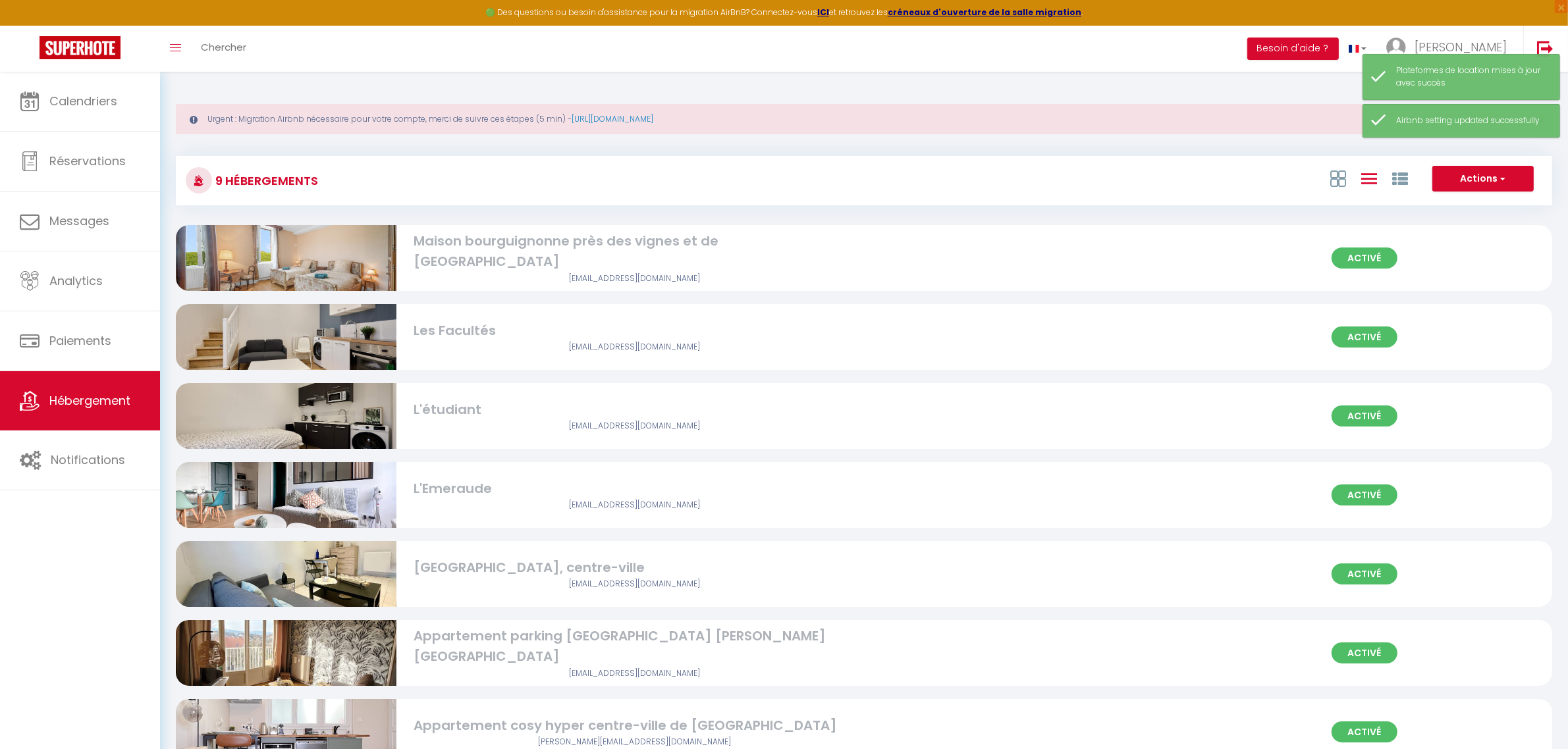
click at [824, 251] on div "Maison bourguignonne près des vignes et de [GEOGRAPHIC_DATA]" at bounding box center [635, 251] width 442 height 42
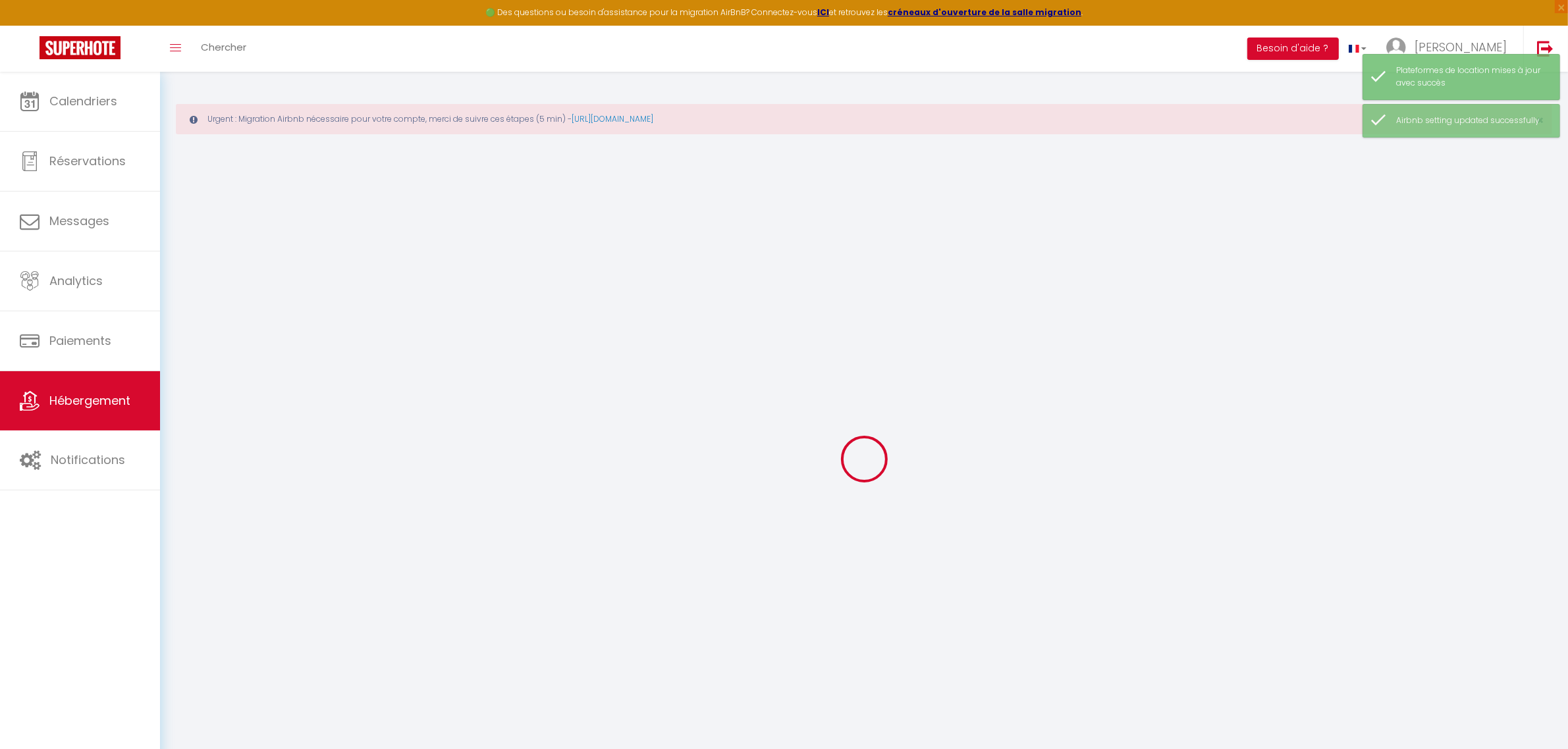
select select "17479-1498546396986220033"
select select "+ 19 %"
select select "+ 30 %"
select select "+ 2 %"
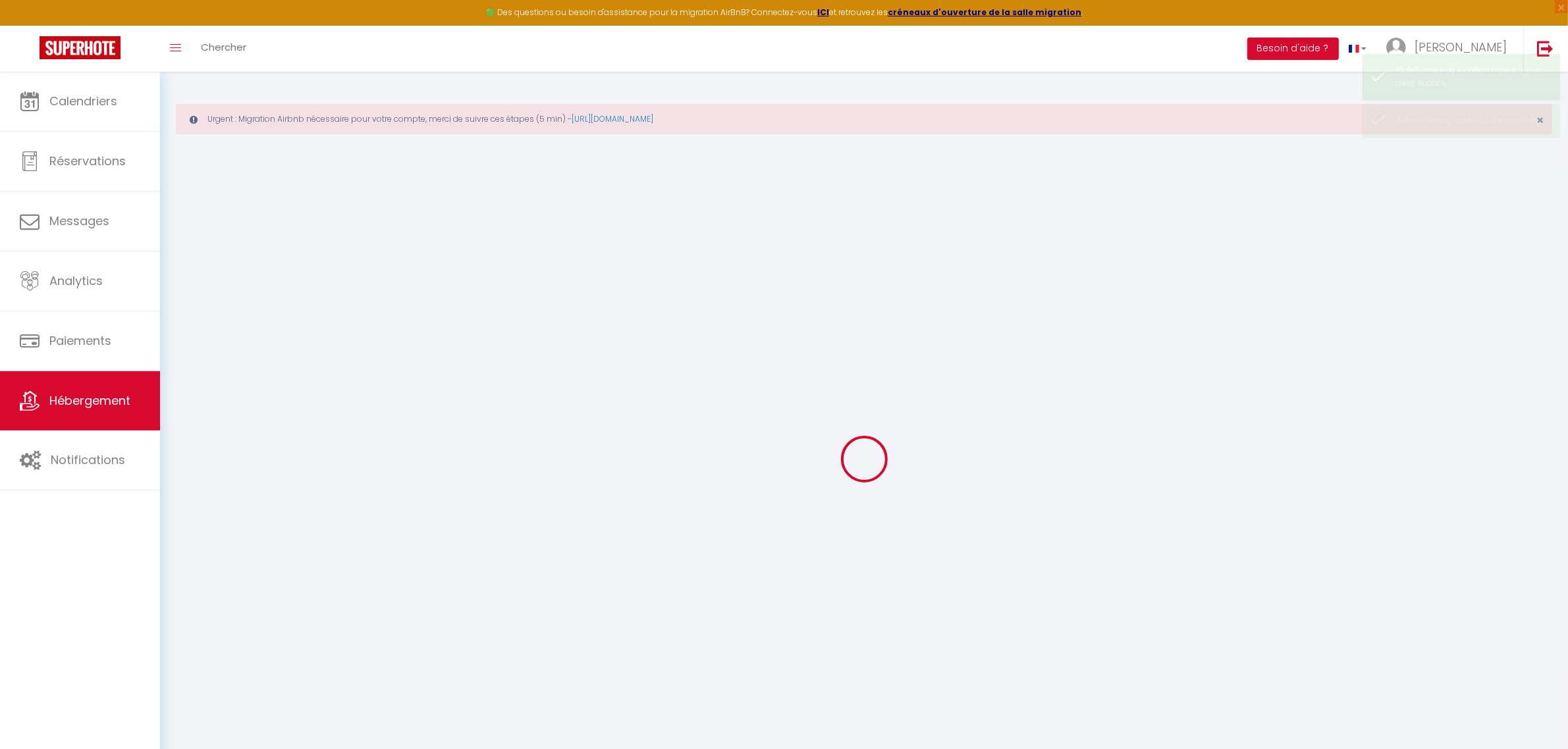
checkbox input "true"
checkbox input "false"
checkbox input "true"
checkbox input "false"
select select "-1"
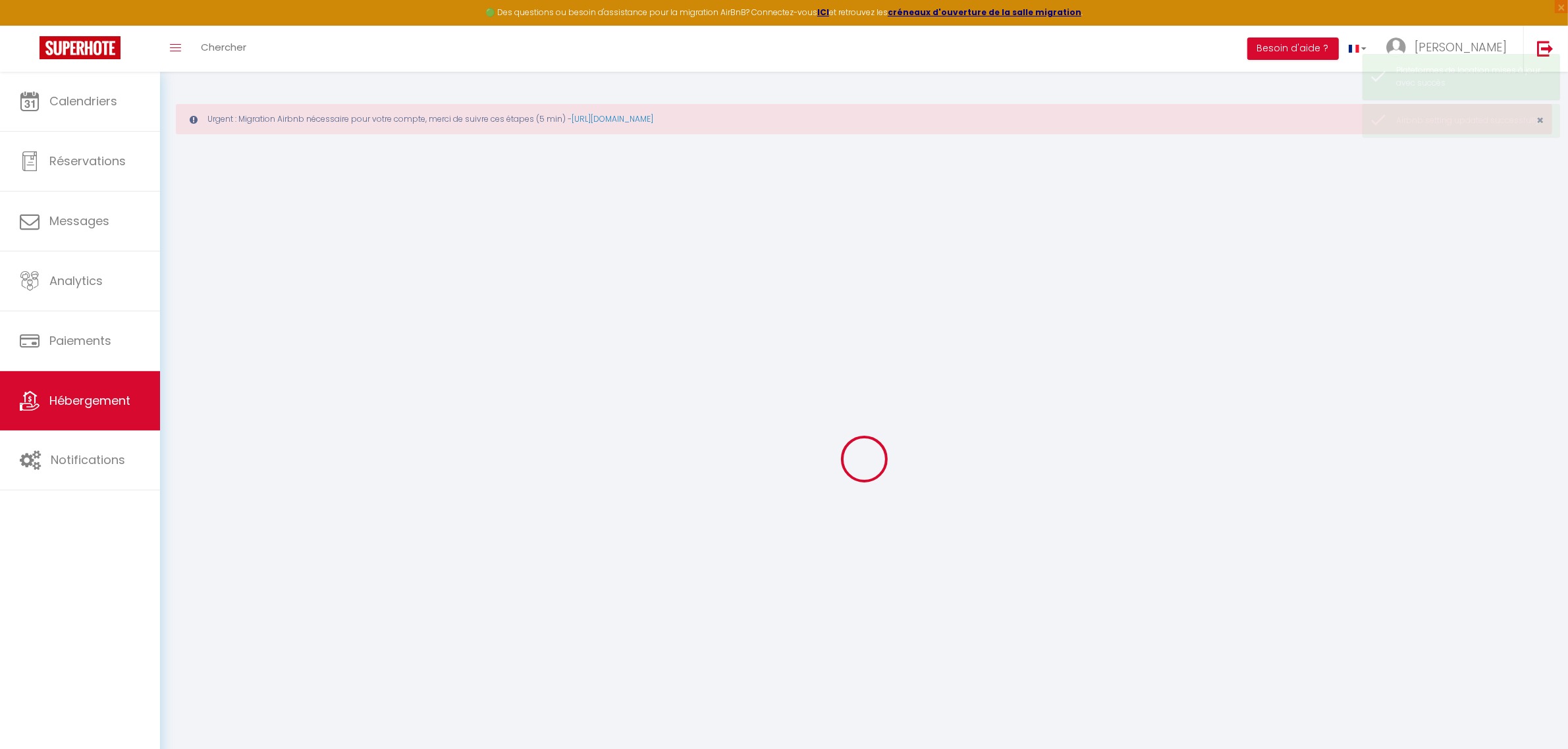
select select "EUR"
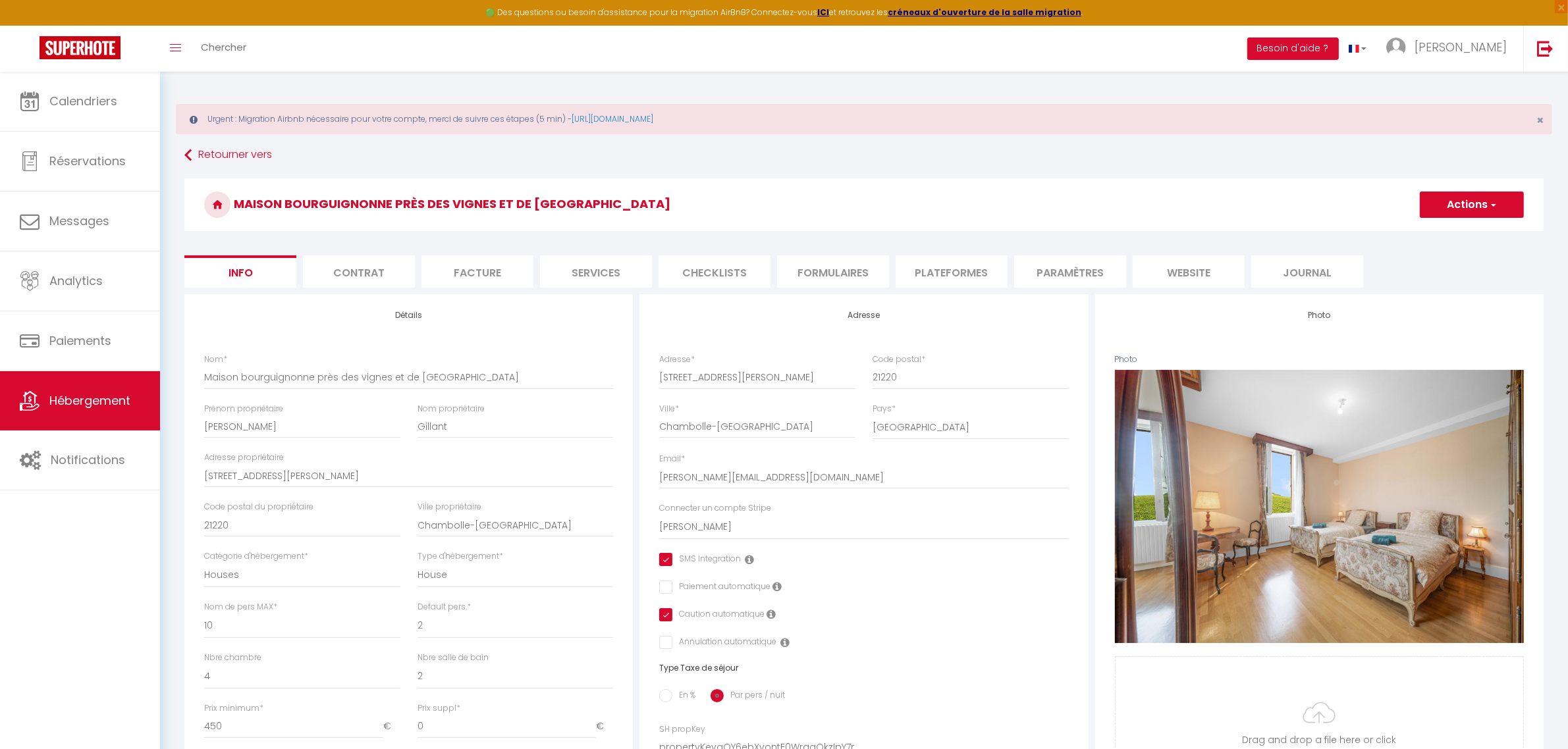
click at [947, 270] on li "Plateformes" at bounding box center [951, 272] width 112 height 32
select select
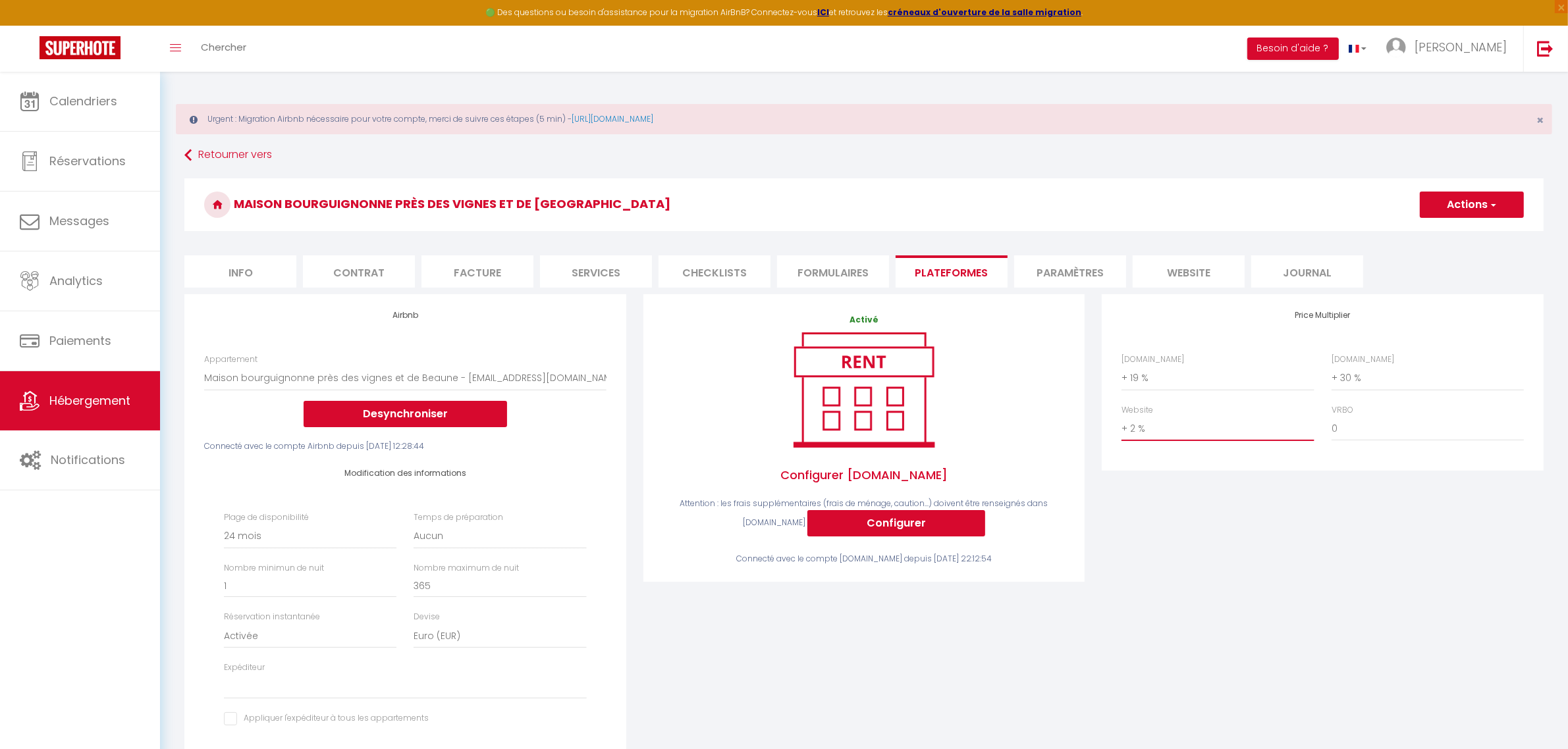
click at [1209, 427] on select "0 + 1 % + 2 % + 3 % + 4 % + 5 % + 6 % + 7 % + 8 % + 9 %" at bounding box center [1218, 428] width 192 height 25
drag, startPoint x: 1256, startPoint y: 499, endPoint x: 1246, endPoint y: 453, distance: 47.1
click at [1256, 497] on div "Price Multiplier Airbnb.com 0 + 1 % + 2 % + 3 % + 4 % + 5 % + 6 % + 7 %" at bounding box center [1322, 550] width 459 height 513
click at [1226, 425] on select "0 + 1 % + 2 % + 3 % + 4 % + 5 % + 6 % + 7 % + 8 % + 9 %" at bounding box center [1218, 428] width 192 height 25
select select "+ 10 %"
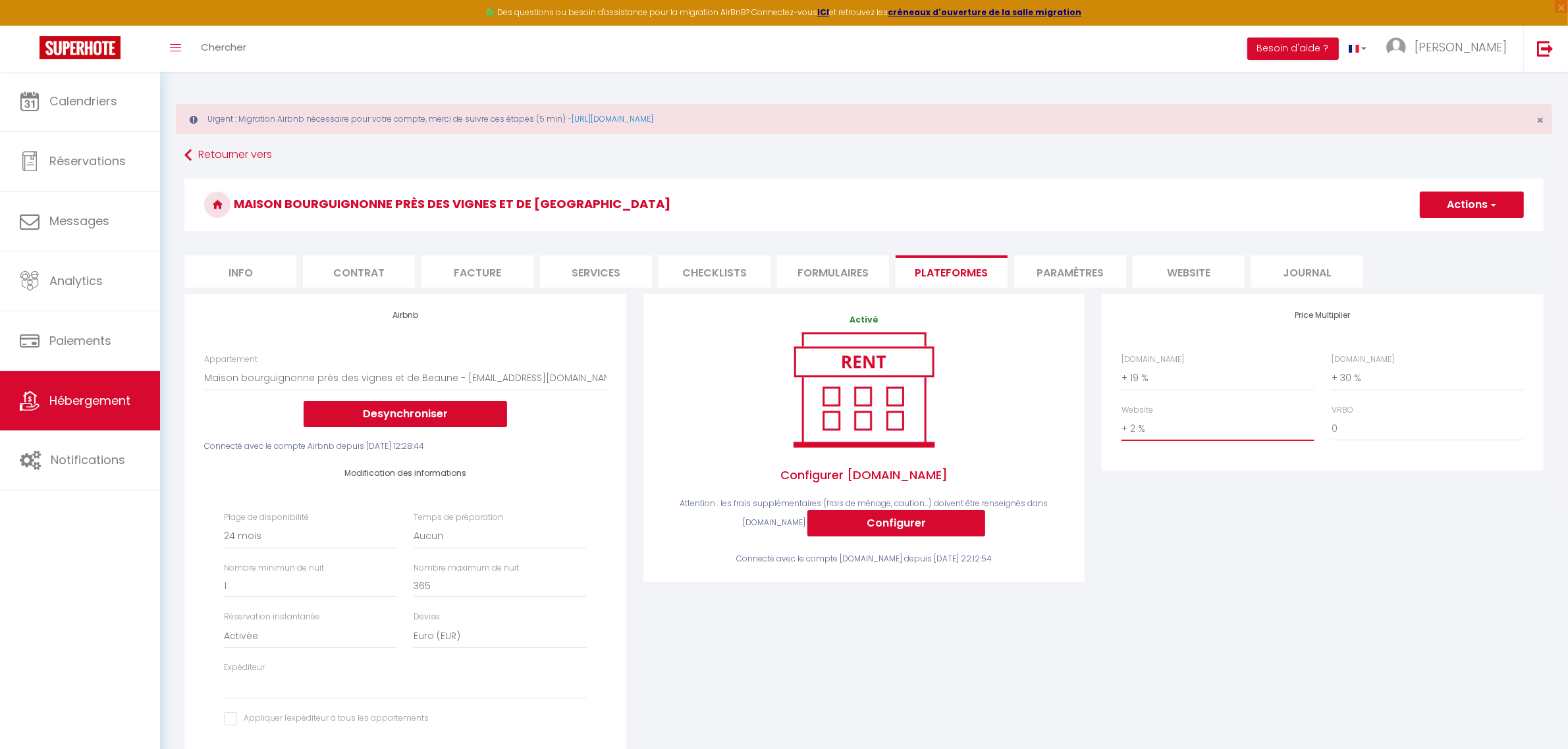
click at [1122, 416] on select "0 + 1 % + 2 % + 3 % + 4 % + 5 % + 6 % + 7 % + 8 % + 9 %" at bounding box center [1218, 428] width 192 height 25
select select
click at [1473, 214] on button "Actions" at bounding box center [1472, 204] width 104 height 27
click at [1463, 235] on link "Enregistrer" at bounding box center [1471, 234] width 104 height 18
select select "-1"
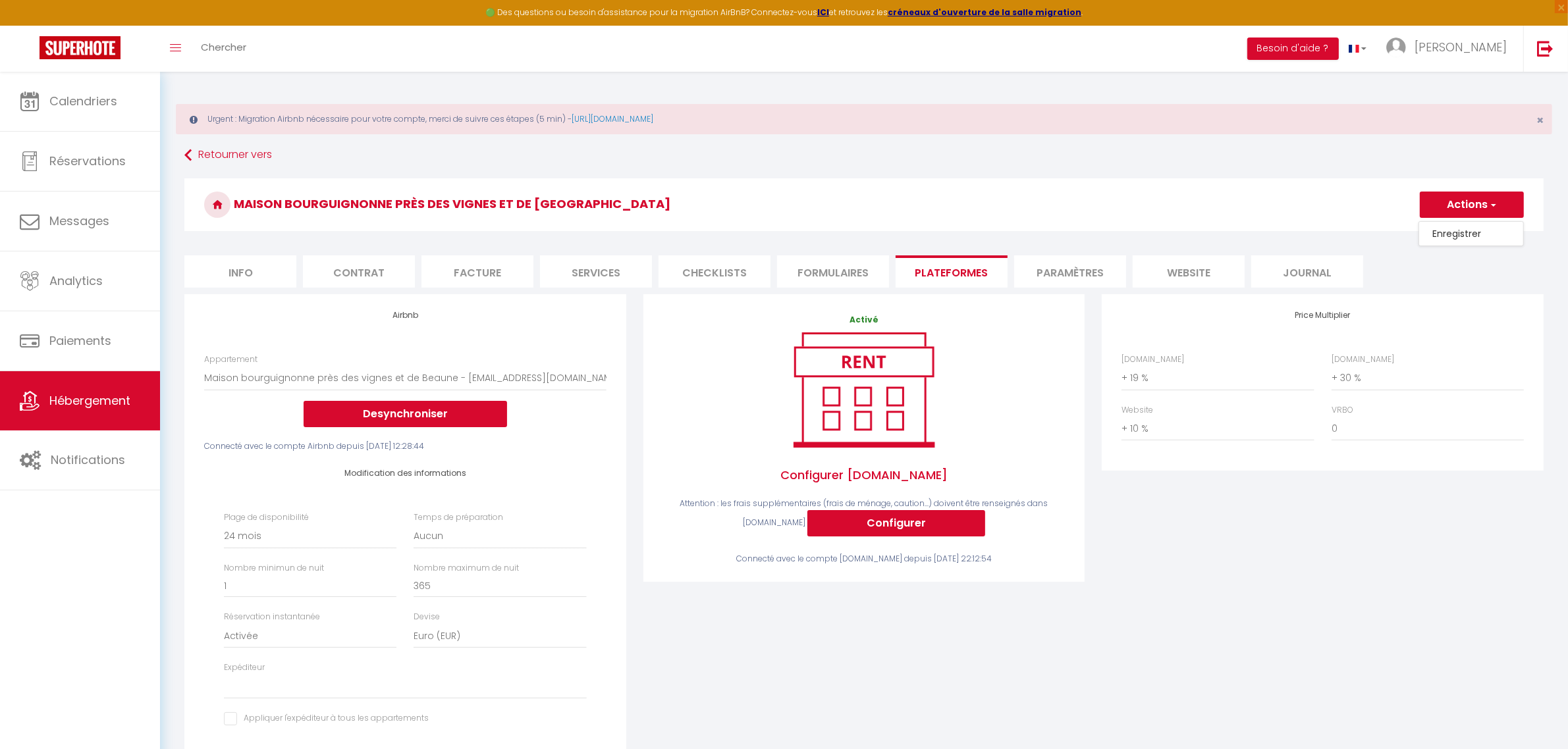
select select "EUR"
select select
click at [1239, 429] on select "0 + 1 % + 2 % + 3 % + 4 % + 5 % + 6 % + 7 % + 8 % + 9 %" at bounding box center [1218, 428] width 192 height 25
click at [1122, 416] on select "0 + 1 % + 2 % + 3 % + 4 % + 5 % + 6 % + 7 % + 8 % + 9 %" at bounding box center [1218, 428] width 192 height 25
click at [1316, 534] on div "Price Multiplier Airbnb.com 0 + 1 % + 2 % + 3 % + 4 % + 5 % + 6 % + 7 %" at bounding box center [1322, 550] width 459 height 513
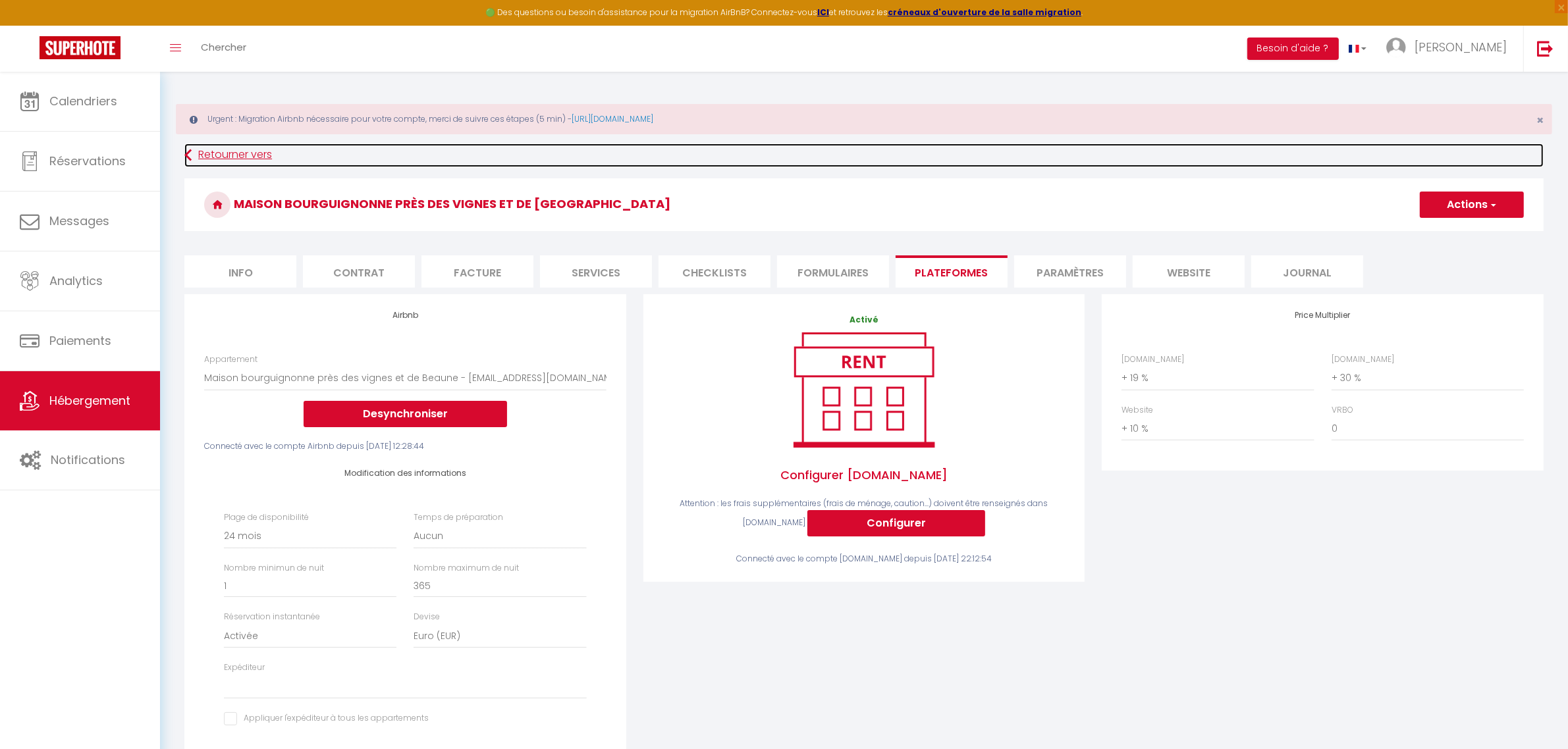
click at [212, 162] on link "Retourner vers" at bounding box center [864, 155] width 1359 height 24
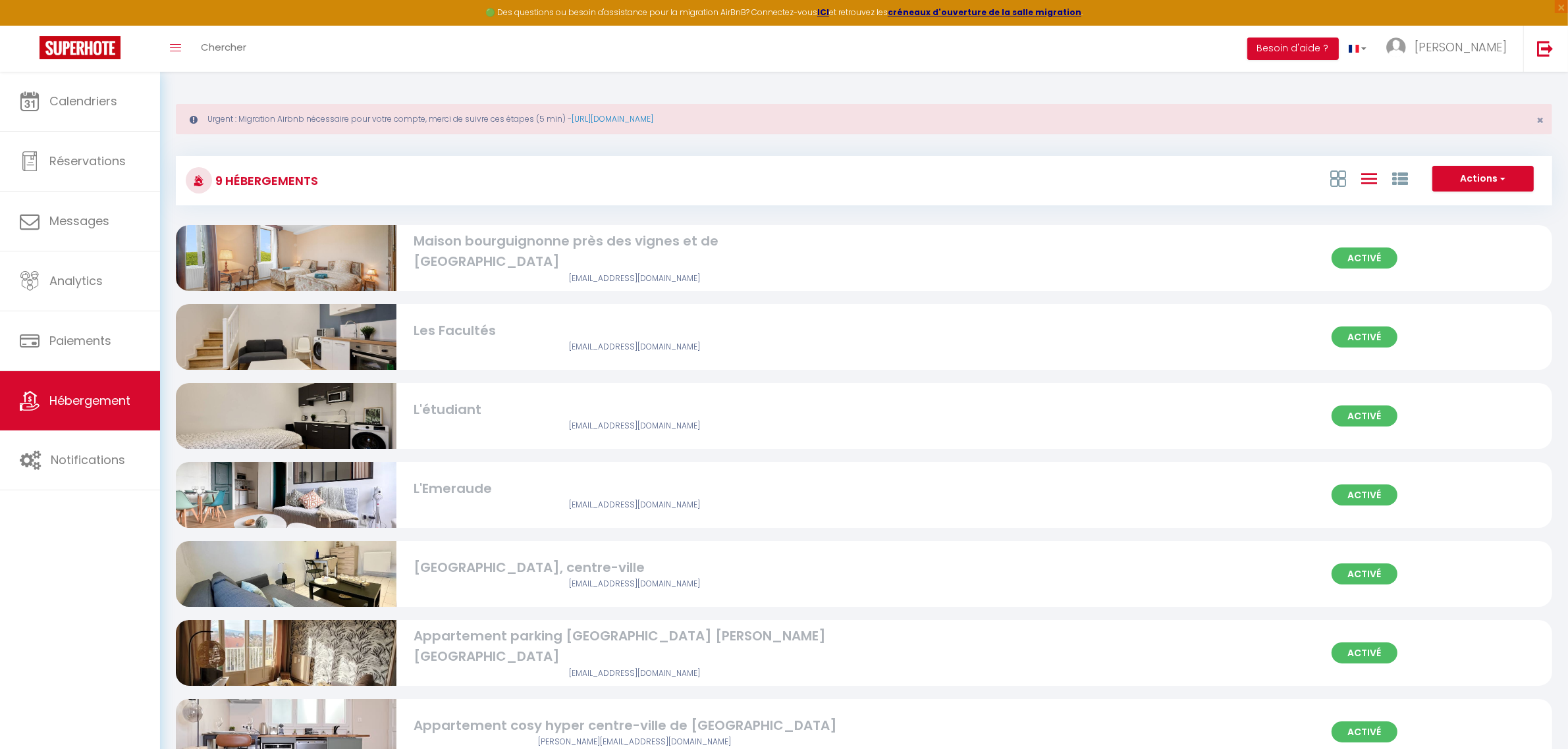
click at [772, 333] on div "Les Facultés" at bounding box center [635, 331] width 442 height 20
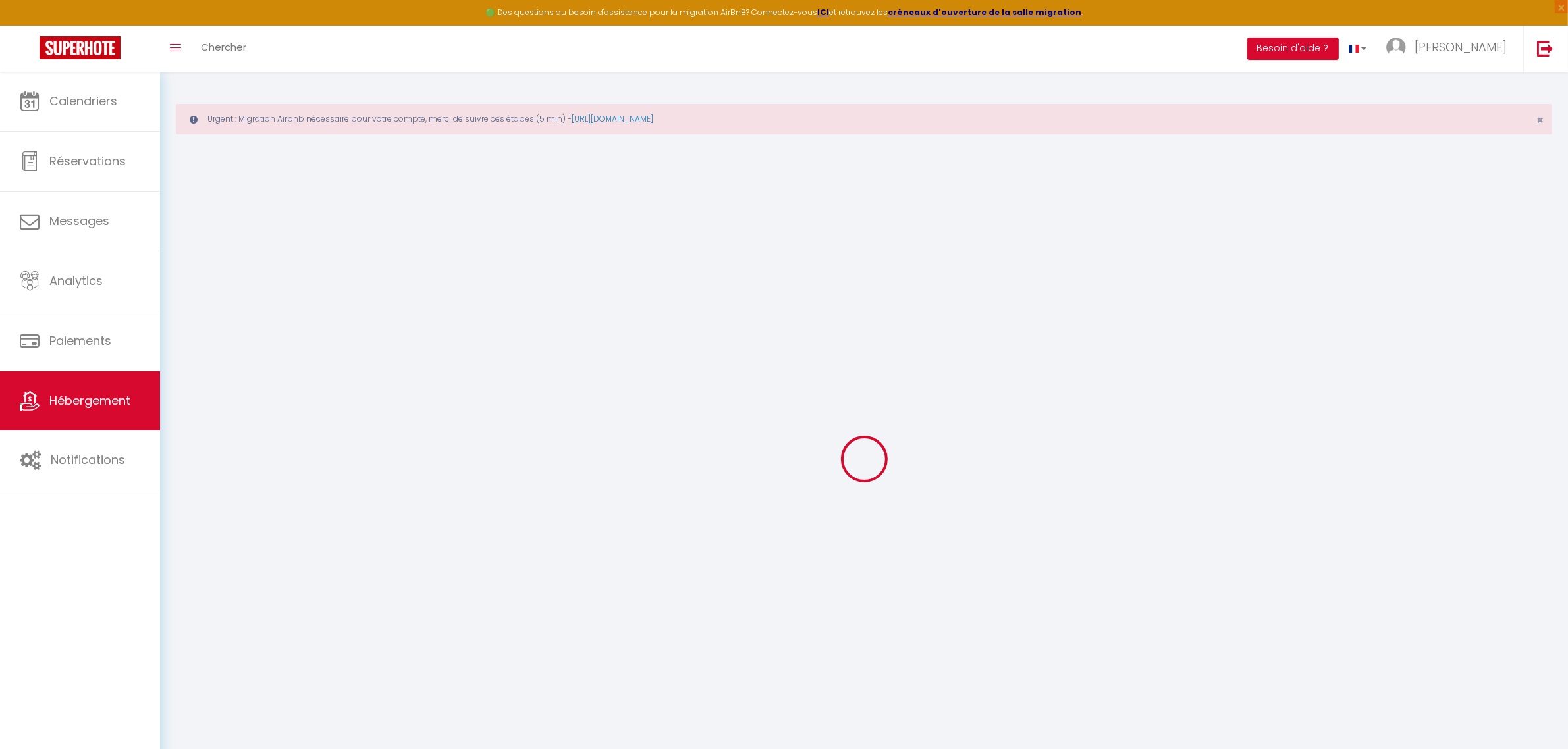
select select "16822-1086022281852675574"
select select "+ 19 %"
select select "+ 30 %"
select select "16:00"
select select "23:45"
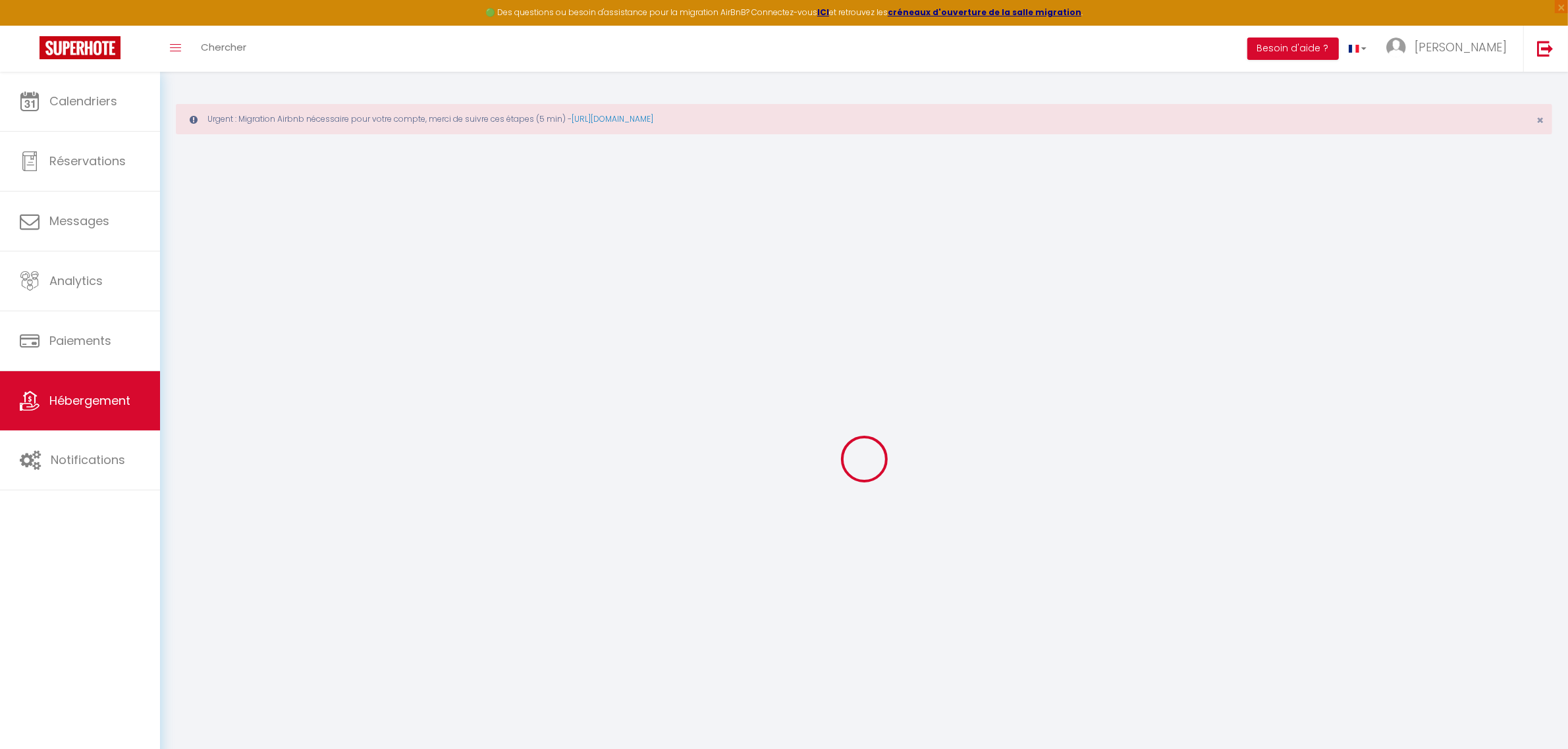
select select "11:00"
select select "30"
select select "120"
checkbox input "true"
checkbox input "false"
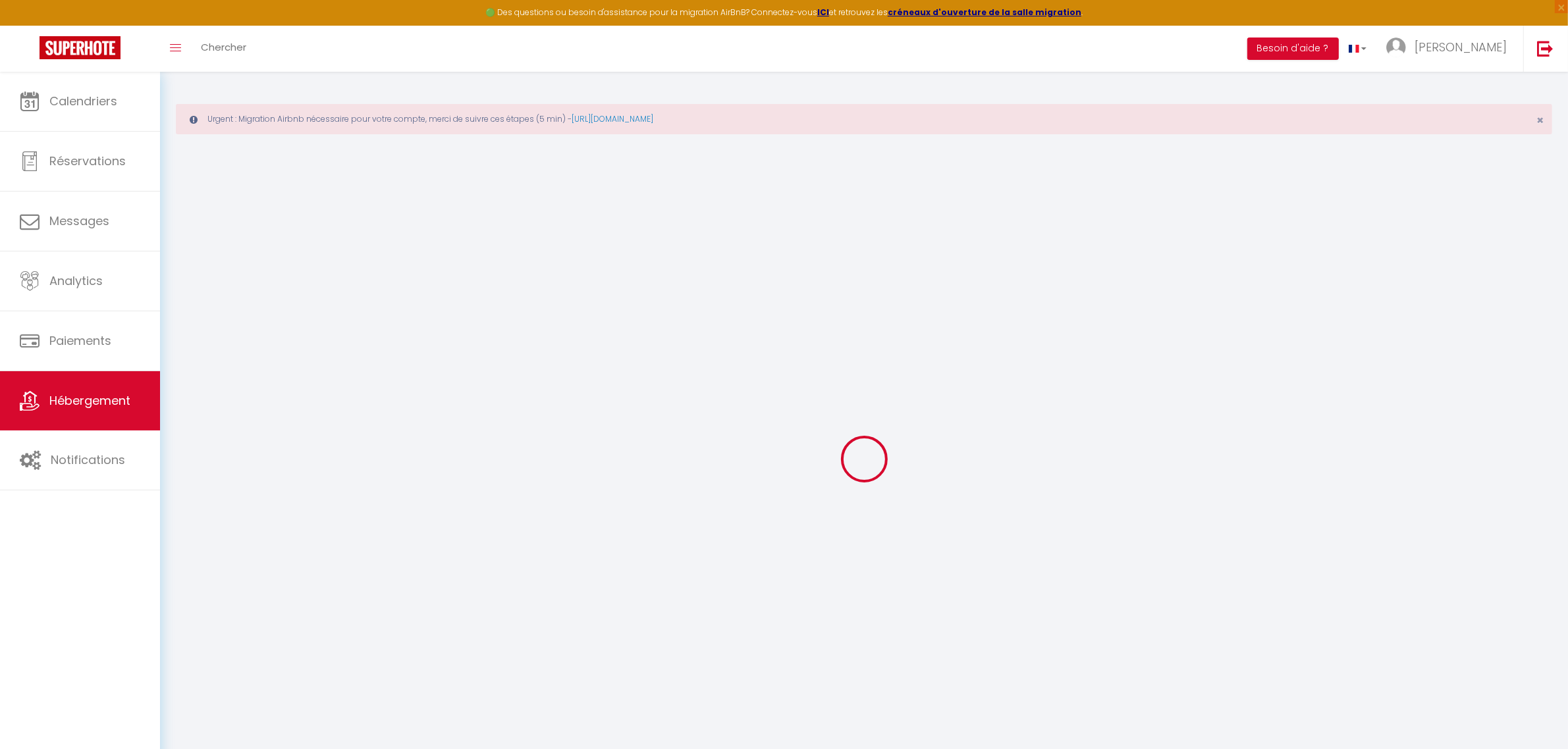
checkbox input "false"
select select "-1"
select select "EUR"
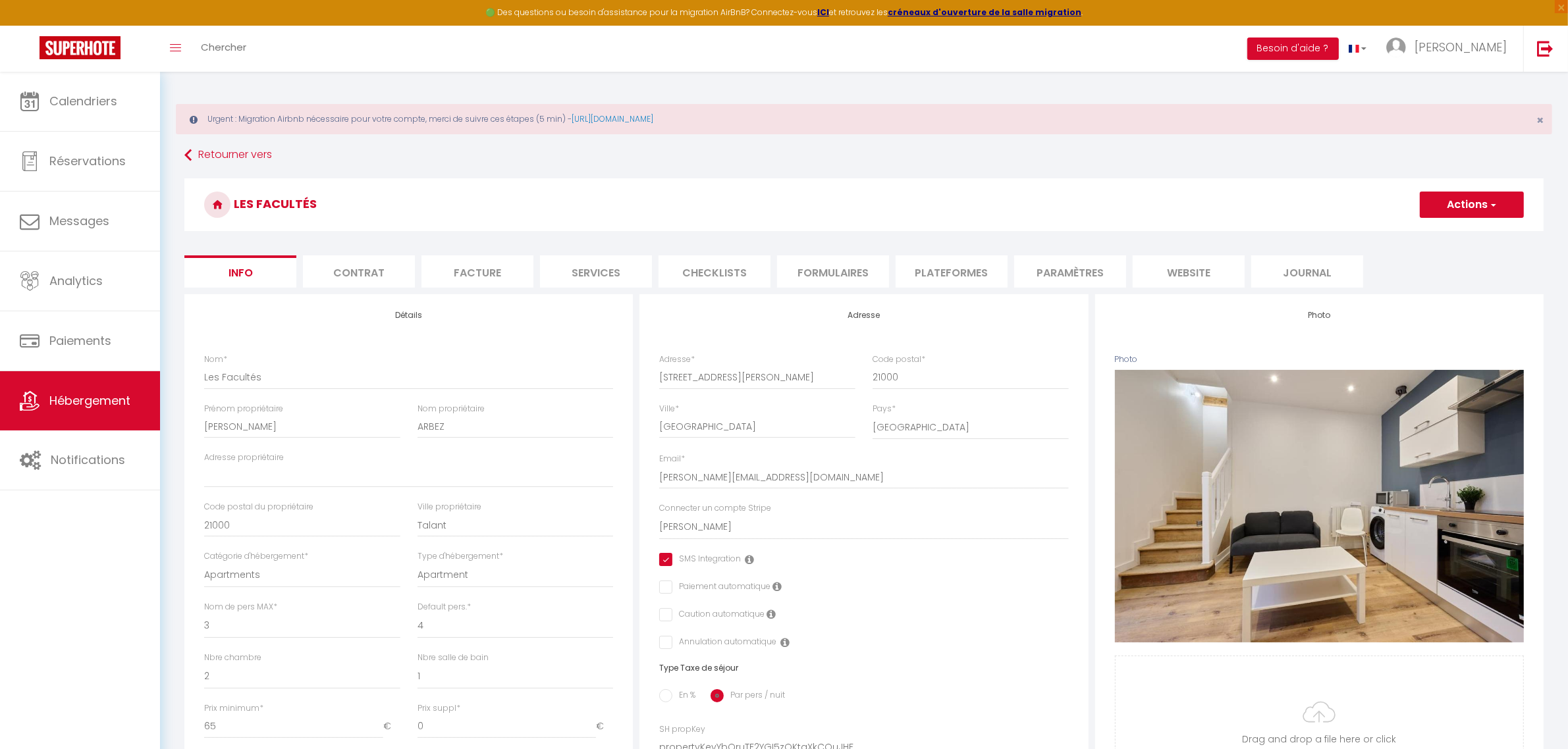
click at [1086, 271] on li "Paramètres" at bounding box center [1070, 272] width 112 height 32
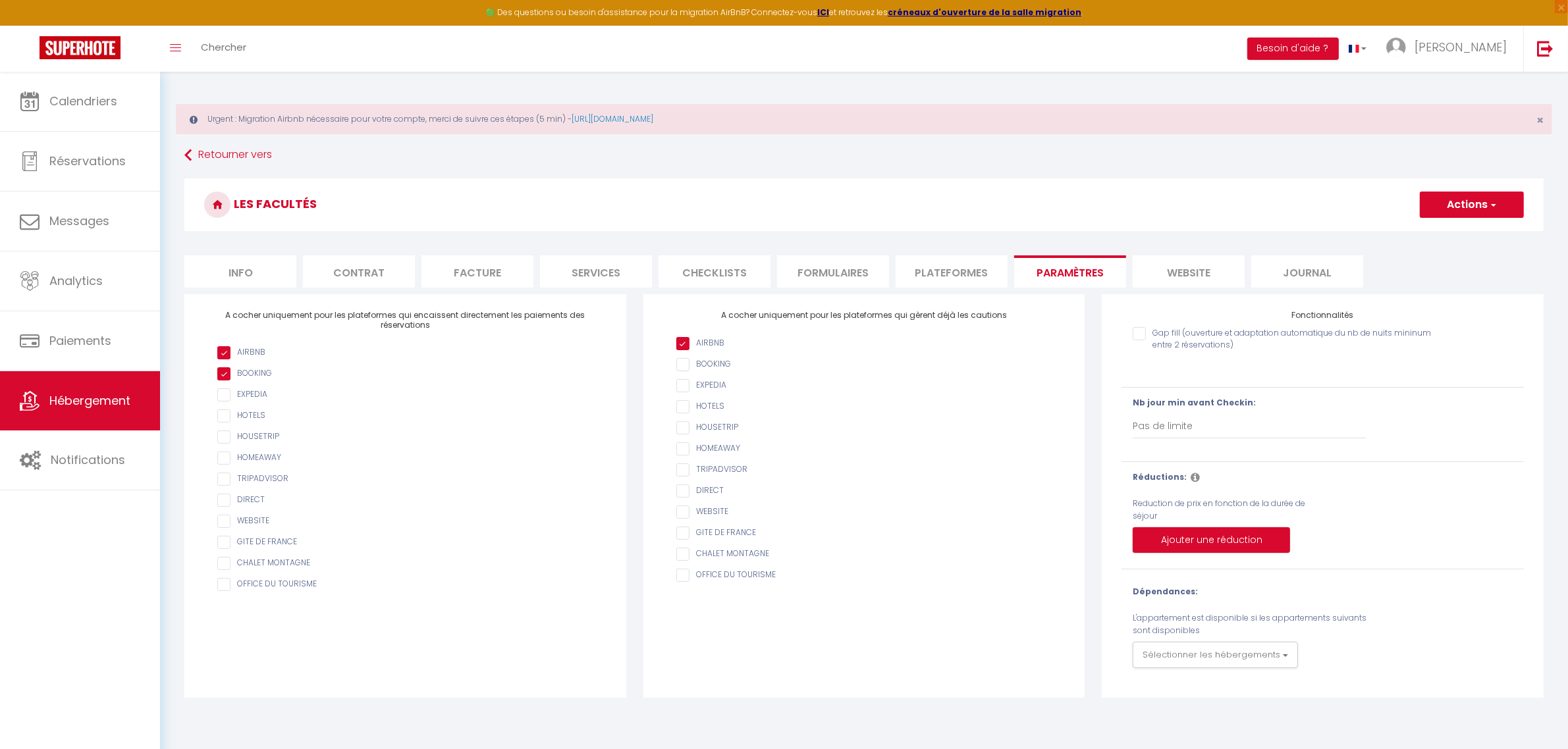
click at [991, 272] on li "Plateformes" at bounding box center [951, 272] width 112 height 32
select select
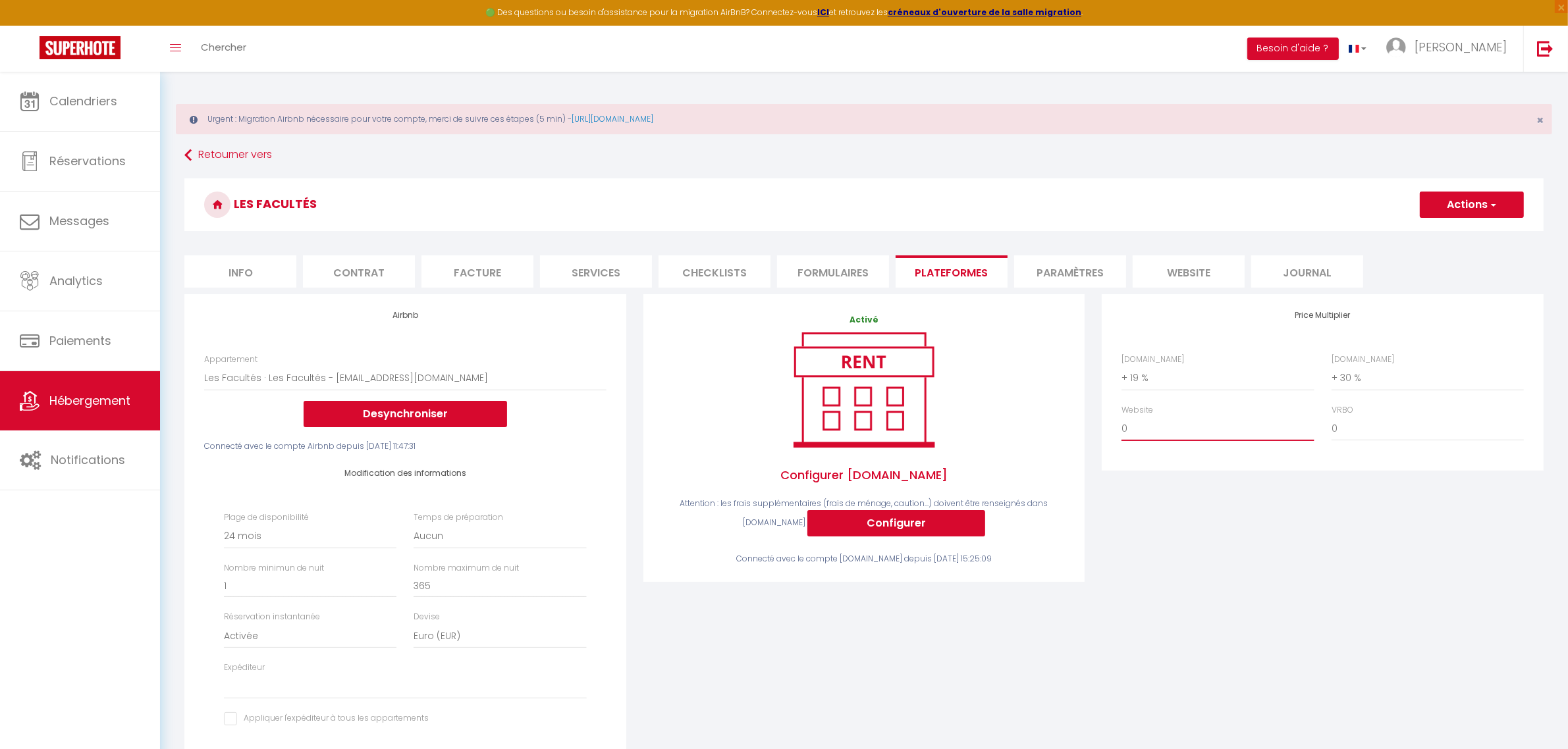
click at [1259, 429] on select "0 + 1 % + 2 % + 3 % + 4 % + 5 % + 6 % + 7 % + 8 % + 9 %" at bounding box center [1218, 428] width 192 height 25
select select "+ 10 %"
click at [1122, 416] on select "0 + 1 % + 2 % + 3 % + 4 % + 5 % + 6 % + 7 % + 8 % + 9 %" at bounding box center [1218, 428] width 192 height 25
select select
click at [1463, 209] on button "Actions" at bounding box center [1472, 204] width 104 height 27
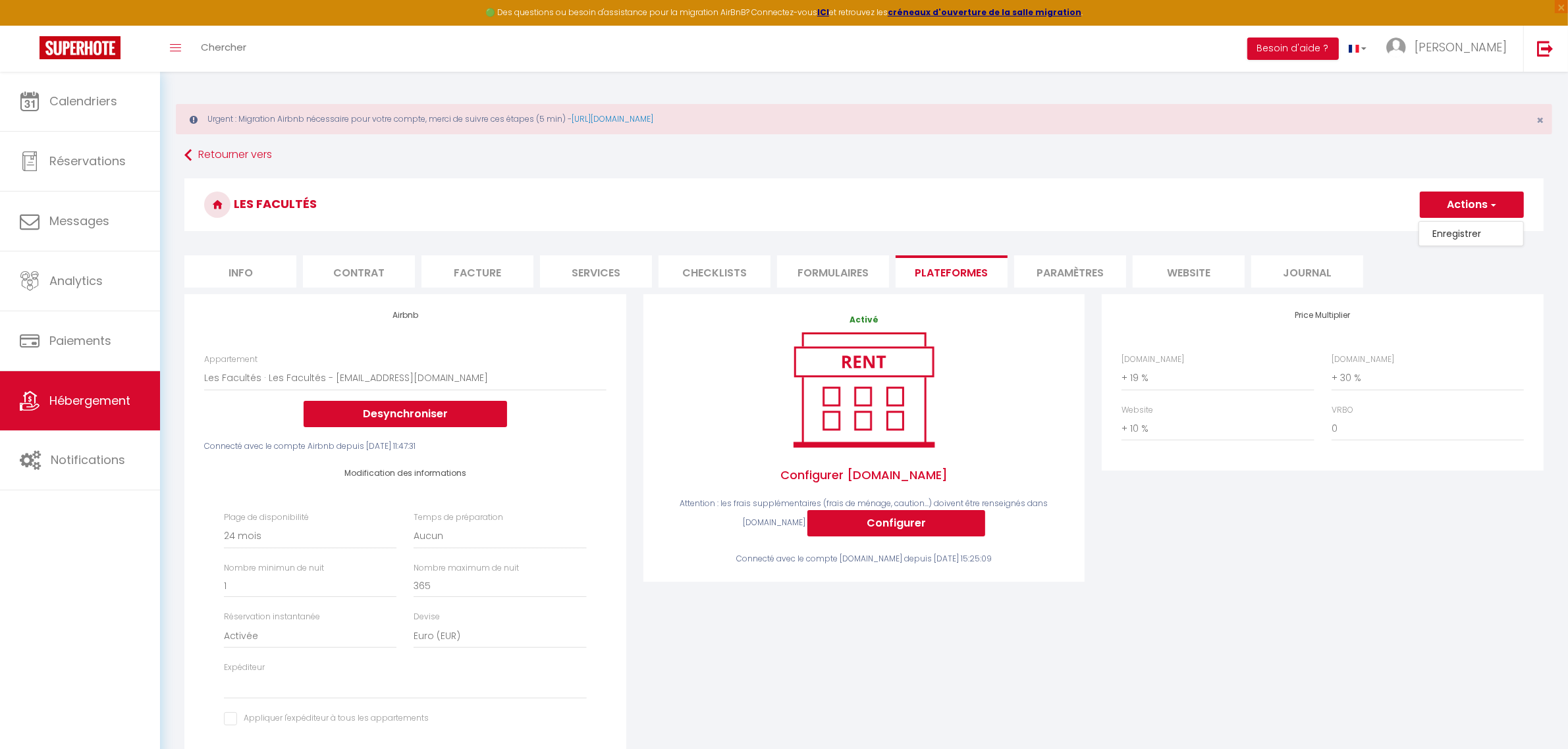
click at [1462, 242] on link "Enregistrer" at bounding box center [1471, 234] width 104 height 18
select select "-1"
select select "EUR"
select select
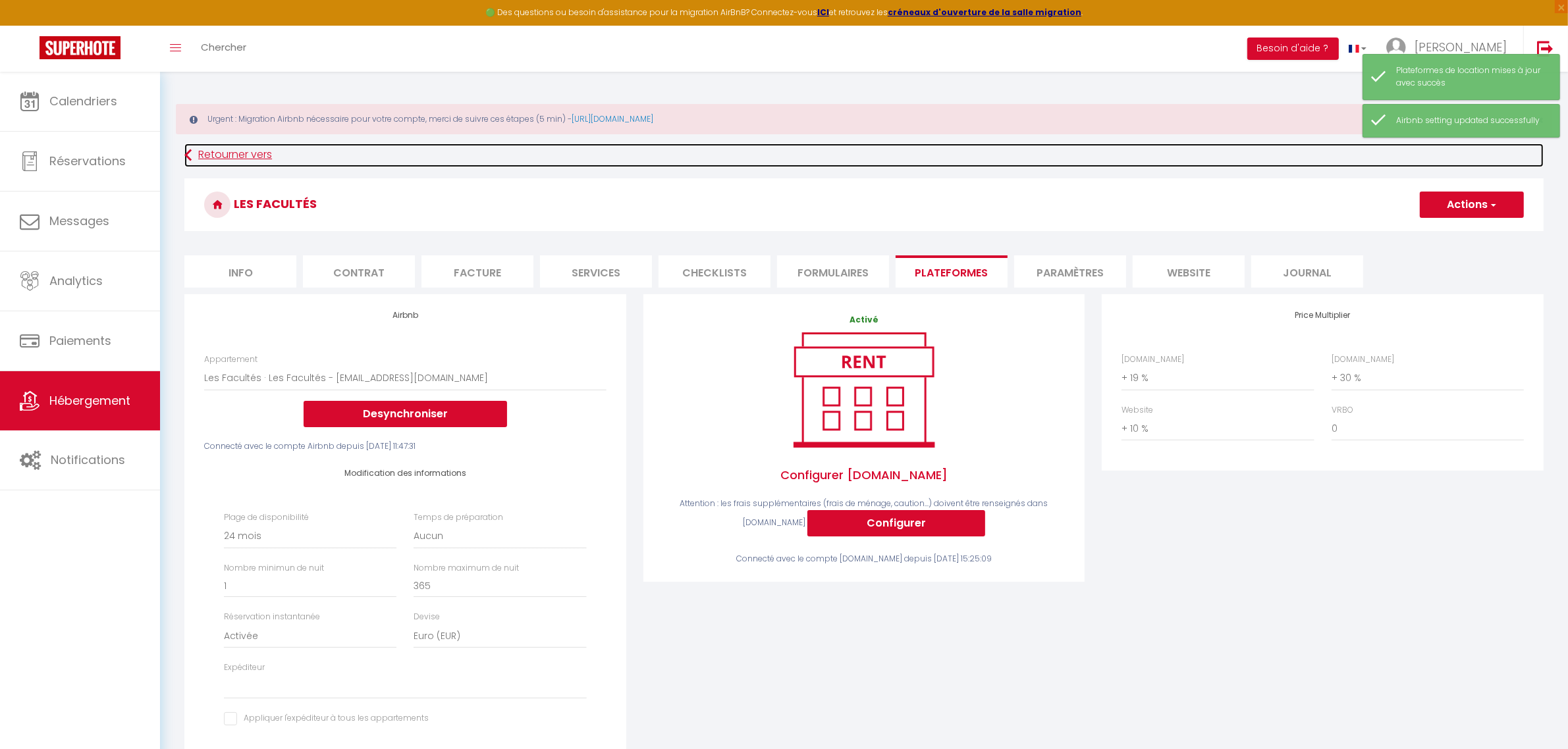
click at [224, 154] on link "Retourner vers" at bounding box center [864, 155] width 1359 height 24
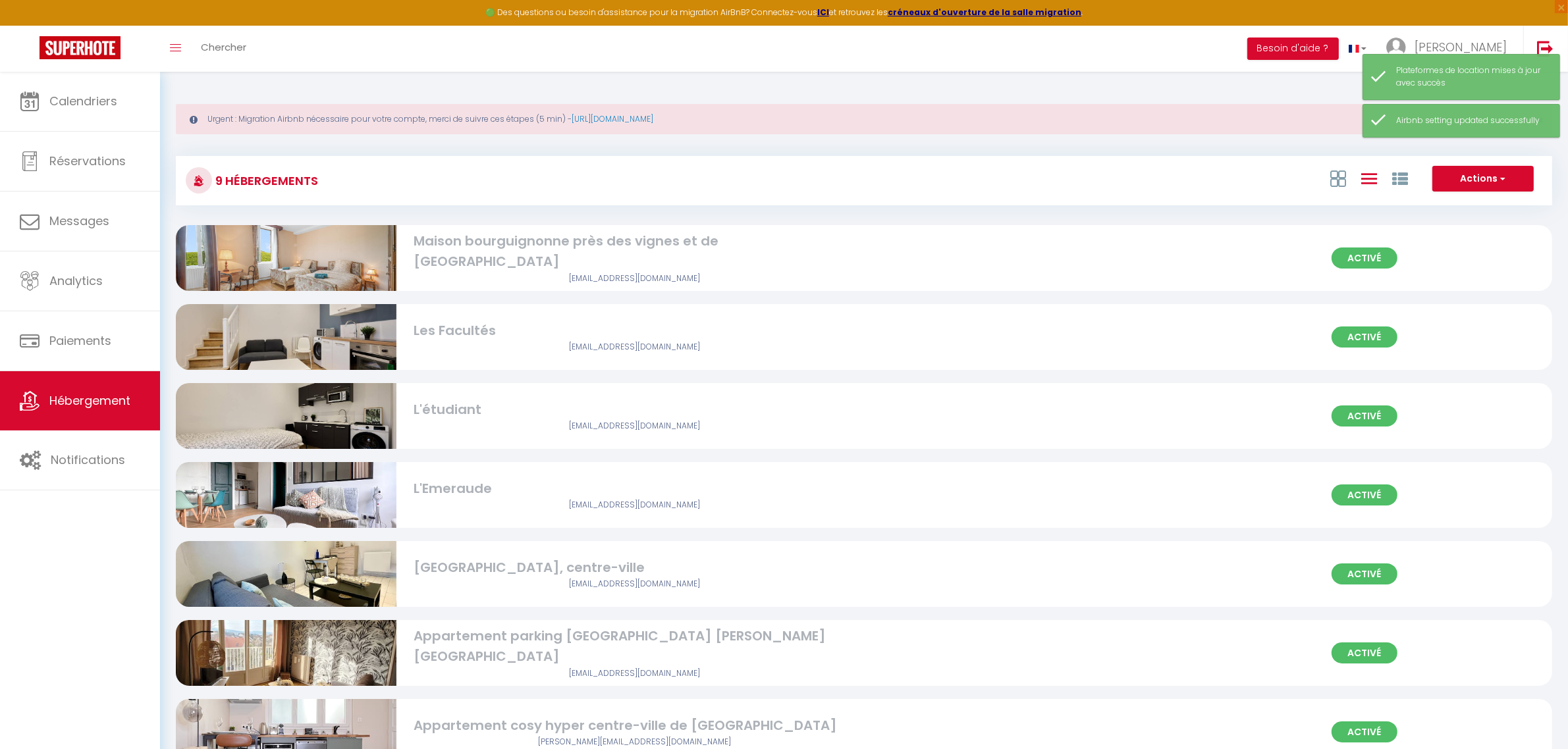
click at [455, 405] on div "L'étudiant" at bounding box center [635, 410] width 442 height 20
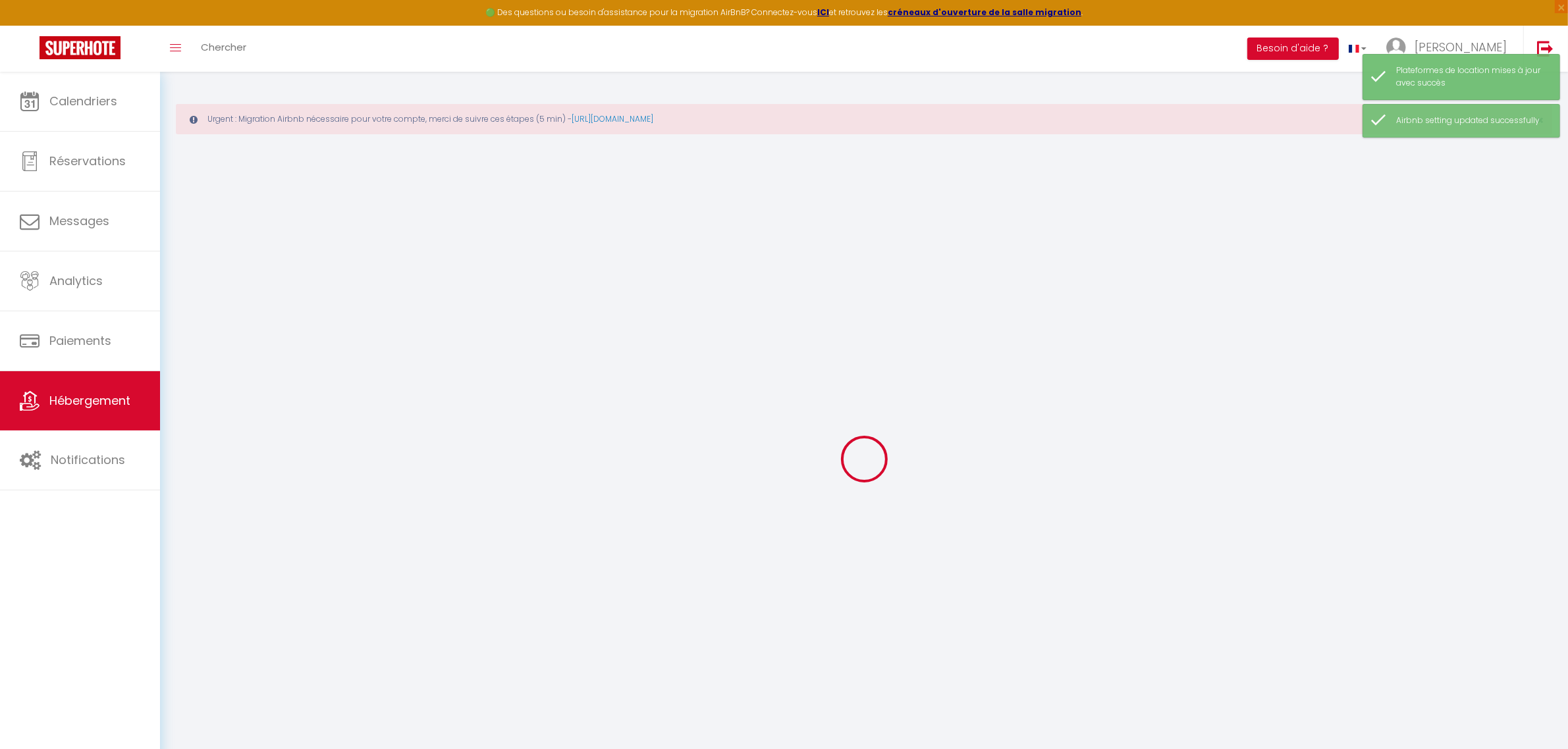
select select "16822-1086020989435789733"
select select "+ 19 %"
select select "+ 30 %"
select select "+ 2 %"
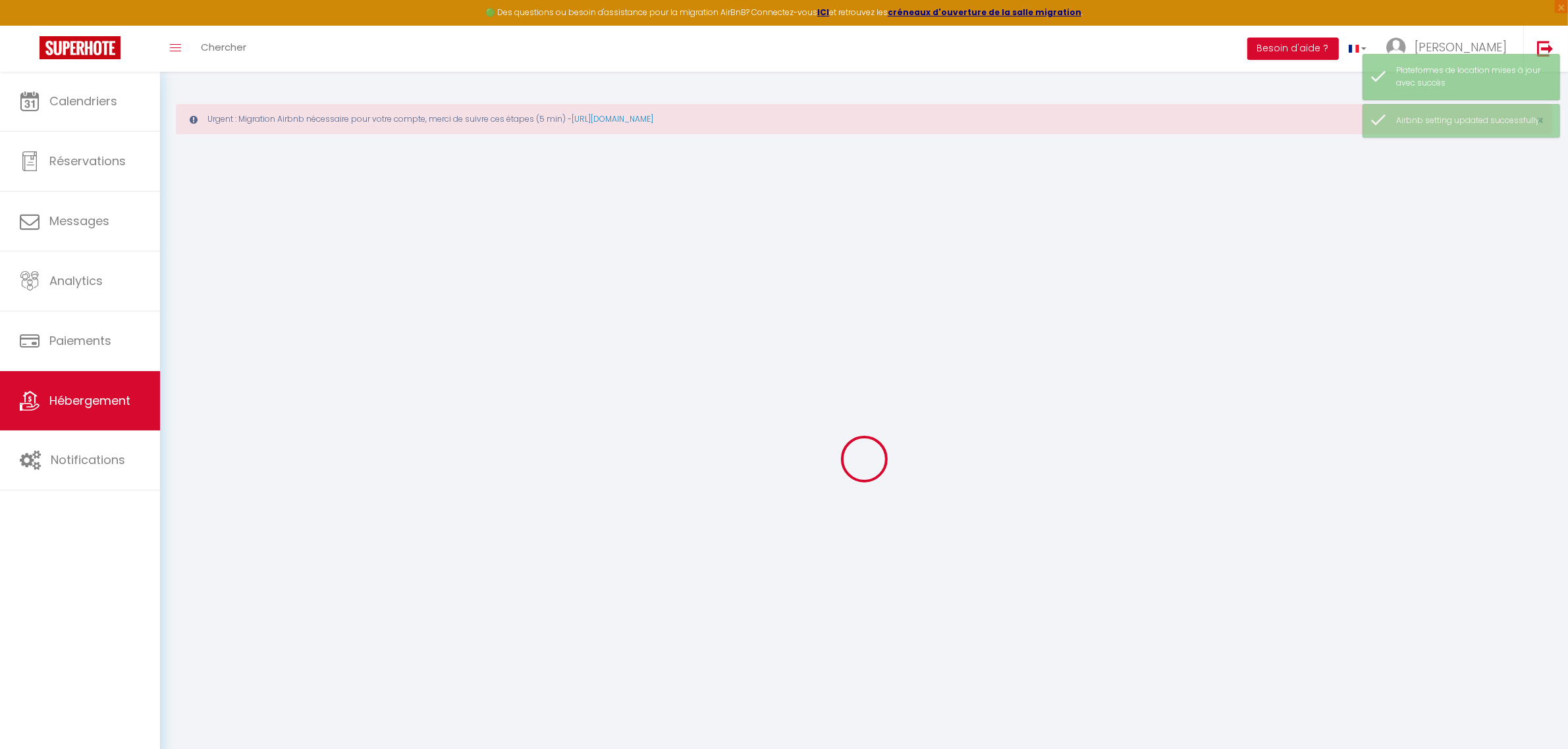
checkbox input "true"
checkbox input "false"
select select "16:00"
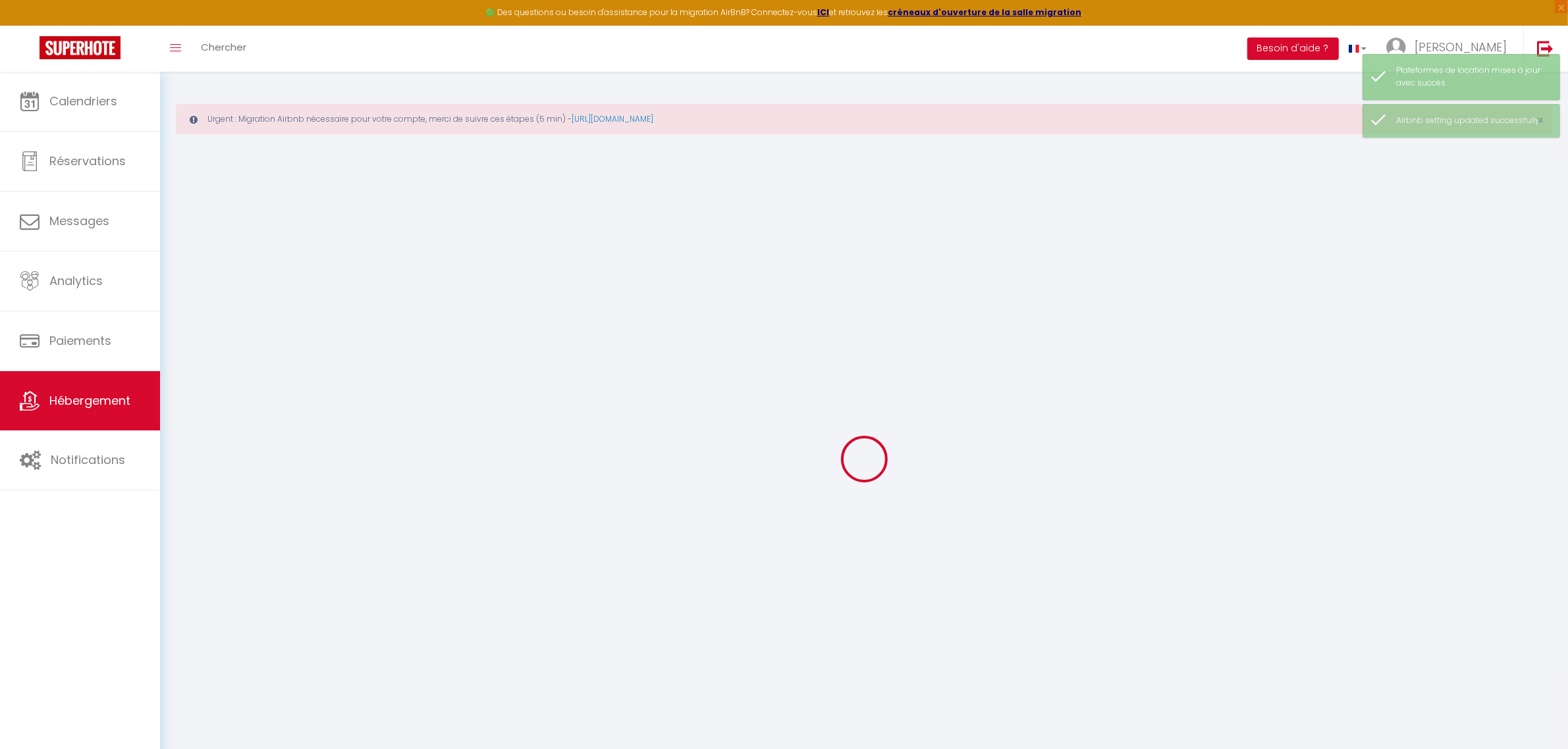
select select "23:45"
select select "11:00"
select select "30"
select select "120"
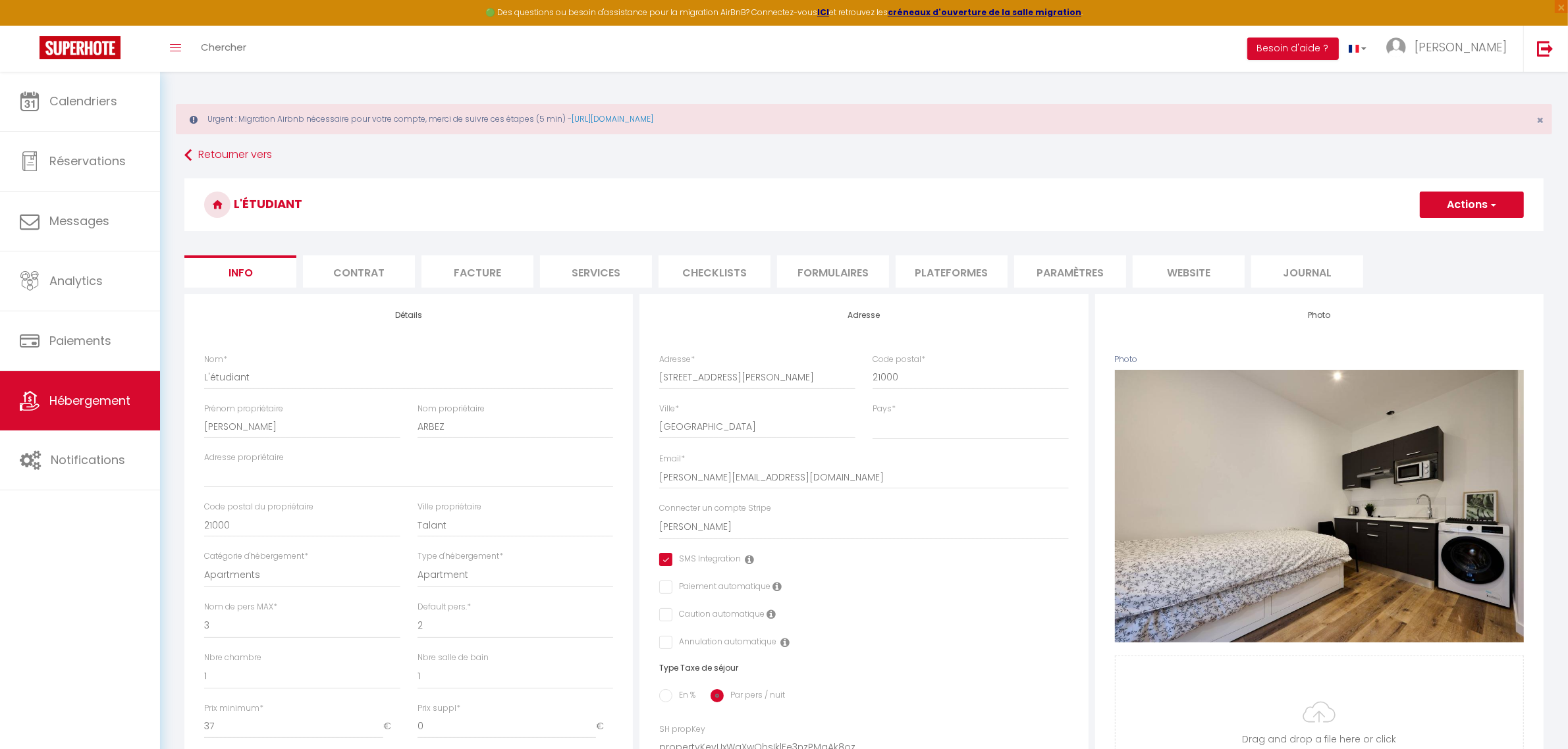
click at [973, 277] on li "Plateformes" at bounding box center [951, 272] width 112 height 32
select select
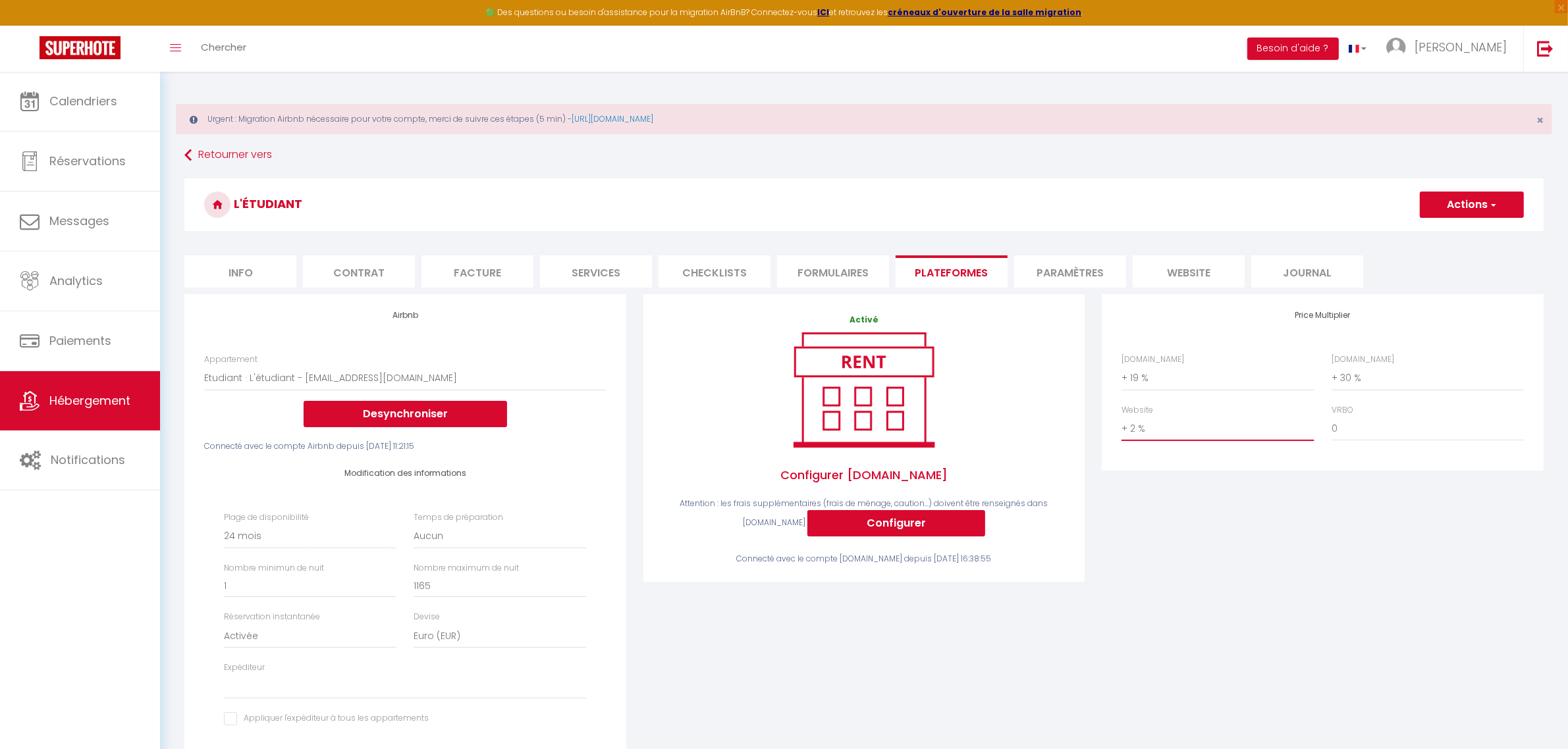
click at [1234, 431] on select "0 + 1 % + 2 % + 3 % + 4 % + 5 % + 6 % + 7 % + 8 % + 9 %" at bounding box center [1218, 428] width 192 height 25
select select "+ 10 %"
click at [1122, 416] on select "0 + 1 % + 2 % + 3 % + 4 % + 5 % + 6 % + 7 % + 8 % + 9 %" at bounding box center [1218, 428] width 192 height 25
select select
click at [1462, 206] on button "Actions" at bounding box center [1472, 204] width 104 height 27
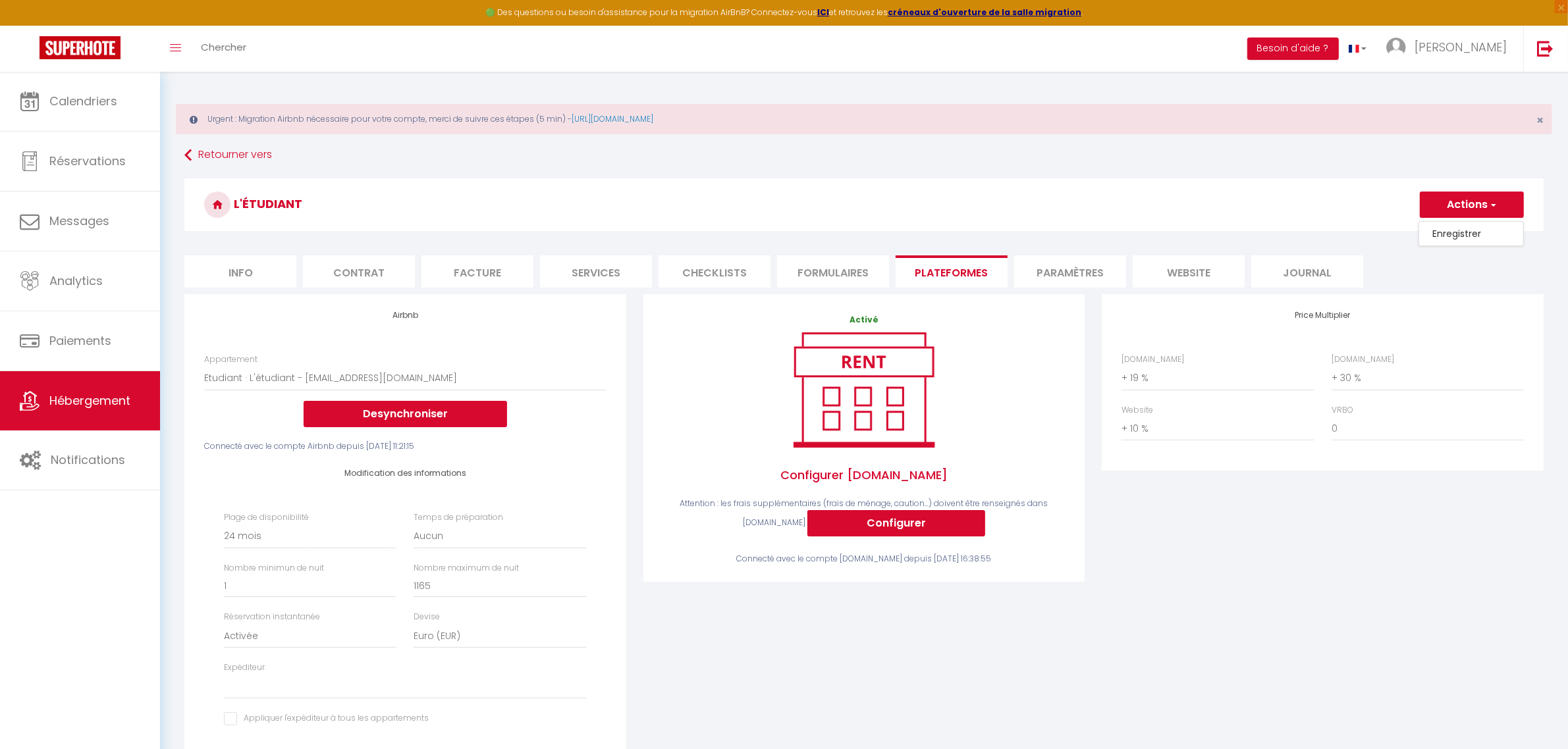
click at [1464, 235] on link "Enregistrer" at bounding box center [1471, 234] width 104 height 18
select select "-1"
select select "EUR"
select select
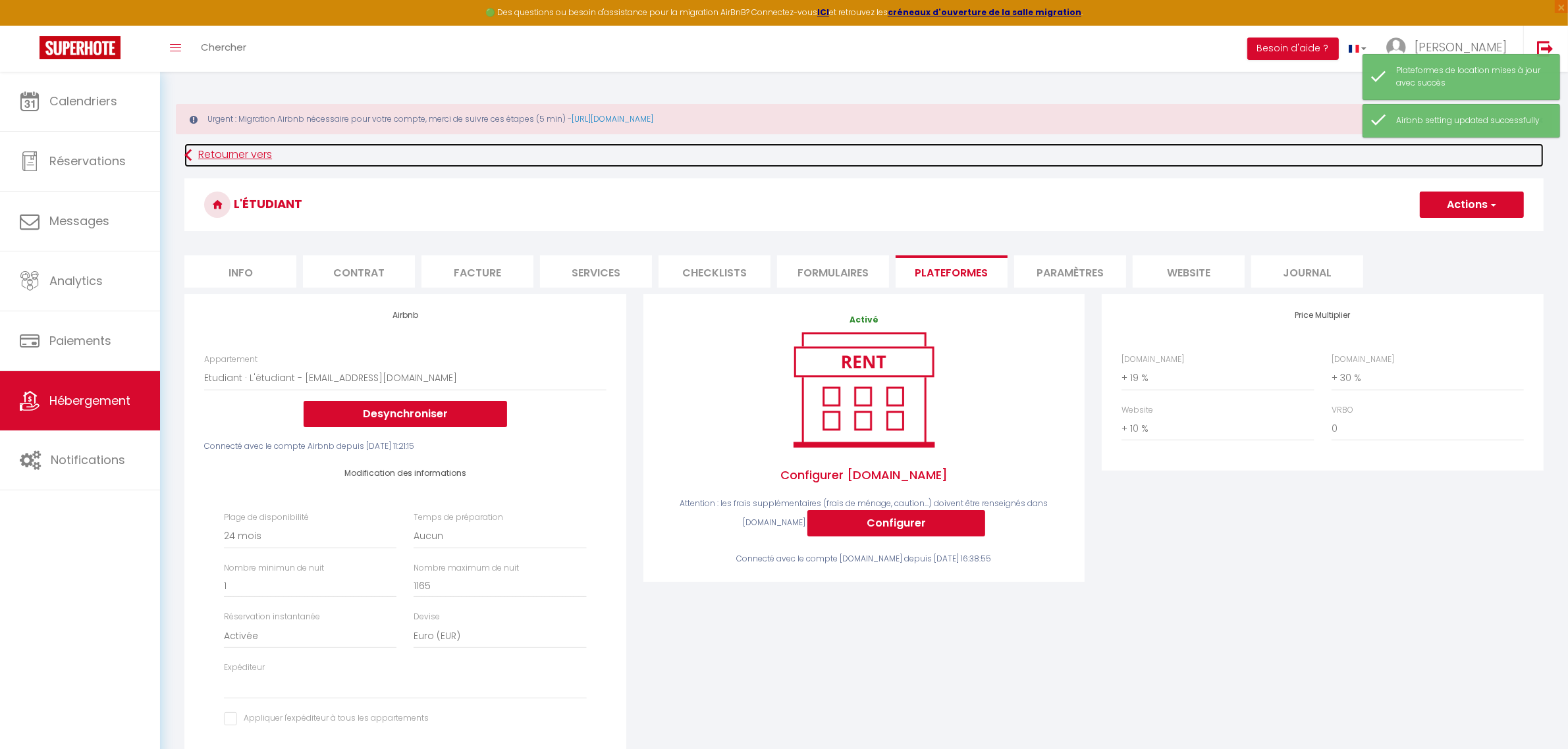
click at [205, 154] on link "Retourner vers" at bounding box center [864, 155] width 1359 height 24
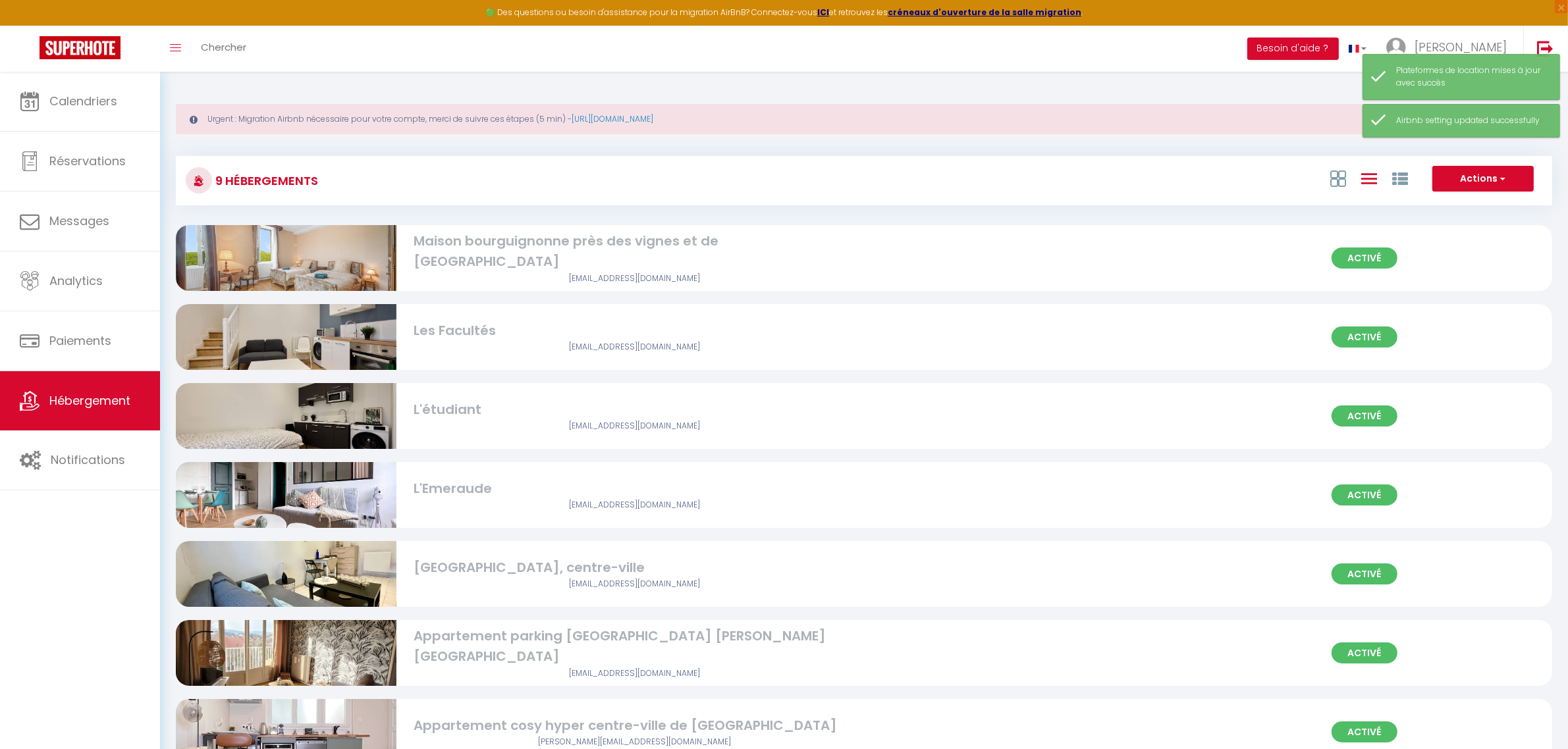
click at [462, 480] on div "L'Emeraude" at bounding box center [635, 489] width 442 height 20
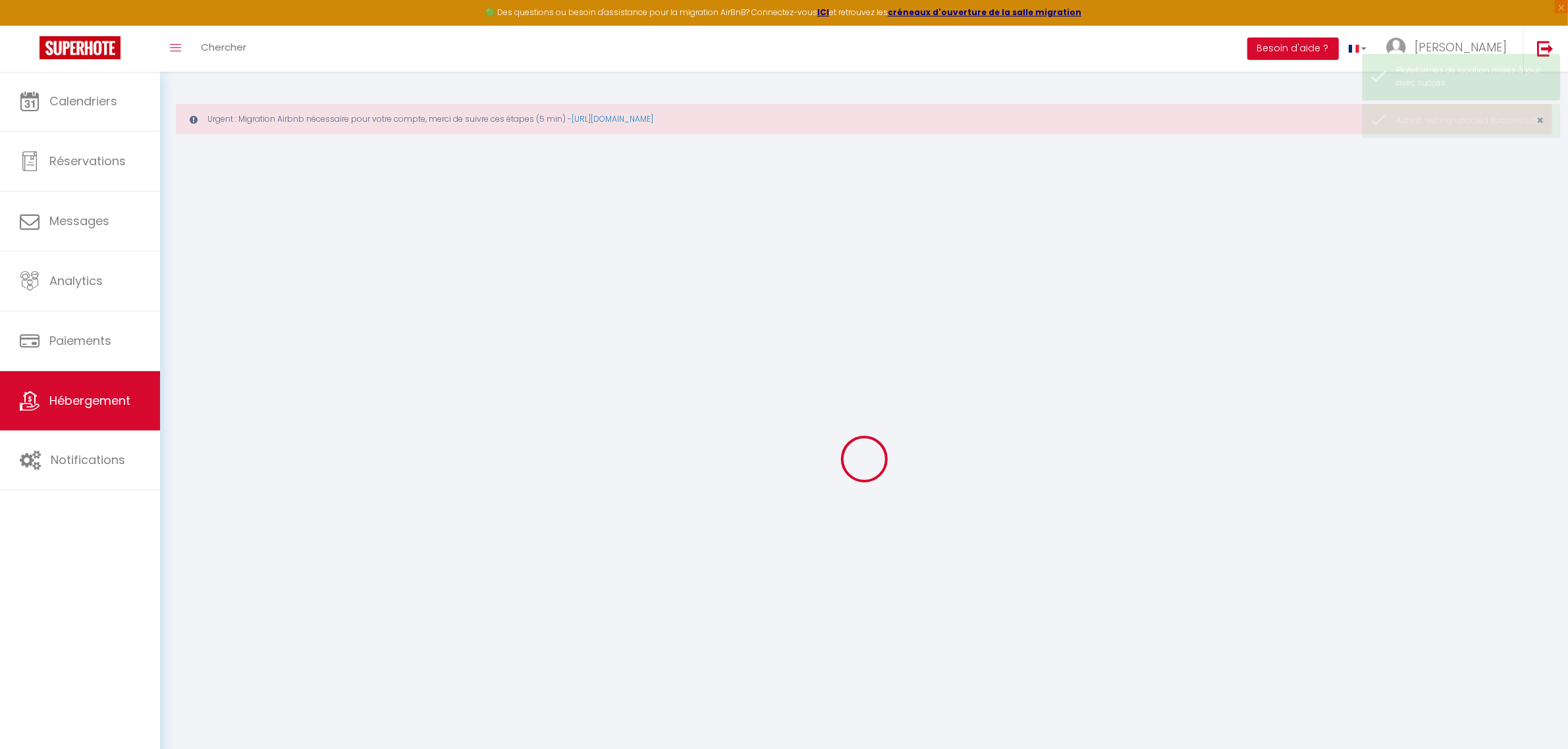
select select "+ 19 %"
select select "+ 30 %"
select select "- 2 %"
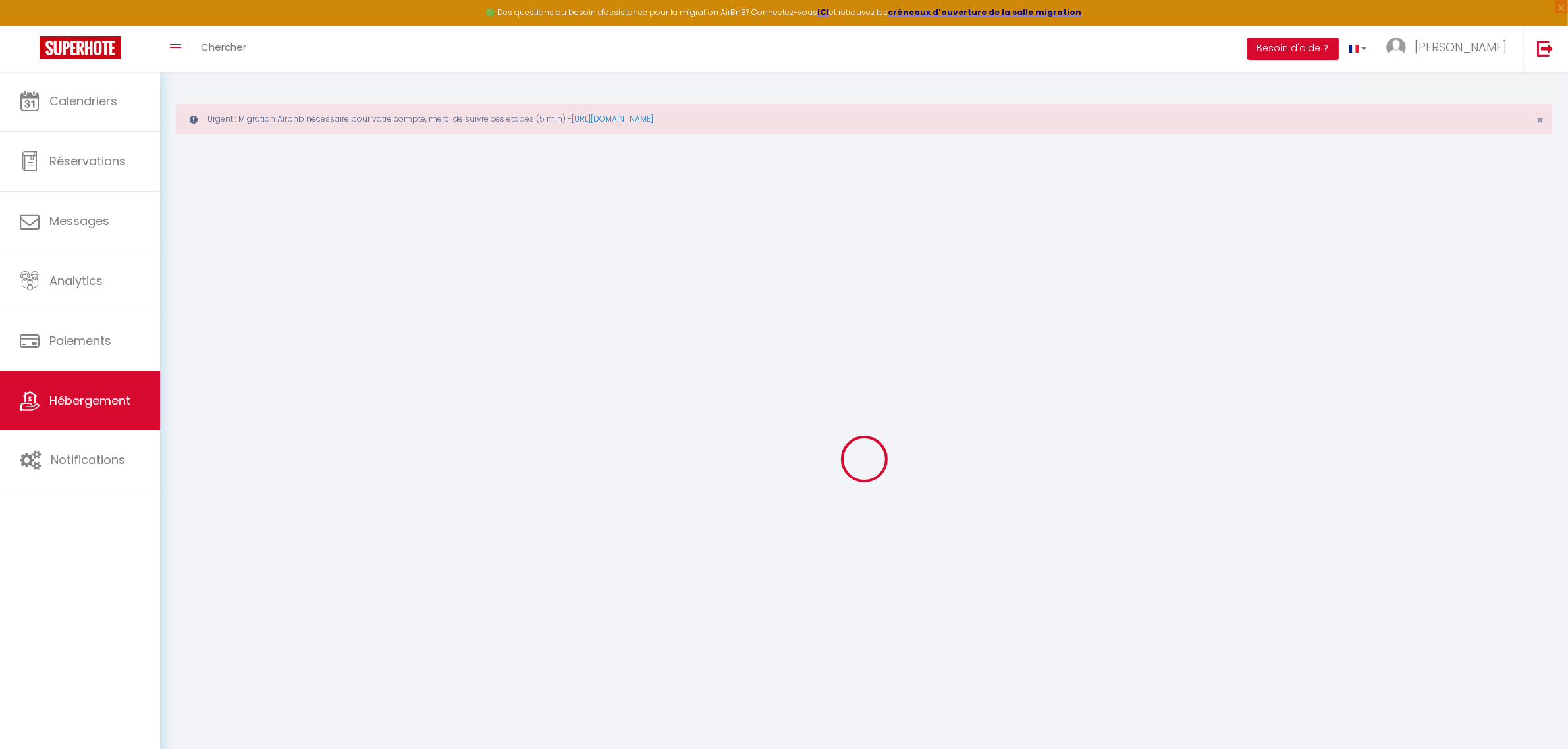
select select "16:00"
select select
select select "11:00"
select select "30"
select select "120"
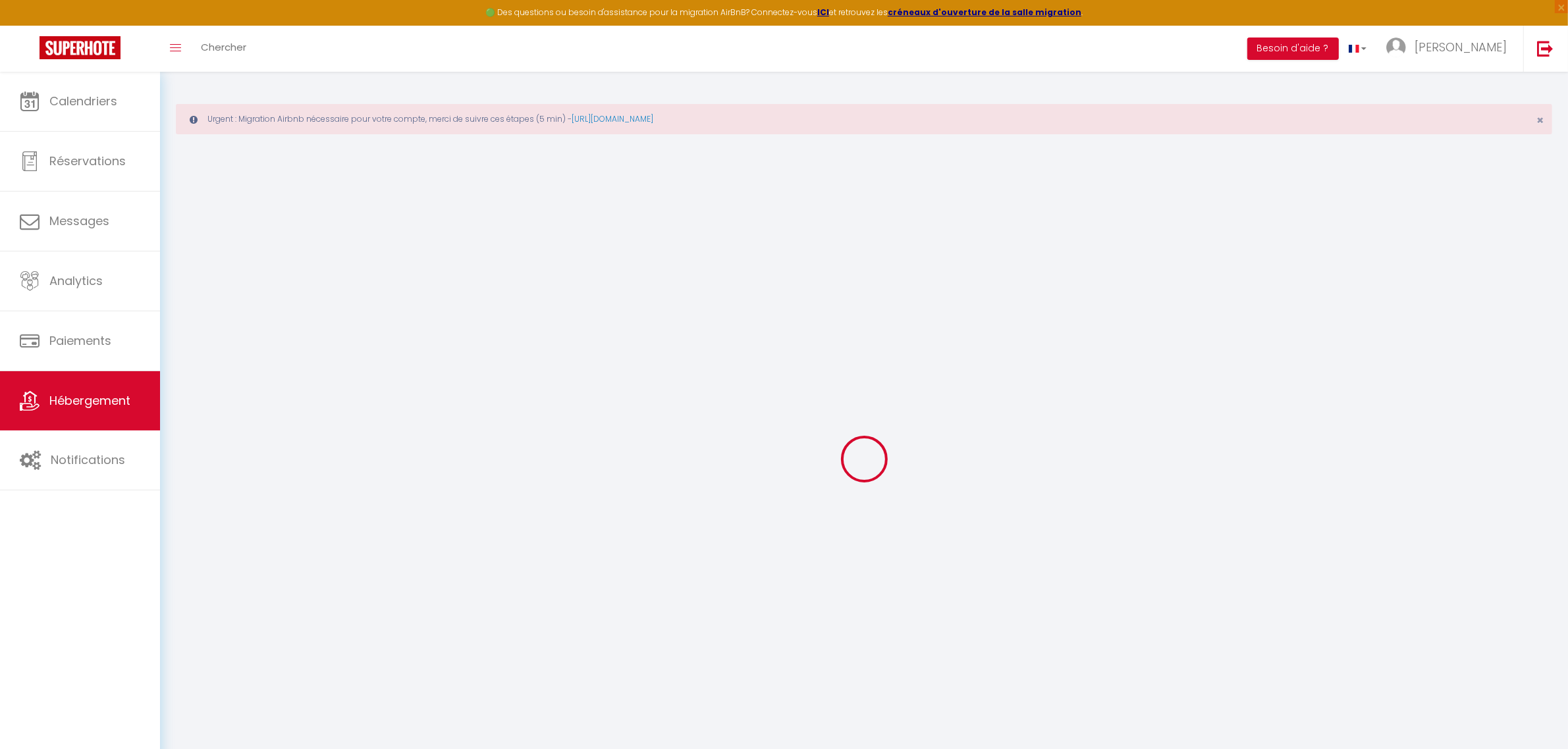
select select
checkbox input "true"
checkbox input "false"
checkbox input "true"
checkbox input "false"
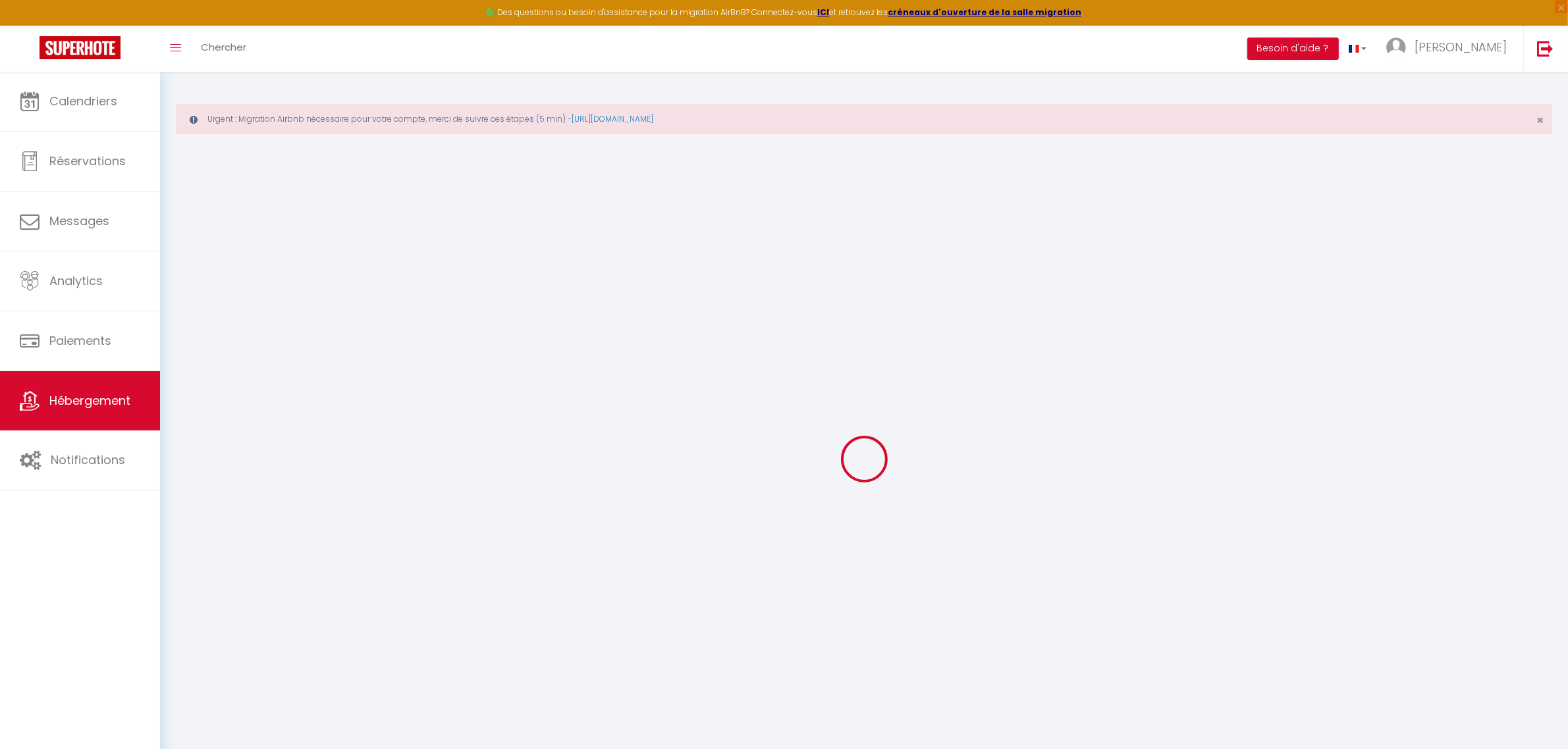
select select "-1"
select select "EUR"
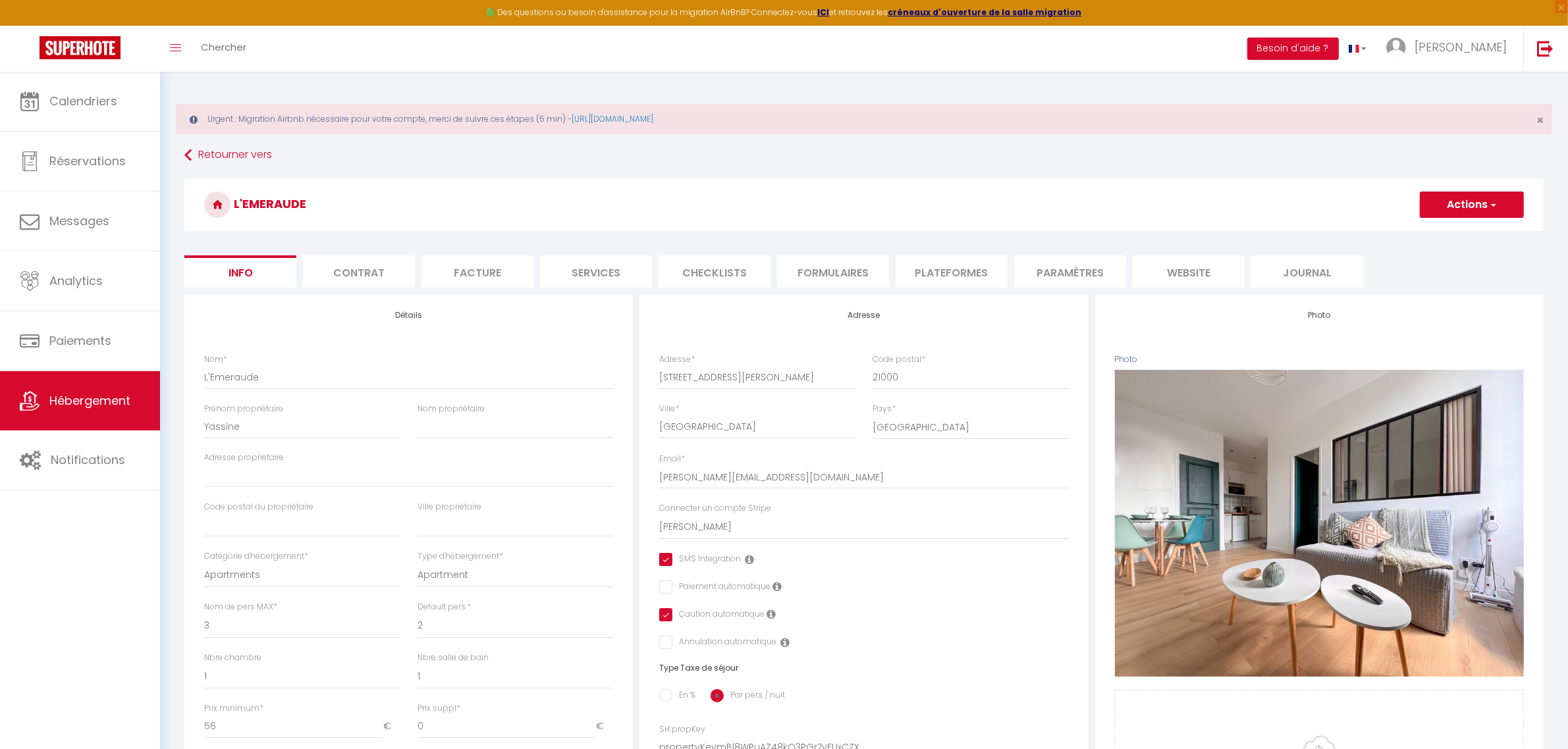
click at [920, 272] on li "Plateformes" at bounding box center [951, 272] width 112 height 32
select select
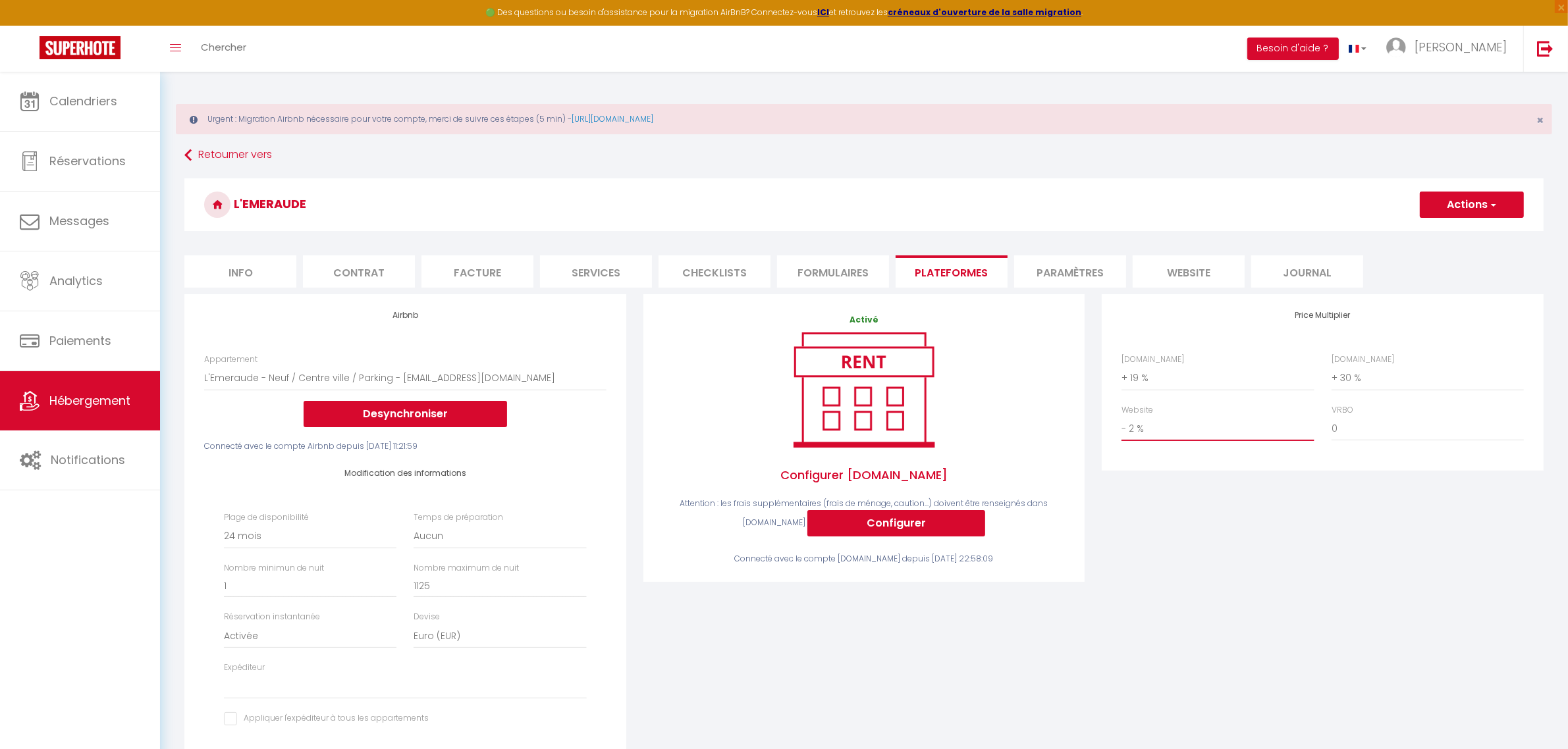
click at [1202, 431] on select "0 + 1 % + 2 % + 3 % + 4 % + 5 % + 6 % + 7 % + 8 % + 9 %" at bounding box center [1218, 428] width 192 height 25
select select "+ 10 %"
click at [1122, 416] on select "0 + 1 % + 2 % + 3 % + 4 % + 5 % + 6 % + 7 % + 8 % + 9 %" at bounding box center [1218, 428] width 192 height 25
select select
click at [1472, 196] on button "Actions" at bounding box center [1472, 204] width 104 height 27
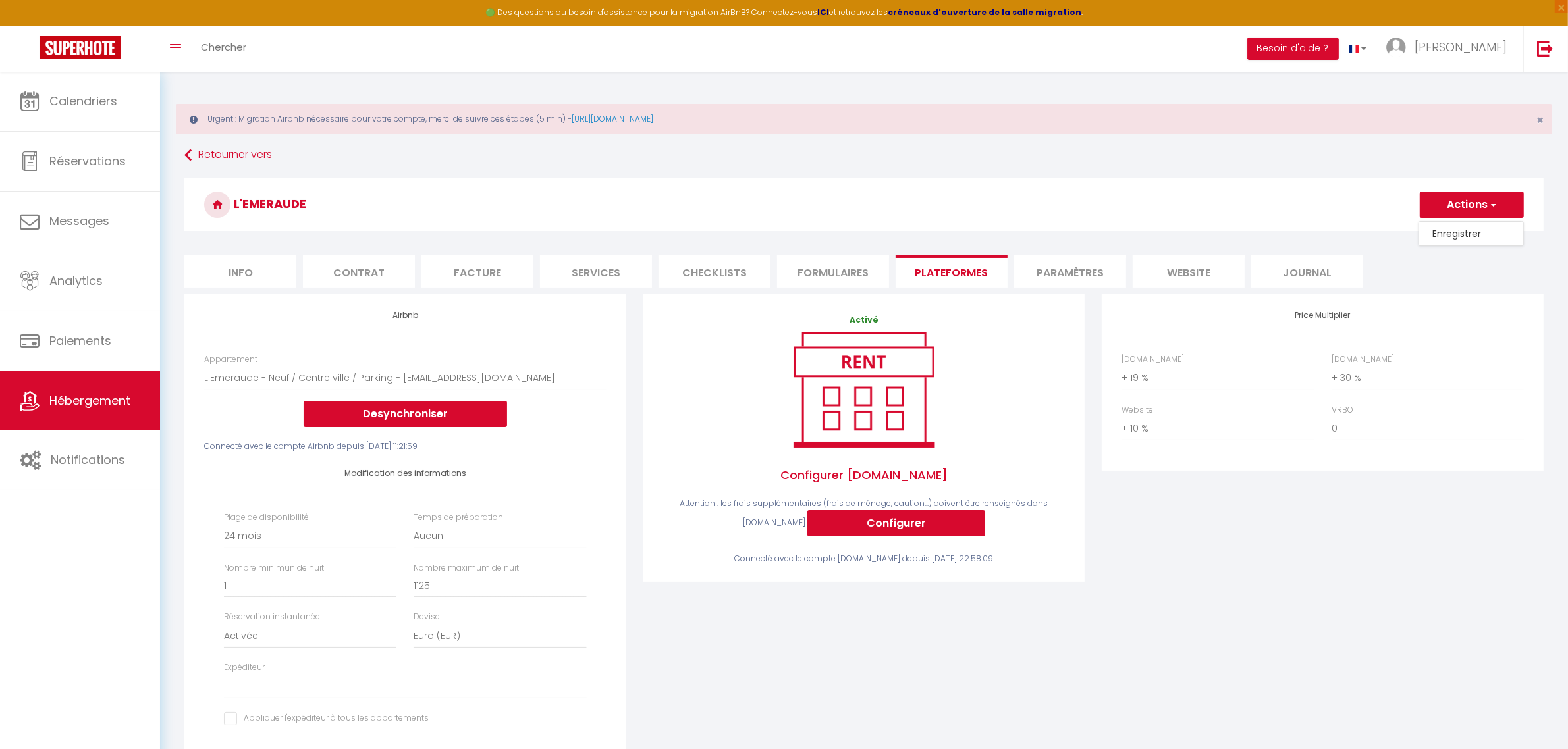
click at [1449, 231] on link "Enregistrer" at bounding box center [1471, 234] width 104 height 18
select select "-1"
select select "EUR"
select select
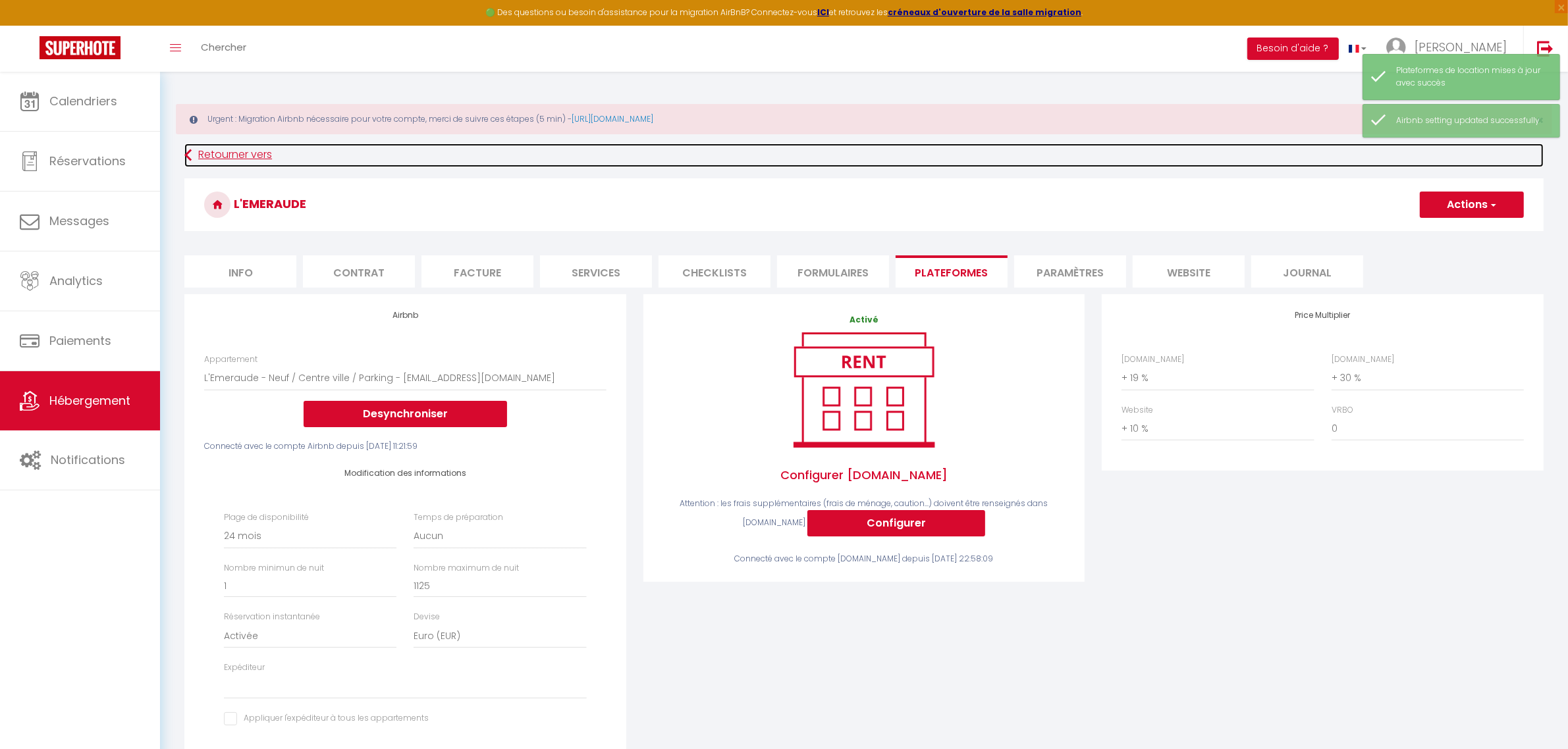
click at [222, 155] on link "Retourner vers" at bounding box center [864, 155] width 1359 height 24
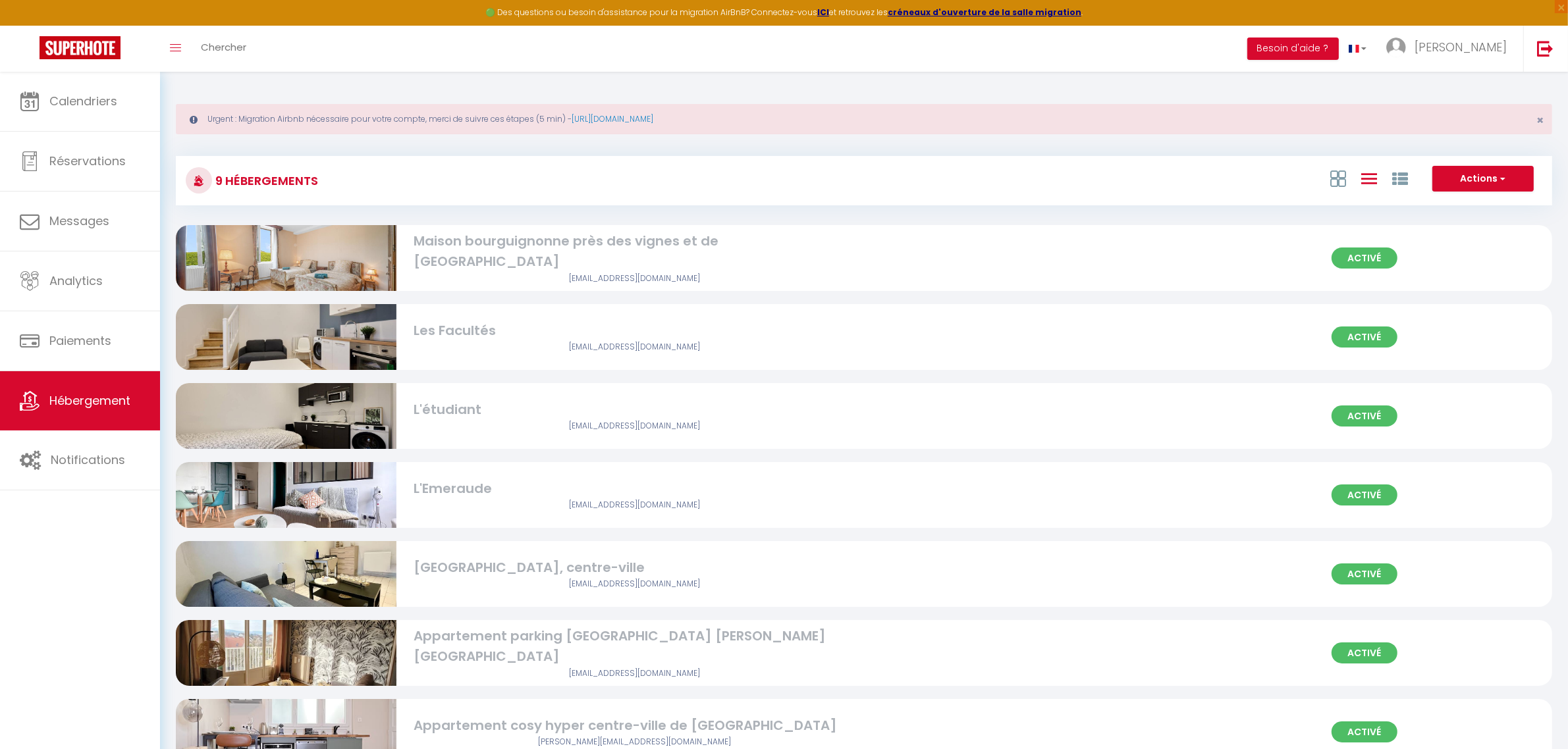
click at [529, 574] on div "[GEOGRAPHIC_DATA], centre-ville" at bounding box center [635, 568] width 442 height 20
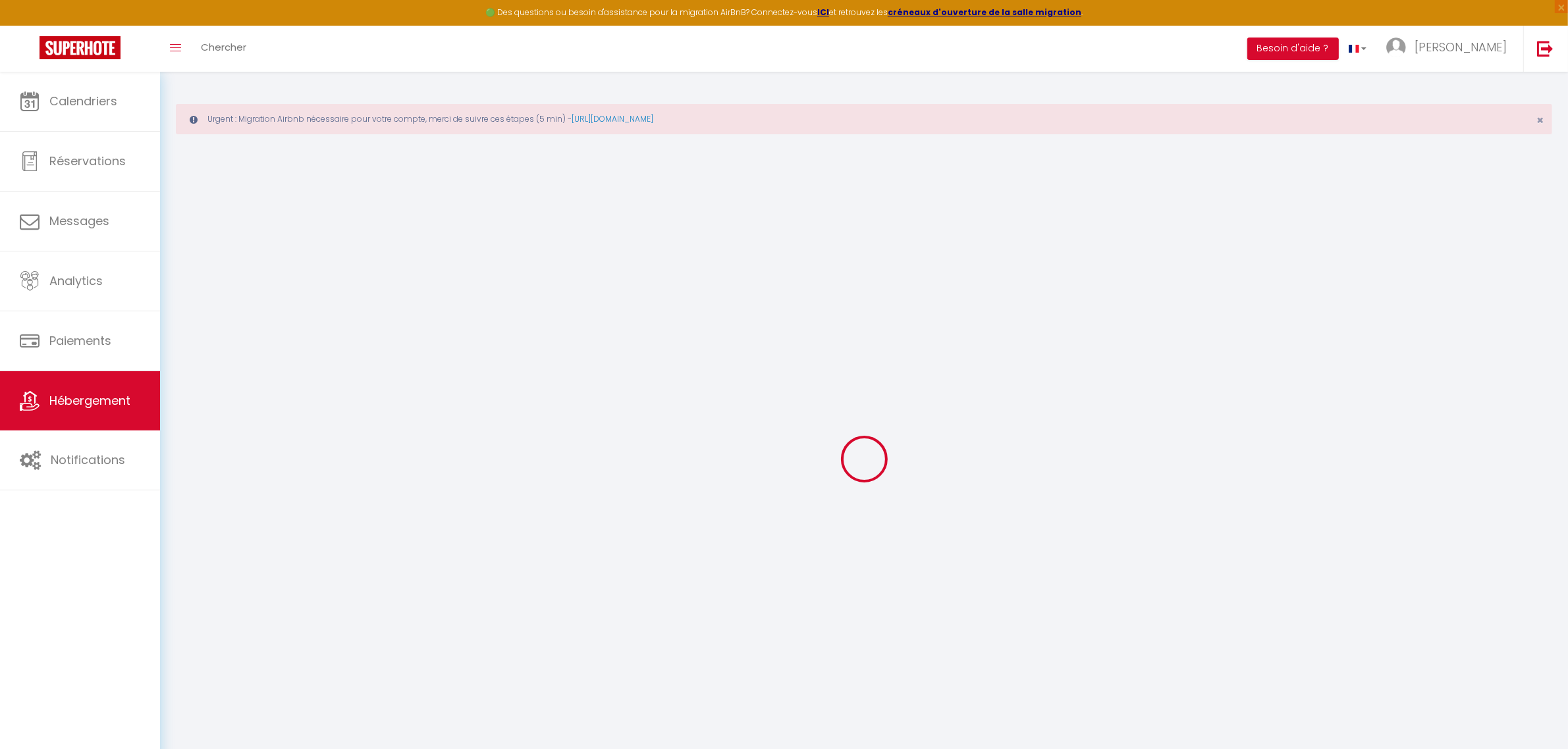
select select "13033-1010114977259115450"
select select "+ 18 %"
select select "+ 30 %"
select select "+ 9 %"
select select
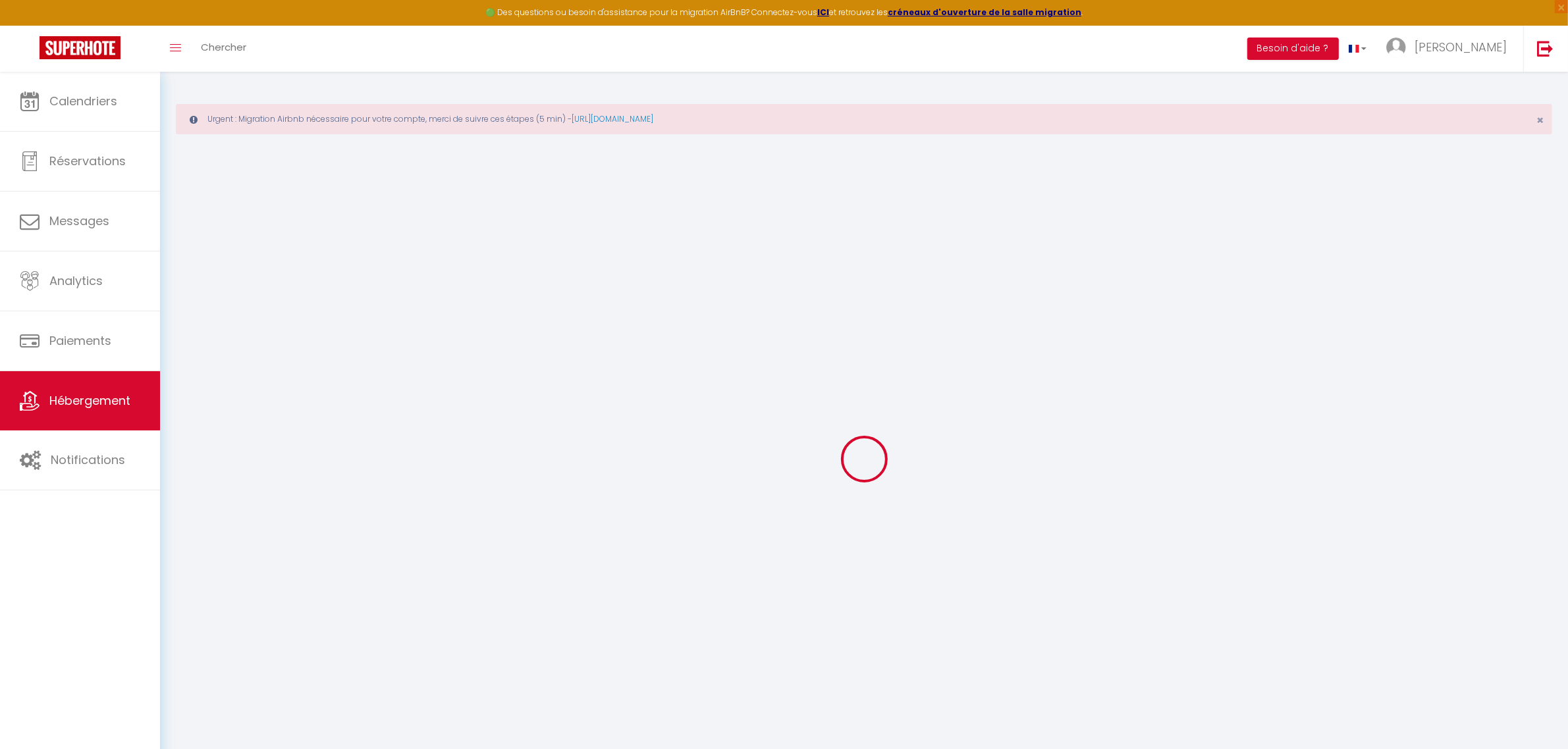
checkbox input "true"
checkbox input "false"
checkbox input "true"
checkbox input "false"
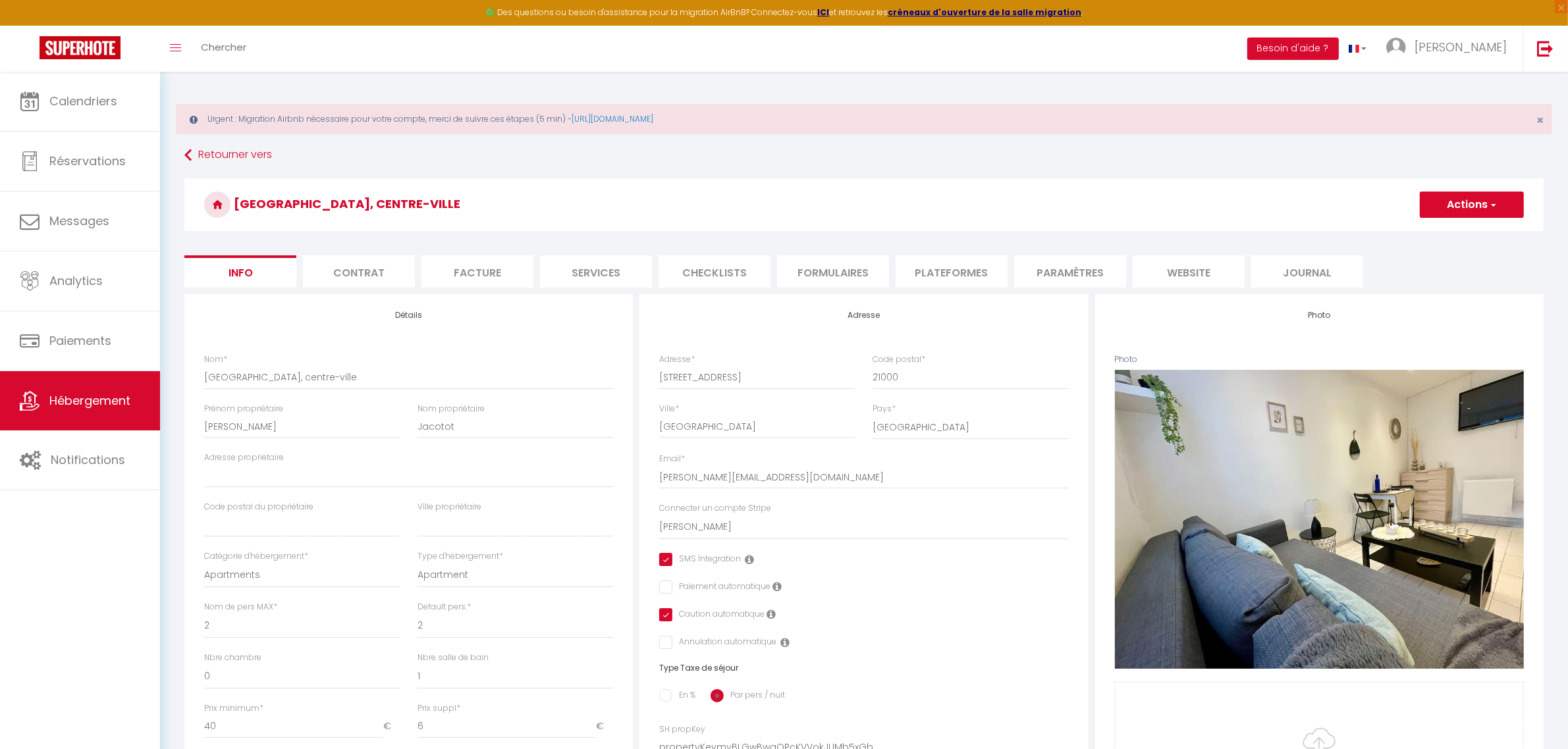
click at [922, 275] on li "Plateformes" at bounding box center [951, 272] width 112 height 32
select select
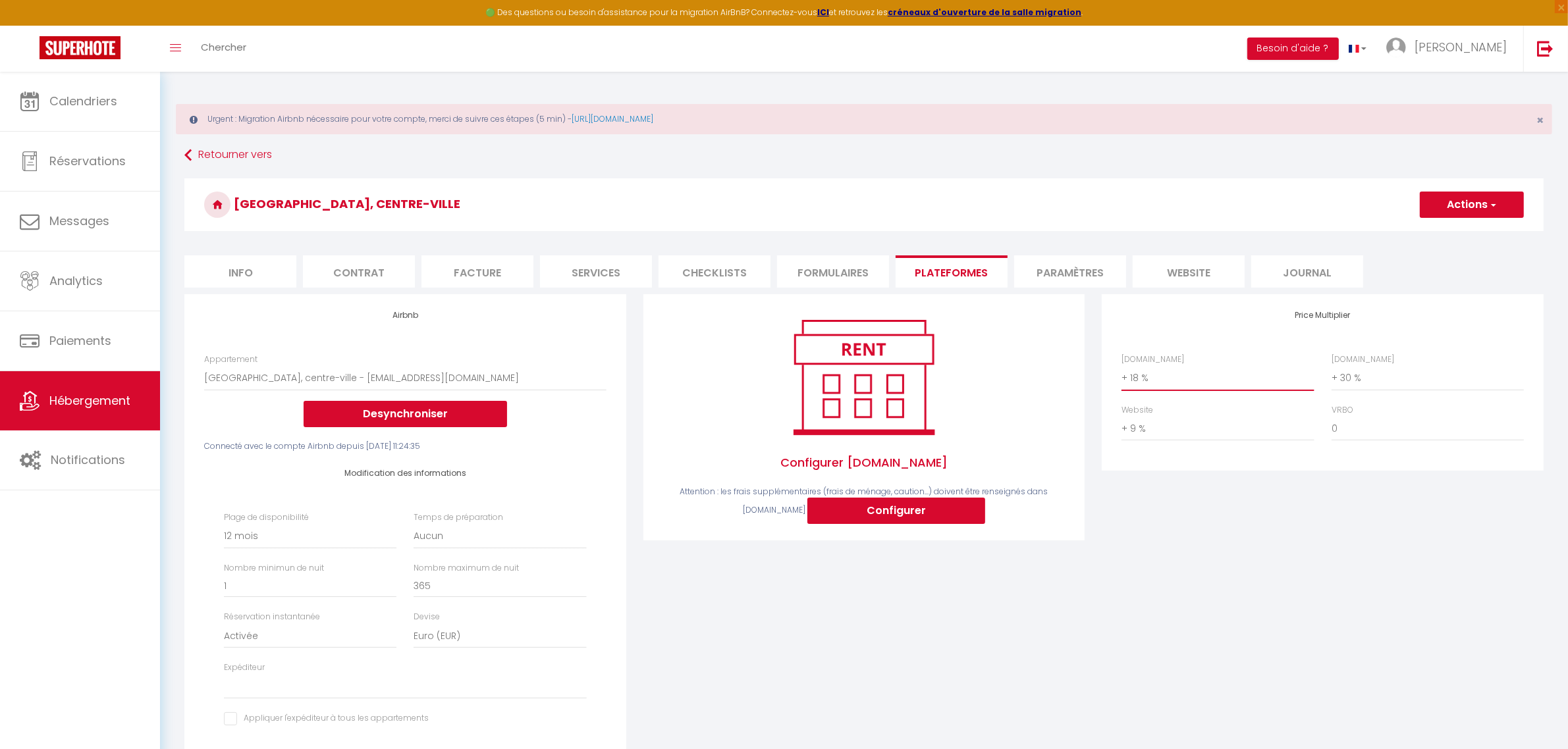
click at [1149, 380] on select "0 + 1 % + 2 % + 3 % + 4 % + 5 % + 6 % + 7 % + 8 % + 9 %" at bounding box center [1218, 378] width 192 height 25
select select "+ 19 %"
click at [1122, 366] on select "0 + 1 % + 2 % + 3 % + 4 % + 5 % + 6 % + 7 % + 8 % + 9 %" at bounding box center [1218, 378] width 192 height 25
select select
click at [1438, 209] on button "Actions" at bounding box center [1472, 204] width 104 height 27
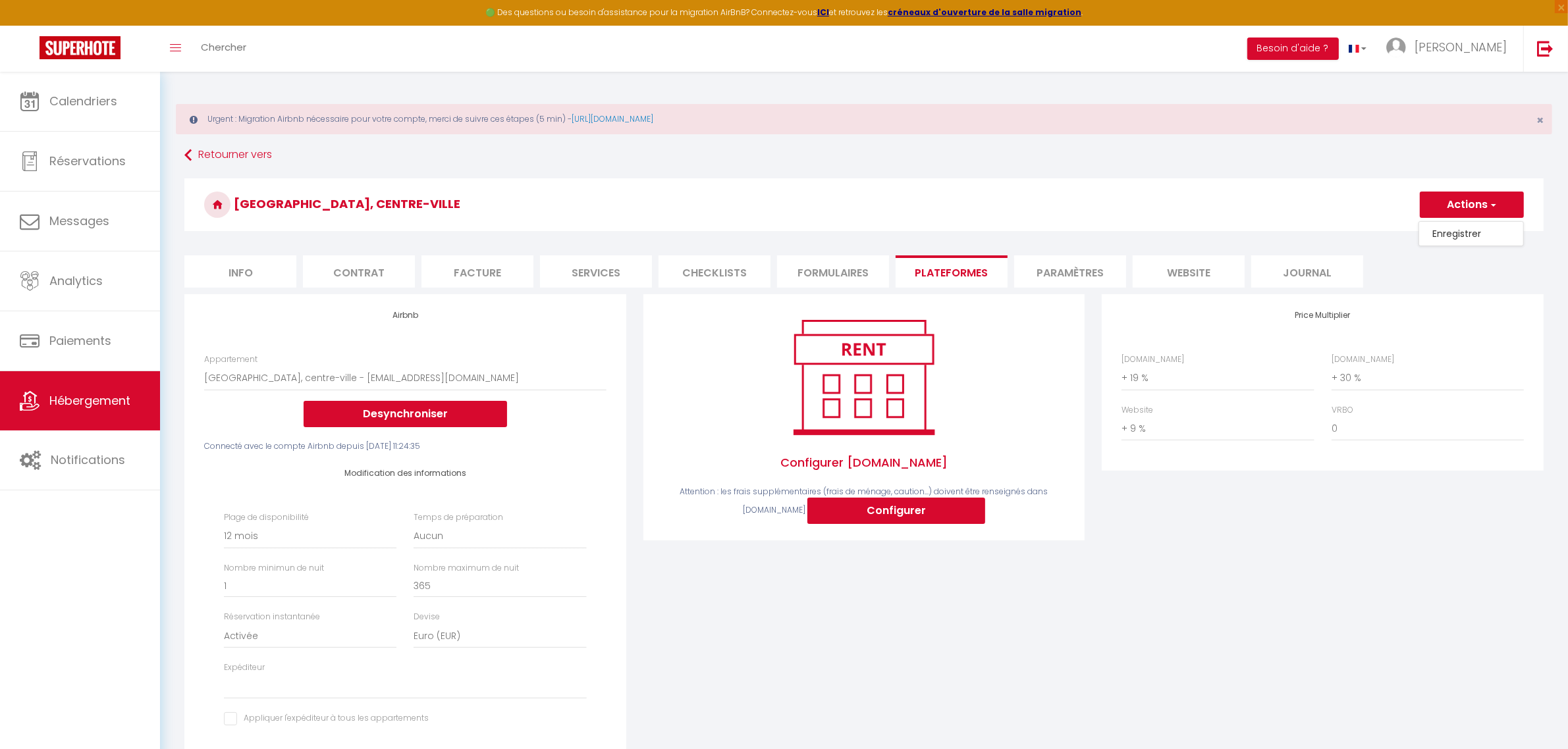
click at [1445, 235] on link "Enregistrer" at bounding box center [1471, 234] width 104 height 18
select select "365"
select select "EUR"
select select
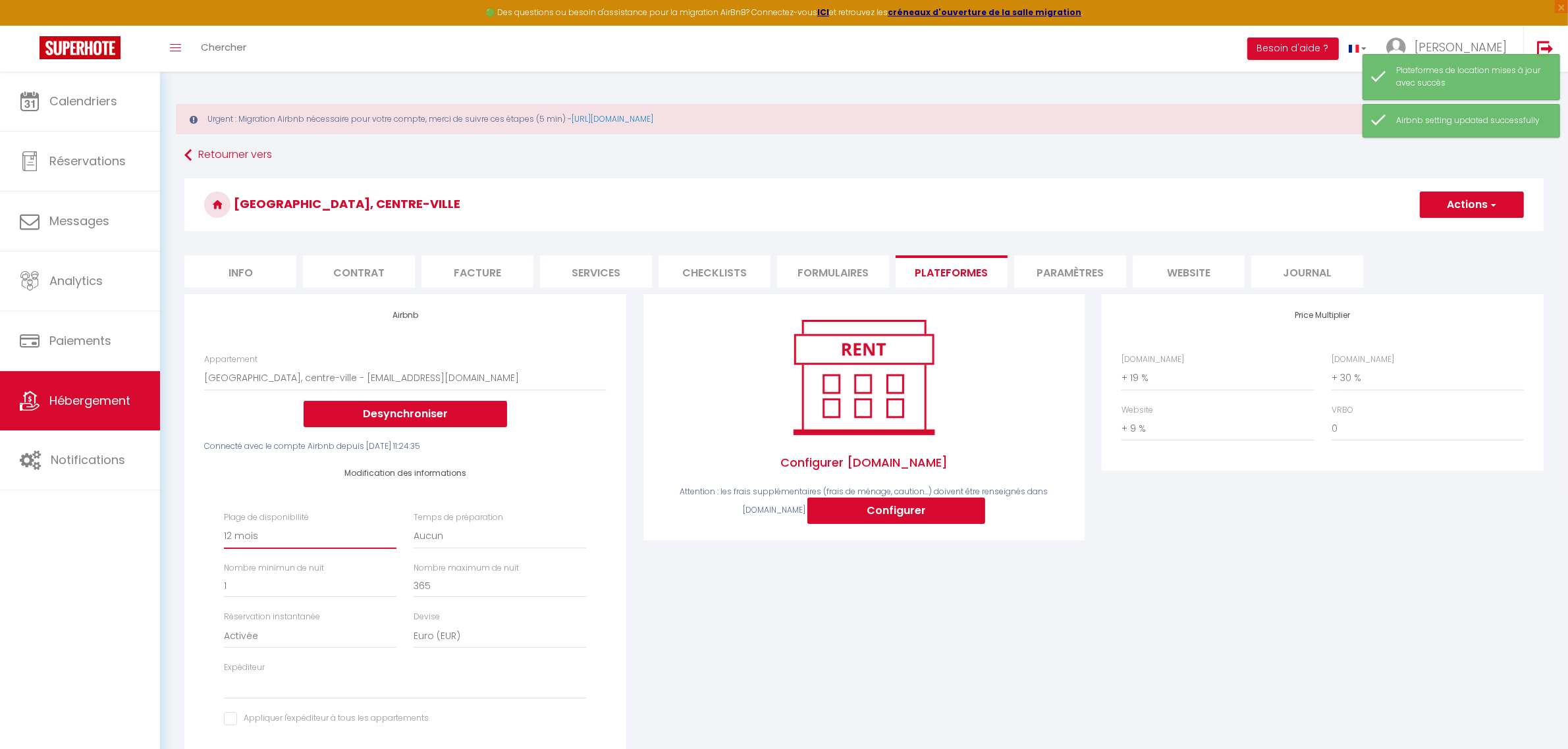
click at [307, 530] on select "Date indisponible par defaut 1 mois 3 mois 6 mois 9 mois 12 mois 24 mois" at bounding box center [310, 536] width 173 height 25
select select "-1"
click at [224, 524] on select "Date indisponible par defaut 1 mois 3 mois 6 mois 9 mois 12 mois 24 mois" at bounding box center [310, 536] width 173 height 25
select select
click at [1496, 204] on span "button" at bounding box center [1492, 205] width 8 height 13
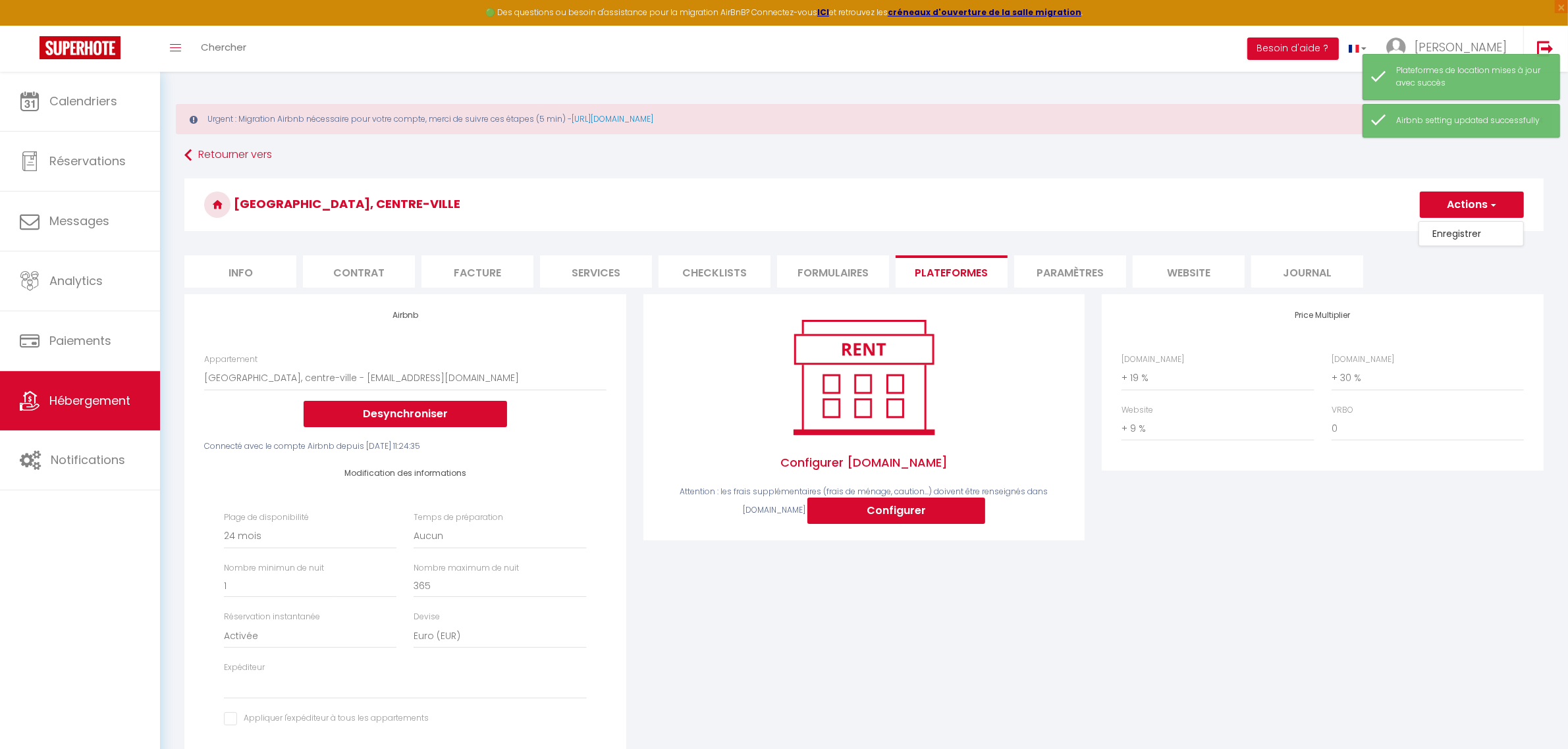
click at [1453, 238] on link "Enregistrer" at bounding box center [1471, 234] width 104 height 18
select select "-1"
select select "EUR"
select select
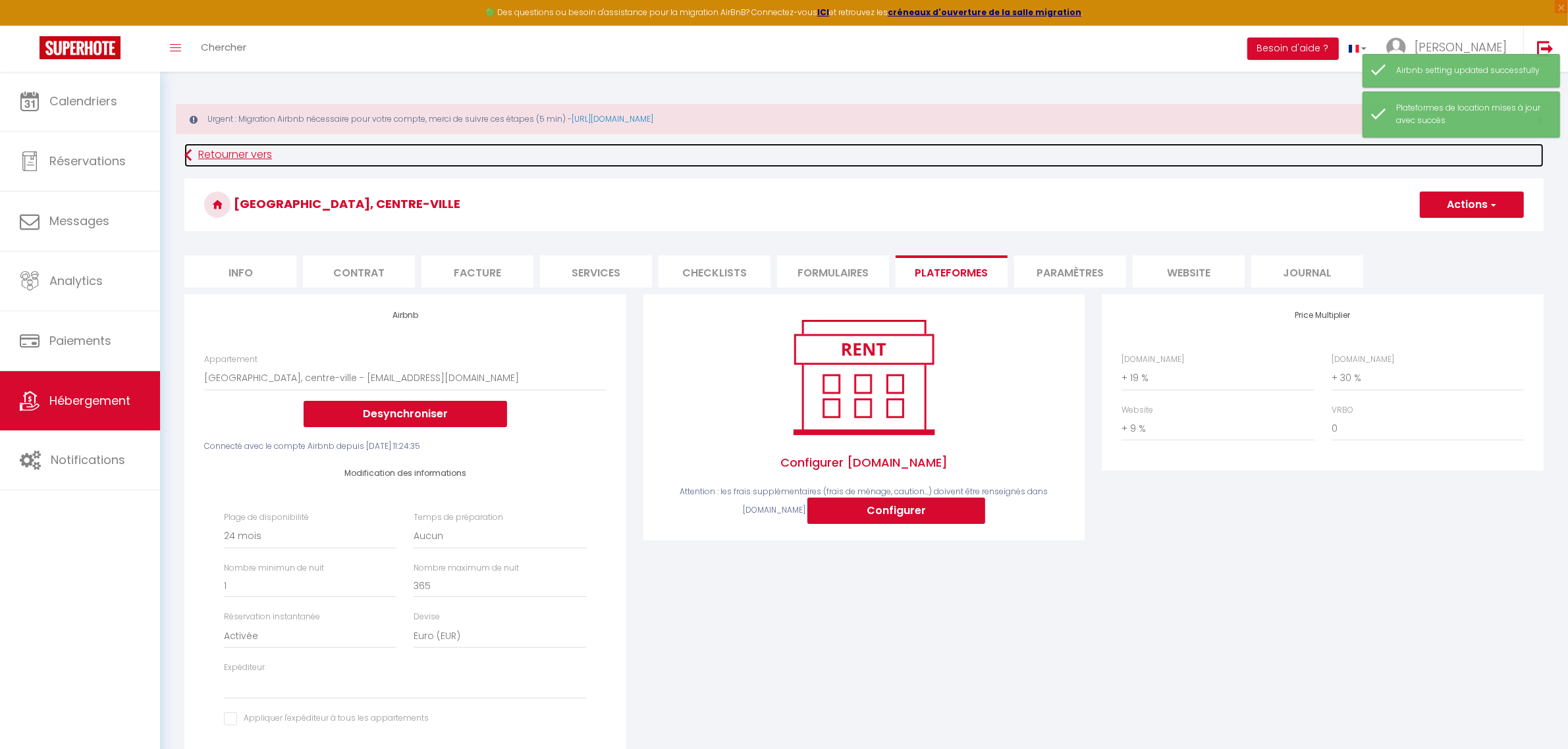
click at [218, 151] on link "Retourner vers" at bounding box center [864, 155] width 1359 height 24
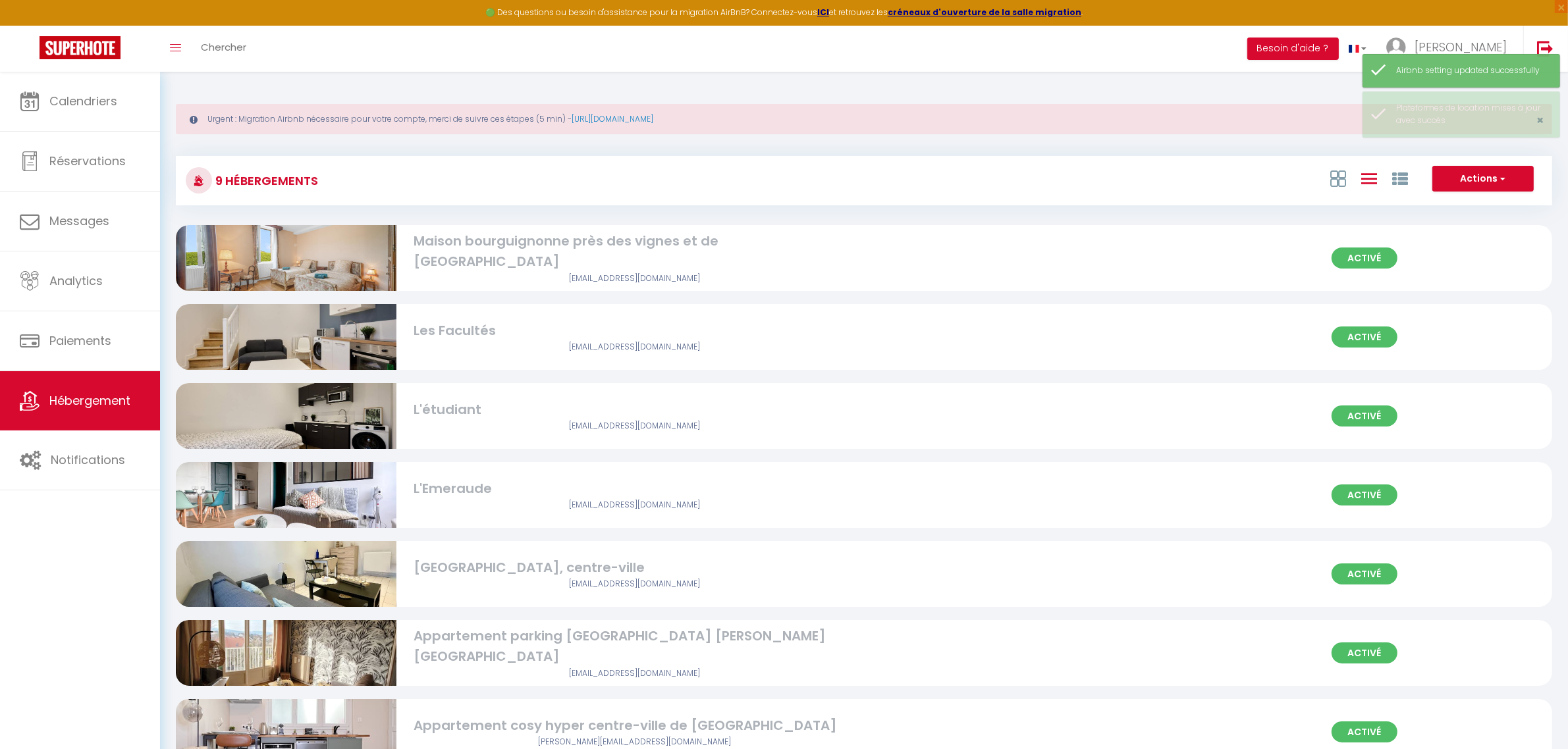
click at [497, 650] on div "Appartement parking [GEOGRAPHIC_DATA] [PERSON_NAME][GEOGRAPHIC_DATA]" at bounding box center [635, 646] width 442 height 42
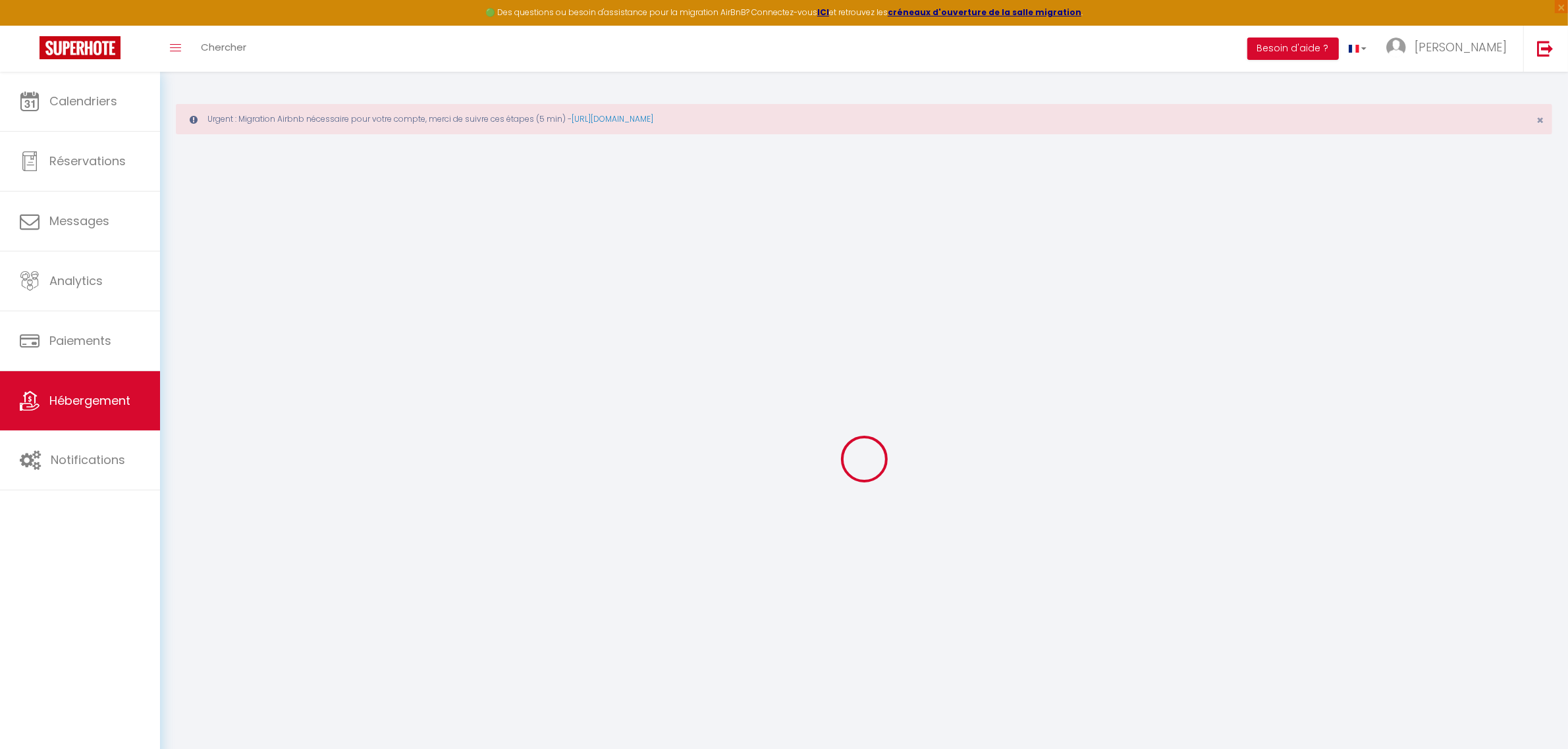
select select "+ 19 %"
select select "+ 30 %"
select select "+ 2 %"
checkbox input "true"
checkbox input "false"
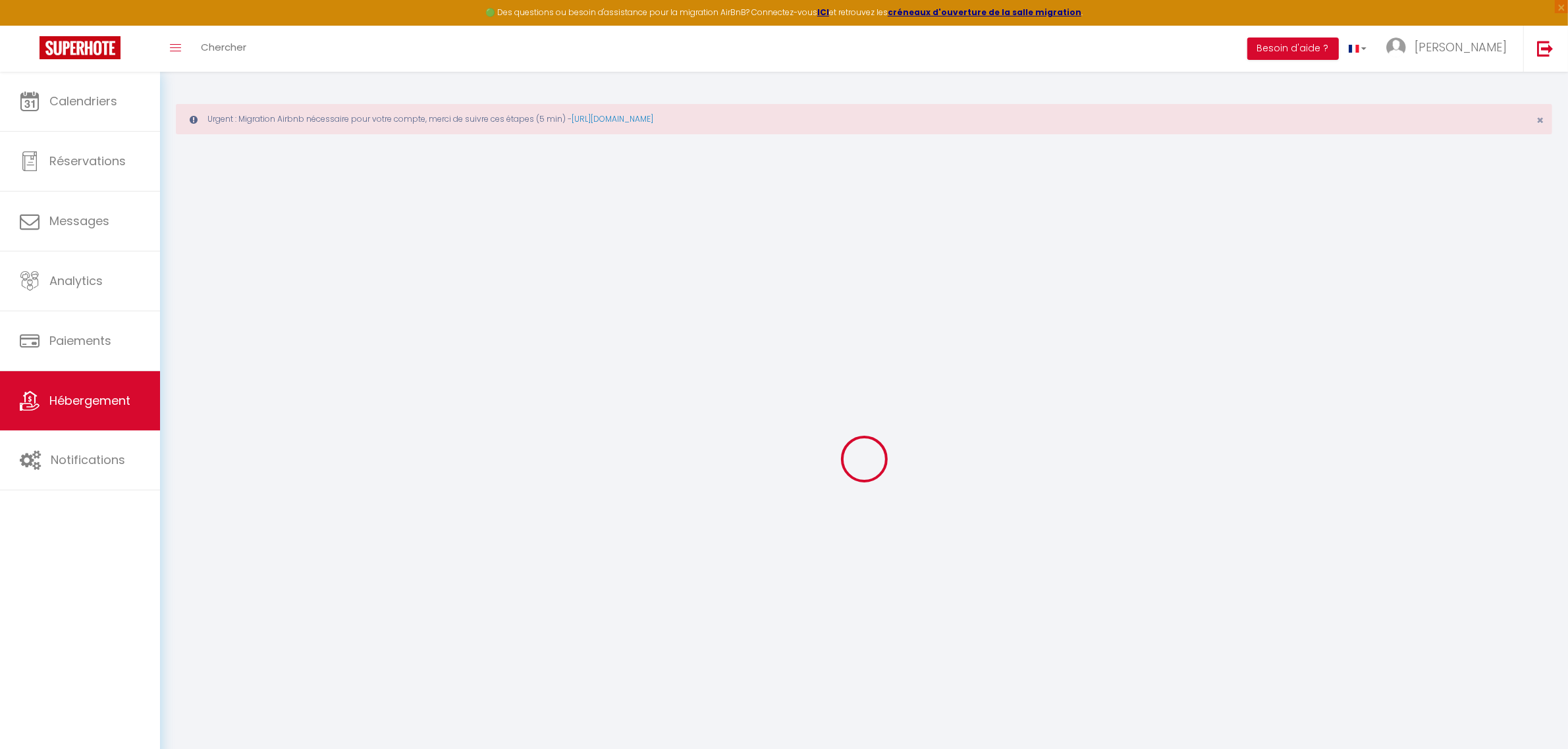
checkbox input "true"
checkbox input "false"
select select "16:00"
select select
select select "11:00"
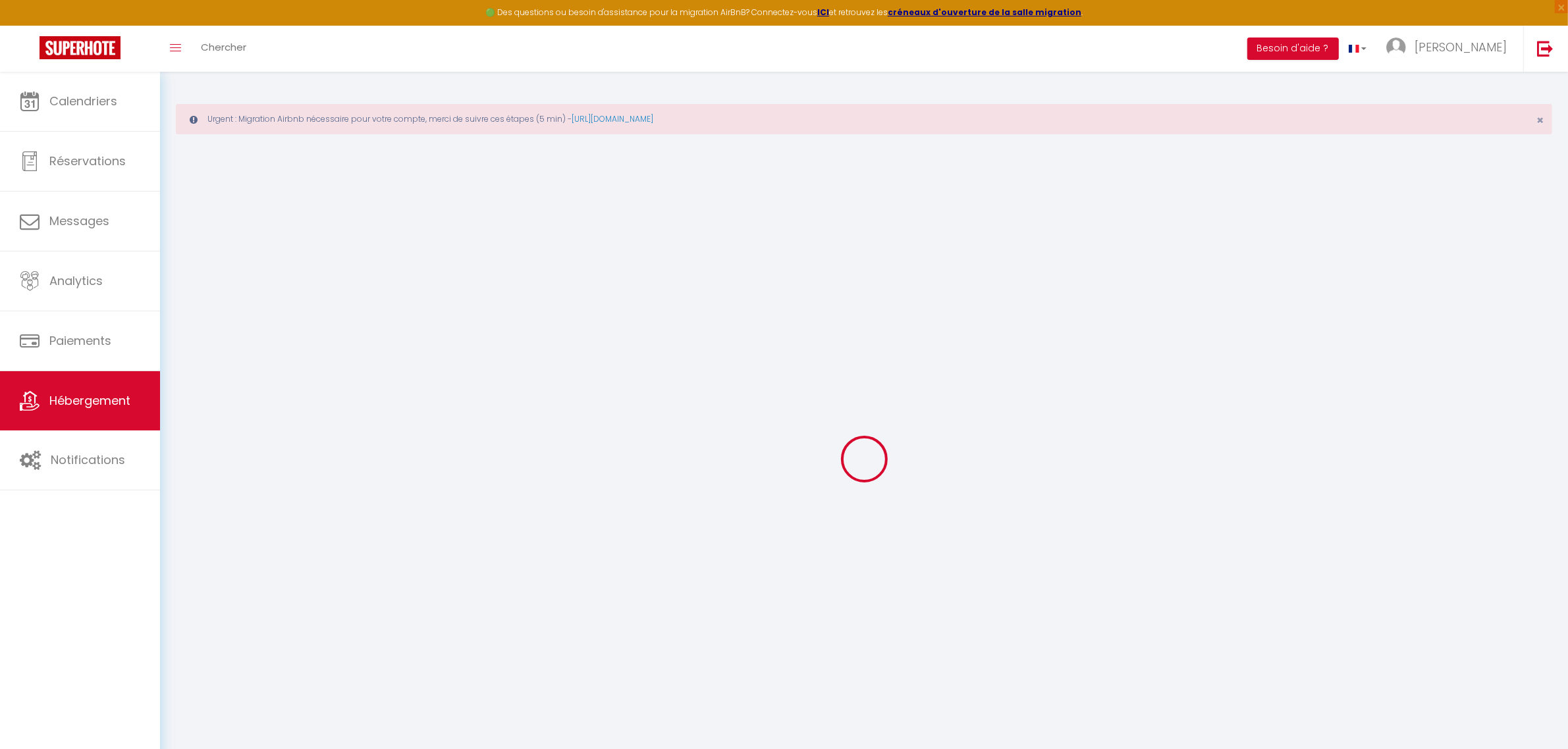
select select "30"
select select "120"
select select "365"
select select "EUR"
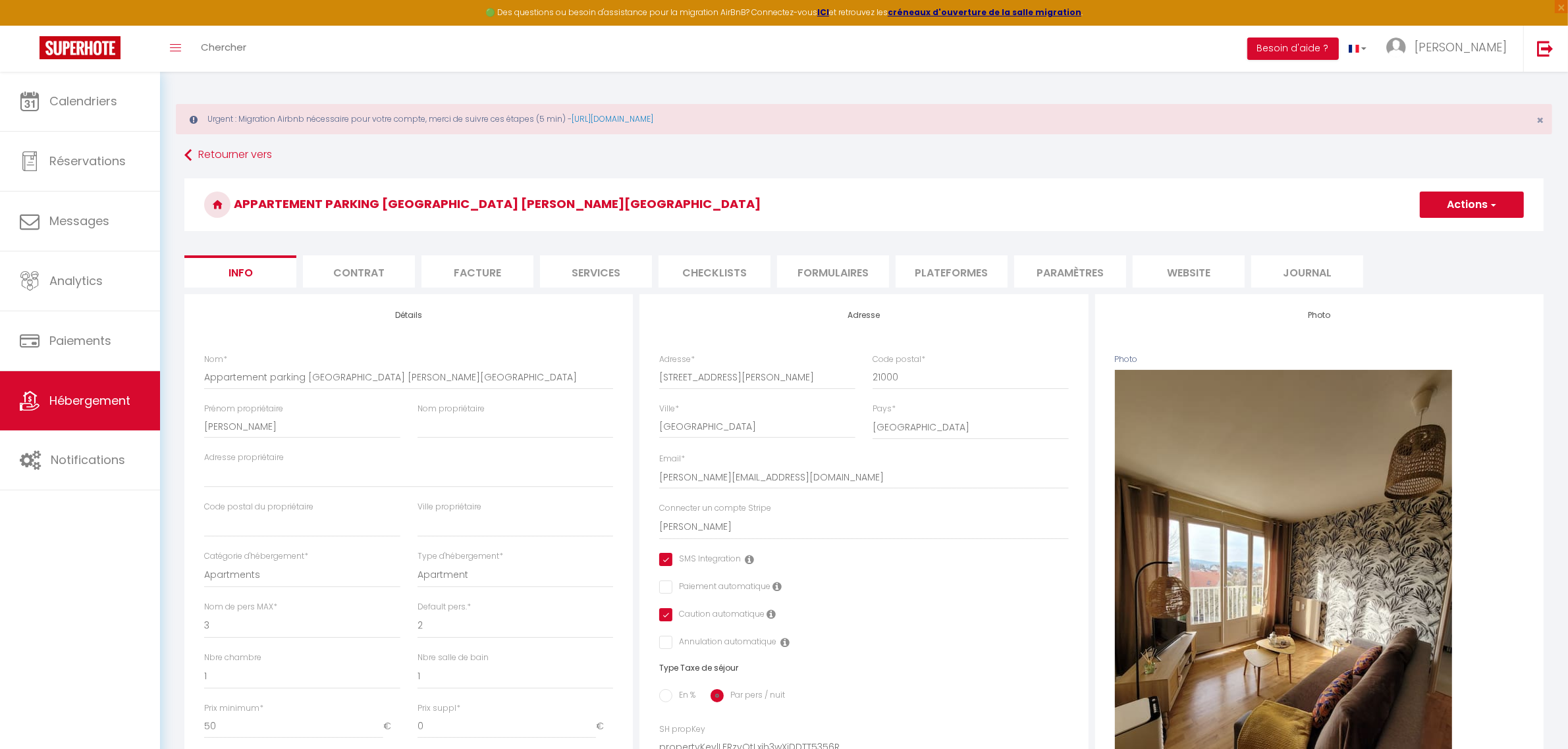
click at [973, 273] on li "Plateformes" at bounding box center [951, 272] width 112 height 32
select select
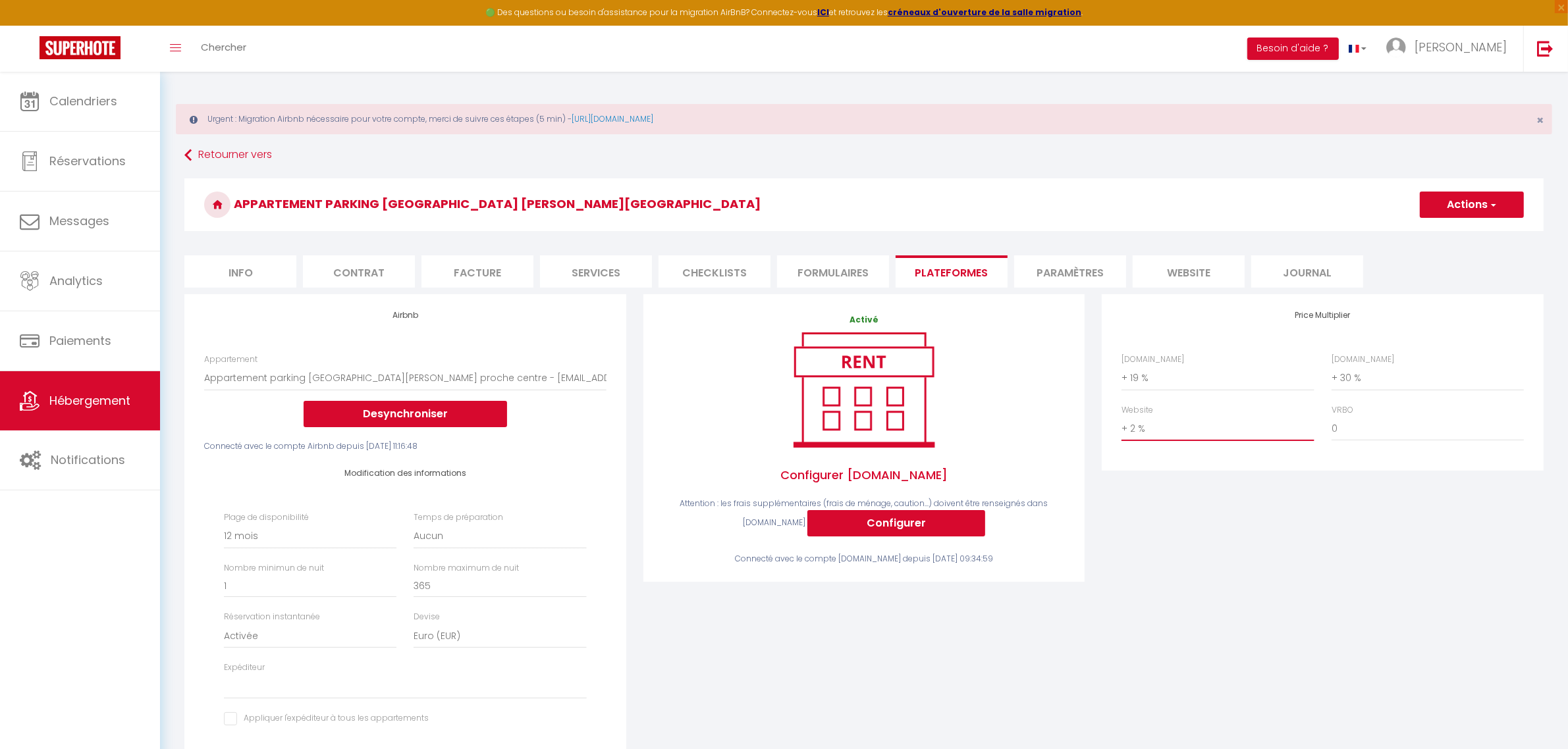
click at [1199, 429] on select "0 + 1 % + 2 % + 3 % + 4 % + 5 % + 6 % + 7 % + 8 % + 9 %" at bounding box center [1218, 428] width 192 height 25
select select "+ 10 %"
click at [1122, 416] on select "0 + 1 % + 2 % + 3 % + 4 % + 5 % + 6 % + 7 % + 8 % + 9 %" at bounding box center [1218, 428] width 192 height 25
select select
click at [358, 531] on select "Date indisponible par defaut 1 mois 3 mois 6 mois 9 mois 12 mois 24 mois" at bounding box center [310, 536] width 173 height 25
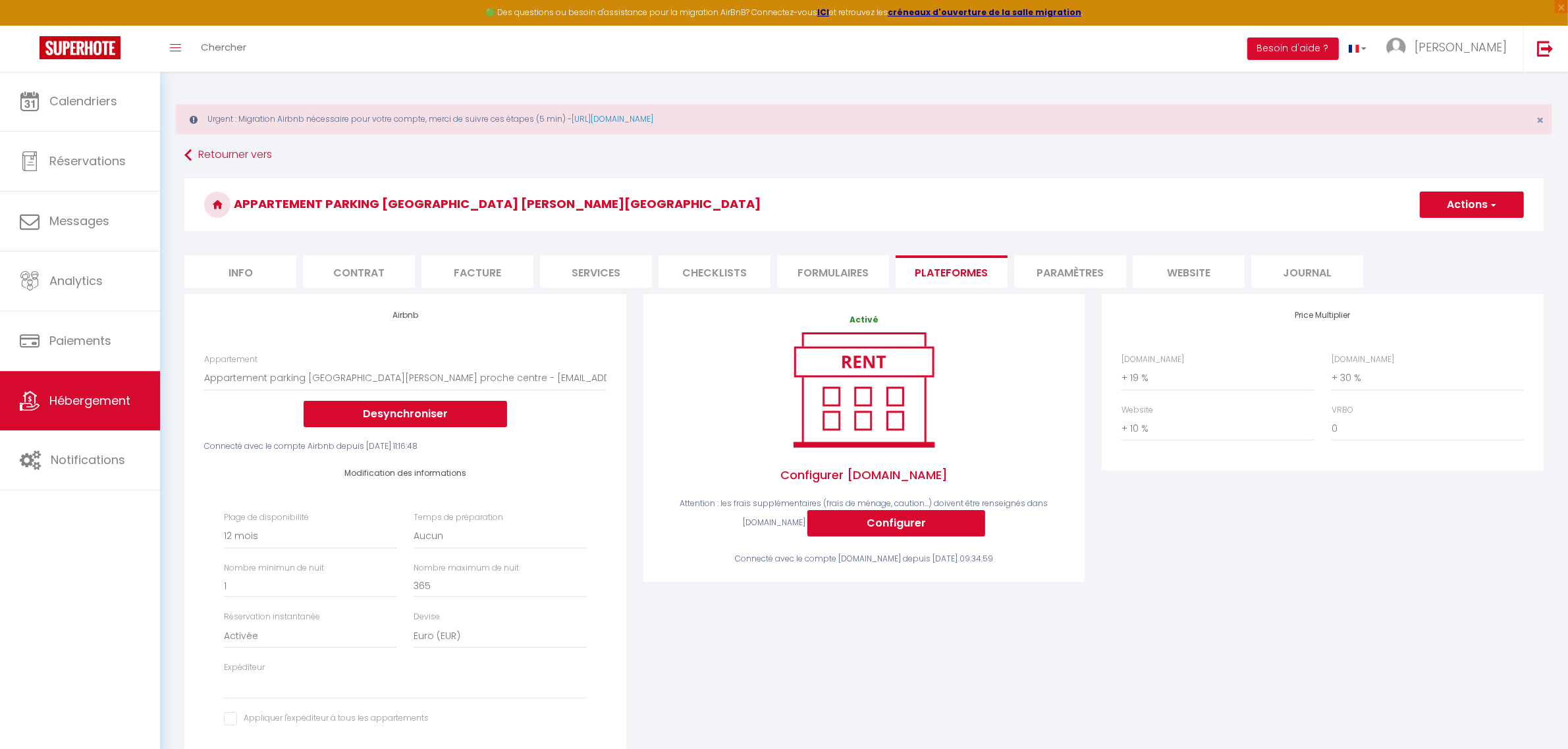
drag, startPoint x: 1131, startPoint y: 619, endPoint x: 1377, endPoint y: 442, distance: 303.1
click at [1140, 613] on div "Price Multiplier Airbnb.com 0 + 1 % + 2 % + 3 % + 4 % + 5 % + 6 % + 7 %" at bounding box center [1322, 550] width 459 height 513
click at [1487, 208] on button "Actions" at bounding box center [1472, 204] width 104 height 27
click at [1476, 235] on link "Enregistrer" at bounding box center [1471, 234] width 104 height 18
select select "365"
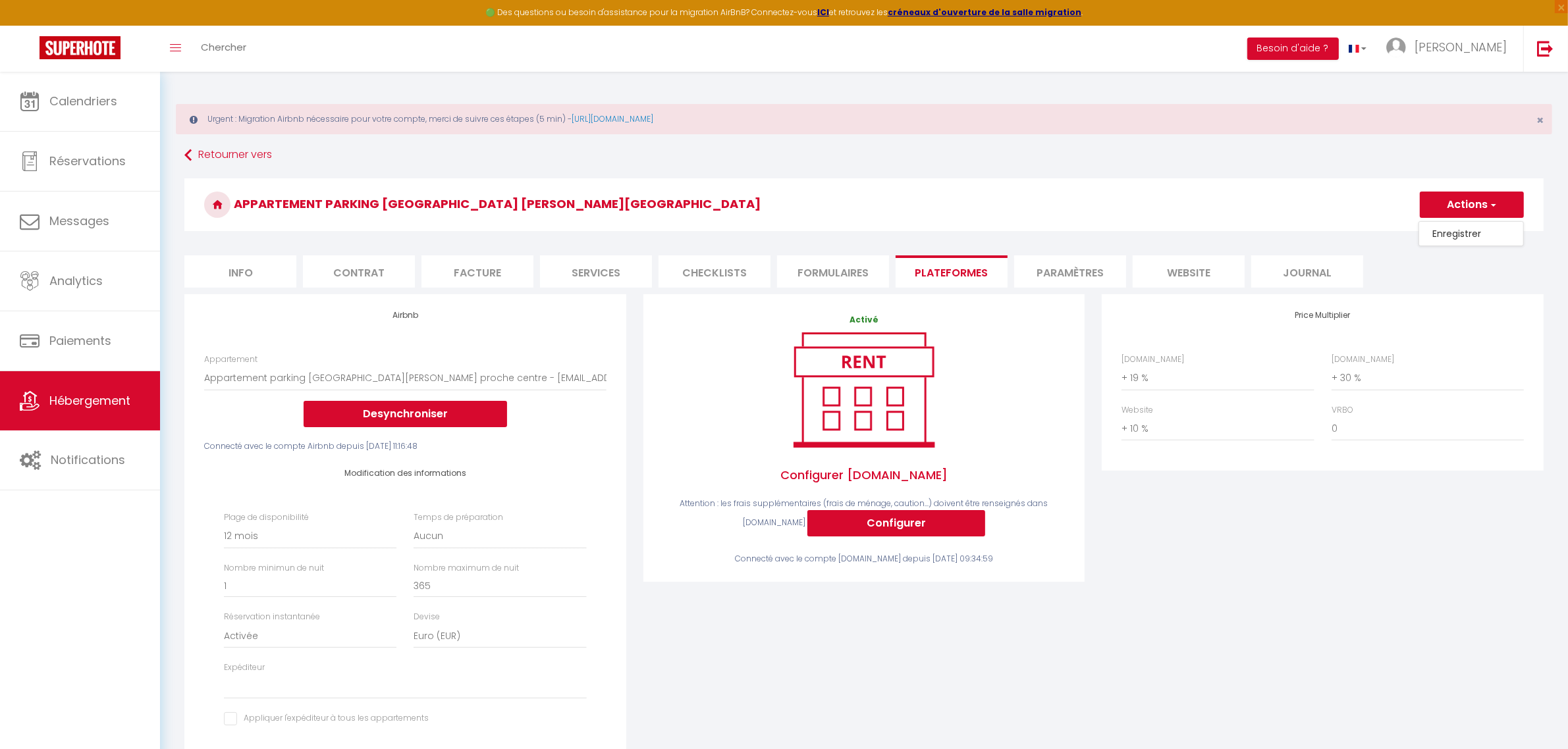
select select "EUR"
select select
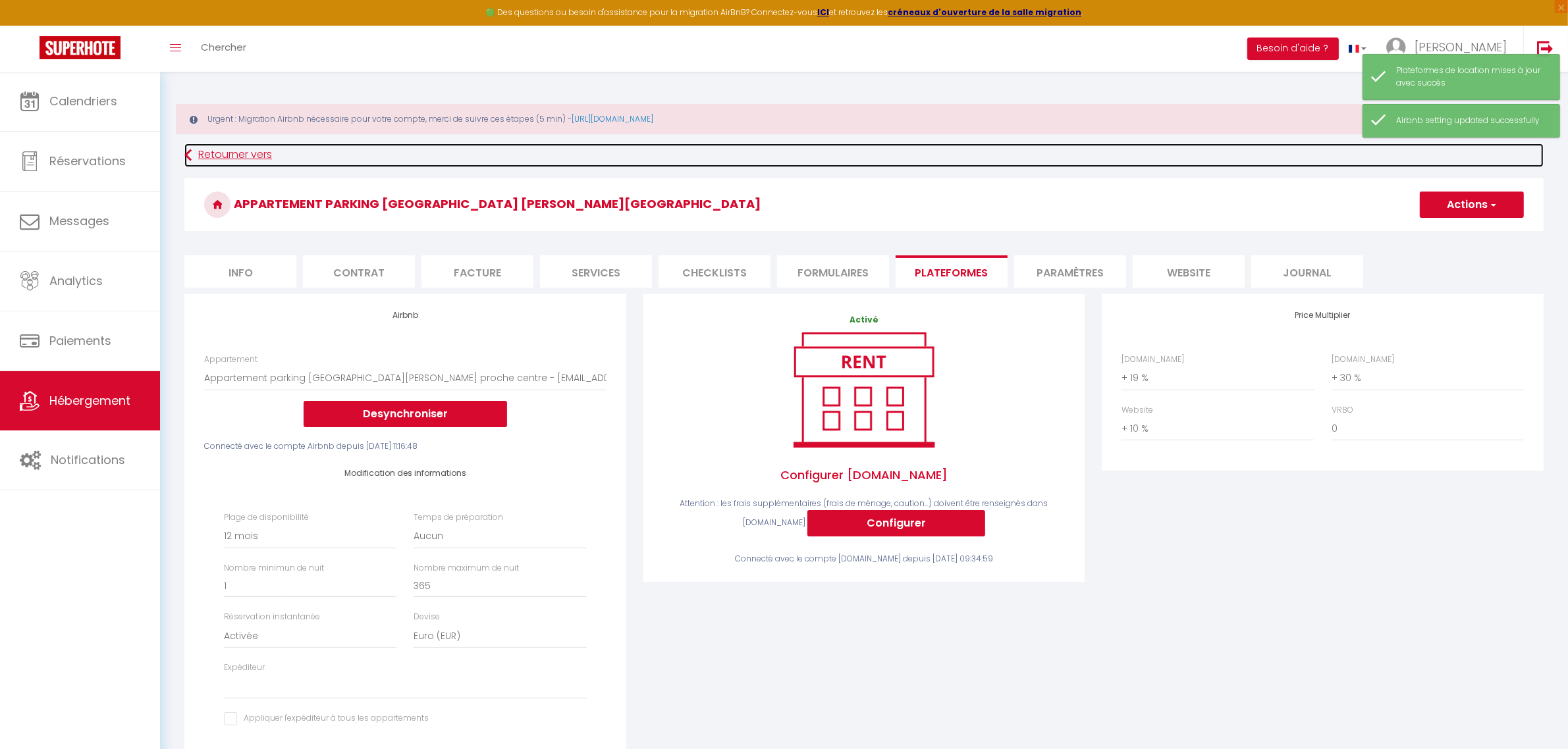
click at [230, 157] on link "Retourner vers" at bounding box center [864, 155] width 1359 height 24
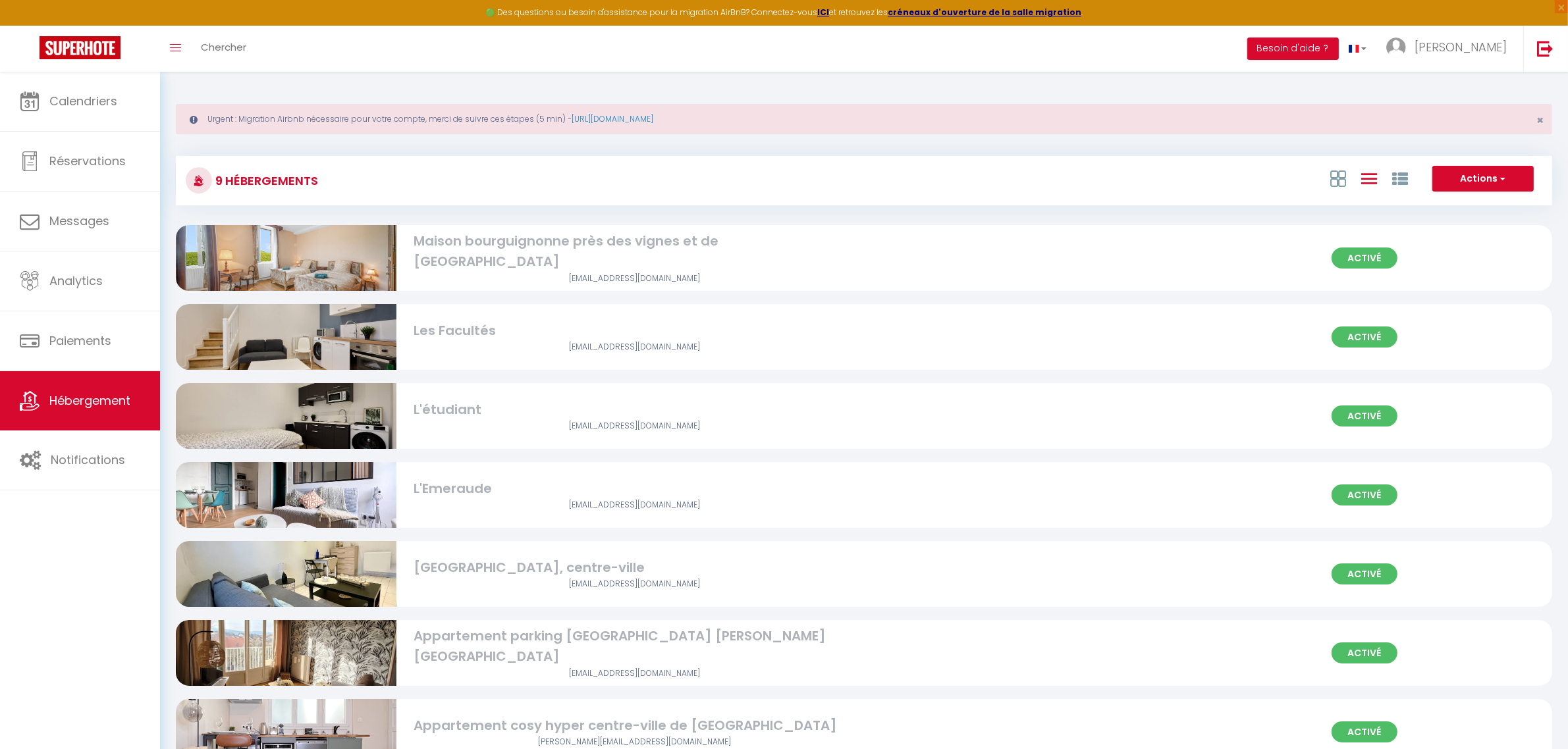
click at [452, 720] on div "Appartement cosy hyper centre-ville de [GEOGRAPHIC_DATA]" at bounding box center [635, 726] width 442 height 20
click at [831, 728] on div "Appartement cosy hyper centre-ville de [GEOGRAPHIC_DATA]" at bounding box center [635, 726] width 442 height 20
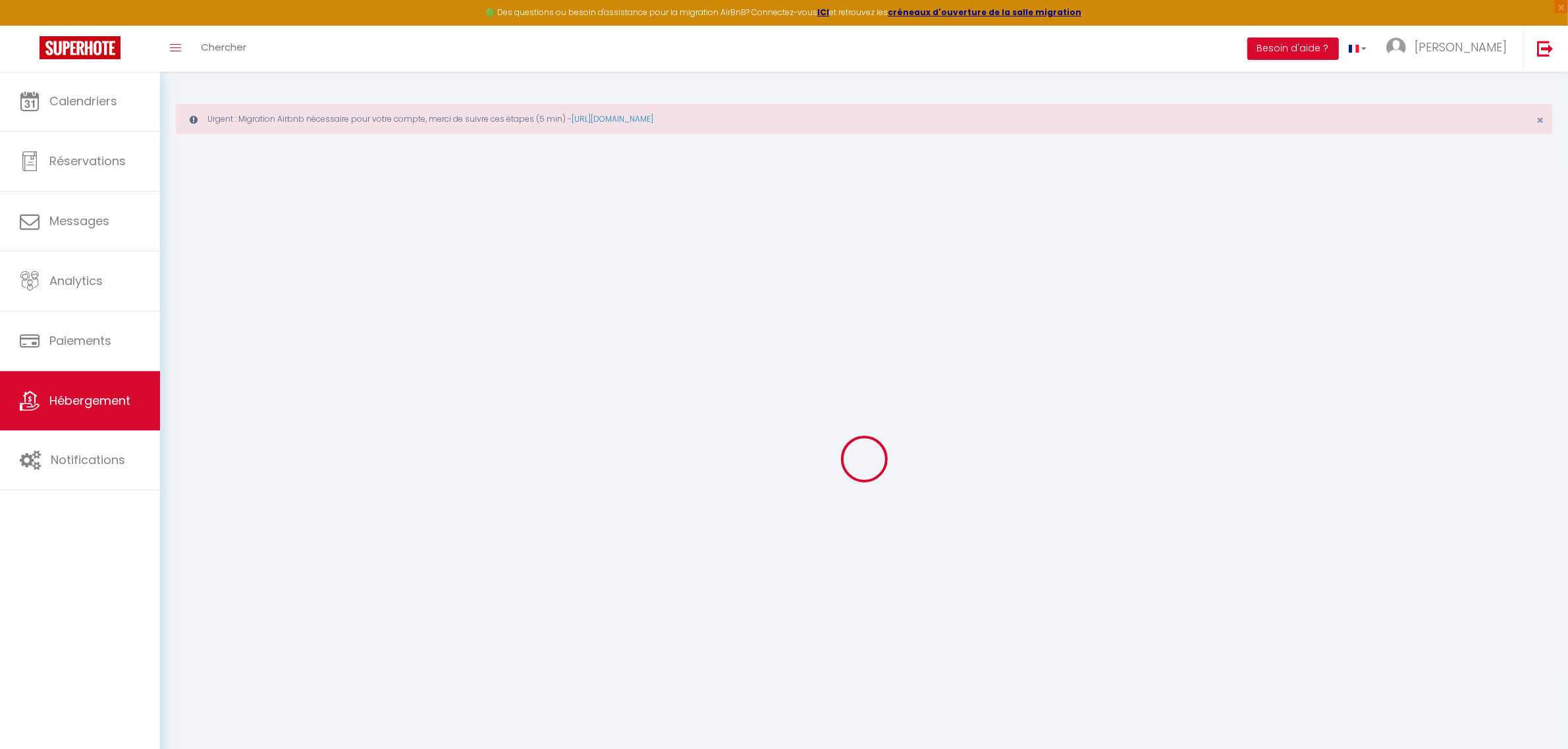
select select
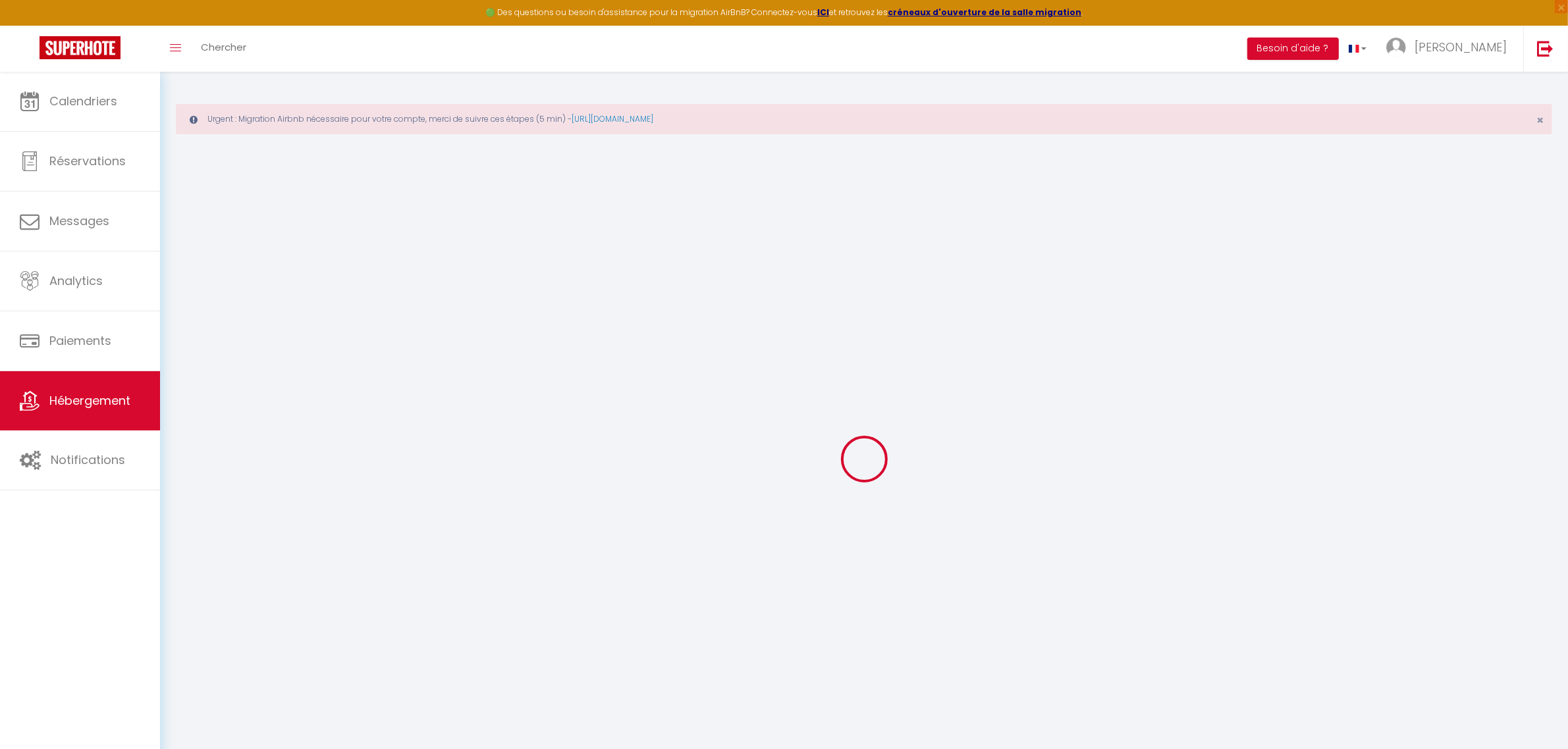
select select
checkbox input "false"
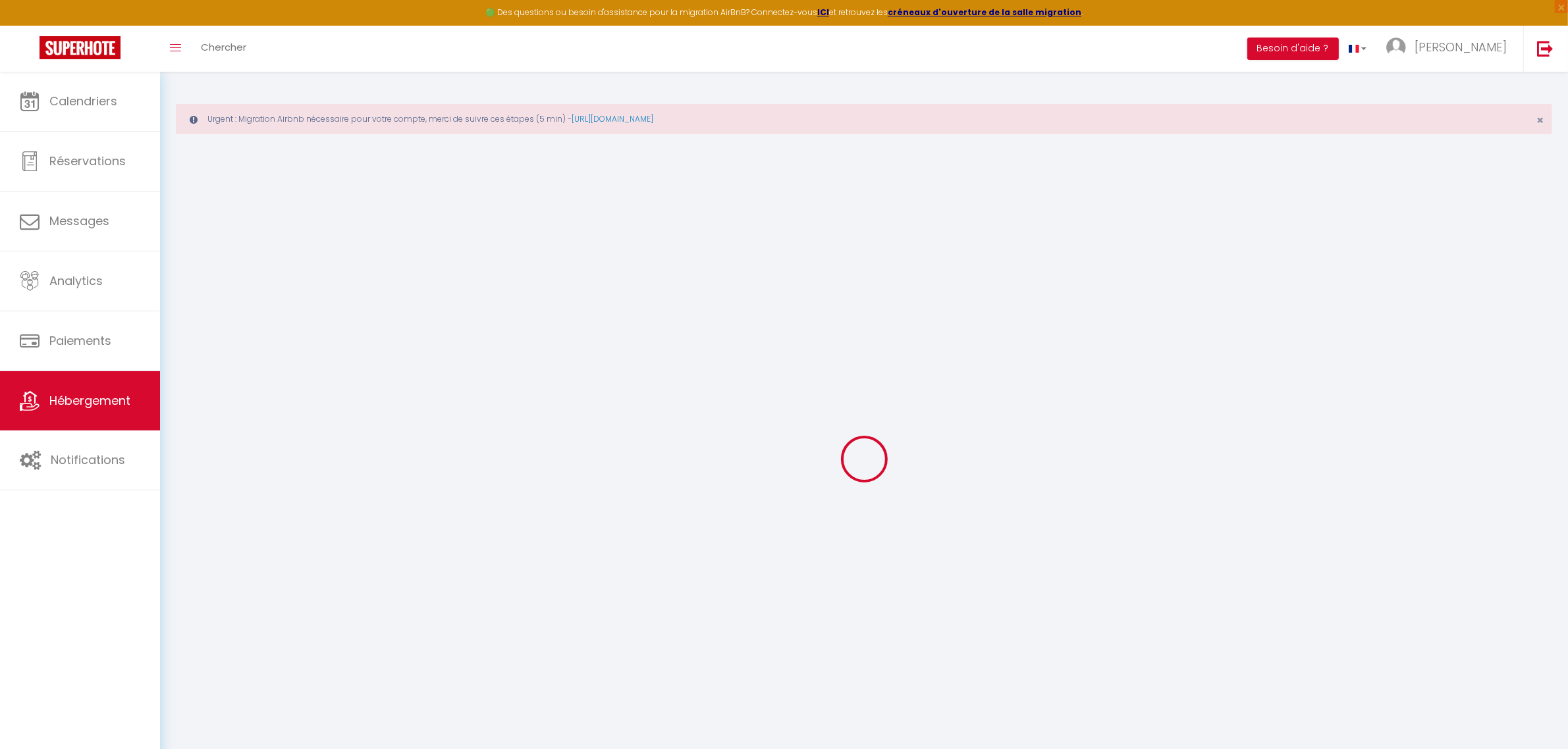
select select
type input "Appartement cosy hyper centre-ville de [GEOGRAPHIC_DATA]"
type input "Damien"
select select "2"
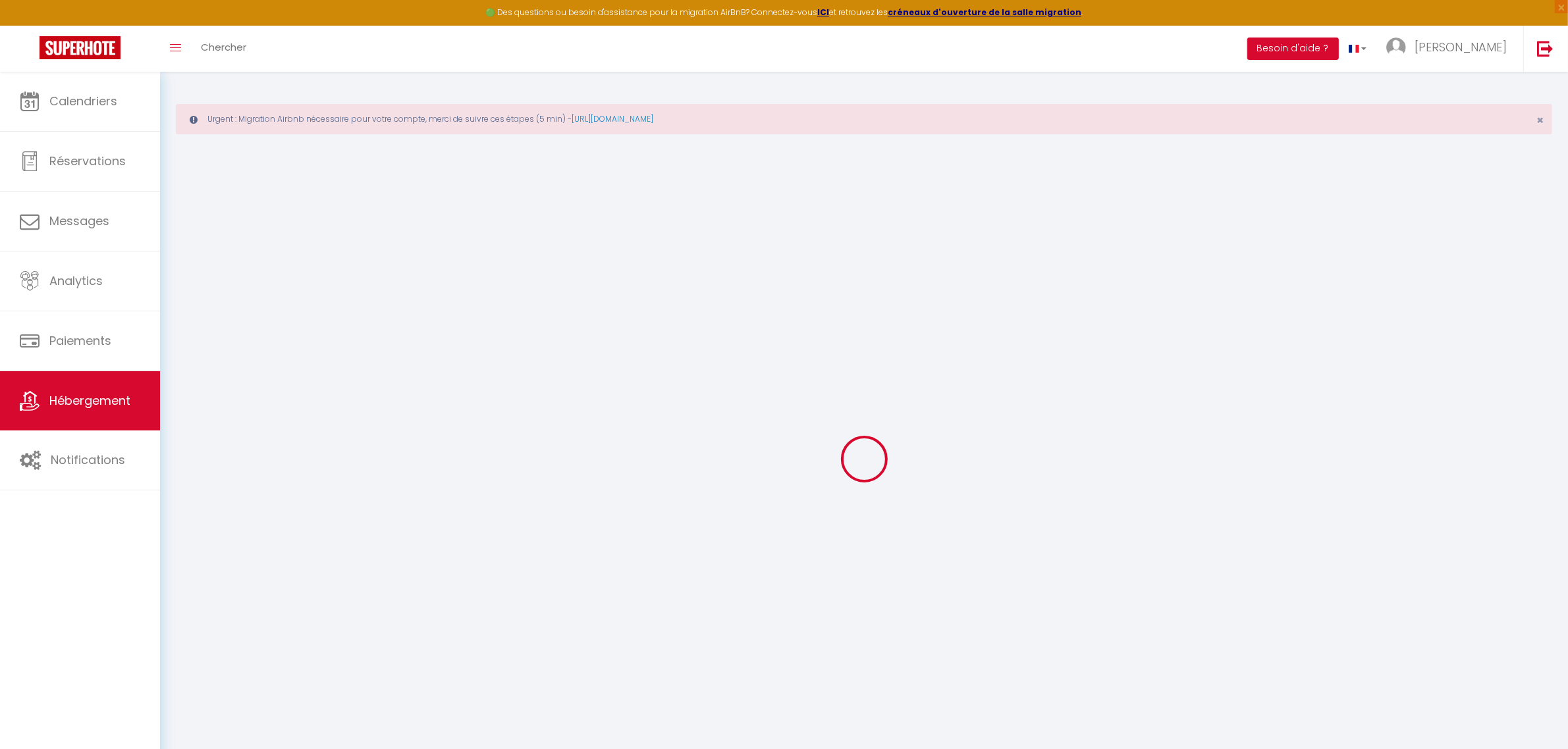
select select "0"
type input "50"
type input "20"
type input "500"
select select
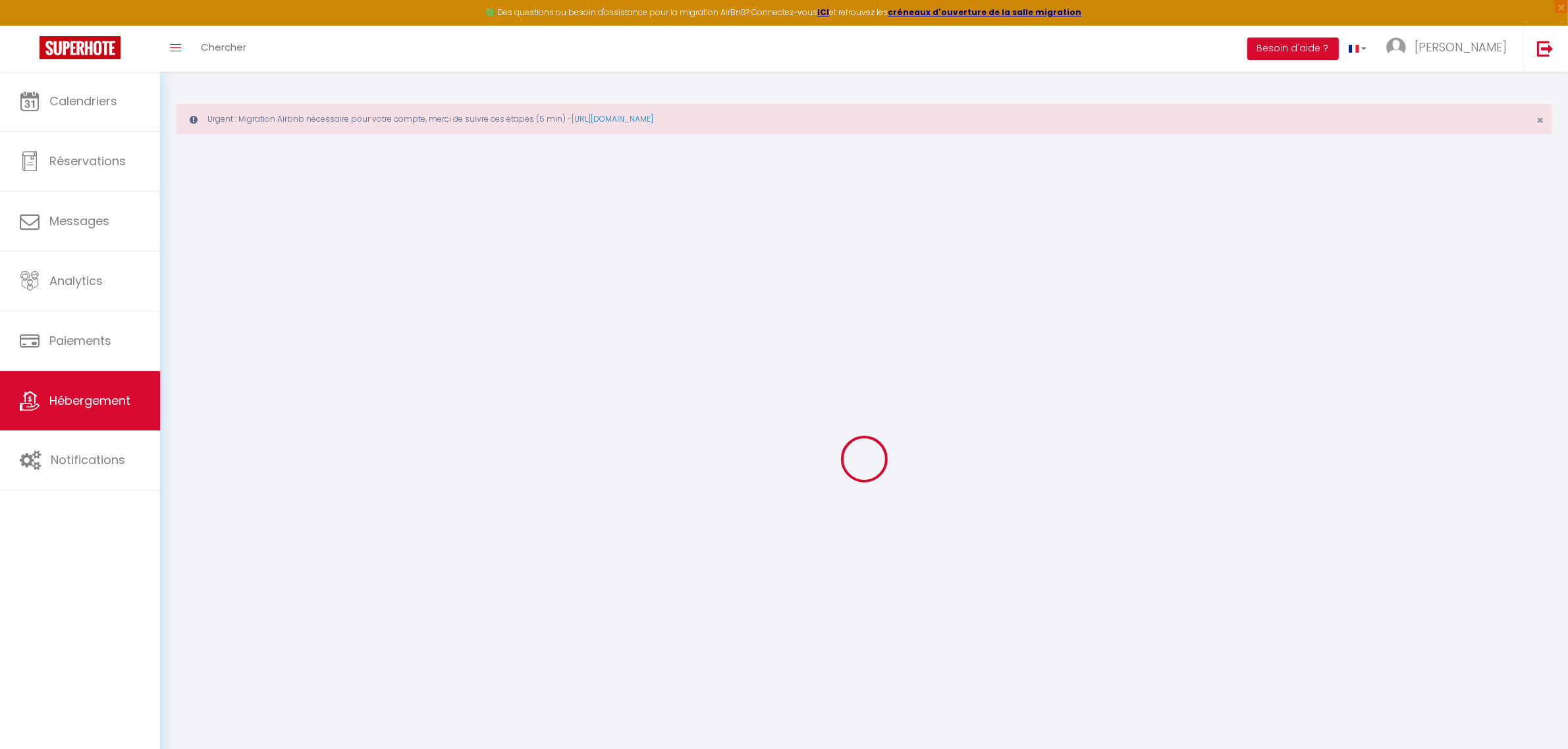
select select
type input "5 ter Rue Philippe POT"
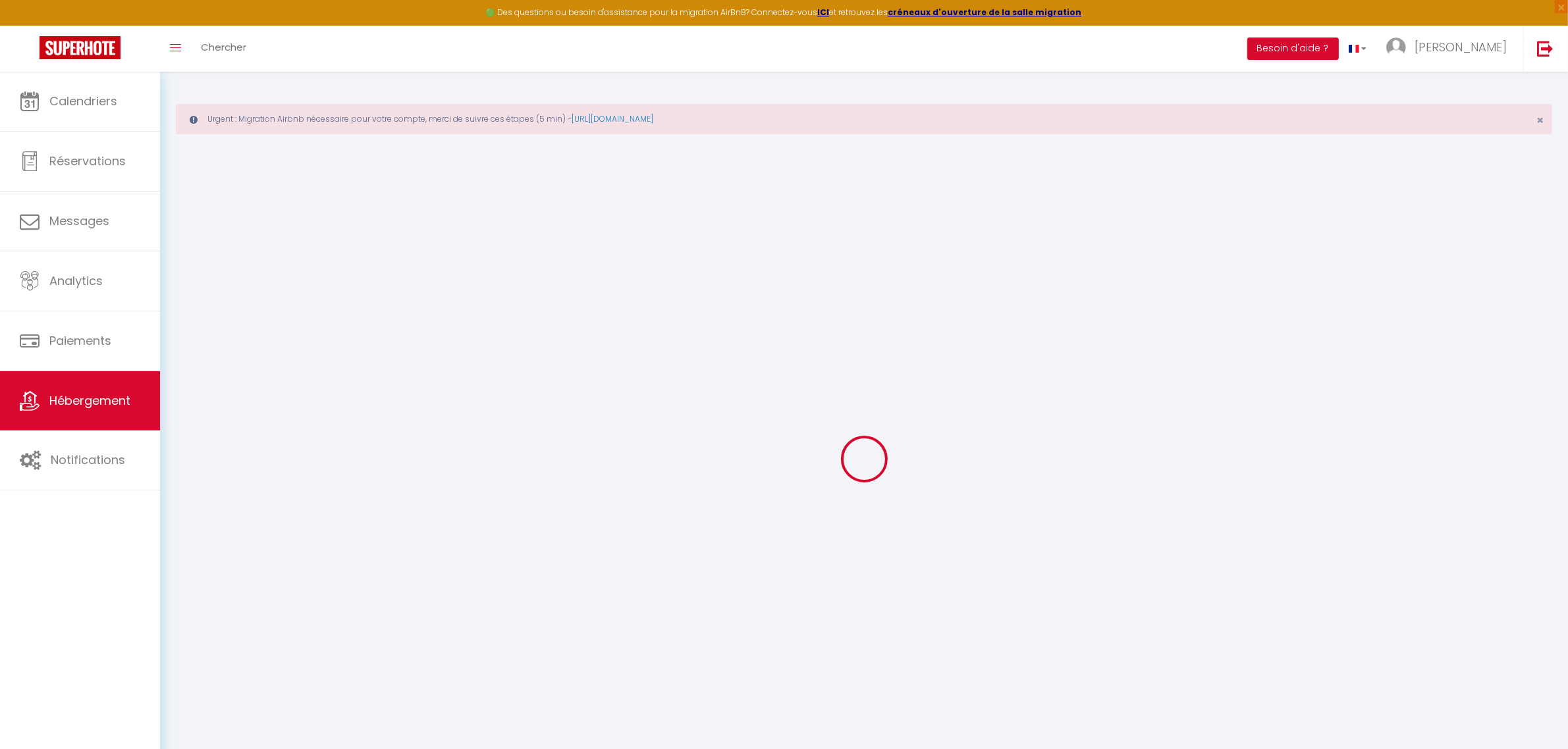
type input "21000"
type input "Dijon"
type input "damien.dynak@gmail.com"
select select "15843"
checkbox input "true"
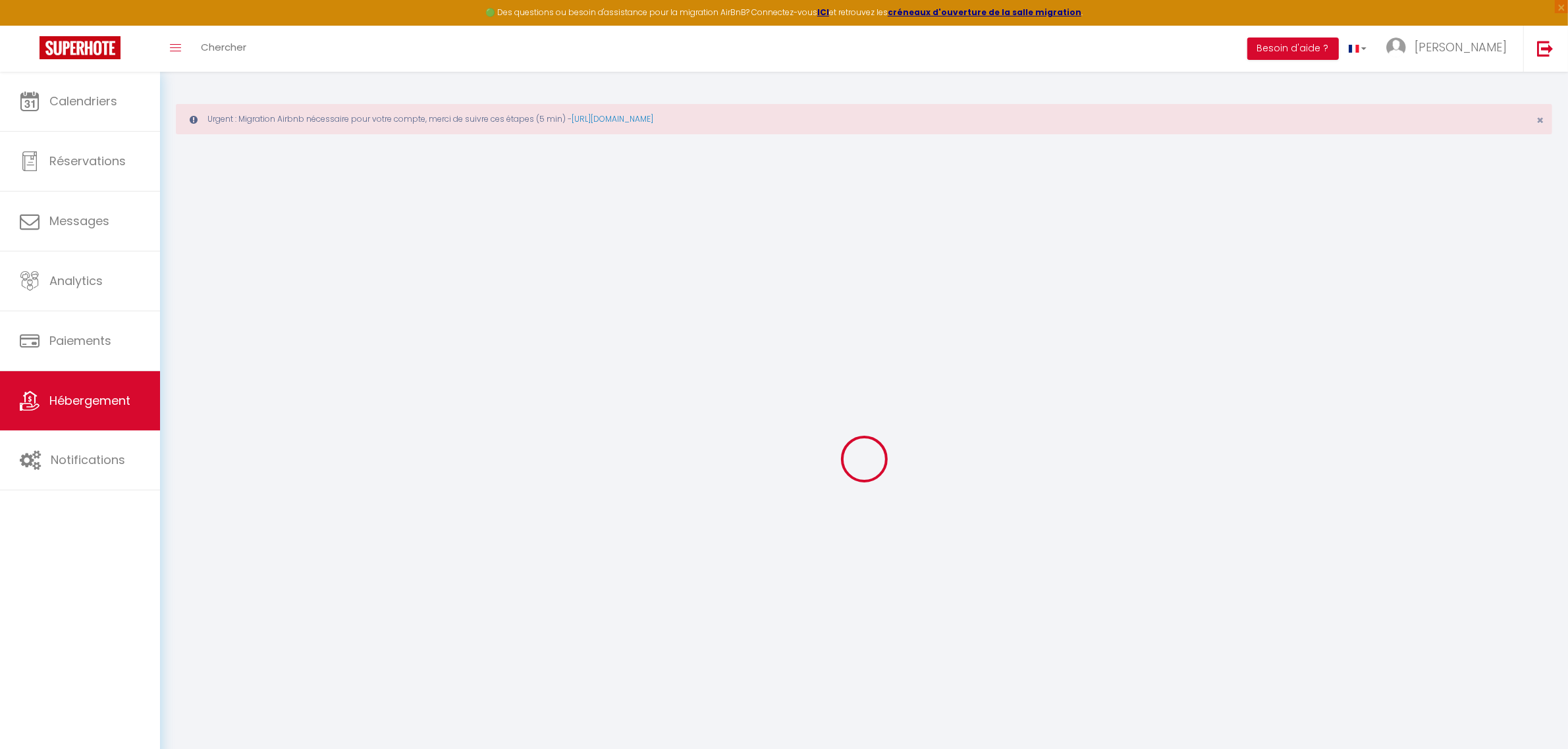
checkbox input "false"
type input "15"
type input "20"
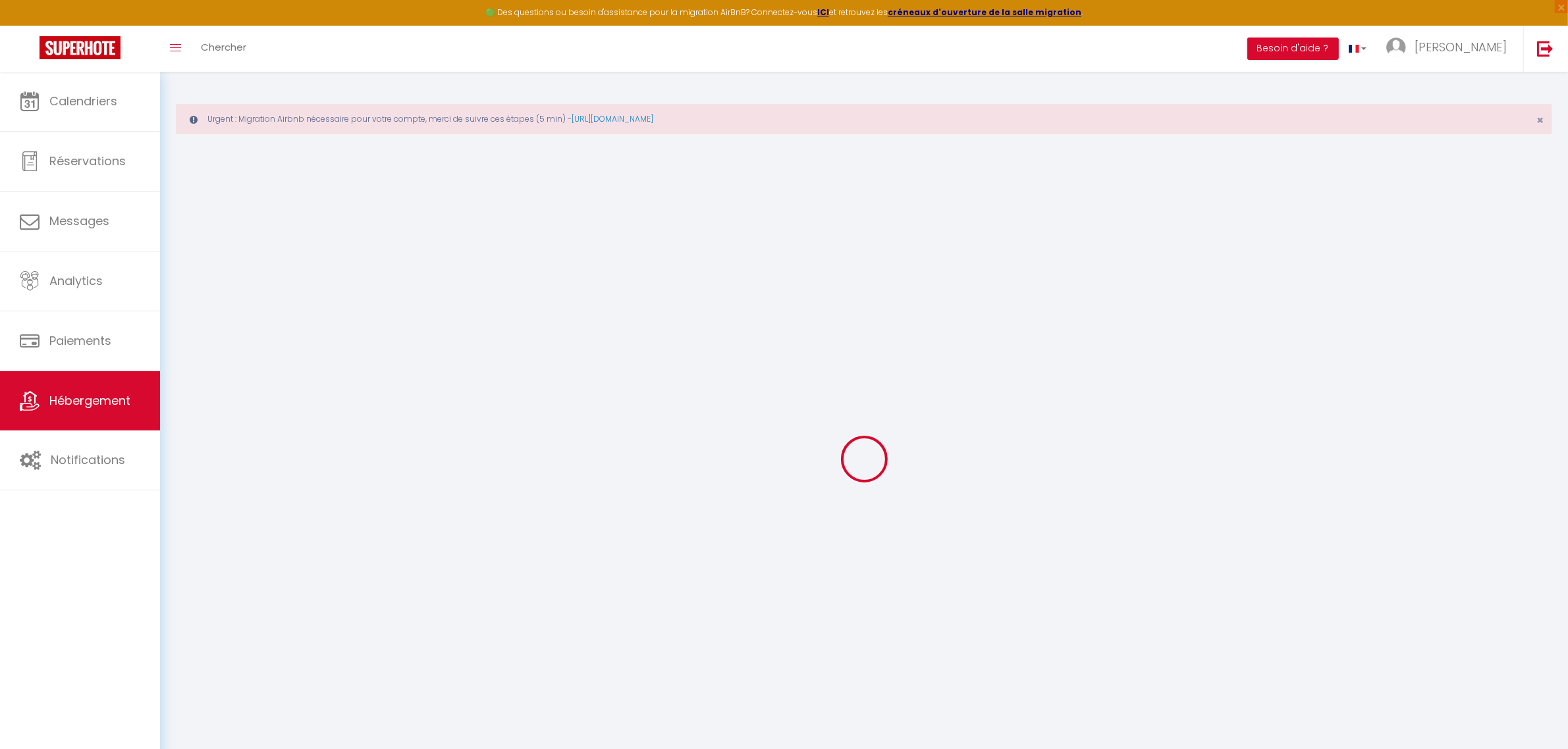
type input "0"
select select
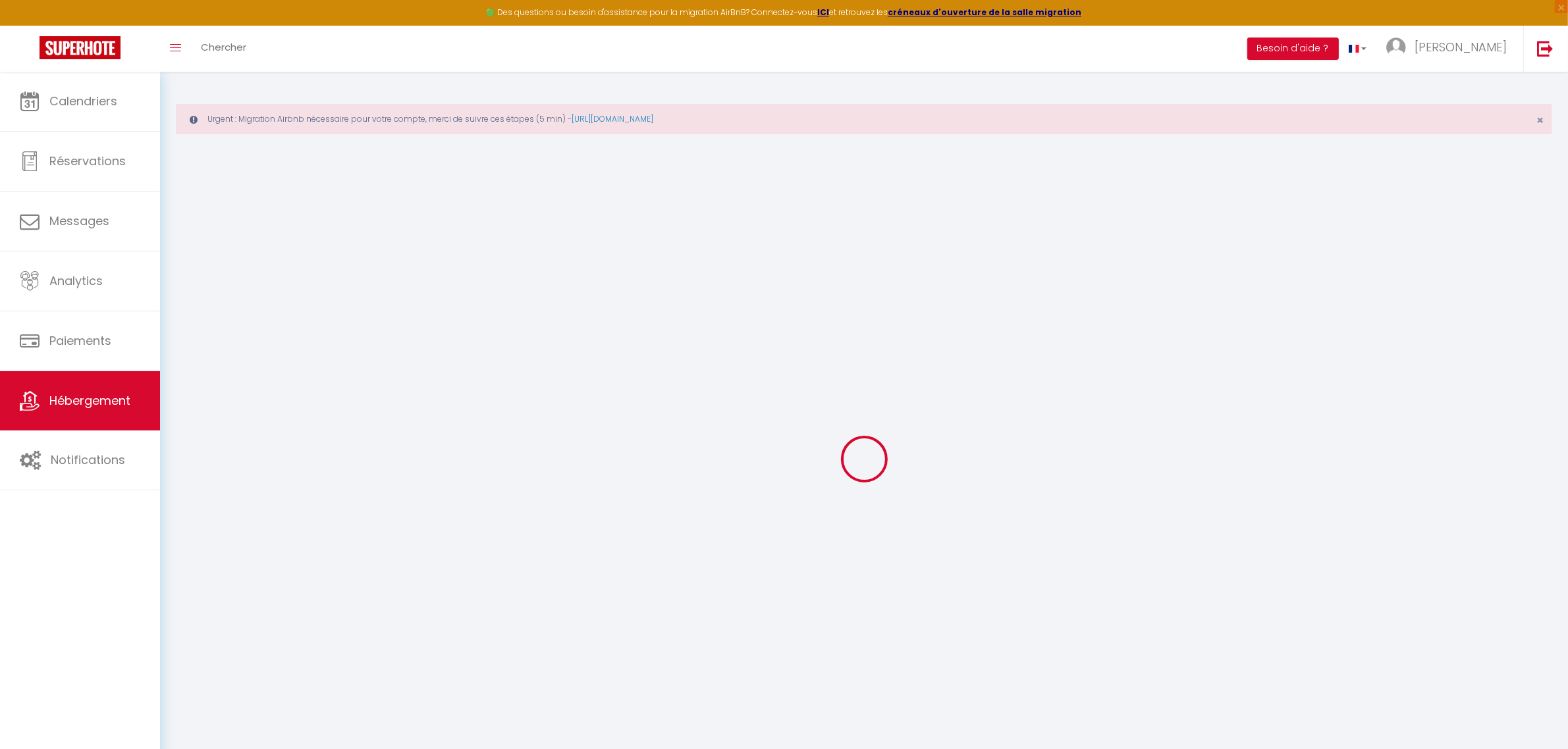
select select
checkbox input "true"
checkbox input "false"
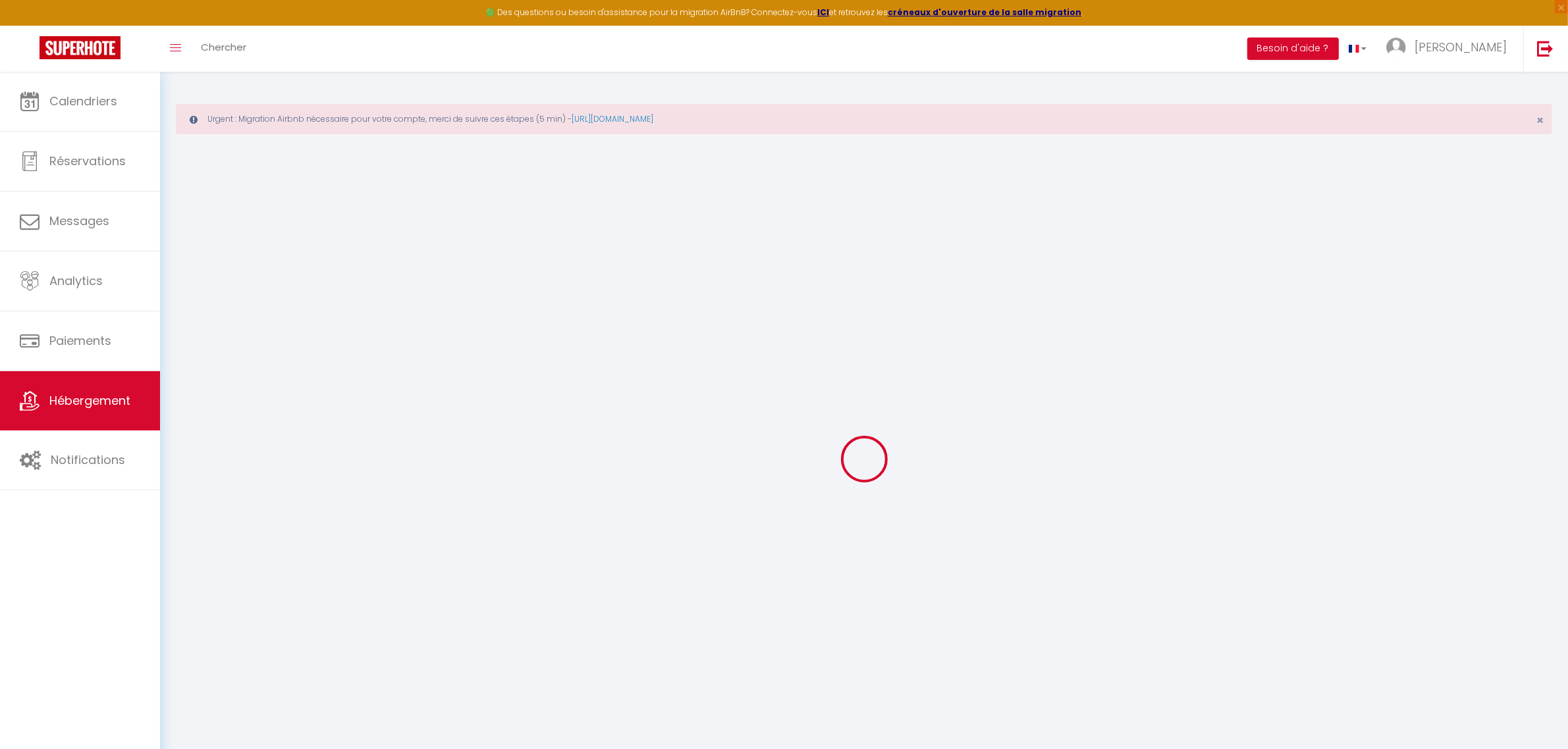
checkbox input "false"
select select "+ 19 %"
select select "+ 30 %"
select select "+ 2 %"
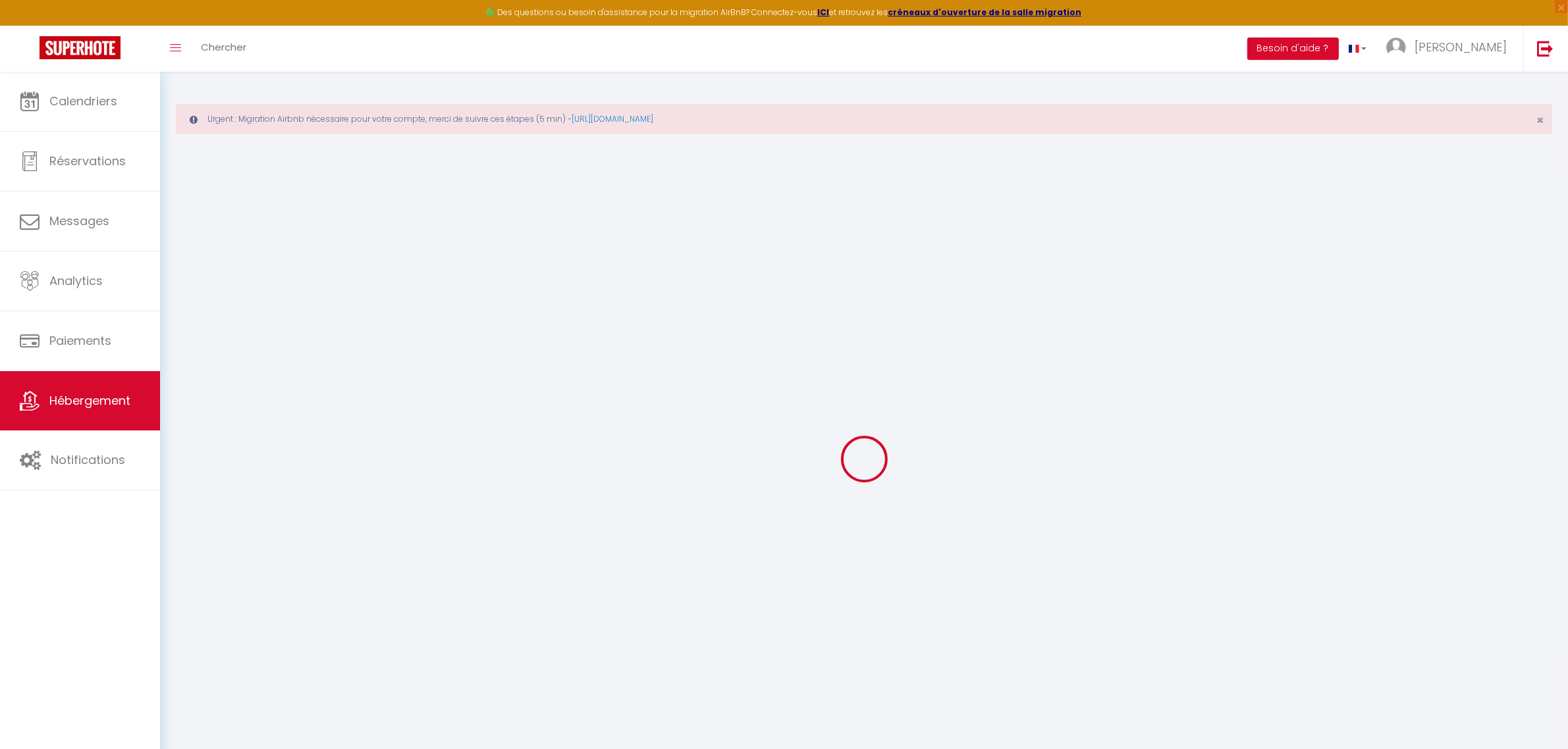
checkbox input "true"
checkbox input "false"
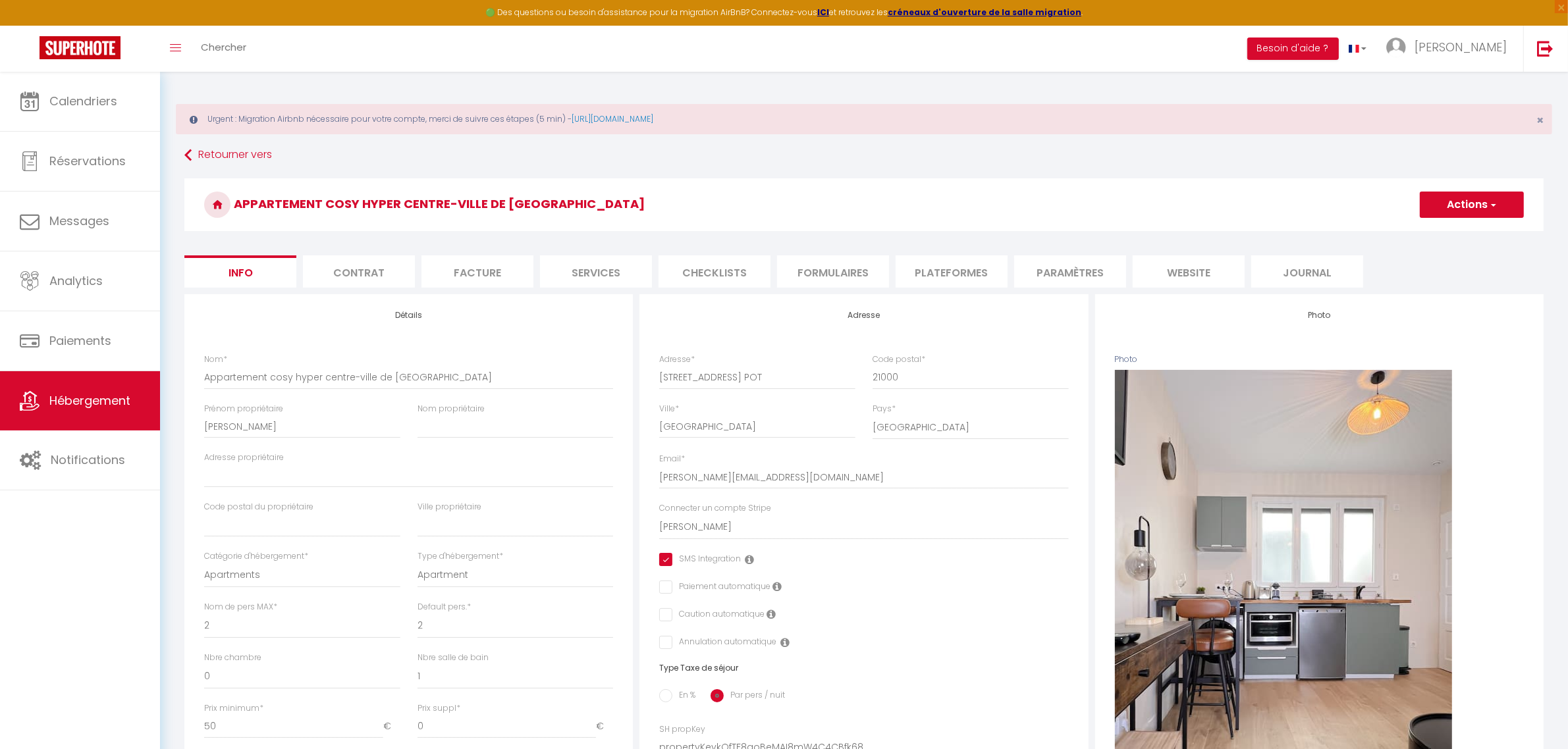
click at [968, 272] on li "Plateformes" at bounding box center [951, 272] width 112 height 32
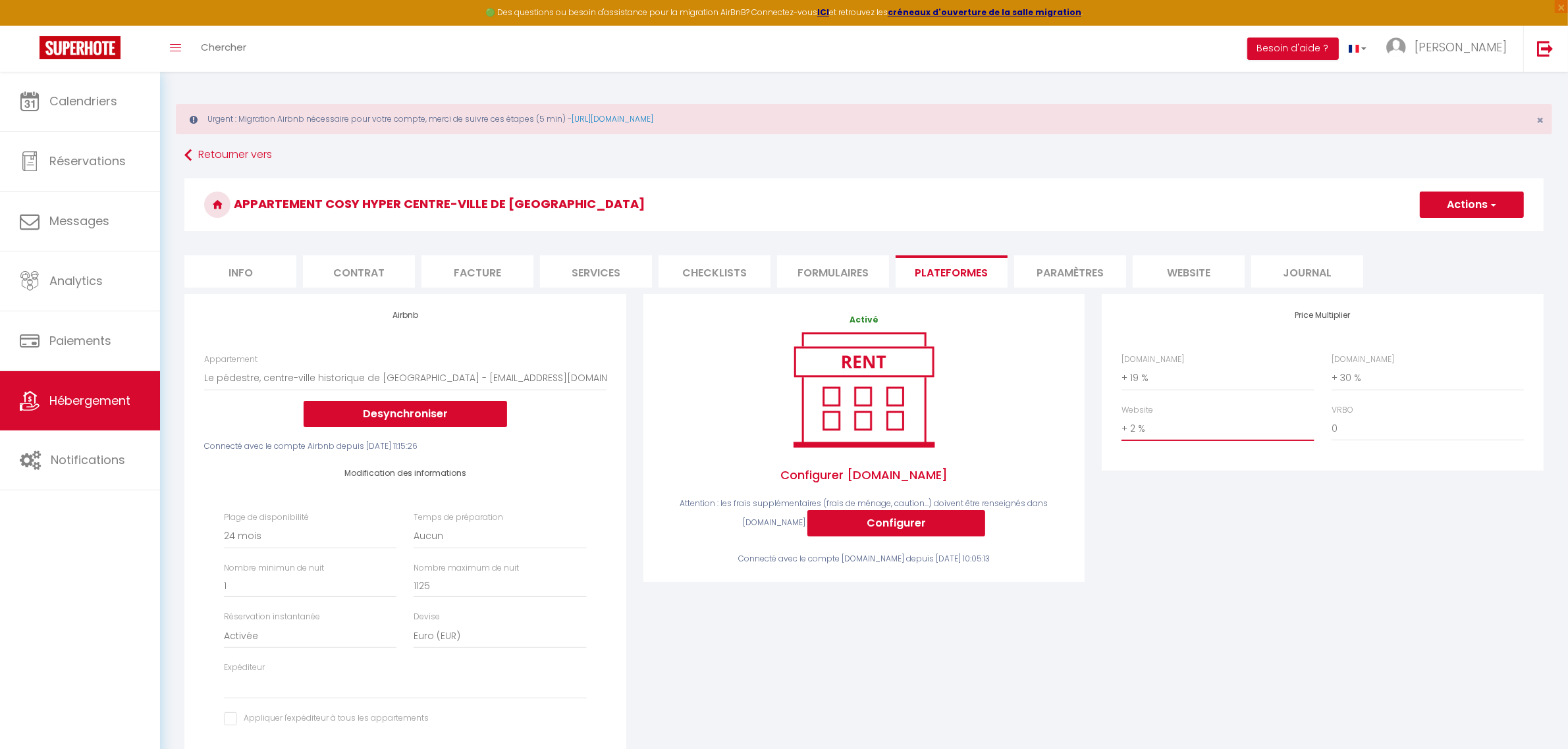
click at [1199, 437] on select "0 + 1 % + 2 % + 3 % + 4 % + 5 % + 6 % + 7 % + 8 % + 9 %" at bounding box center [1218, 428] width 192 height 25
click at [1122, 416] on select "0 + 1 % + 2 % + 3 % + 4 % + 5 % + 6 % + 7 % + 8 % + 9 %" at bounding box center [1218, 428] width 192 height 25
click at [1487, 200] on button "Actions" at bounding box center [1472, 204] width 104 height 27
click at [1459, 235] on link "Enregistrer" at bounding box center [1471, 234] width 104 height 18
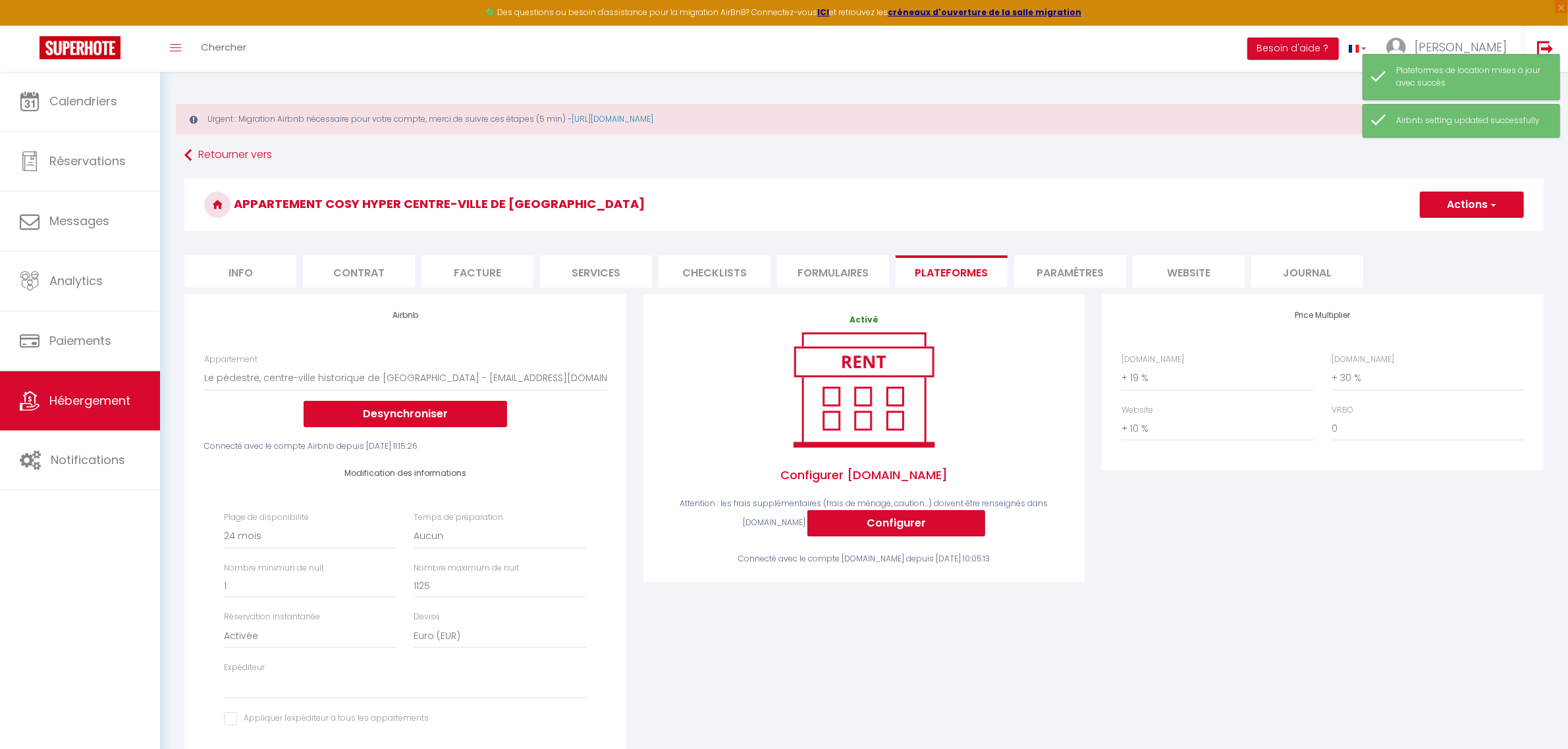
drag, startPoint x: 1244, startPoint y: 554, endPoint x: 1222, endPoint y: 539, distance: 26.6
click at [1242, 553] on div "Price Multiplier Airbnb.com 0 + 1 % + 2 % + 3 % + 4 % + 5 % + 6 % + 7 %" at bounding box center [1322, 550] width 459 height 513
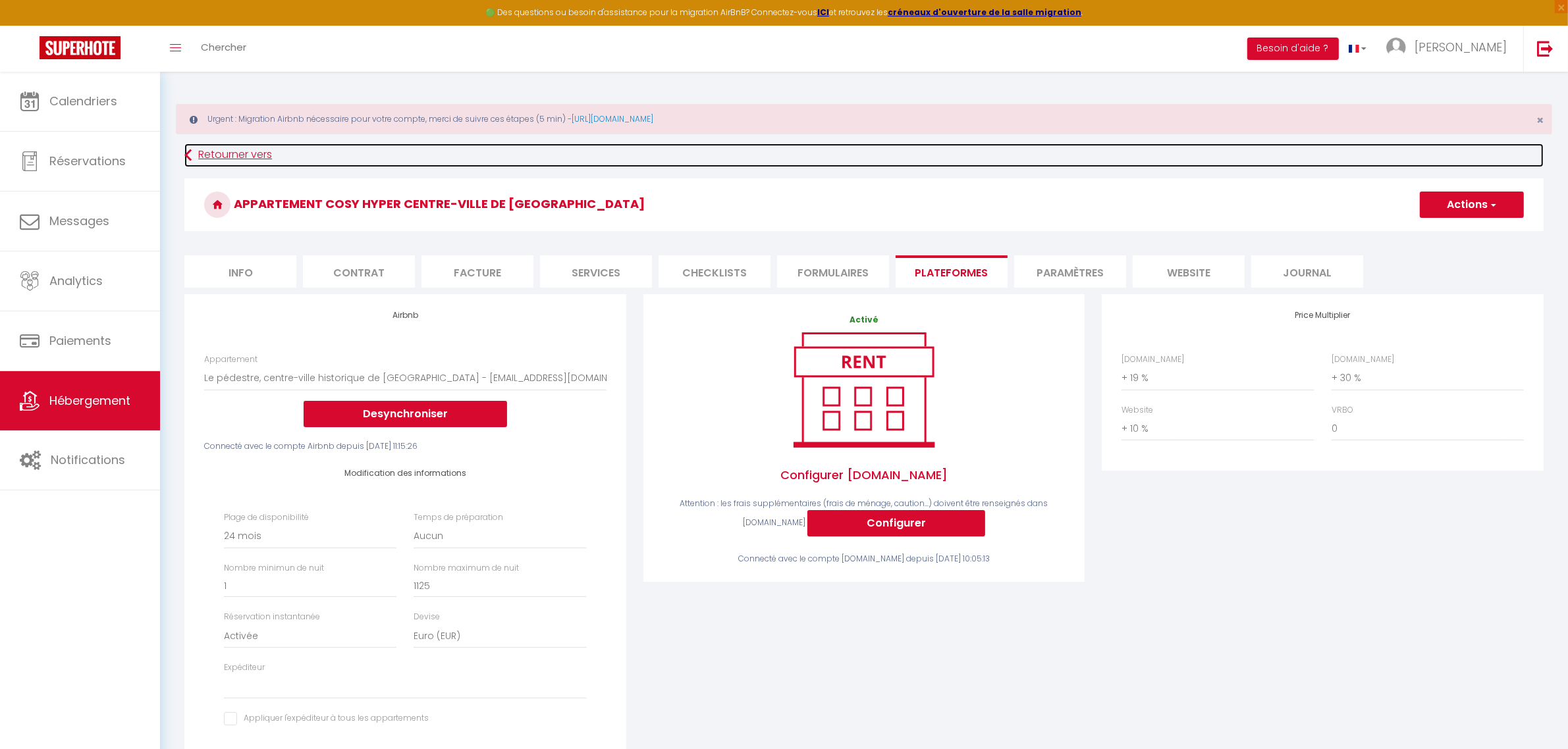
click at [224, 153] on link "Retourner vers" at bounding box center [864, 155] width 1359 height 24
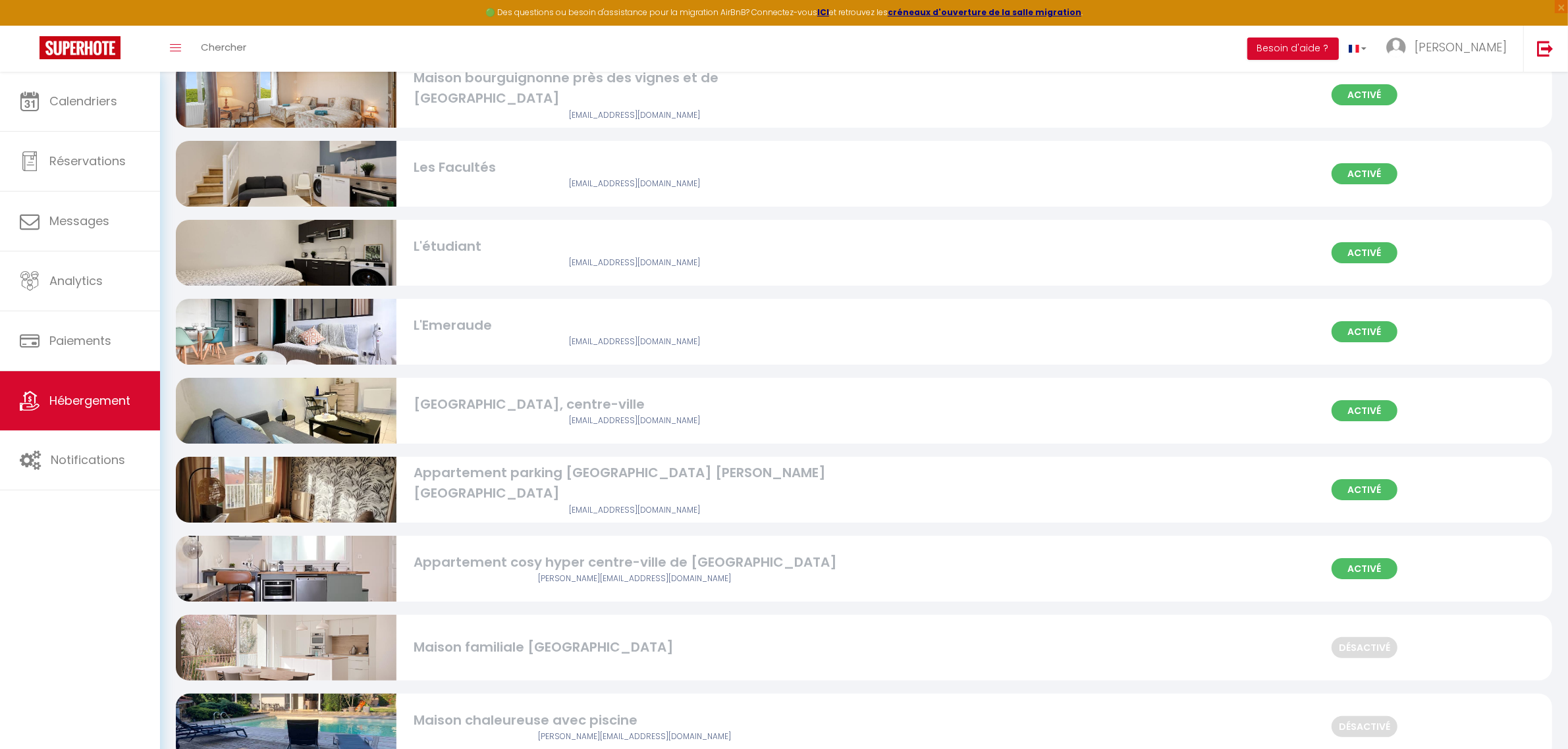
scroll to position [164, 0]
click at [642, 652] on div "Maison familiale [GEOGRAPHIC_DATA]" at bounding box center [635, 646] width 442 height 20
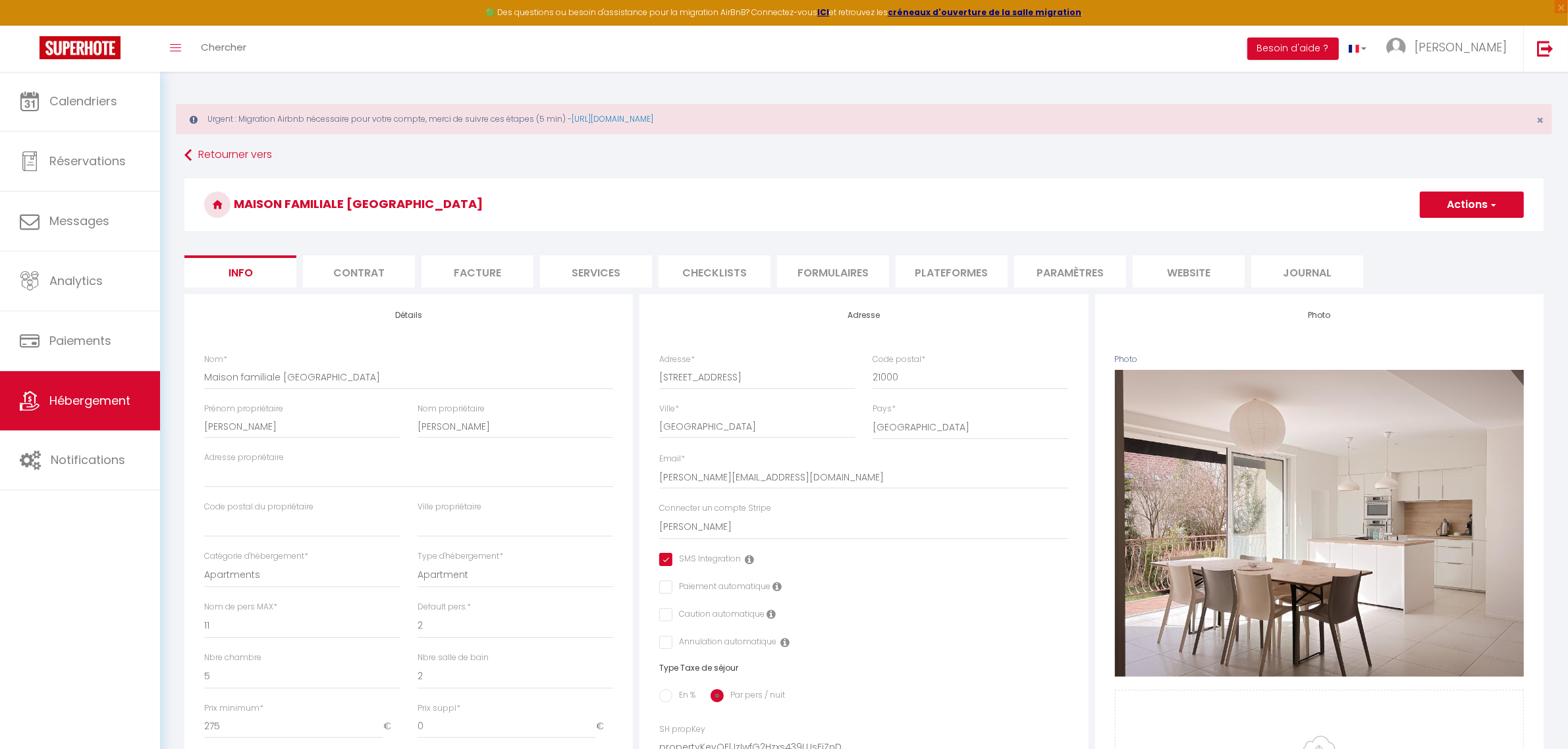
click at [965, 271] on li "Plateformes" at bounding box center [951, 272] width 112 height 32
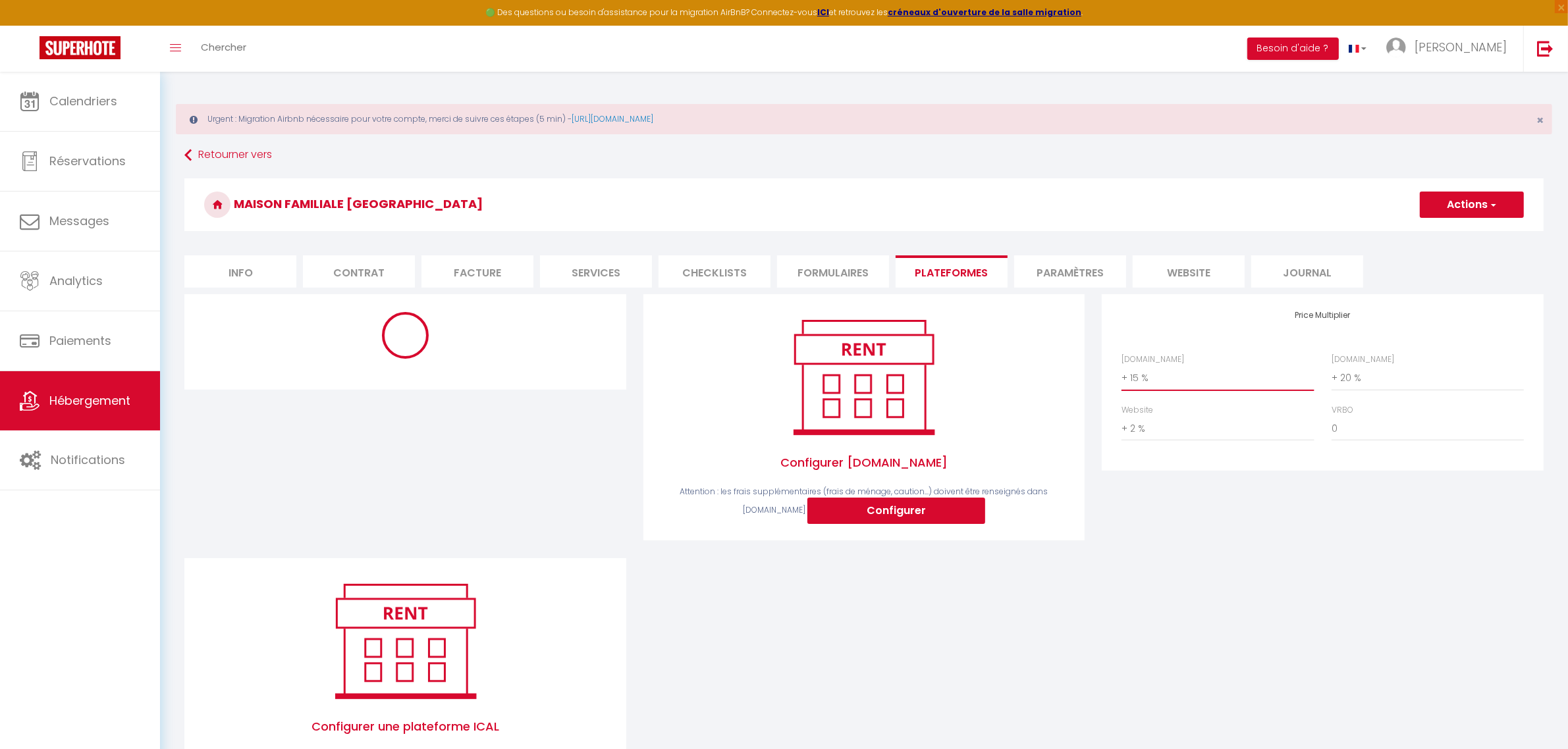
click at [1209, 379] on select "0 + 1 % + 2 % + 3 % + 4 % + 5 % + 6 % + 7 % + 8 % + 9 %" at bounding box center [1218, 378] width 192 height 25
click at [1122, 366] on select "0 + 1 % + 2 % + 3 % + 4 % + 5 % + 6 % + 7 % + 8 % + 9 %" at bounding box center [1218, 378] width 192 height 25
click at [1200, 428] on select "0 + 1 % + 2 % + 3 % + 4 % + 5 % + 6 % + 7 % + 8 % + 9 %" at bounding box center [1218, 428] width 192 height 25
click at [1122, 416] on select "0 + 1 % + 2 % + 3 % + 4 % + 5 % + 6 % + 7 % + 8 % + 9 %" at bounding box center [1218, 428] width 192 height 25
click at [1380, 384] on select "0 + 1 % + 2 % + 3 % + 4 % + 5 % + 6 % + 7 % + 8 % + 9 %" at bounding box center [1428, 378] width 192 height 25
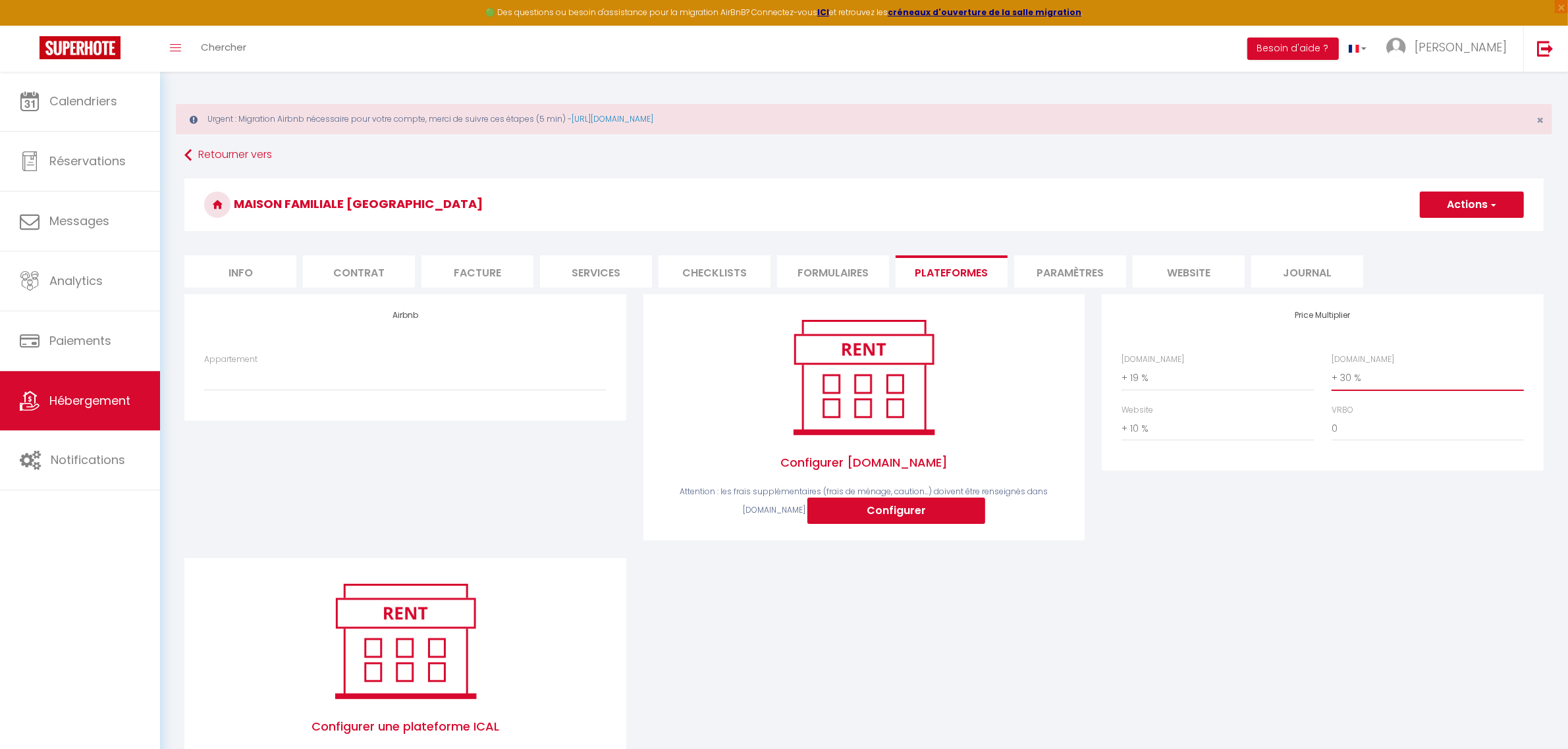
click at [1331, 366] on select "0 + 1 % + 2 % + 3 % + 4 % + 5 % + 6 % + 7 % + 8 % + 9 %" at bounding box center [1428, 378] width 192 height 25
click at [1409, 531] on div "Price Multiplier Airbnb.com 0 + 1 % + 2 % + 3 % + 4 % + 5 % + 6 % + 7 %" at bounding box center [1322, 426] width 459 height 263
click at [1475, 201] on button "Actions" at bounding box center [1472, 204] width 104 height 27
click at [1457, 233] on link "Enregistrer" at bounding box center [1471, 234] width 104 height 18
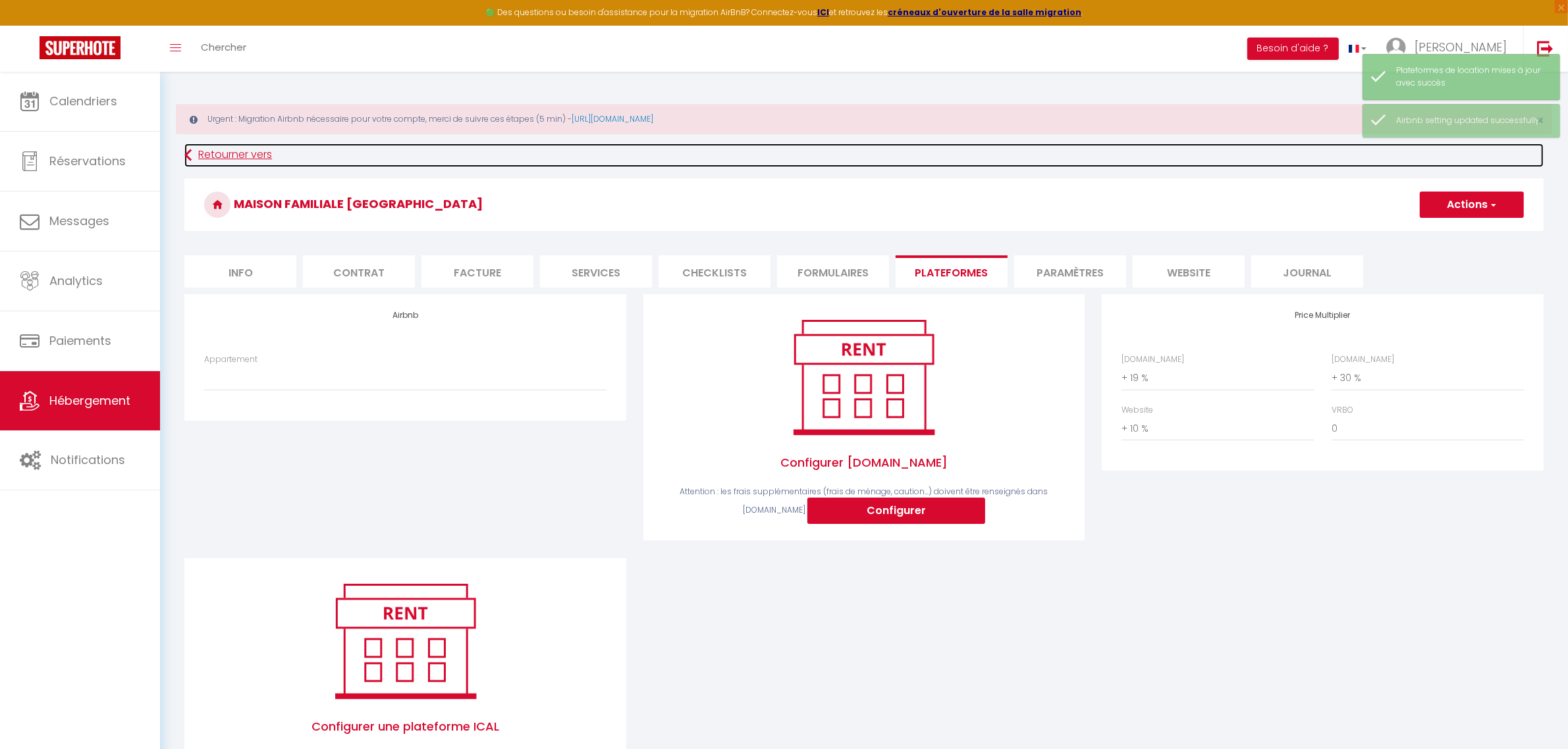
click at [245, 158] on link "Retourner vers" at bounding box center [864, 155] width 1359 height 24
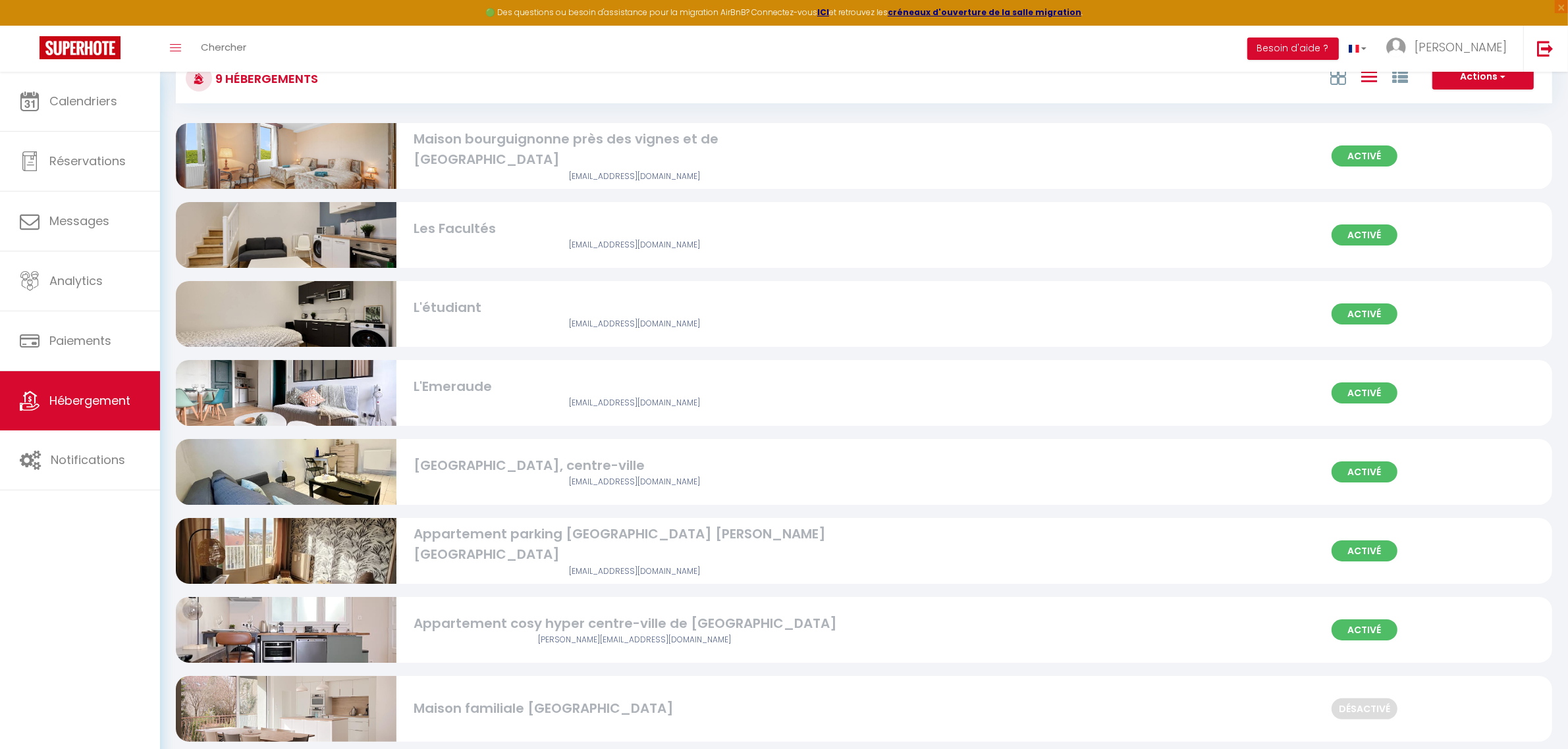
scroll to position [202, 0]
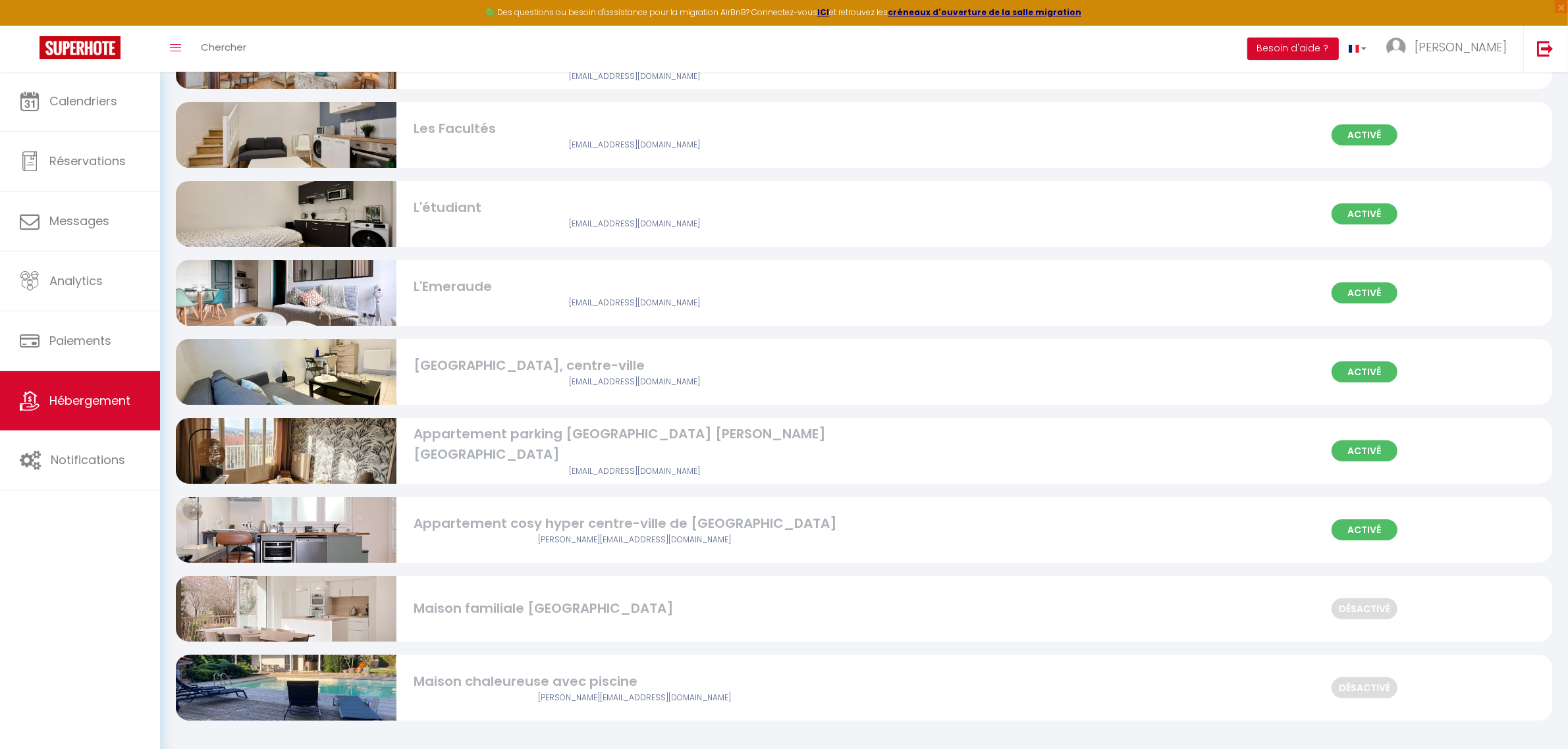
click at [746, 686] on div "Maison chaleureuse avec piscine" at bounding box center [635, 682] width 442 height 20
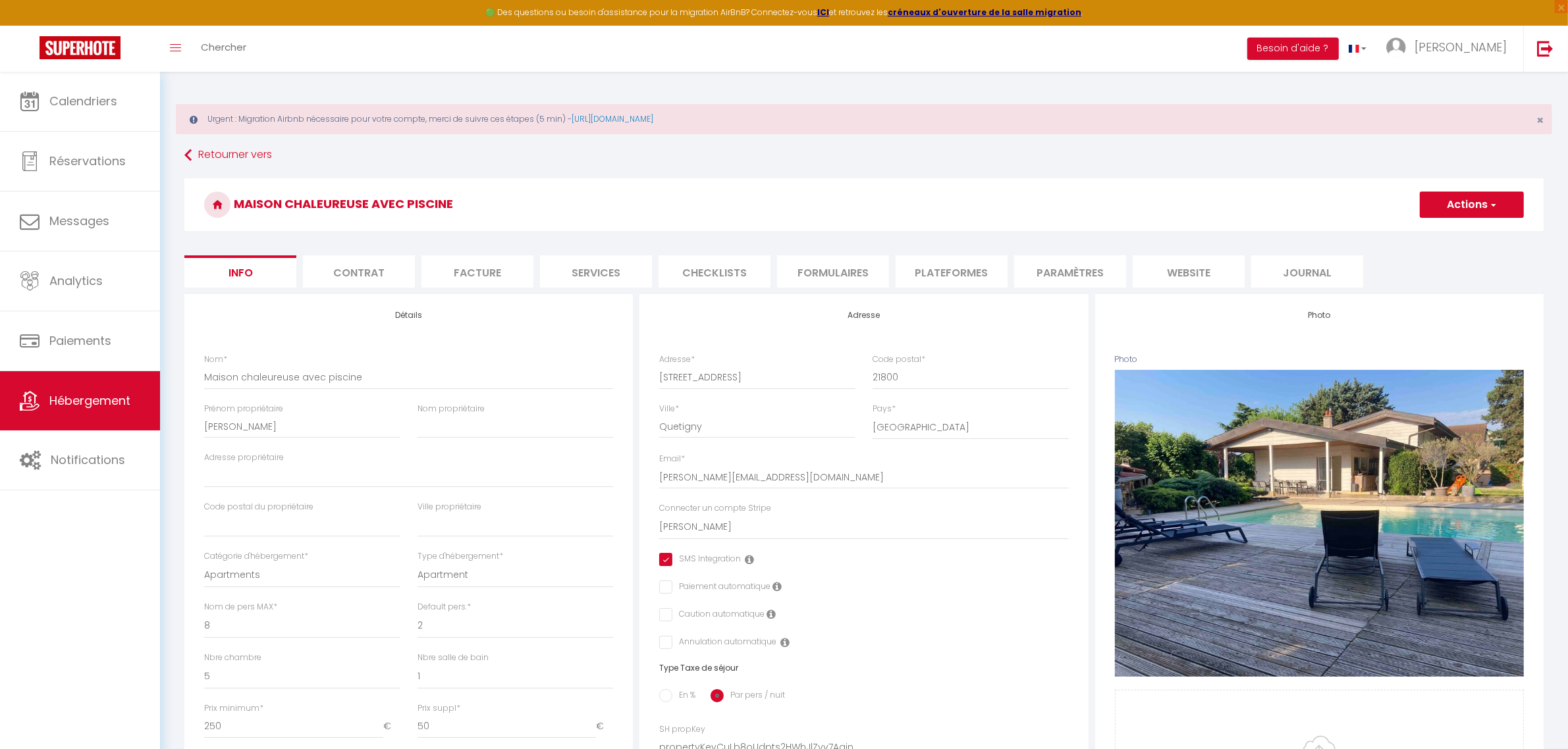
click at [1136, 272] on li "website" at bounding box center [1188, 272] width 112 height 32
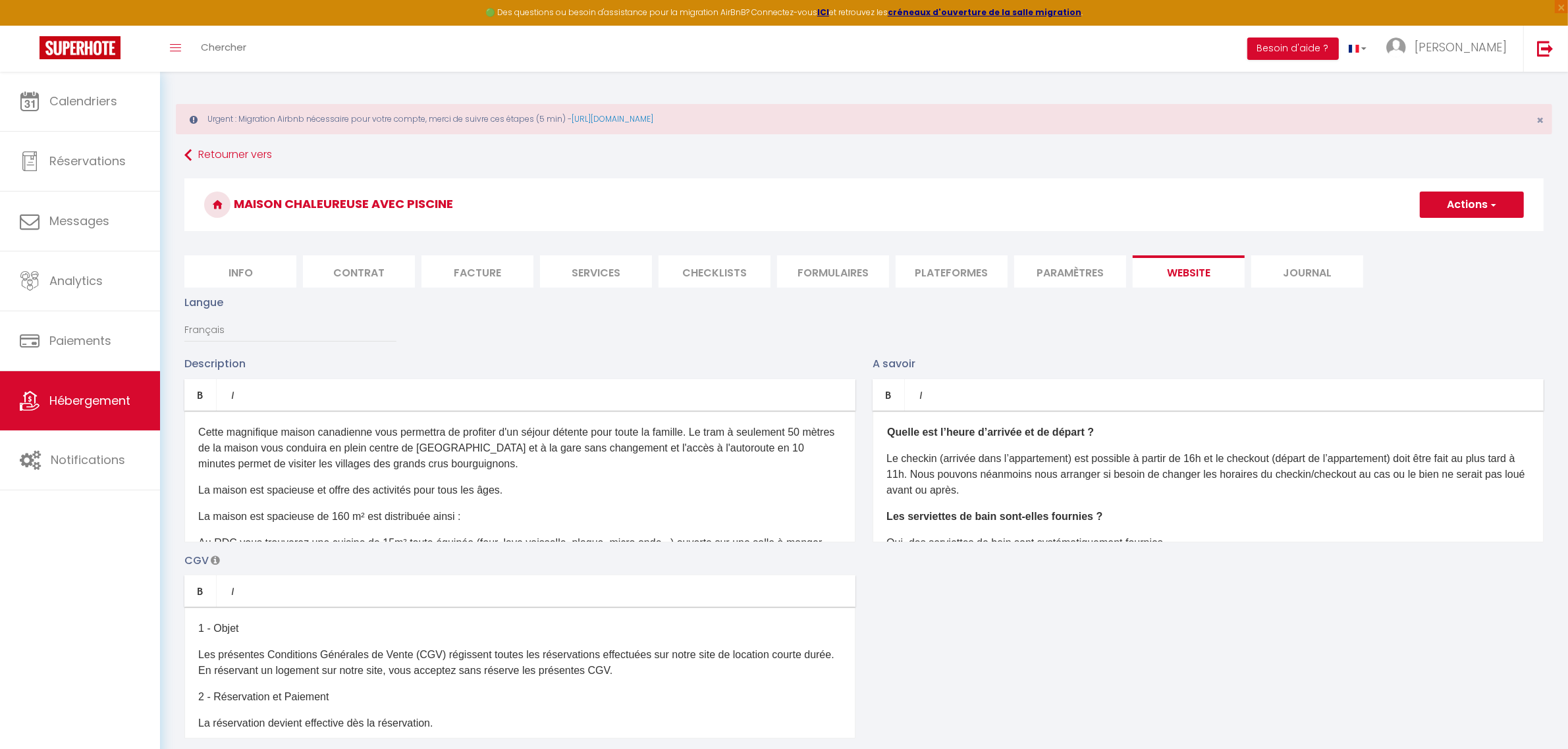
click at [834, 272] on li "Formulaires" at bounding box center [833, 272] width 112 height 32
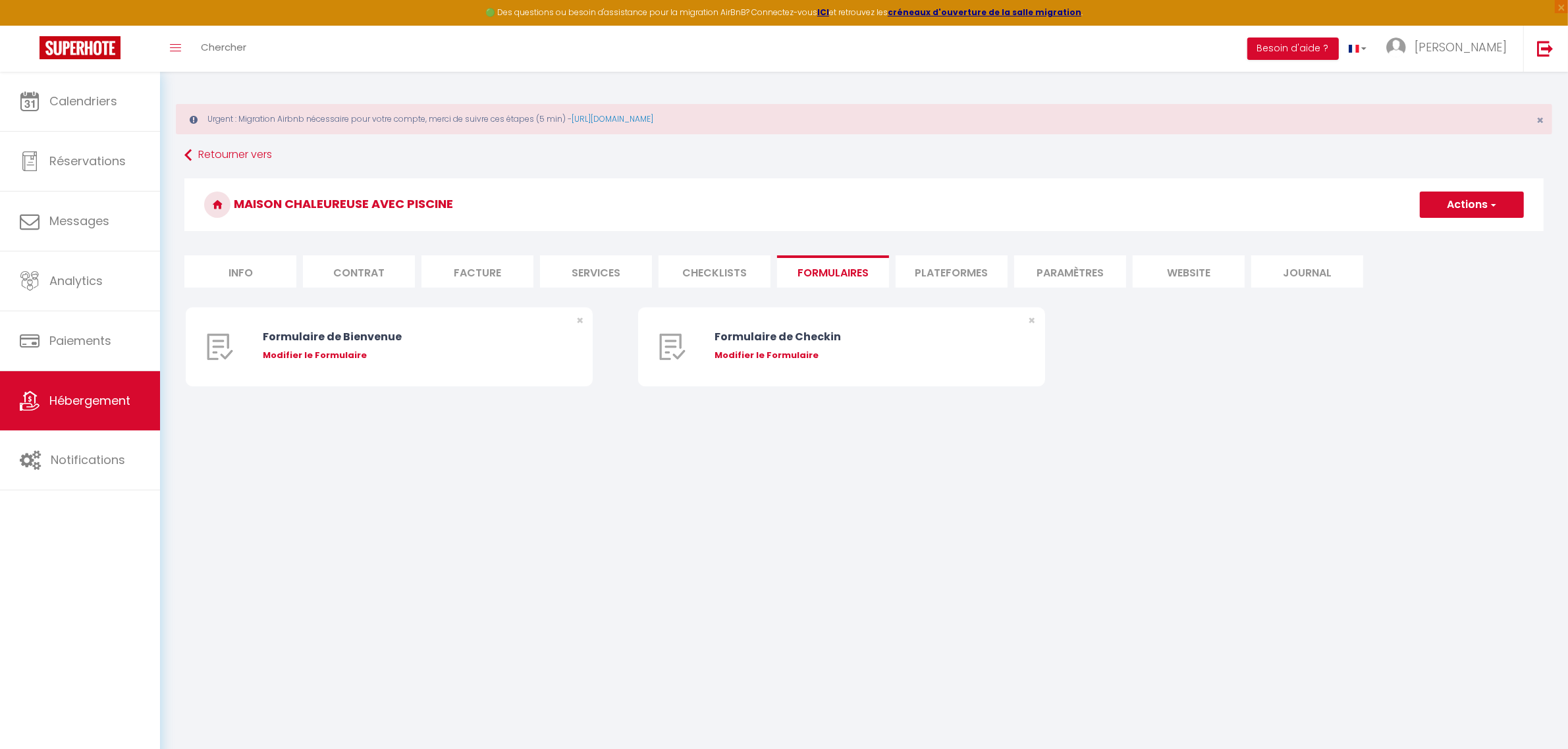
click at [950, 274] on li "Plateformes" at bounding box center [951, 272] width 112 height 32
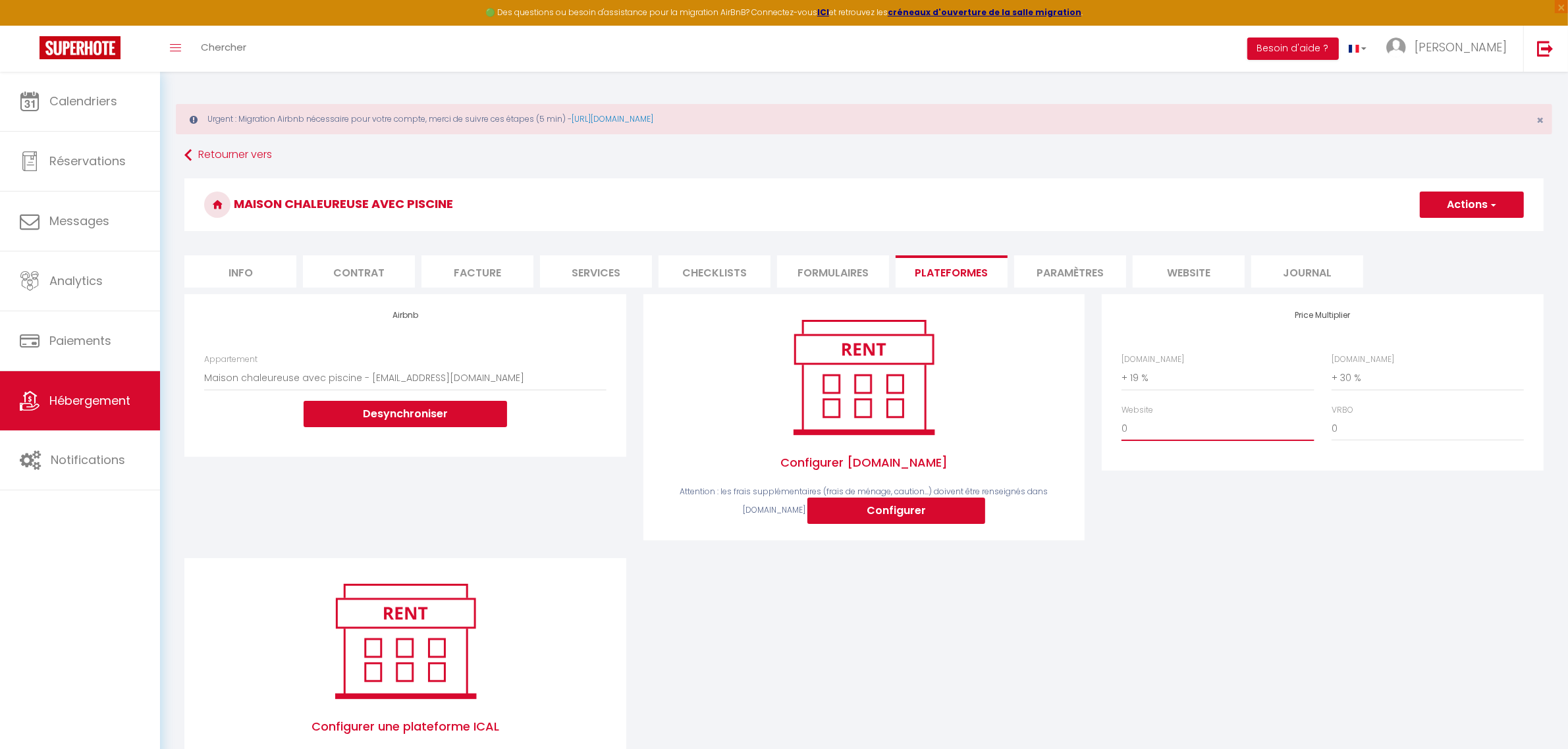
click at [1211, 429] on select "0 + 1 % + 2 % + 3 % + 4 % + 5 % + 6 % + 7 % + 8 % + 9 %" at bounding box center [1218, 428] width 192 height 25
click at [1122, 416] on select "0 + 1 % + 2 % + 3 % + 4 % + 5 % + 6 % + 7 % + 8 % + 9 %" at bounding box center [1218, 428] width 192 height 25
click at [1446, 210] on button "Actions" at bounding box center [1472, 204] width 104 height 27
click at [1446, 237] on link "Enregistrer" at bounding box center [1471, 234] width 104 height 18
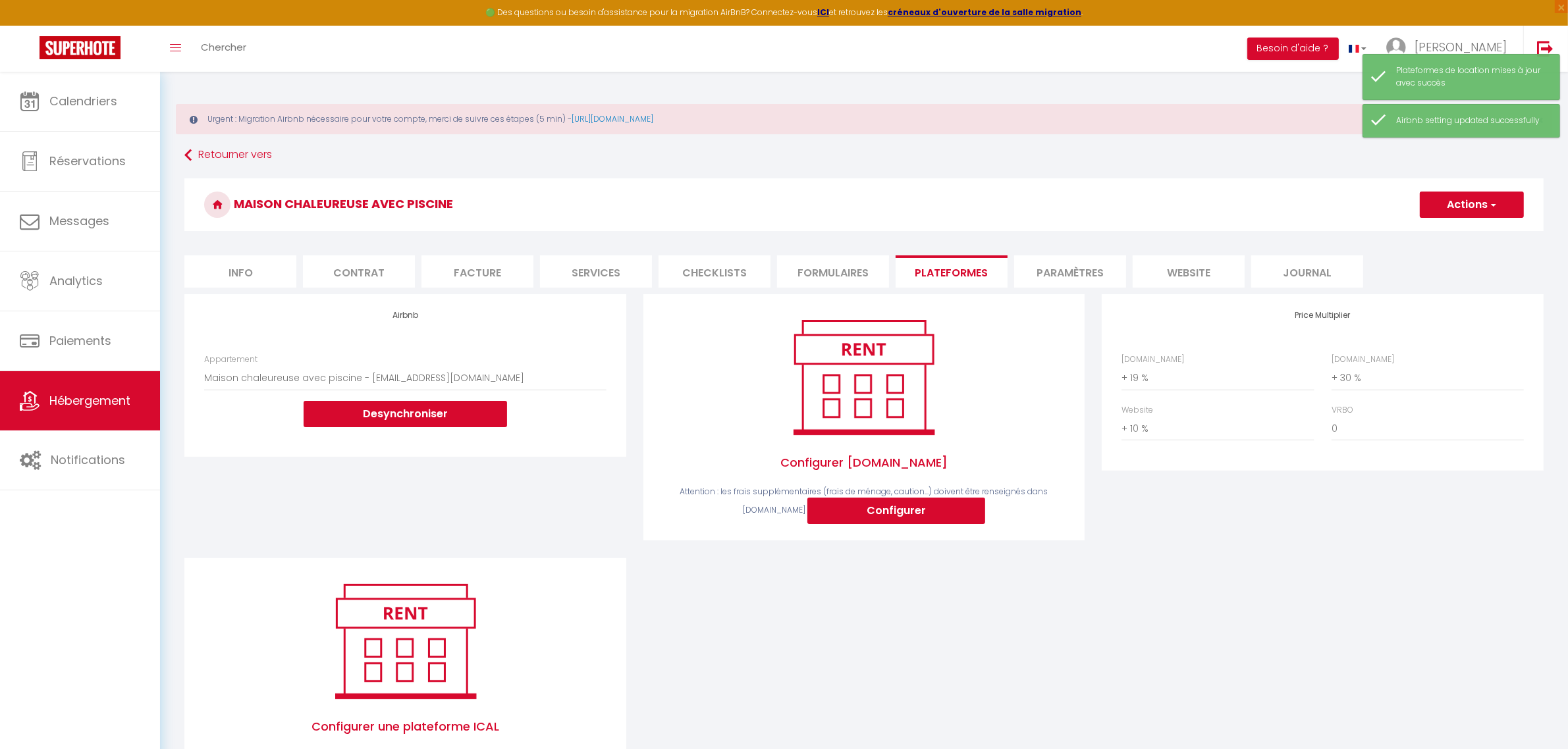
click at [1259, 553] on div "Price Multiplier Airbnb.com 0 + 1 % + 2 % + 3 % + 4 % + 5 % + 6 % + 7 %" at bounding box center [1322, 426] width 459 height 263
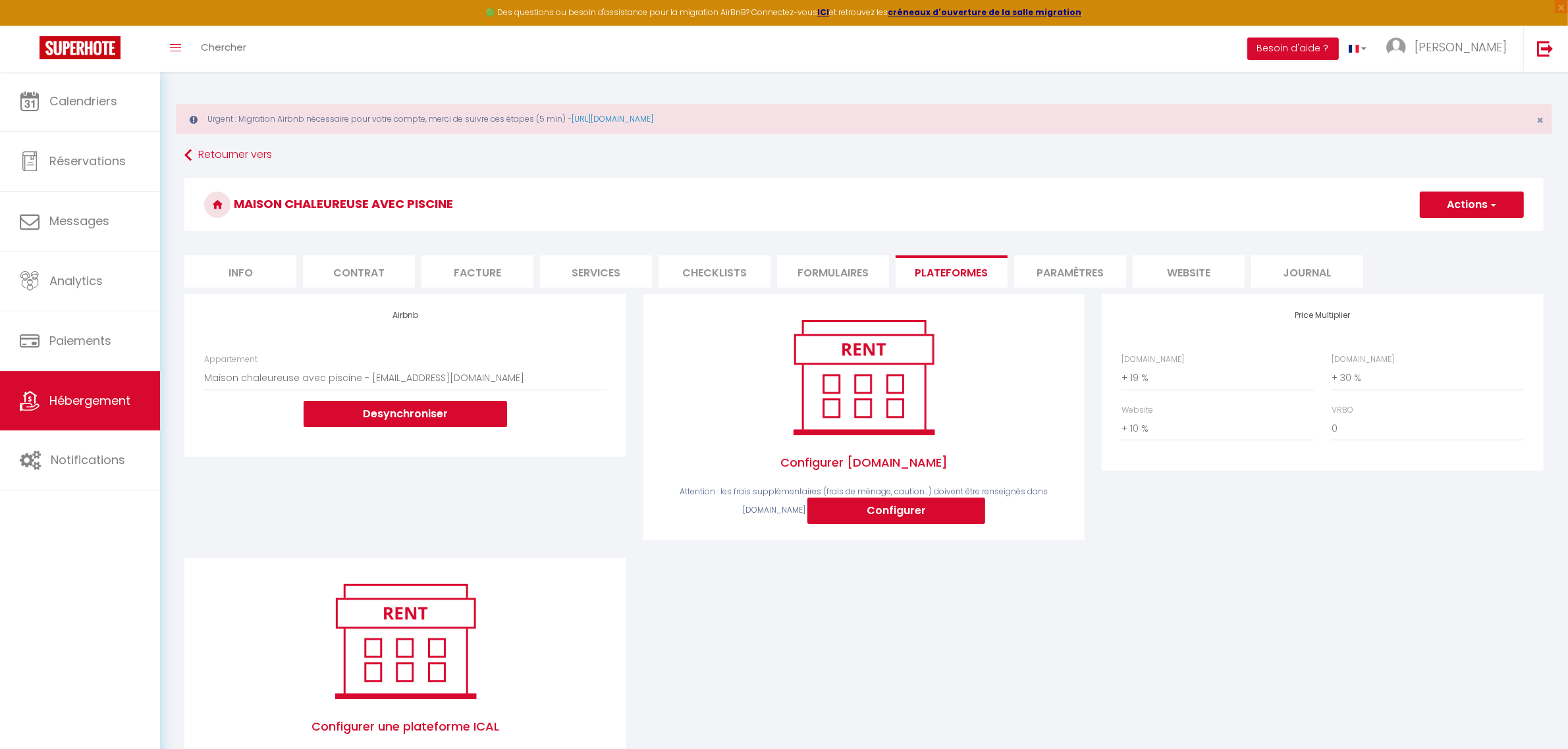
click at [1177, 272] on li "website" at bounding box center [1188, 272] width 112 height 32
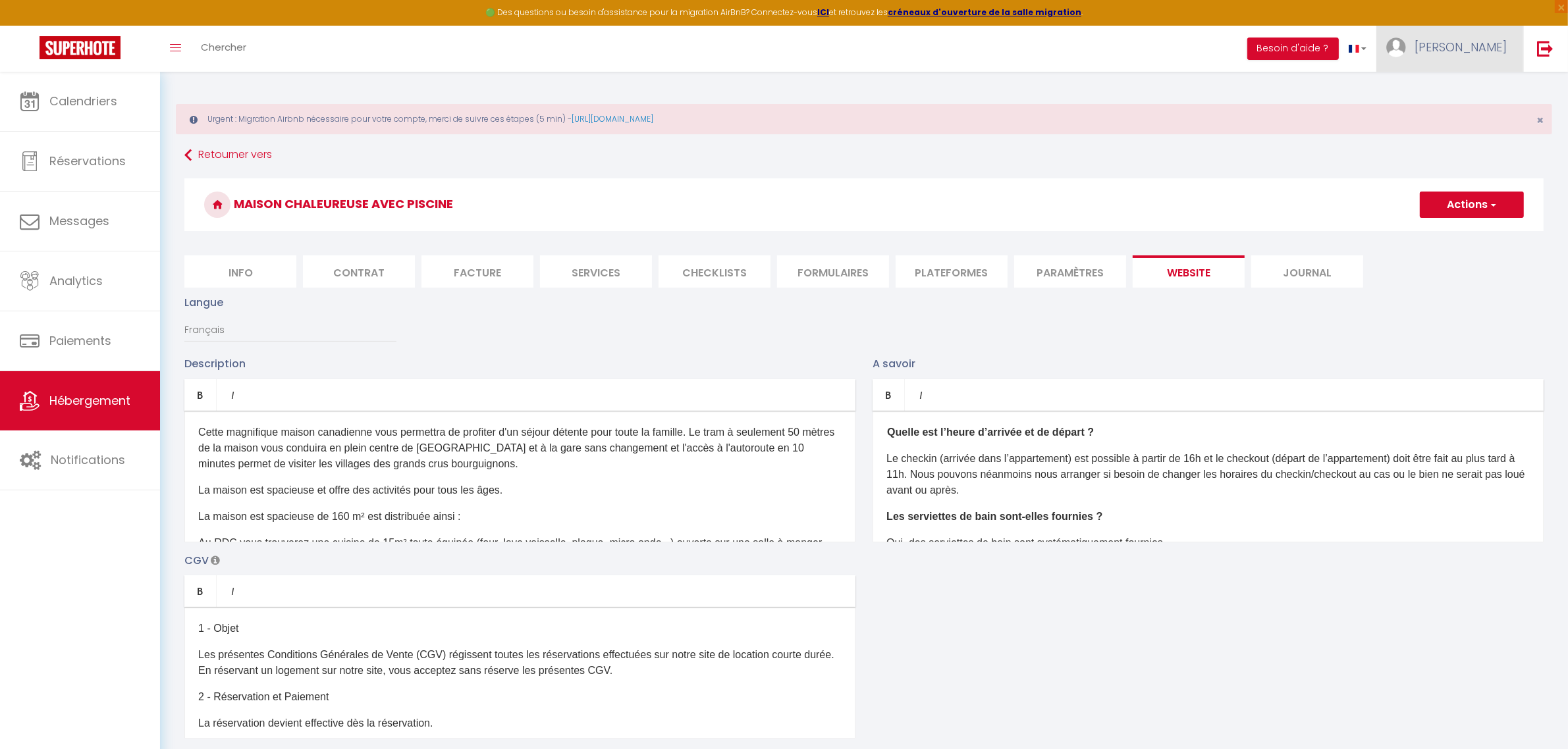
click at [1493, 42] on span "Noëllie" at bounding box center [1461, 47] width 92 height 17
click at [1469, 87] on link "Paramètres" at bounding box center [1470, 91] width 97 height 22
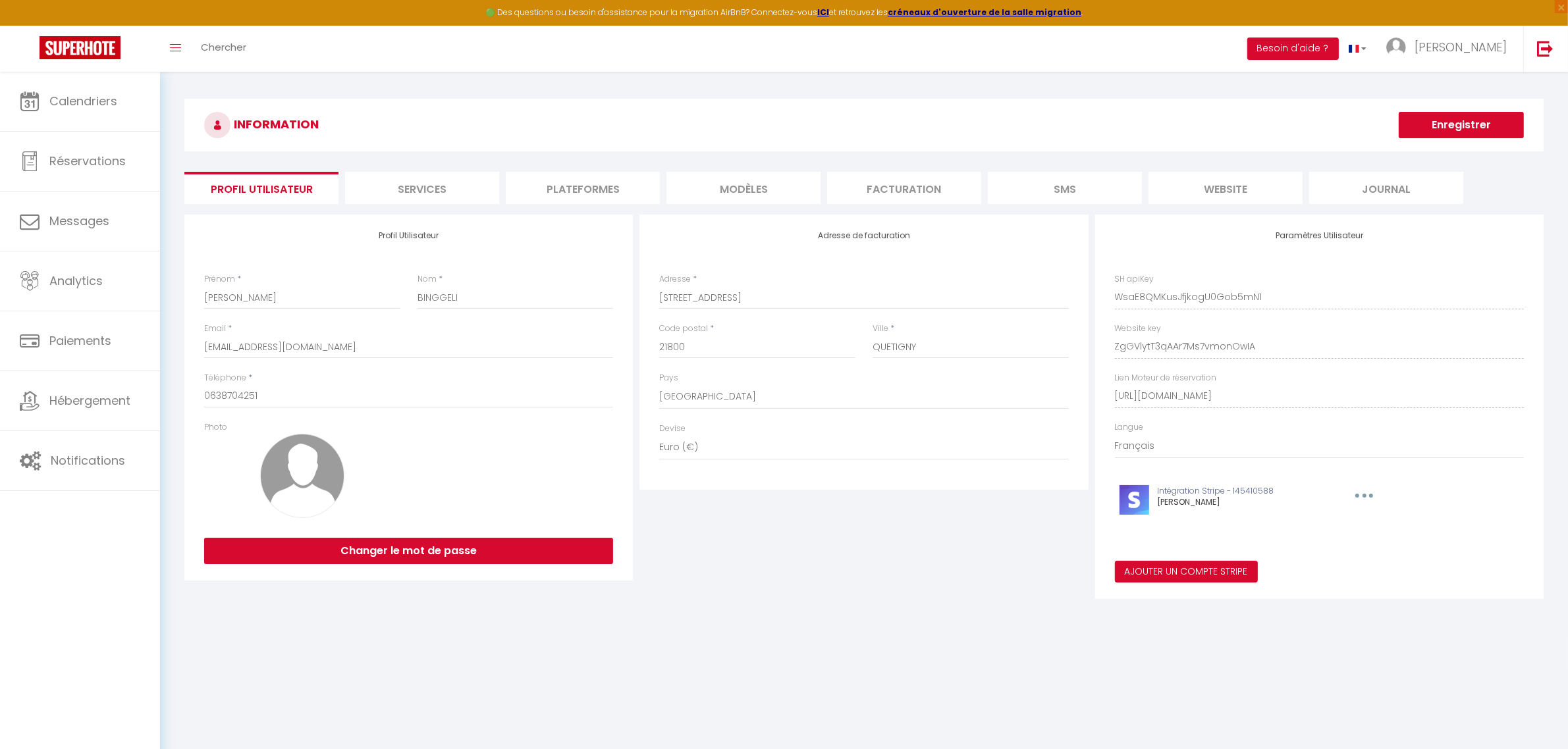
click at [1243, 185] on li "website" at bounding box center [1225, 187] width 154 height 32
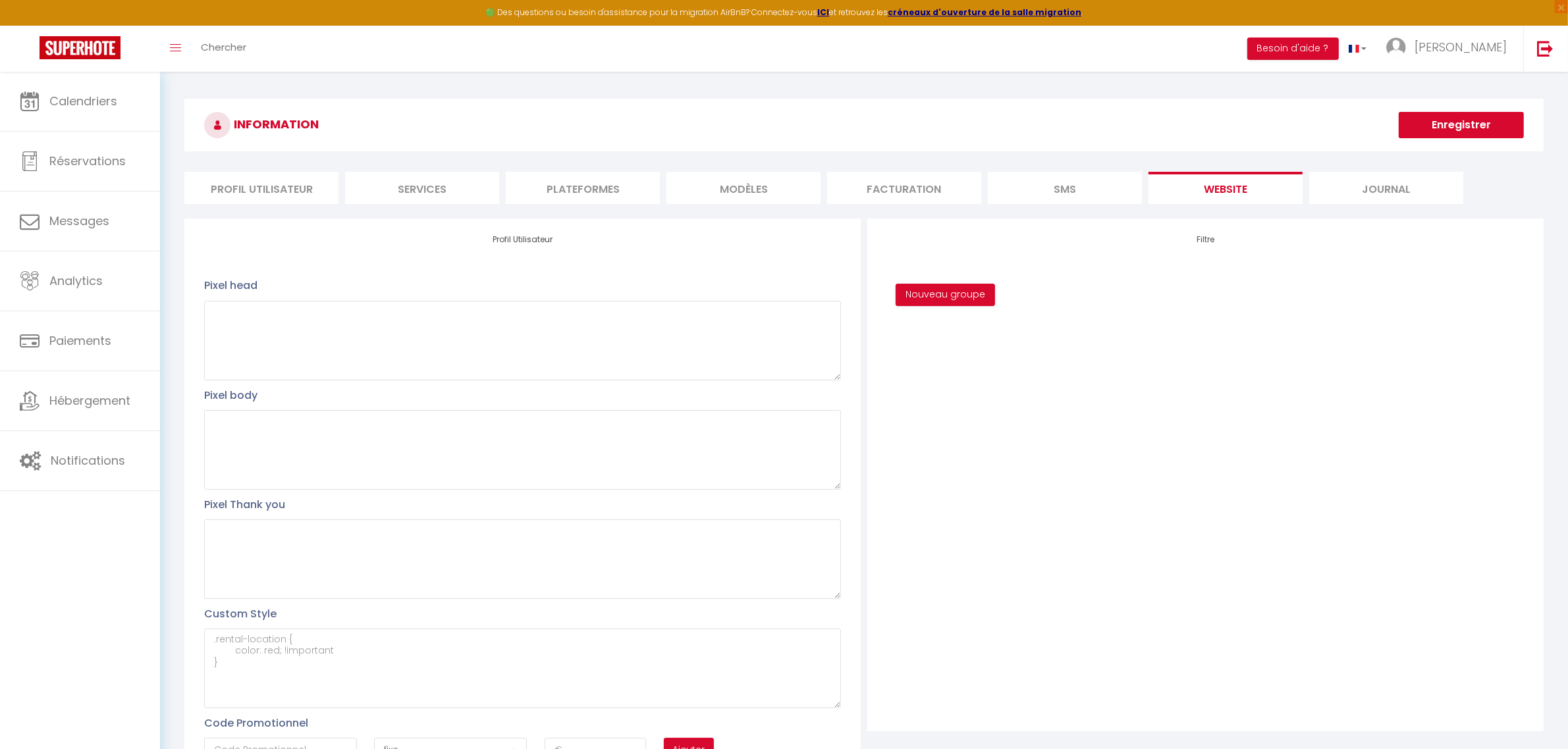
click at [1381, 186] on li "Journal" at bounding box center [1386, 187] width 154 height 32
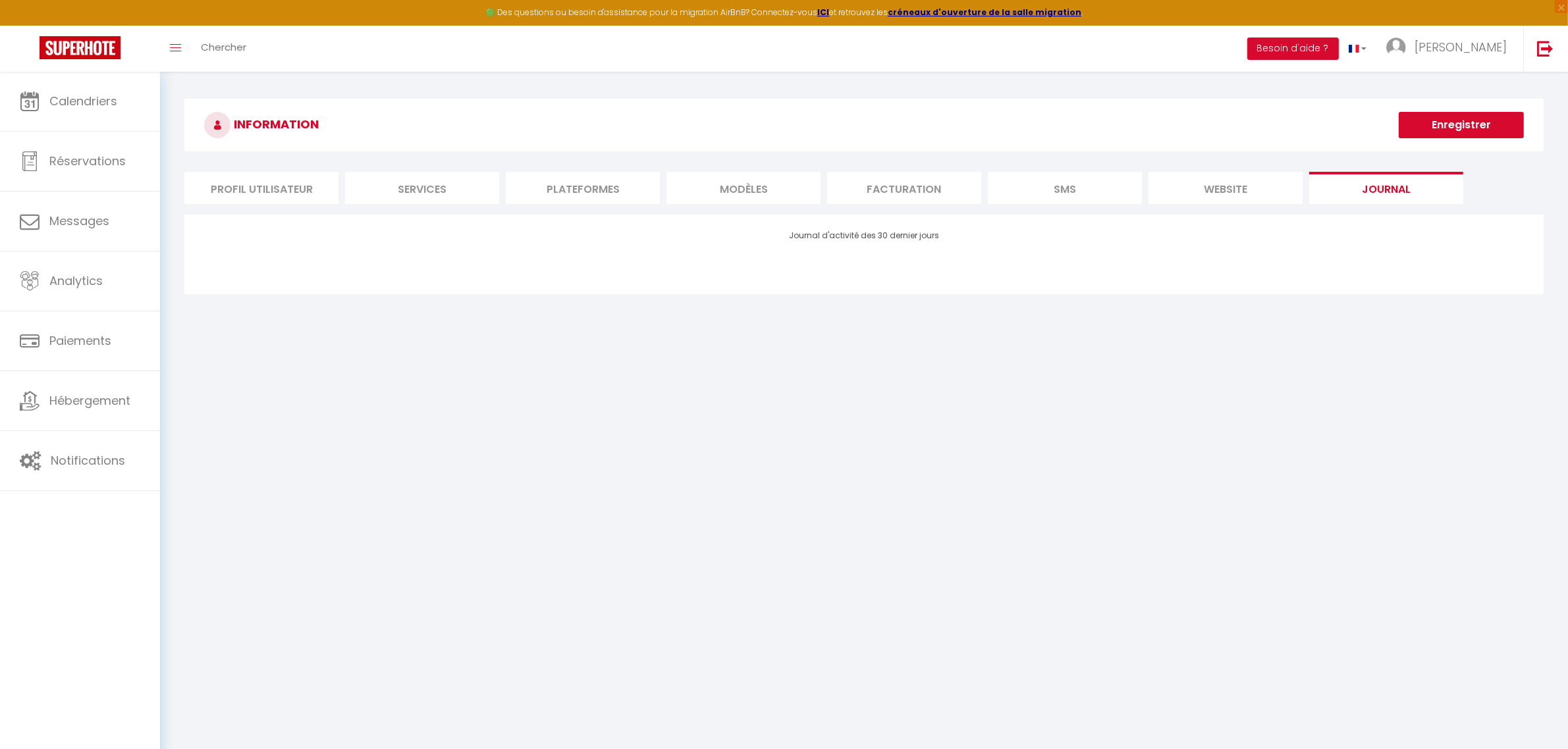
click at [1091, 187] on li "SMS" at bounding box center [1064, 187] width 154 height 32
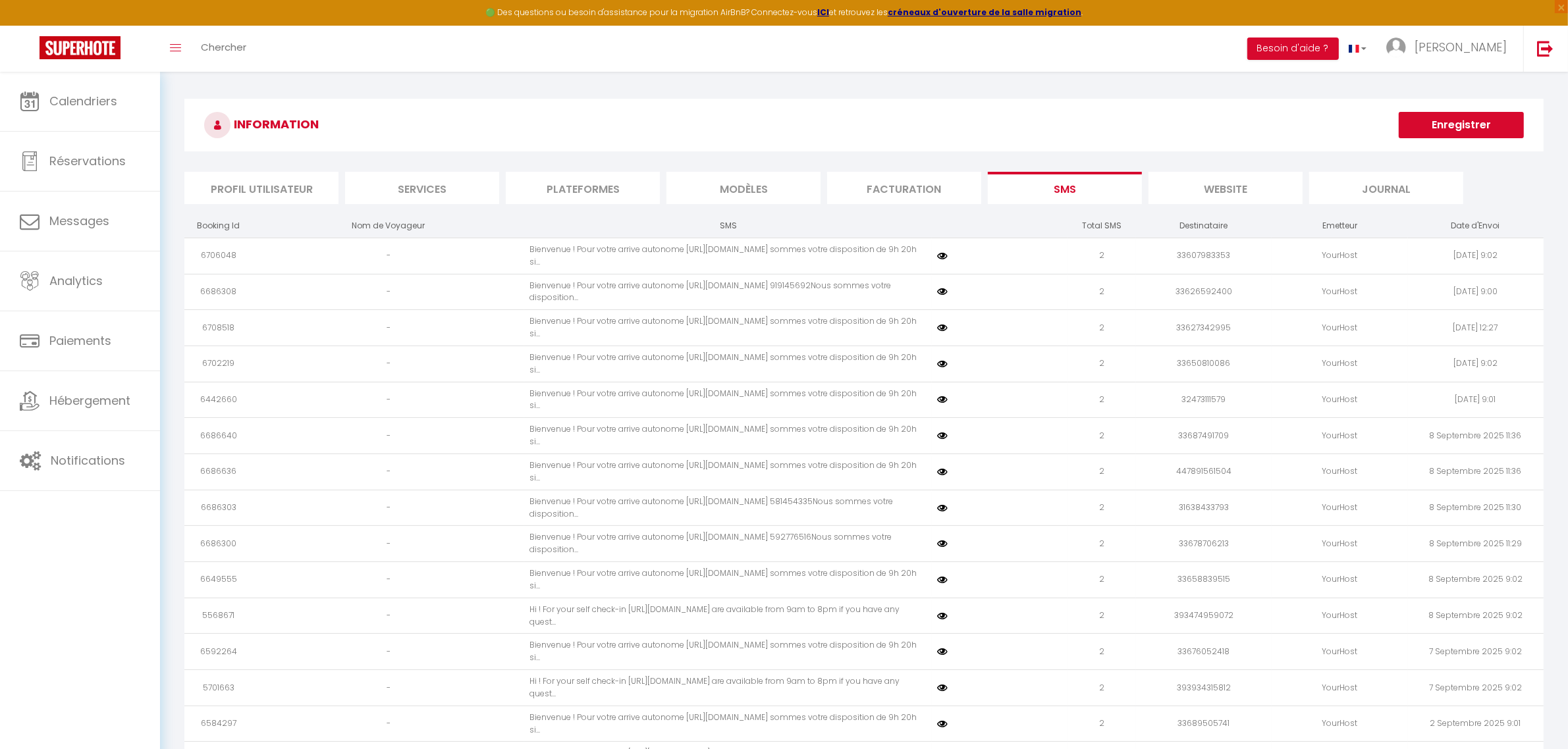
click at [1266, 187] on li "website" at bounding box center [1225, 187] width 154 height 32
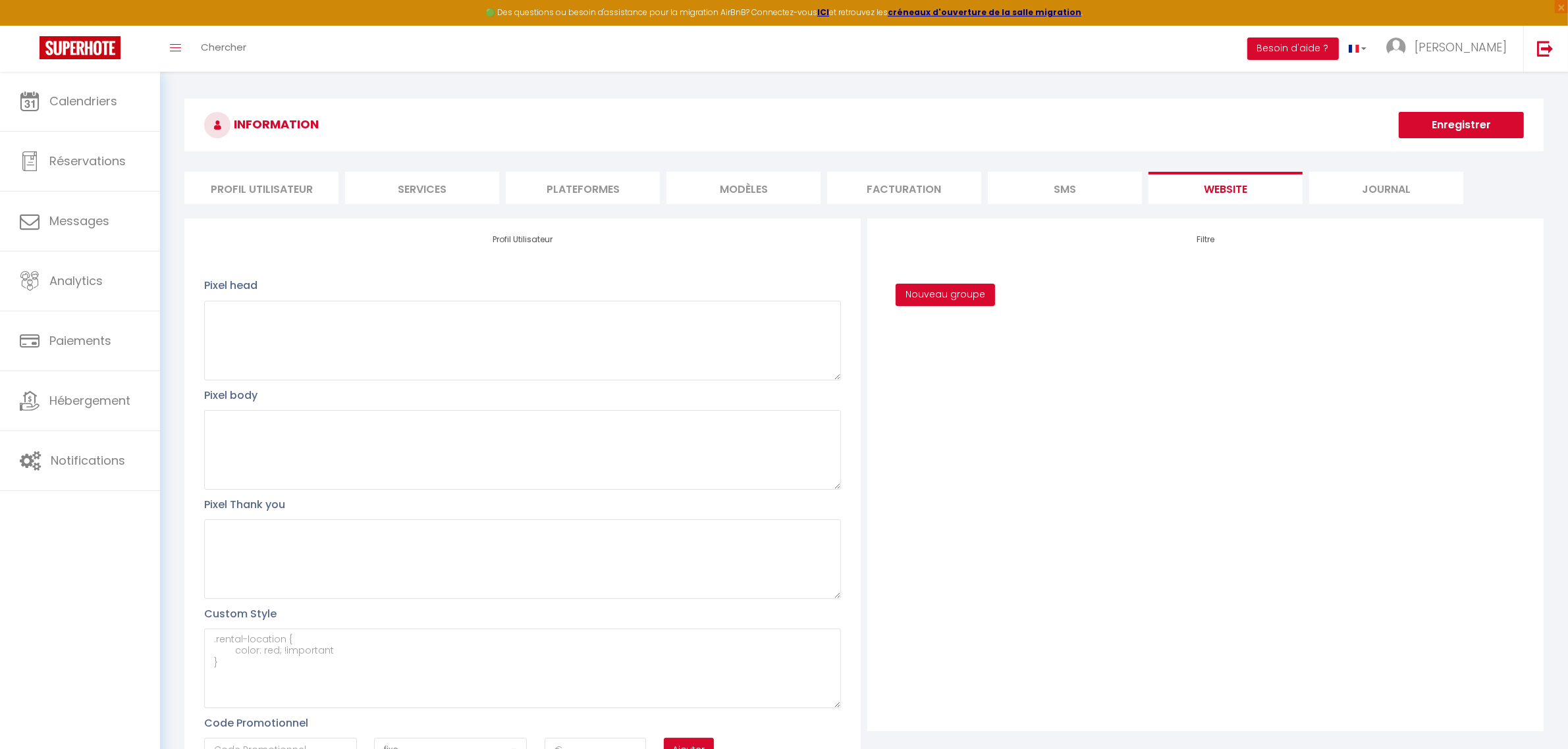
click at [267, 182] on li "Profil Utilisateur" at bounding box center [261, 187] width 154 height 32
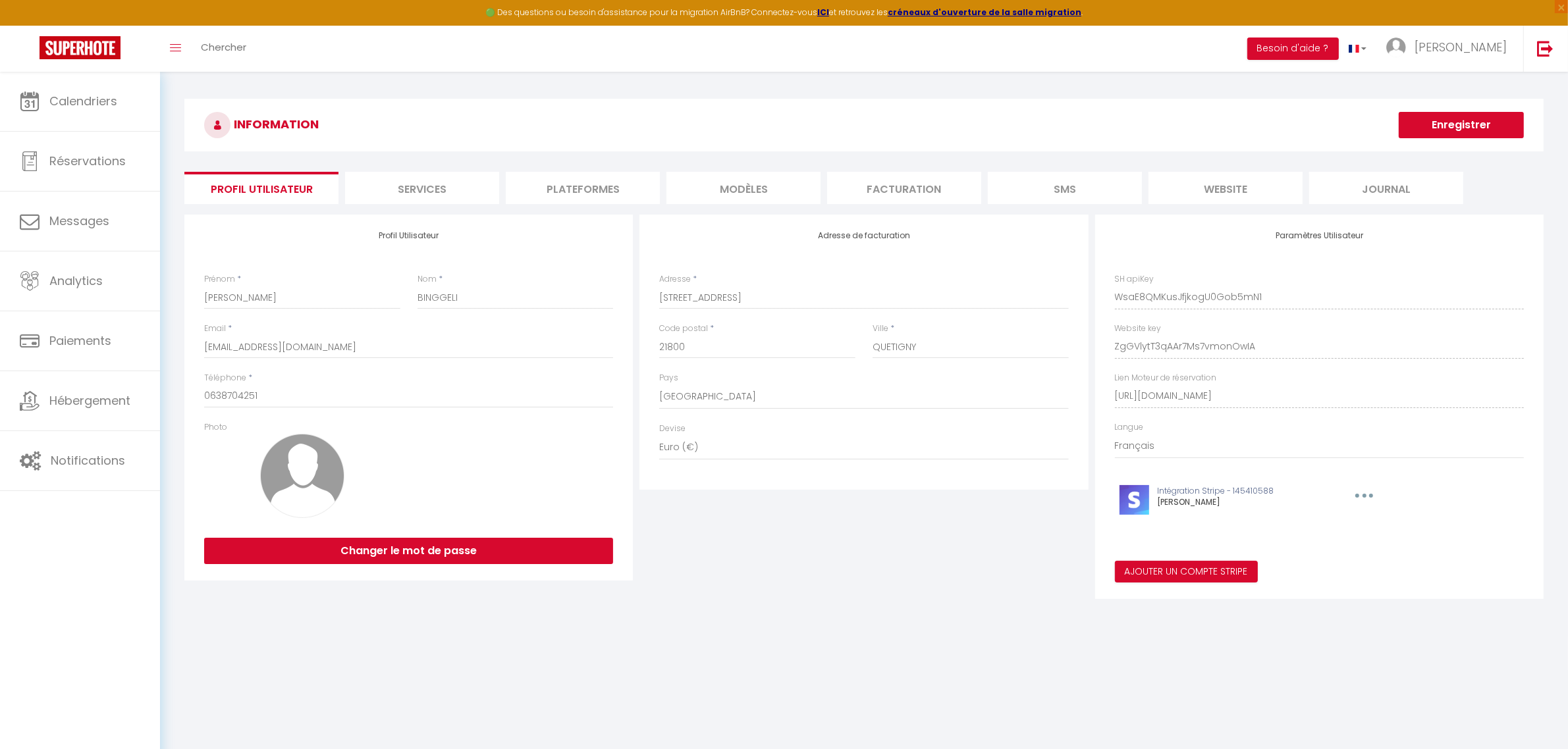
click at [1093, 337] on div "Paramètres Utilisateur SH apiKey WsaE8QMKusJfjkogU0Gob5mN1 Website key ZgGVlytT…" at bounding box center [1319, 406] width 455 height 384
click at [1101, 387] on div "Paramètres Utilisateur SH apiKey WsaE8QMKusJfjkogU0Gob5mN1 Website key ZgGVlytT…" at bounding box center [1319, 406] width 448 height 384
click at [868, 538] on div "Adresse de facturation Adresse * 10 RUE DES VIGNES Code postal * 21800 Ville * …" at bounding box center [863, 406] width 455 height 384
click at [73, 111] on link "Calendriers" at bounding box center [79, 102] width 160 height 59
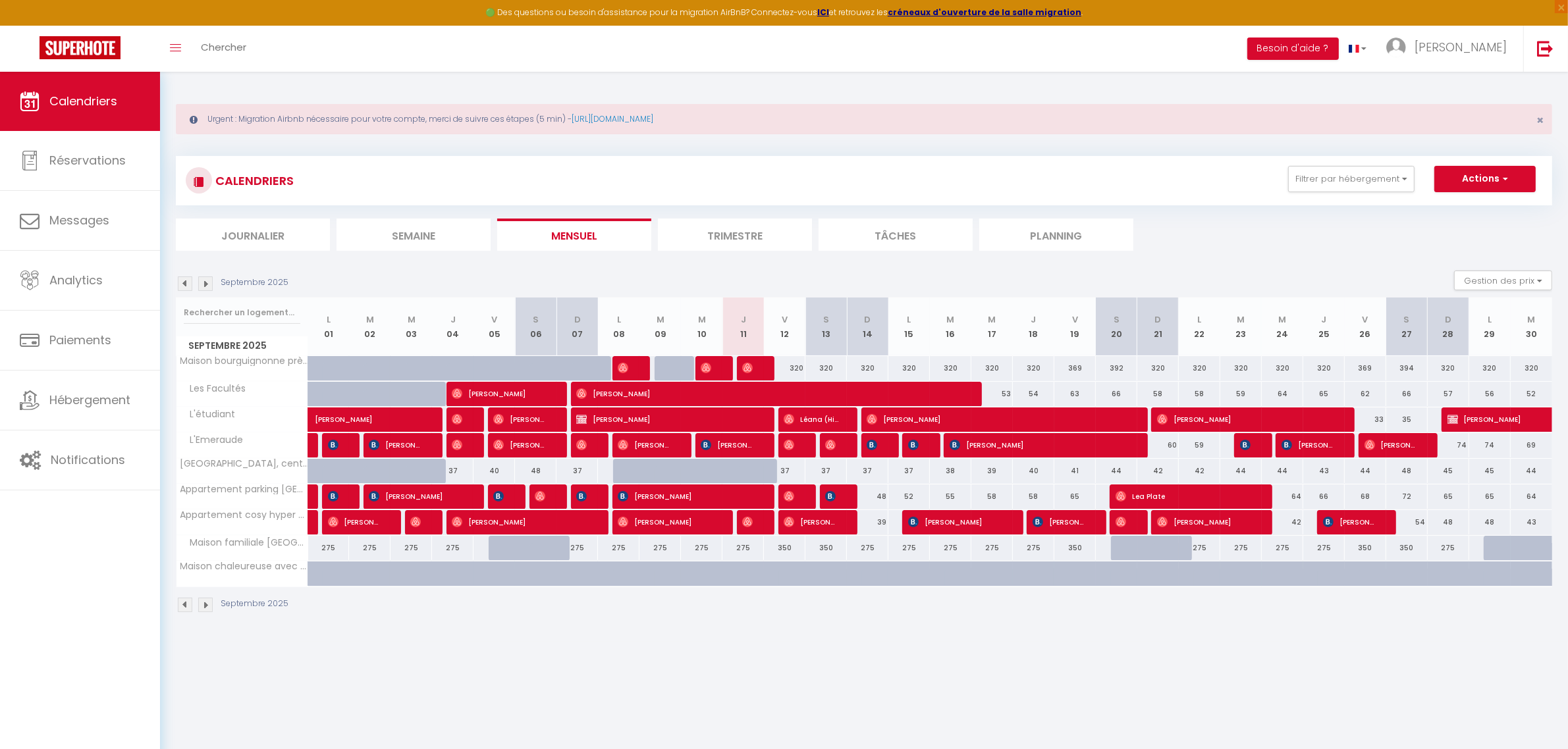
click at [830, 655] on body "🟢 Des questions ou besoin d'assistance pour la migration AirBnB? Connectez-vous…" at bounding box center [784, 446] width 1568 height 749
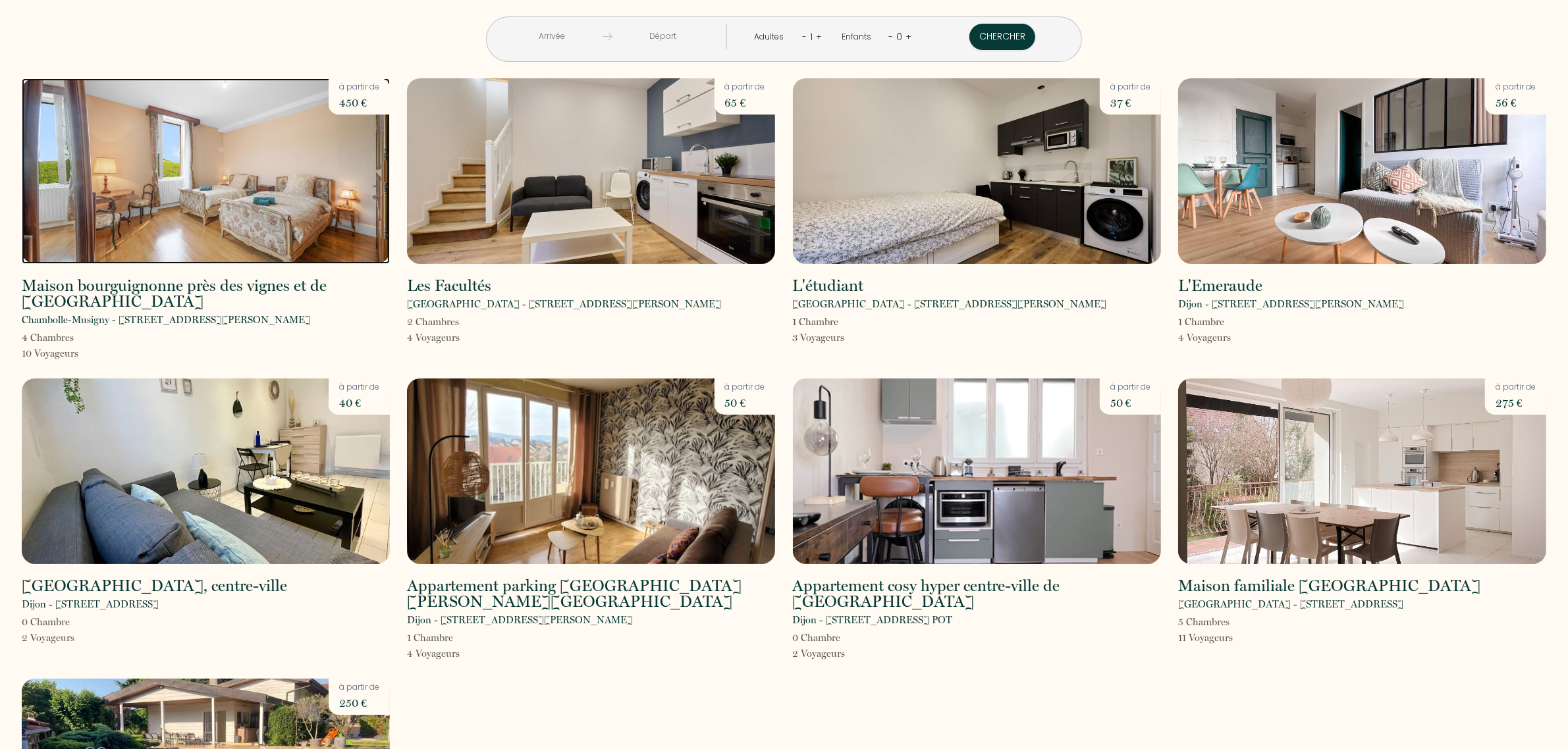
click at [246, 150] on img at bounding box center [206, 171] width 368 height 186
